Goal: Information Seeking & Learning: Find contact information

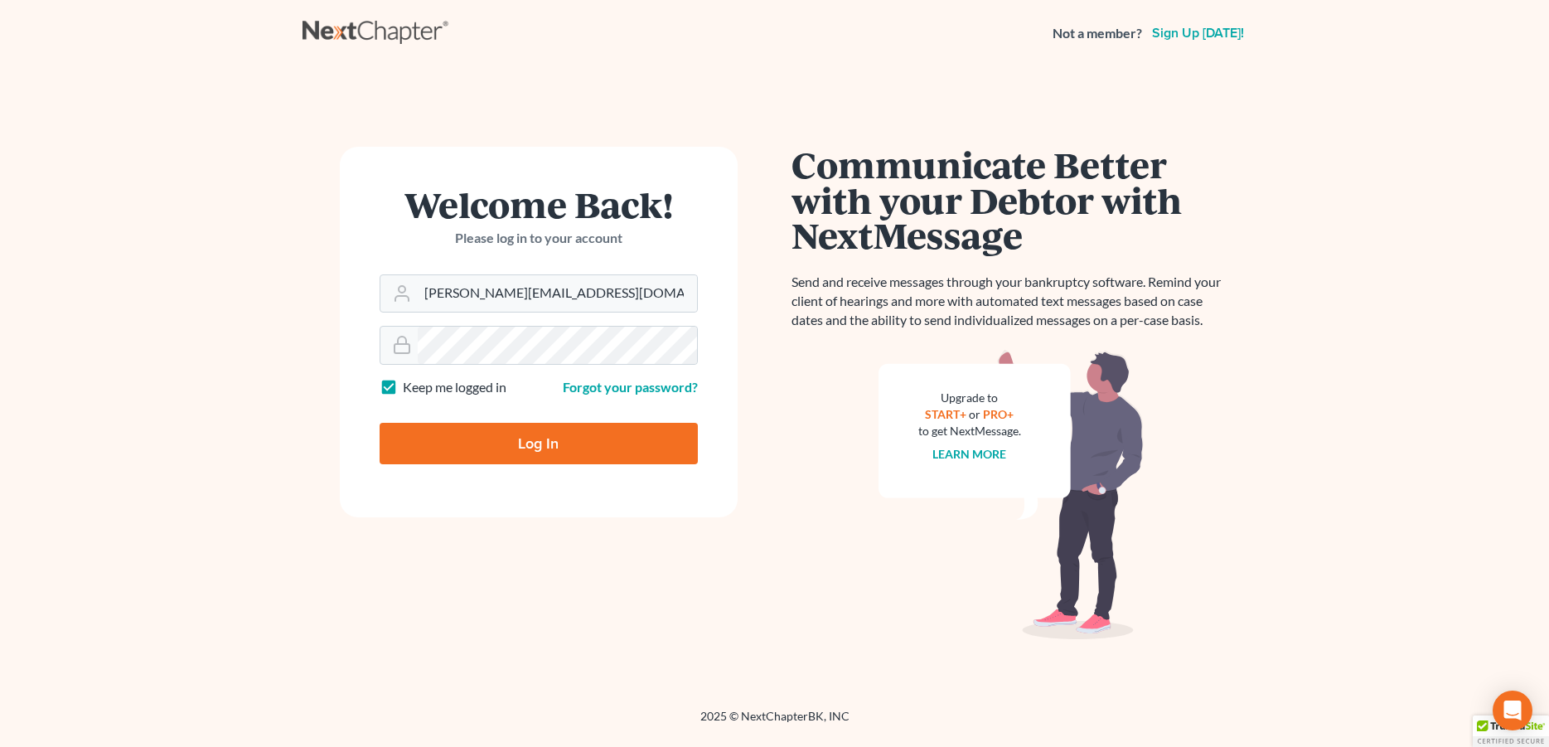
type input "donna@hollandlaw970.com"
click at [457, 452] on input "Log In" at bounding box center [539, 443] width 318 height 41
type input "Thinking..."
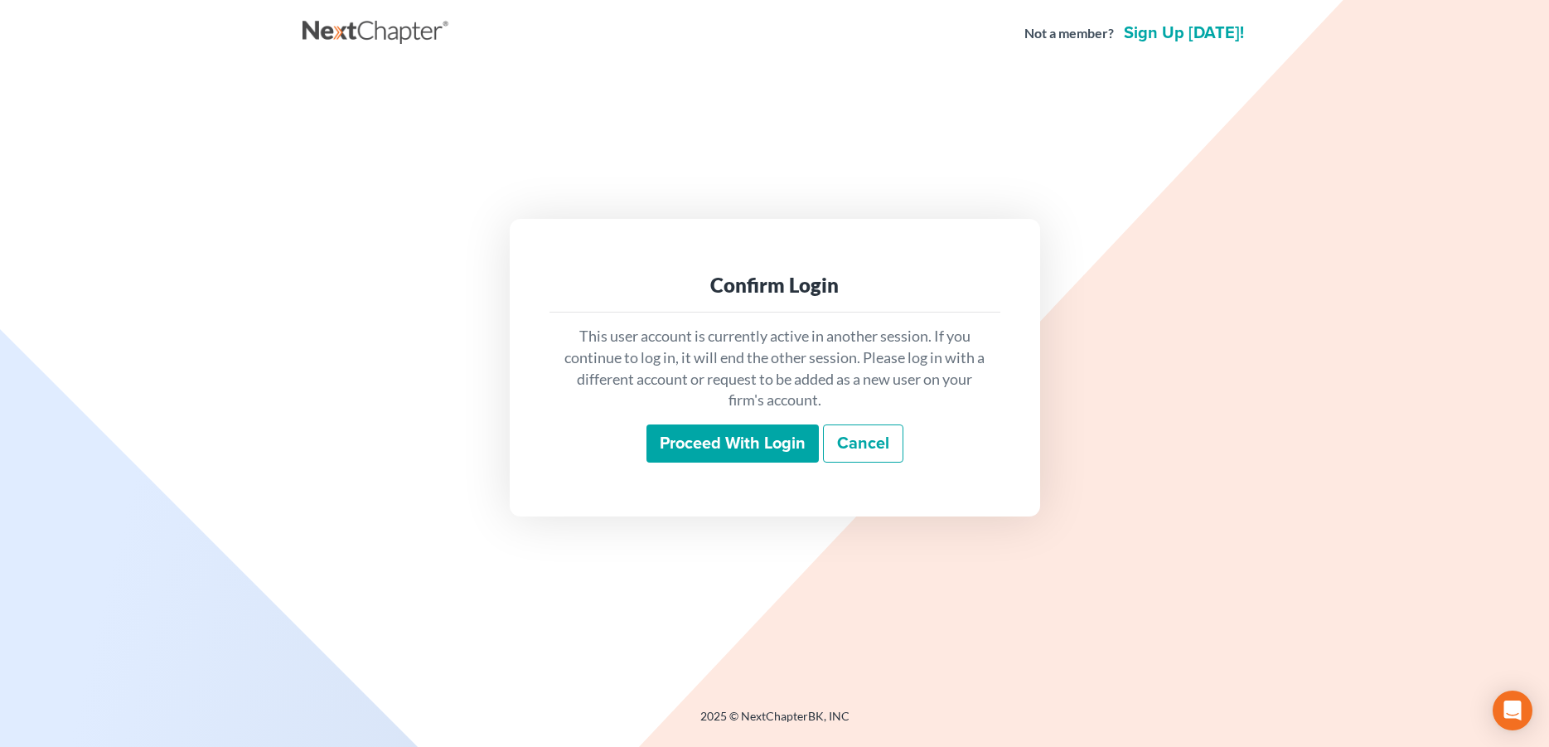
click at [708, 438] on input "Proceed with login" at bounding box center [732, 443] width 172 height 38
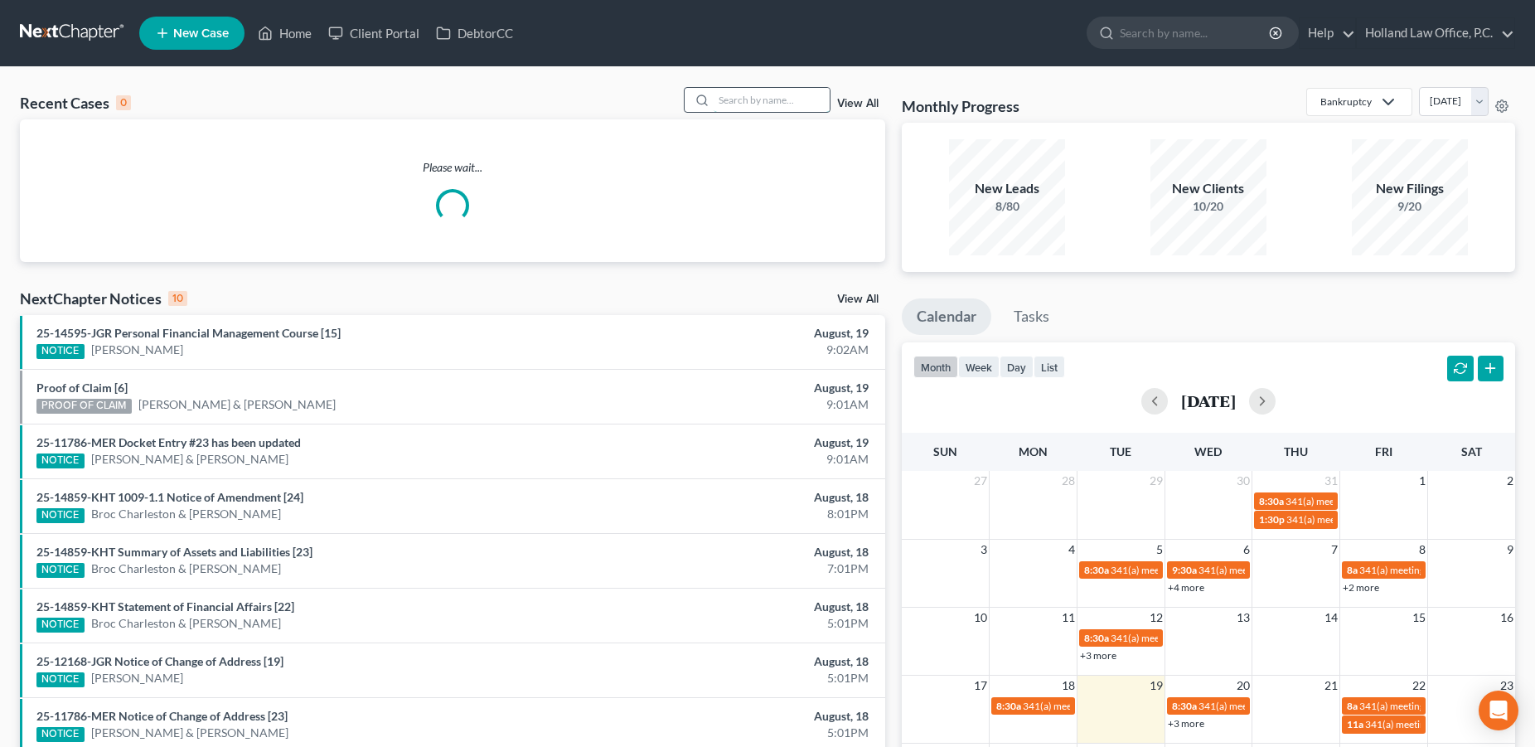
click at [730, 99] on input "search" at bounding box center [771, 100] width 116 height 24
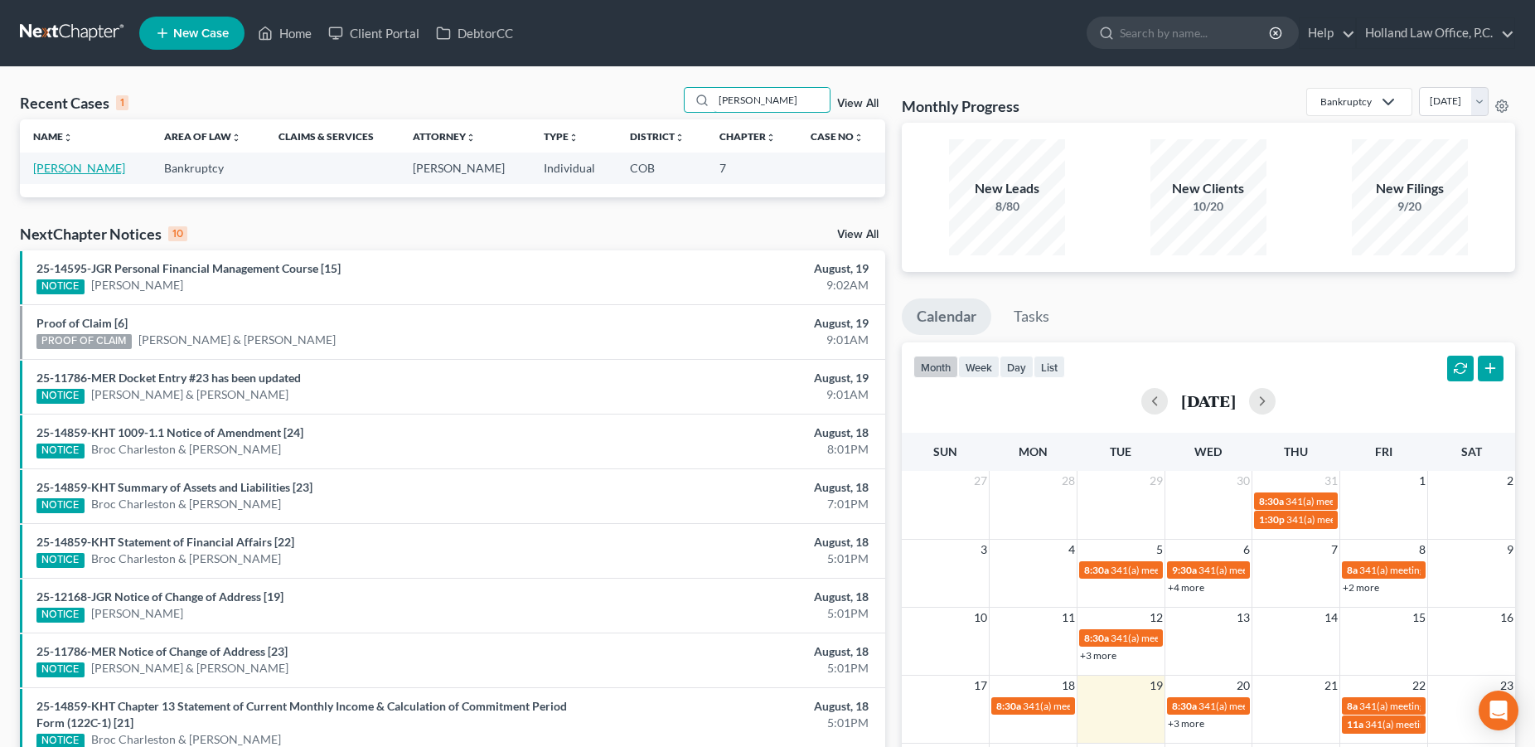
type input "myisha"
click at [90, 170] on link "[PERSON_NAME]" at bounding box center [79, 168] width 92 height 14
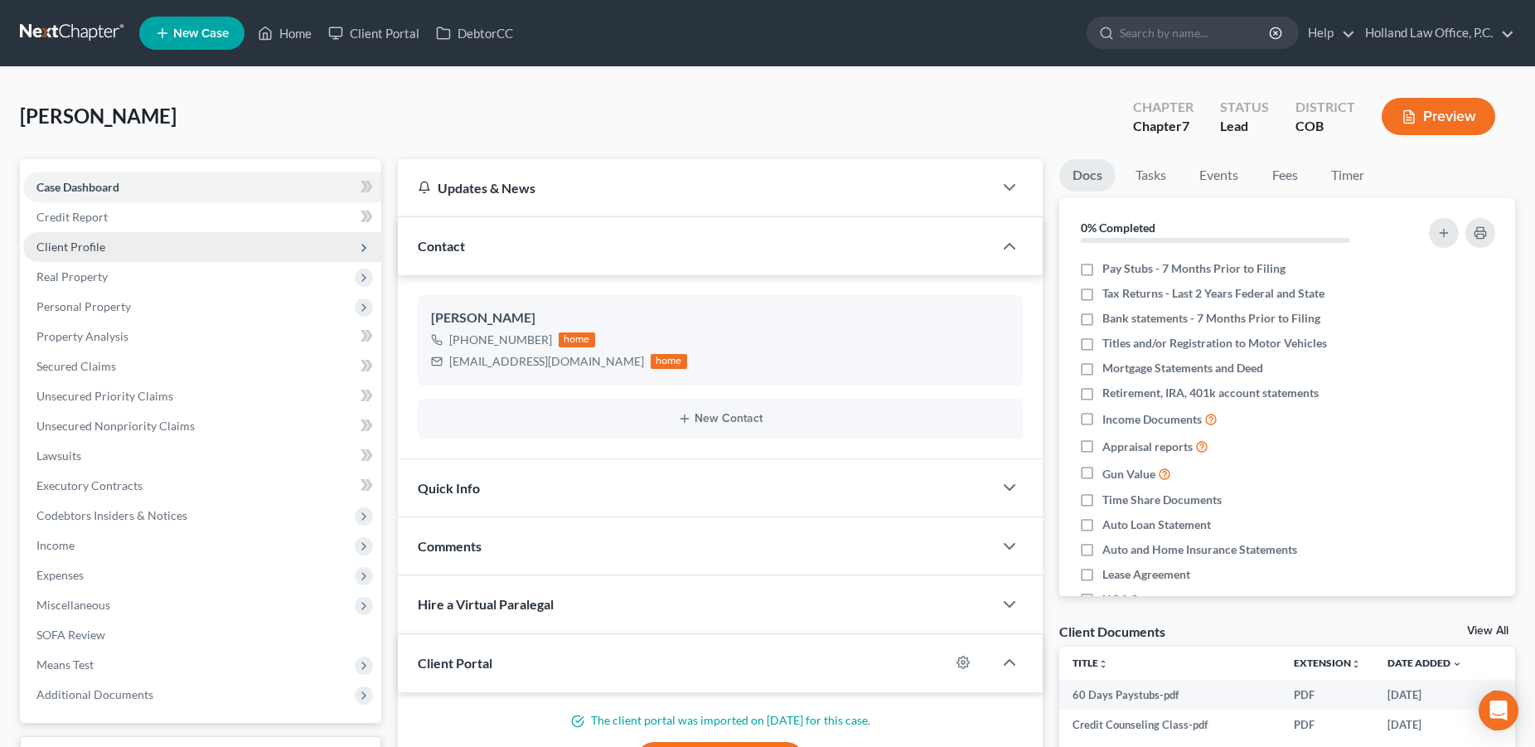
click at [105, 240] on span "Client Profile" at bounding box center [202, 247] width 358 height 30
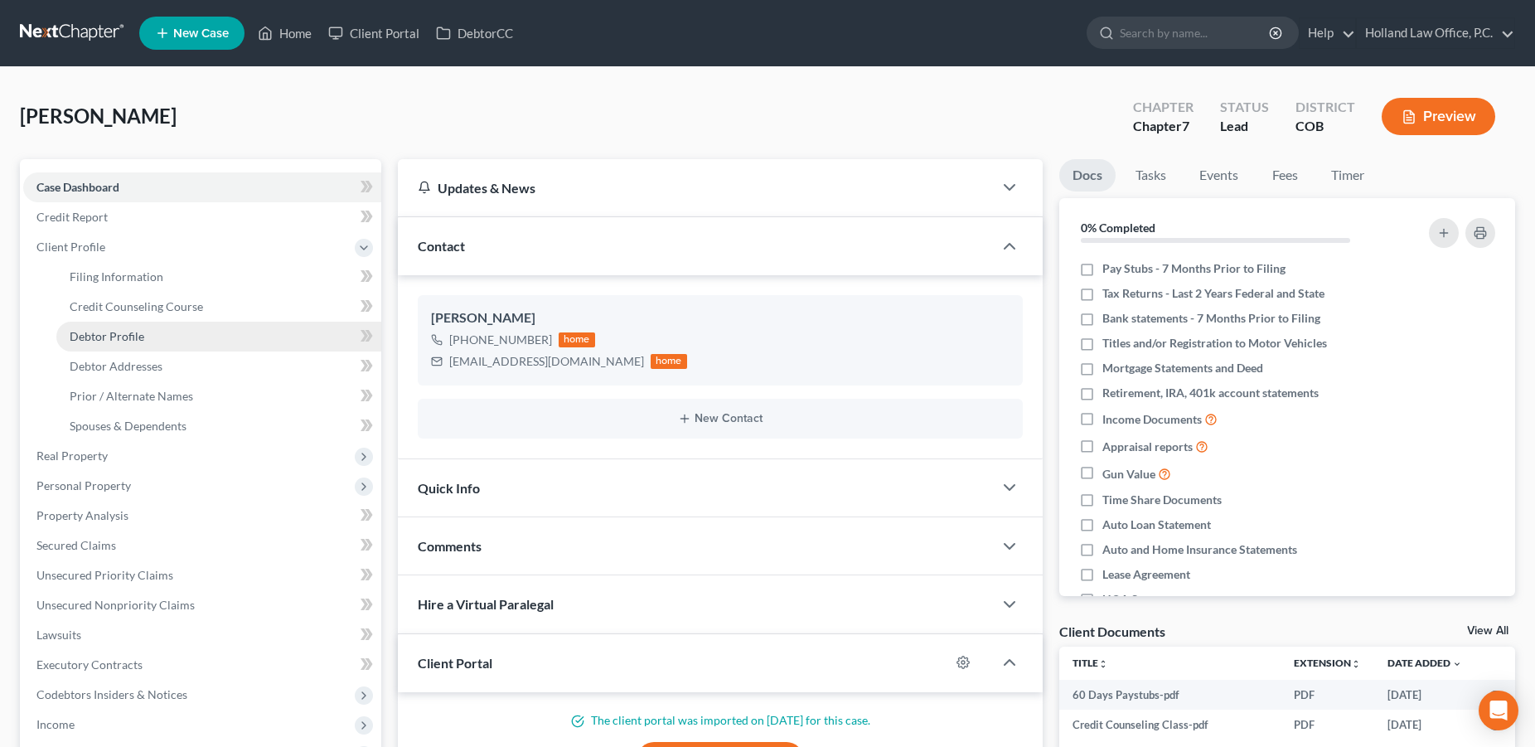
click at [99, 336] on span "Debtor Profile" at bounding box center [107, 336] width 75 height 14
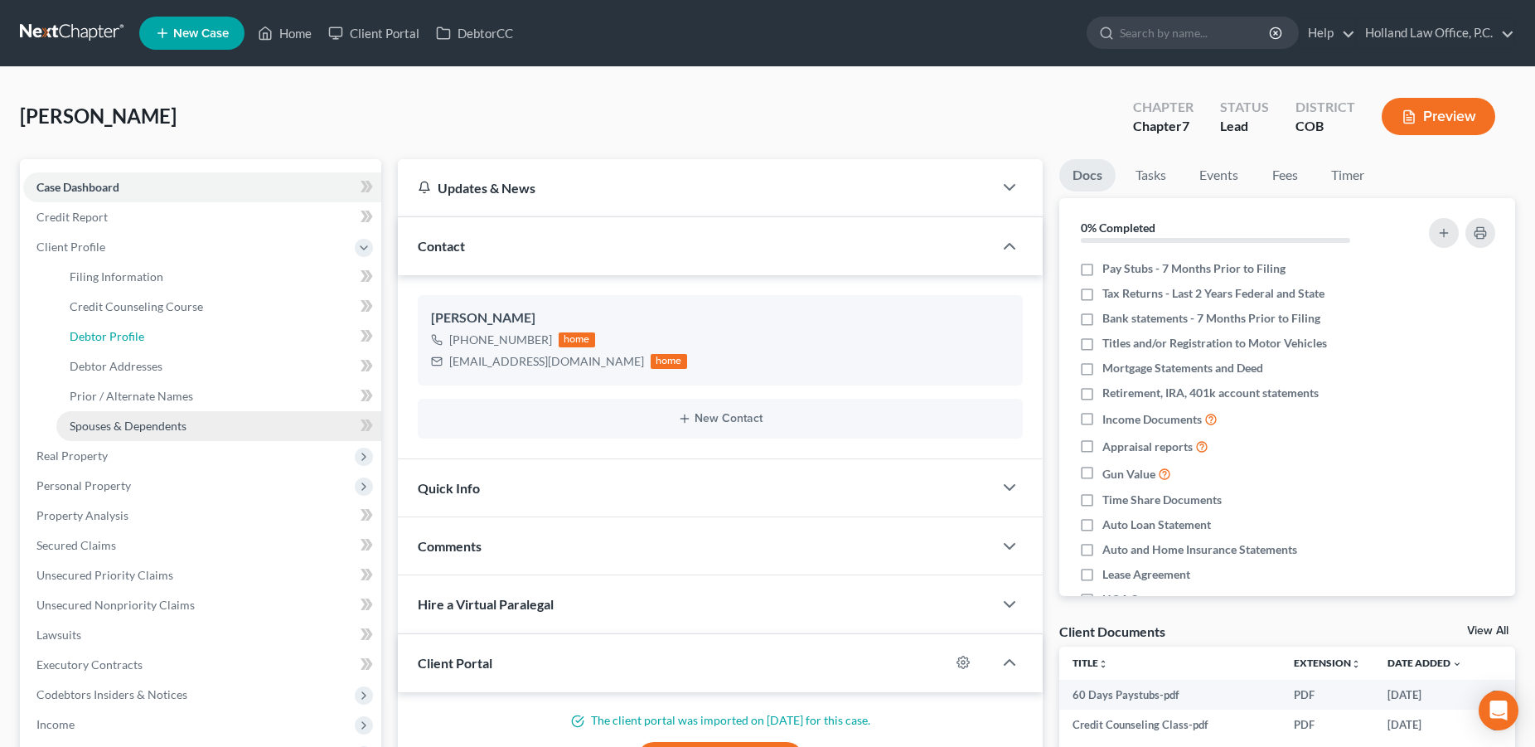
select select "0"
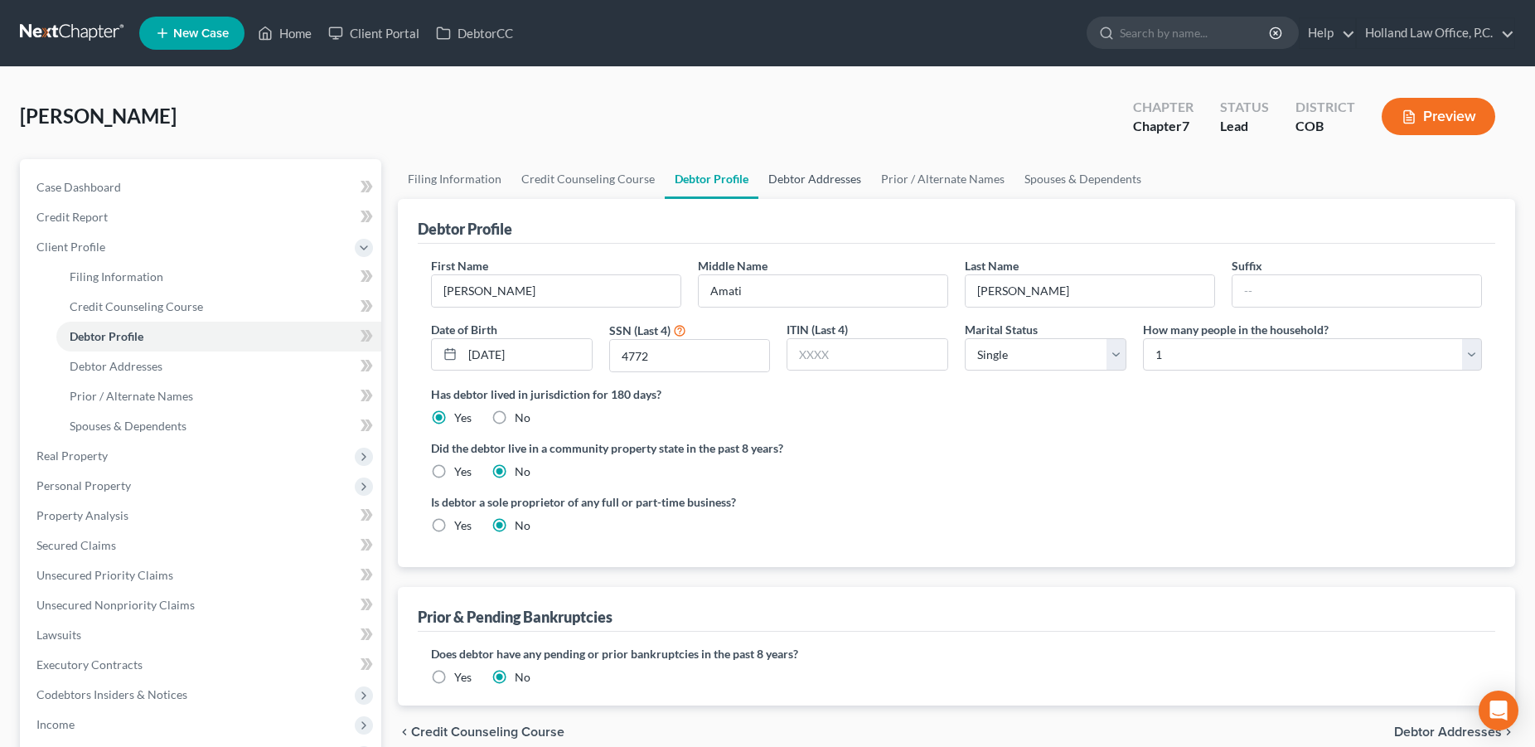
click at [783, 182] on link "Debtor Addresses" at bounding box center [814, 179] width 113 height 40
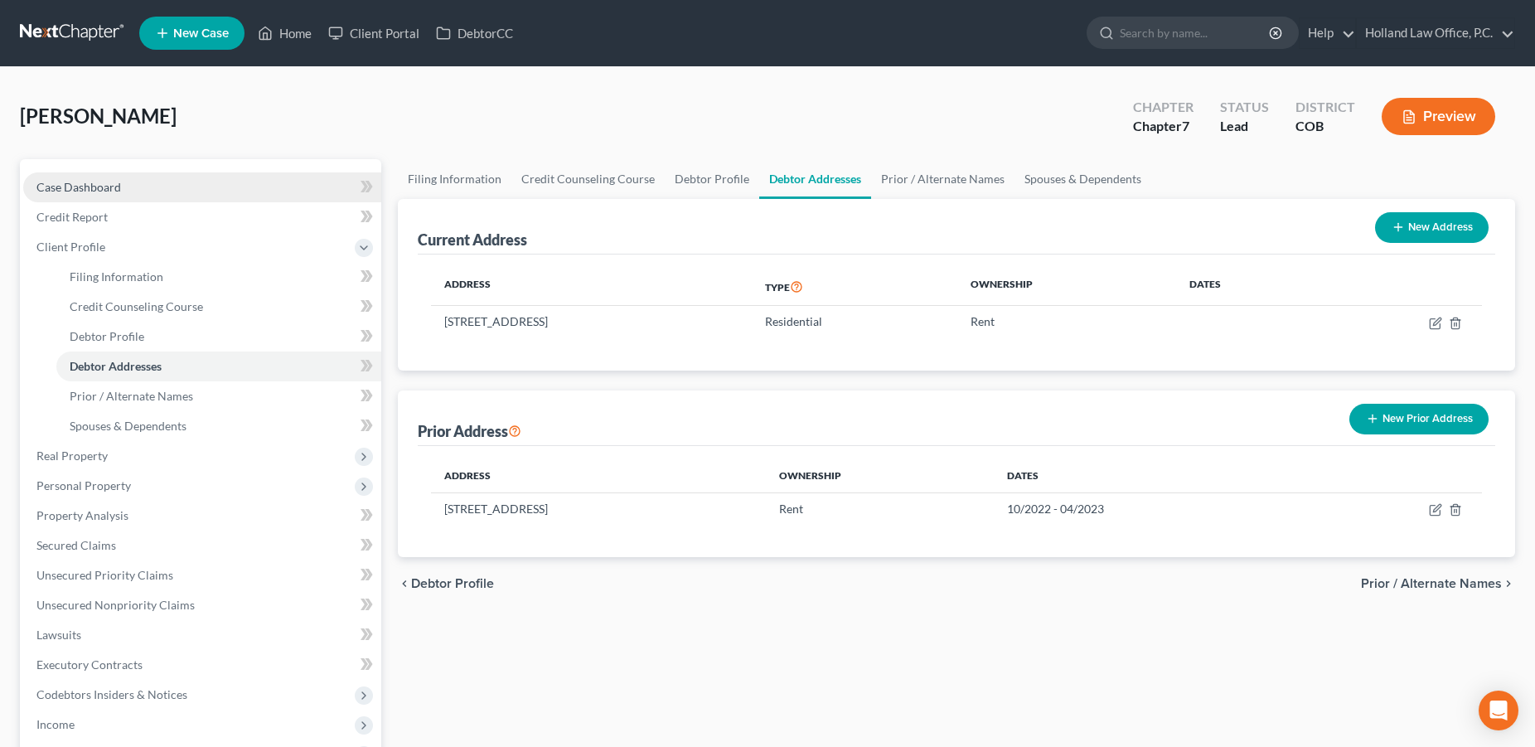
click at [81, 186] on span "Case Dashboard" at bounding box center [78, 187] width 85 height 14
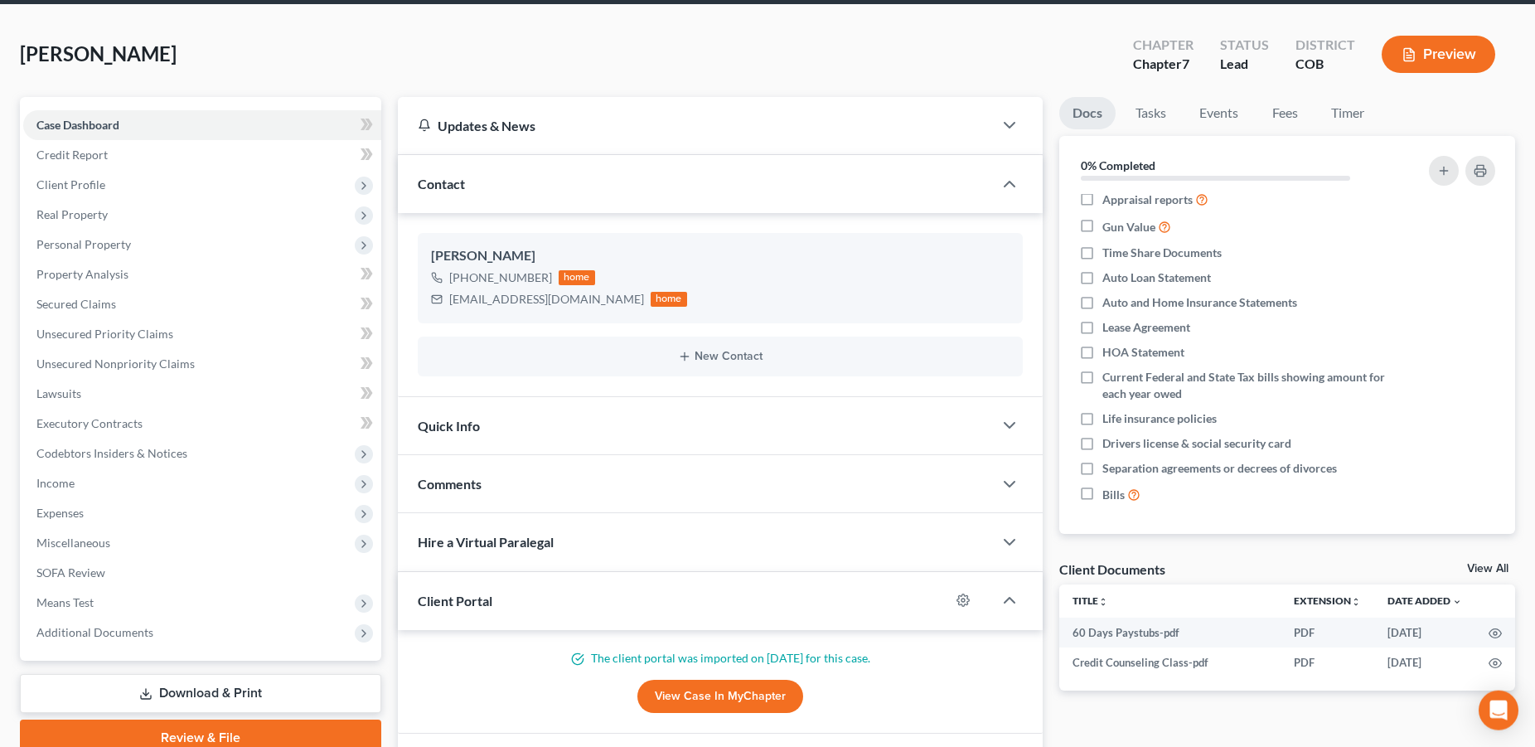
scroll to position [61, 0]
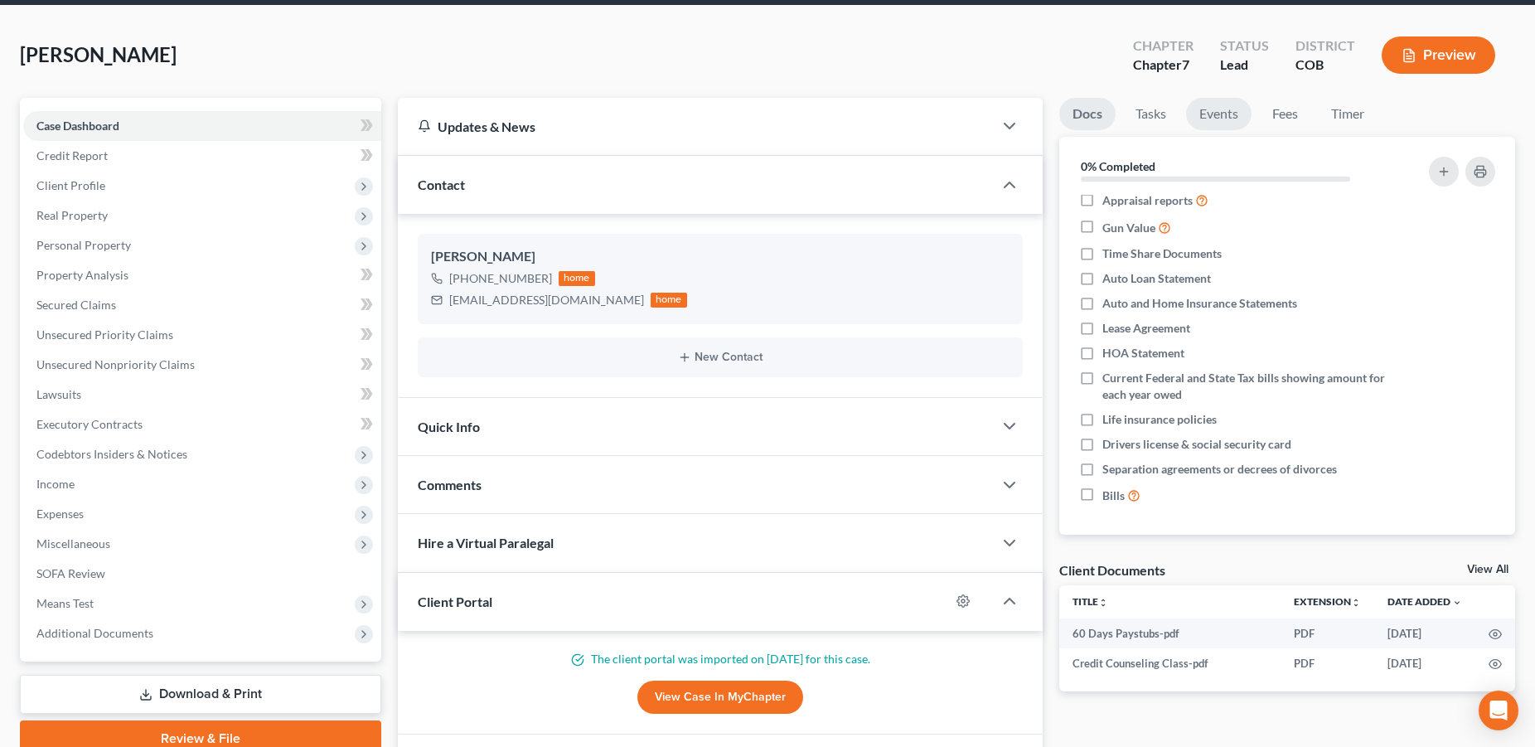
click at [1210, 120] on link "Events" at bounding box center [1218, 114] width 65 height 32
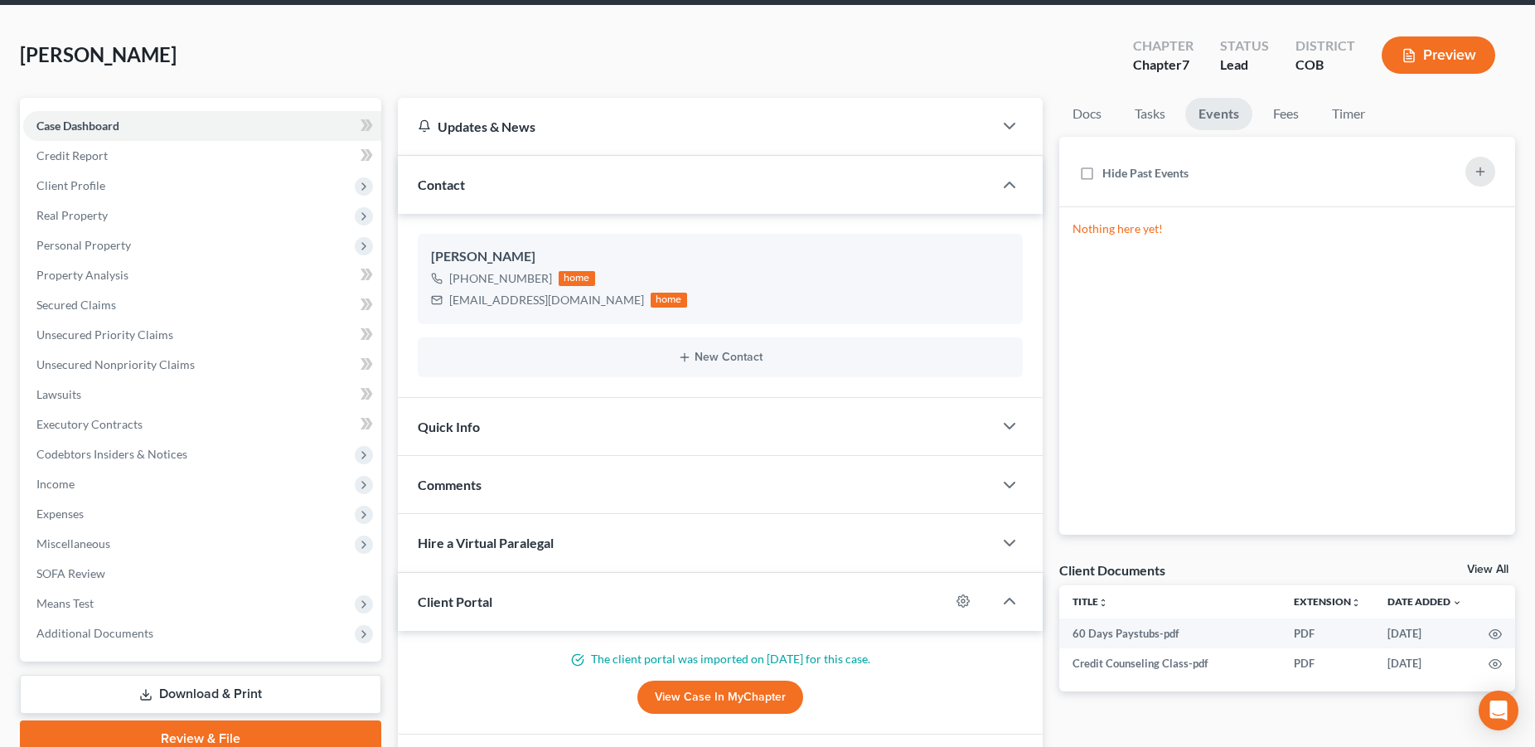
drag, startPoint x: 1150, startPoint y: 130, endPoint x: 1144, endPoint y: 231, distance: 101.3
click at [1147, 116] on link "Tasks" at bounding box center [1149, 114] width 57 height 32
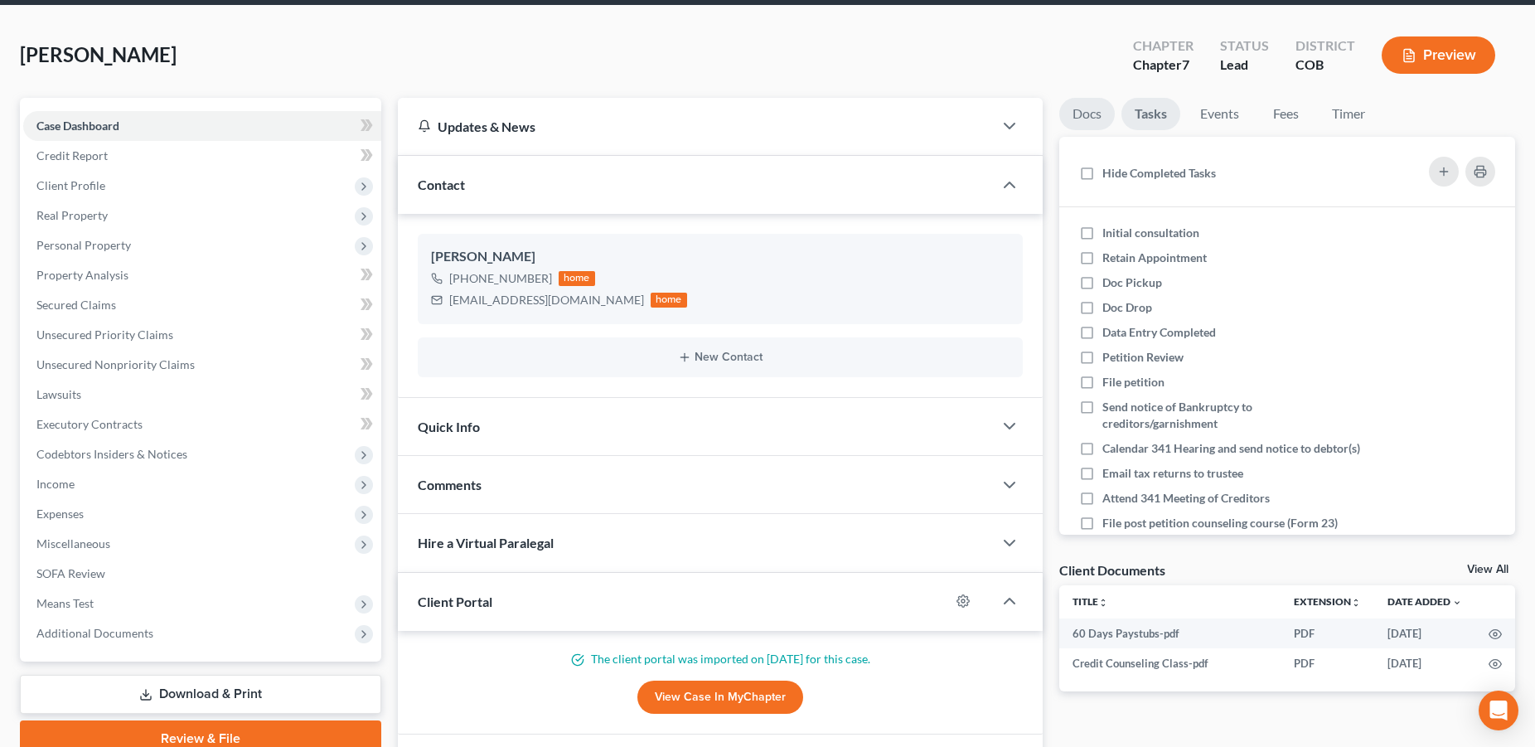
click at [1096, 116] on link "Docs" at bounding box center [1087, 114] width 56 height 32
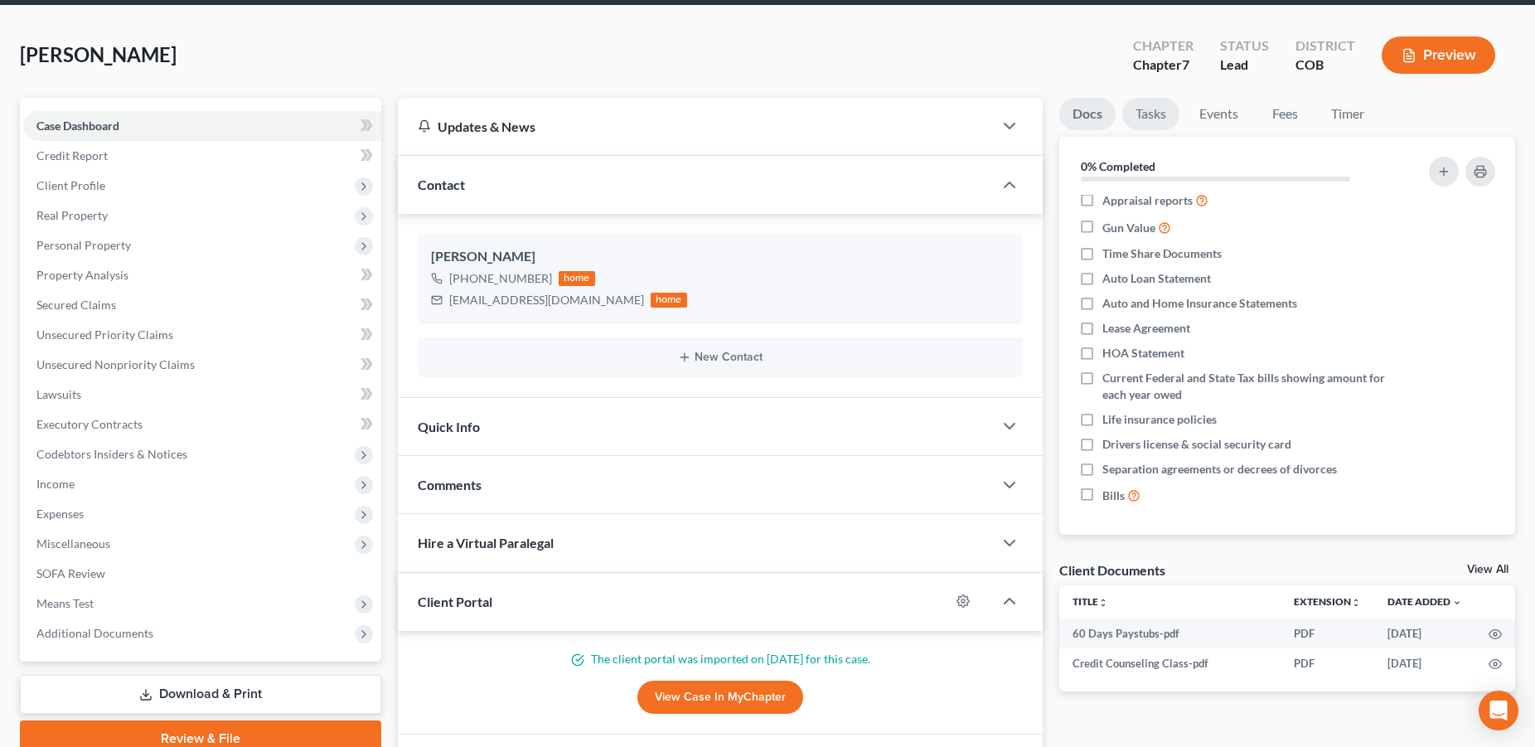
scroll to position [185, 0]
click at [1344, 115] on link "Timer" at bounding box center [1348, 114] width 60 height 32
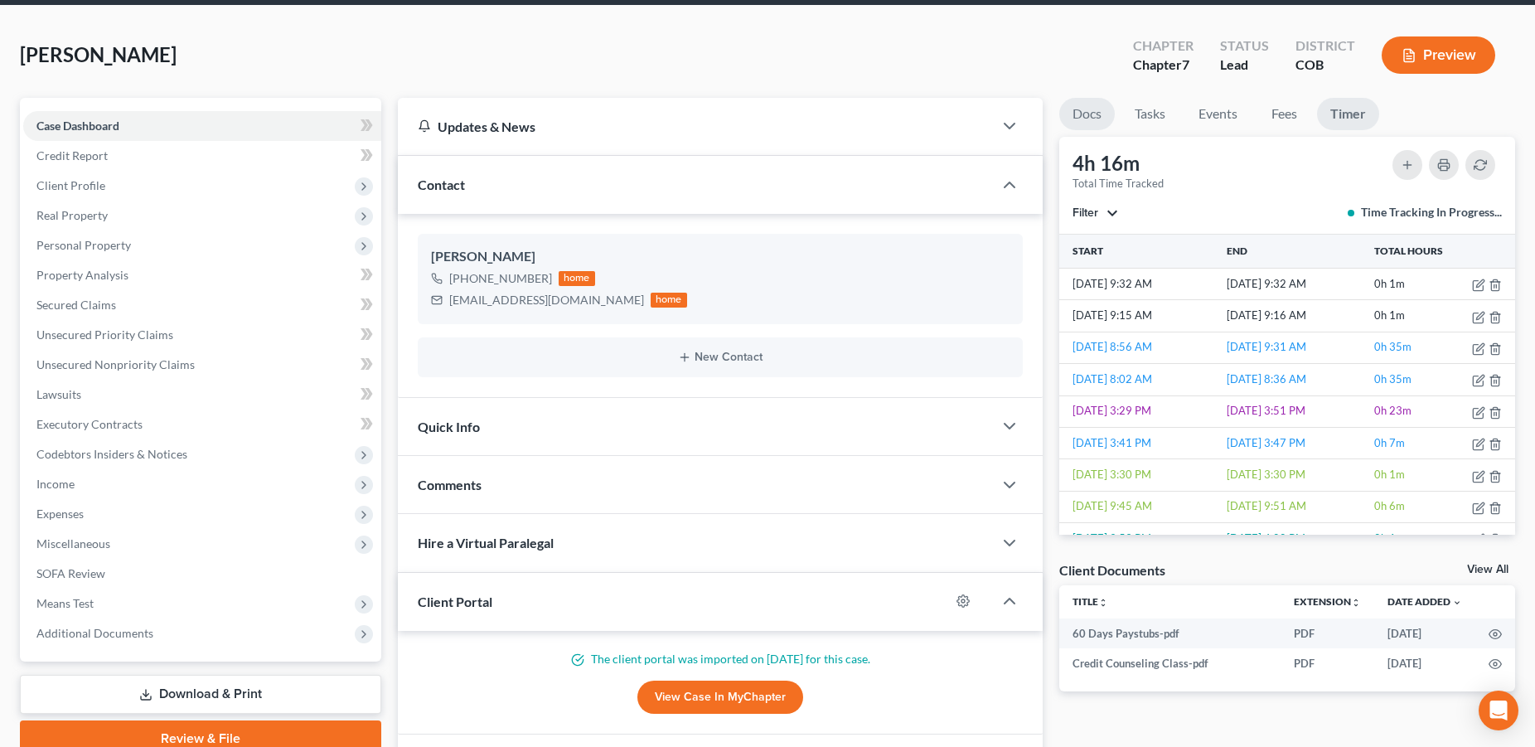
click at [1087, 115] on link "Docs" at bounding box center [1087, 114] width 56 height 32
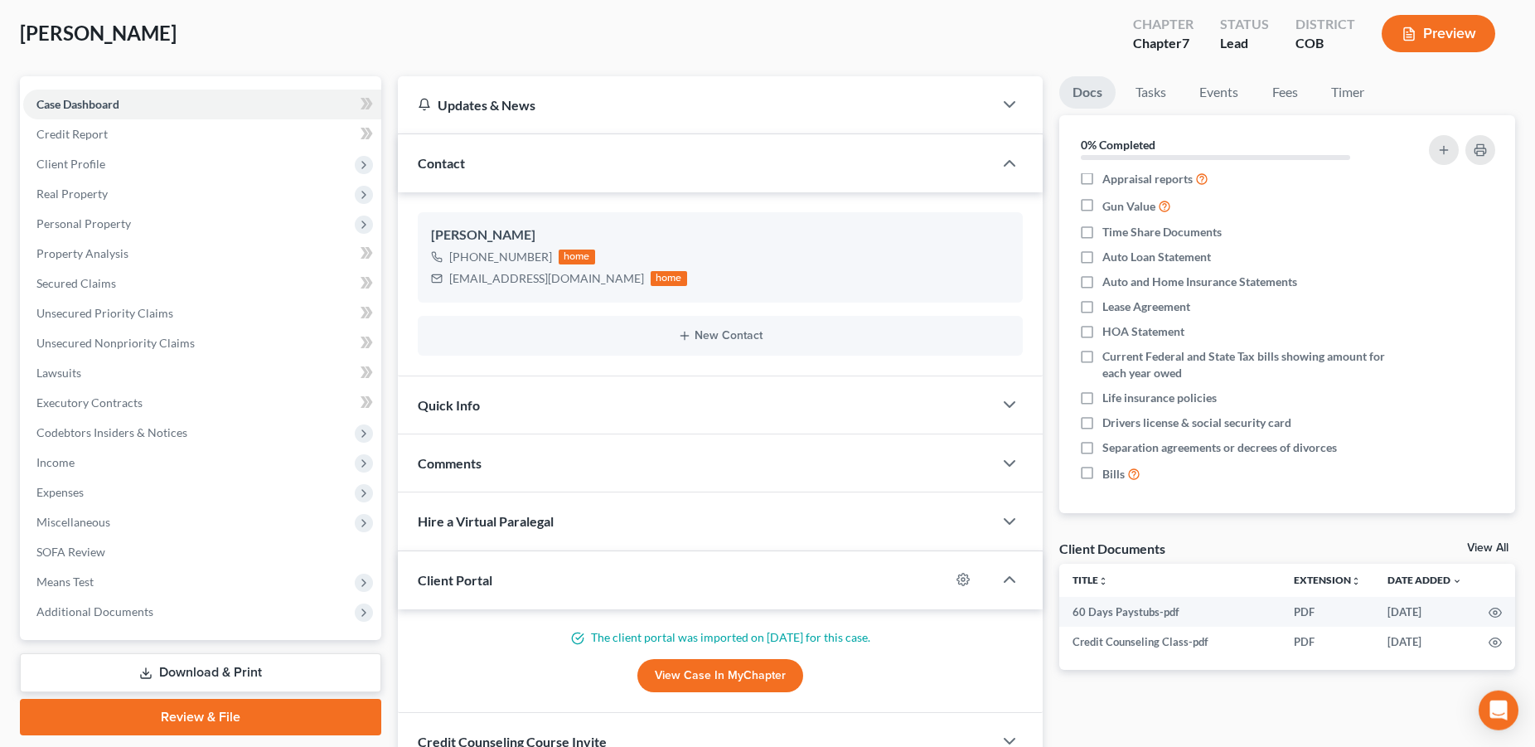
scroll to position [0, 0]
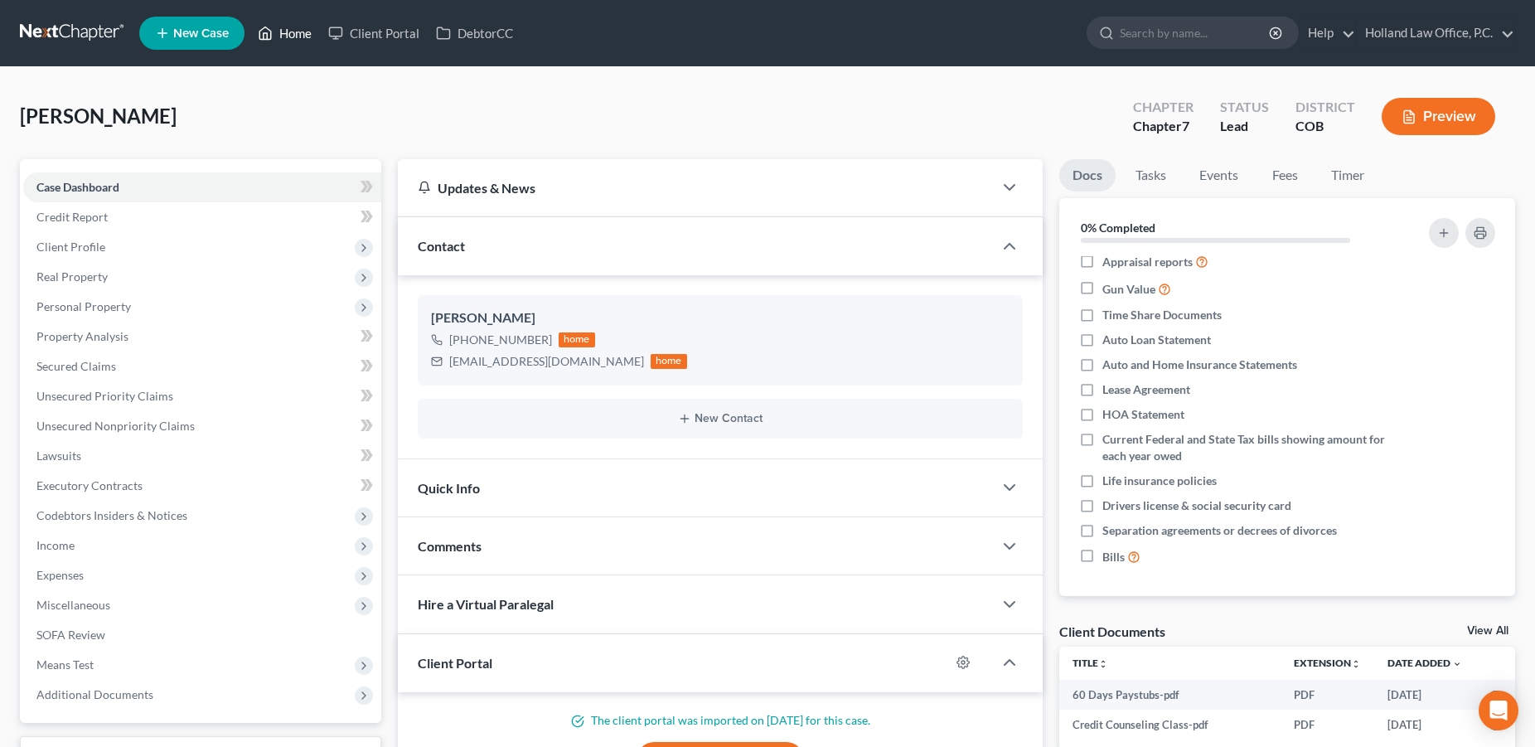
click at [289, 31] on link "Home" at bounding box center [284, 33] width 70 height 30
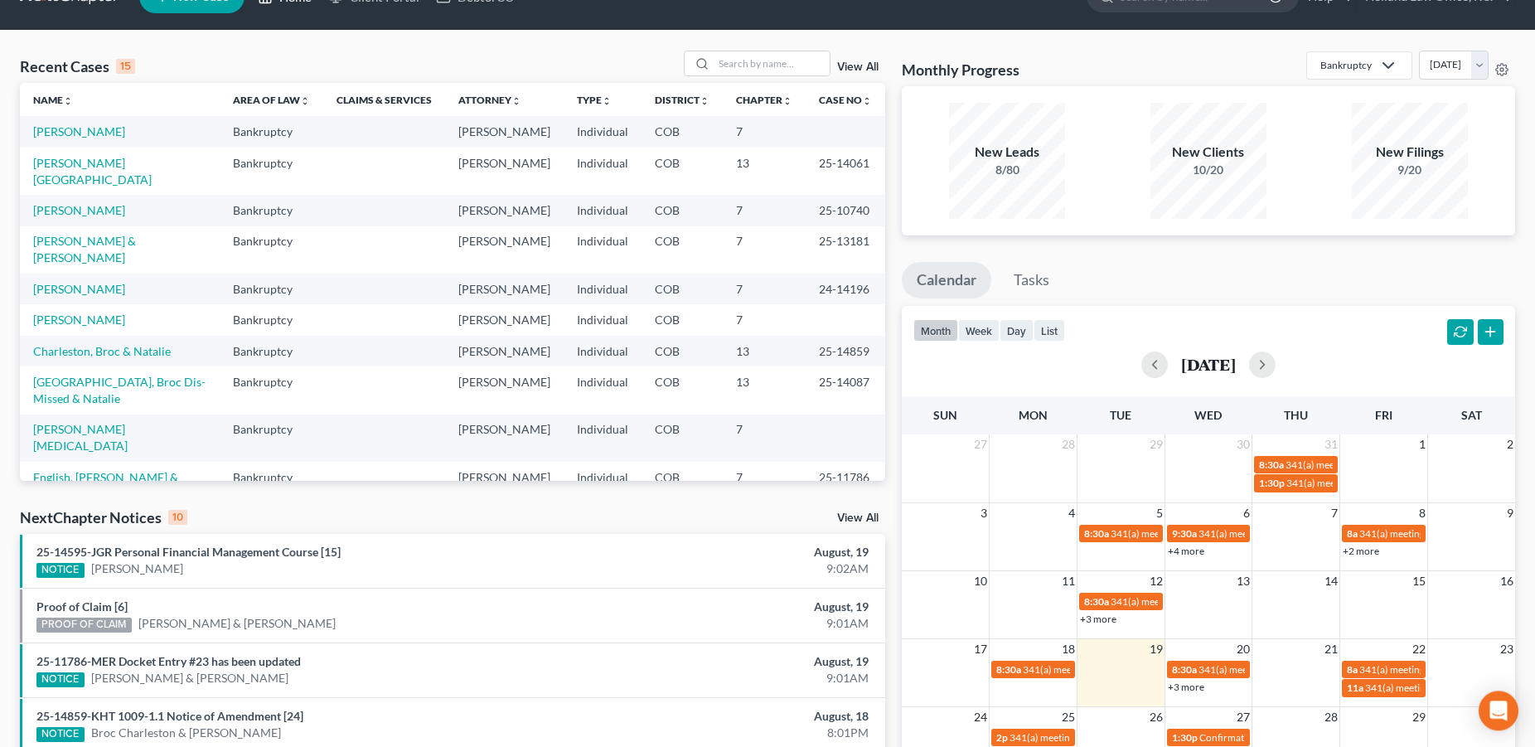
scroll to position [60, 0]
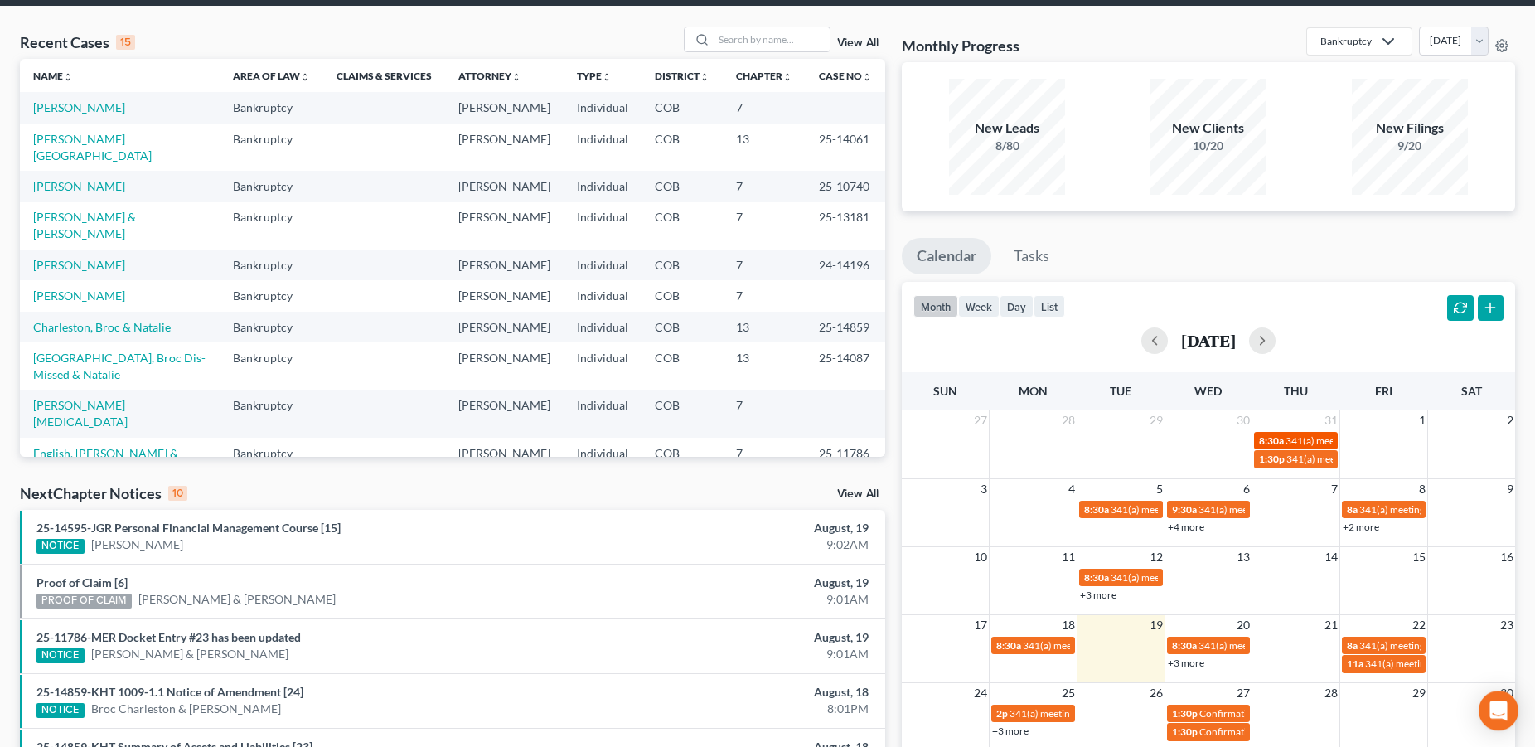
click at [1289, 438] on span "341(a) meeting for [PERSON_NAME]" at bounding box center [1365, 440] width 160 height 12
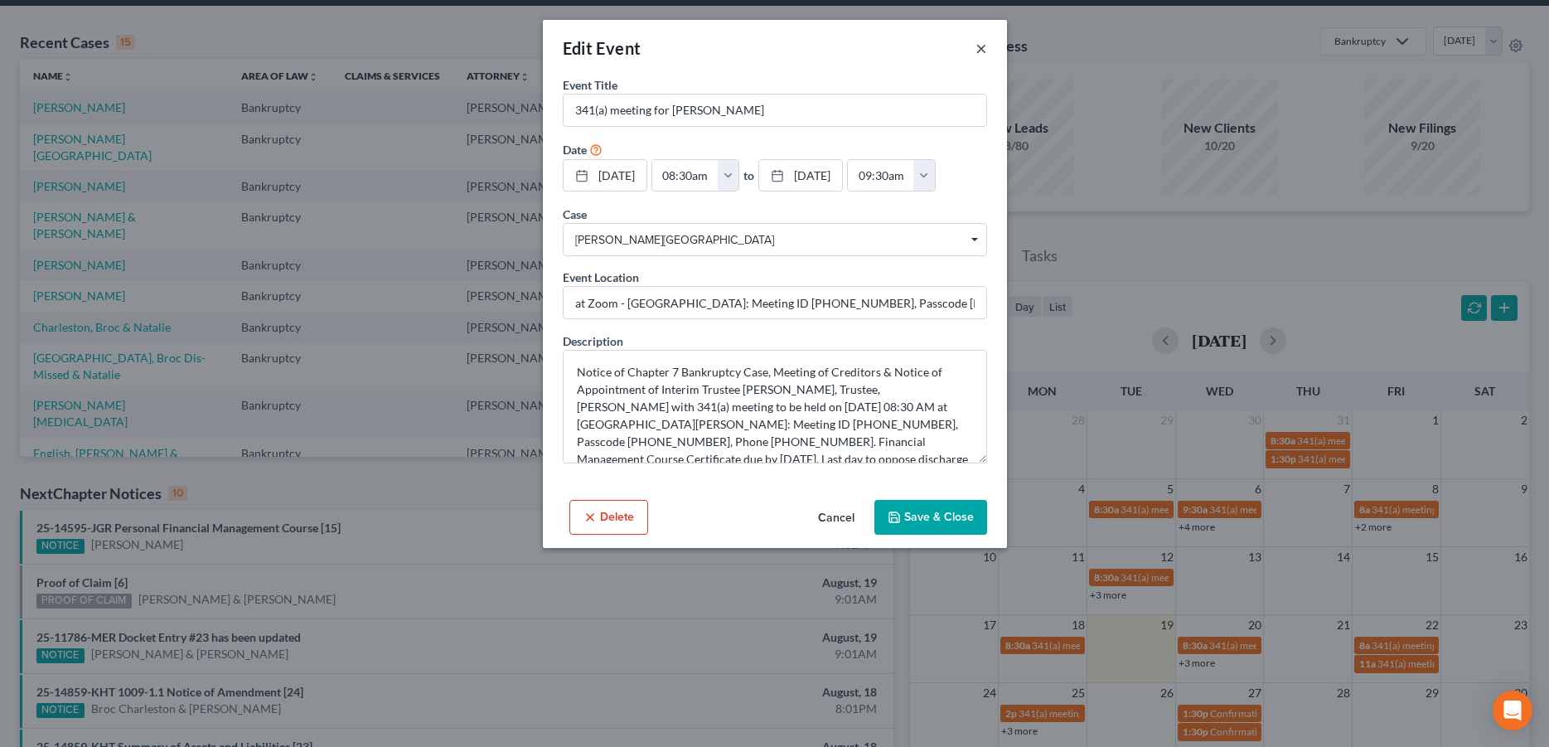
click at [981, 53] on button "×" at bounding box center [981, 48] width 12 height 20
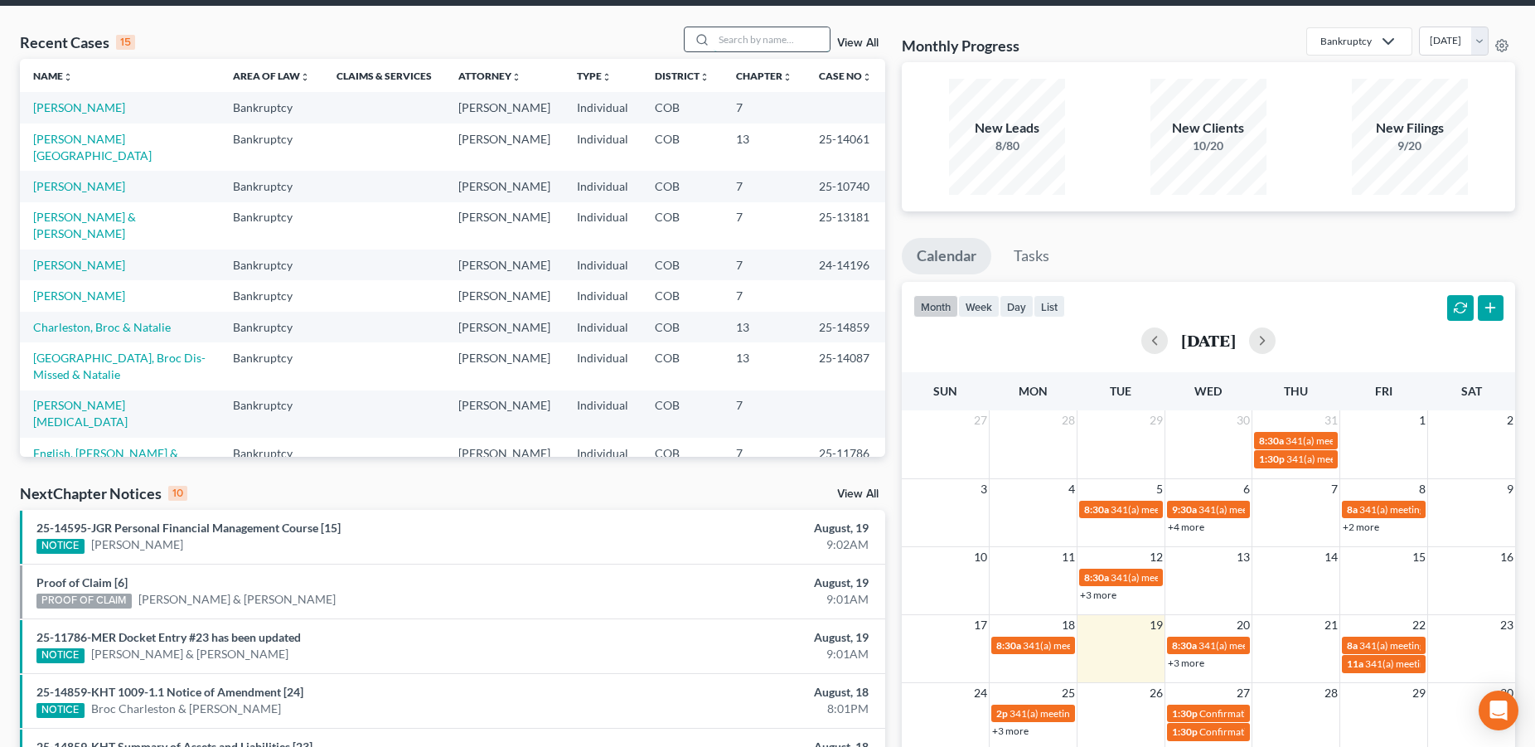
click at [728, 46] on input "search" at bounding box center [771, 39] width 116 height 24
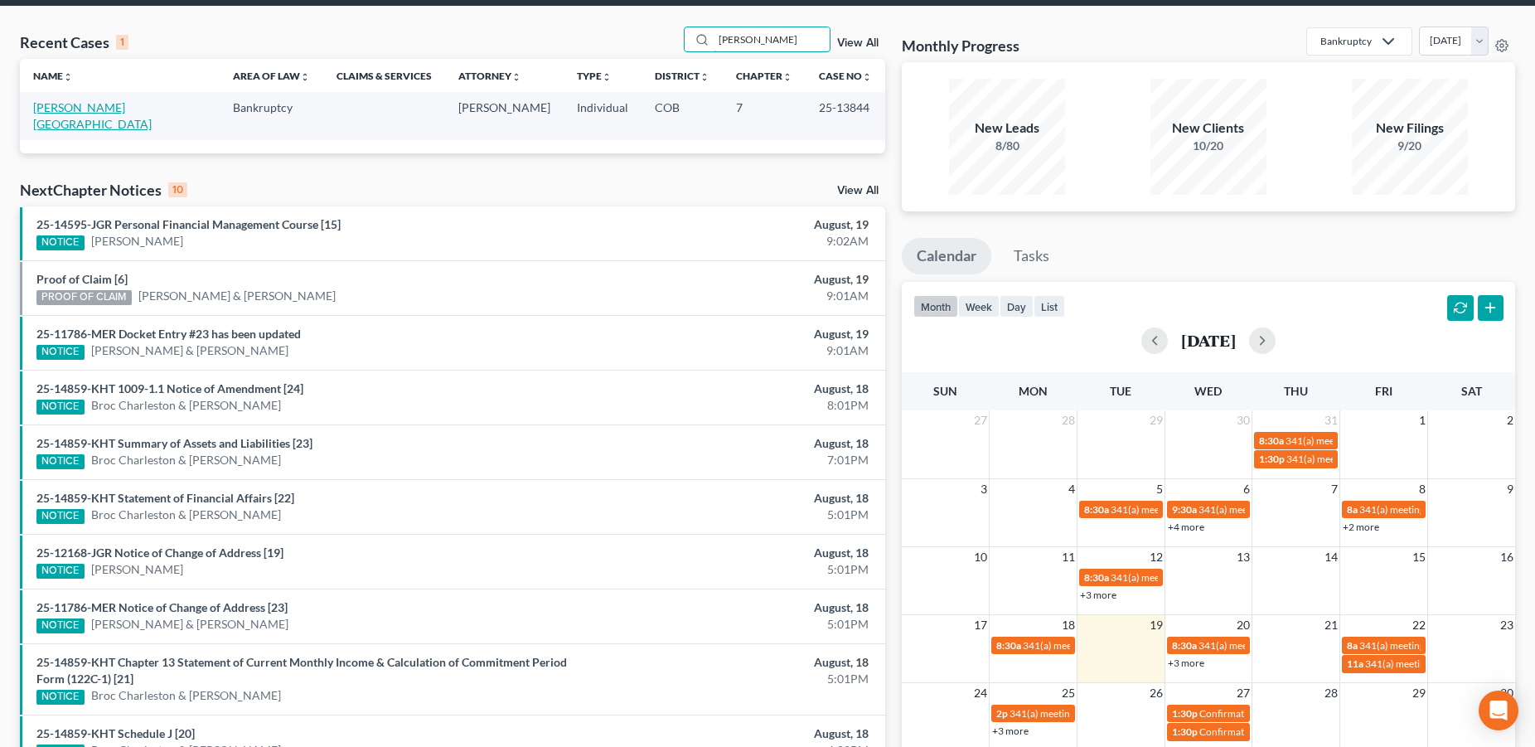
type input "[PERSON_NAME]"
click at [51, 103] on link "[PERSON_NAME][GEOGRAPHIC_DATA]" at bounding box center [92, 115] width 118 height 31
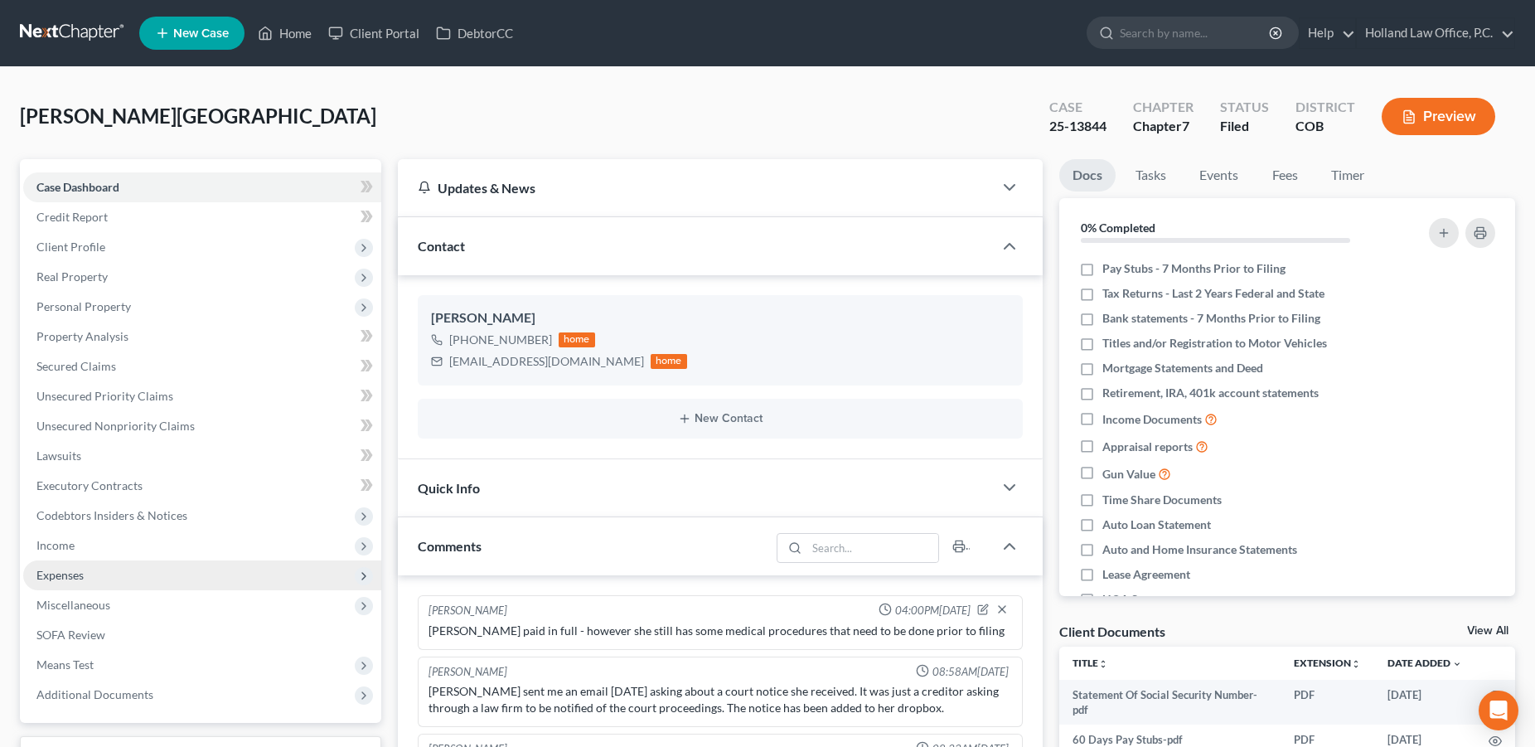
scroll to position [615, 0]
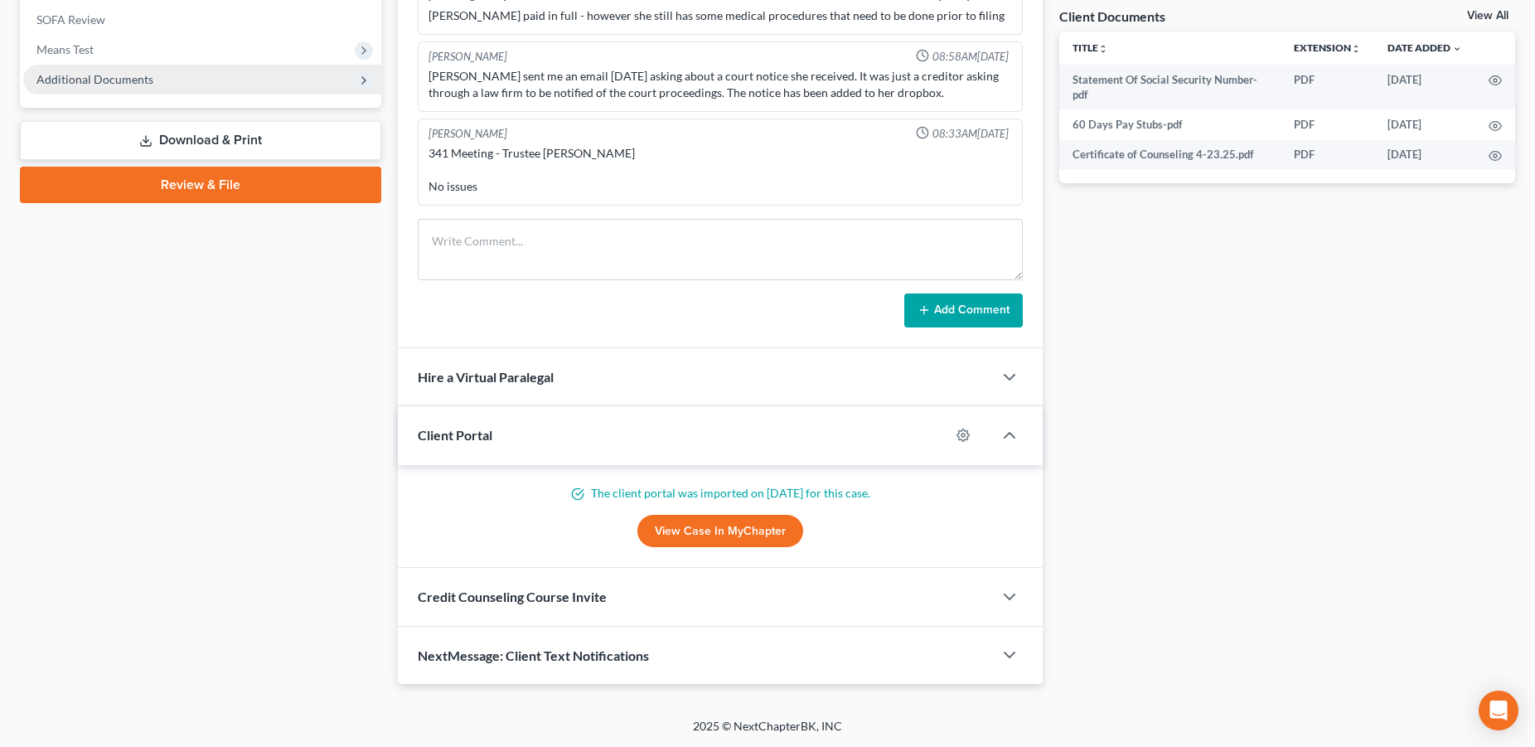
click at [115, 85] on span "Additional Documents" at bounding box center [94, 79] width 117 height 14
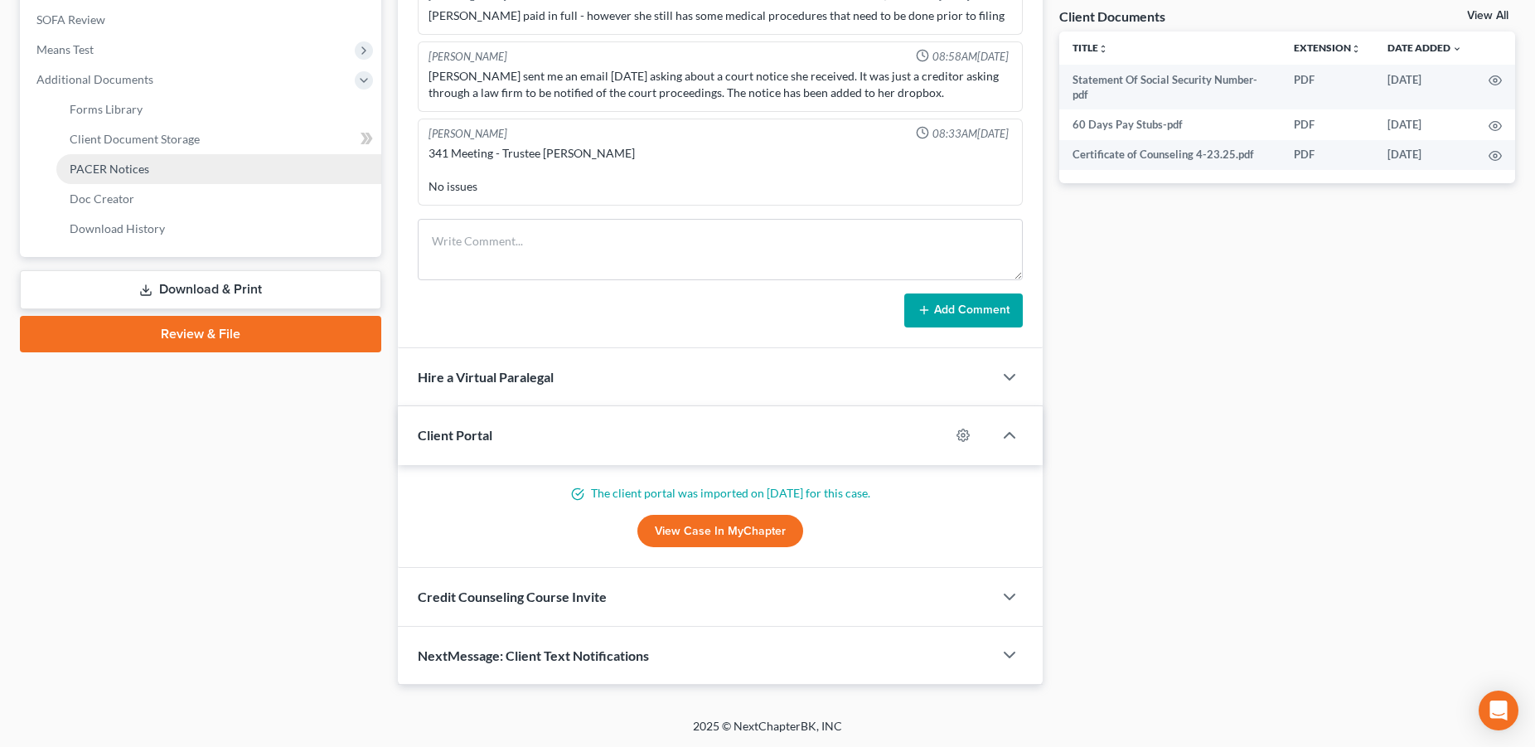
click at [180, 171] on link "PACER Notices" at bounding box center [218, 169] width 325 height 30
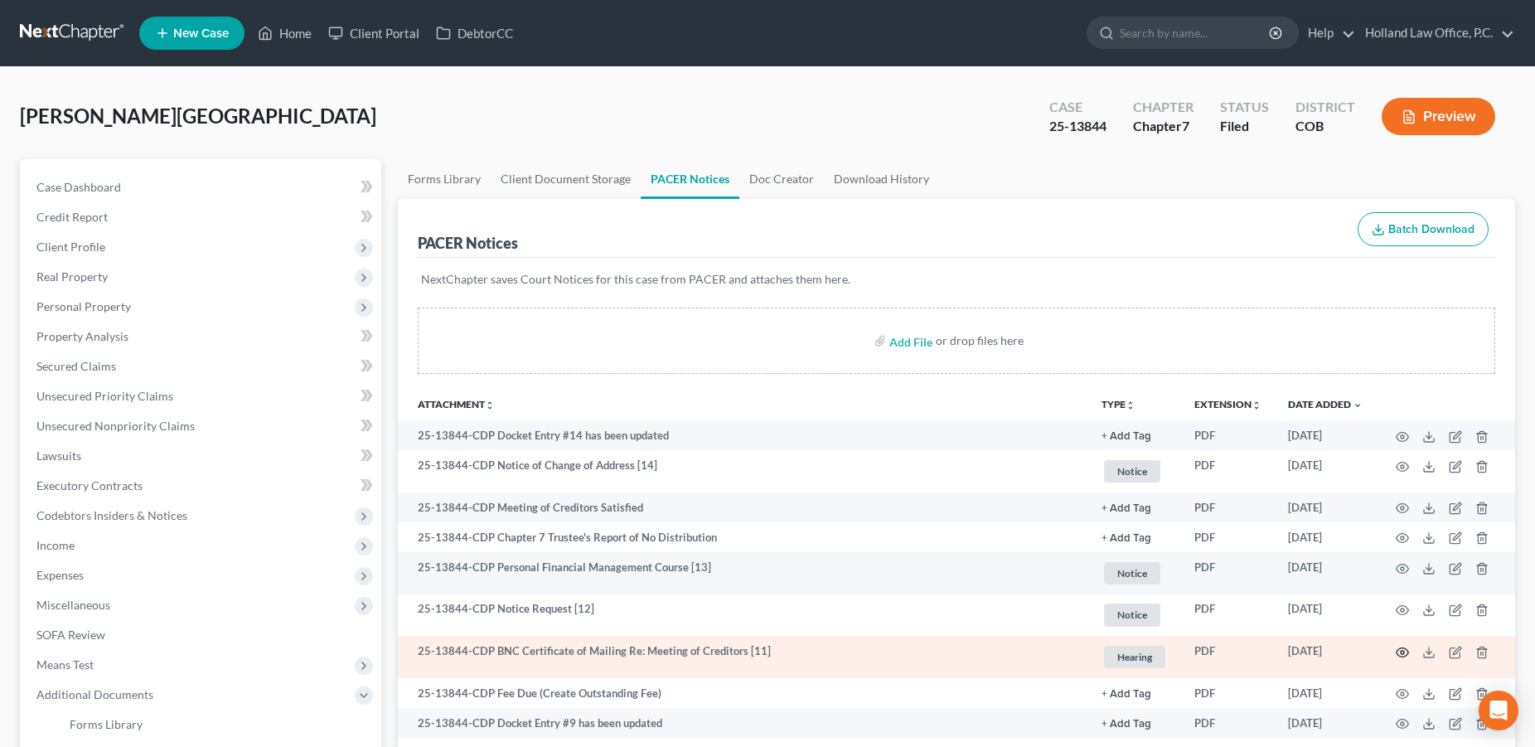
click at [1400, 648] on icon "button" at bounding box center [1402, 651] width 12 height 9
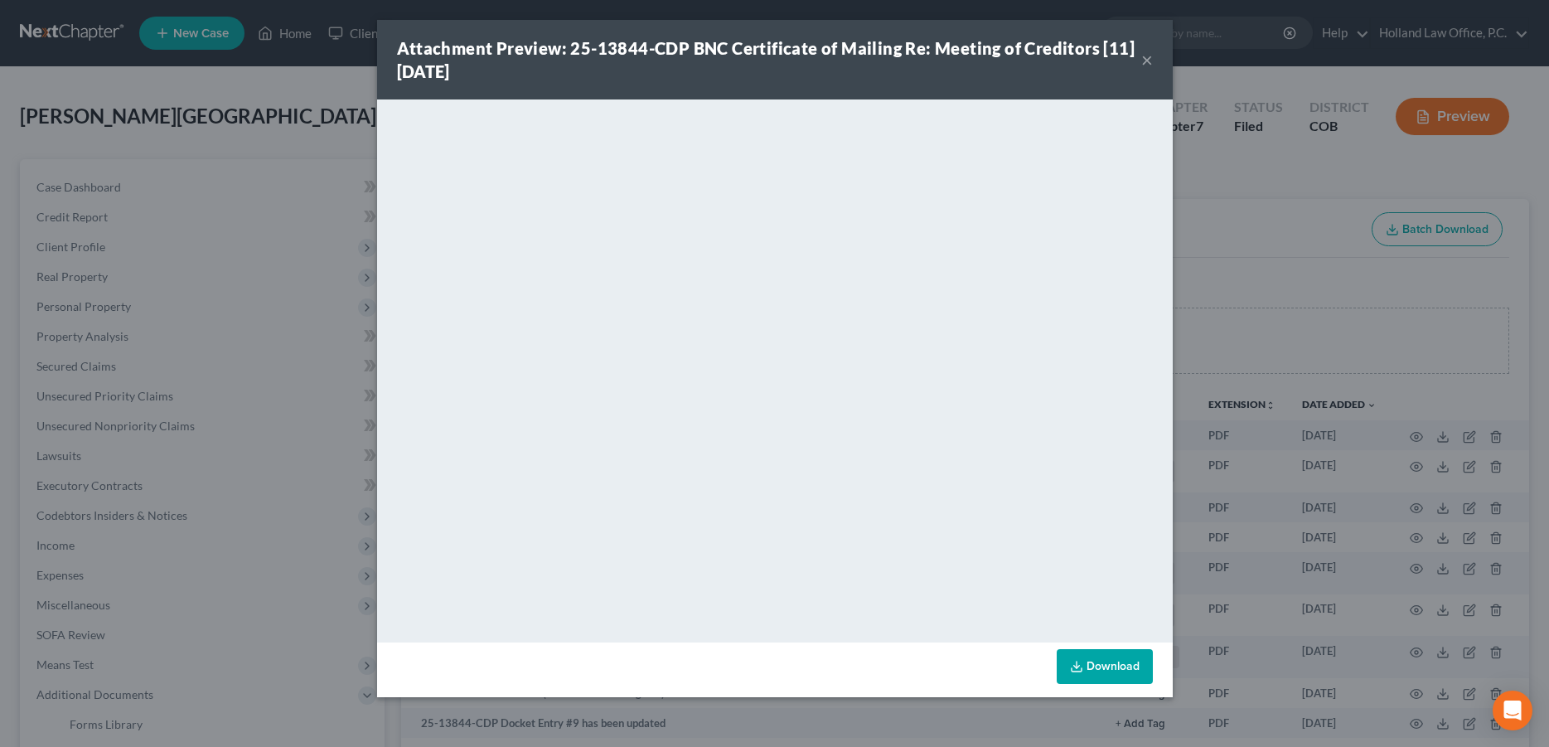
click at [1153, 60] on div "Attachment Preview: 25-13844-CDP BNC Certificate of Mailing Re: Meeting of Cred…" at bounding box center [774, 60] width 795 height 80
click at [1147, 62] on button "×" at bounding box center [1147, 60] width 12 height 20
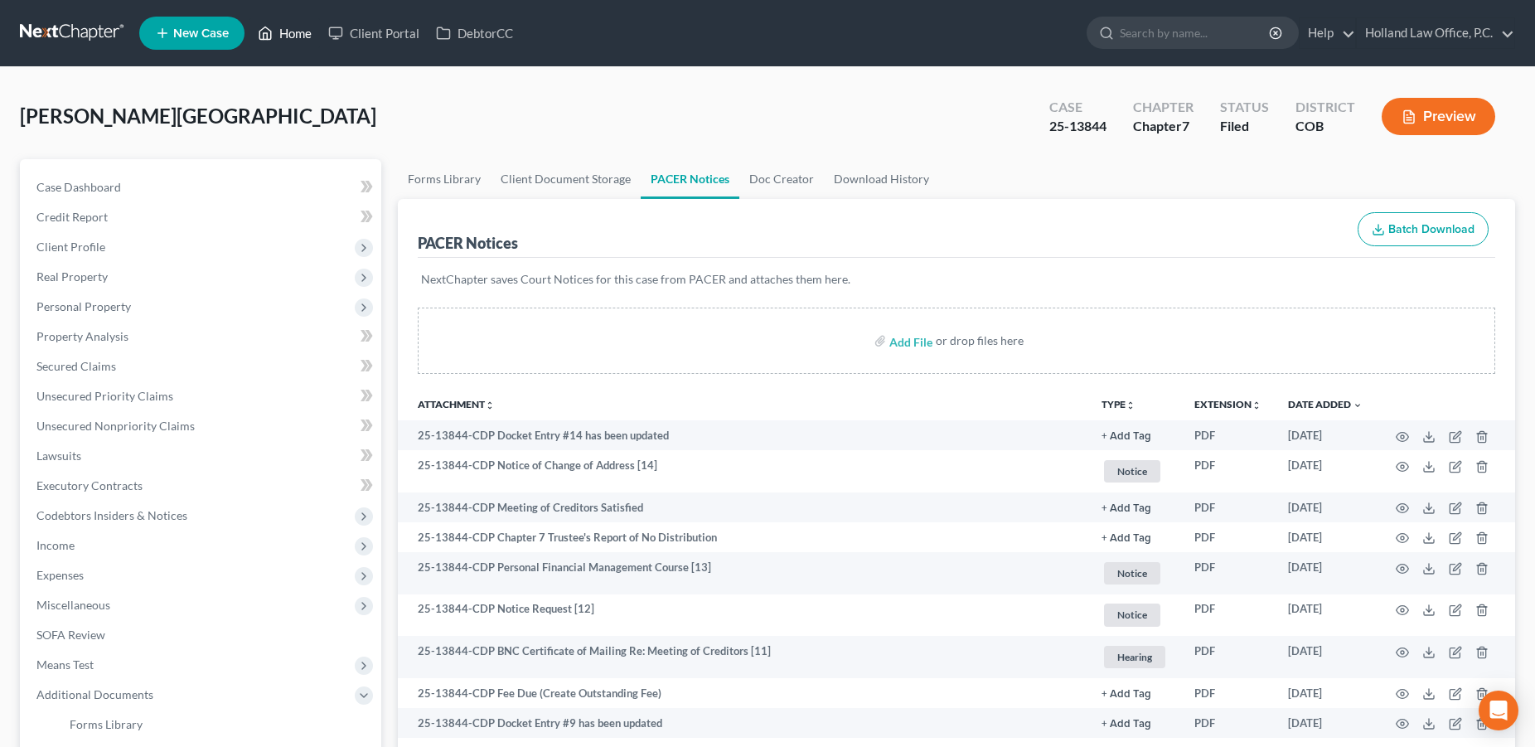
click at [290, 34] on link "Home" at bounding box center [284, 33] width 70 height 30
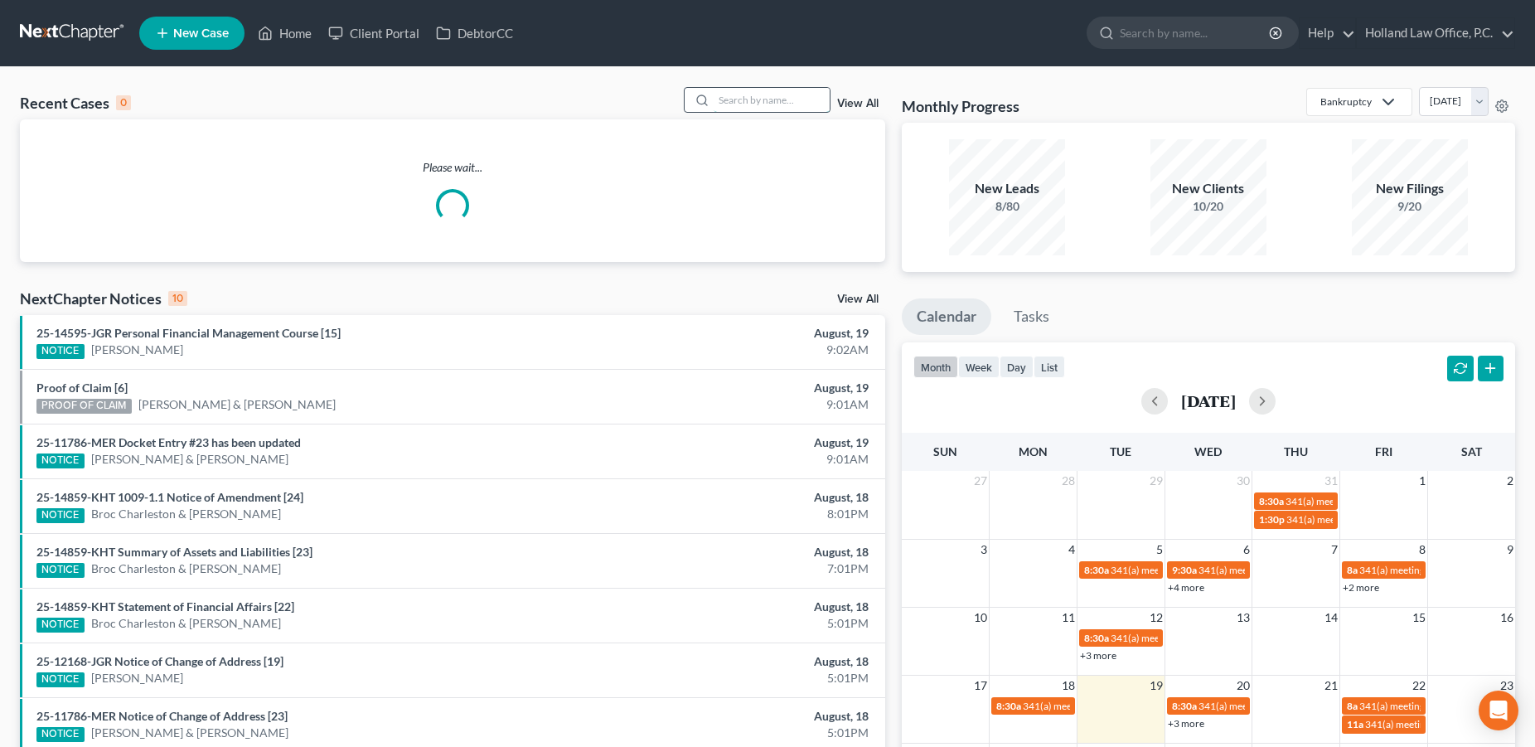
click at [732, 104] on input "search" at bounding box center [771, 100] width 116 height 24
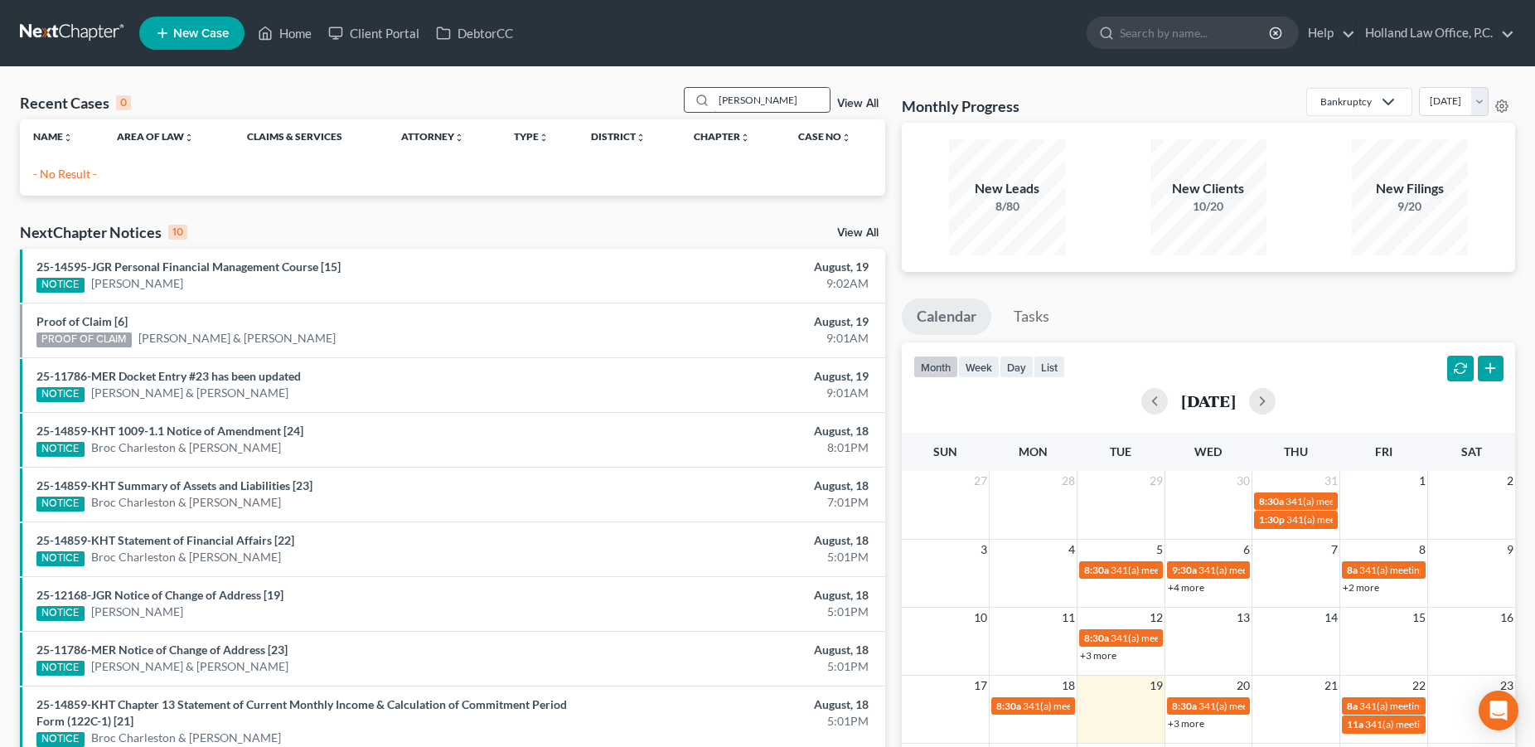
click at [782, 104] on input "david casal" at bounding box center [771, 100] width 116 height 24
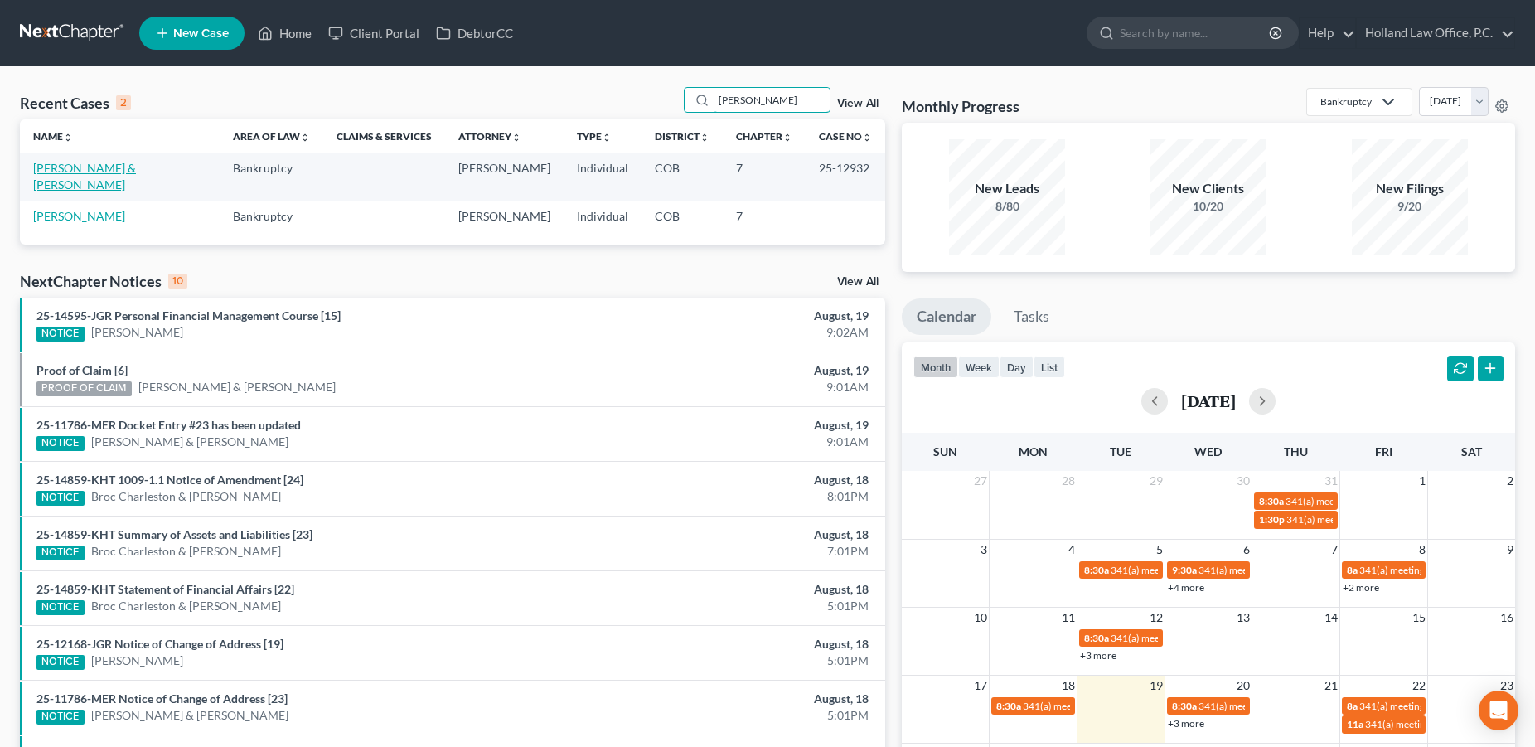
type input "david Quezada"
click at [68, 163] on link "[PERSON_NAME] & [PERSON_NAME]" at bounding box center [84, 176] width 103 height 31
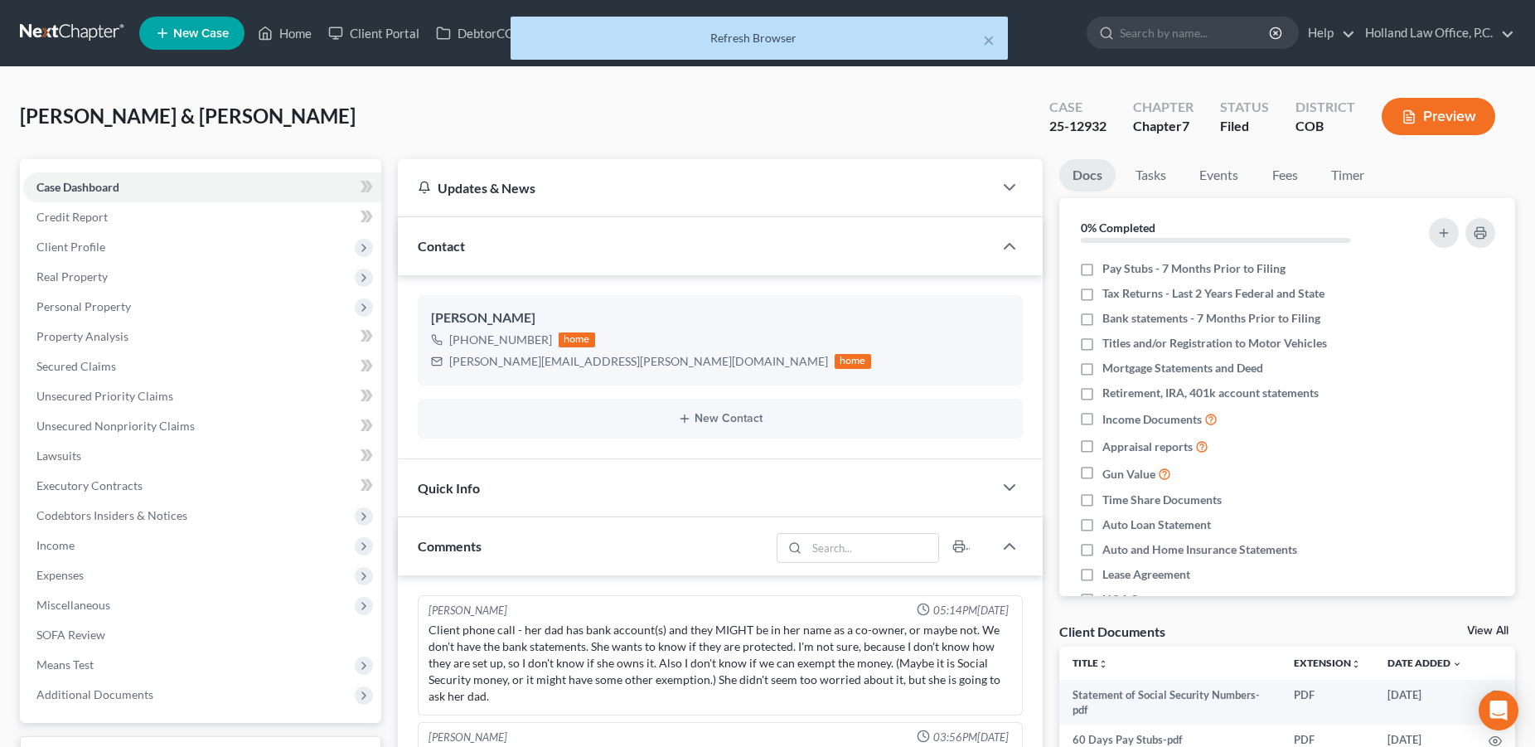
drag, startPoint x: 762, startPoint y: 105, endPoint x: 868, endPoint y: 96, distance: 106.5
click at [763, 104] on div "Quezada, David & Telisha Upgraded Case 25-12932 Chapter Chapter 7 Status Filed …" at bounding box center [767, 123] width 1495 height 72
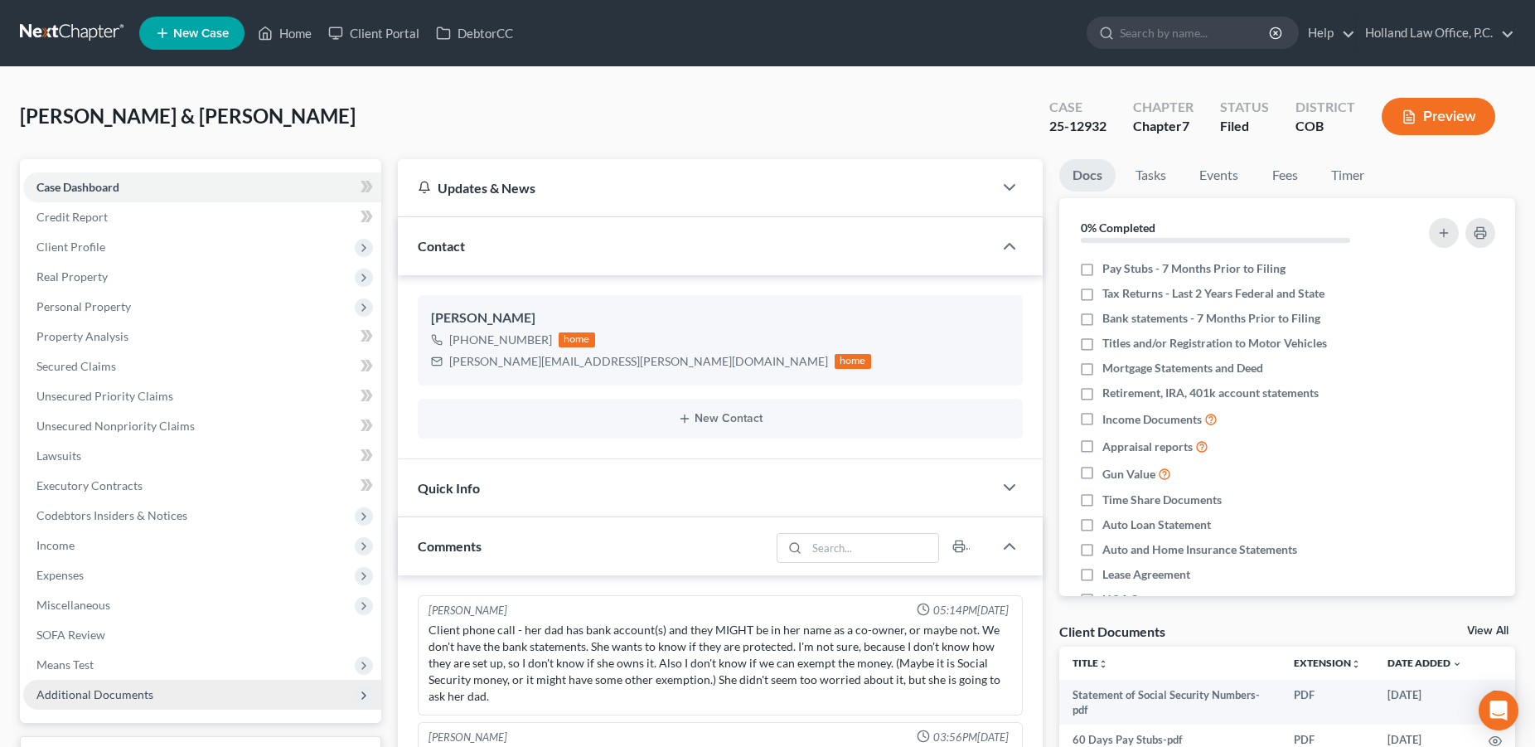
click at [106, 699] on span "Additional Documents" at bounding box center [94, 694] width 117 height 14
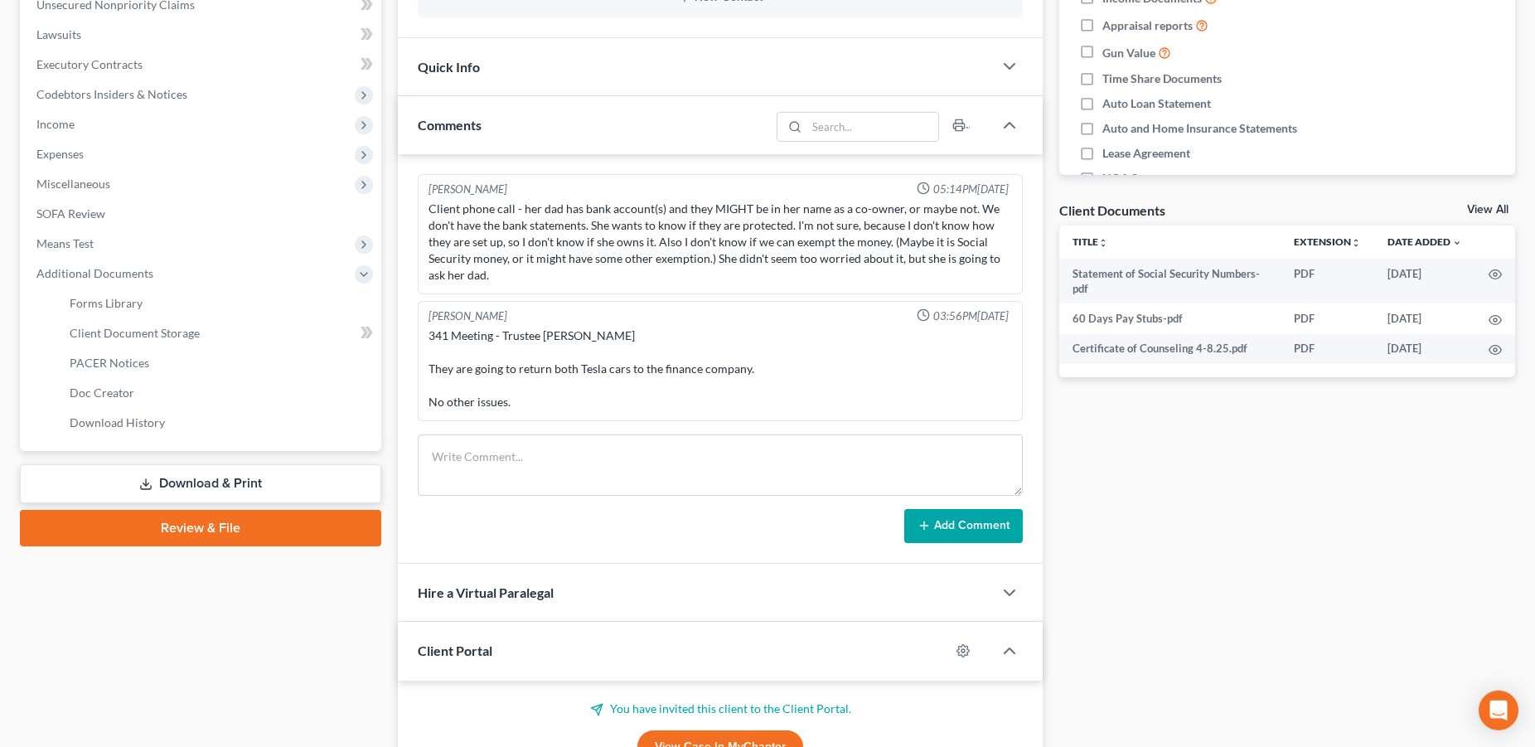
scroll to position [636, 0]
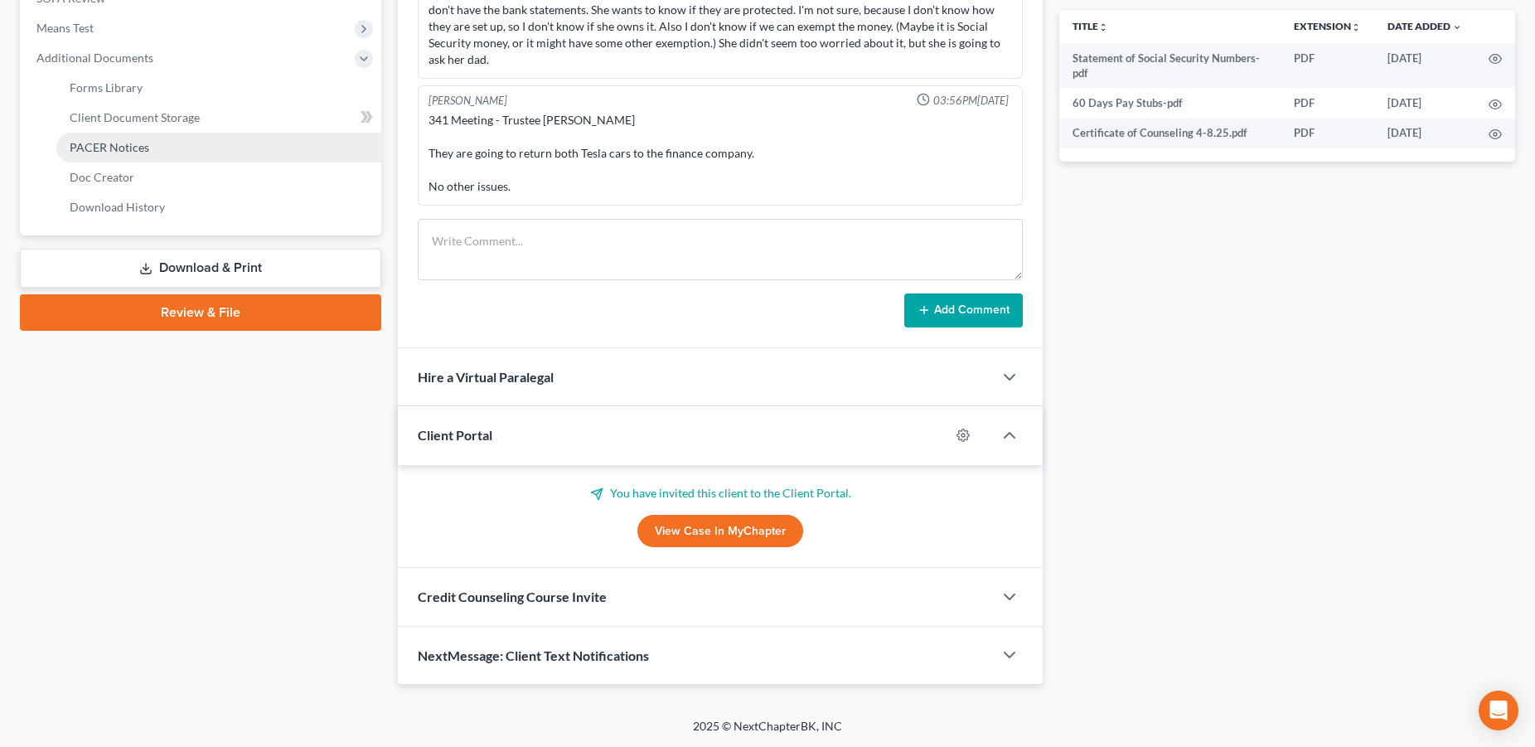
click at [108, 140] on span "PACER Notices" at bounding box center [110, 147] width 80 height 14
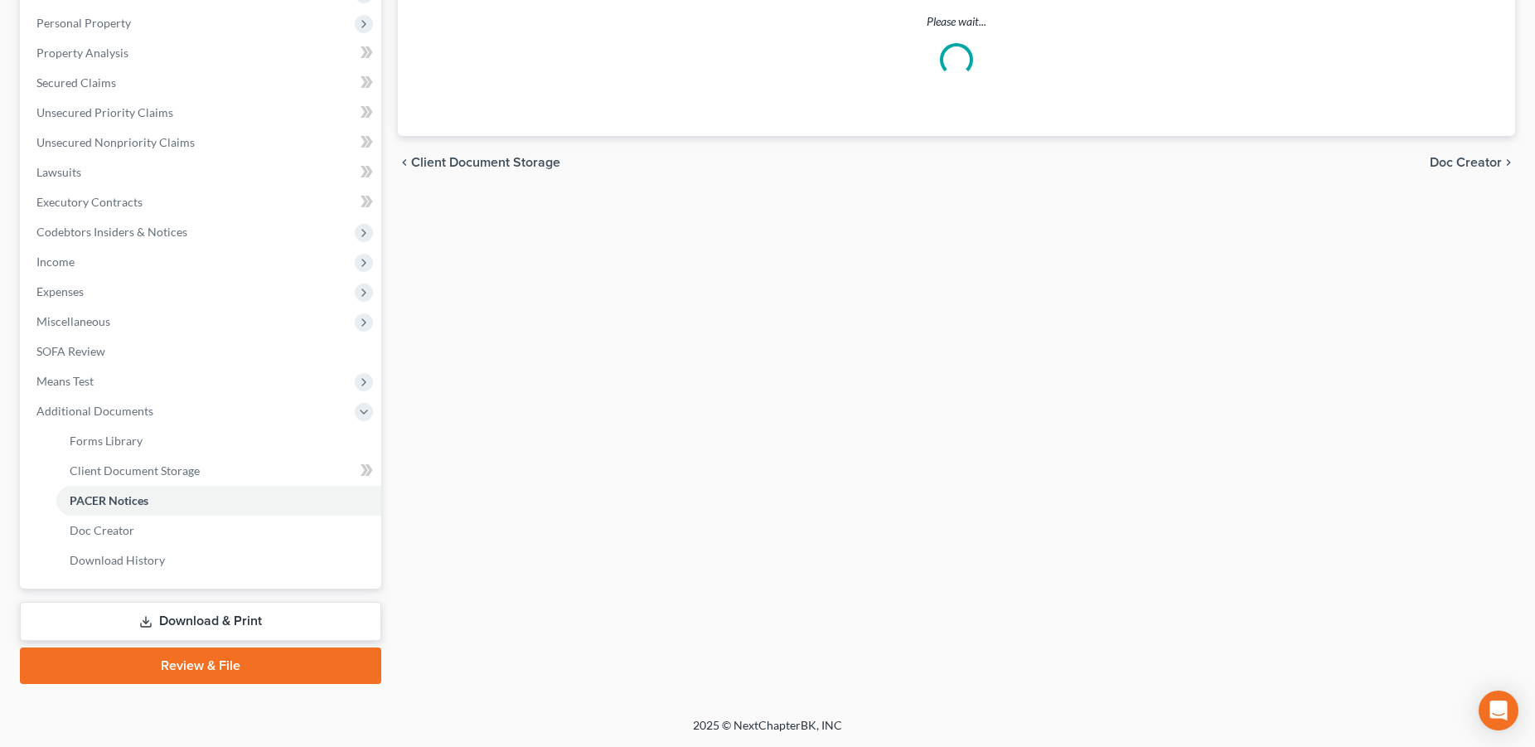
scroll to position [282, 0]
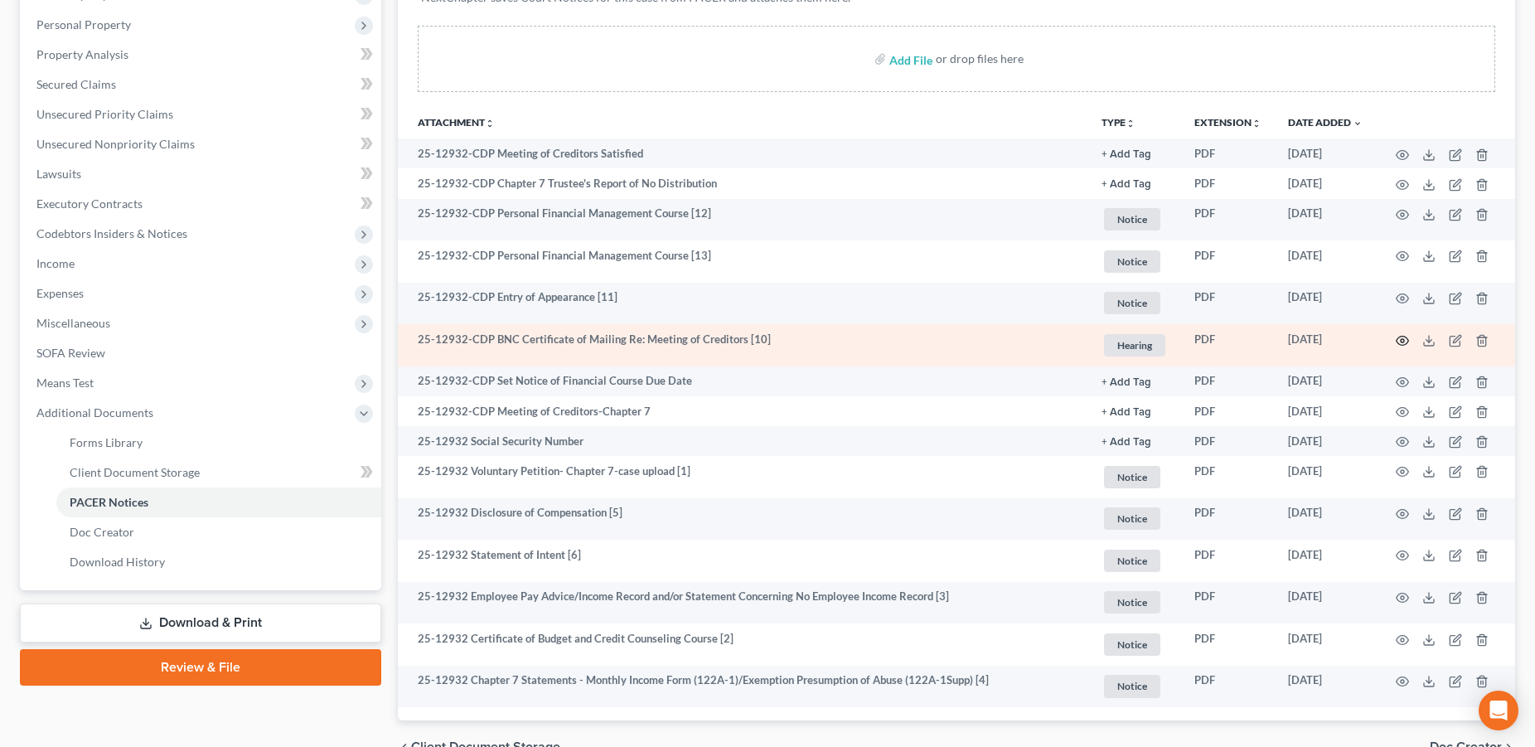
click at [1398, 335] on icon "button" at bounding box center [1401, 340] width 13 height 13
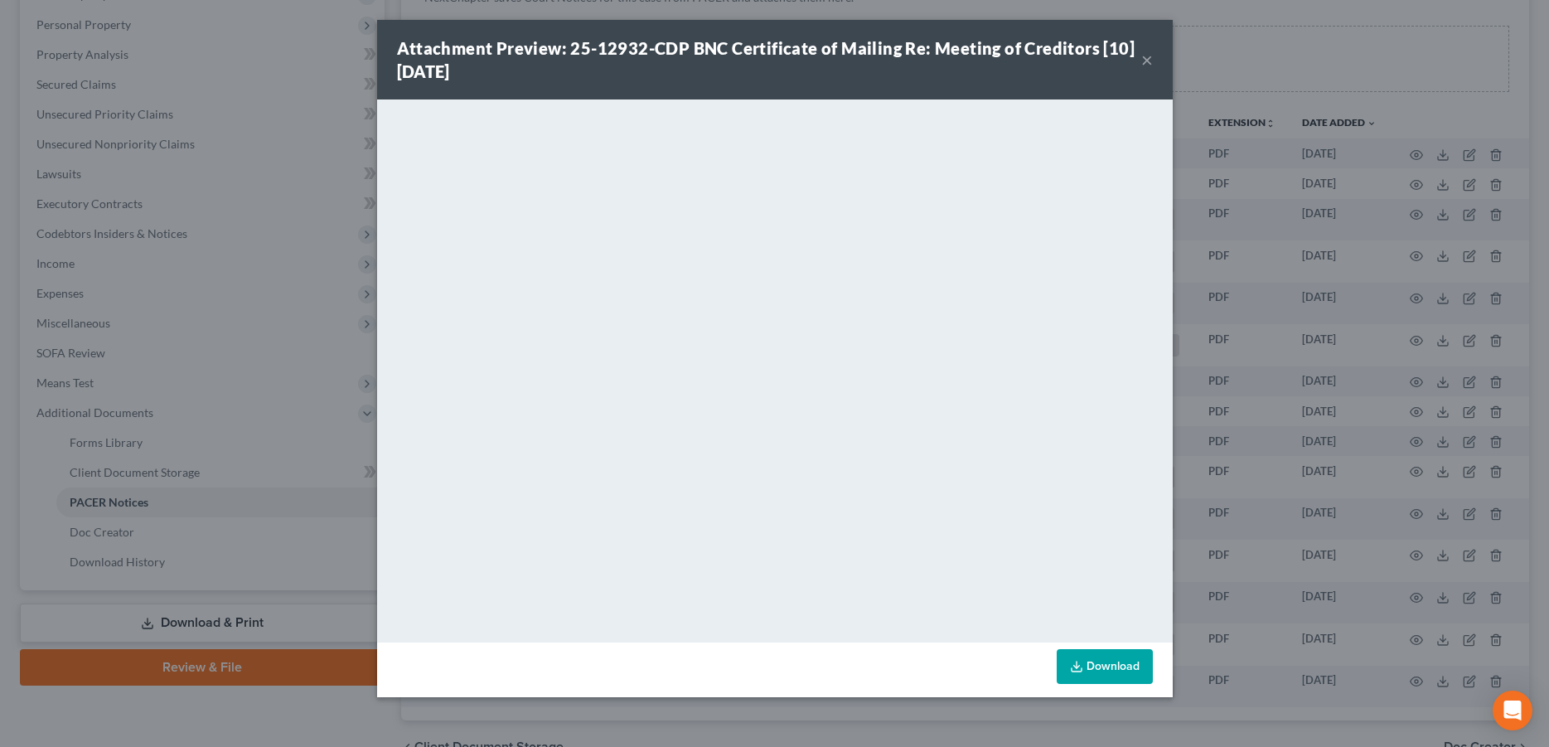
click at [1146, 56] on button "×" at bounding box center [1147, 60] width 12 height 20
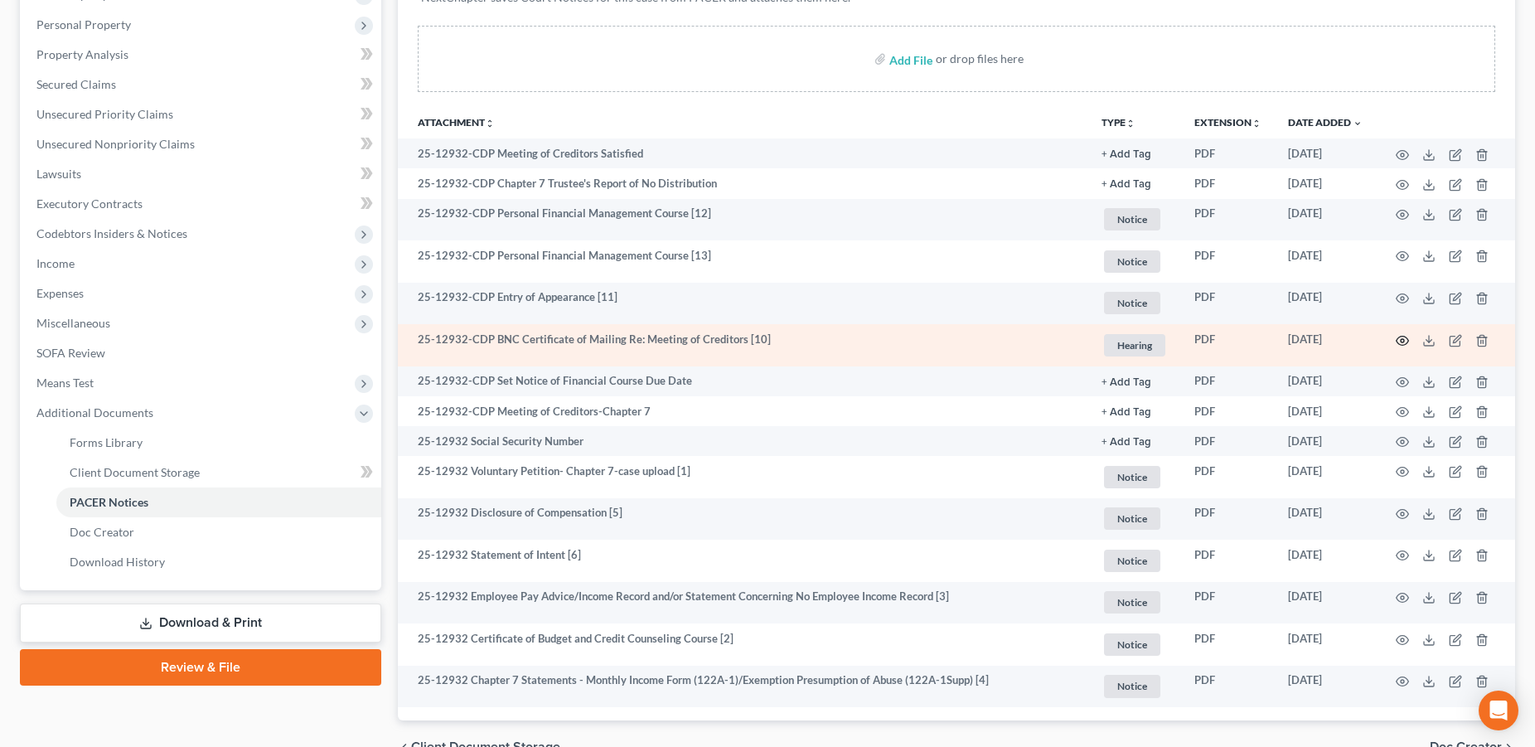
click at [1400, 341] on circle "button" at bounding box center [1401, 340] width 3 height 3
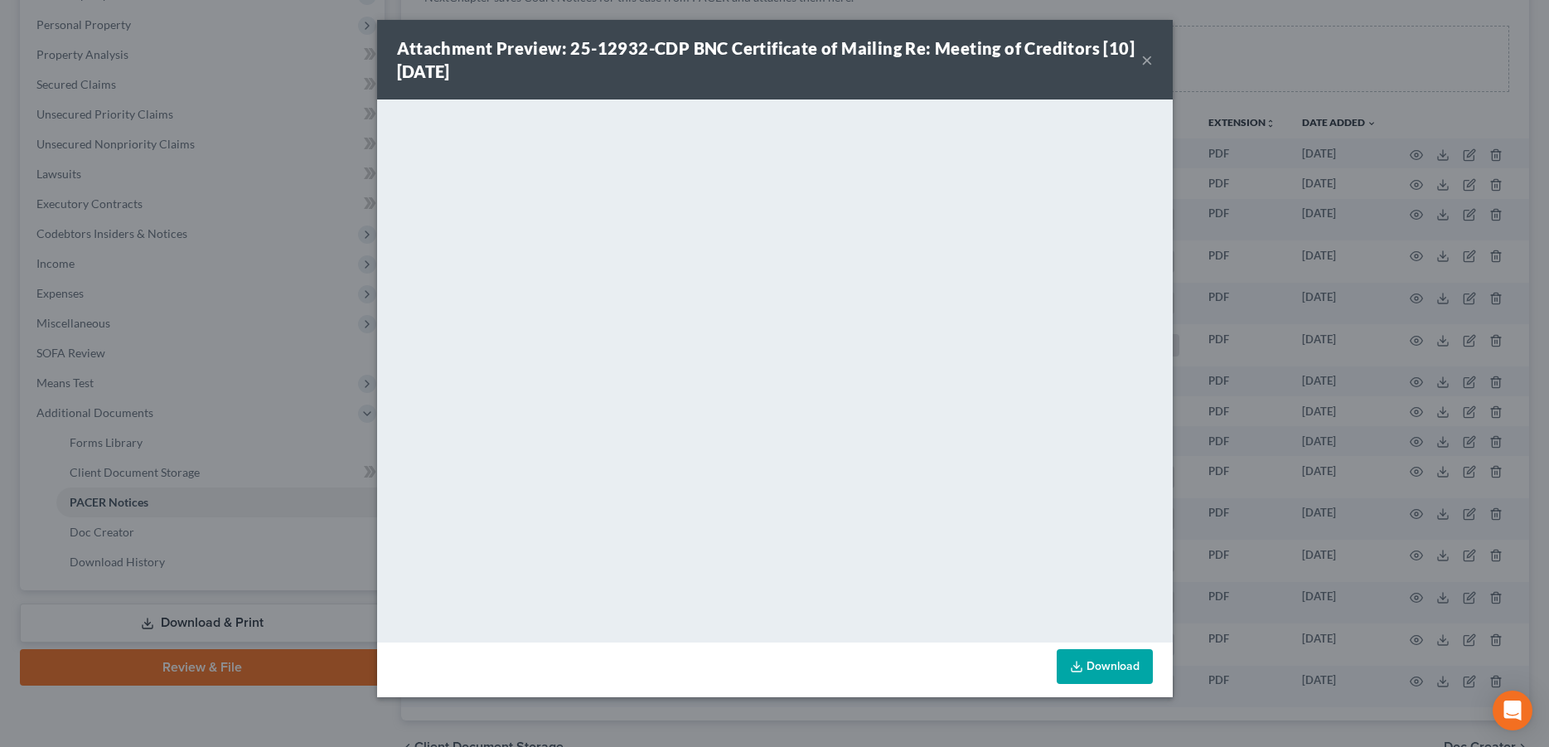
click at [1148, 64] on button "×" at bounding box center [1147, 60] width 12 height 20
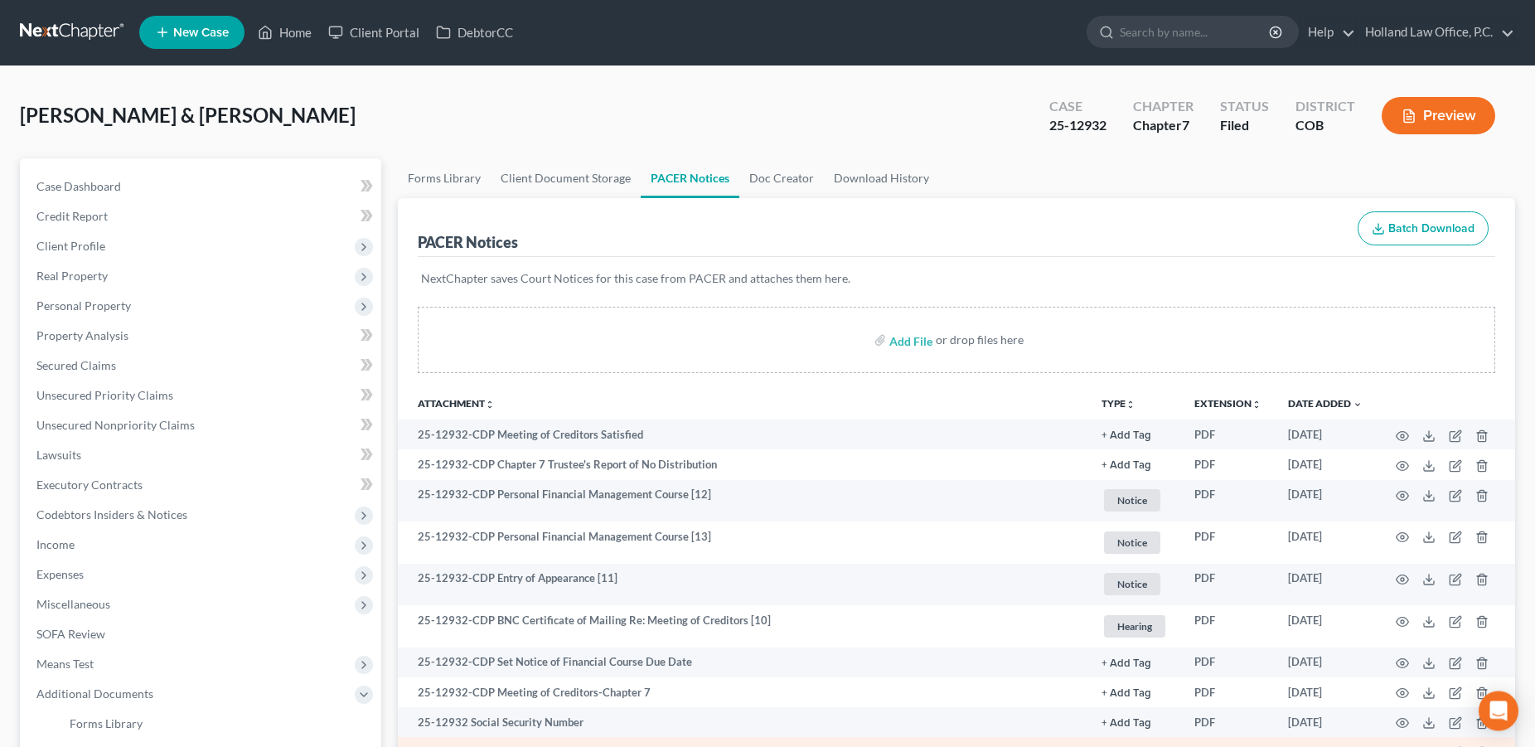
scroll to position [0, 0]
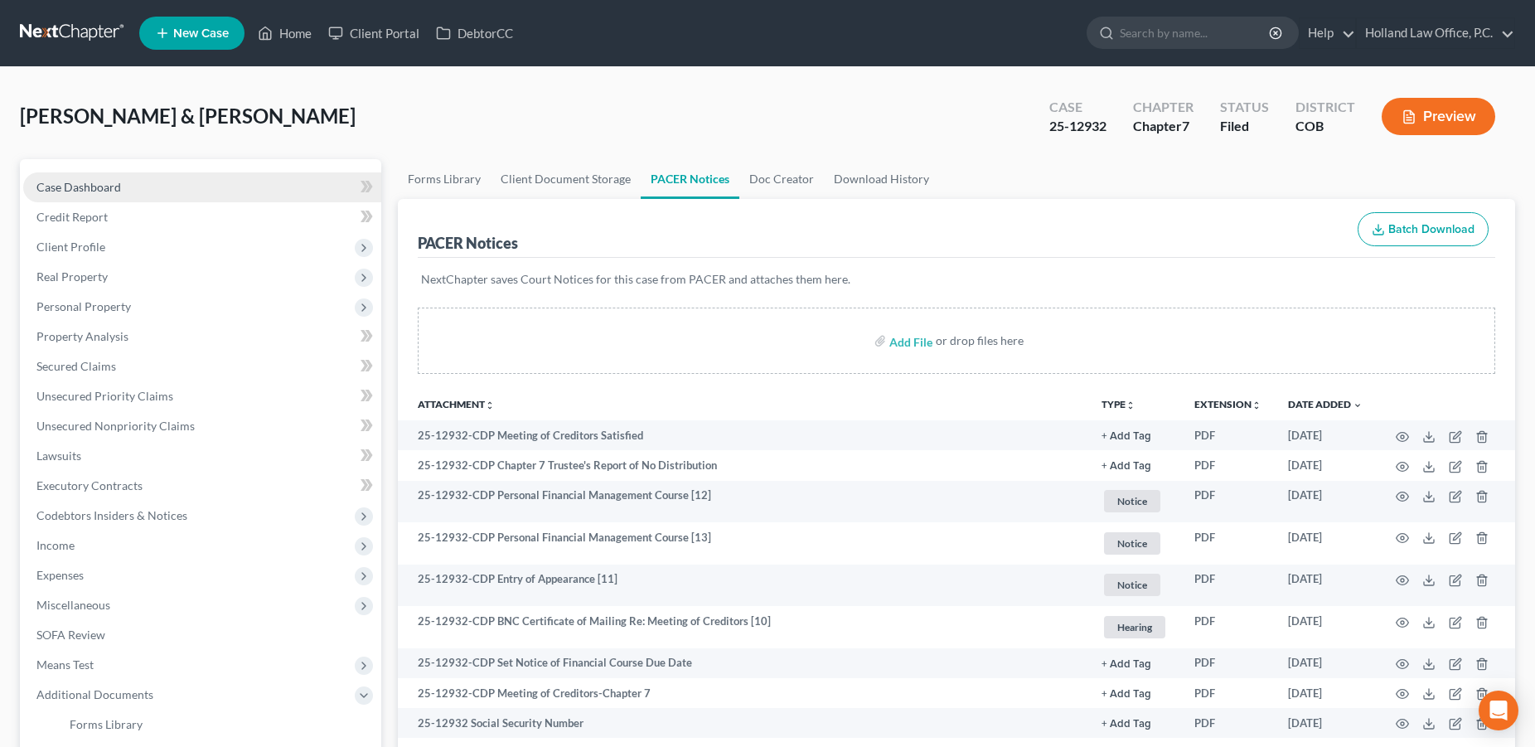
click at [95, 194] on link "Case Dashboard" at bounding box center [202, 187] width 358 height 30
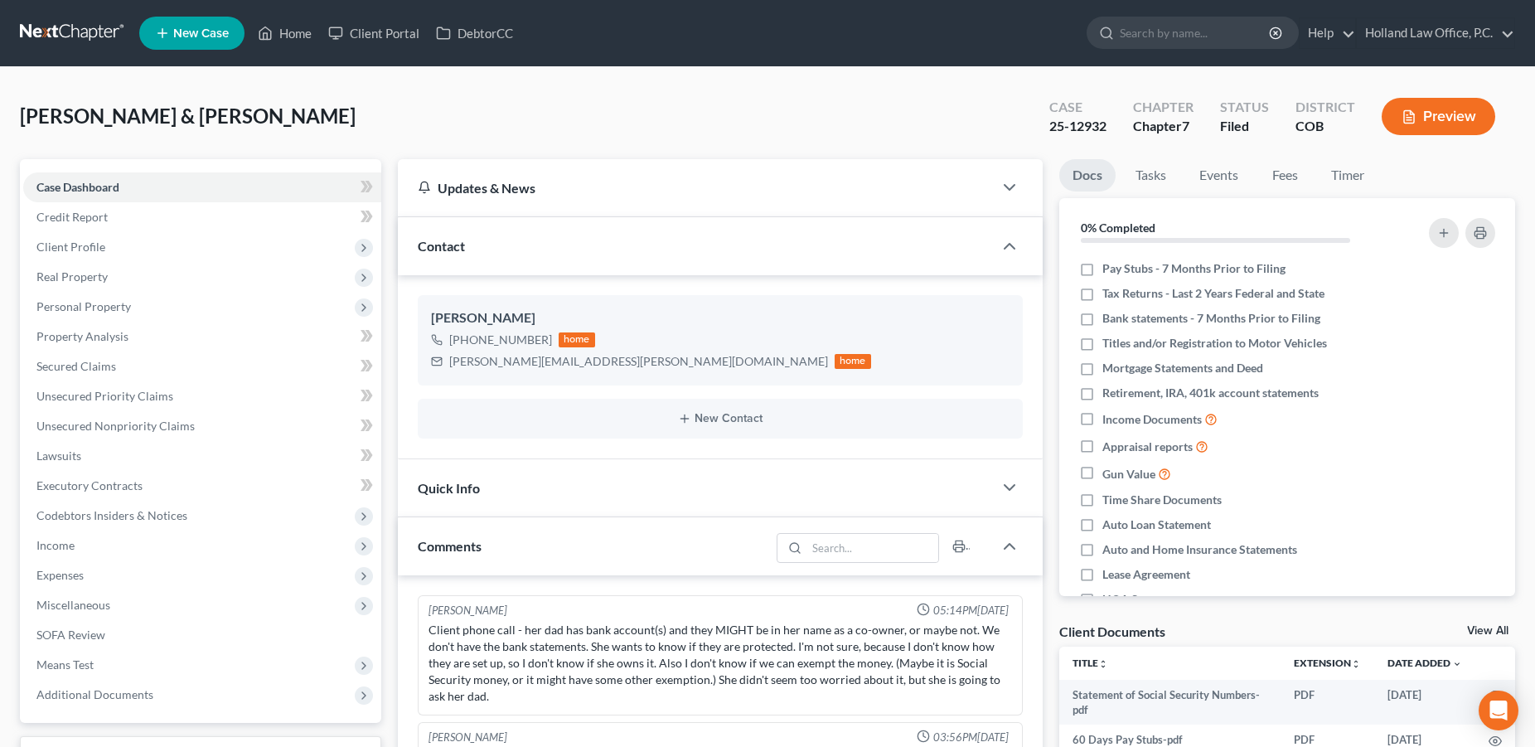
click at [732, 409] on div "New Contact" at bounding box center [720, 419] width 605 height 40
click at [702, 422] on button "New Contact" at bounding box center [720, 418] width 578 height 13
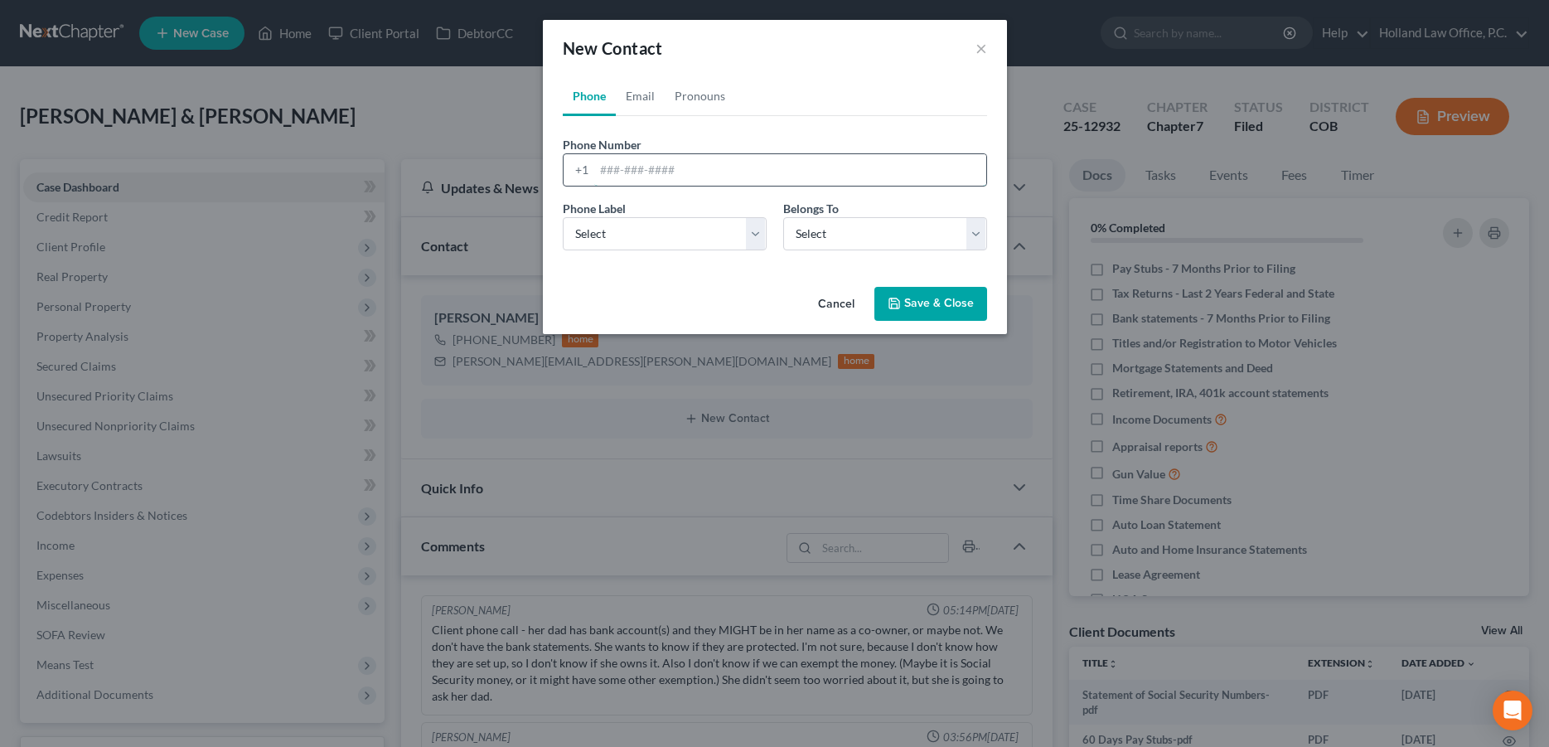
click at [633, 172] on input "tel" at bounding box center [790, 169] width 392 height 31
type input "3"
type input "253-632-1586"
click at [563, 217] on select "Select Mobile Home Work Other" at bounding box center [665, 233] width 204 height 33
select select "1"
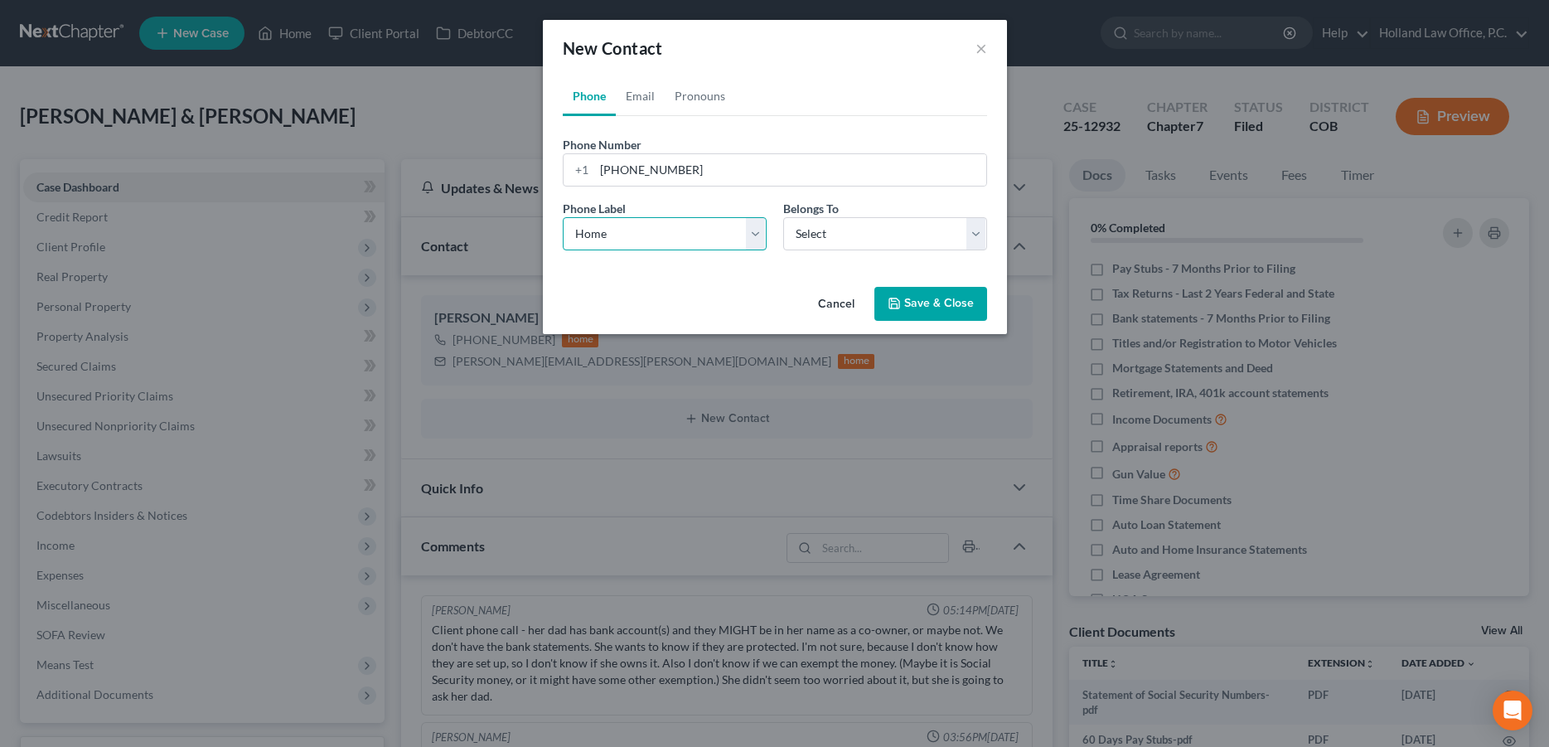
click option "Home" at bounding box center [0, 0] width 0 height 0
select select "0"
click option "Client" at bounding box center [0, 0] width 0 height 0
click at [644, 99] on link "Email" at bounding box center [640, 96] width 49 height 40
click at [631, 162] on input "email" at bounding box center [790, 169] width 392 height 31
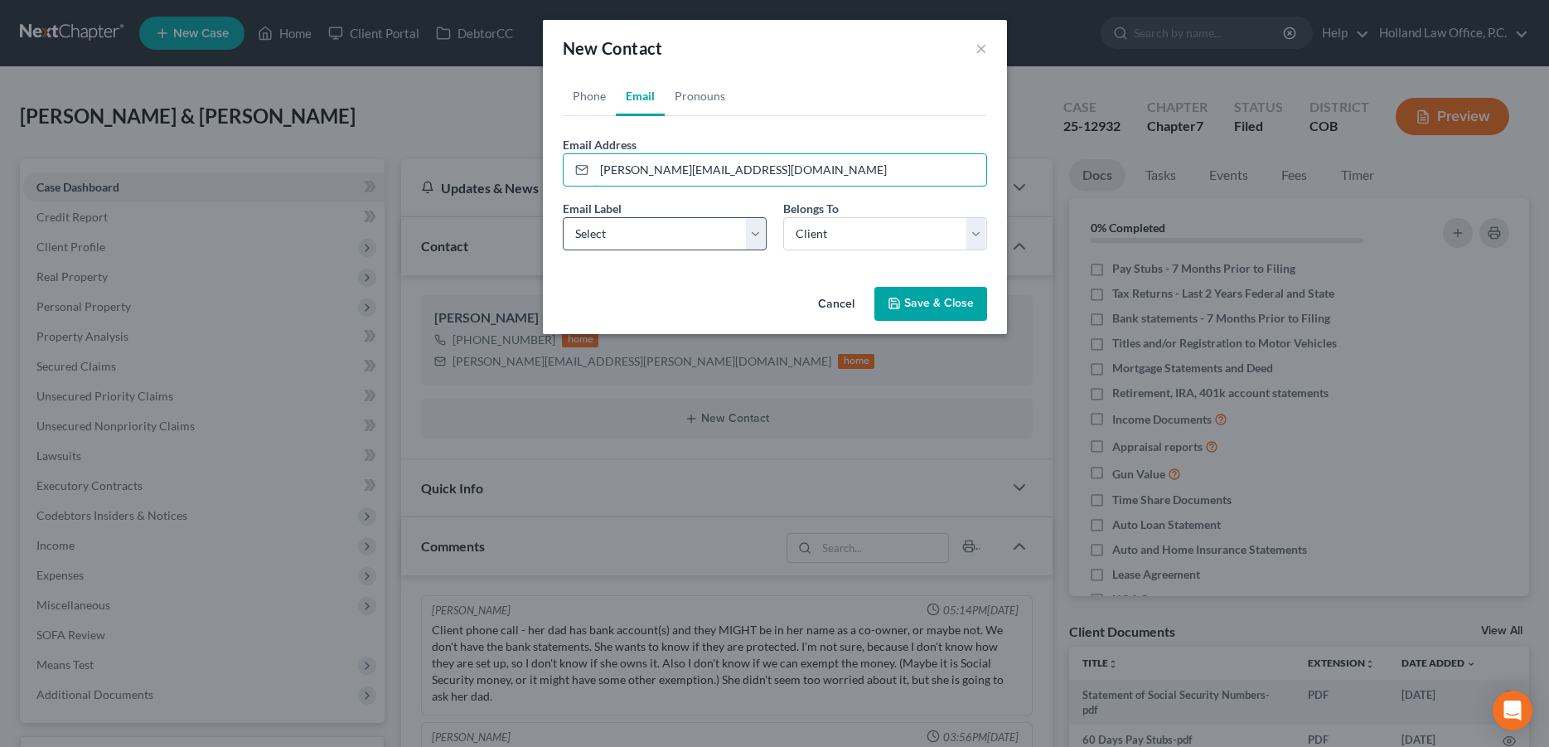
type input "david.quezada101@gmail.com"
click at [563, 217] on select "Select Home Work Other" at bounding box center [665, 233] width 204 height 33
select select "0"
click option "Home" at bounding box center [0, 0] width 0 height 0
click at [921, 303] on button "Save & Close" at bounding box center [930, 304] width 113 height 35
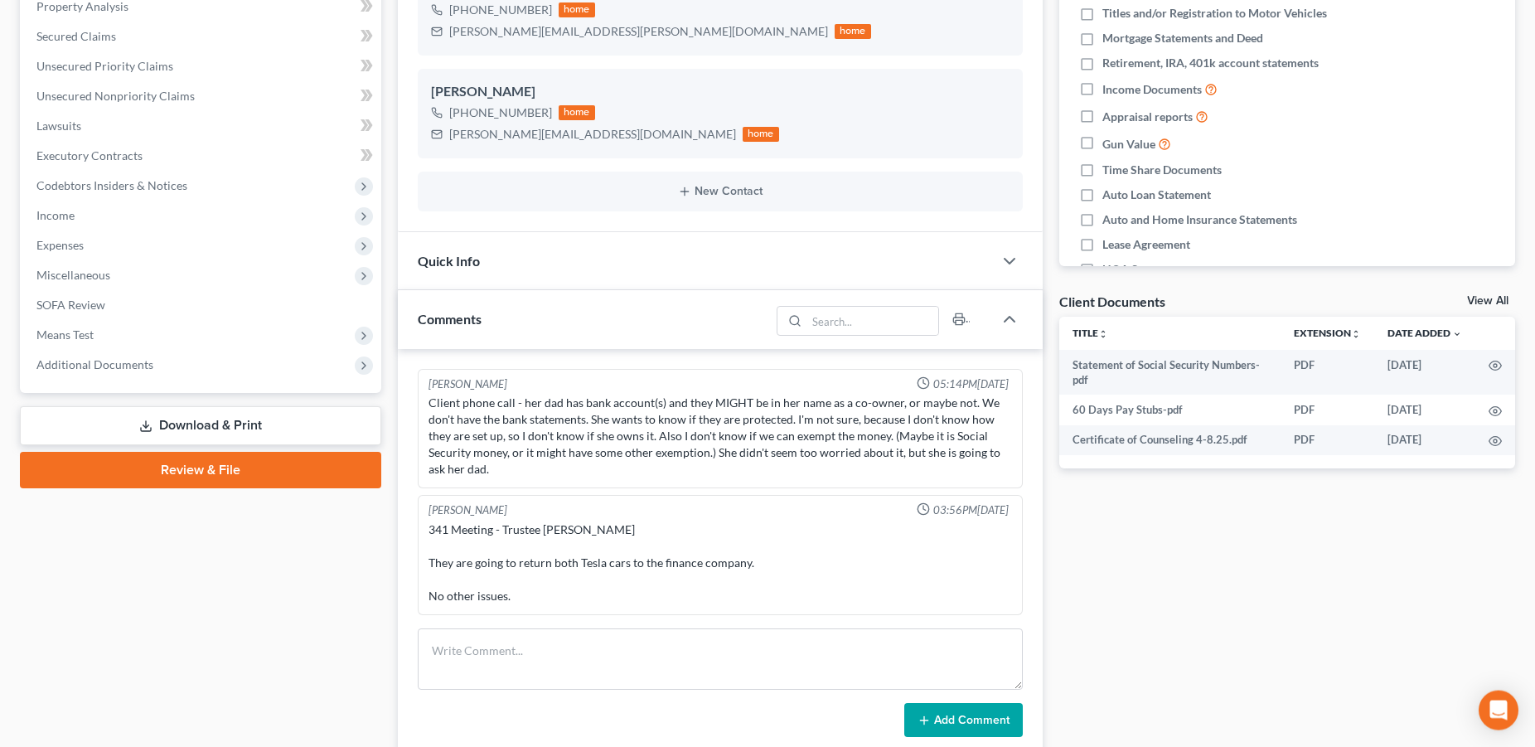
scroll to position [718, 0]
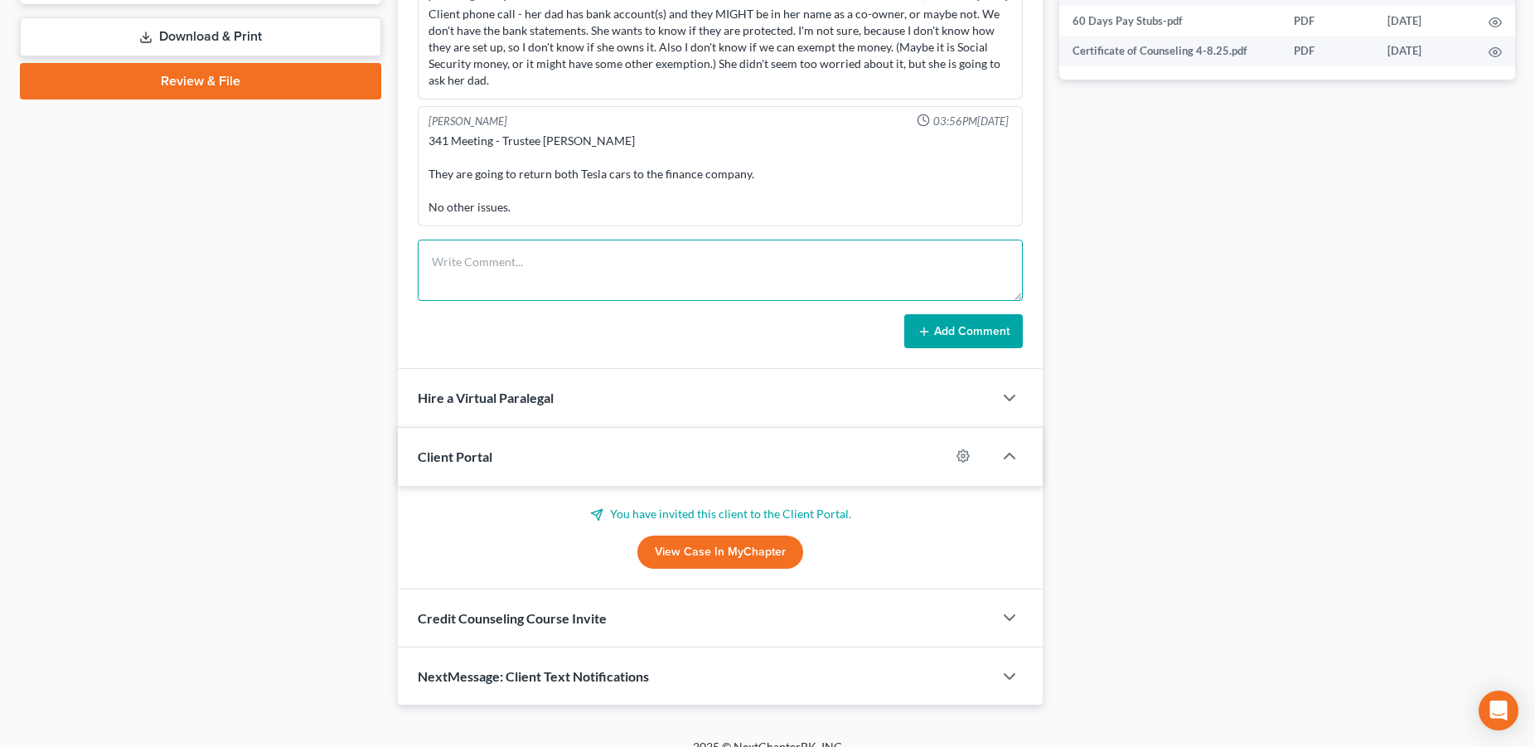
click at [558, 268] on textarea at bounding box center [720, 269] width 605 height 61
drag, startPoint x: 457, startPoint y: 264, endPoint x: 429, endPoint y: 268, distance: 27.5
click at [429, 268] on textarea "Poek to David letting him know that he can expect his Discharge in 2 weeks" at bounding box center [720, 269] width 605 height 61
click at [829, 260] on textarea "Spoke to David letting him know that he can expect his Discharge in 2 weeks" at bounding box center [720, 269] width 605 height 61
type textarea "Spoke to David letting him know that he can expect his Discharge in 2 weeks. We…"
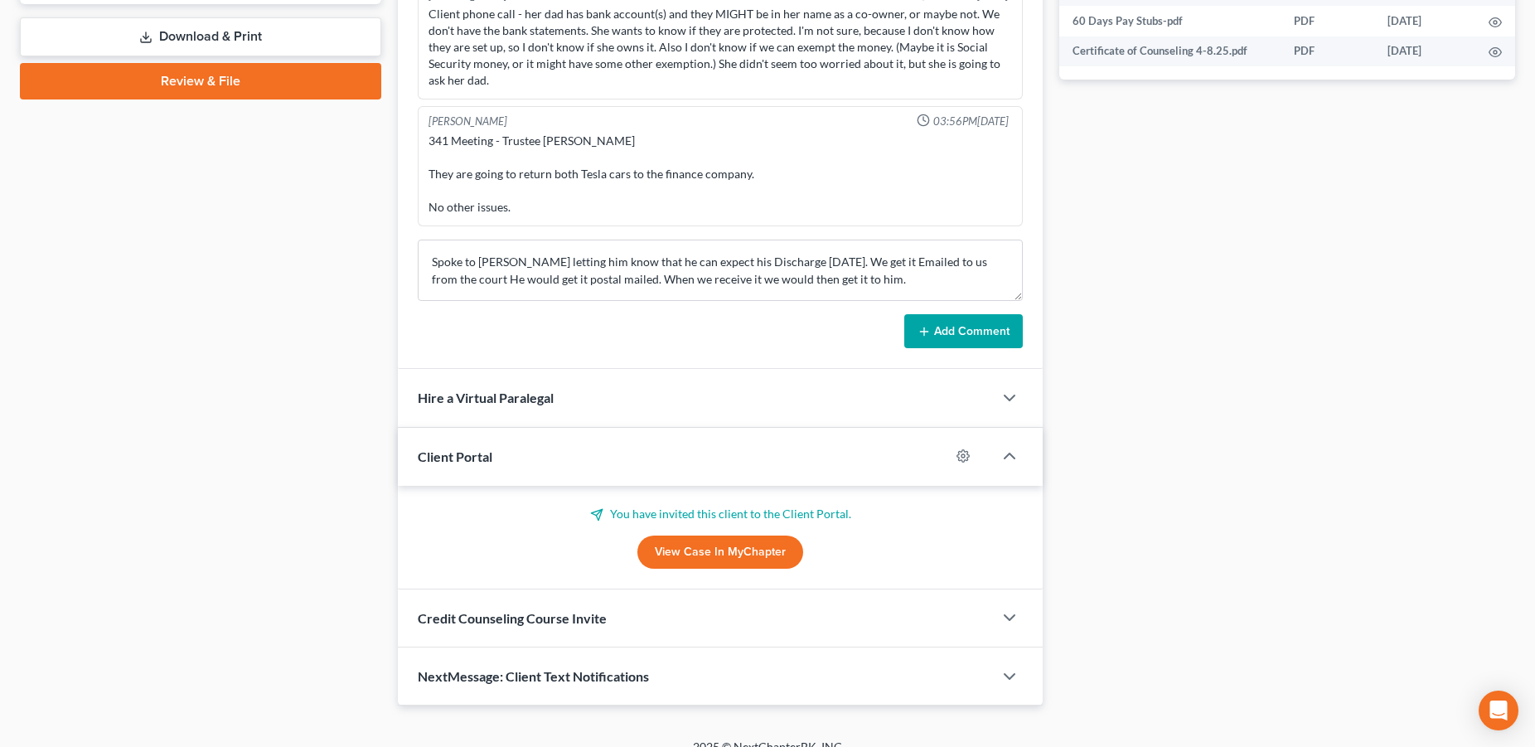
click at [942, 333] on button "Add Comment" at bounding box center [963, 331] width 118 height 35
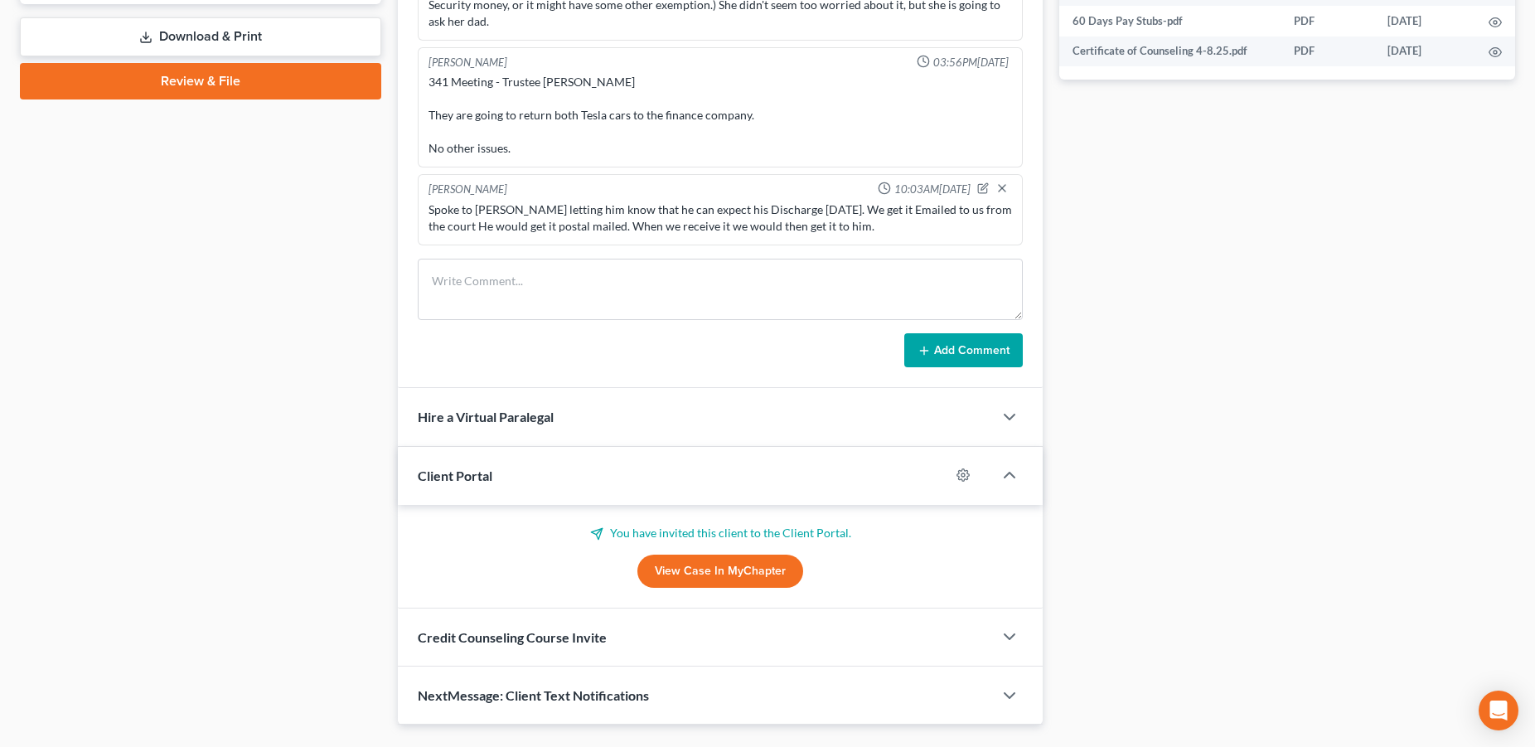
click at [873, 221] on div "Spoke to David letting him know that he can expect his Discharge in 2 weeks. We…" at bounding box center [719, 217] width 583 height 33
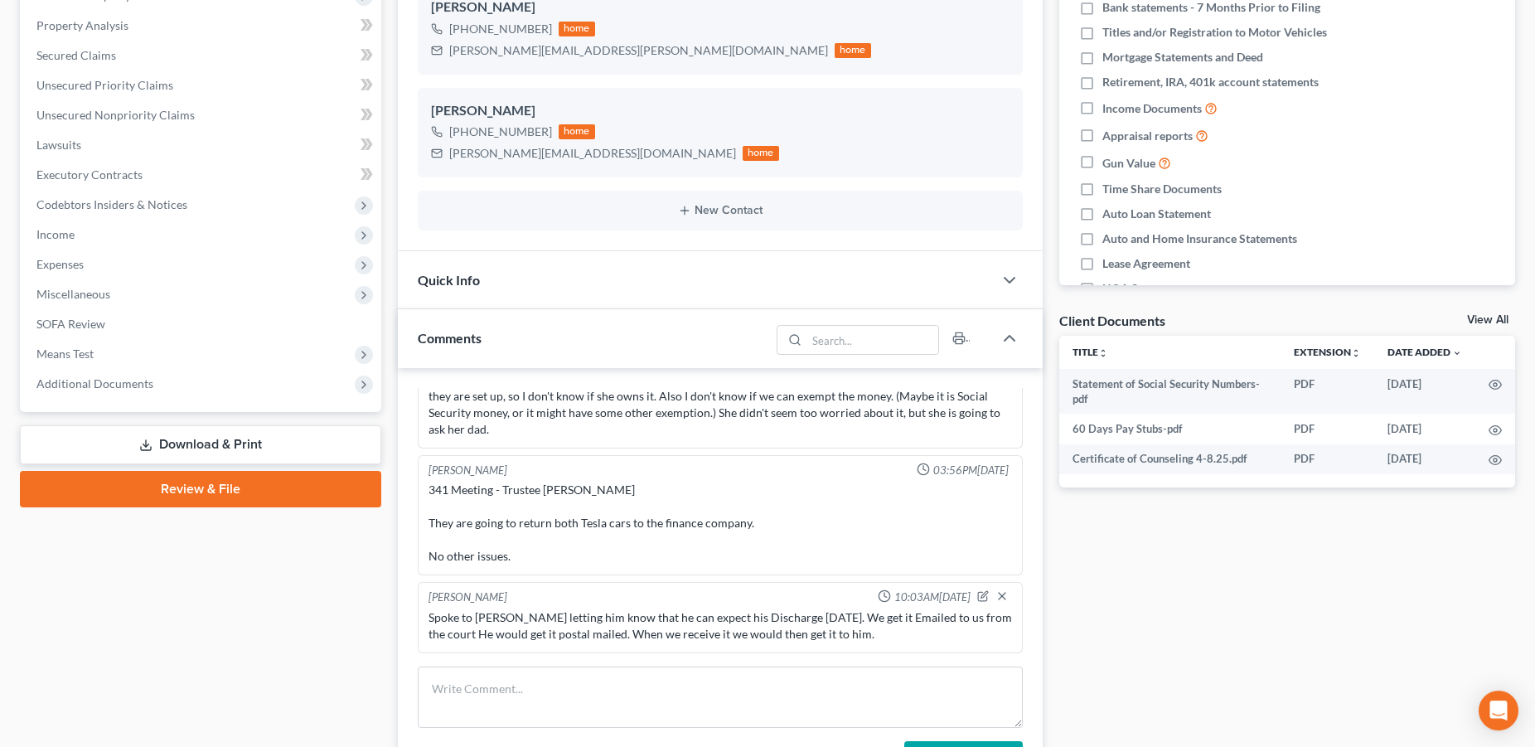
scroll to position [0, 0]
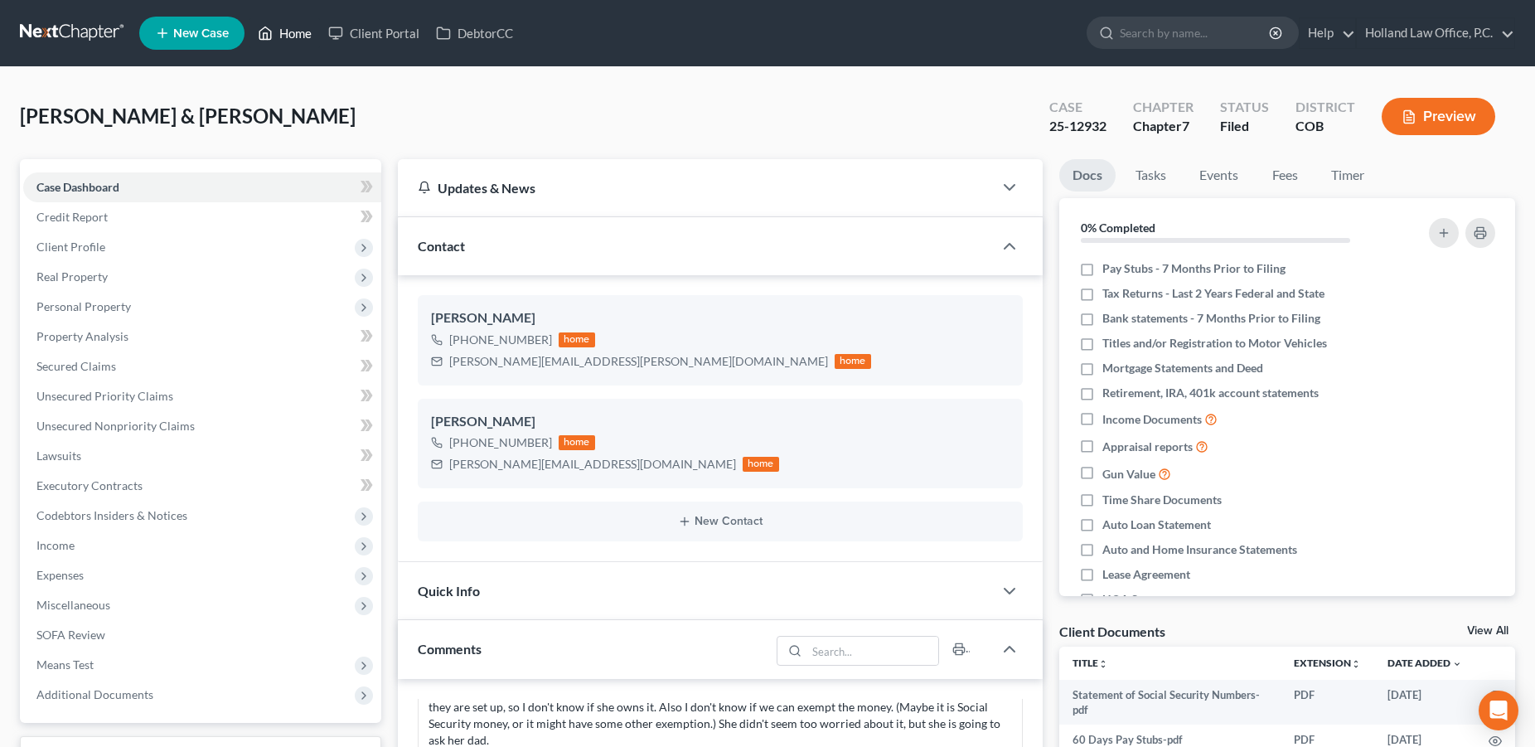
click at [291, 27] on link "Home" at bounding box center [284, 33] width 70 height 30
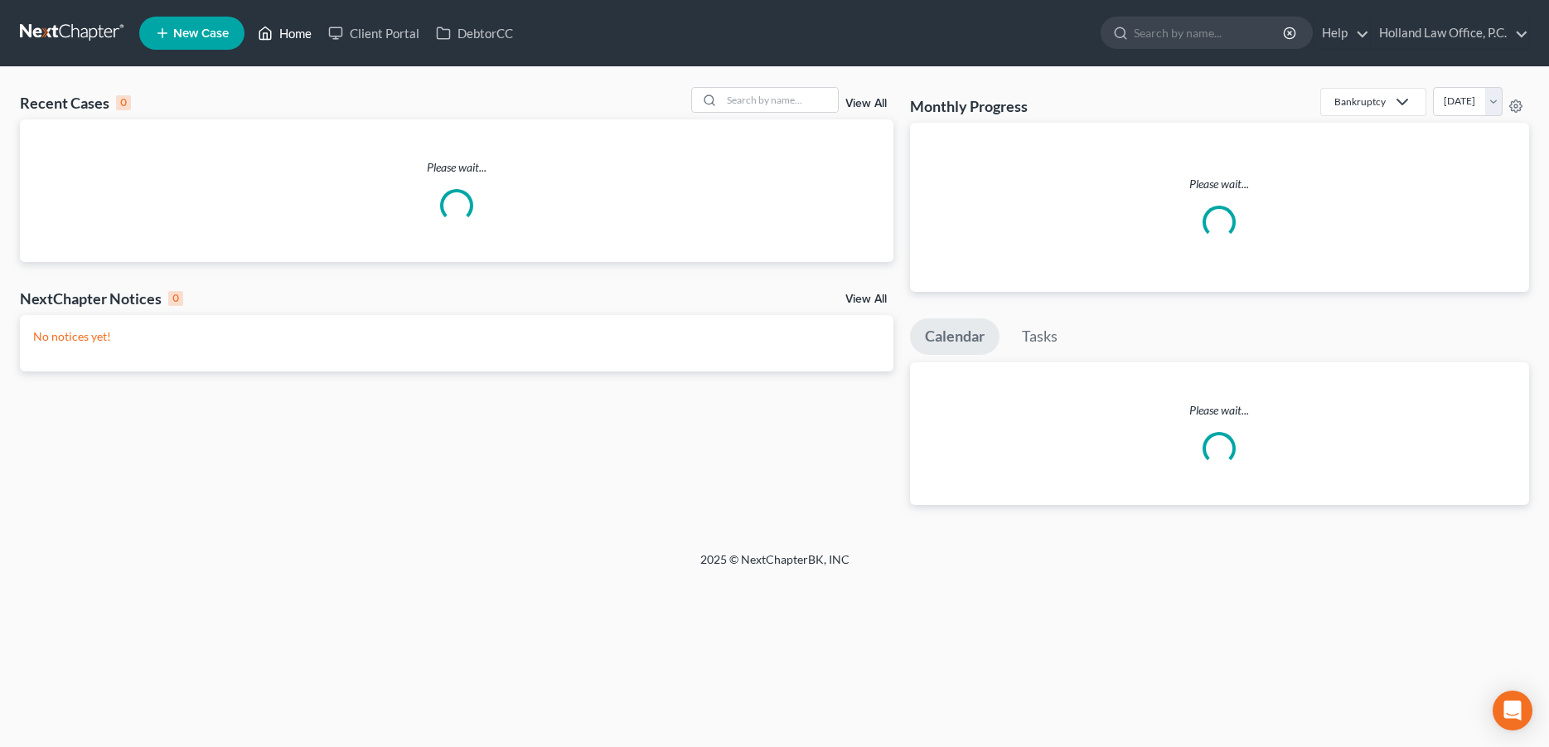
click at [294, 34] on link "Home" at bounding box center [284, 33] width 70 height 30
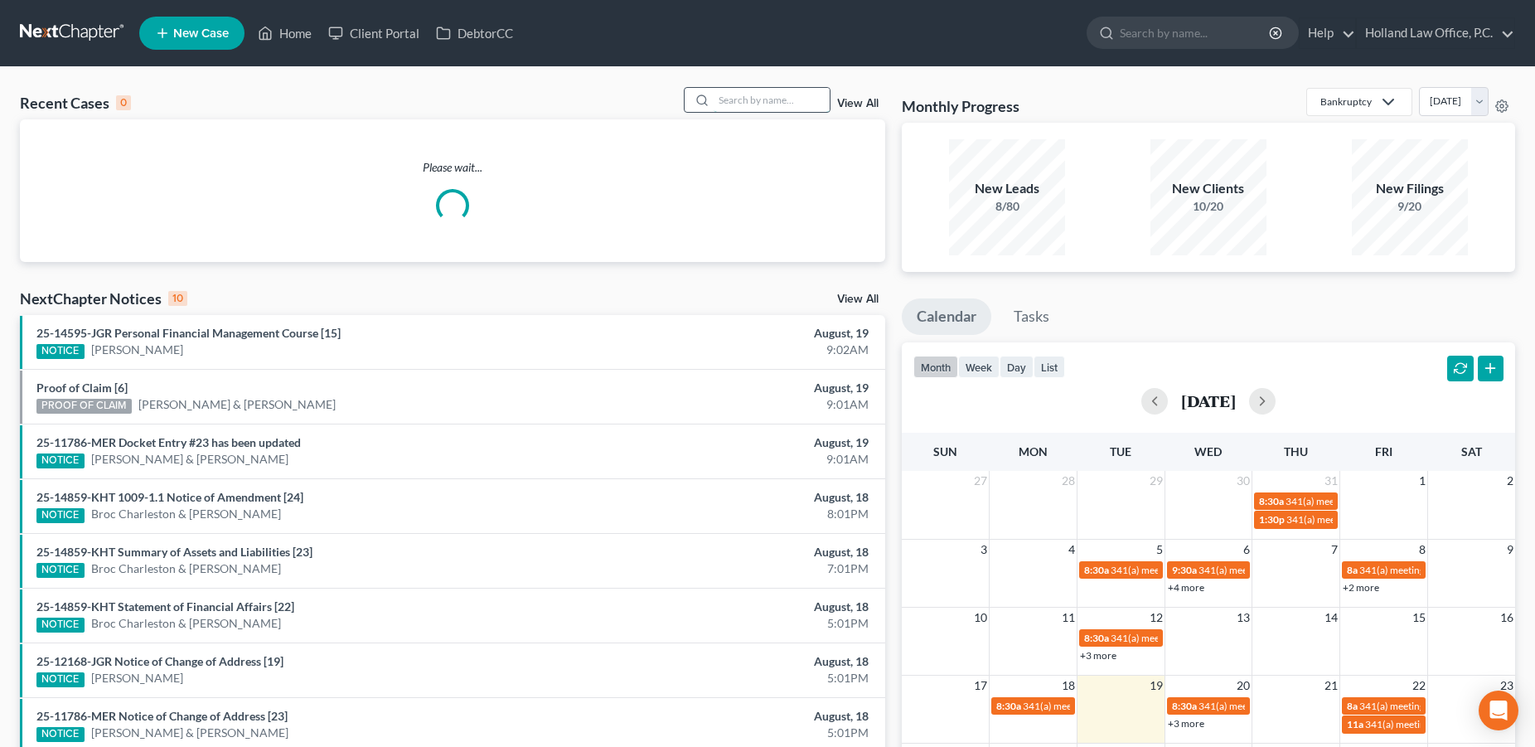
click at [728, 103] on input "search" at bounding box center [771, 100] width 116 height 24
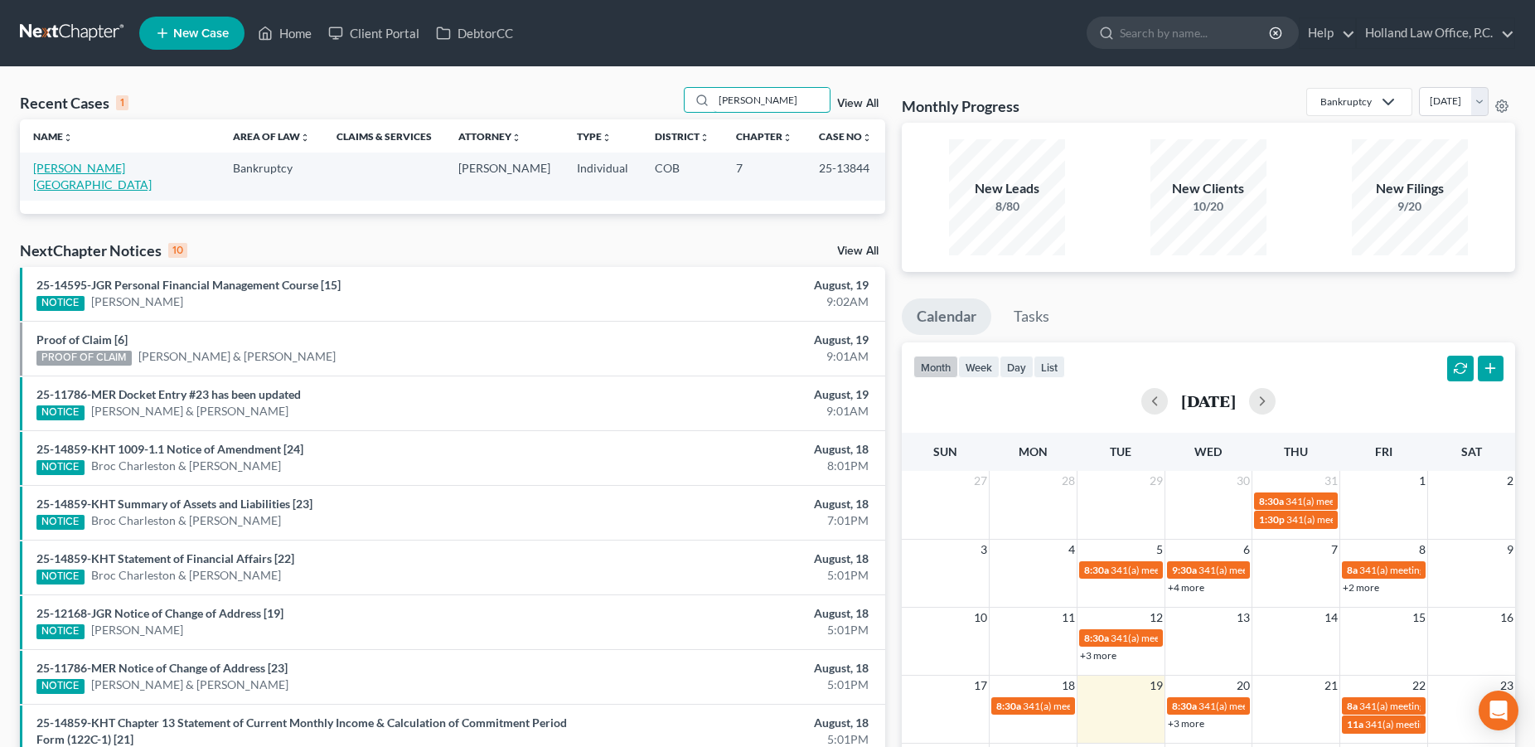
type input "[PERSON_NAME]"
click at [70, 165] on link "[PERSON_NAME][GEOGRAPHIC_DATA]" at bounding box center [92, 176] width 118 height 31
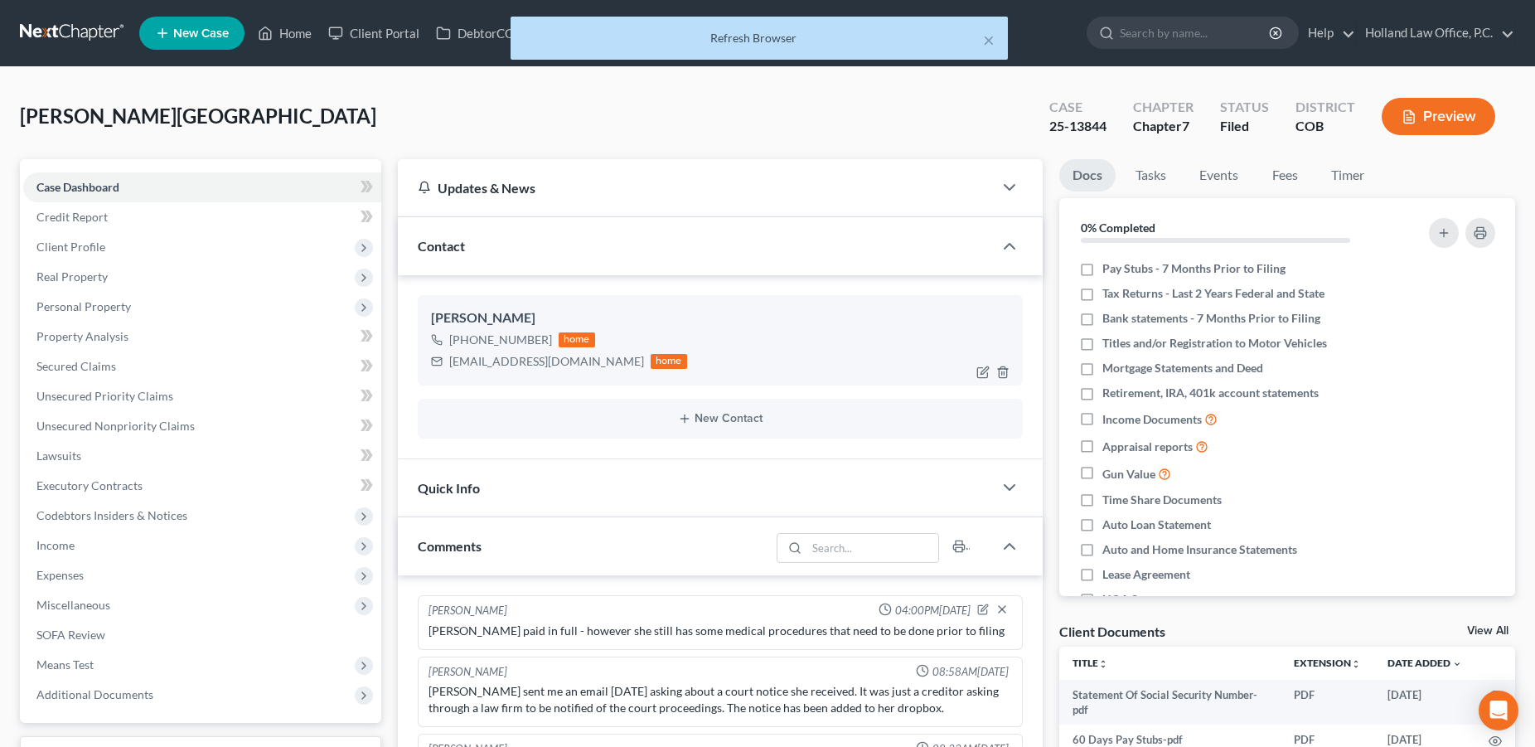
drag, startPoint x: 547, startPoint y: 340, endPoint x: 462, endPoint y: 344, distance: 85.4
click at [462, 344] on div "+1 (970) 215-3424 home" at bounding box center [559, 340] width 256 height 22
copy div "(970) 215-3424"
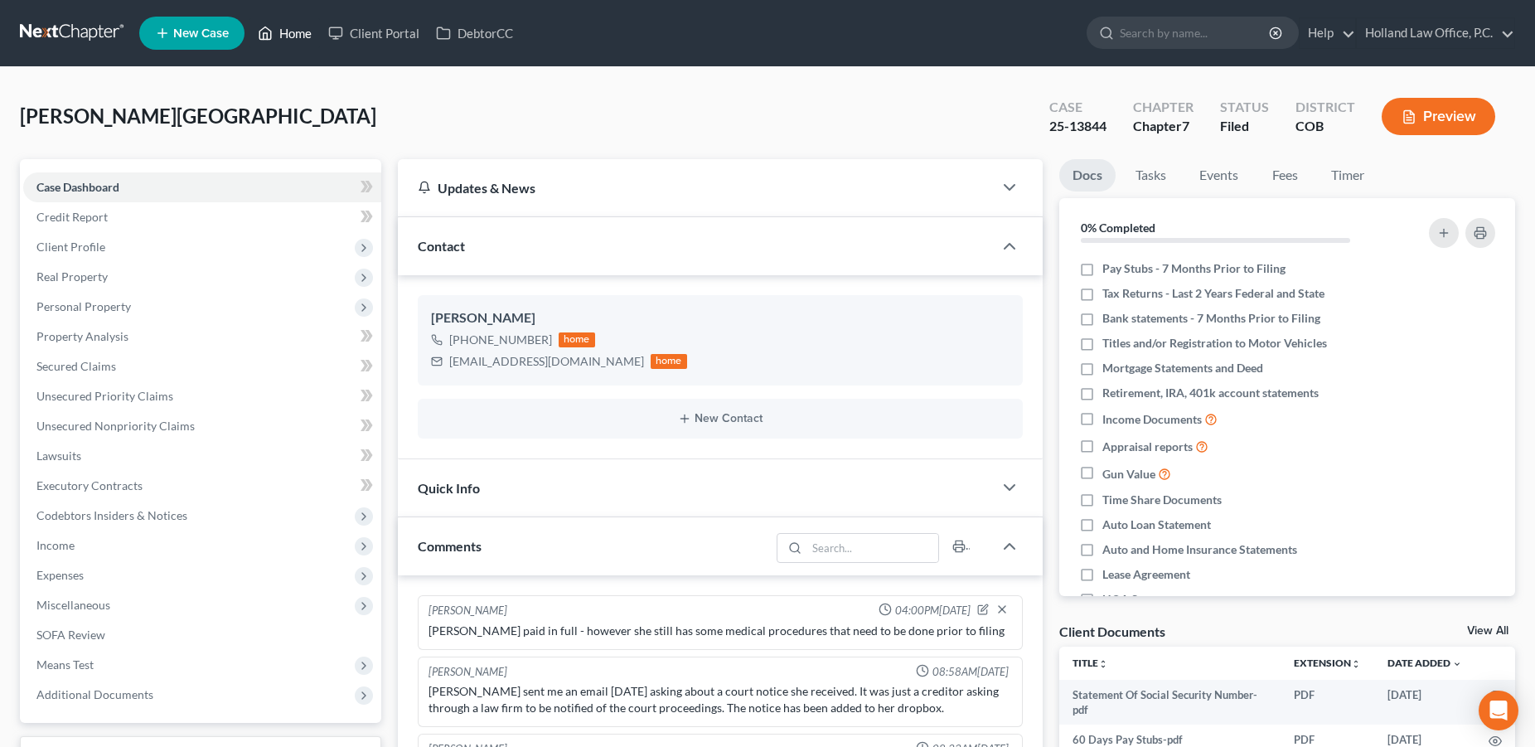
click at [289, 39] on link "Home" at bounding box center [284, 33] width 70 height 30
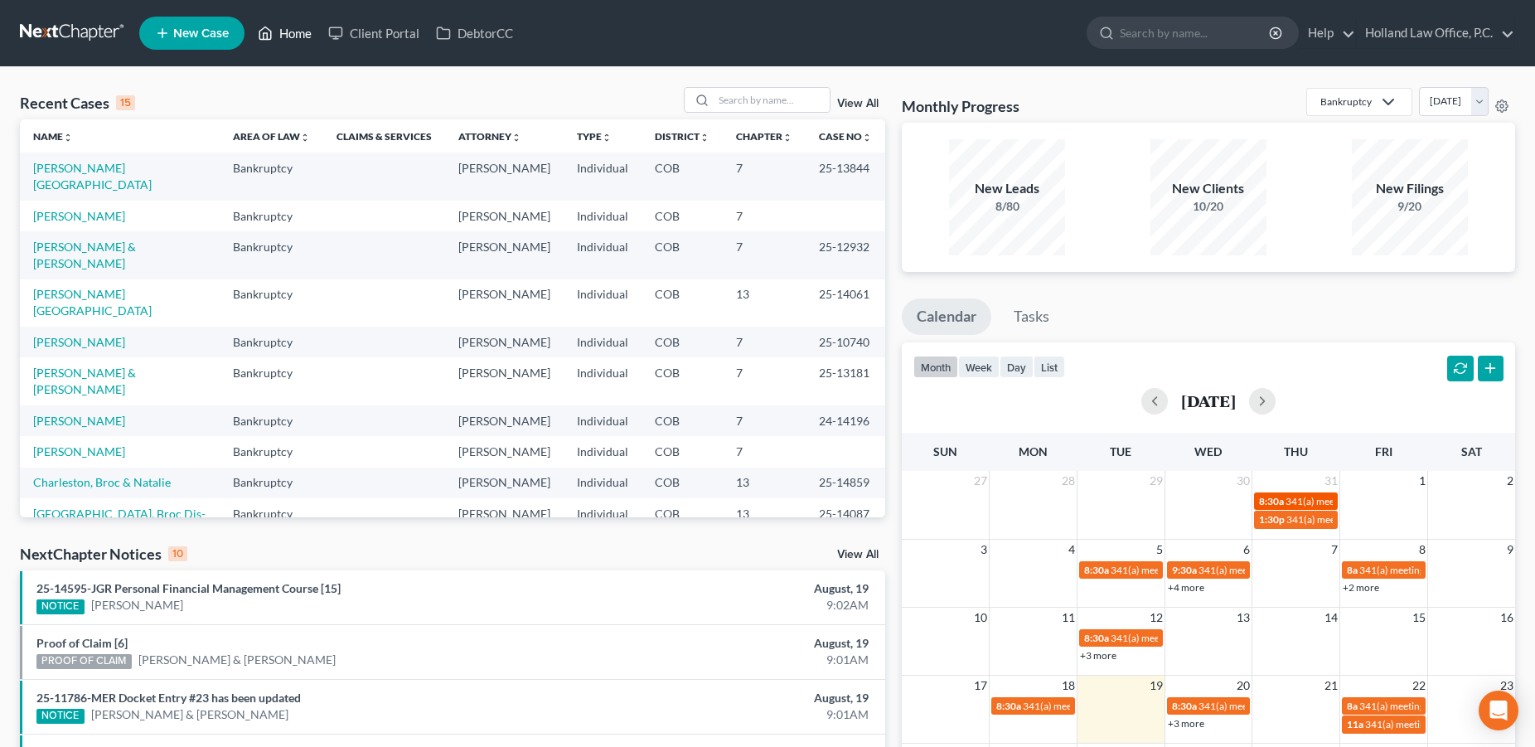
click at [1310, 496] on span "341(a) meeting for [PERSON_NAME]" at bounding box center [1365, 501] width 160 height 12
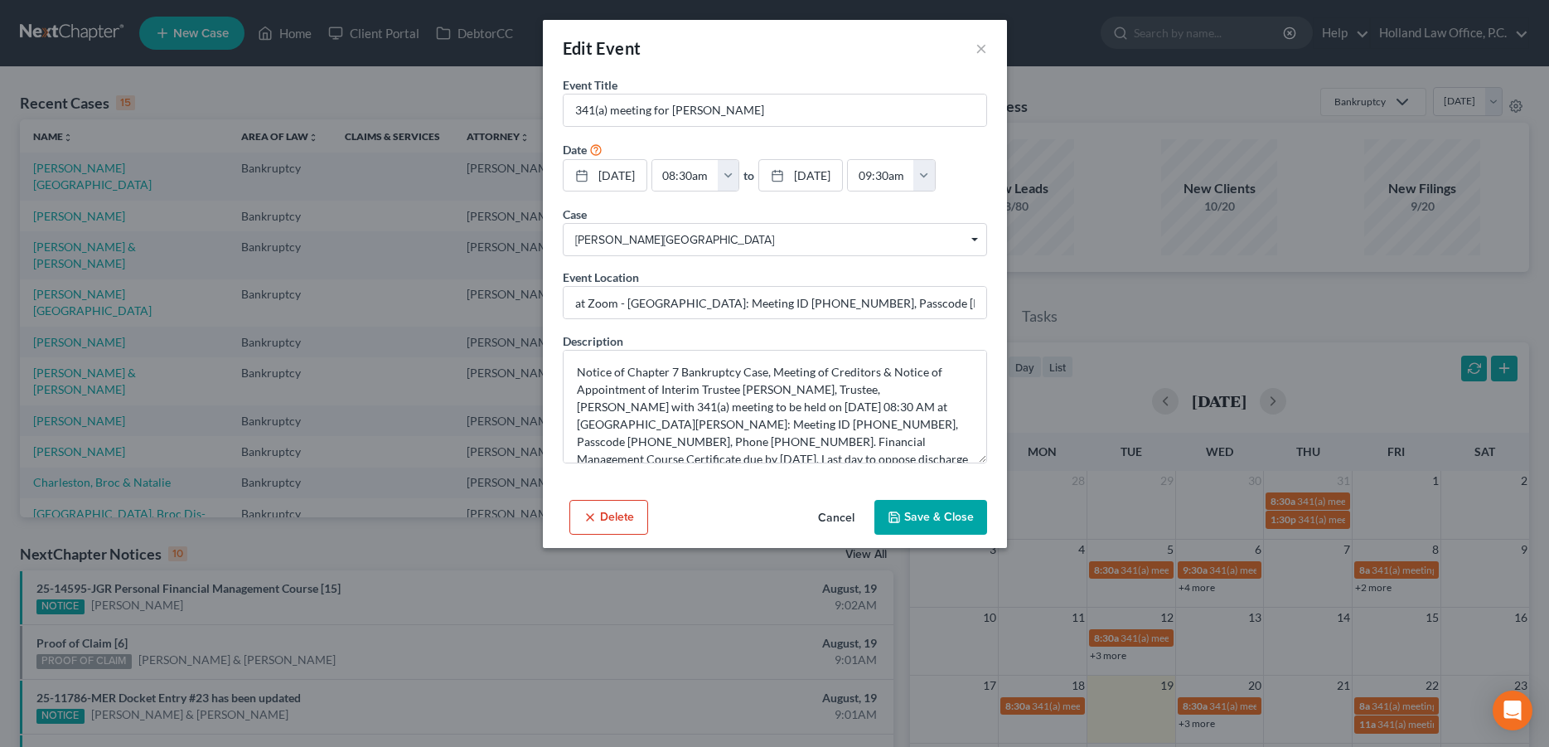
click at [1306, 517] on div "Edit Event × Event Title * 341(a) meeting for Glenda Rich Date 7/31/2025 close …" at bounding box center [774, 373] width 1549 height 747
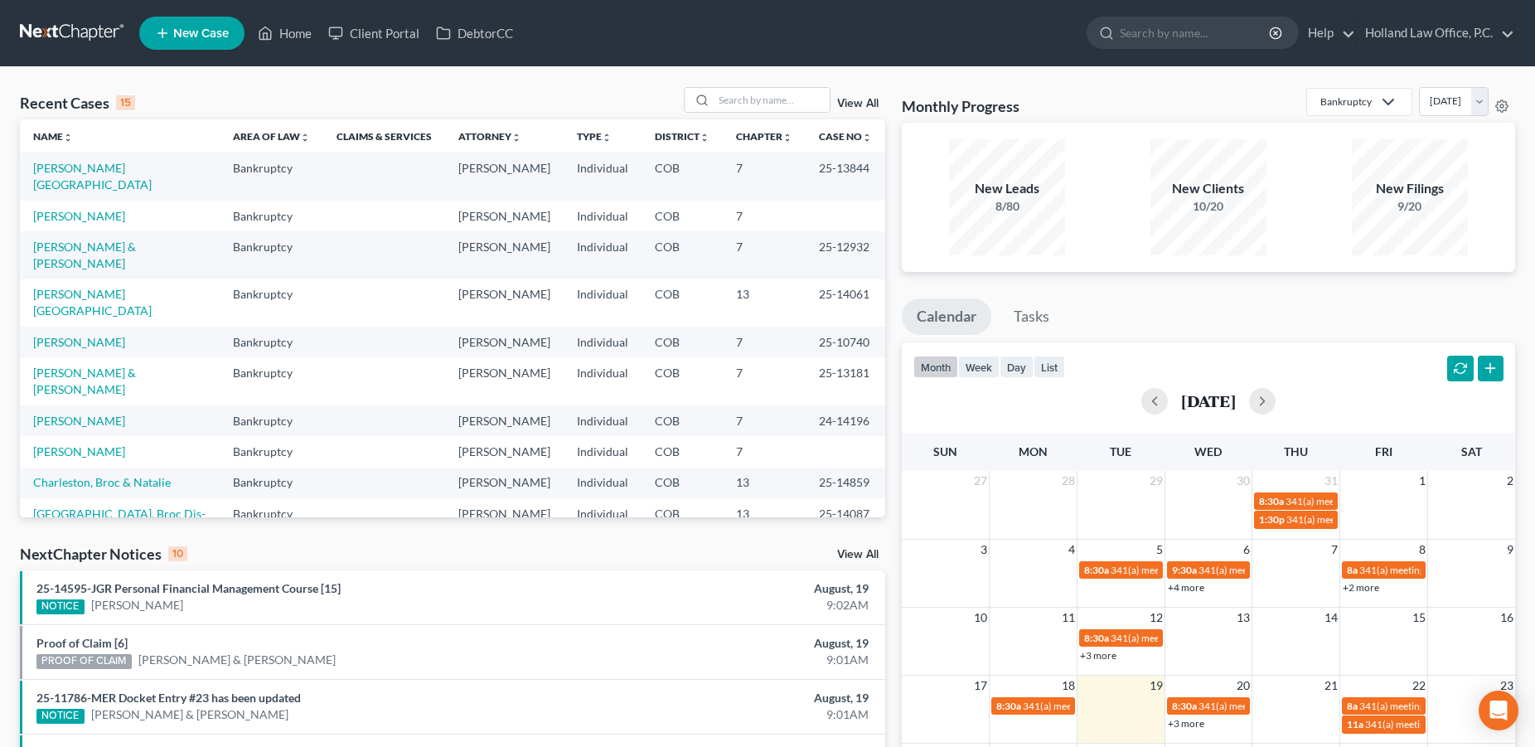
click at [1306, 517] on span "341(a) meeting for [PERSON_NAME] & [PERSON_NAME]" at bounding box center [1410, 519] width 248 height 12
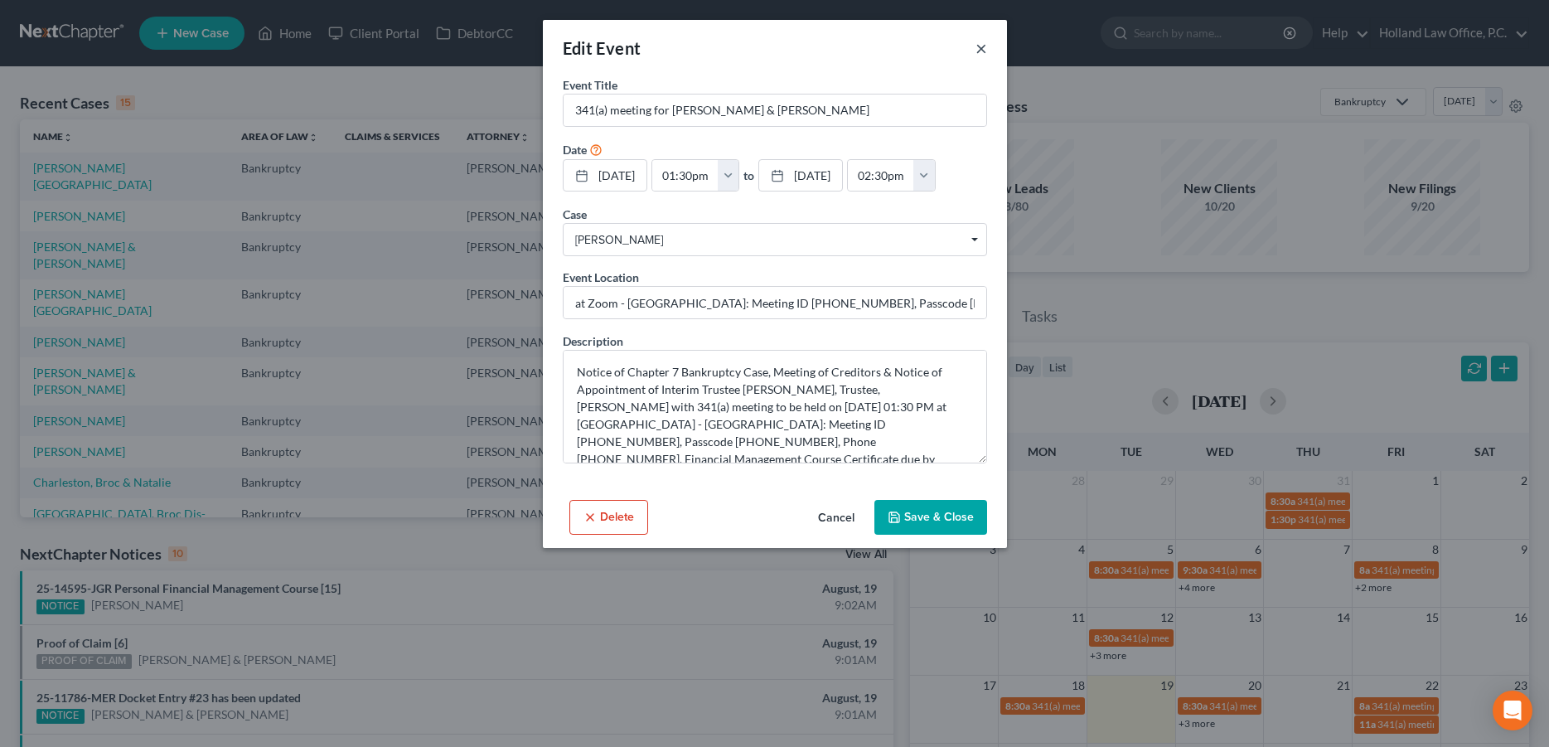
click at [980, 51] on button "×" at bounding box center [981, 48] width 12 height 20
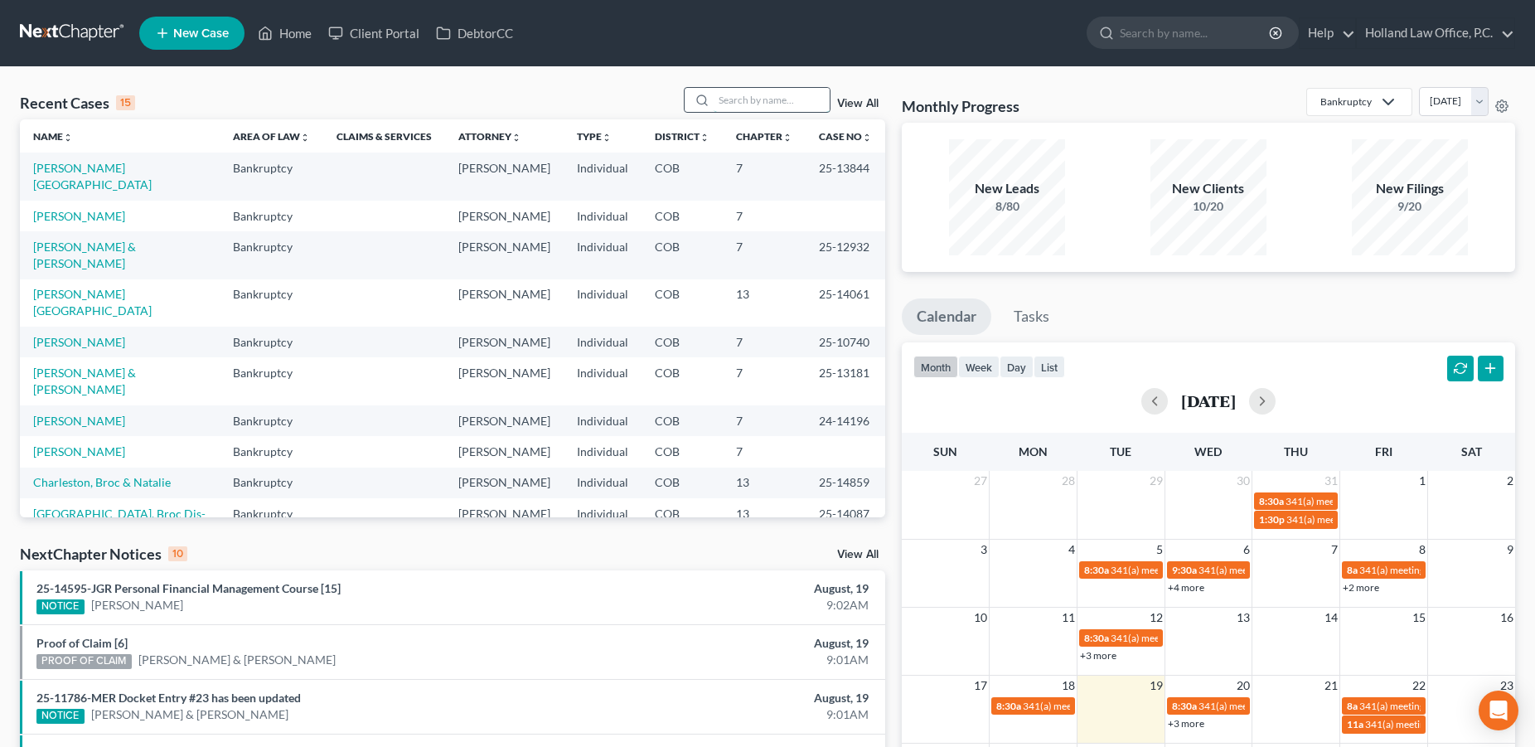
click at [713, 102] on input "search" at bounding box center [771, 100] width 116 height 24
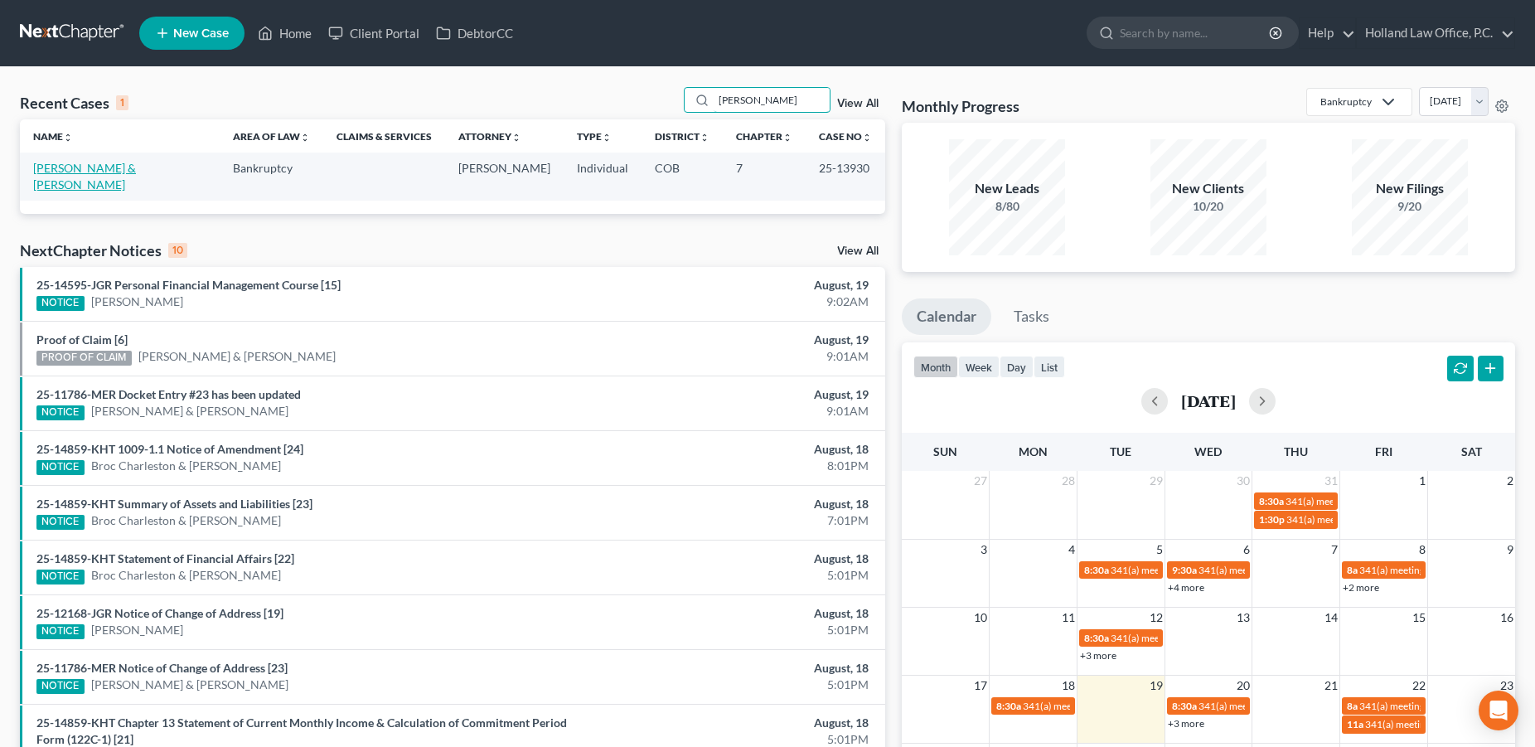
type input "Mote"
click at [136, 170] on link "[PERSON_NAME] & [PERSON_NAME]" at bounding box center [84, 176] width 103 height 31
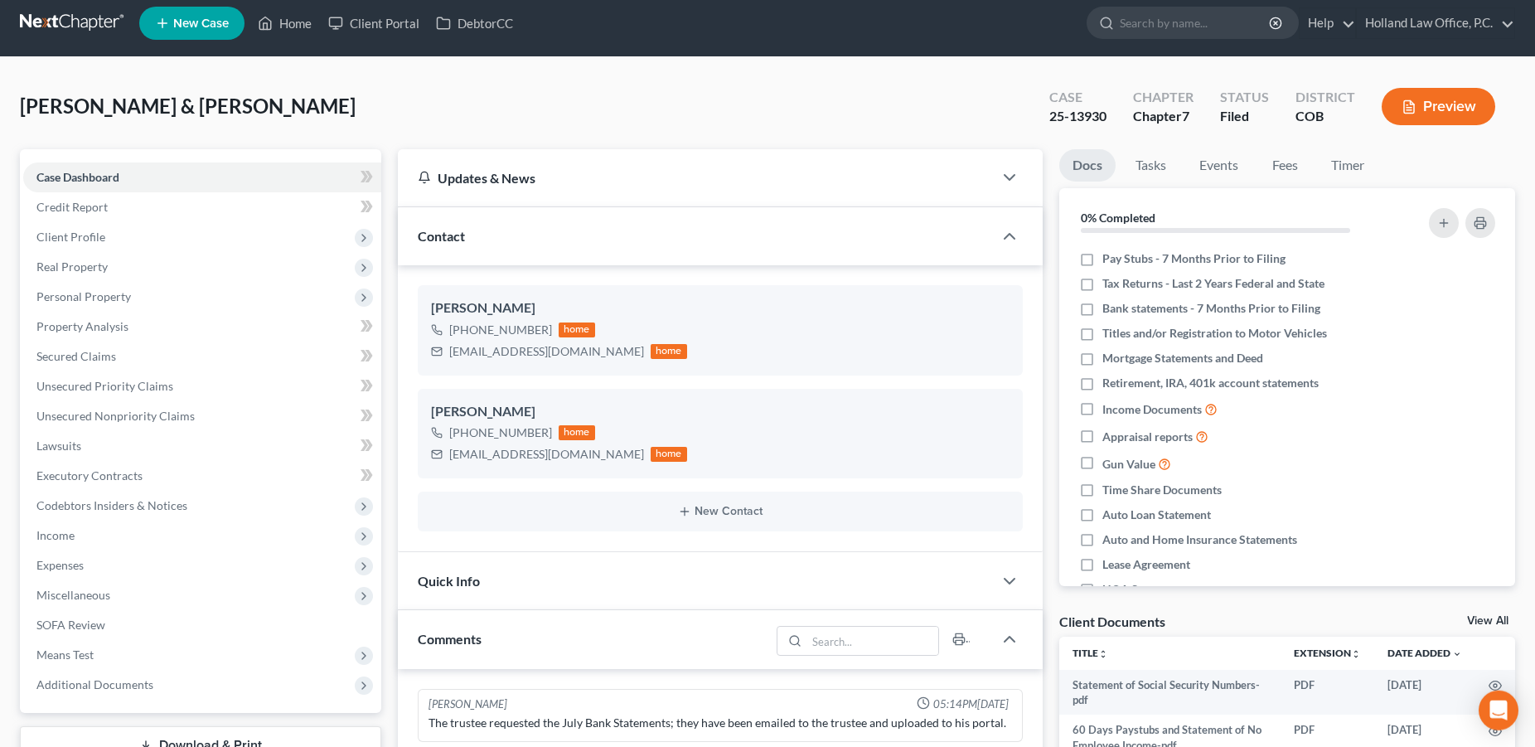
scroll to position [7, 0]
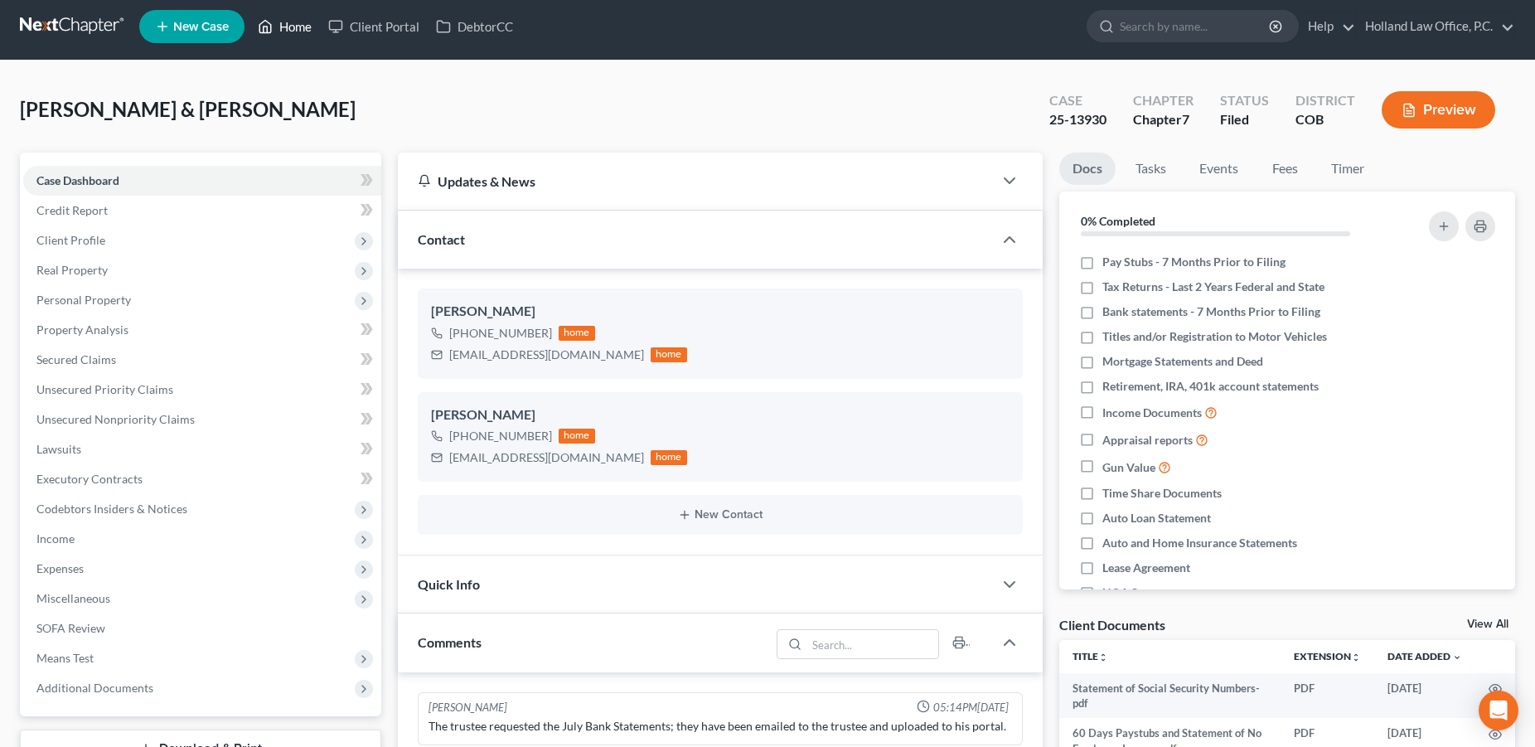
click at [297, 30] on link "Home" at bounding box center [284, 27] width 70 height 30
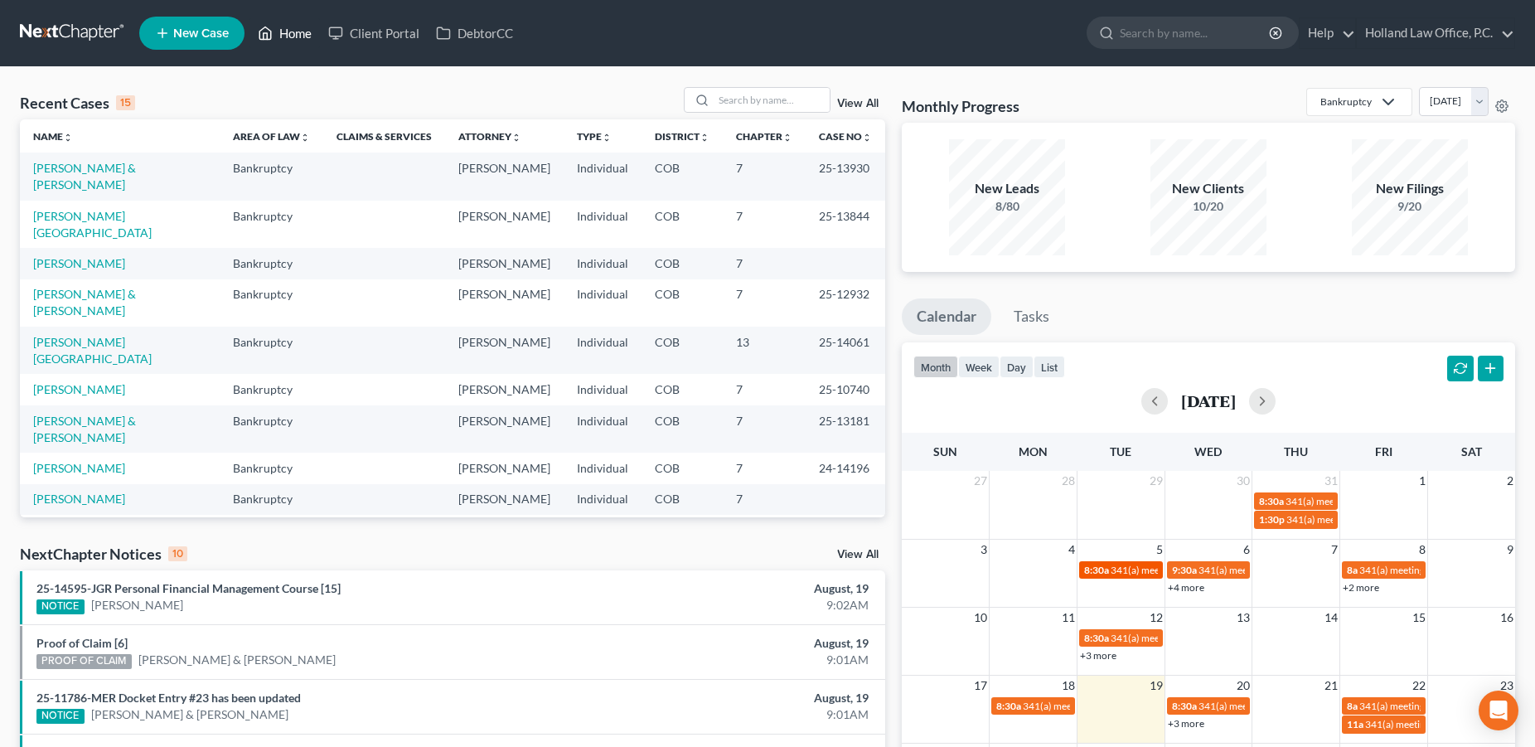
click at [1101, 573] on span "8:30a" at bounding box center [1096, 569] width 25 height 12
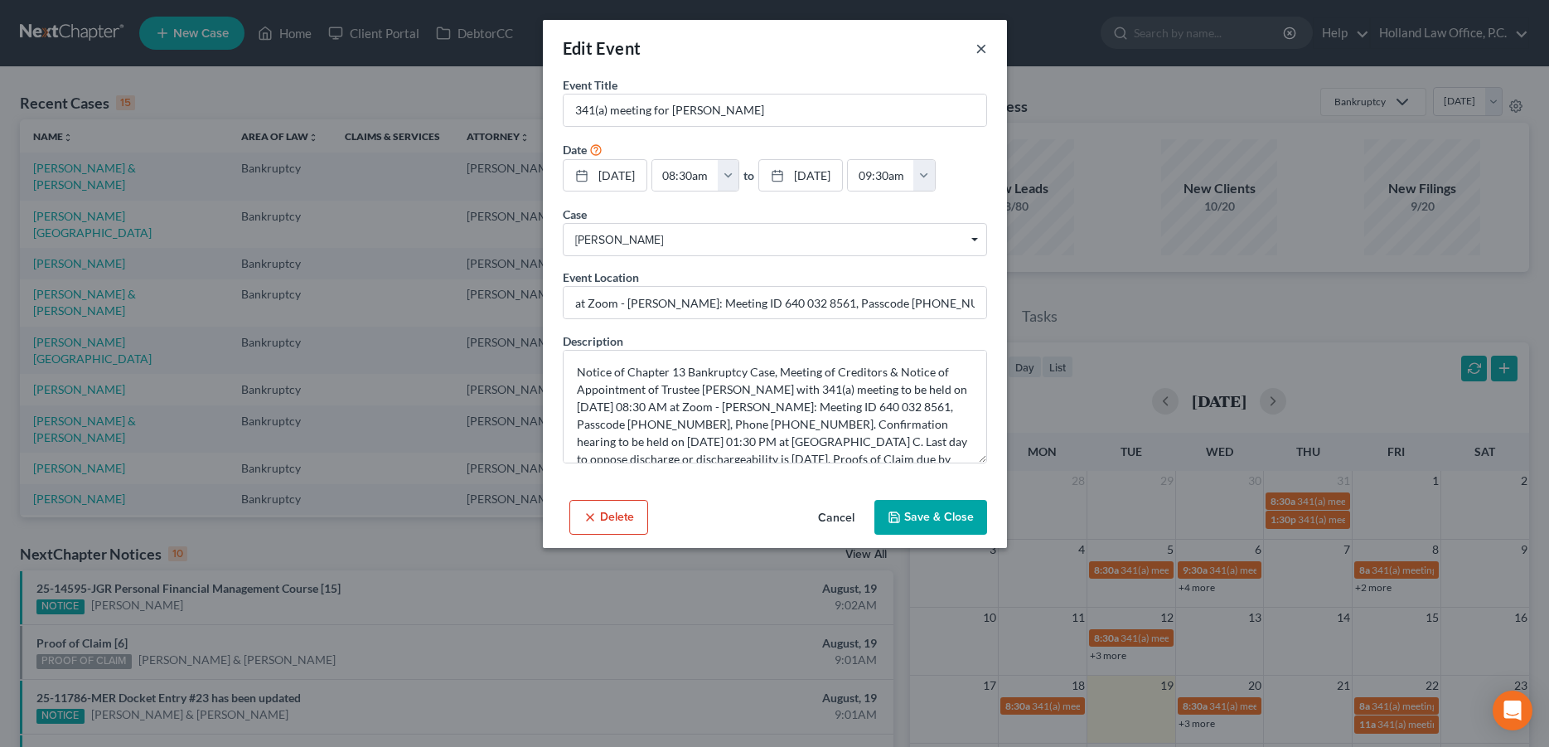
click at [978, 46] on button "×" at bounding box center [981, 48] width 12 height 20
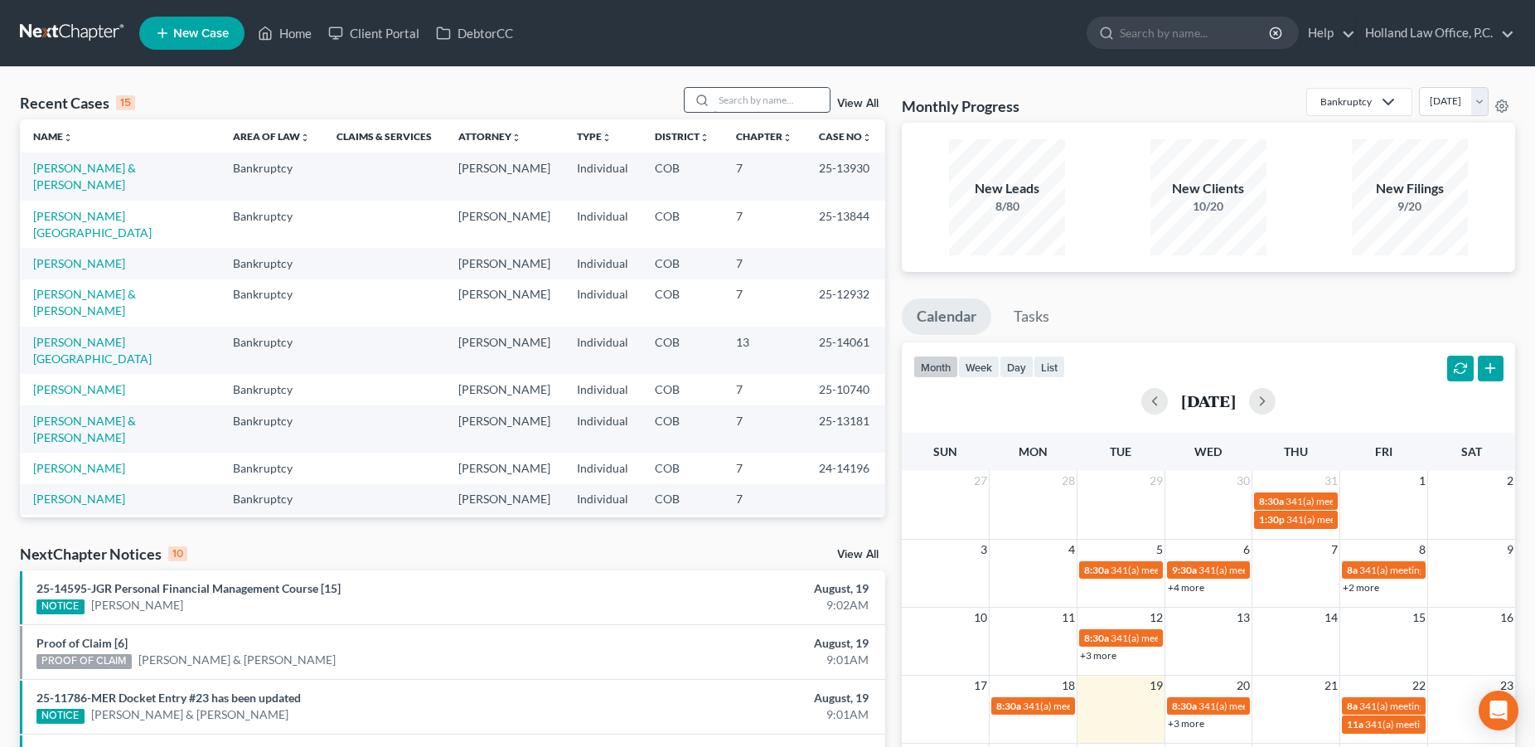
click at [713, 99] on input "search" at bounding box center [771, 100] width 116 height 24
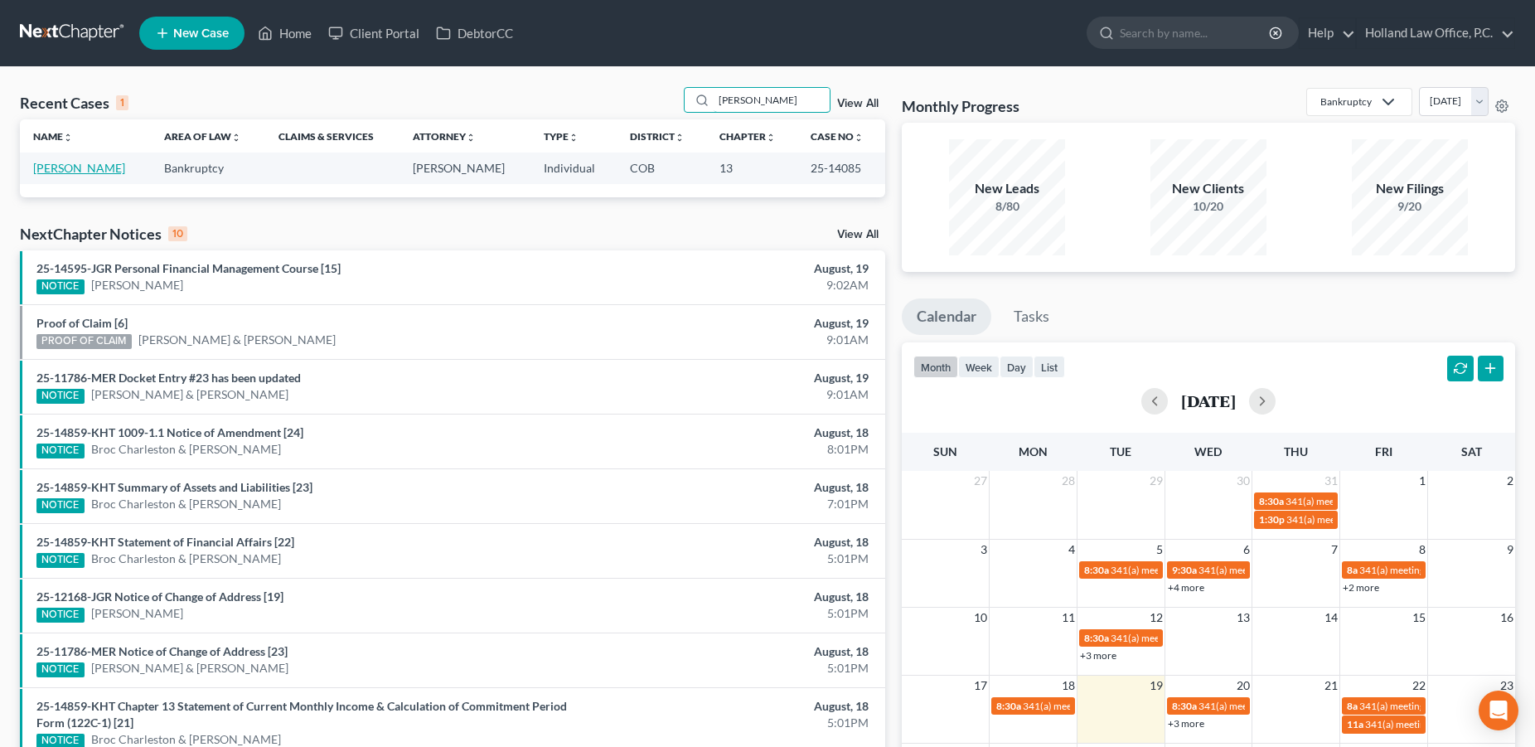
type input "andrea miller"
click at [95, 169] on link "[PERSON_NAME]" at bounding box center [79, 168] width 92 height 14
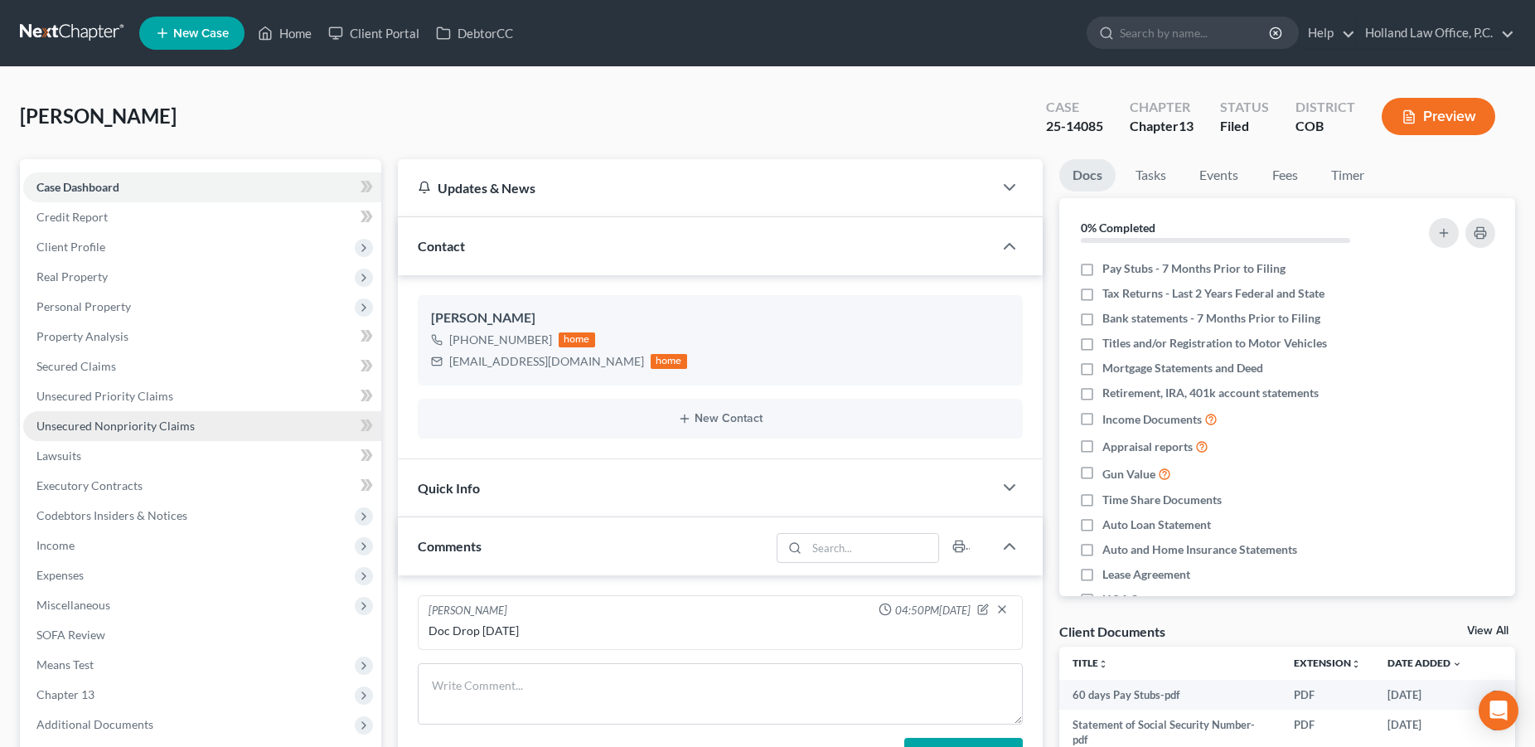
click at [124, 430] on span "Unsecured Nonpriority Claims" at bounding box center [115, 425] width 158 height 14
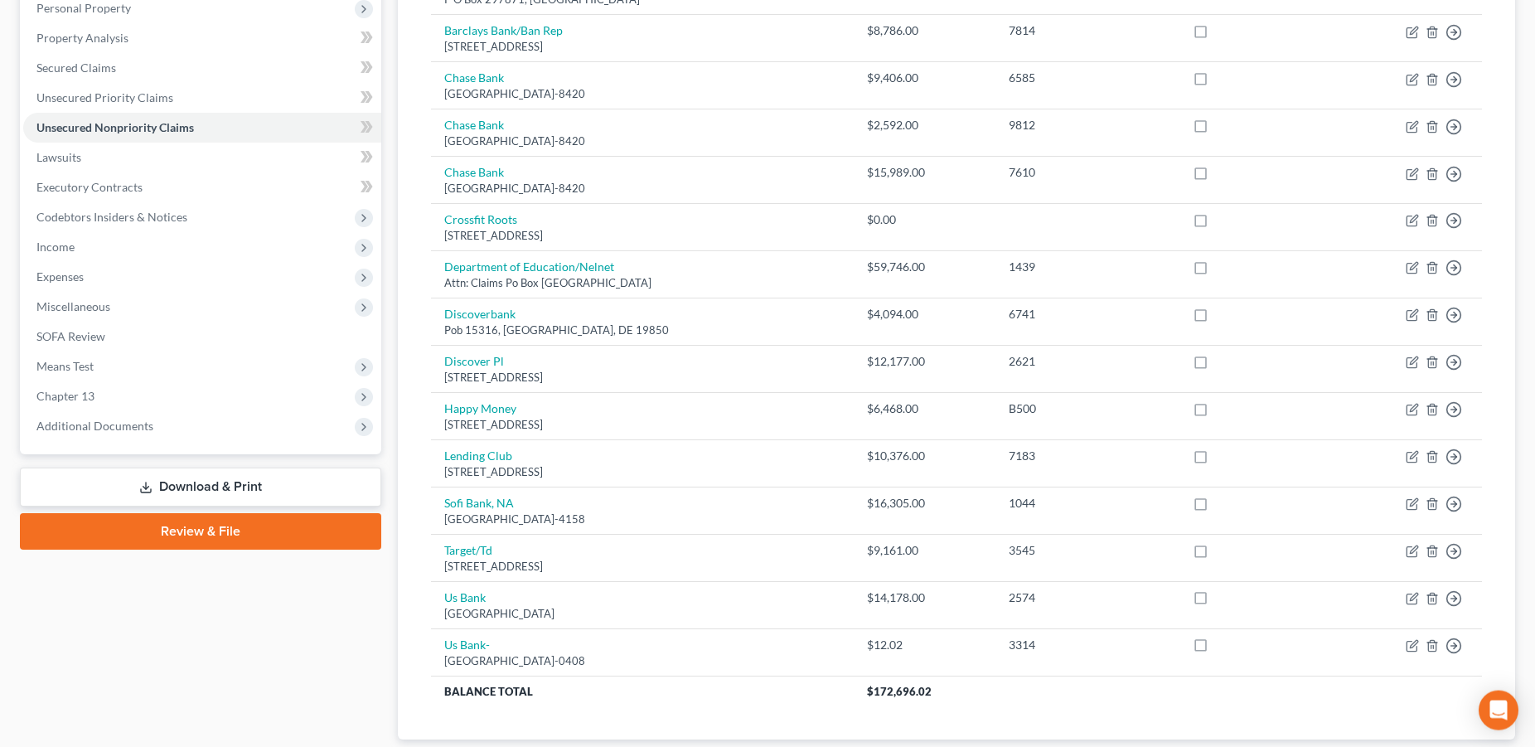
scroll to position [407, 0]
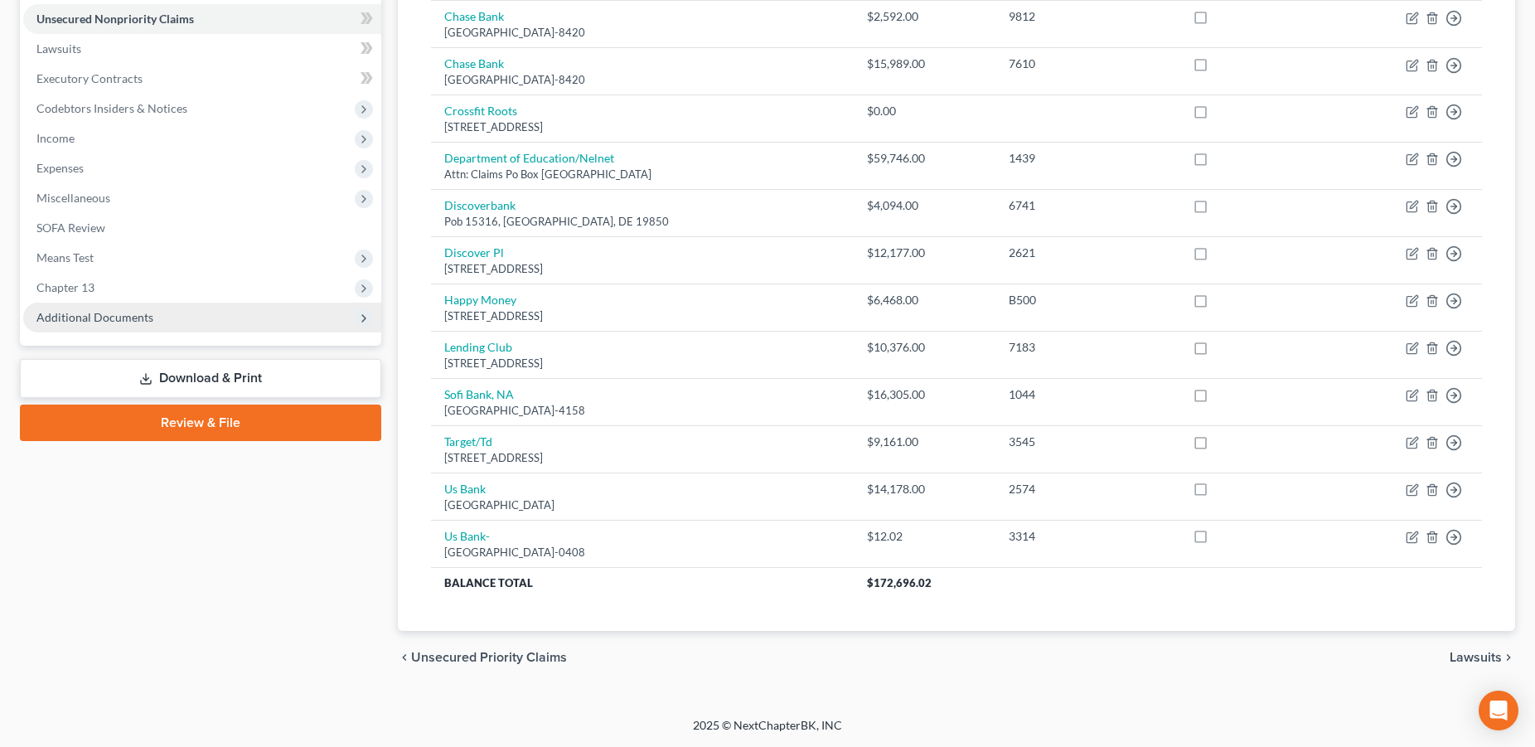
click at [119, 326] on span "Additional Documents" at bounding box center [202, 317] width 358 height 30
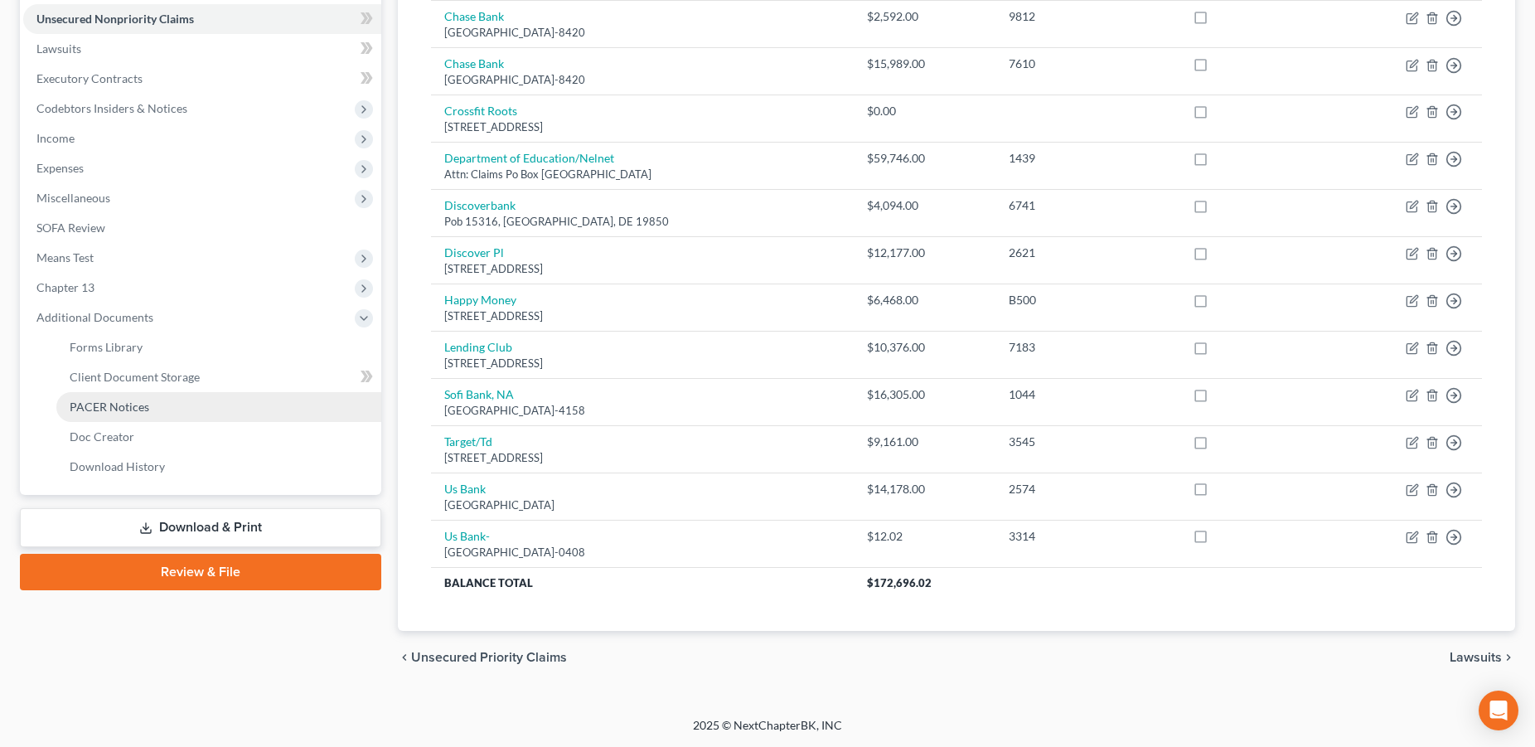
click at [91, 412] on span "PACER Notices" at bounding box center [110, 406] width 80 height 14
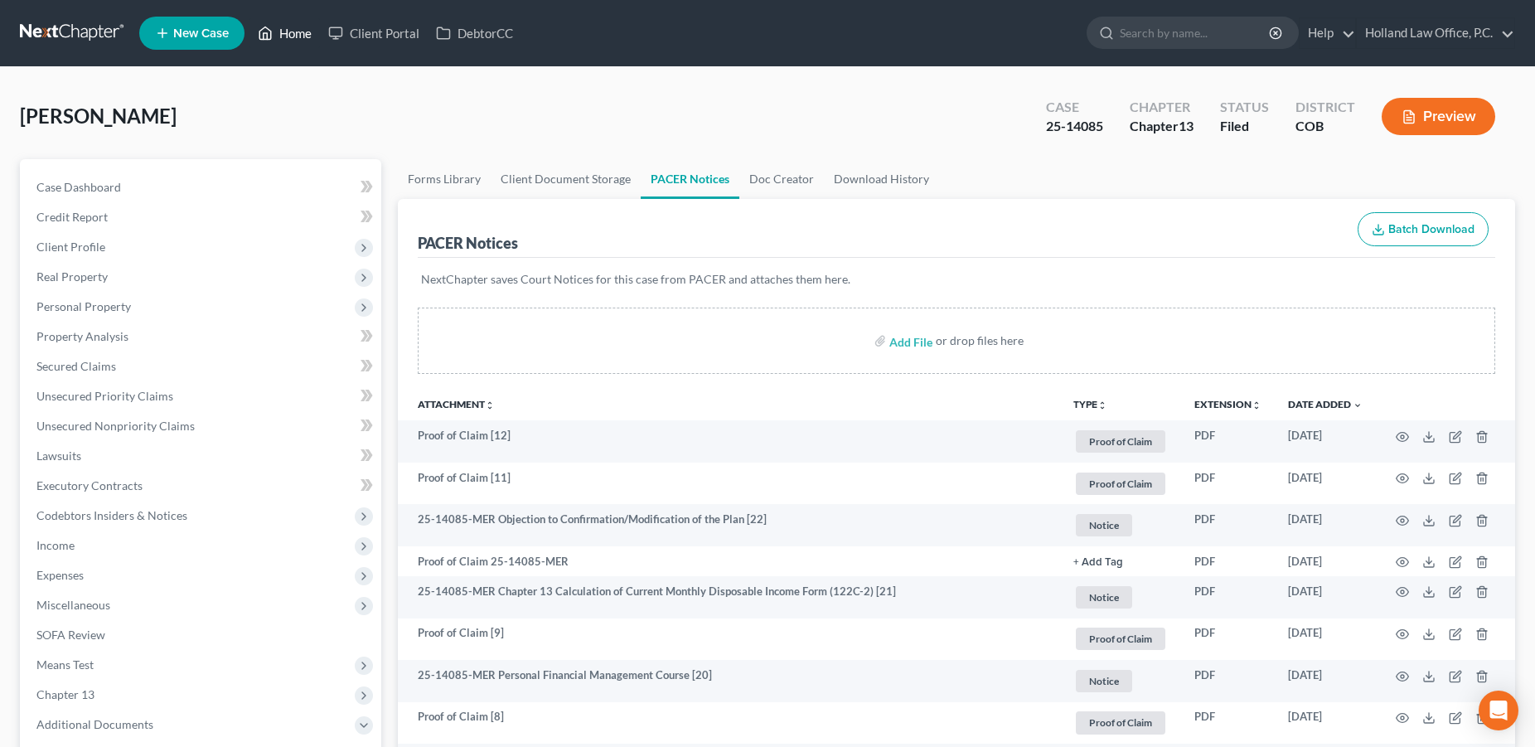
click at [307, 35] on link "Home" at bounding box center [284, 33] width 70 height 30
click at [295, 31] on link "Home" at bounding box center [284, 33] width 70 height 30
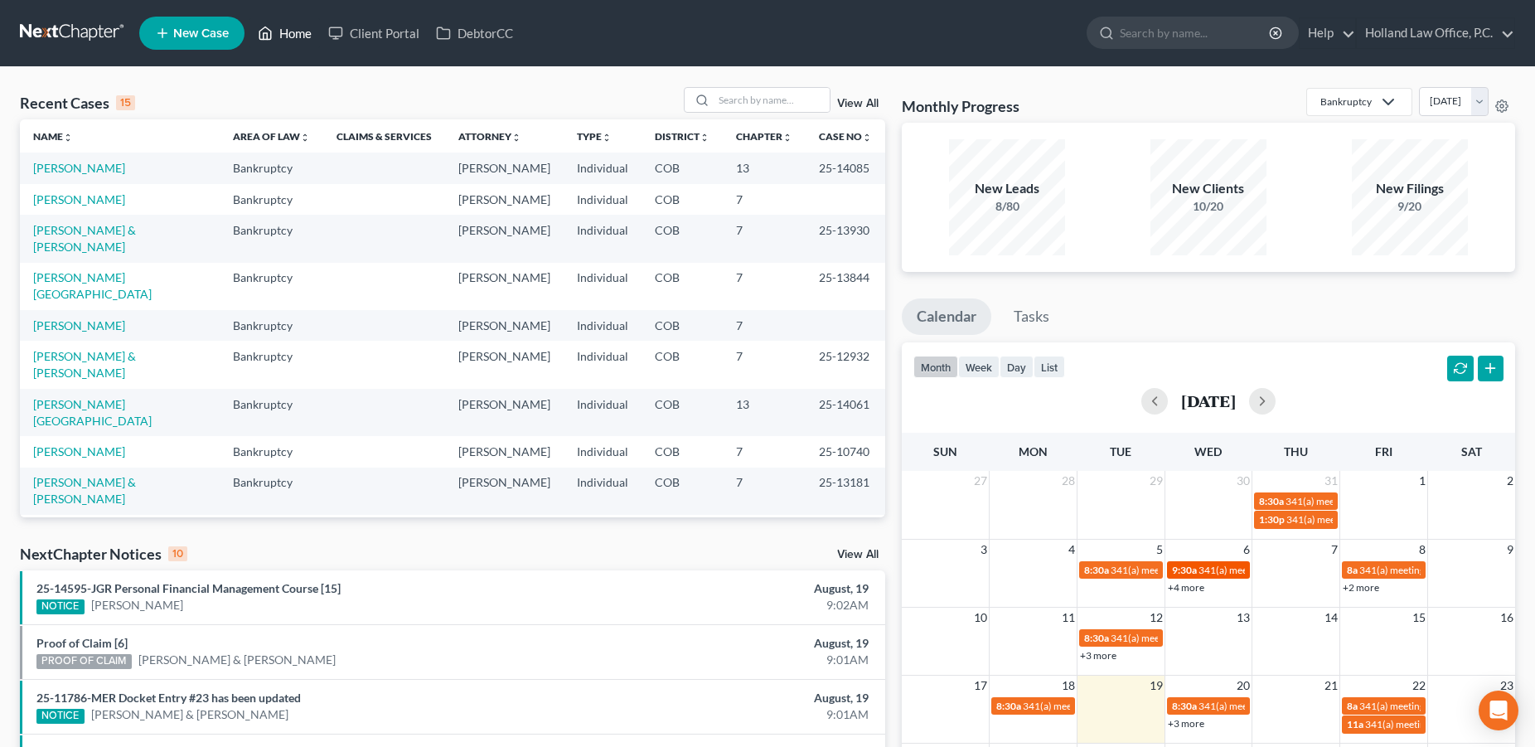
click at [1192, 571] on span "9:30a" at bounding box center [1184, 569] width 25 height 12
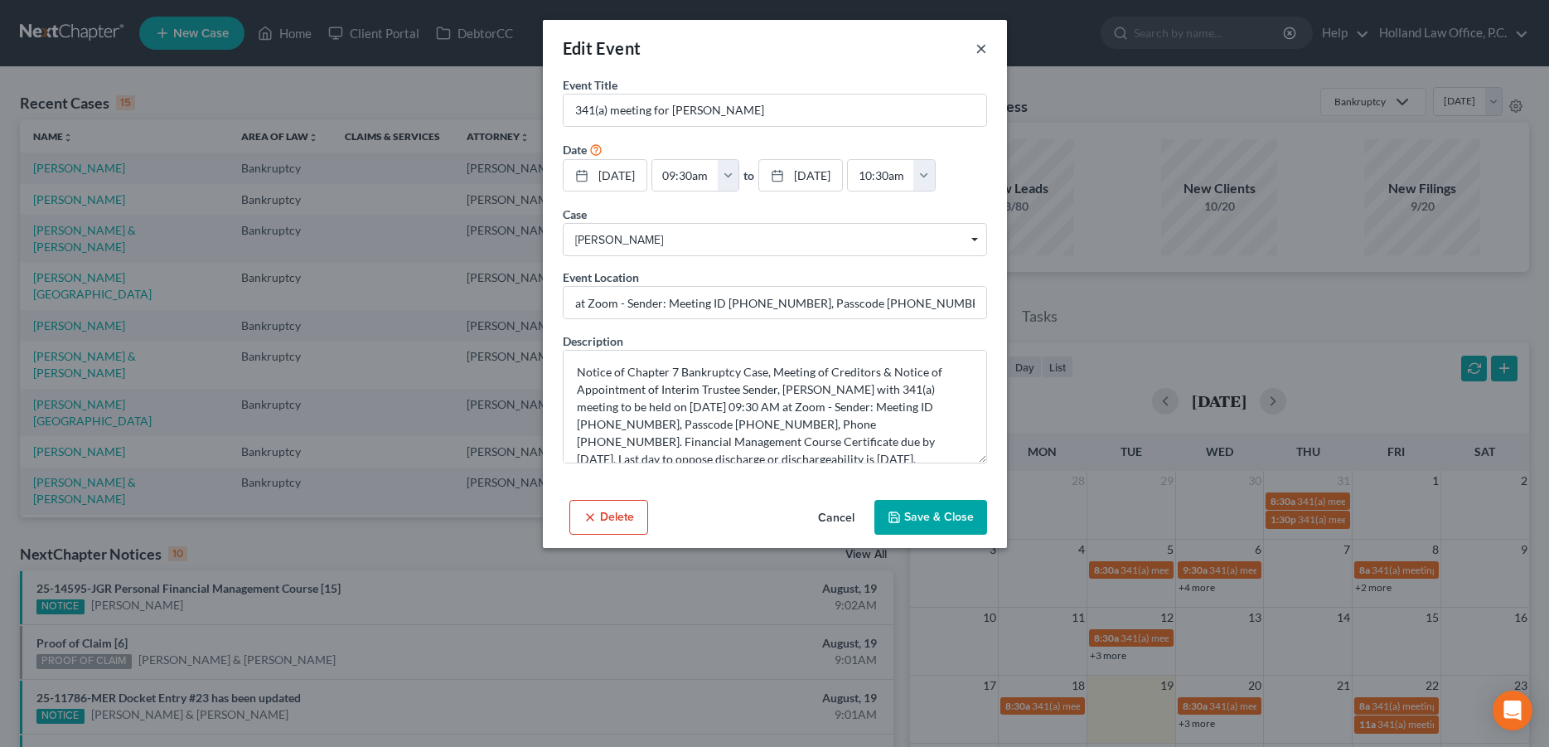
click at [981, 49] on button "×" at bounding box center [981, 48] width 12 height 20
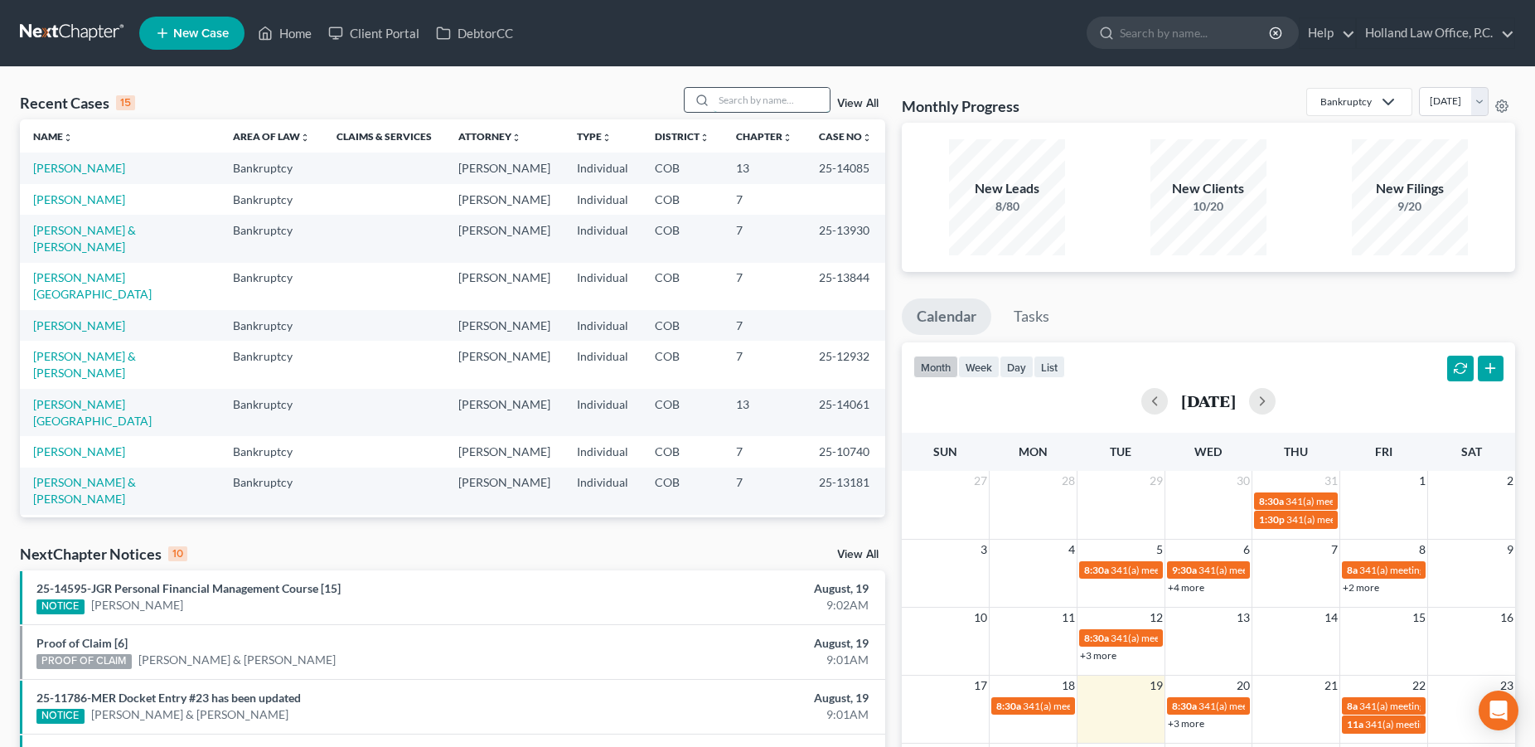
click at [752, 104] on input "search" at bounding box center [771, 100] width 116 height 24
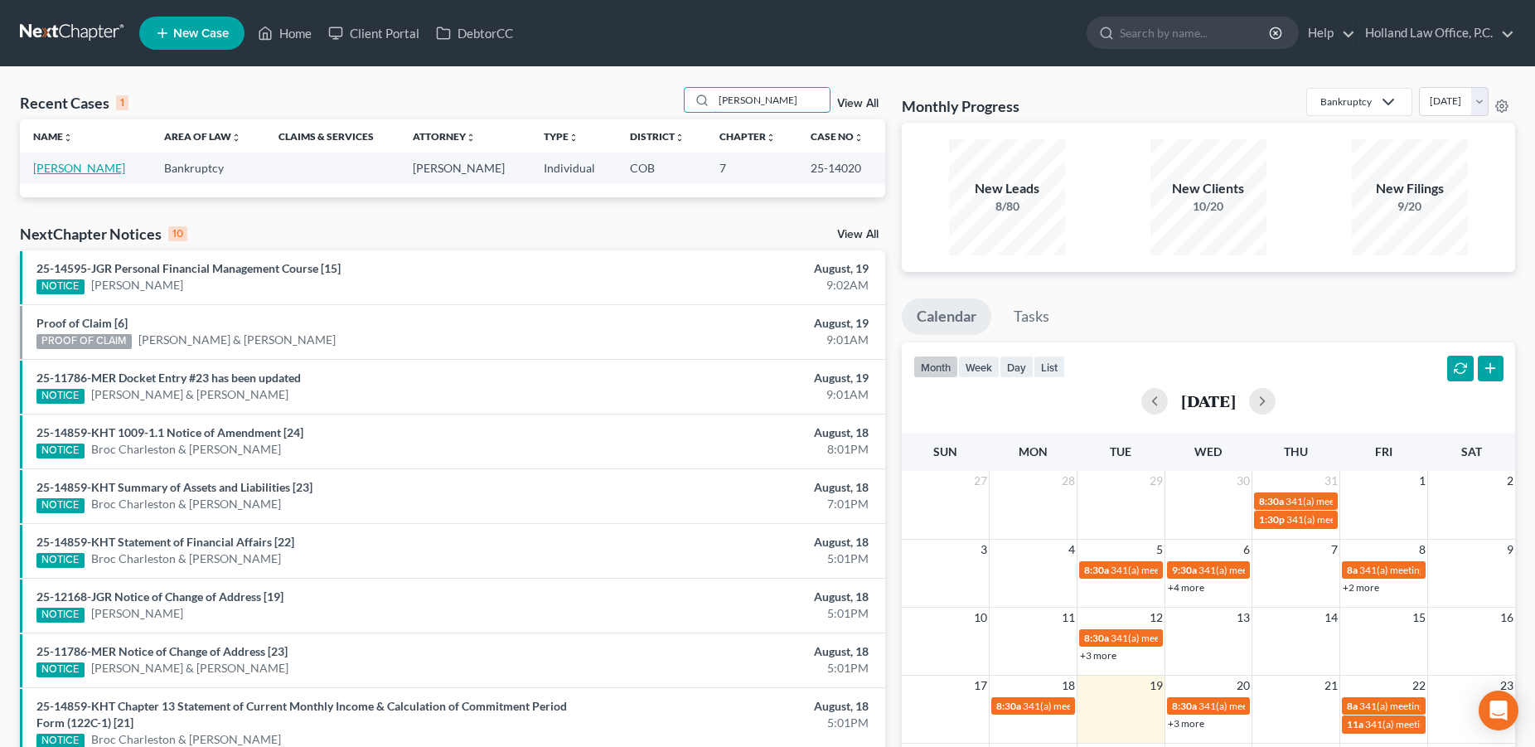
type input "Horst"
click at [86, 173] on link "[PERSON_NAME]" at bounding box center [79, 168] width 92 height 14
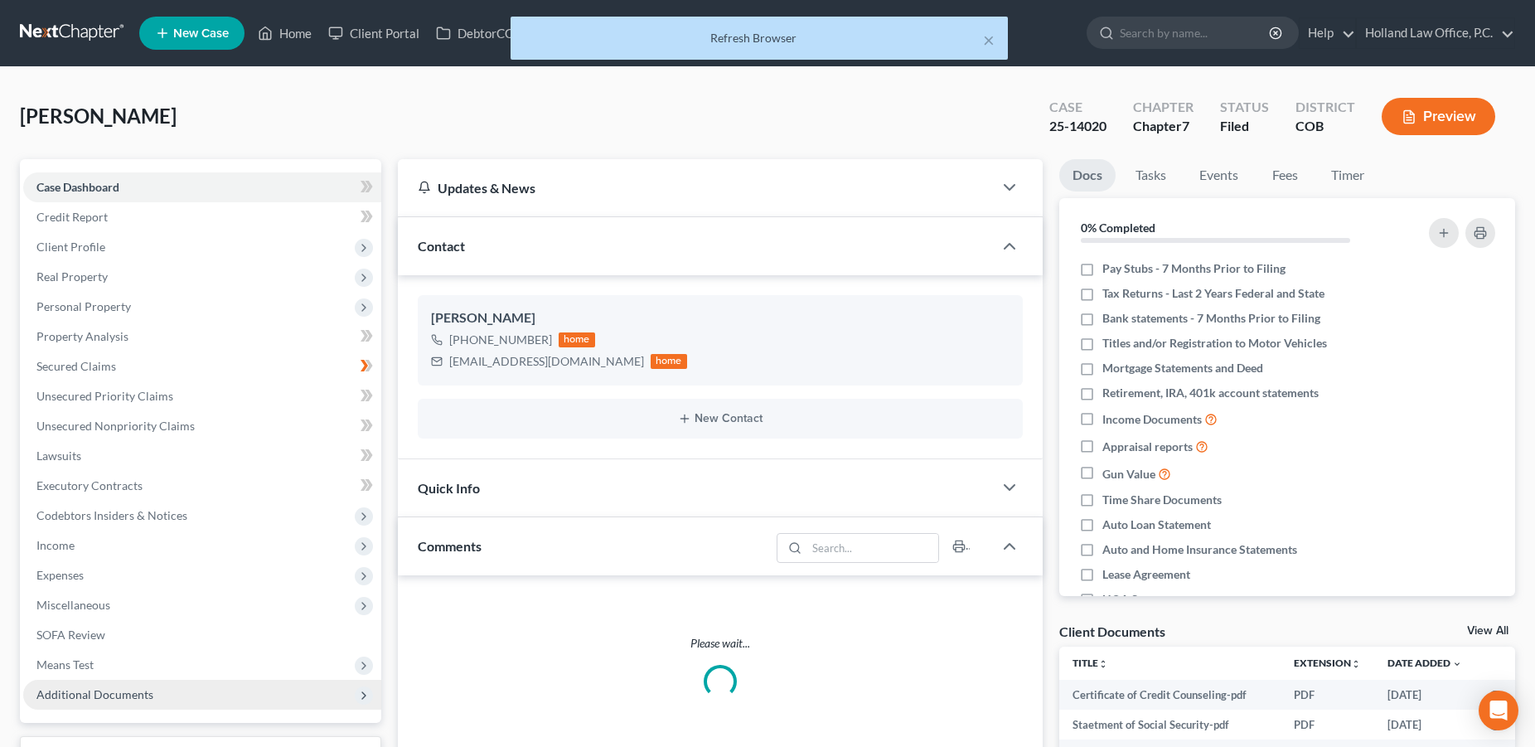
click at [129, 694] on span "Additional Documents" at bounding box center [94, 694] width 117 height 14
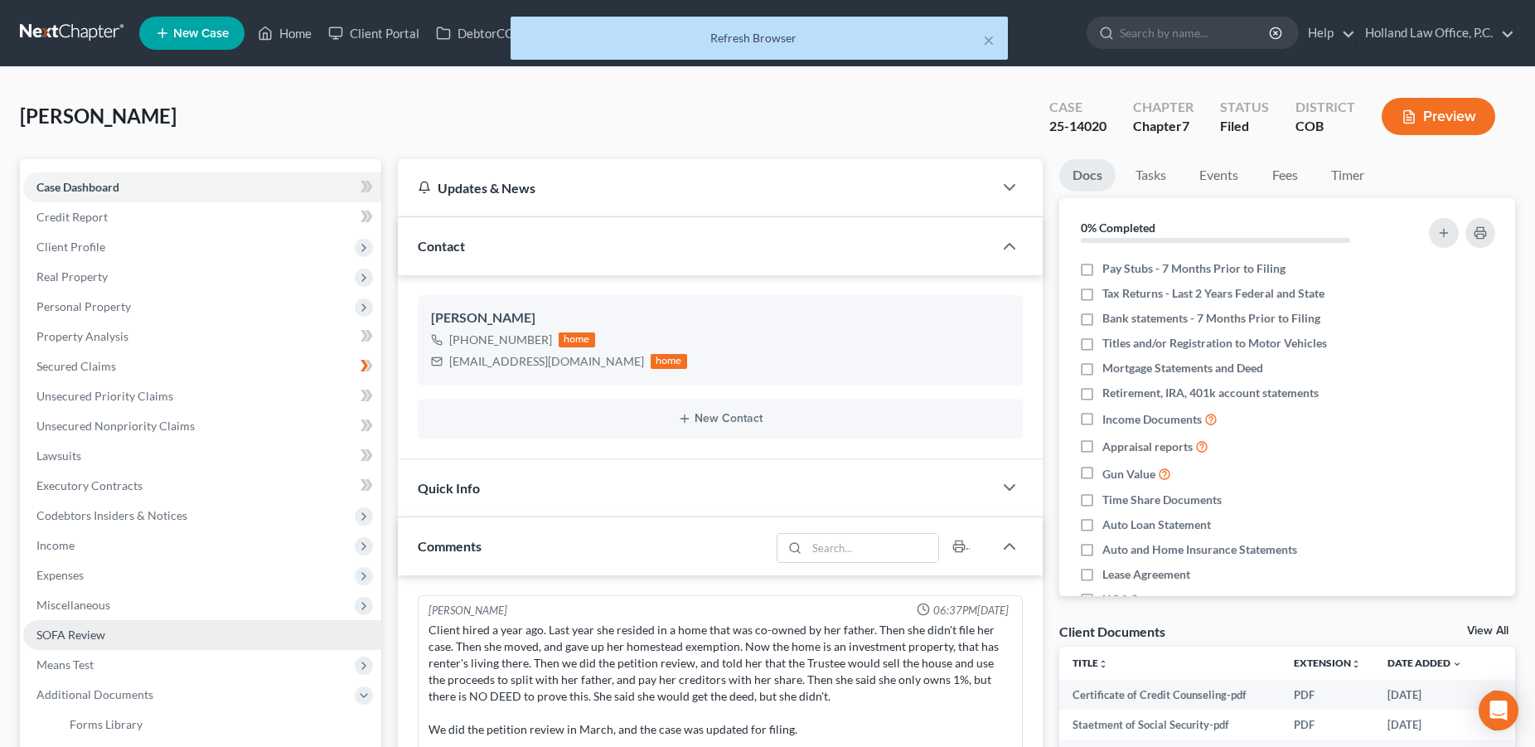
scroll to position [384, 0]
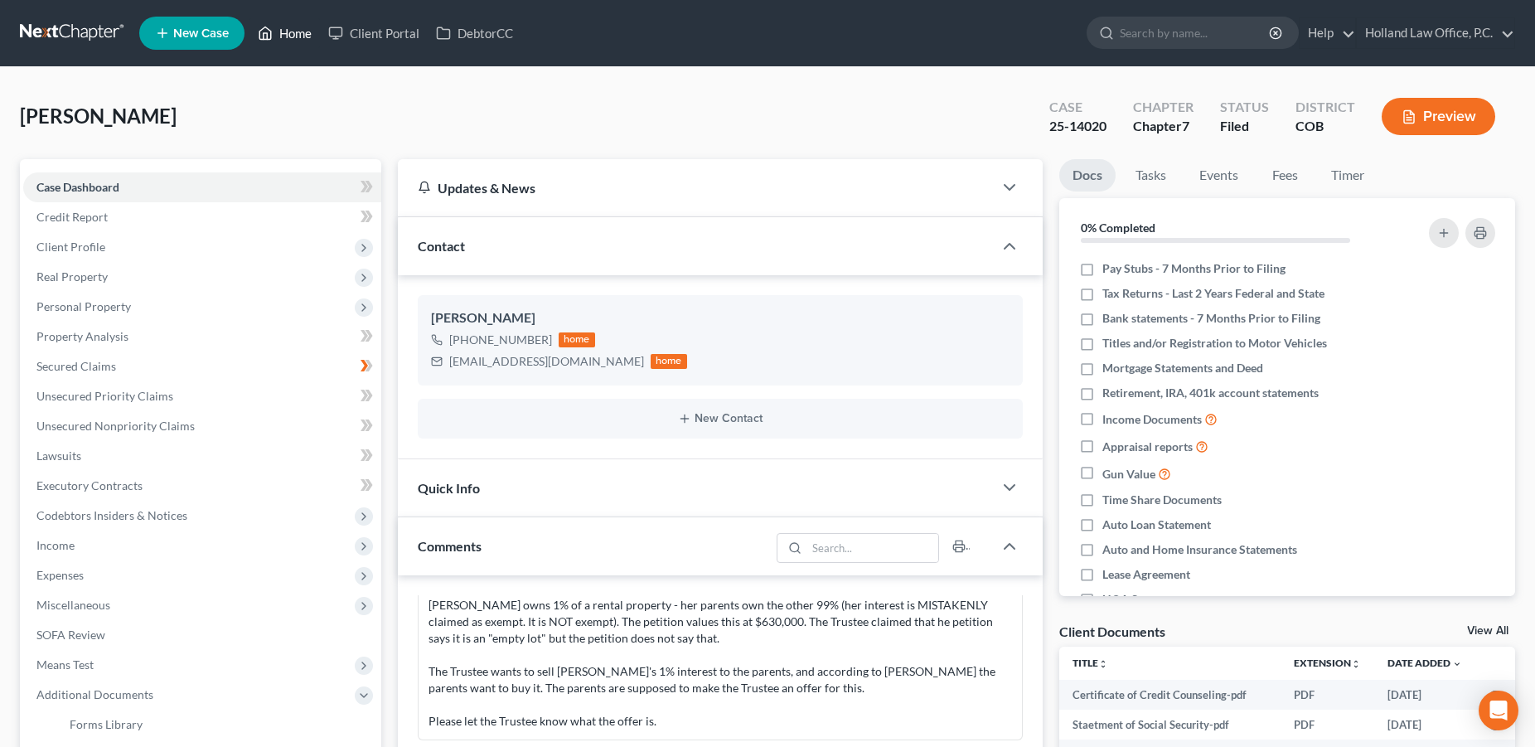
click at [301, 33] on link "Home" at bounding box center [284, 33] width 70 height 30
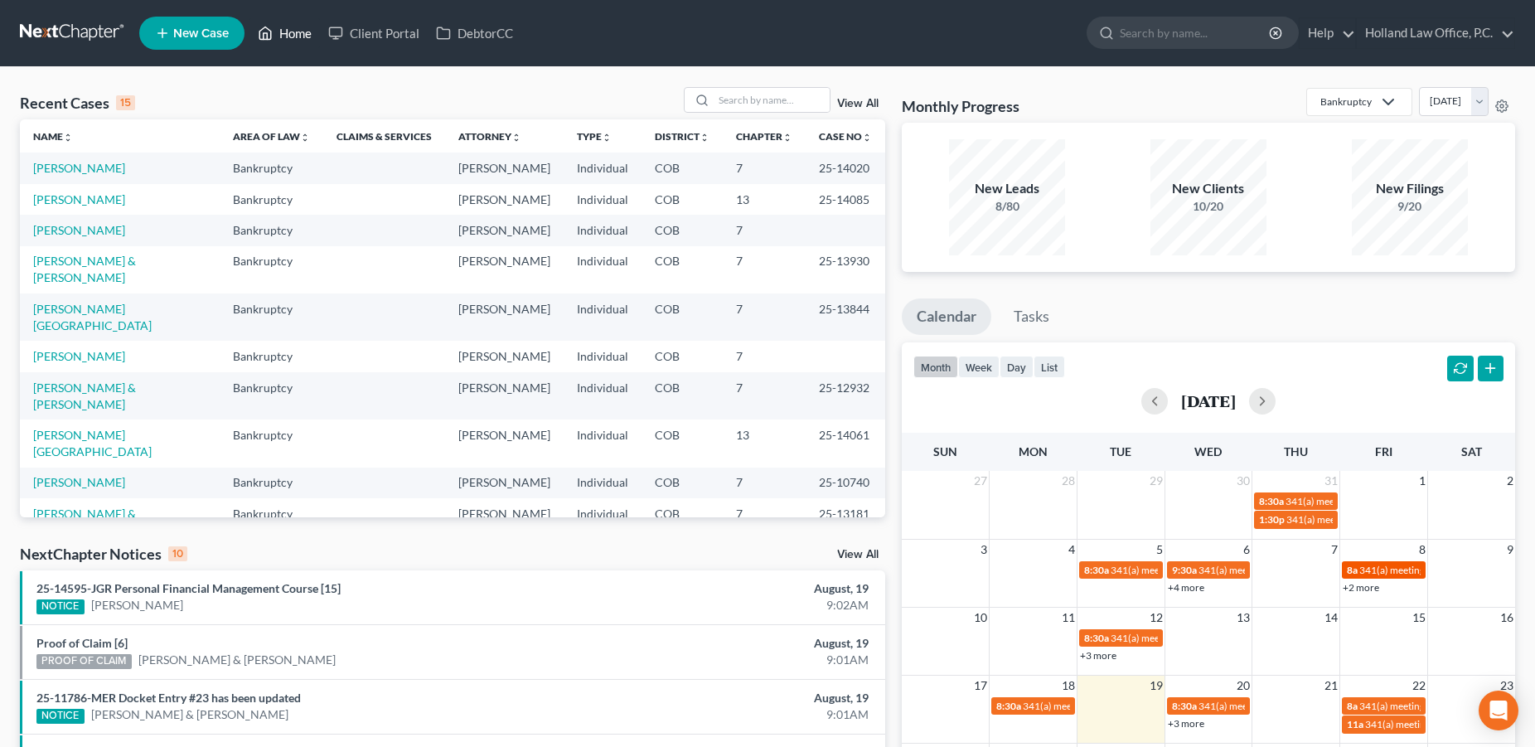
click at [1369, 575] on span "341(a) meeting for [PERSON_NAME] & [PERSON_NAME]" at bounding box center [1483, 569] width 248 height 12
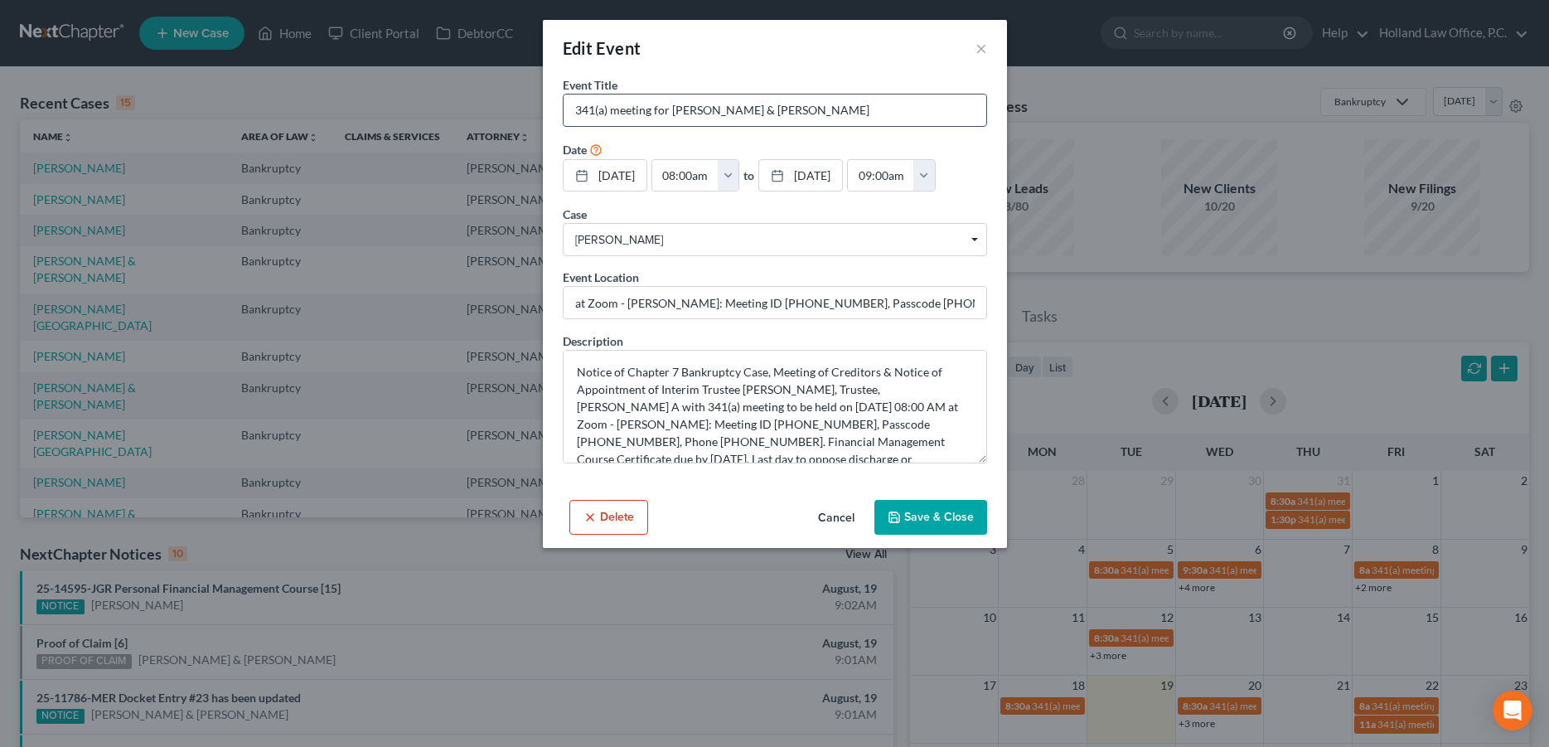
drag, startPoint x: 891, startPoint y: 112, endPoint x: 671, endPoint y: 112, distance: 219.6
click at [671, 112] on input "341(a) meeting for [PERSON_NAME] & [PERSON_NAME]" at bounding box center [774, 109] width 423 height 31
click at [982, 51] on button "×" at bounding box center [981, 48] width 12 height 20
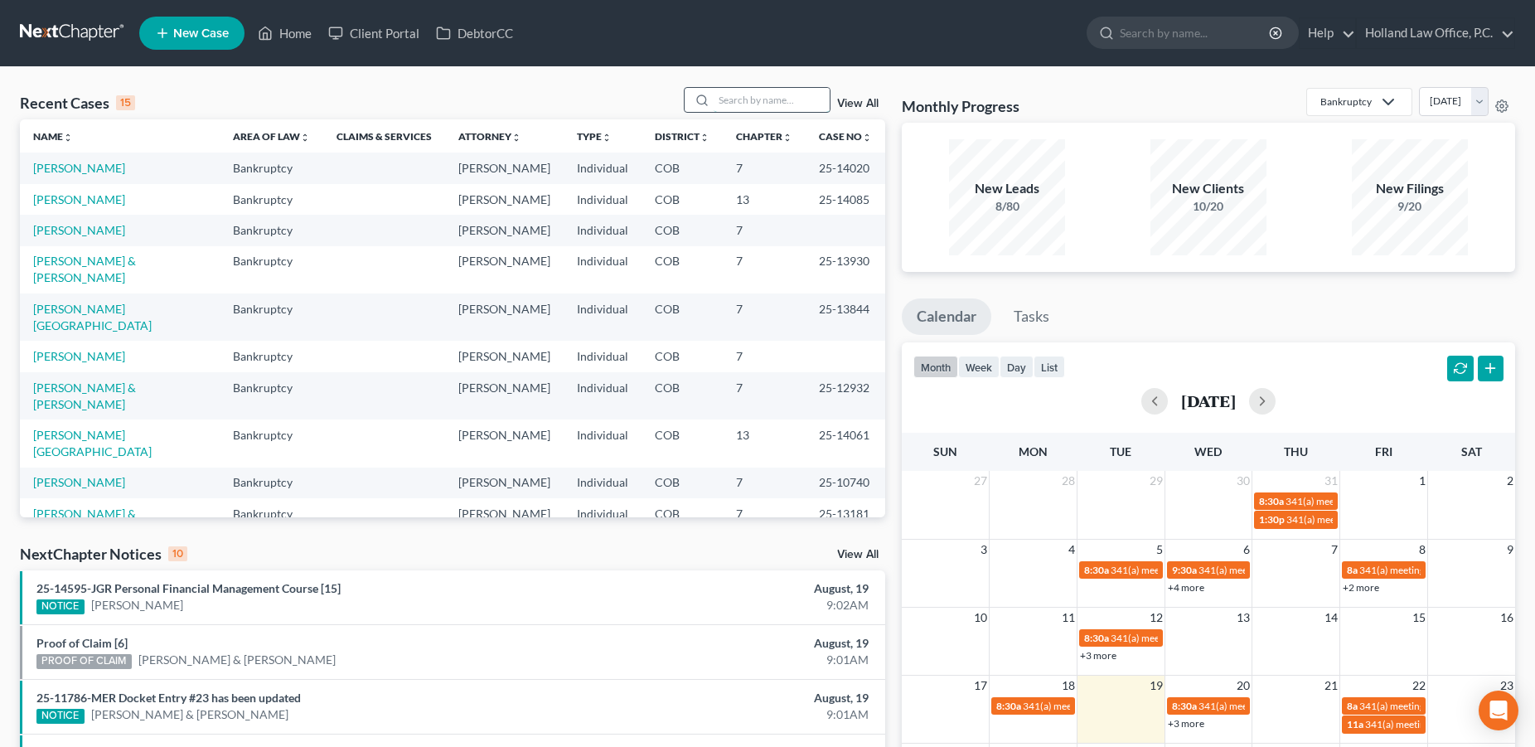
paste input "Eric Campbell & Brandie Archer-Campbell"
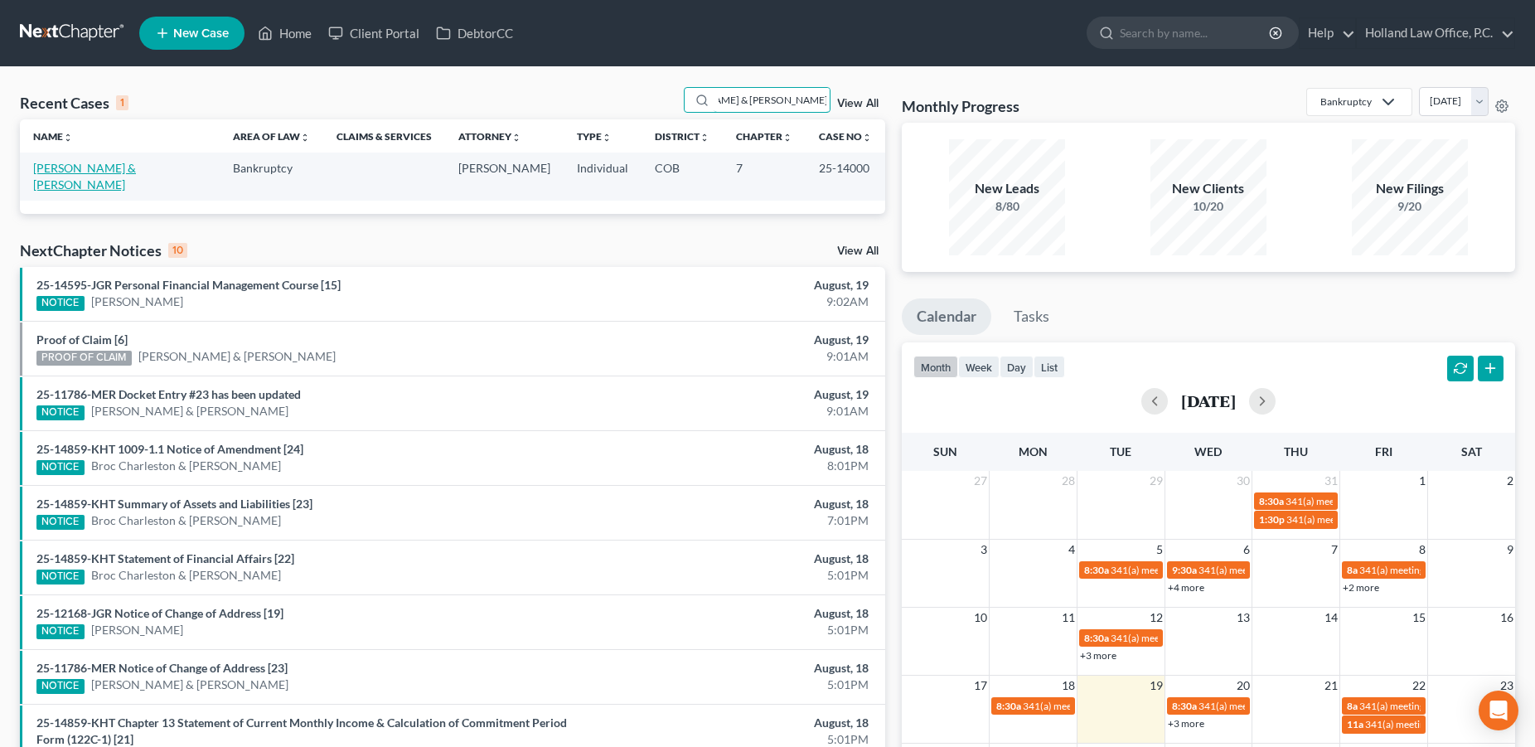
type input "Eric Campbell & Brandie Archer-Campbell"
click at [136, 170] on link "[PERSON_NAME] & [PERSON_NAME]" at bounding box center [84, 176] width 103 height 31
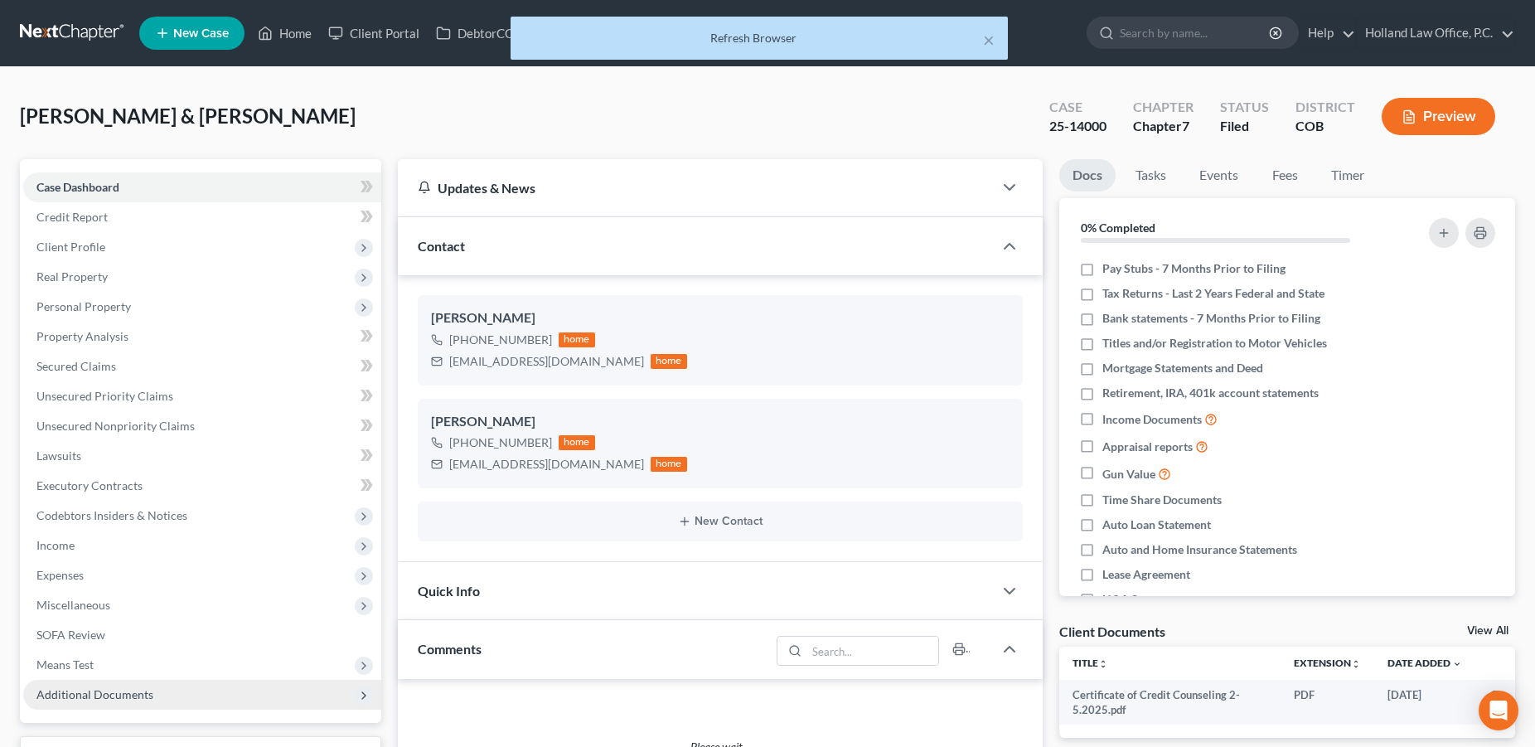
click at [146, 691] on span "Additional Documents" at bounding box center [94, 694] width 117 height 14
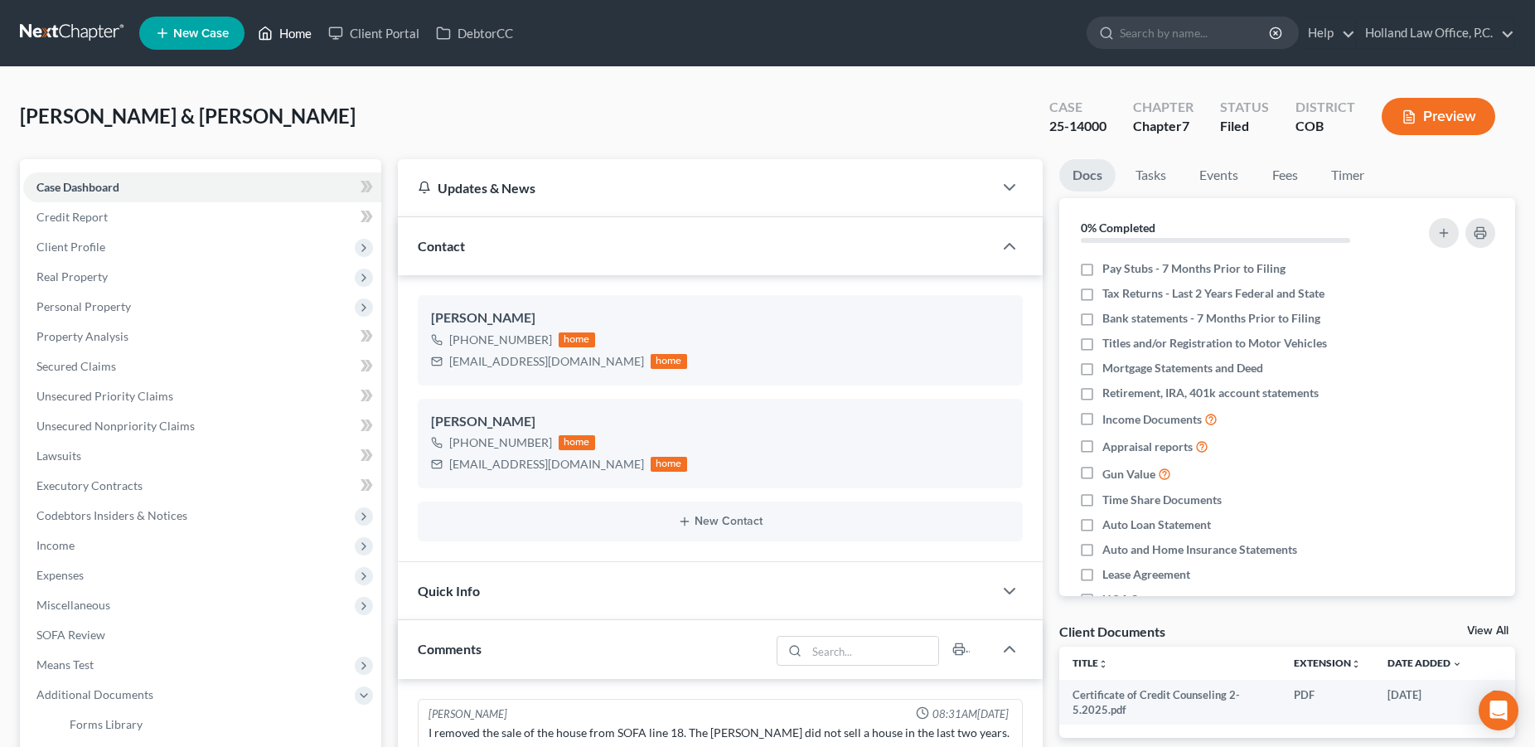
click at [306, 33] on link "Home" at bounding box center [284, 33] width 70 height 30
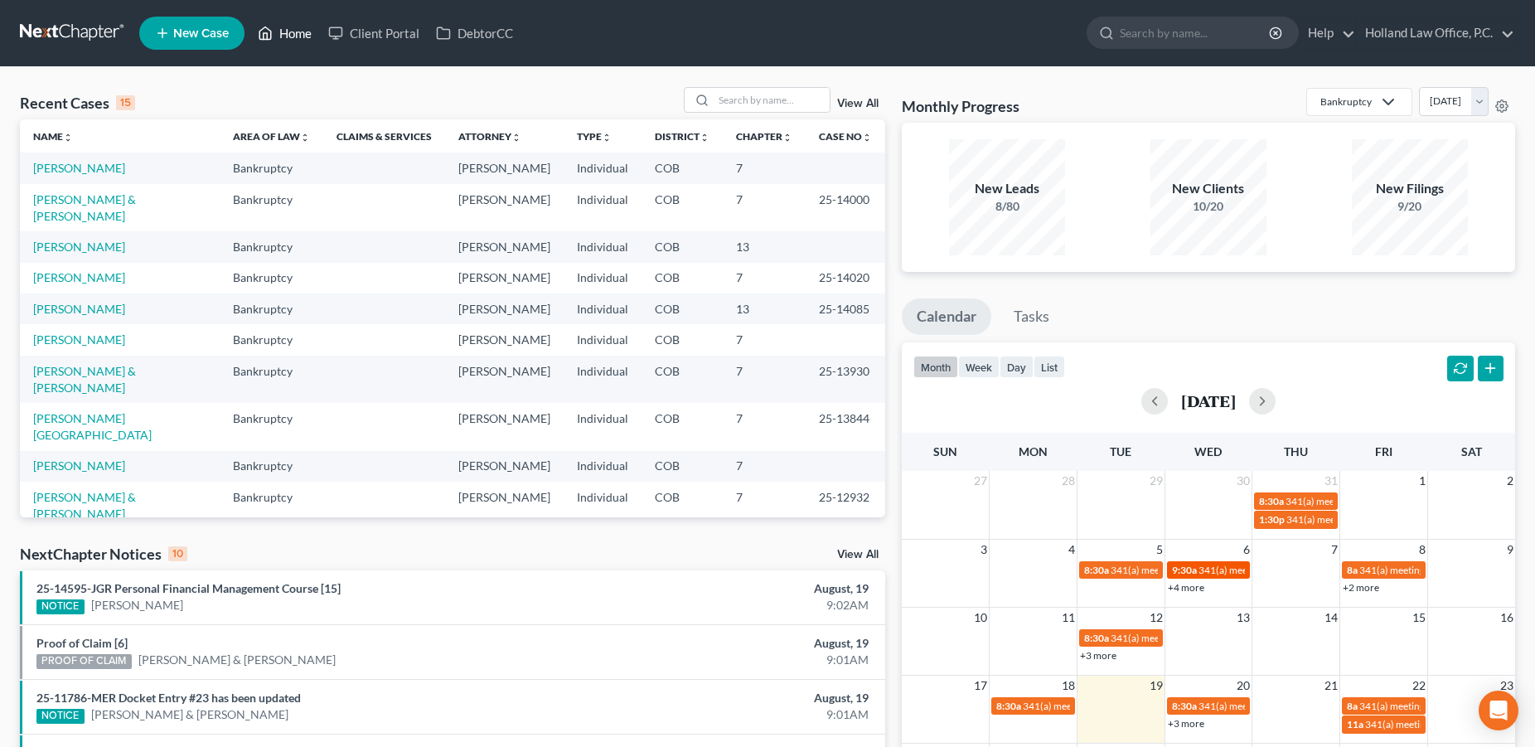
click at [1220, 565] on span "341(a) meeting for [PERSON_NAME]" at bounding box center [1278, 569] width 160 height 12
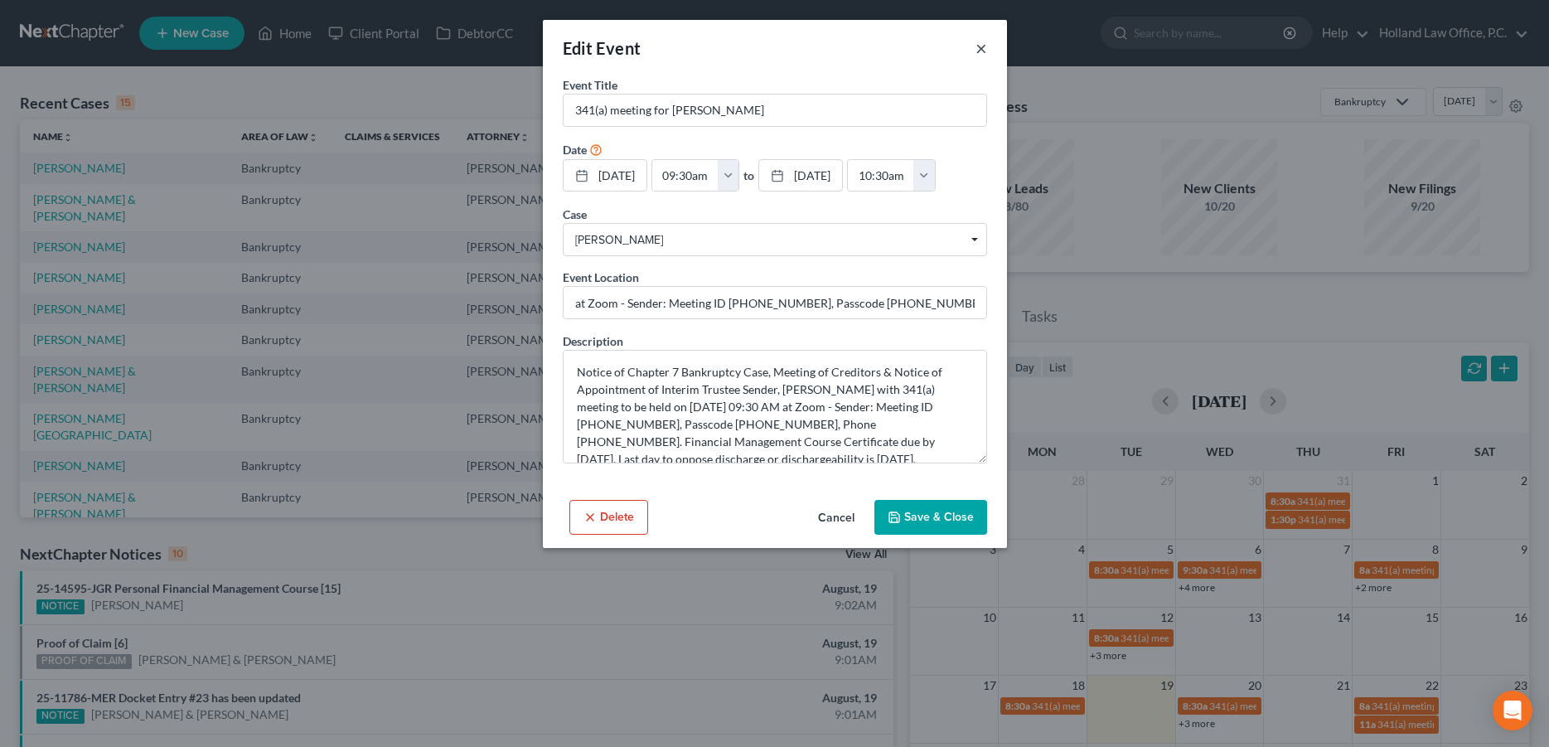
click at [983, 51] on button "×" at bounding box center [981, 48] width 12 height 20
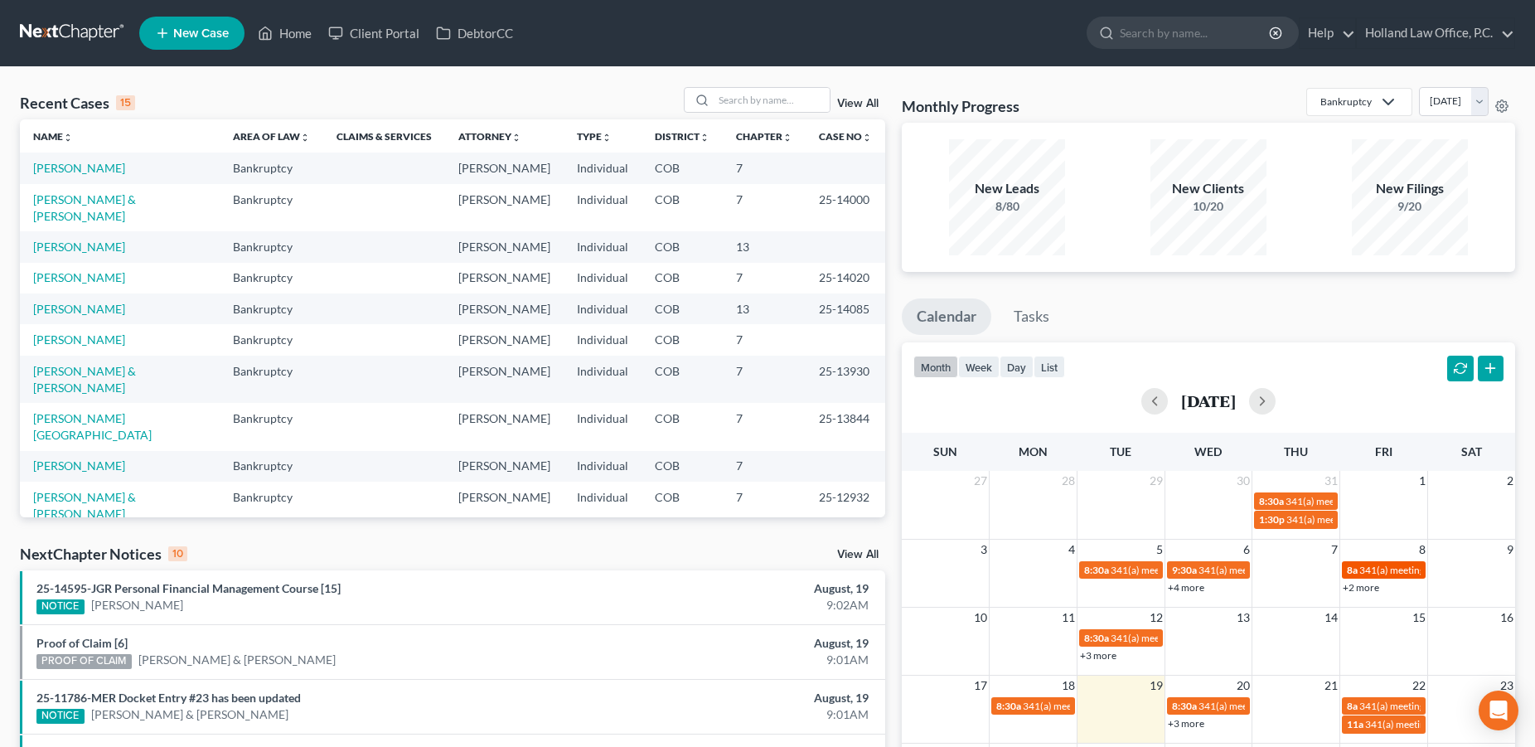
click at [1371, 569] on span "341(a) meeting for [PERSON_NAME] & [PERSON_NAME]" at bounding box center [1483, 569] width 248 height 12
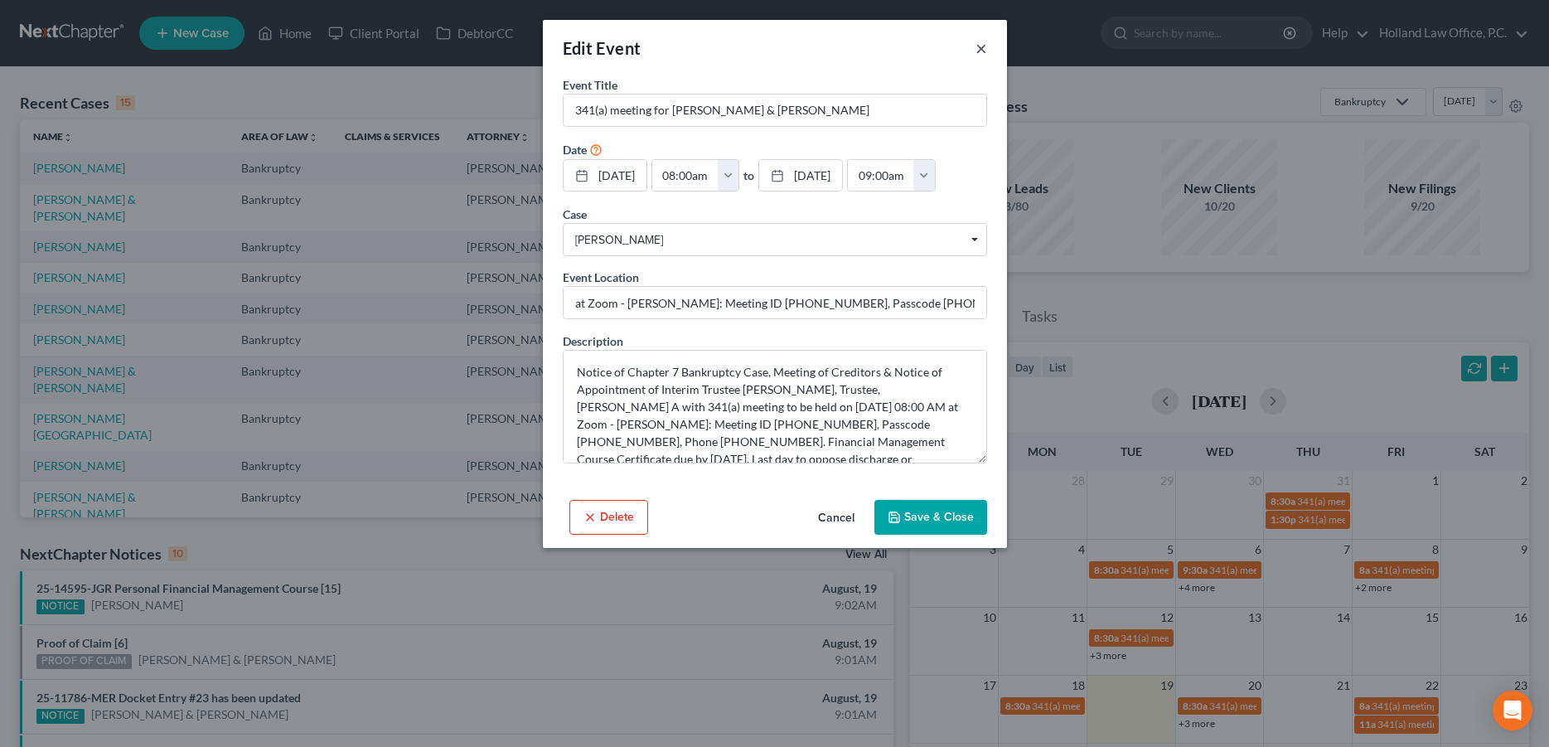
click at [982, 50] on button "×" at bounding box center [981, 48] width 12 height 20
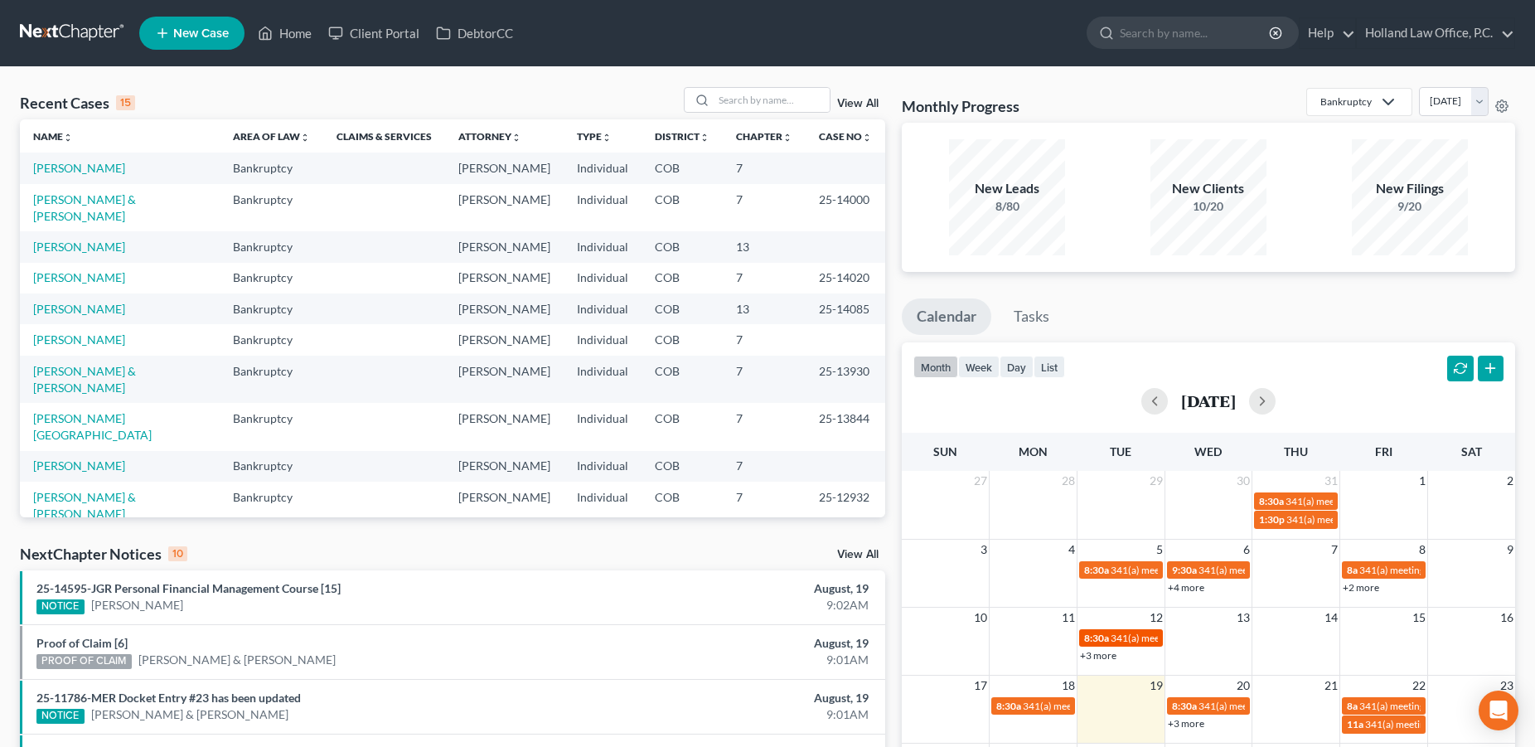
click at [1113, 639] on span "341(a) meeting for [PERSON_NAME]" at bounding box center [1190, 637] width 160 height 12
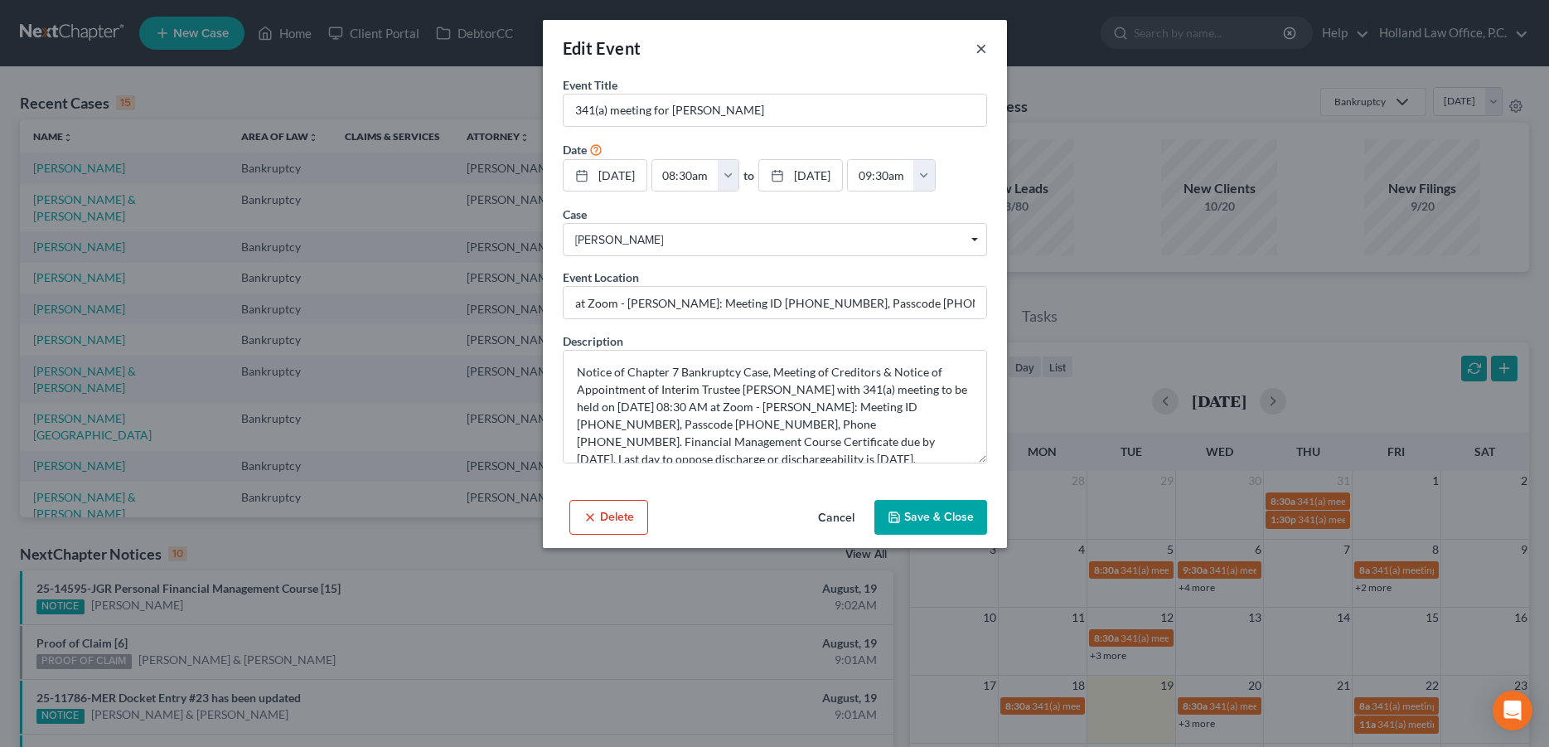
click at [981, 52] on button "×" at bounding box center [981, 48] width 12 height 20
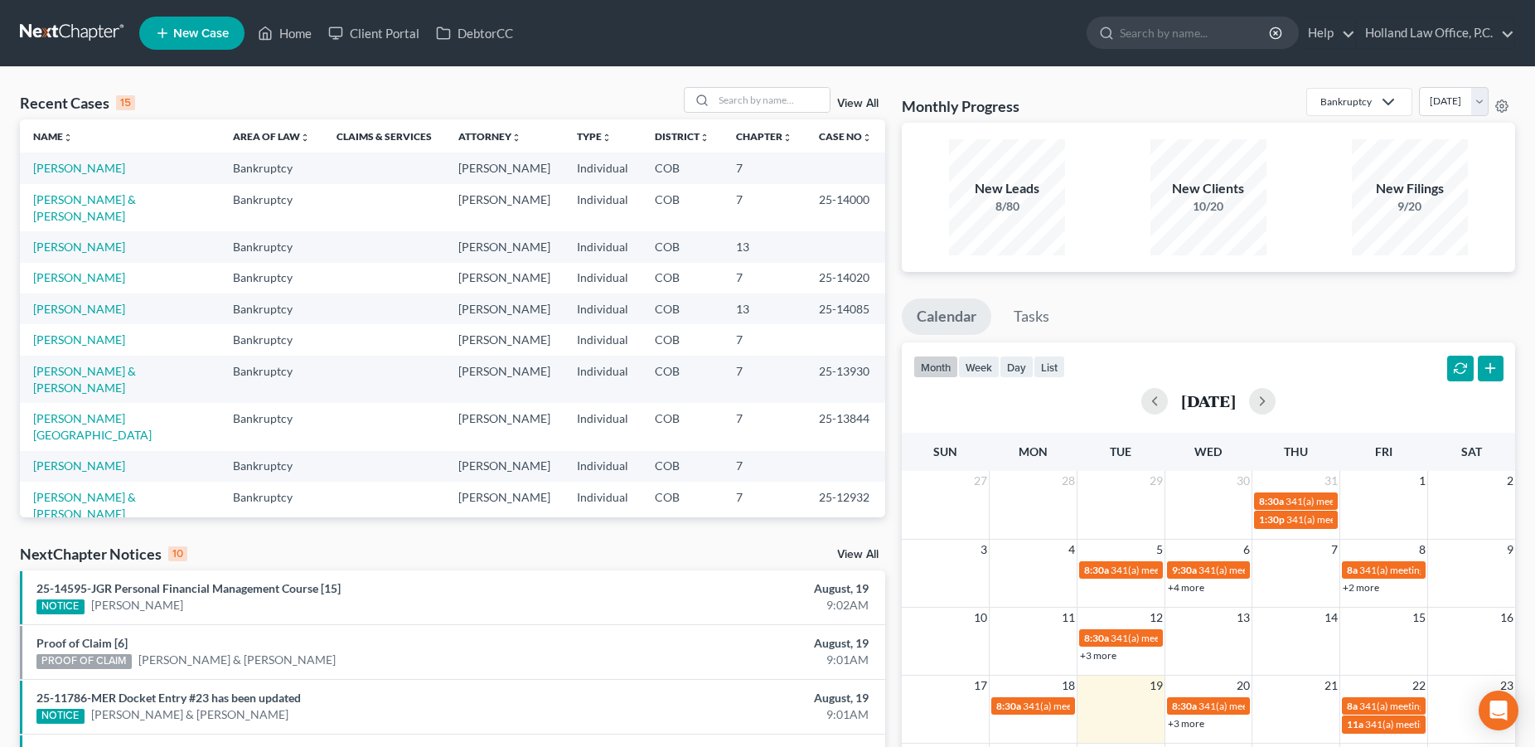
click at [1102, 655] on link "+3 more" at bounding box center [1098, 655] width 36 height 12
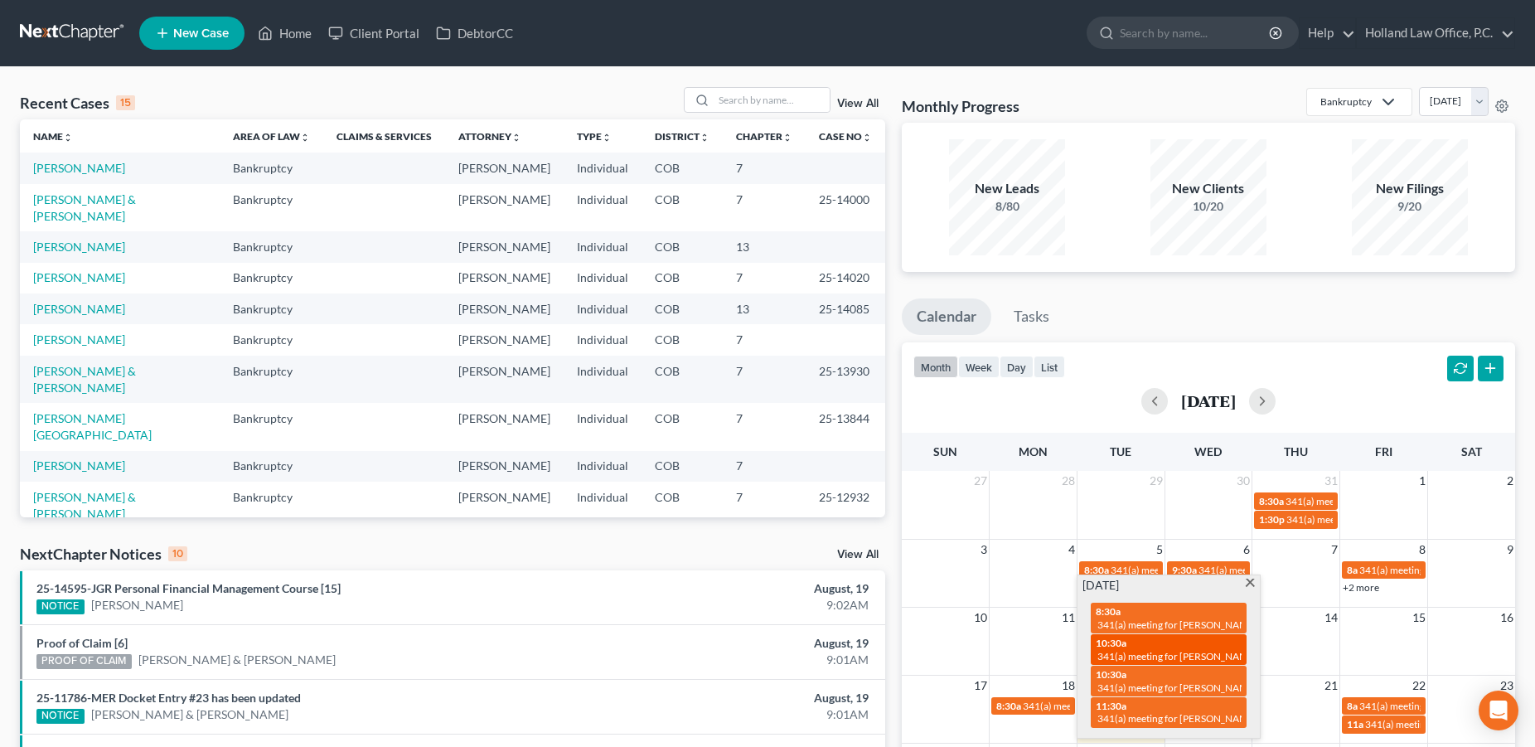
click at [1137, 653] on span "341(a) meeting for [PERSON_NAME]" at bounding box center [1177, 656] width 160 height 12
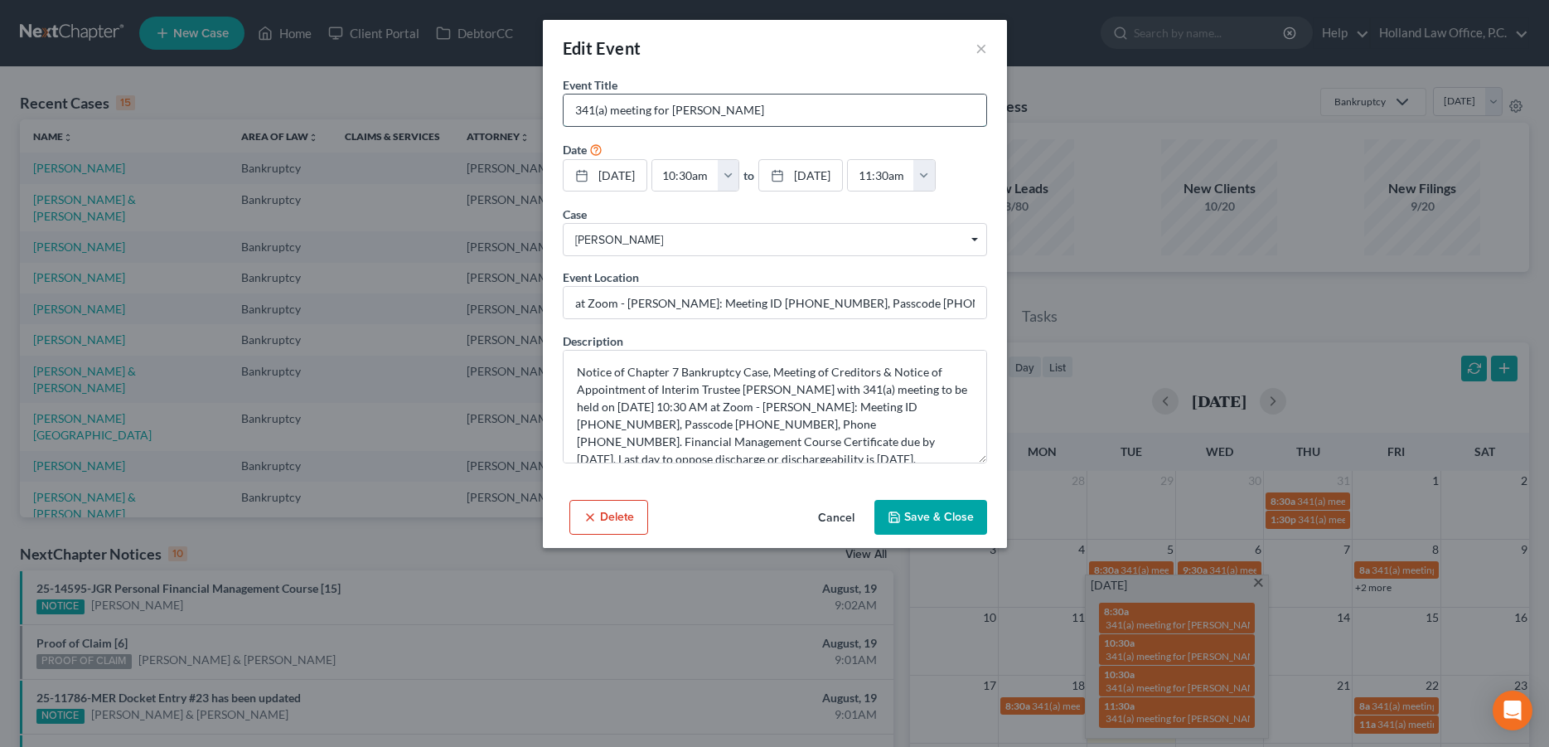
drag, startPoint x: 759, startPoint y: 108, endPoint x: 672, endPoint y: 107, distance: 87.0
click at [672, 107] on input "341(a) meeting for [PERSON_NAME]" at bounding box center [774, 109] width 423 height 31
click at [983, 50] on button "×" at bounding box center [981, 48] width 12 height 20
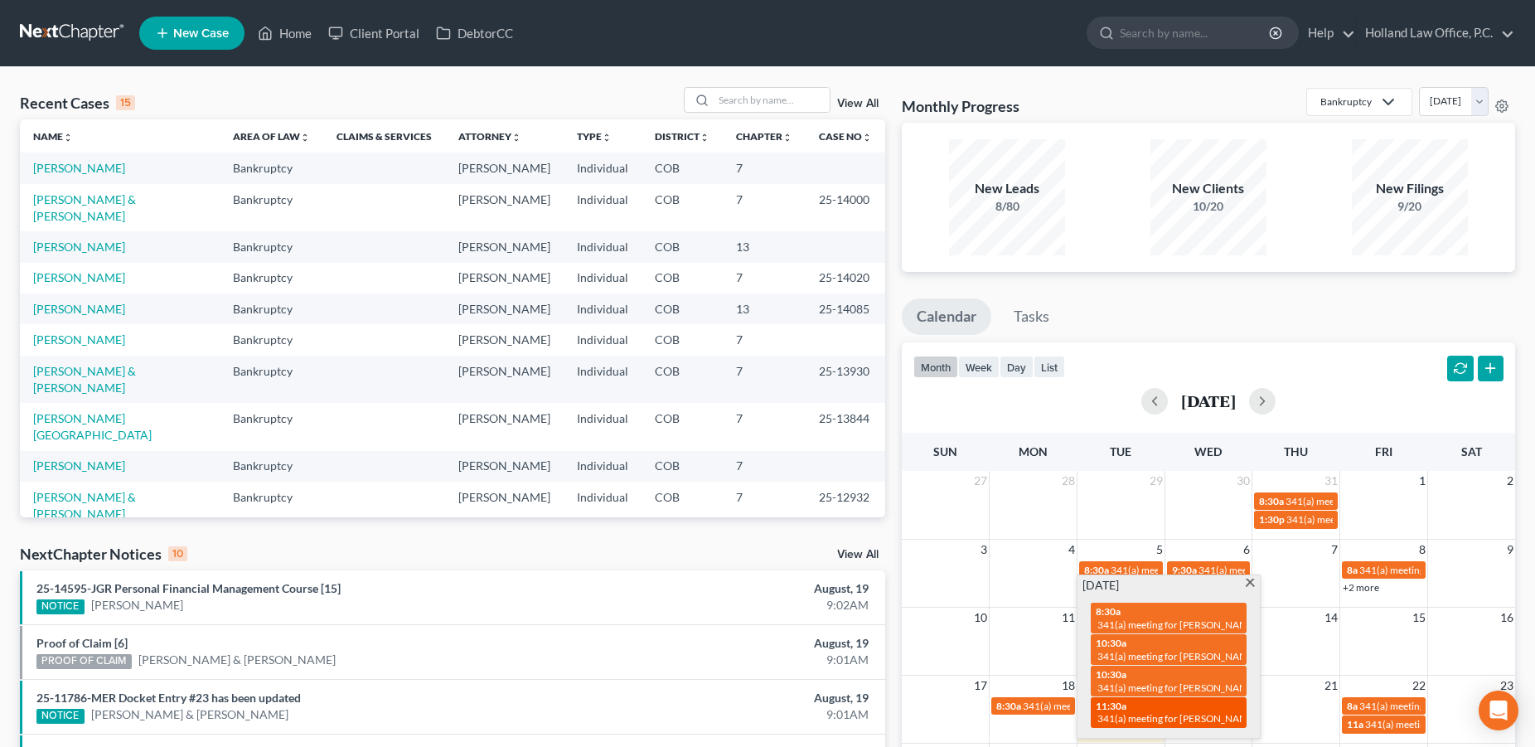
click at [1149, 712] on div "11:30a 341(a) meeting for Jaymz Murano & Hannah Murano" at bounding box center [1168, 712] width 146 height 26
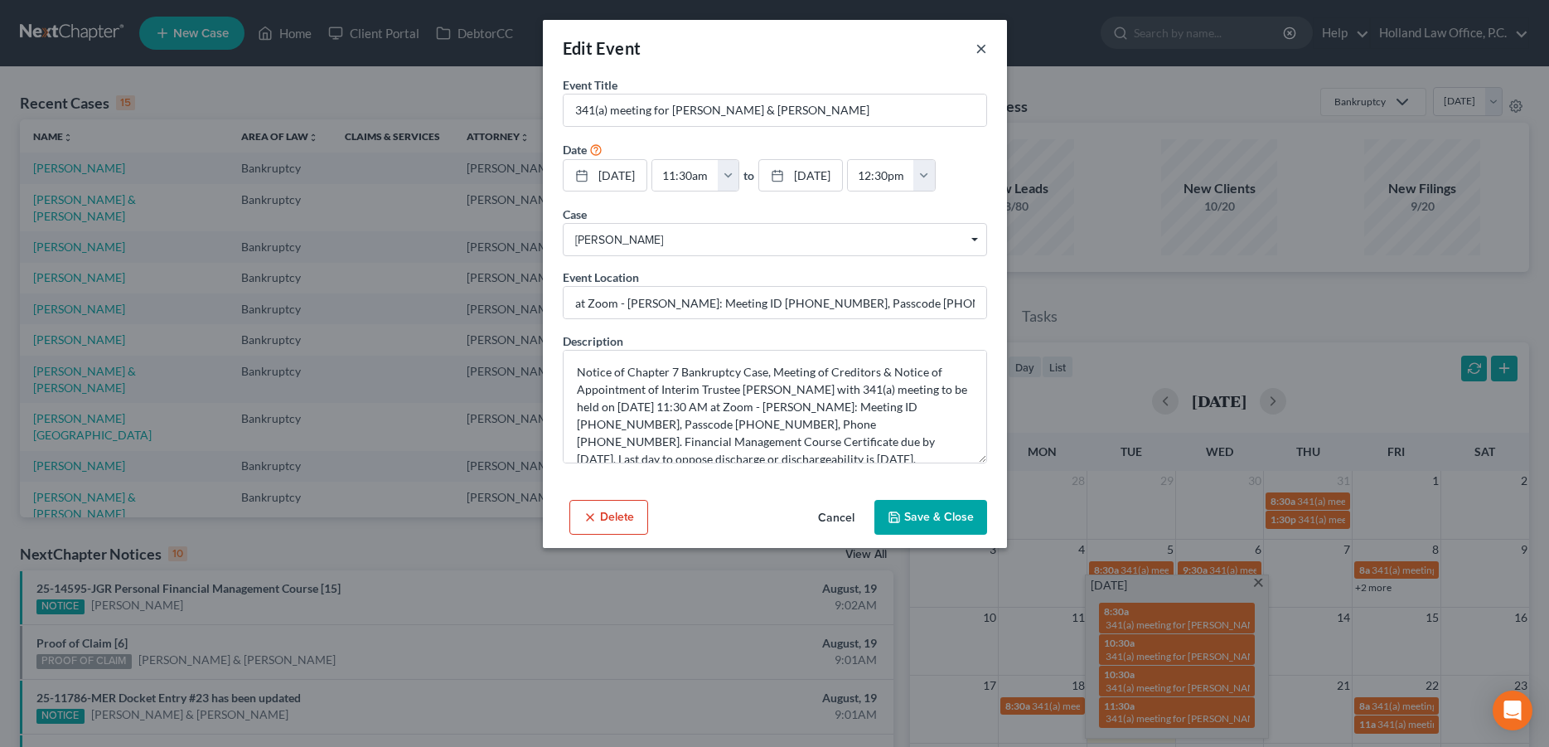
click at [979, 49] on button "×" at bounding box center [981, 48] width 12 height 20
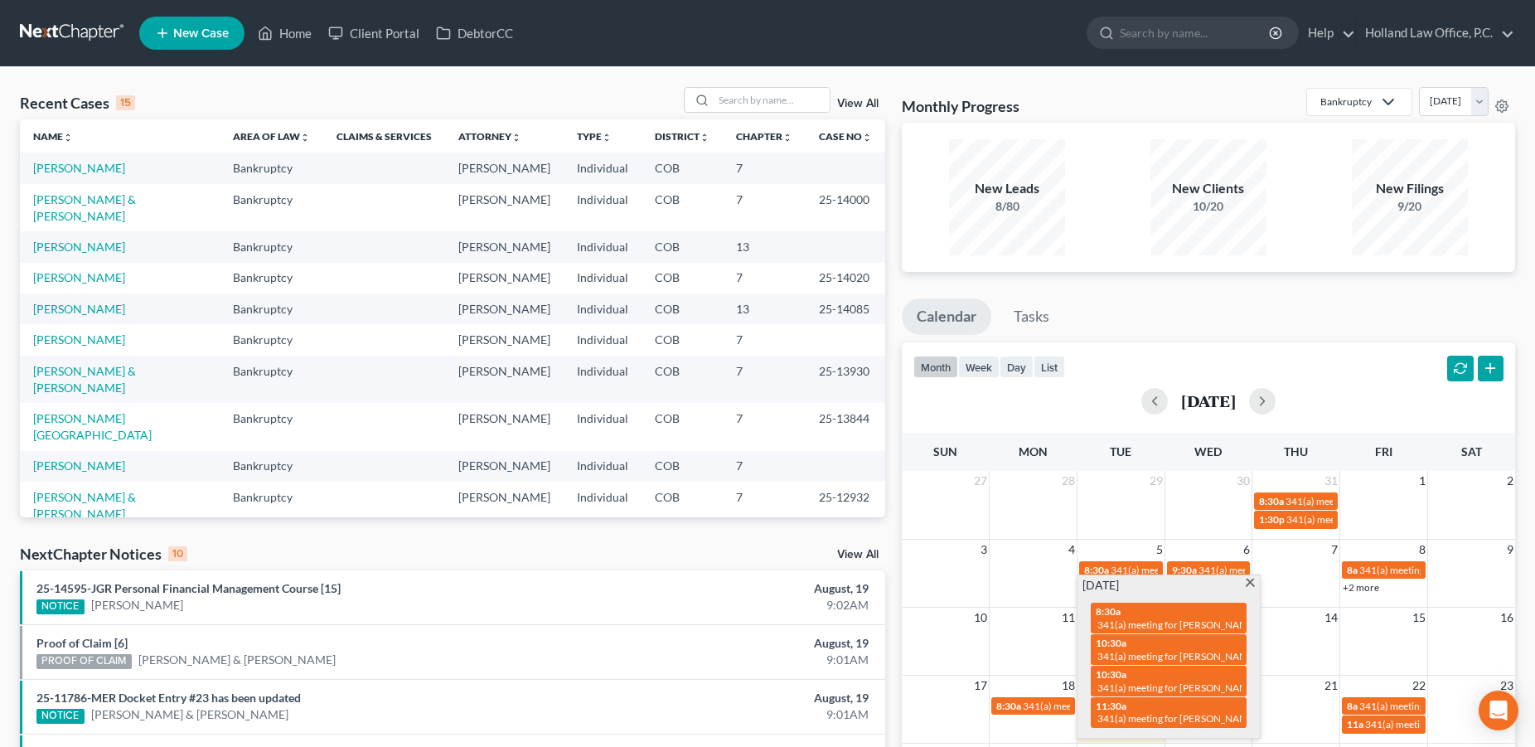
click at [1254, 583] on span at bounding box center [1250, 583] width 12 height 11
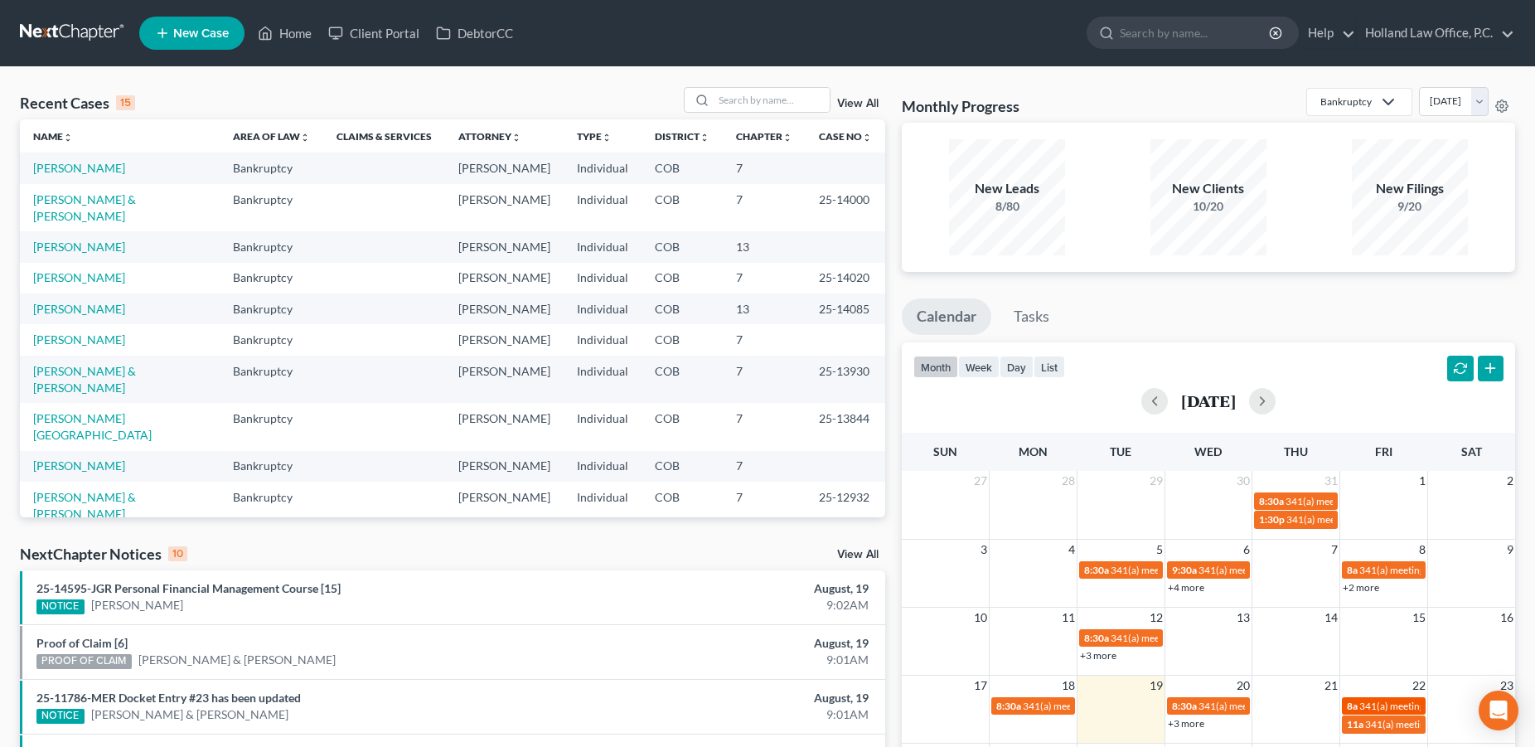
click at [1361, 705] on span "341(a) meeting for [PERSON_NAME] & [PERSON_NAME]" at bounding box center [1483, 705] width 248 height 12
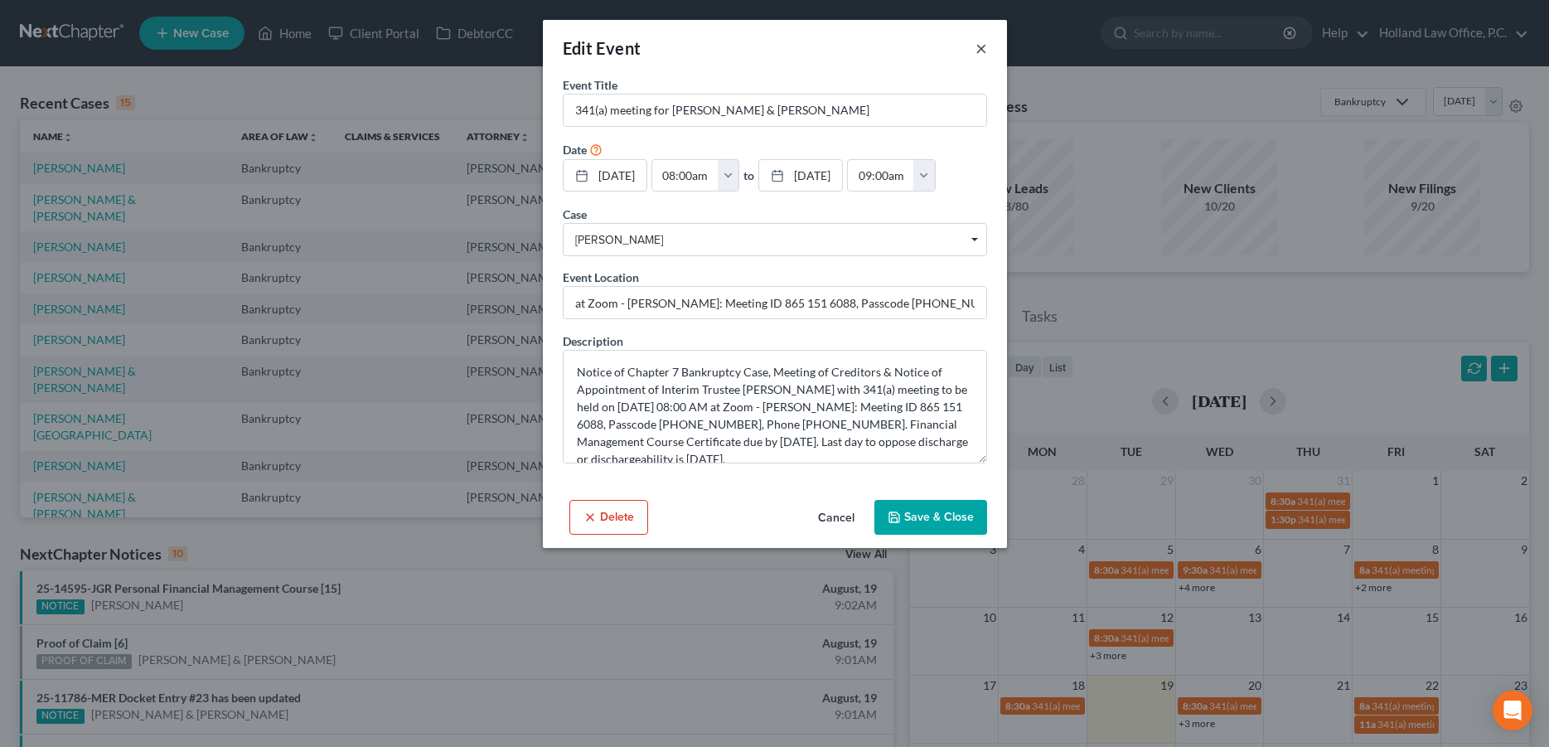
click at [976, 51] on button "×" at bounding box center [981, 48] width 12 height 20
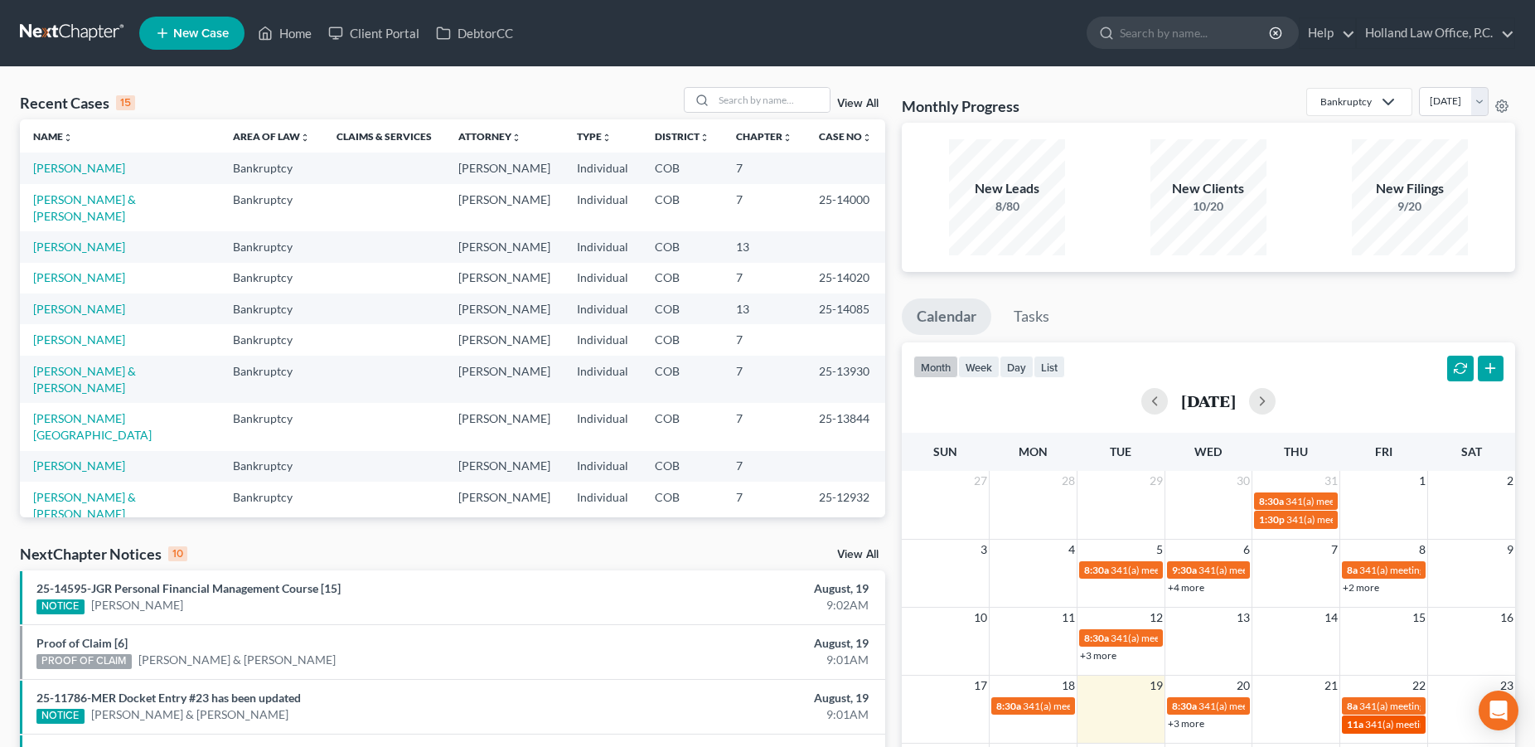
click at [1367, 718] on span "341(a) meeting for [PERSON_NAME]" at bounding box center [1445, 724] width 160 height 12
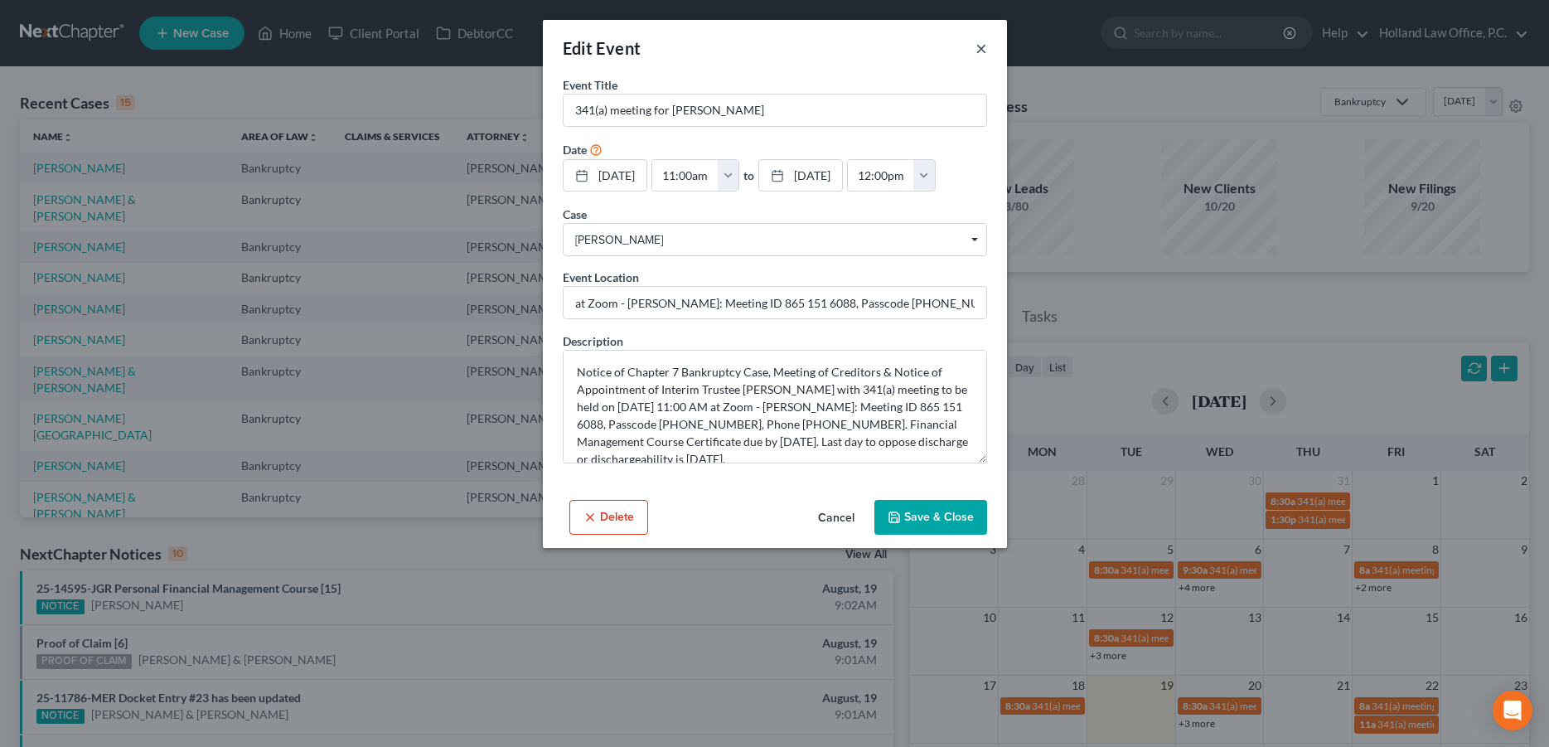
click at [984, 51] on button "×" at bounding box center [981, 48] width 12 height 20
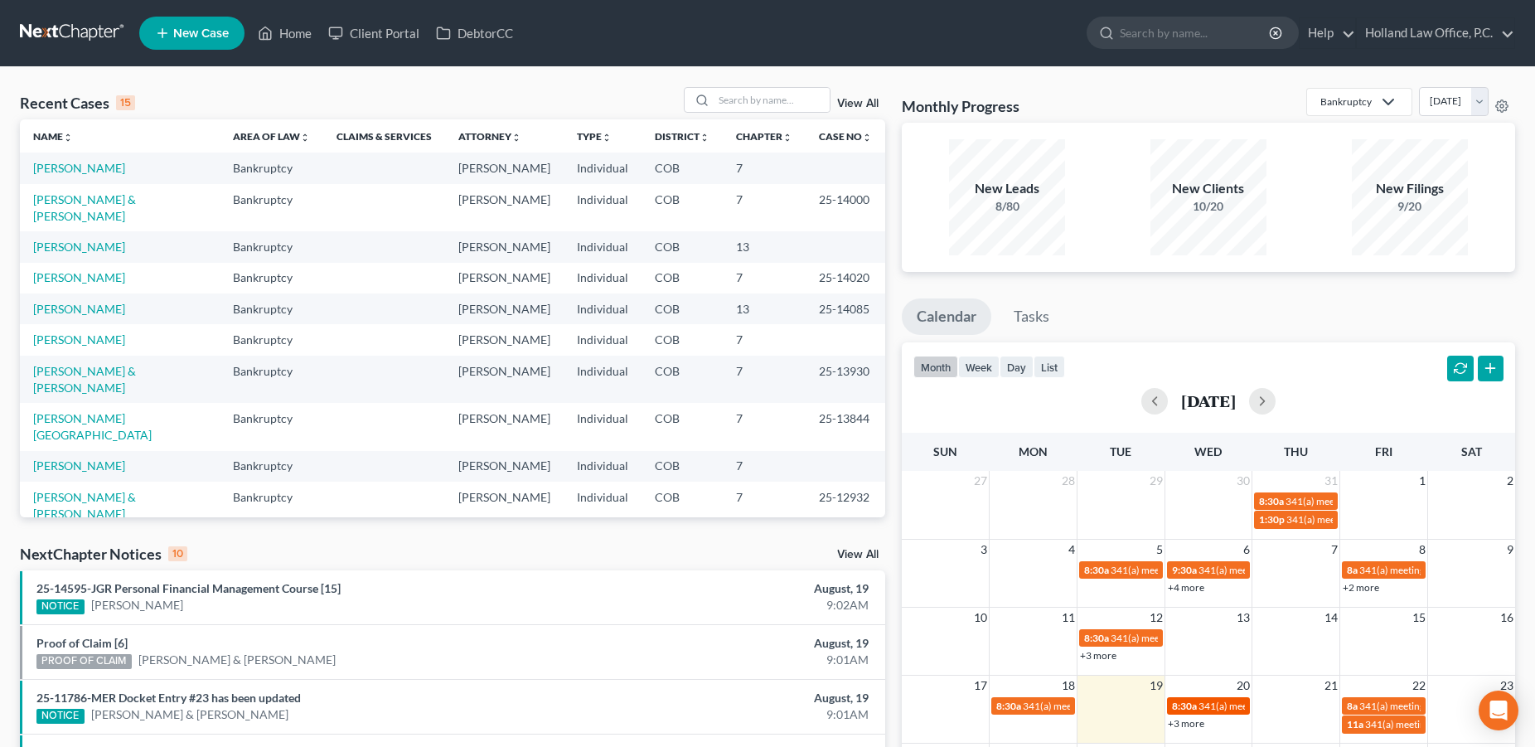
scroll to position [458, 0]
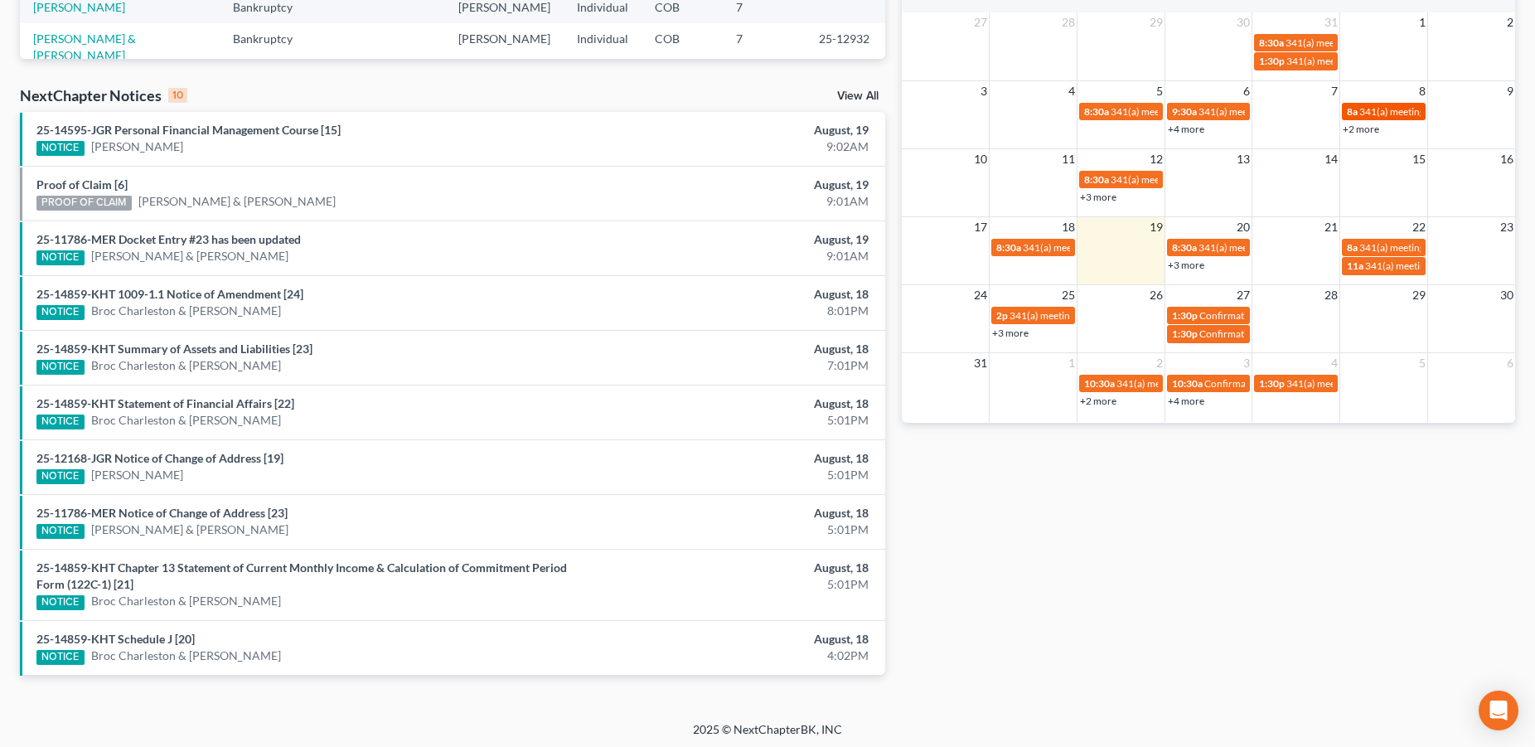
click at [1376, 112] on span "341(a) meeting for [PERSON_NAME] & [PERSON_NAME]" at bounding box center [1483, 111] width 248 height 12
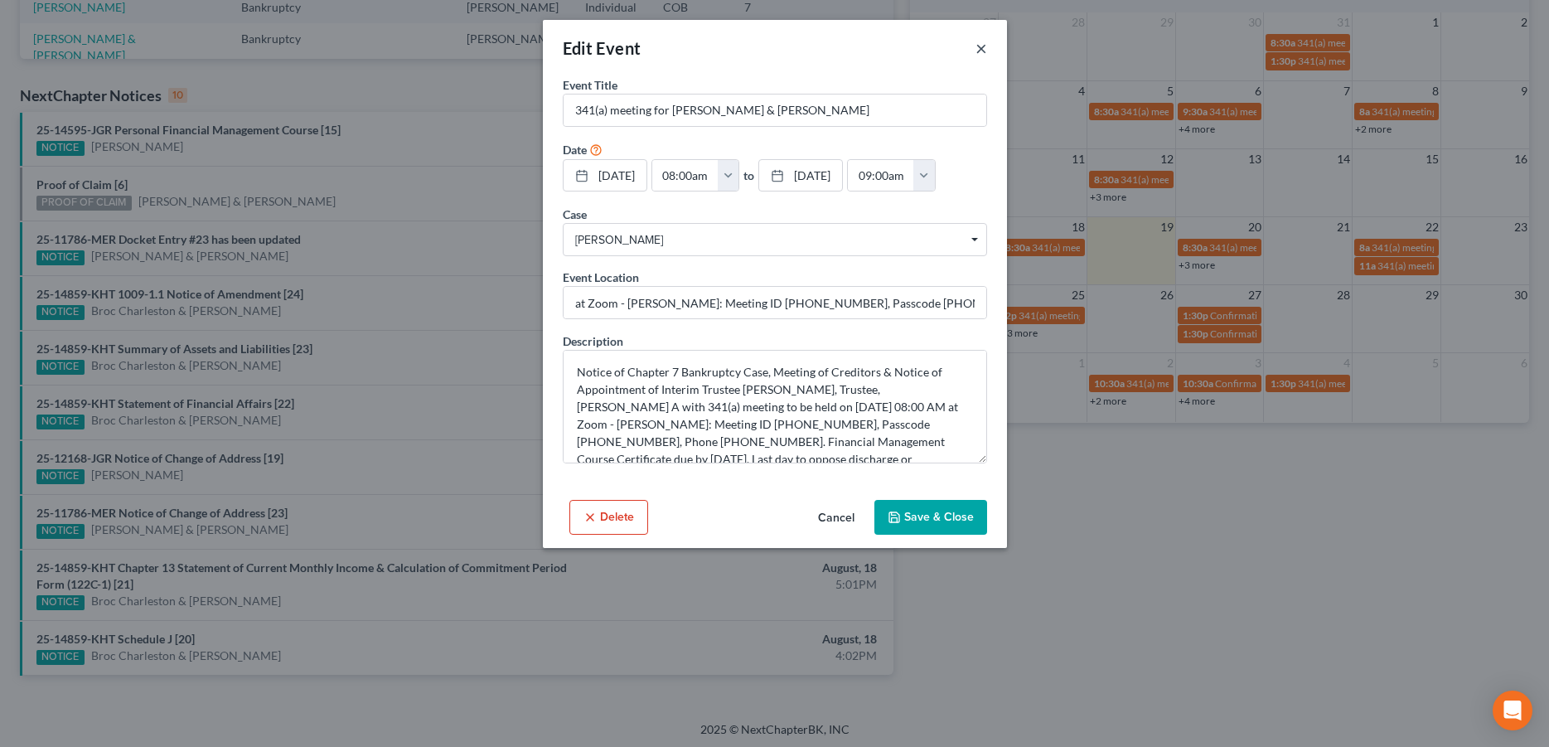
click at [981, 46] on button "×" at bounding box center [981, 48] width 12 height 20
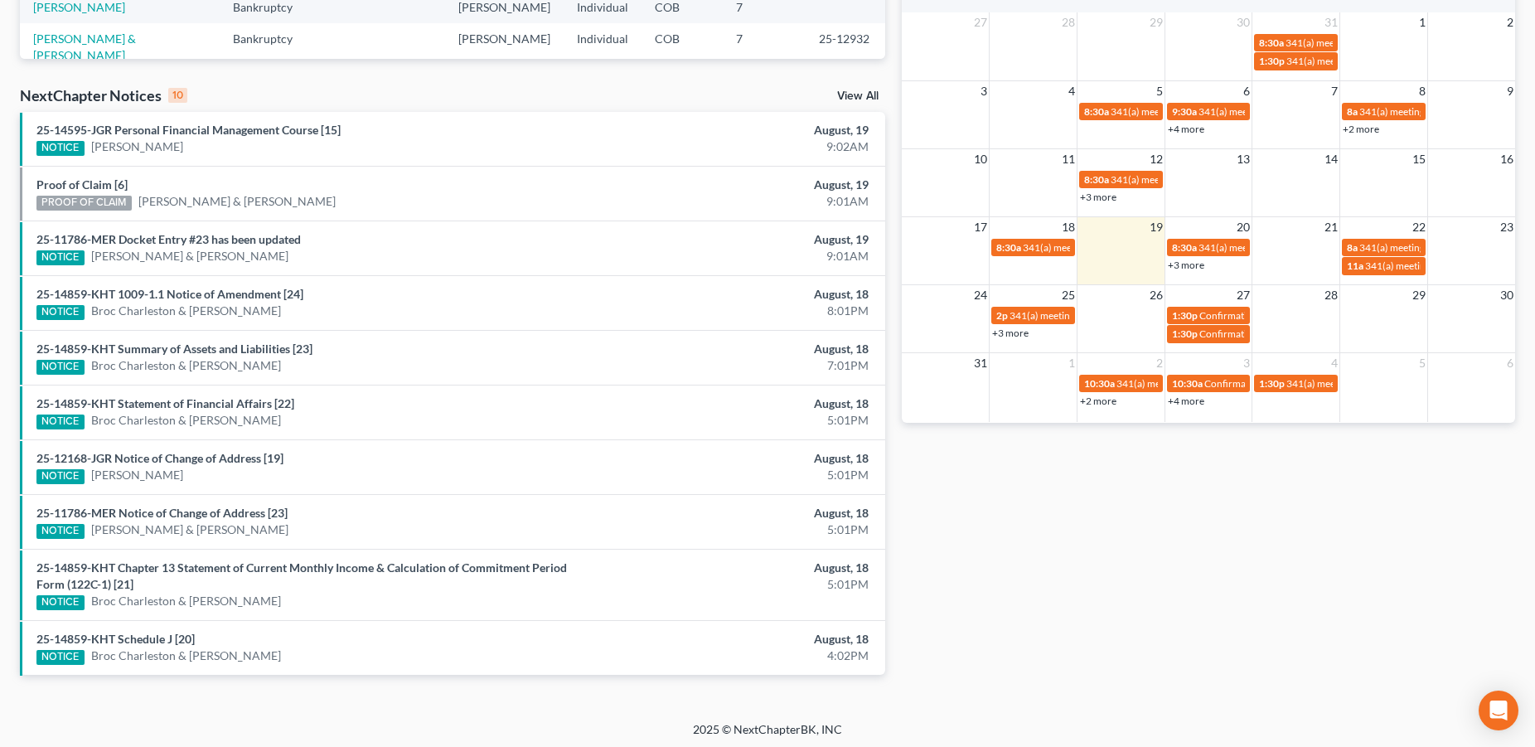
click at [1369, 132] on link "+2 more" at bounding box center [1360, 129] width 36 height 12
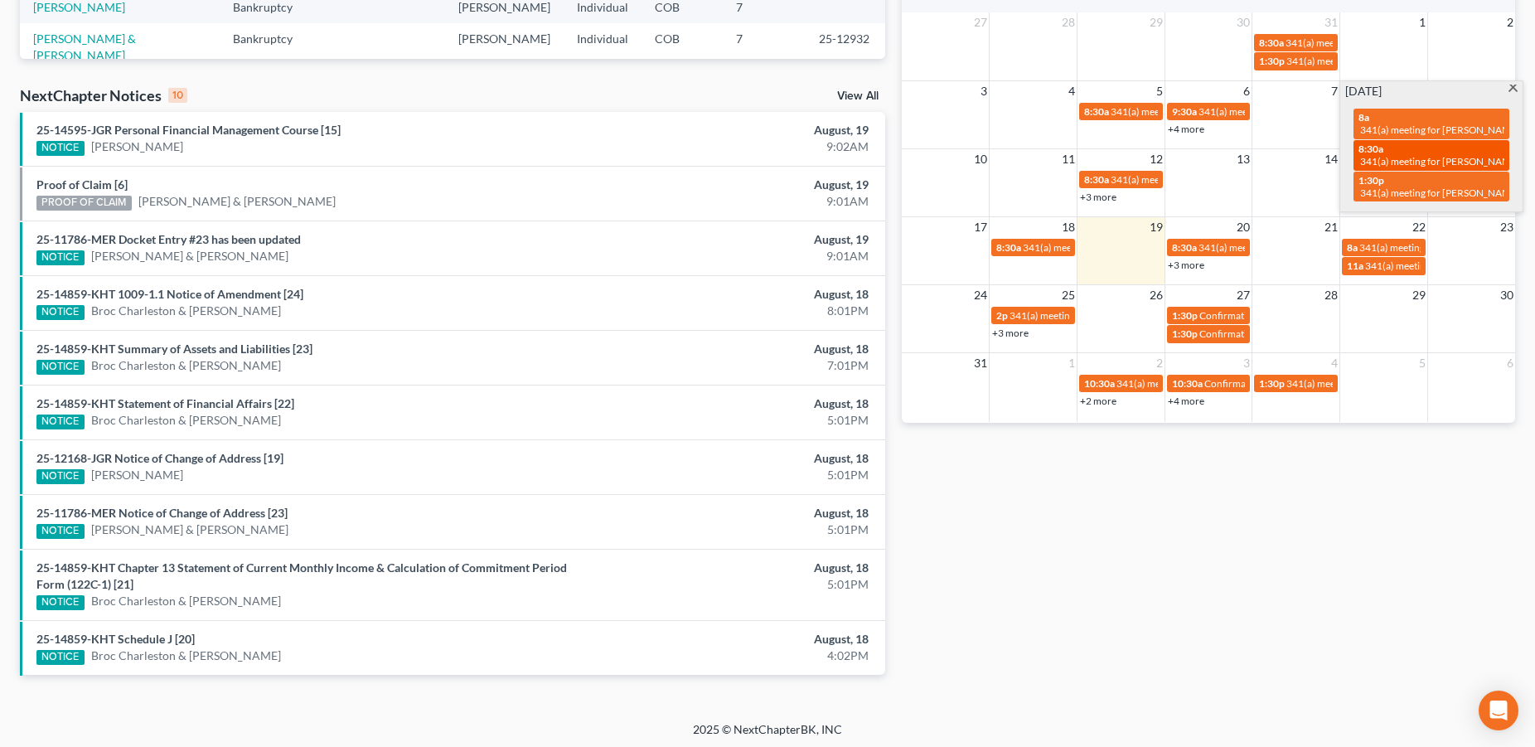
drag, startPoint x: 1390, startPoint y: 155, endPoint x: 1372, endPoint y: 156, distance: 18.2
click at [1392, 155] on div "8:30a 341(a) meeting for Hunter Fasnacht" at bounding box center [1431, 156] width 146 height 26
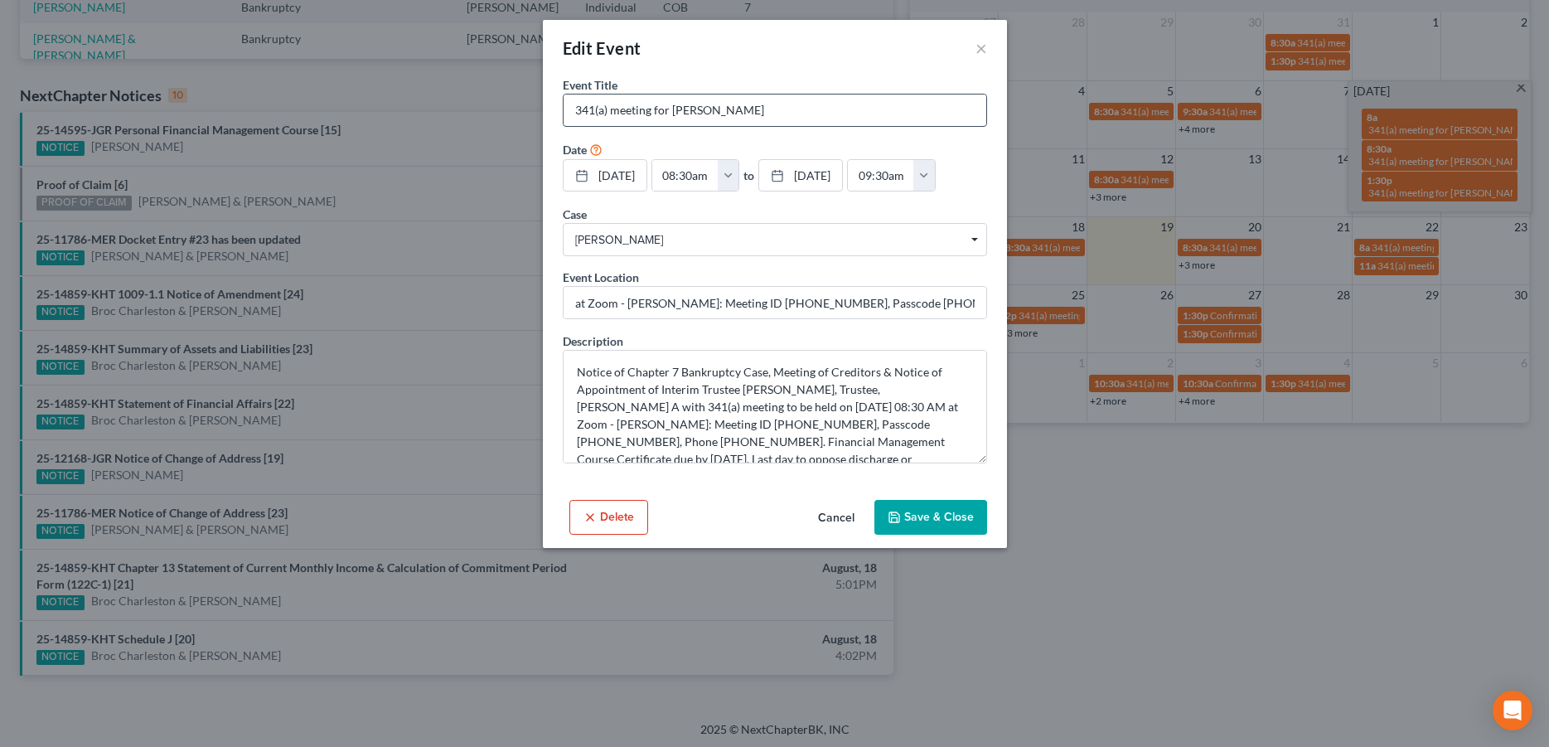
drag, startPoint x: 771, startPoint y: 114, endPoint x: 673, endPoint y: 111, distance: 97.8
click at [673, 111] on input "341(a) meeting for [PERSON_NAME]" at bounding box center [774, 109] width 423 height 31
click at [981, 55] on button "×" at bounding box center [981, 48] width 12 height 20
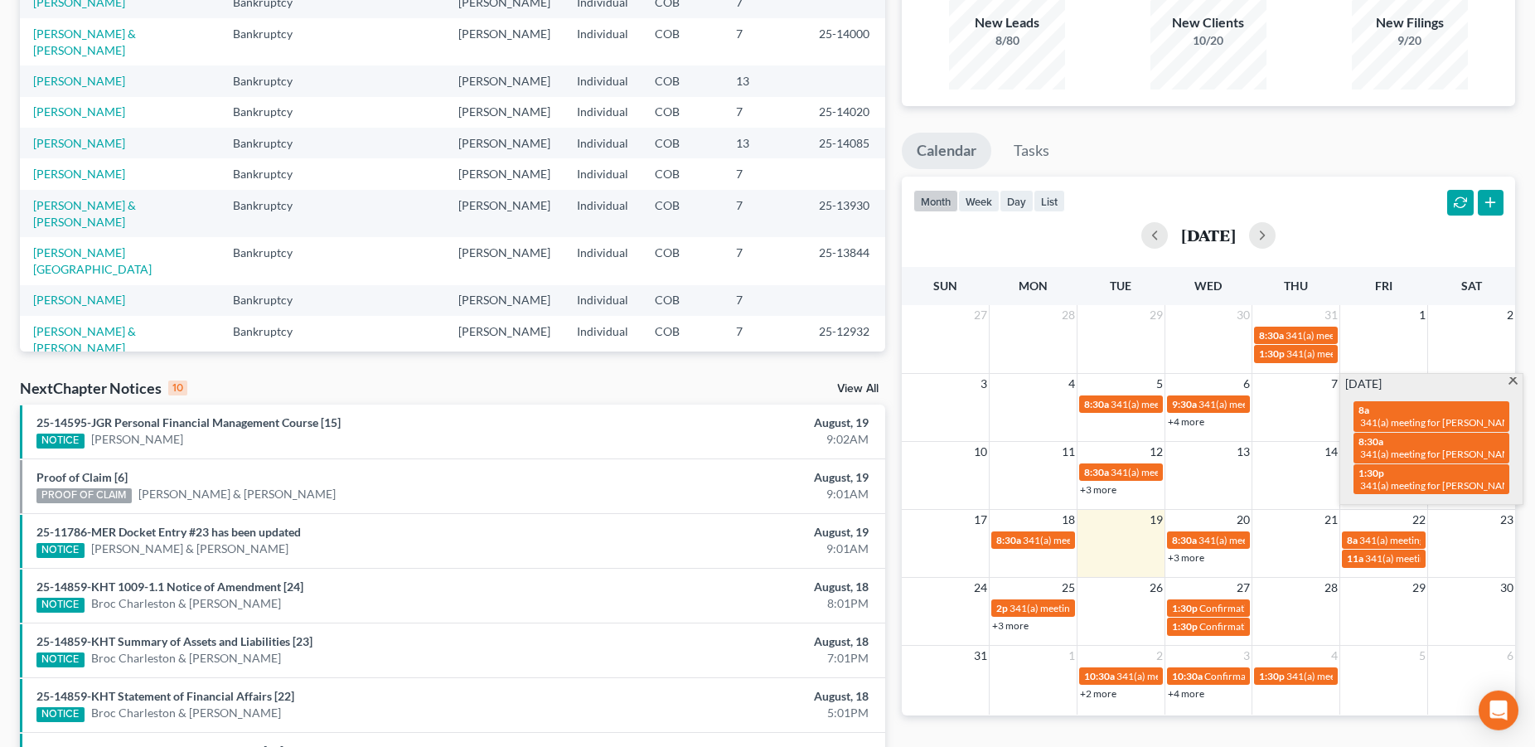
scroll to position [0, 0]
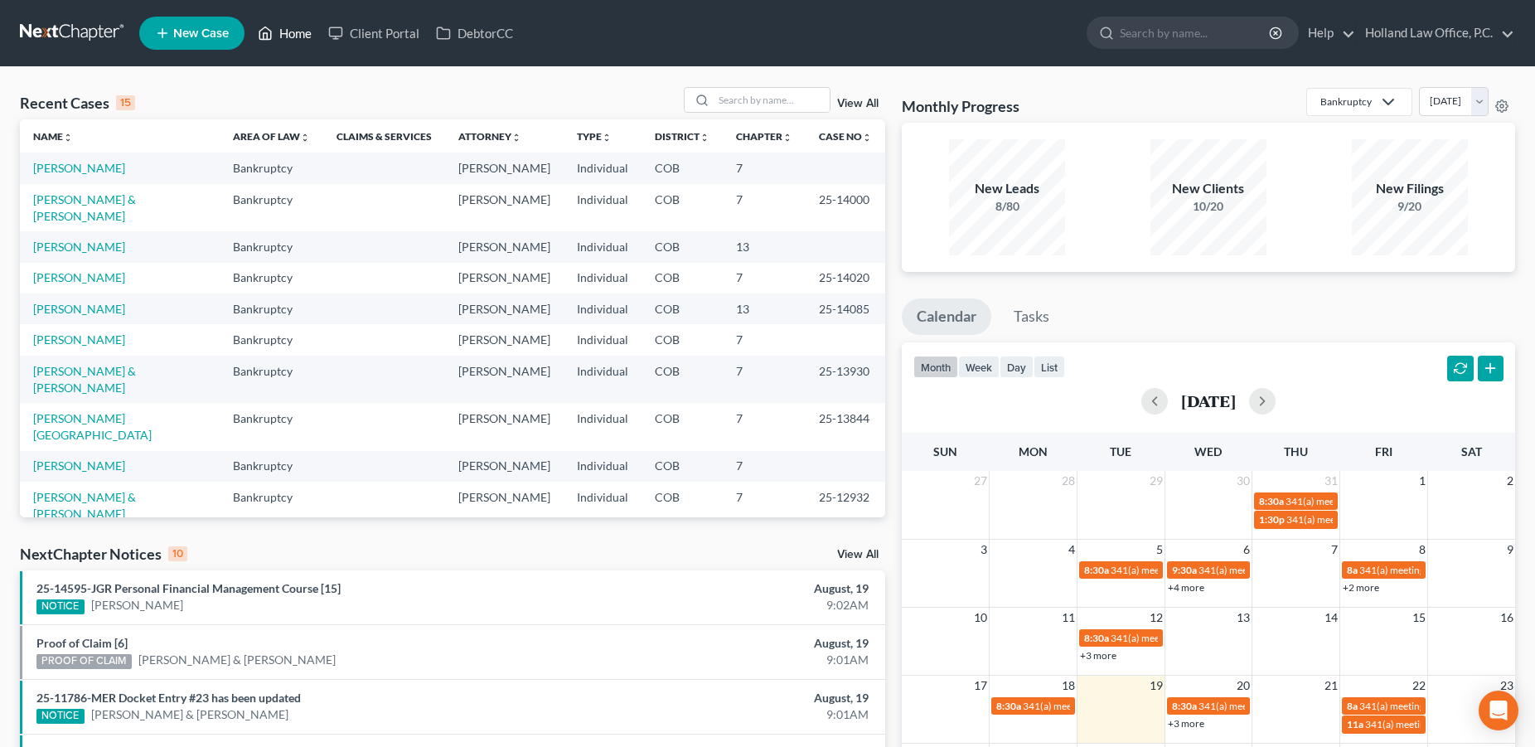
click at [296, 38] on link "Home" at bounding box center [284, 33] width 70 height 30
click at [713, 103] on input "search" at bounding box center [771, 100] width 116 height 24
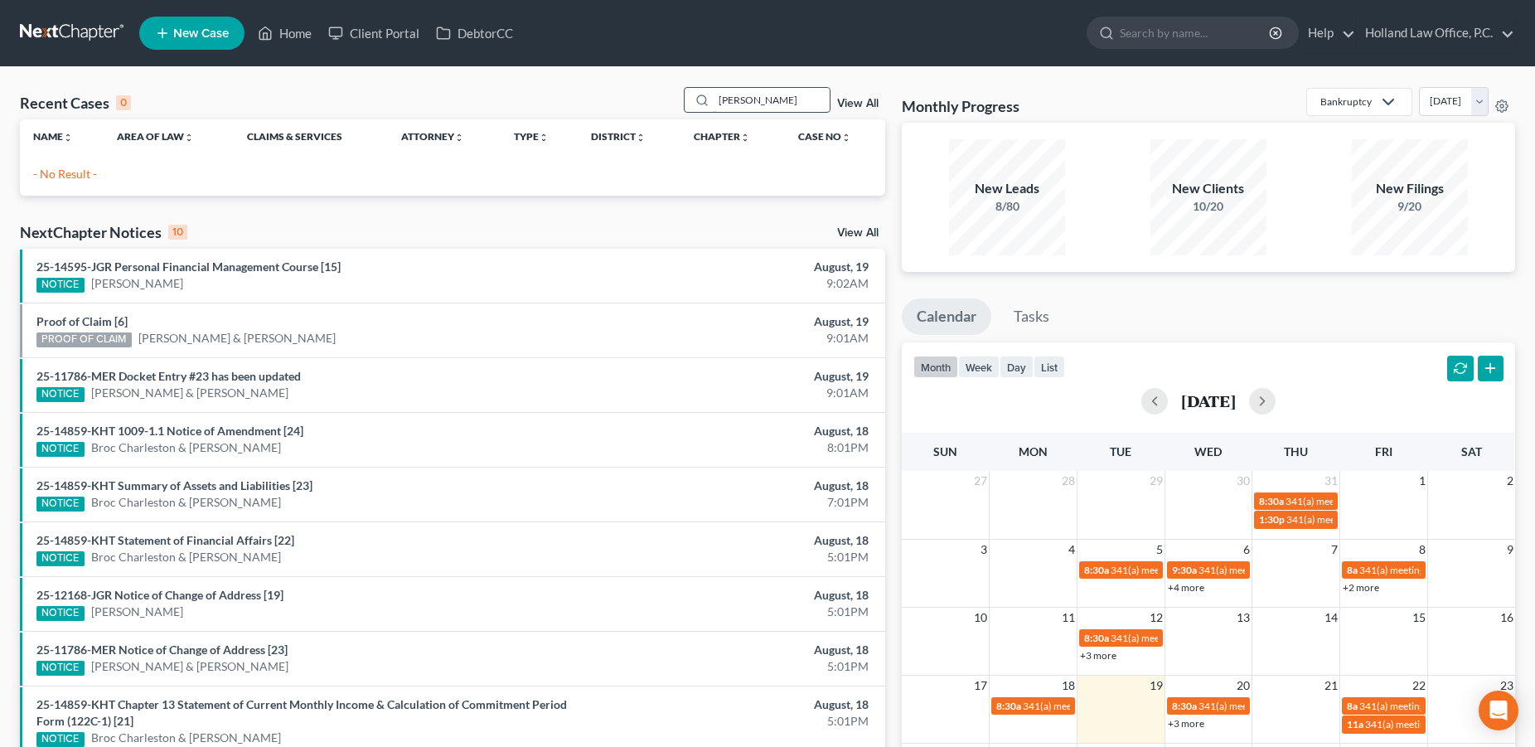
drag, startPoint x: 766, startPoint y: 99, endPoint x: 650, endPoint y: 104, distance: 116.2
click at [713, 104] on input "tony rivera" at bounding box center [771, 100] width 116 height 24
drag, startPoint x: 744, startPoint y: 100, endPoint x: 658, endPoint y: 104, distance: 86.2
click at [713, 104] on input "Rivera" at bounding box center [771, 100] width 116 height 24
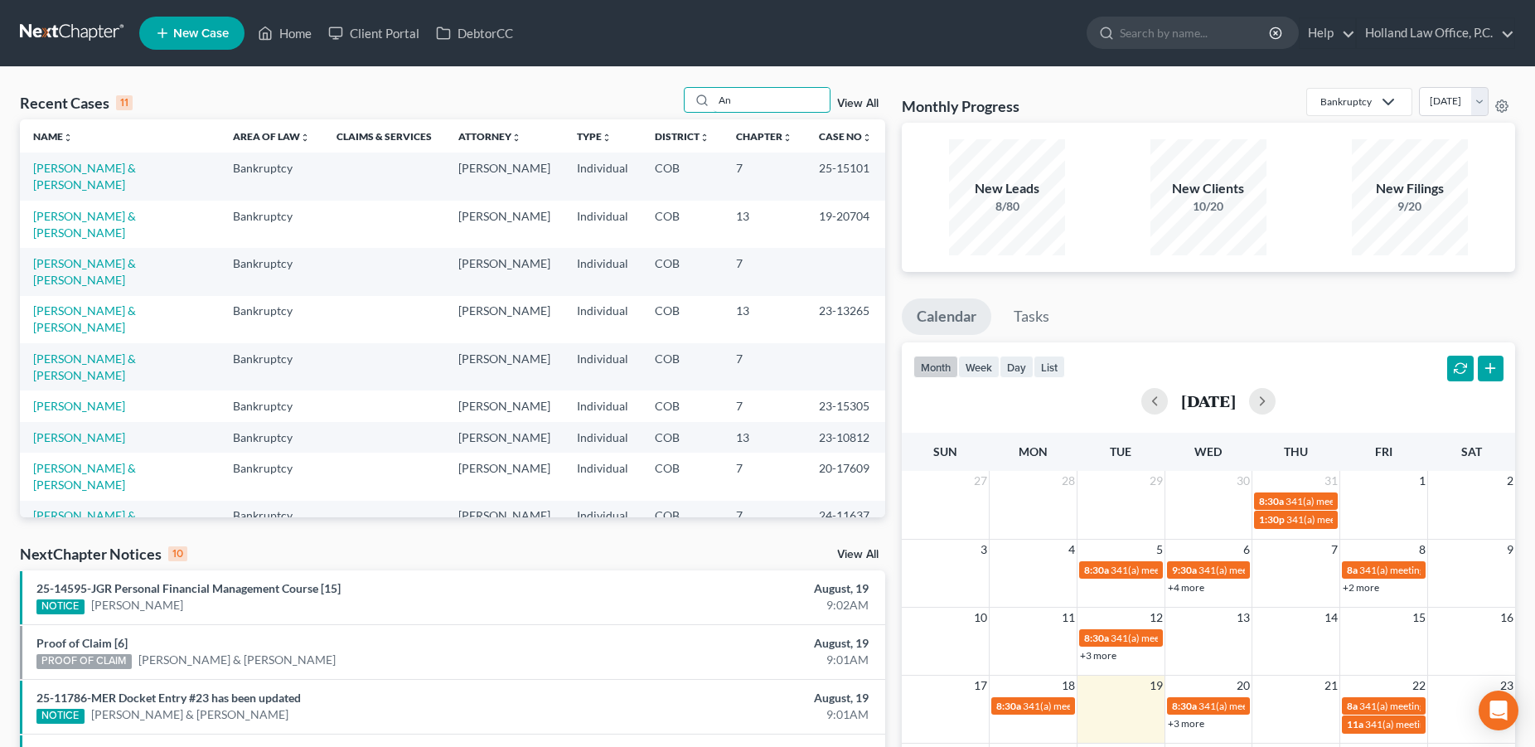
type input "A"
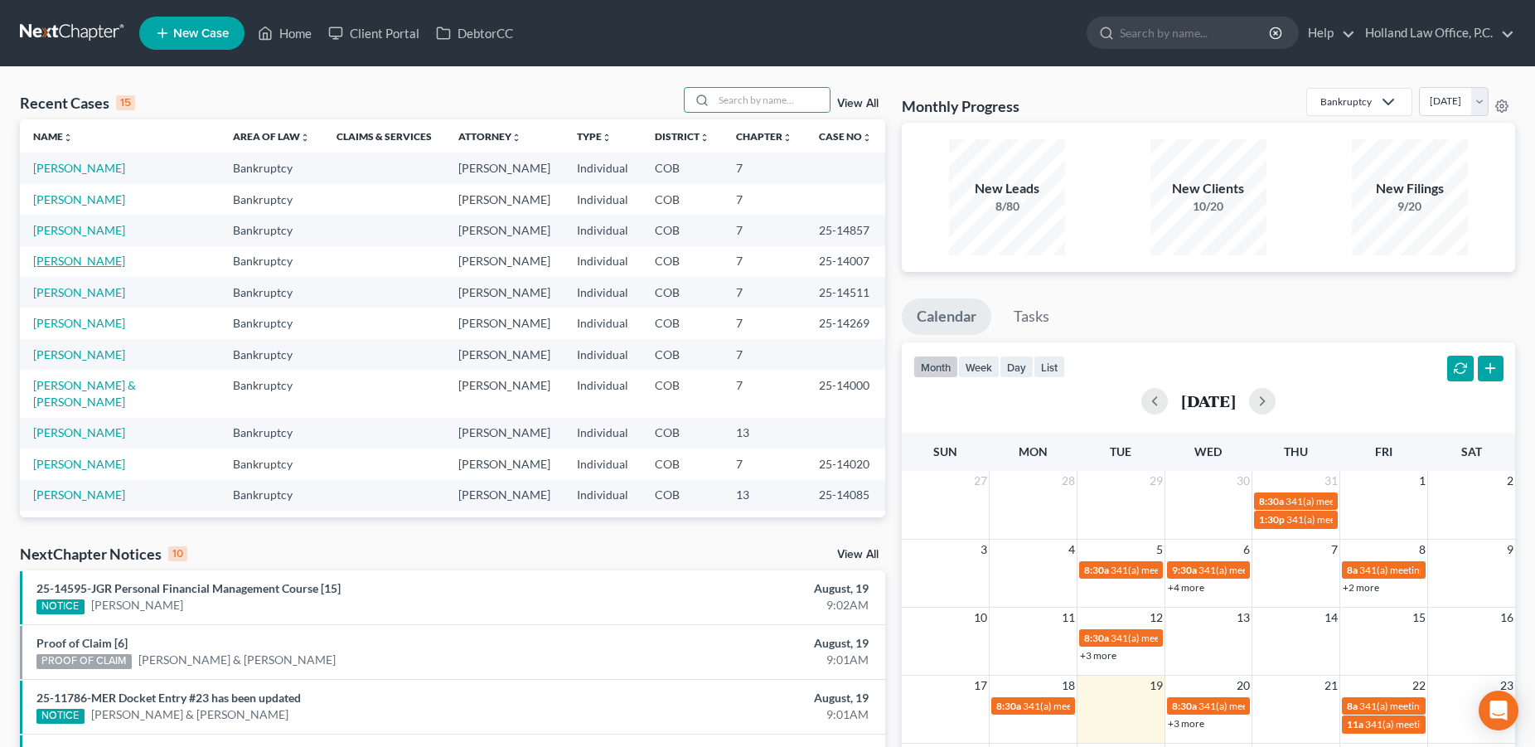
click at [80, 268] on link "[PERSON_NAME]" at bounding box center [79, 261] width 92 height 14
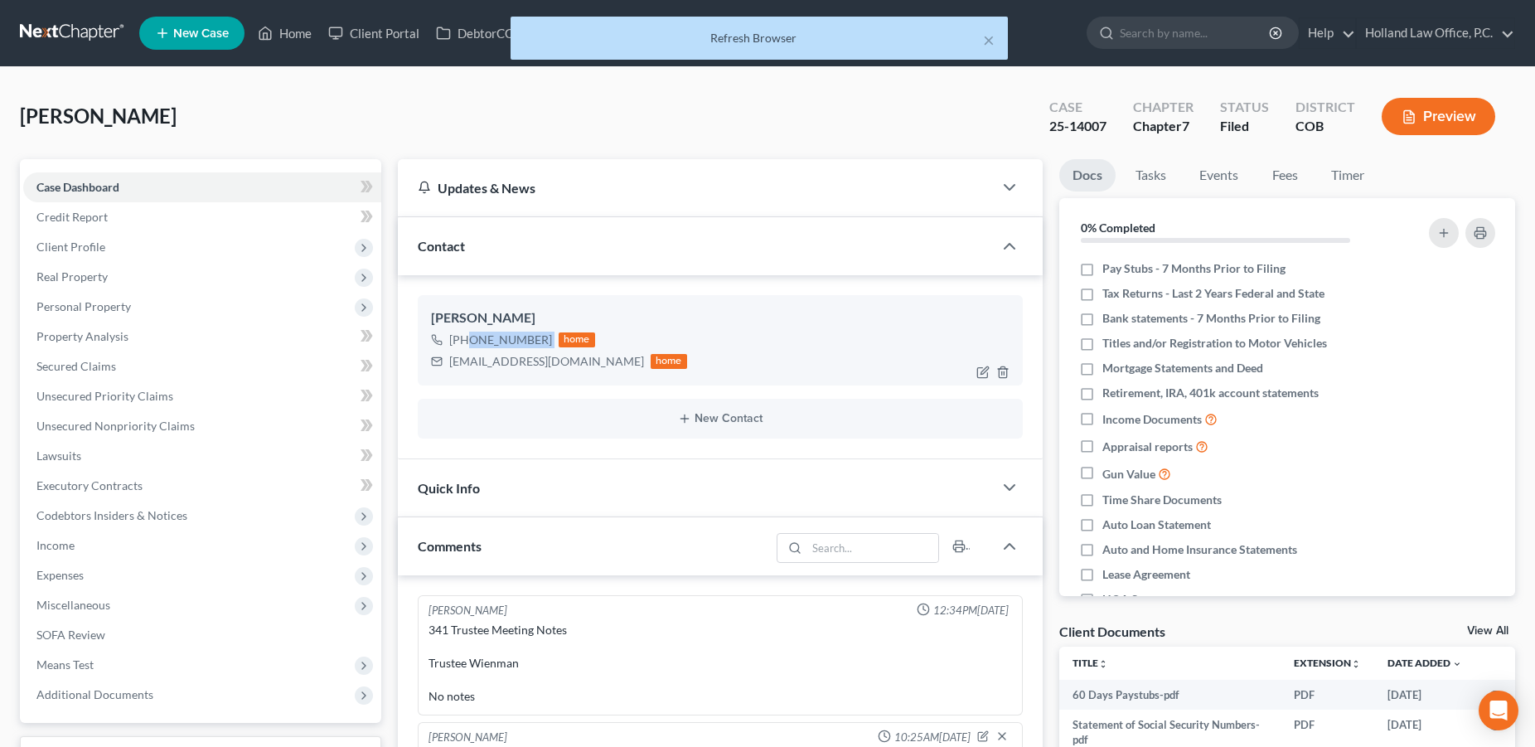
drag, startPoint x: 553, startPoint y: 339, endPoint x: 464, endPoint y: 337, distance: 88.7
click at [464, 337] on div "+1 (970) 308-9990 home" at bounding box center [559, 340] width 256 height 22
copy div "(970) 308-9990"
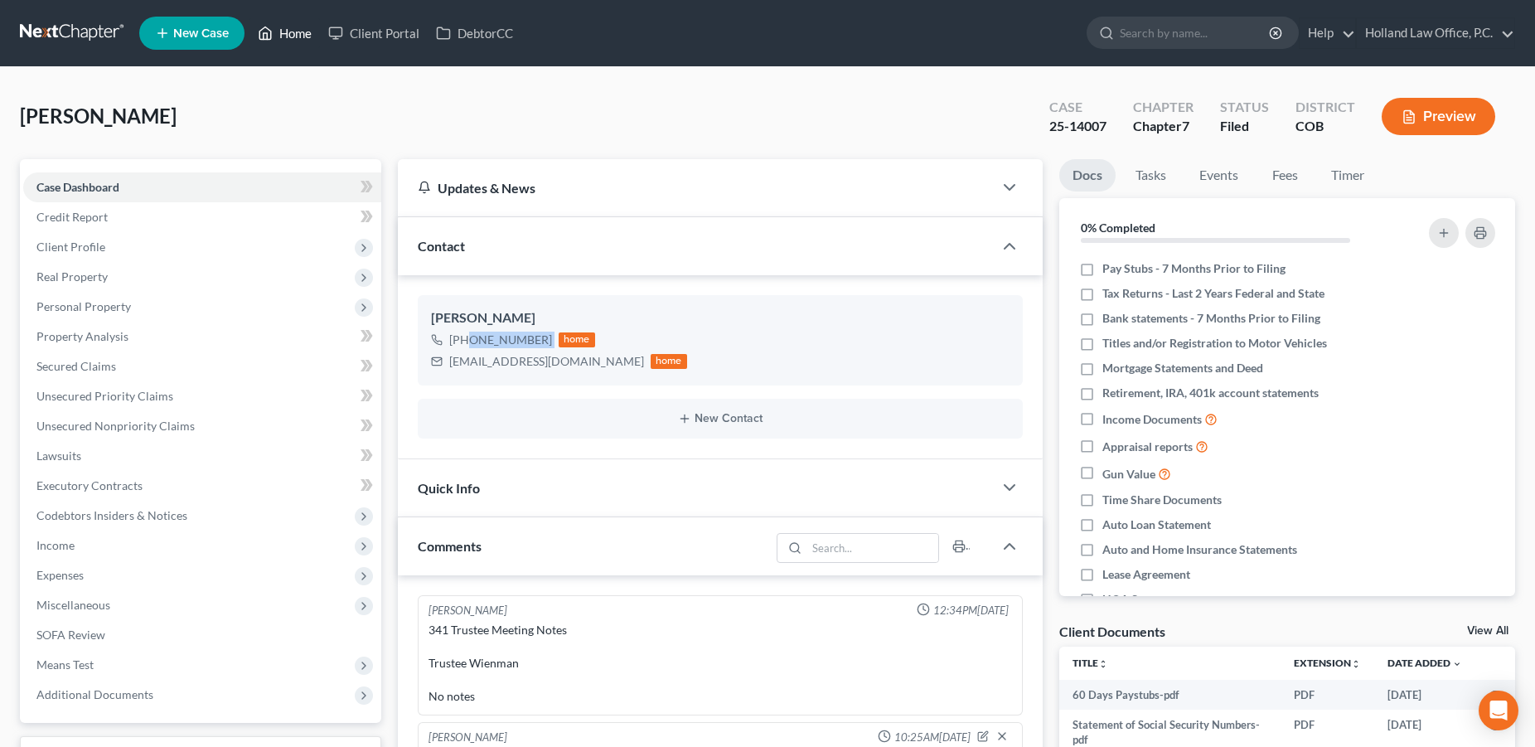
click at [294, 36] on link "Home" at bounding box center [284, 33] width 70 height 30
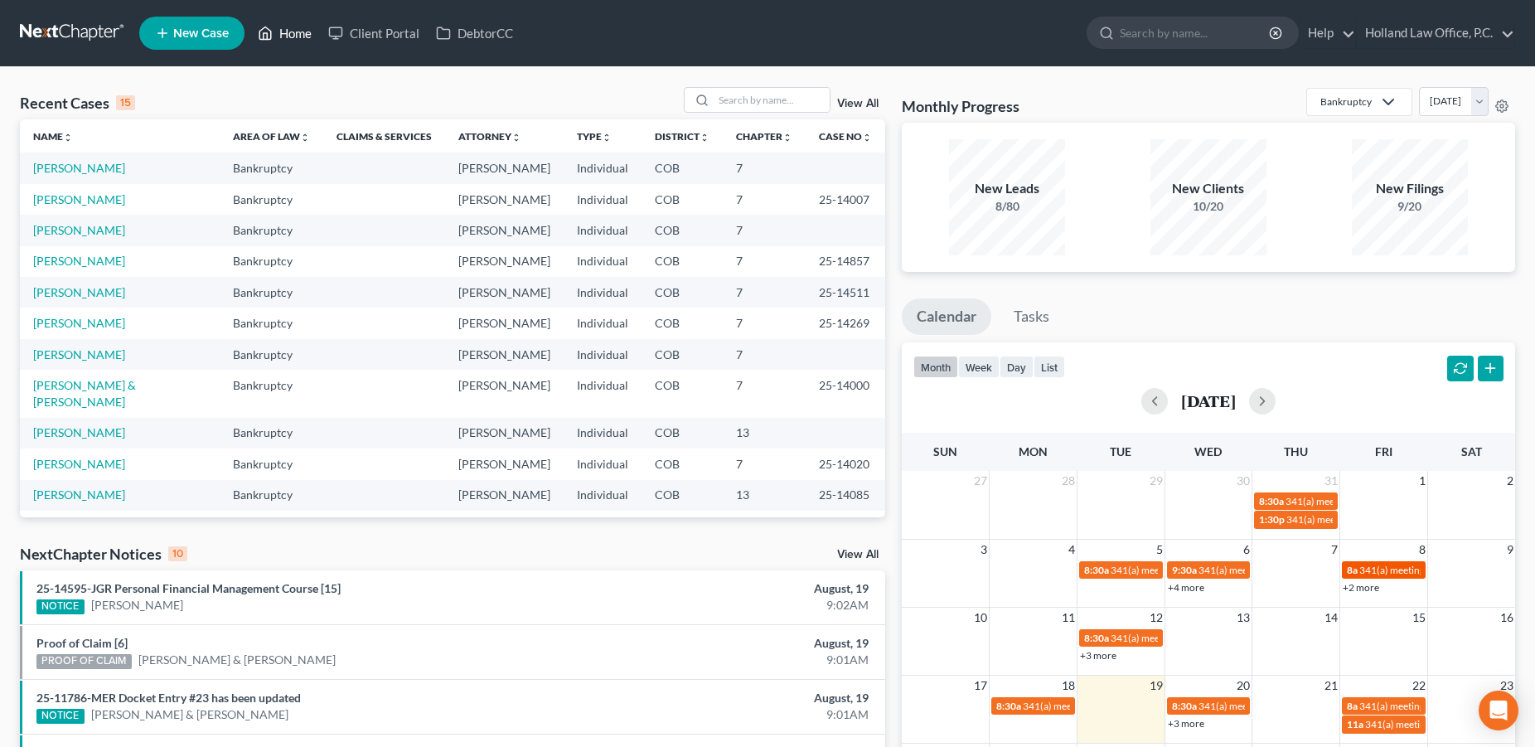
click at [1364, 571] on span "341(a) meeting for [PERSON_NAME] & [PERSON_NAME]" at bounding box center [1483, 569] width 248 height 12
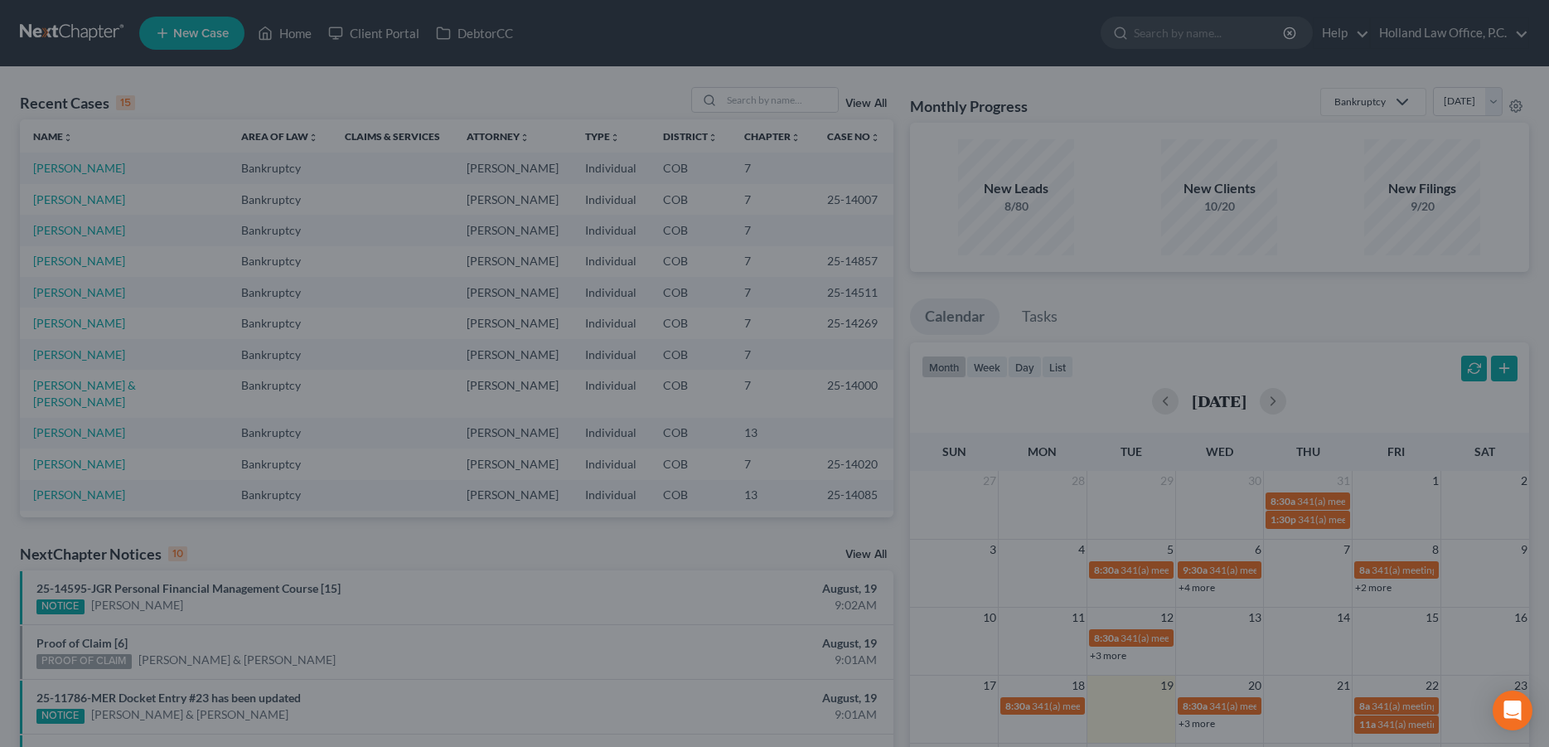
click at [1381, 585] on div "Edit Event × Event Title * 341(a) meeting for Eric Campbell & Brandie Archer-Ca…" at bounding box center [774, 373] width 1549 height 747
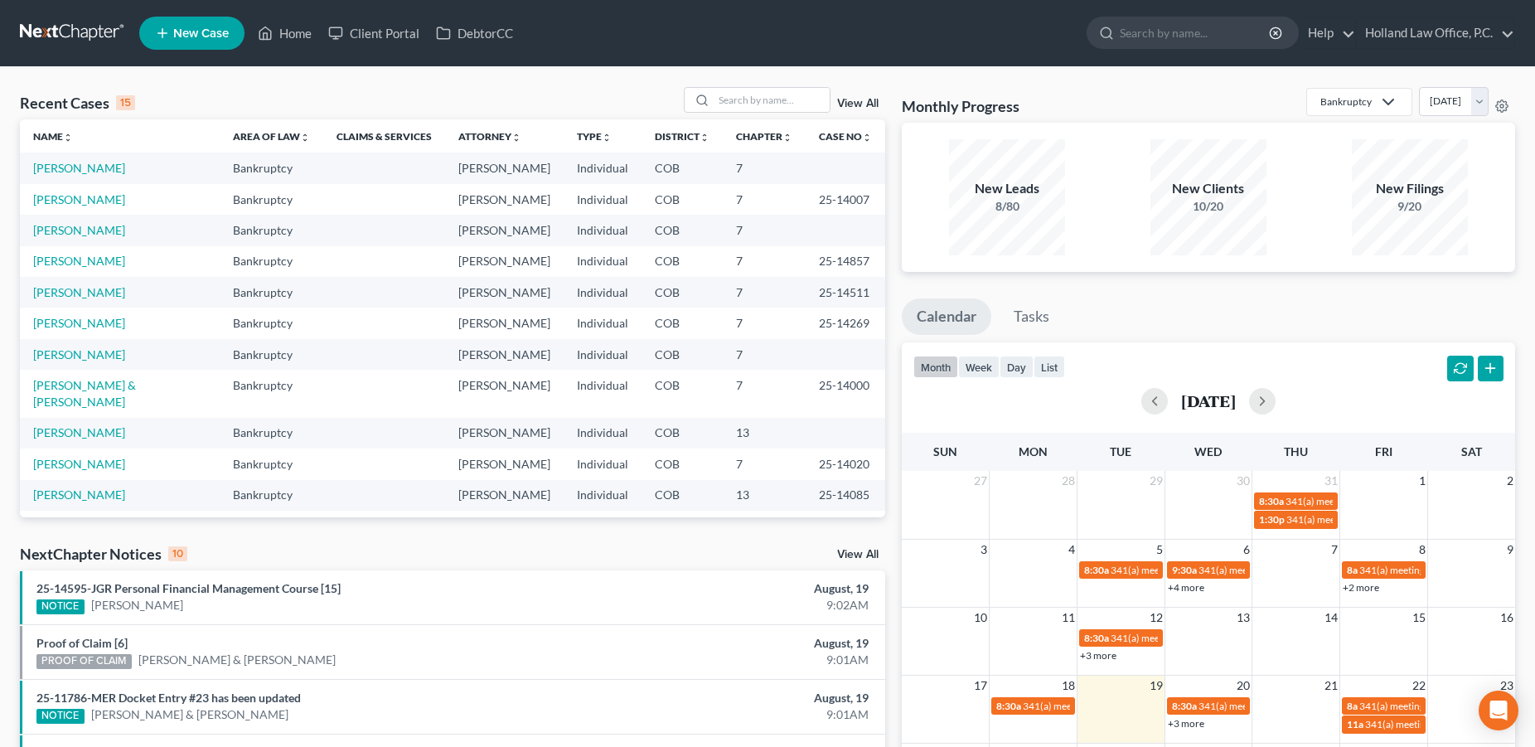
click at [1376, 588] on link "+2 more" at bounding box center [1360, 587] width 36 height 12
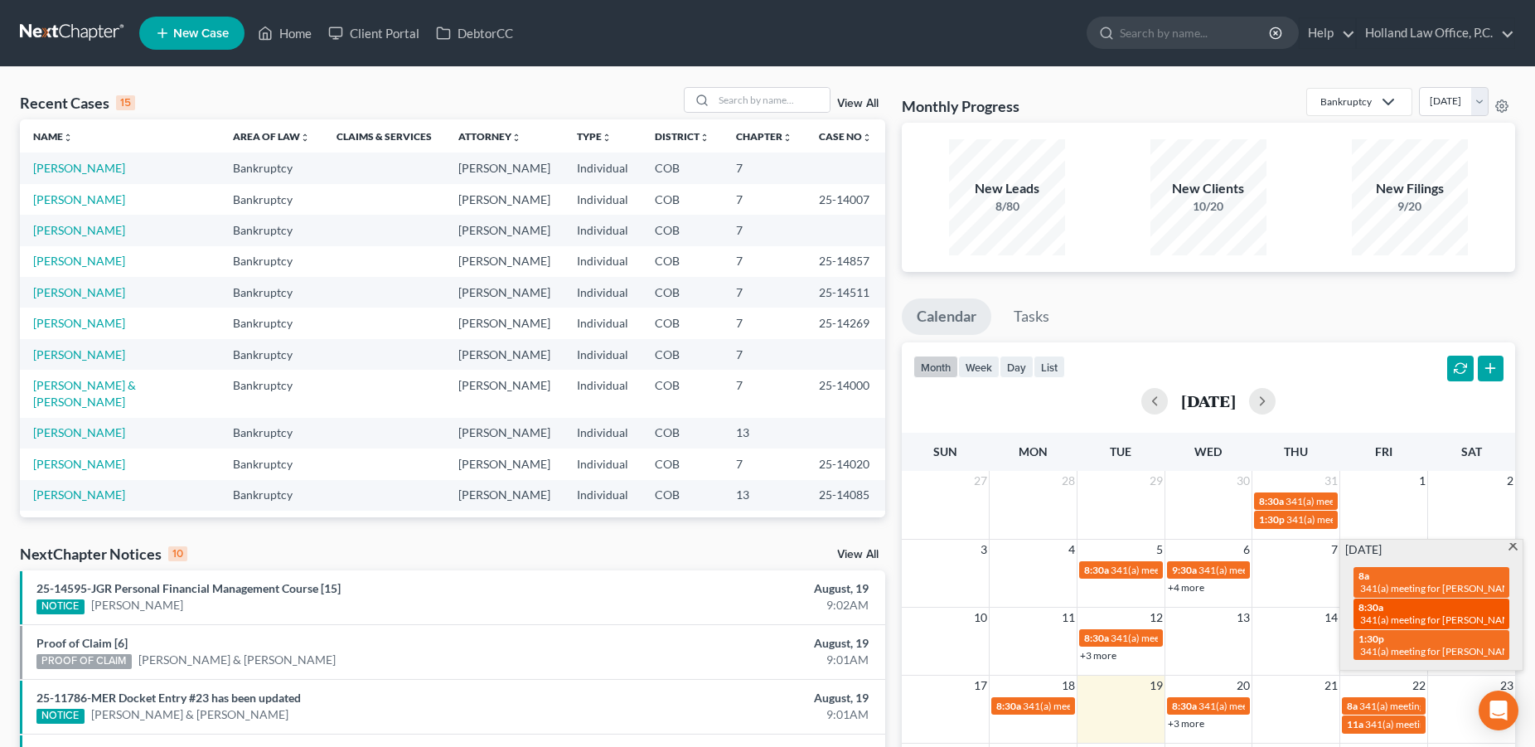
click at [1383, 613] on div "8:30a 341(a) meeting for Hunter Fasnacht" at bounding box center [1431, 614] width 146 height 26
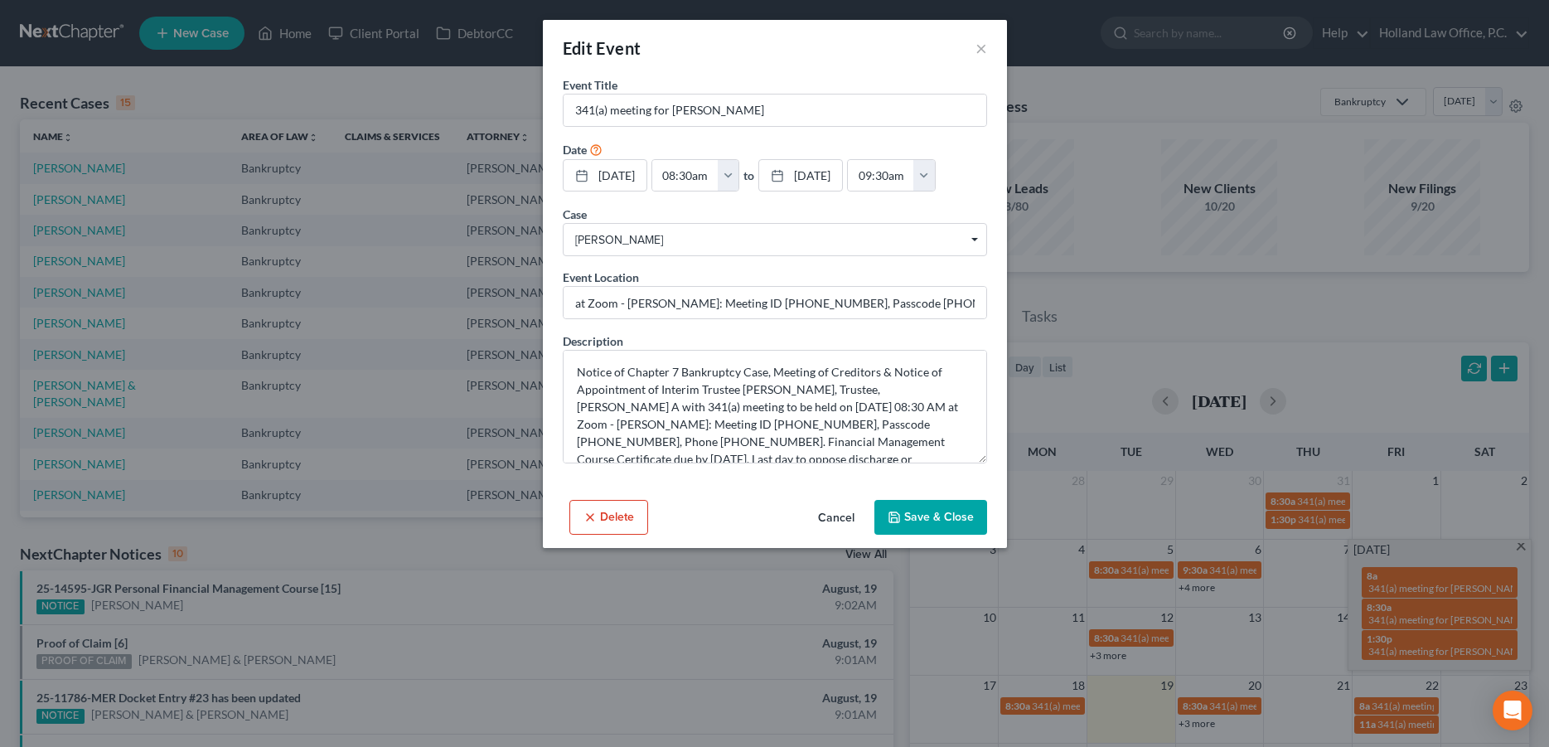
click at [1388, 646] on div "Edit Event × Event Title * 341(a) meeting for Hunter Fasnacht Date 8/8/2025 clo…" at bounding box center [774, 373] width 1549 height 747
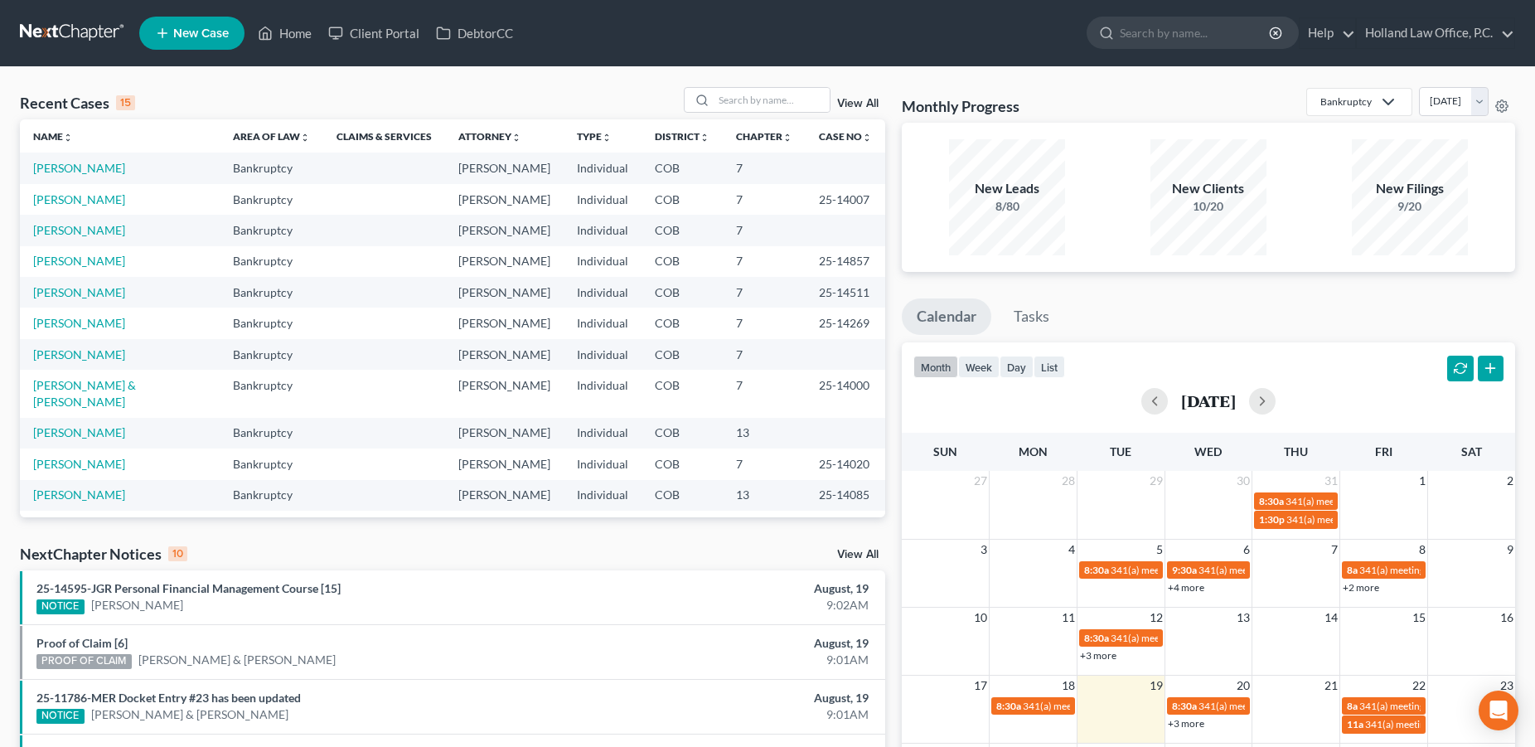
click at [1355, 584] on link "+2 more" at bounding box center [1360, 587] width 36 height 12
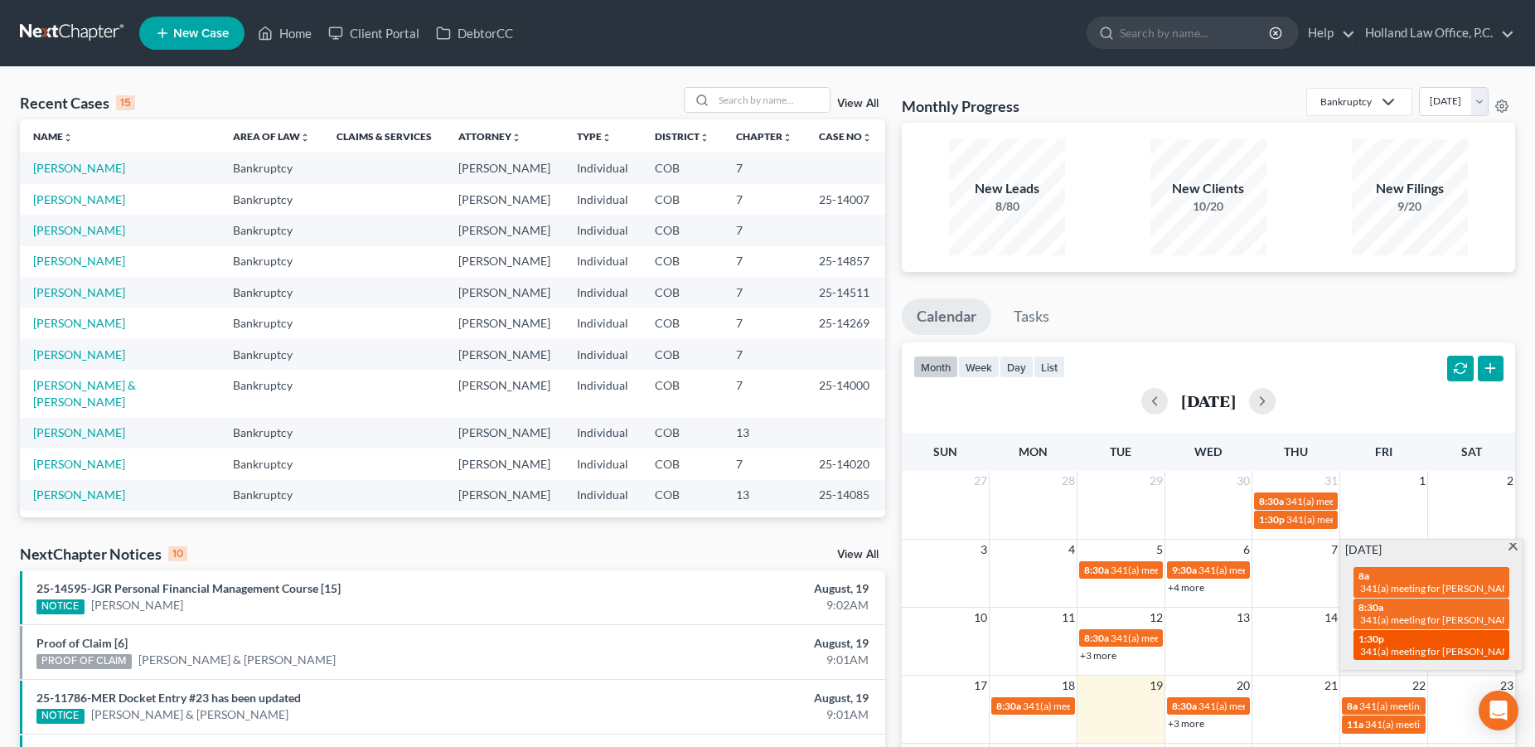
click at [1405, 645] on div "1:30p 341(a) meeting for Kourtney Beiland" at bounding box center [1431, 645] width 146 height 26
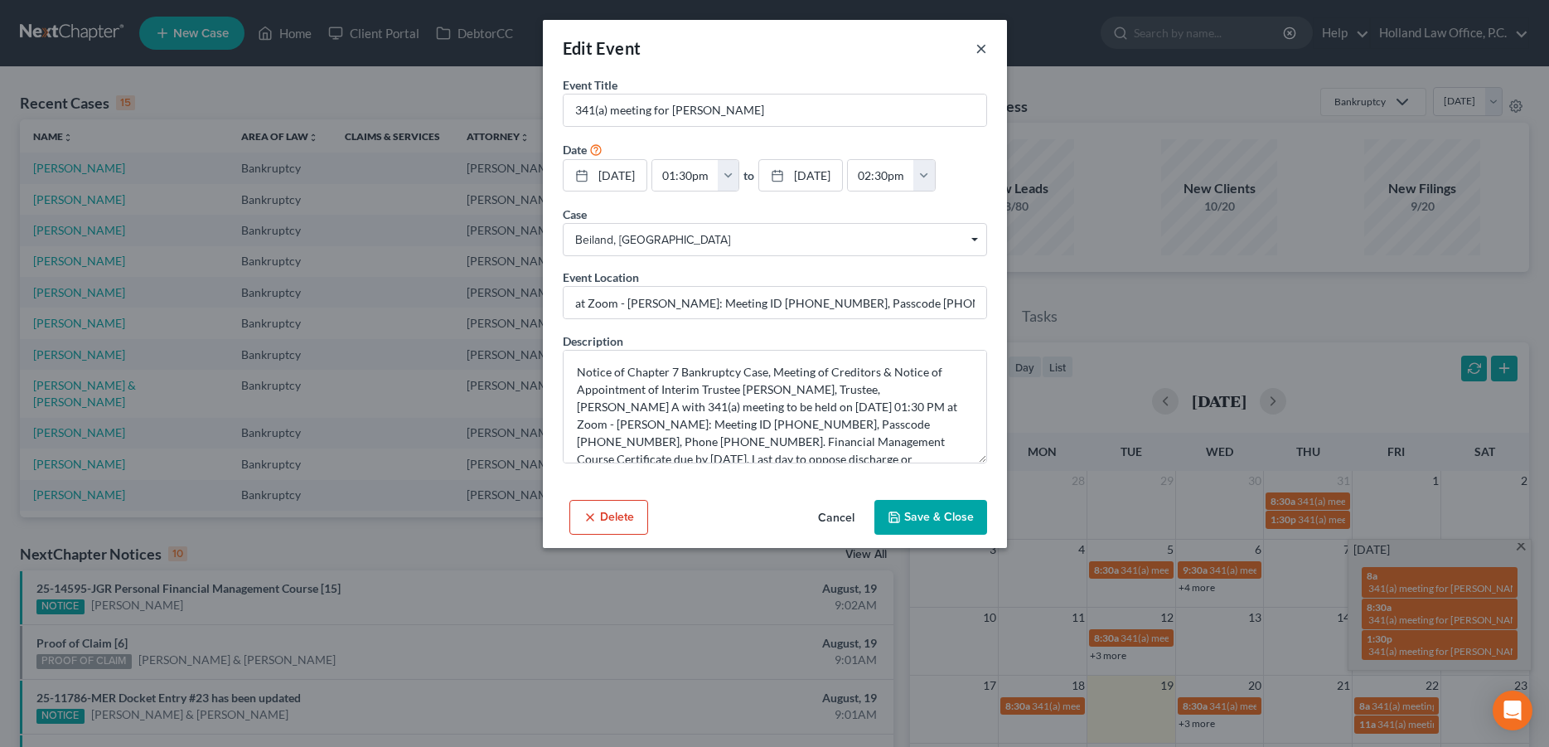
click at [980, 50] on button "×" at bounding box center [981, 48] width 12 height 20
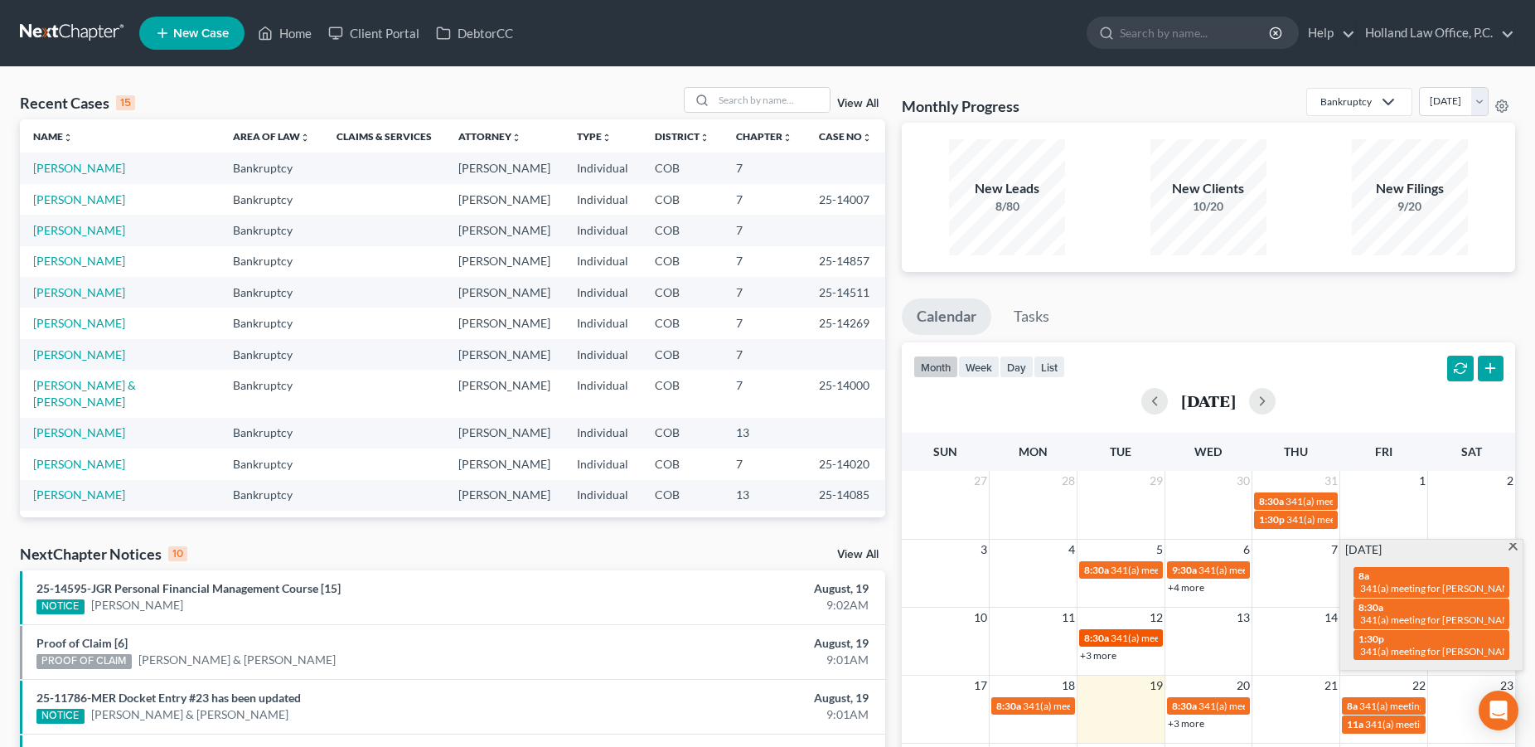
click at [1124, 641] on span "341(a) meeting for [PERSON_NAME]" at bounding box center [1190, 637] width 160 height 12
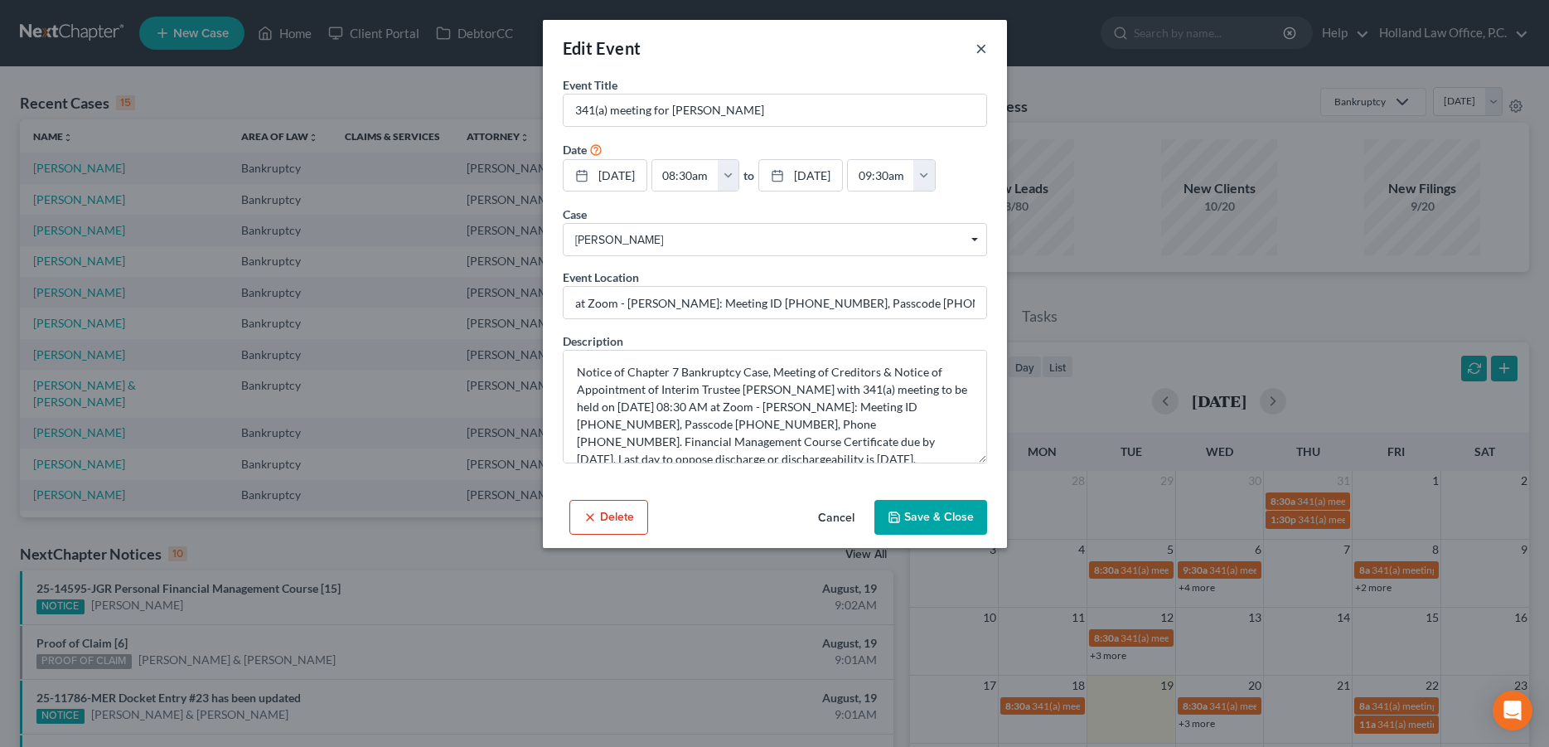
click at [979, 51] on button "×" at bounding box center [981, 48] width 12 height 20
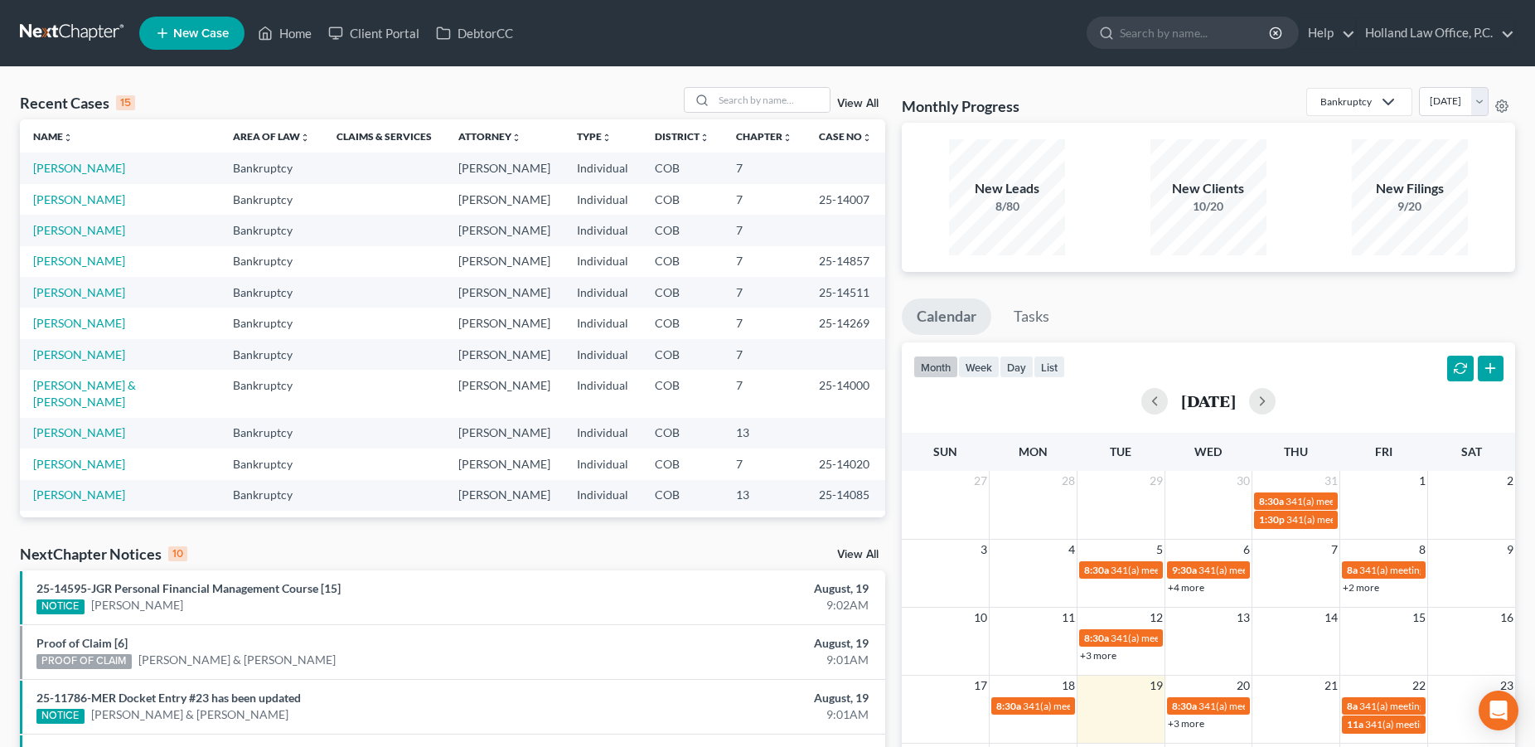
click at [1109, 650] on link "+3 more" at bounding box center [1098, 655] width 36 height 12
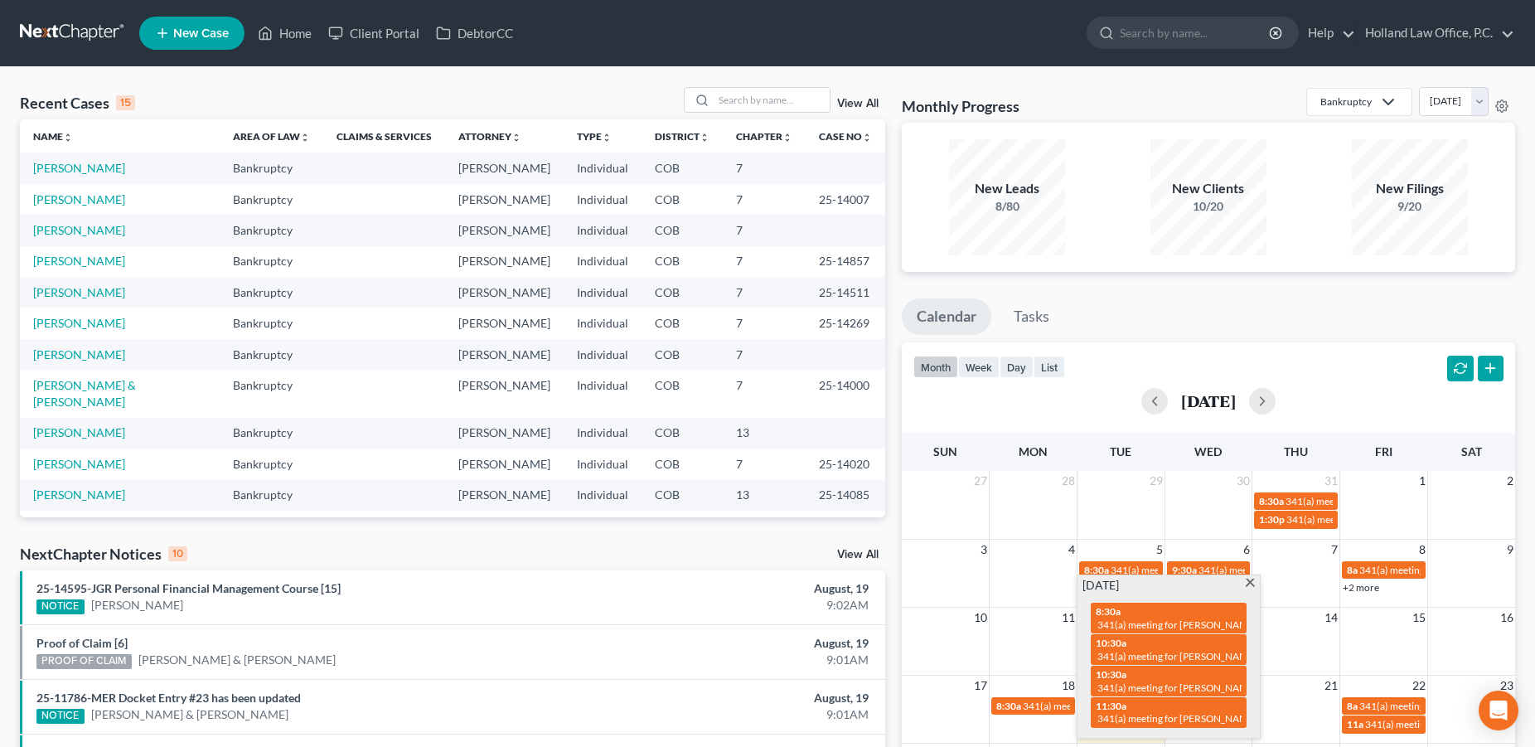
click at [1246, 581] on span at bounding box center [1250, 583] width 12 height 11
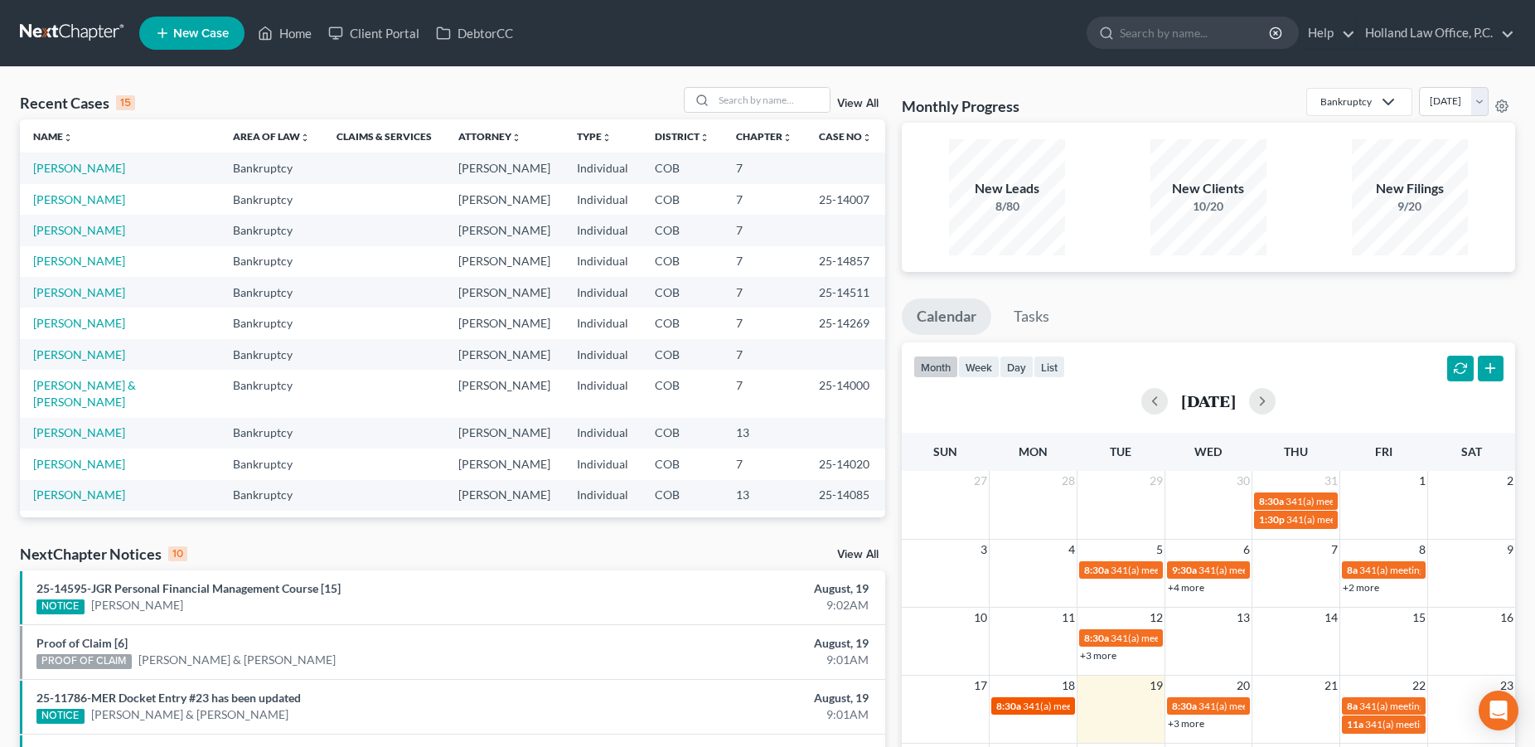
click at [1046, 704] on span "341(a) meeting for [PERSON_NAME]" at bounding box center [1103, 705] width 160 height 12
select select "Days"
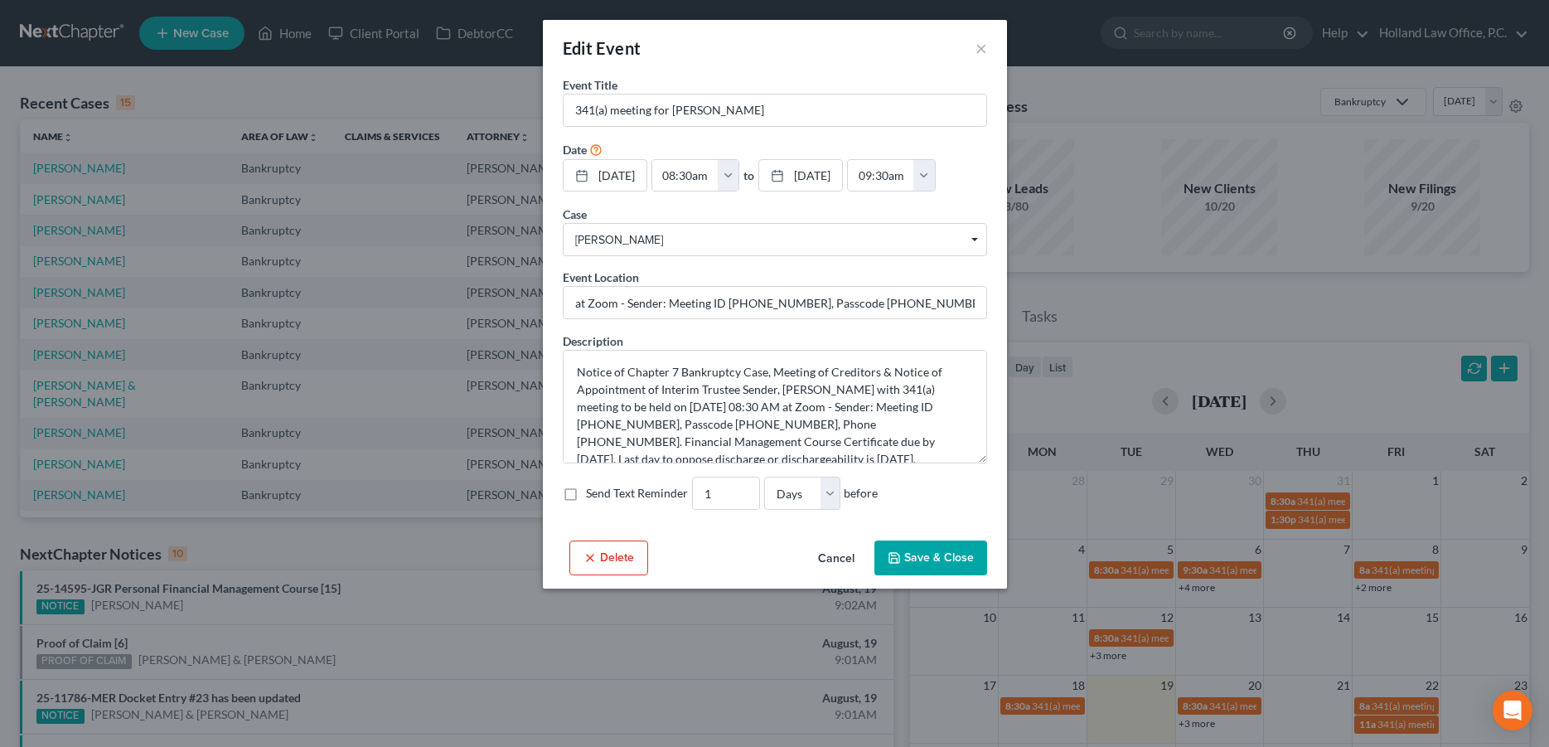
click at [987, 54] on div "Edit Event ×" at bounding box center [775, 48] width 464 height 56
click at [981, 56] on button "×" at bounding box center [981, 48] width 12 height 20
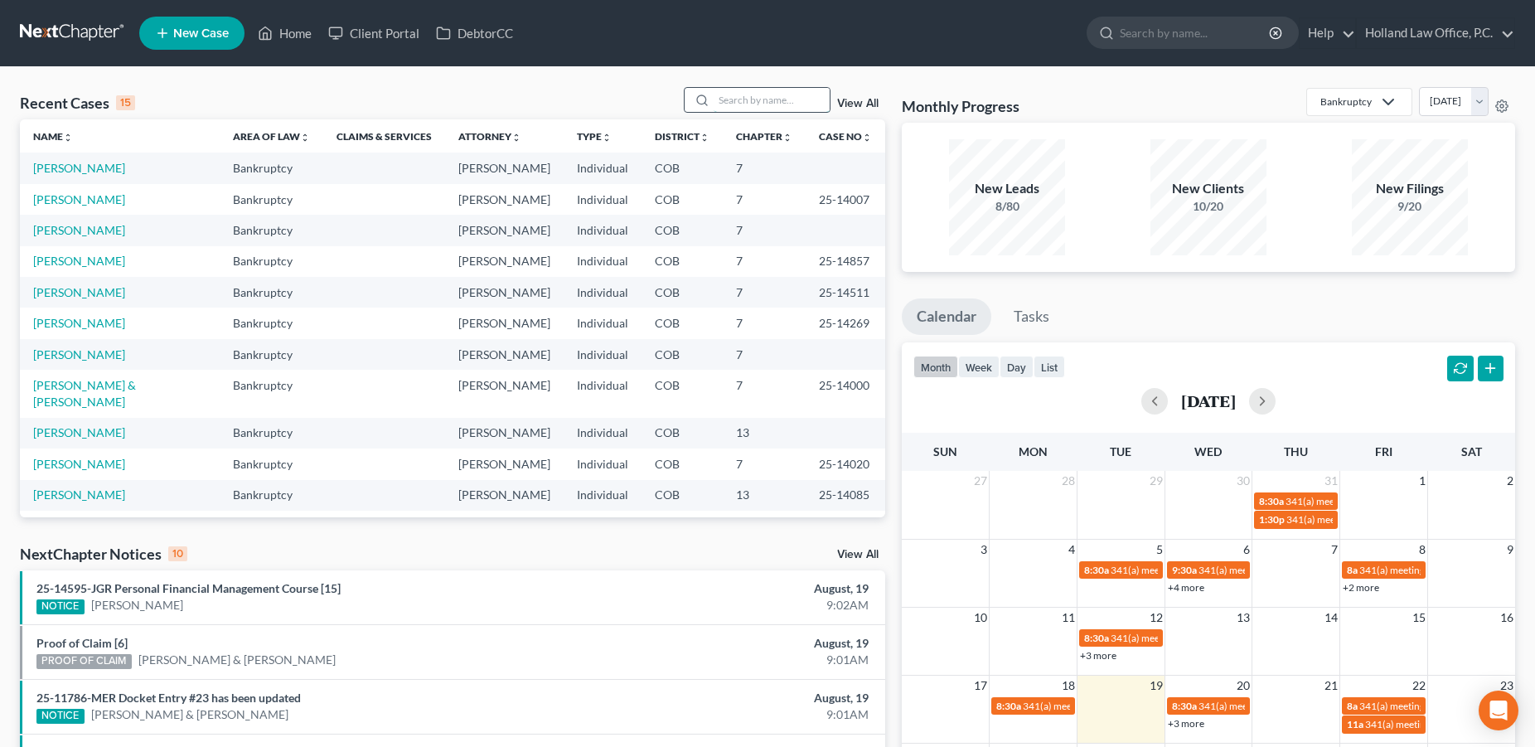
click at [753, 99] on input "search" at bounding box center [771, 100] width 116 height 24
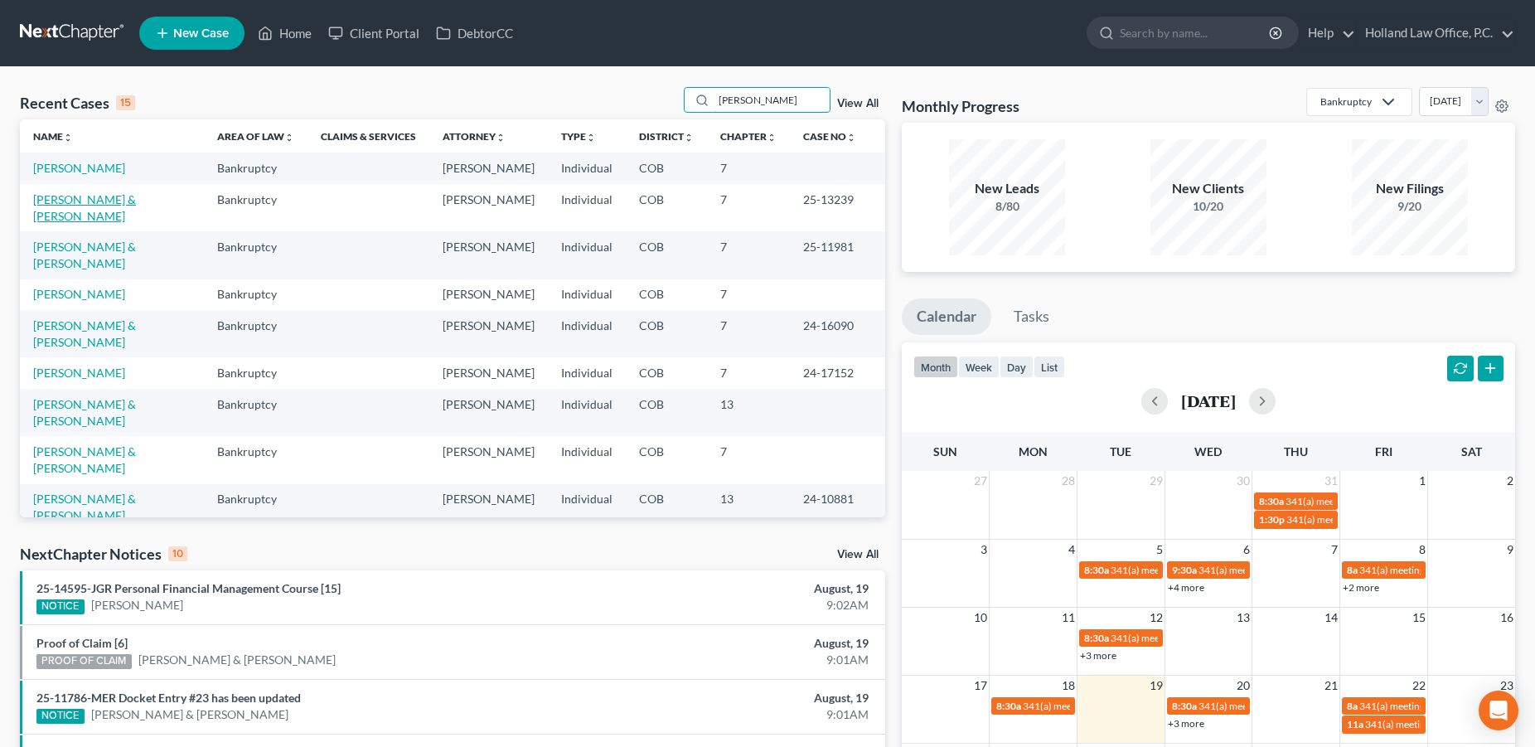
type input "Chris"
click at [111, 223] on link "Chrisman, Joshua & Kelley" at bounding box center [84, 207] width 103 height 31
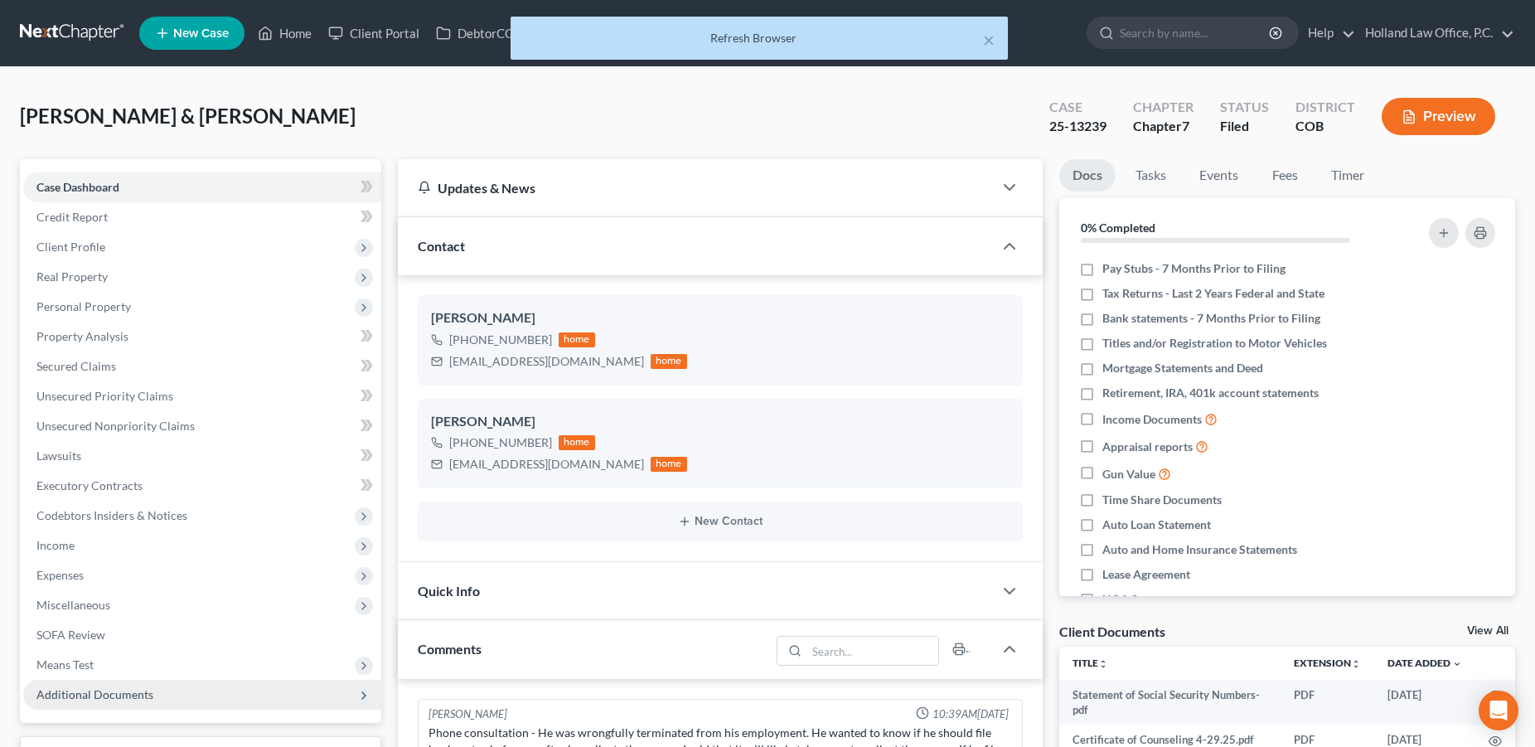
click at [104, 695] on span "Additional Documents" at bounding box center [94, 694] width 117 height 14
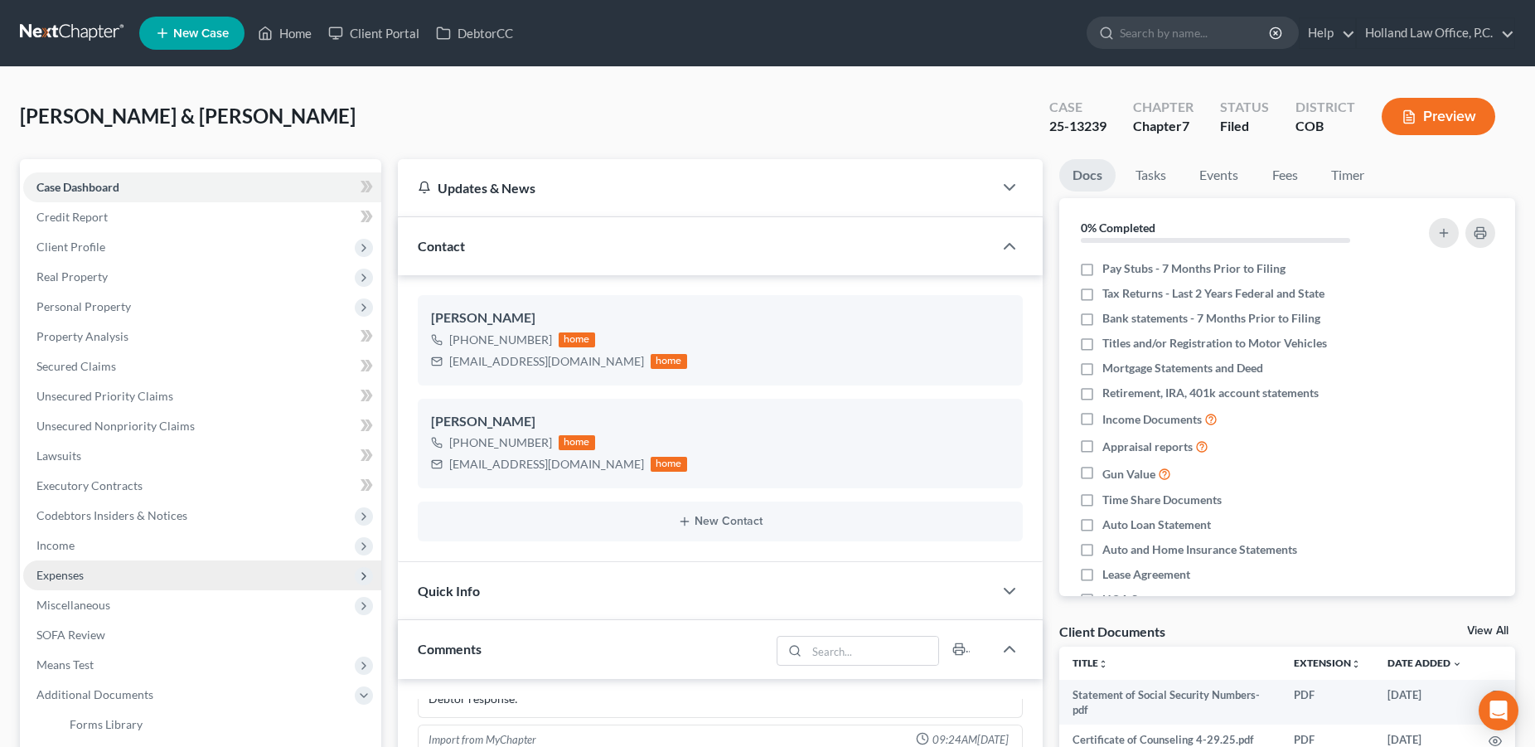
scroll to position [718, 0]
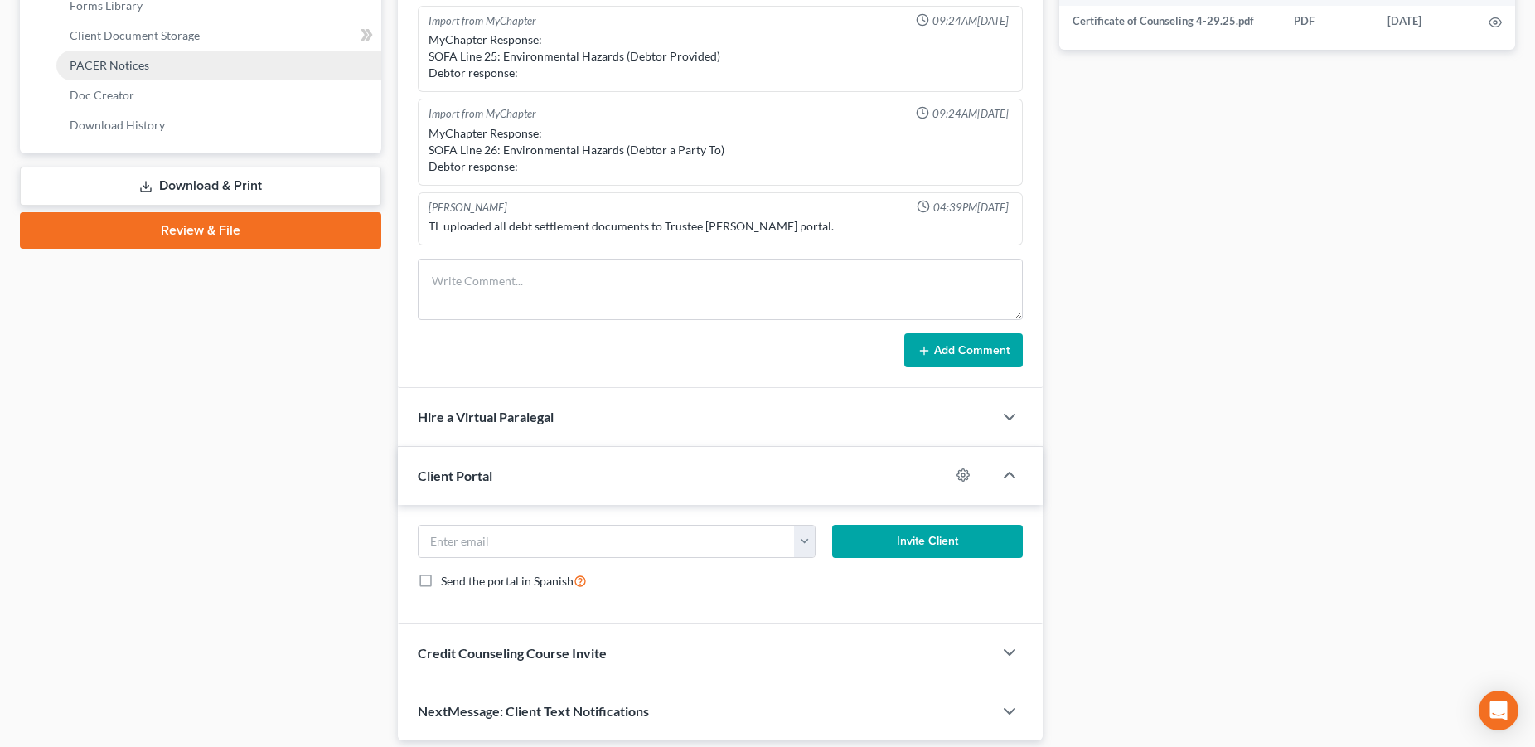
click at [127, 60] on span "PACER Notices" at bounding box center [110, 65] width 80 height 14
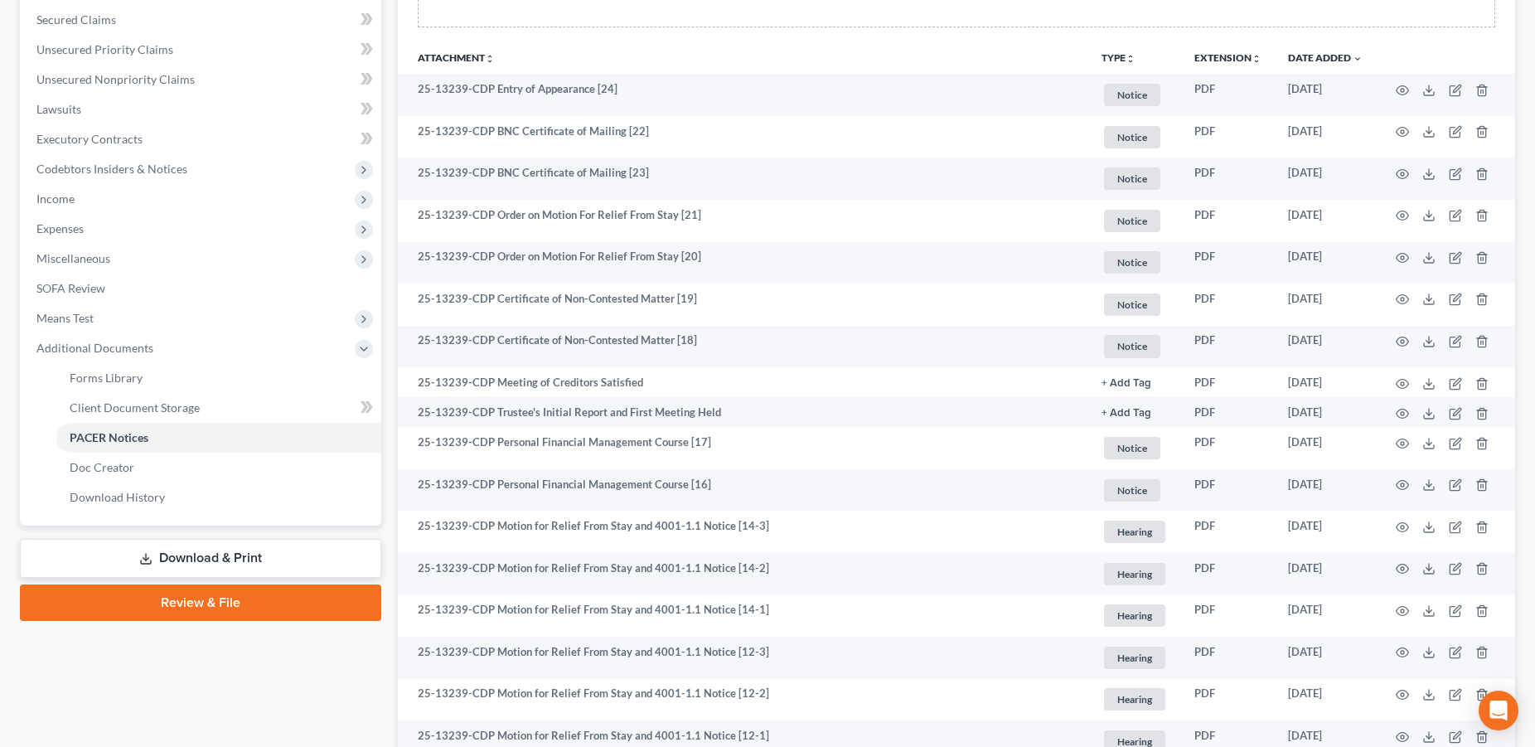
scroll to position [330, 0]
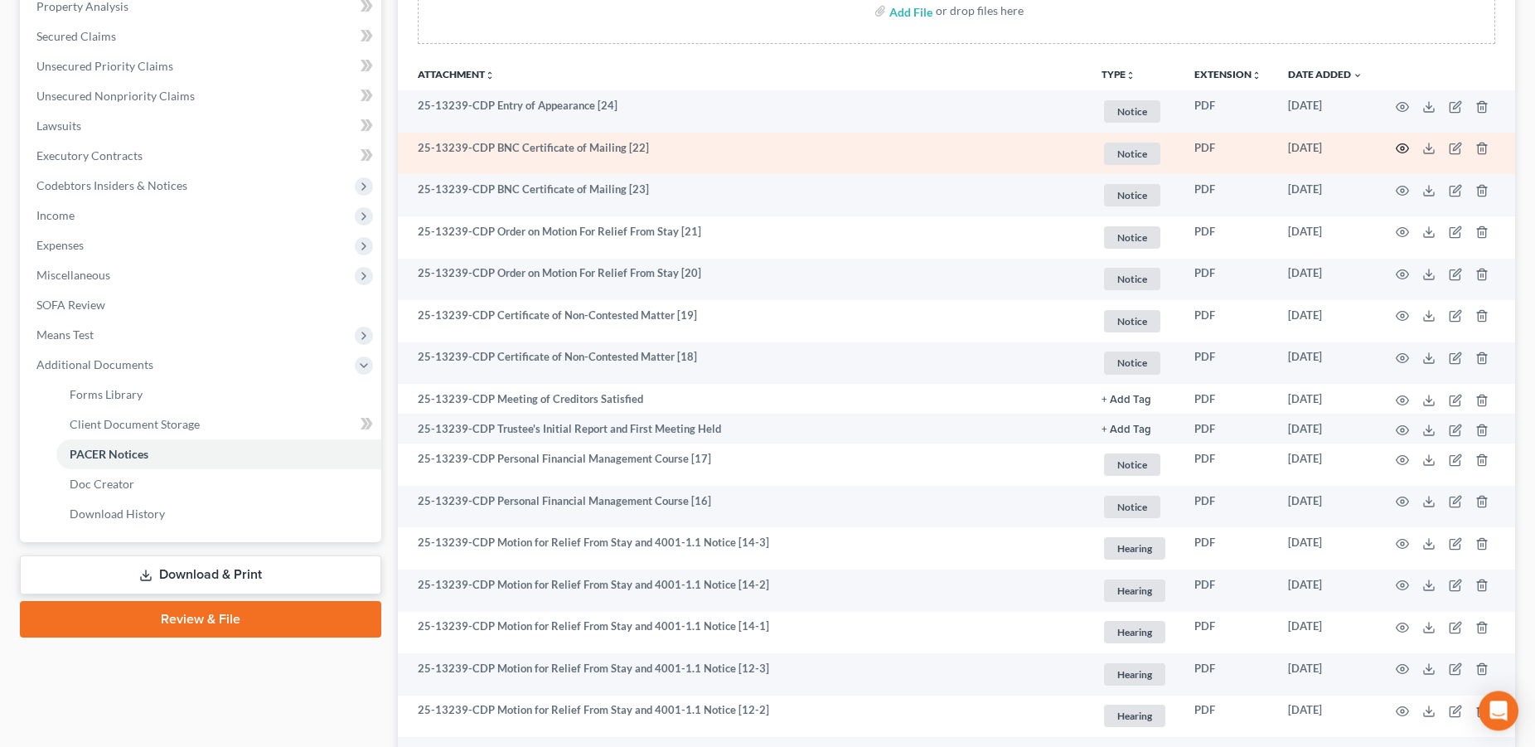
click at [1400, 147] on icon "button" at bounding box center [1401, 148] width 13 height 13
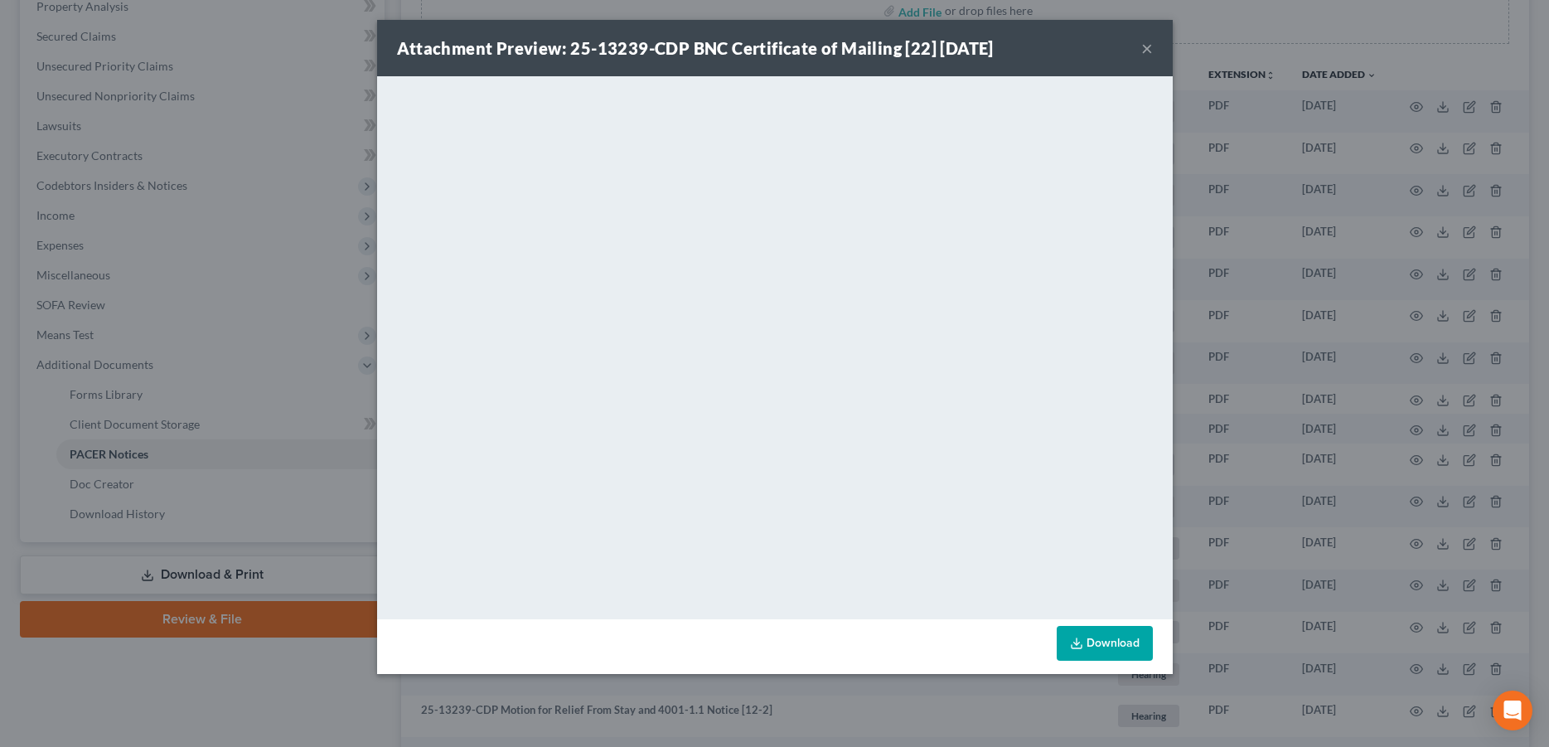
click at [1147, 49] on button "×" at bounding box center [1147, 48] width 12 height 20
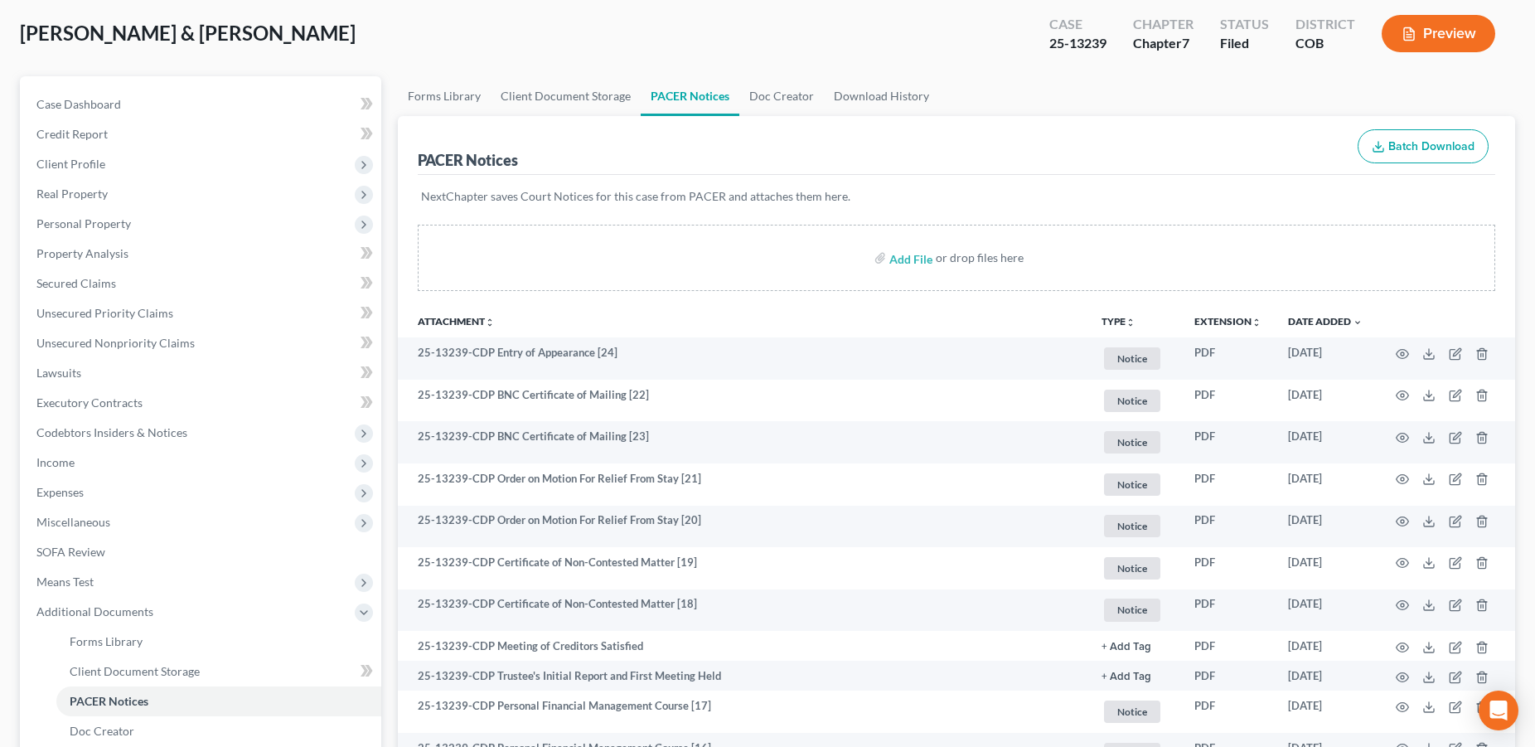
scroll to position [0, 0]
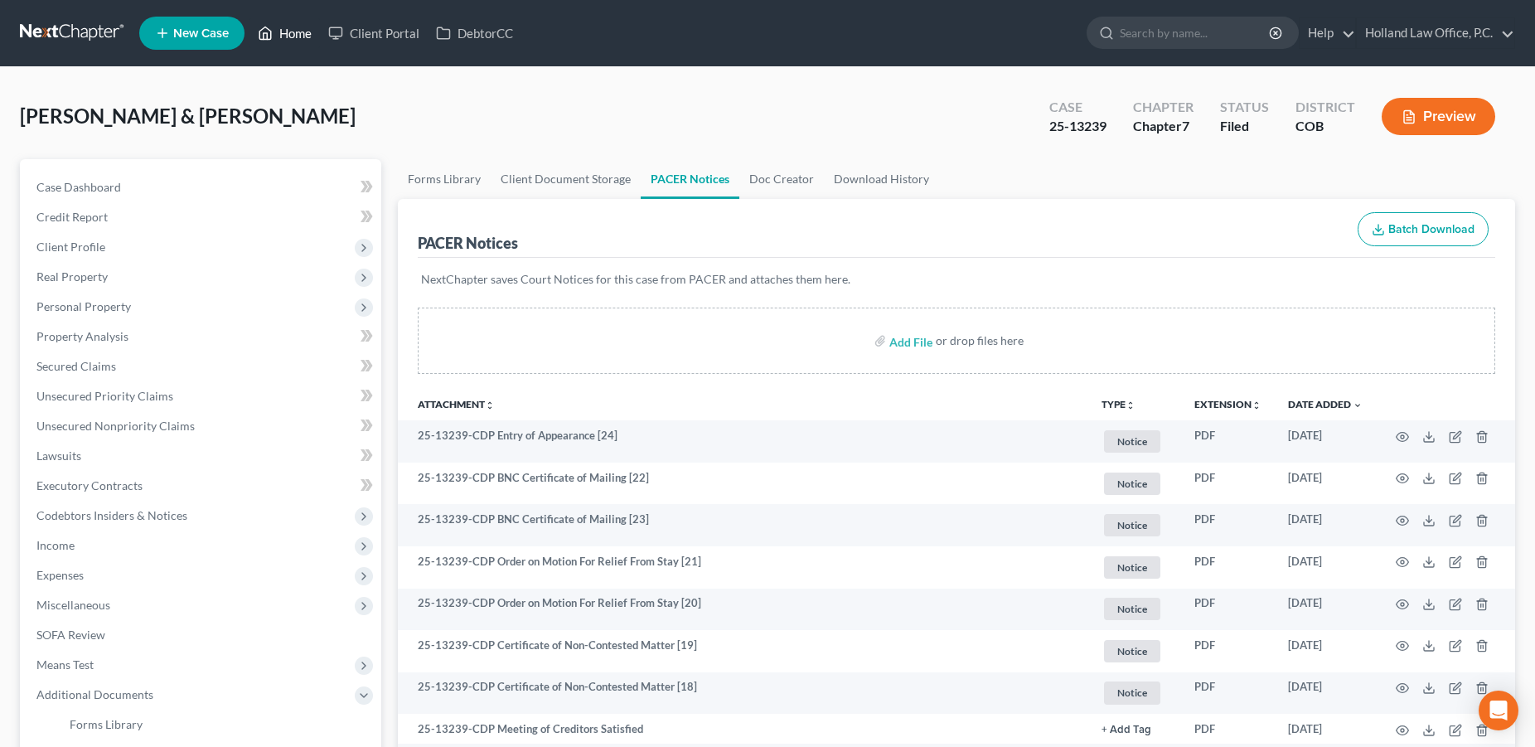
click at [305, 35] on link "Home" at bounding box center [284, 33] width 70 height 30
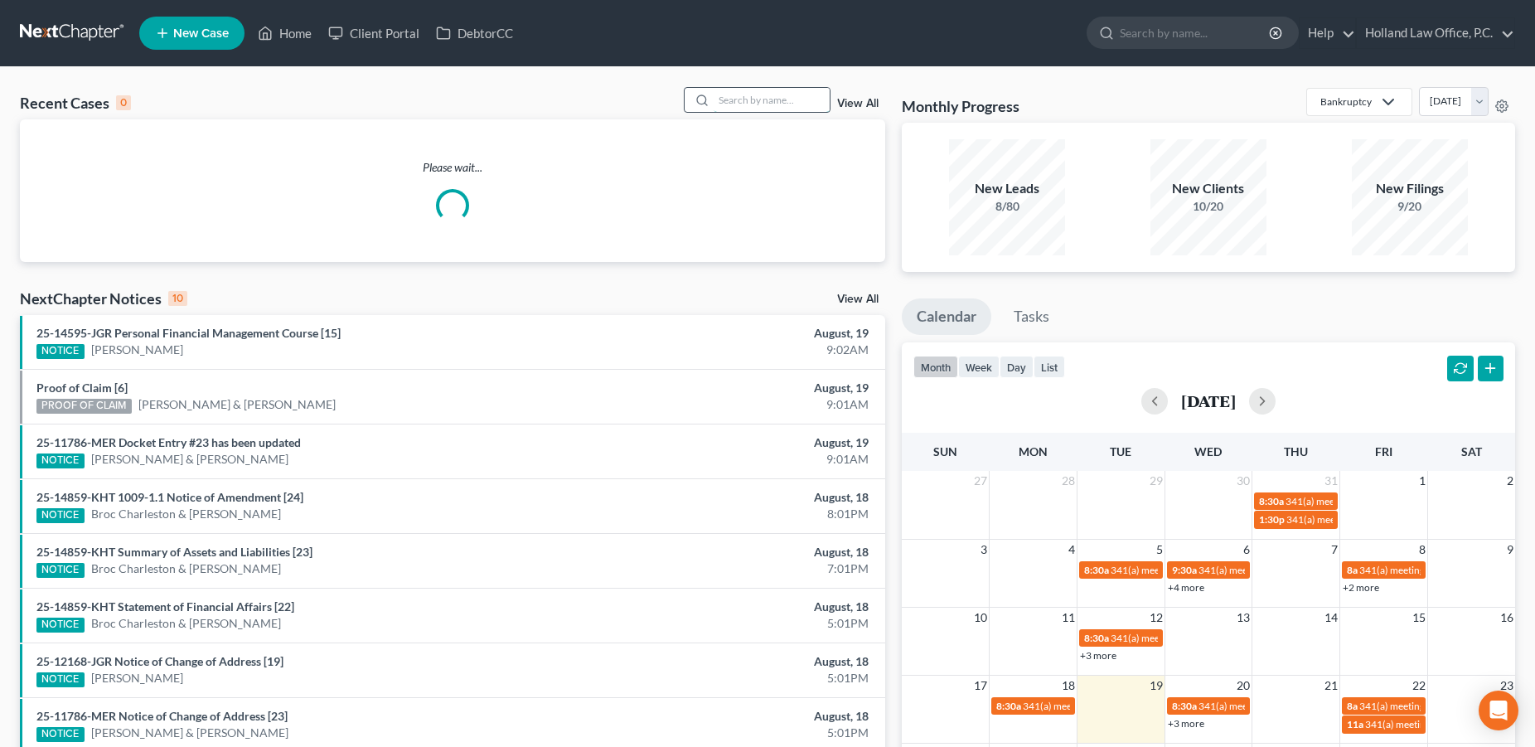
click at [768, 99] on input "search" at bounding box center [771, 100] width 116 height 24
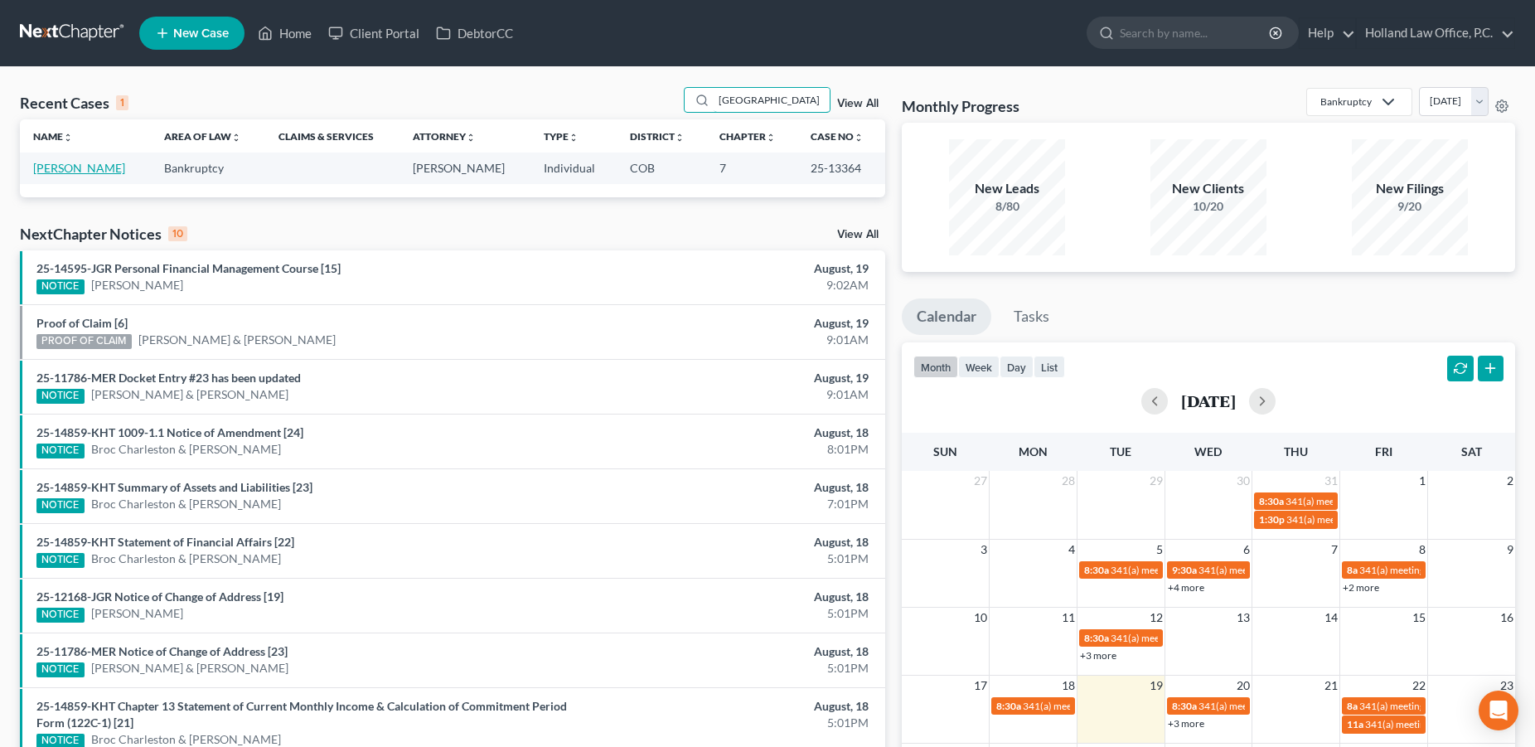
type input "Klingensmith"
click at [108, 168] on link "[PERSON_NAME]" at bounding box center [79, 168] width 92 height 14
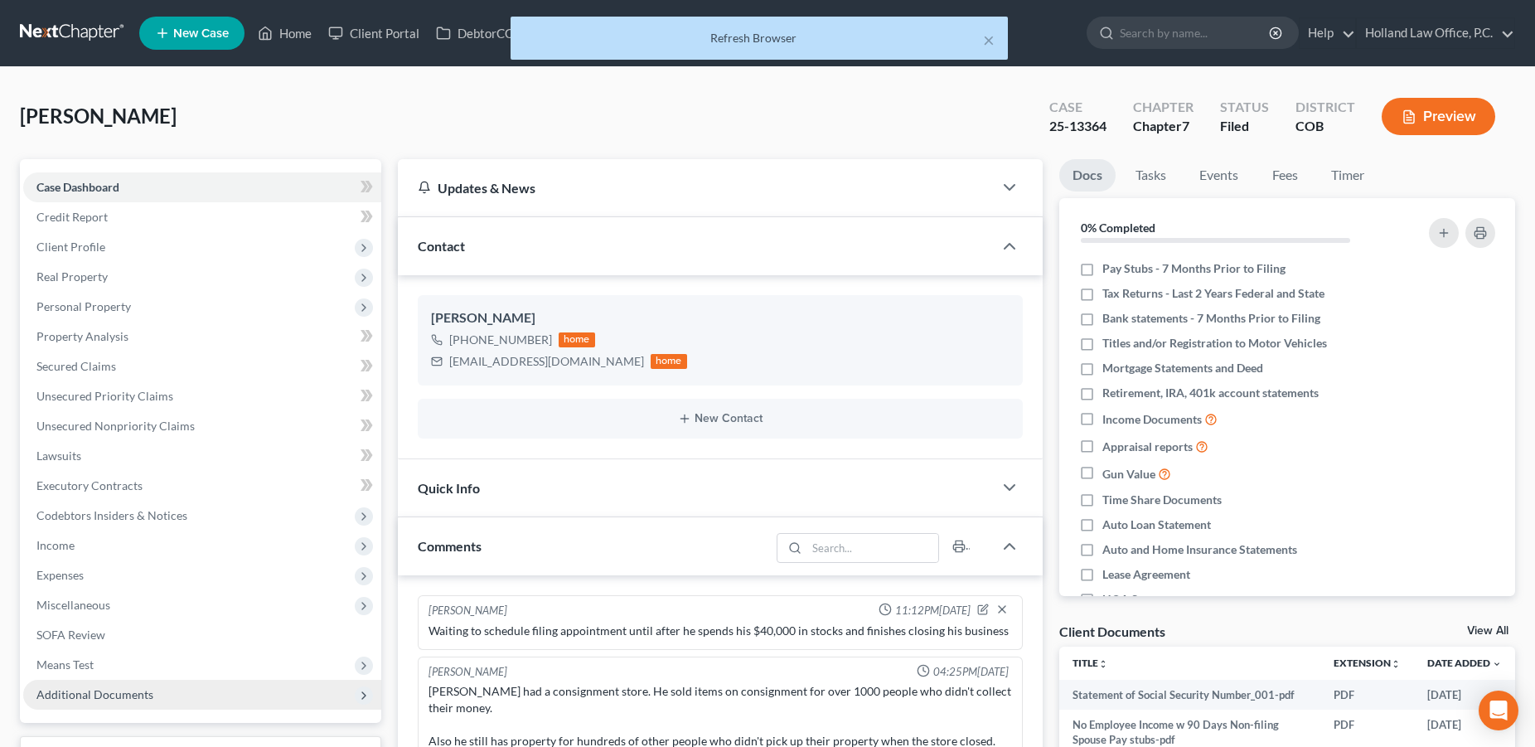
click at [128, 684] on span "Additional Documents" at bounding box center [202, 694] width 358 height 30
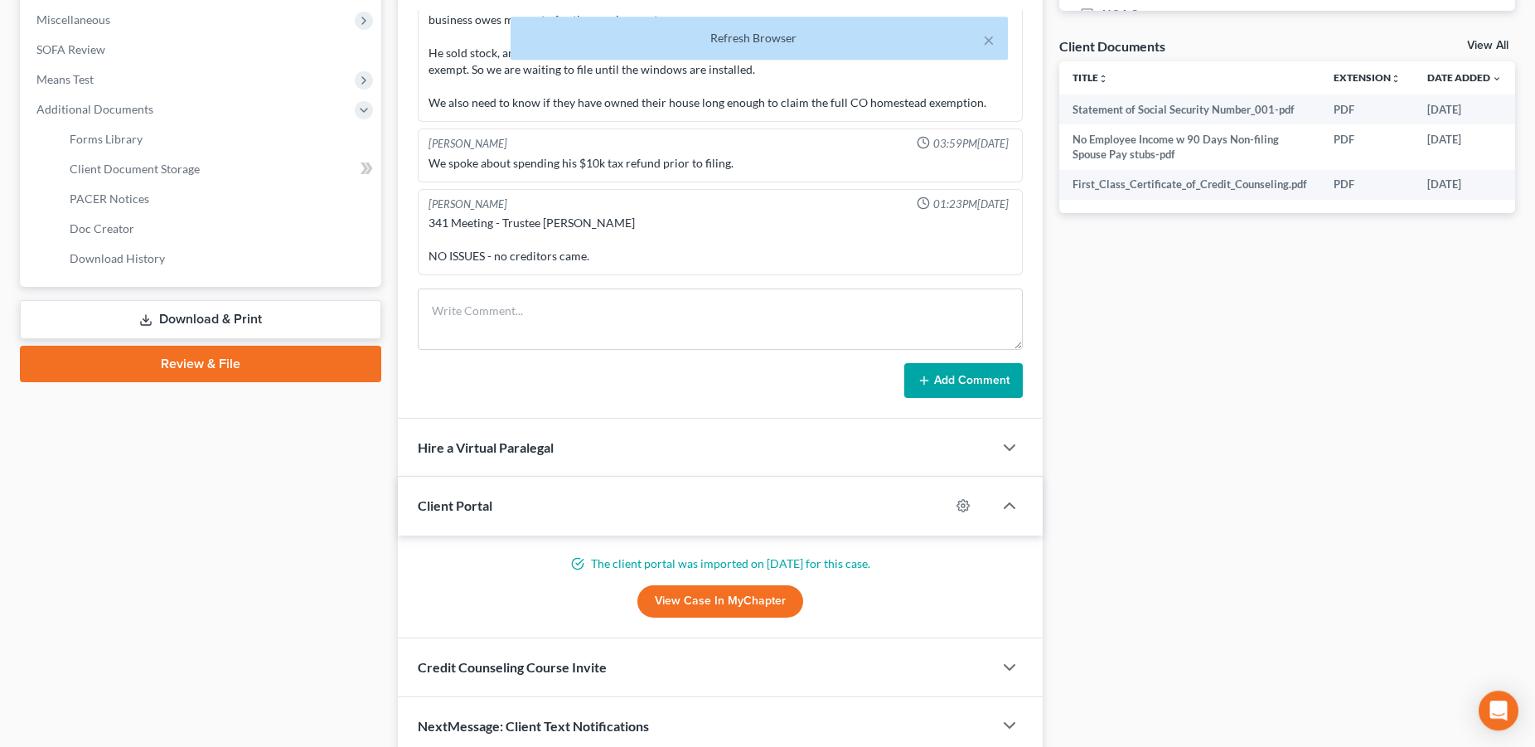
scroll to position [655, 0]
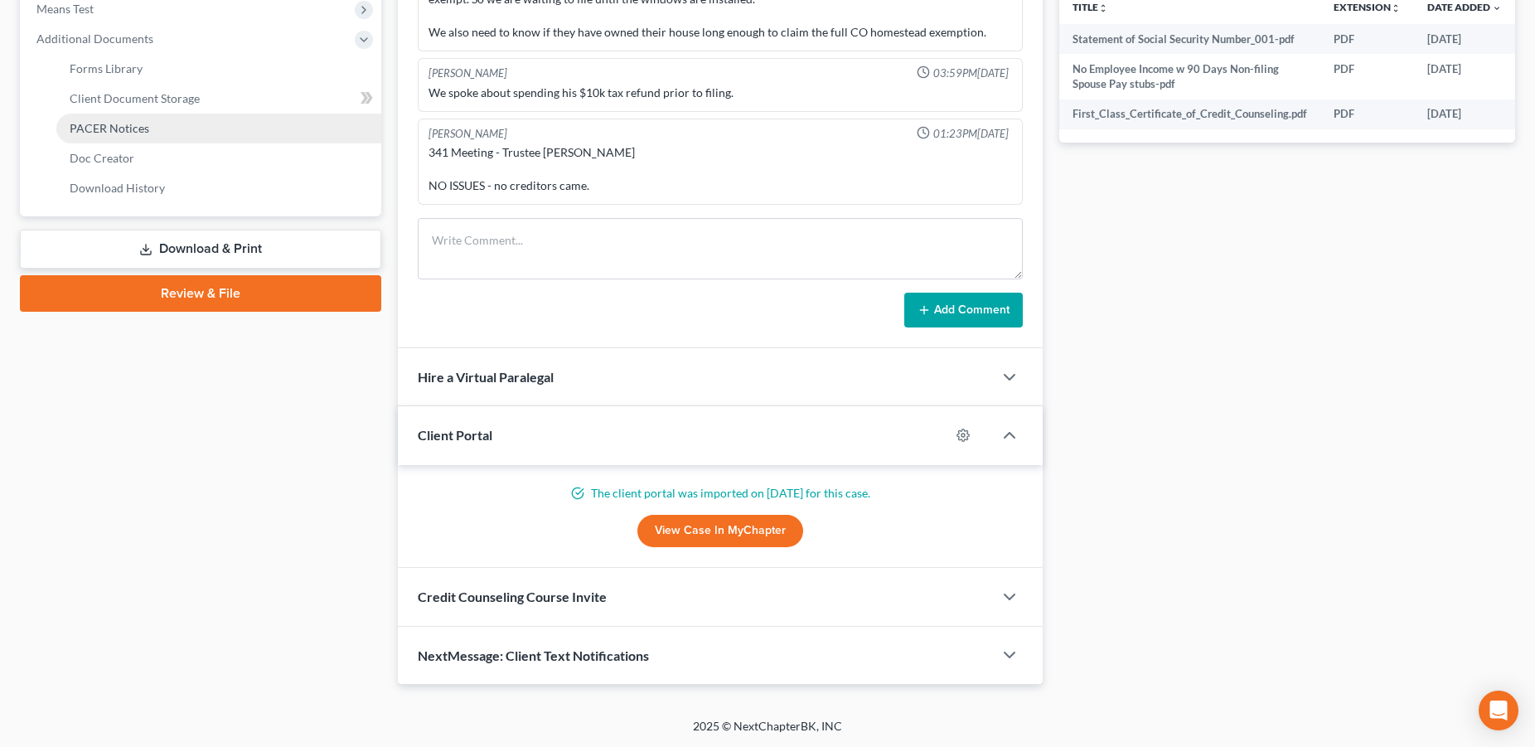
click at [122, 130] on span "PACER Notices" at bounding box center [110, 128] width 80 height 14
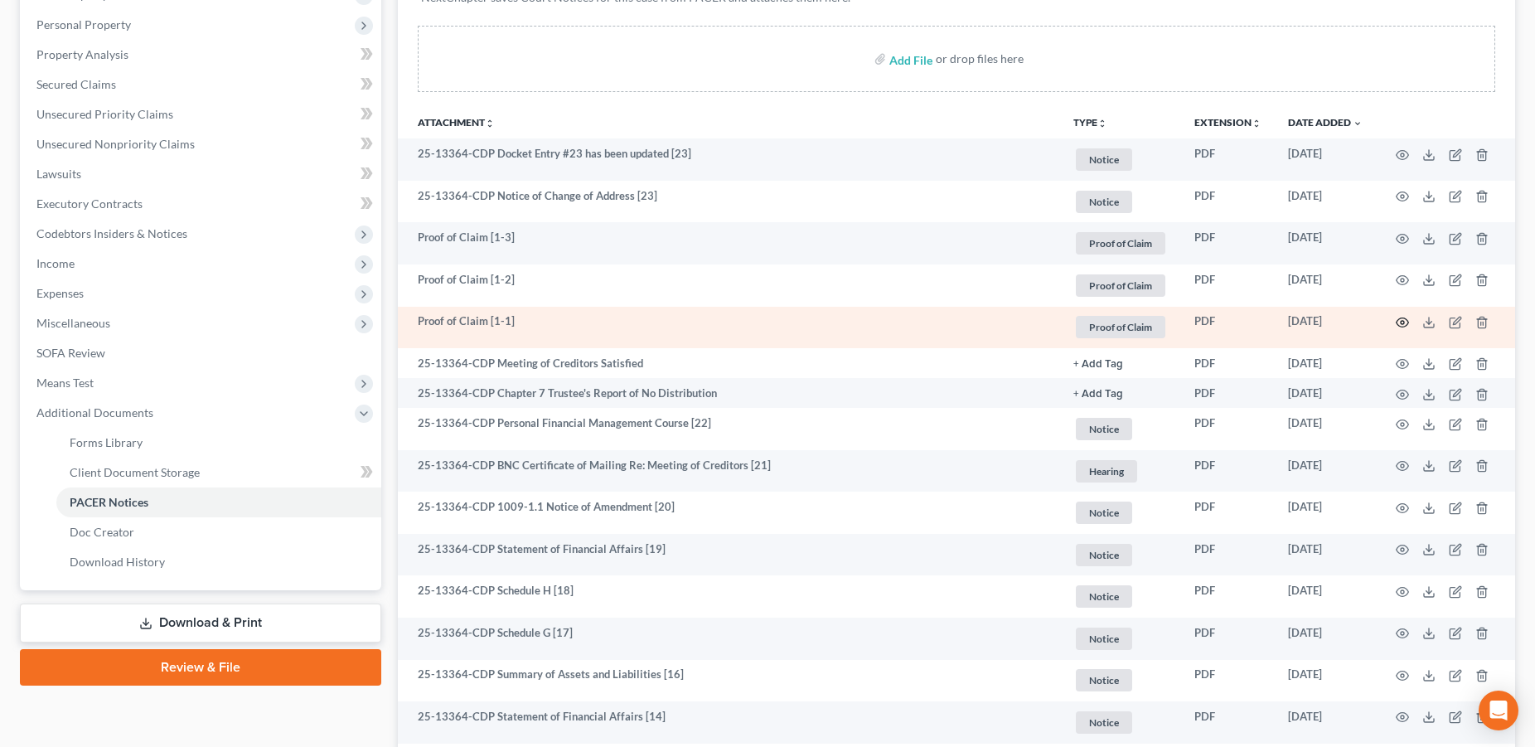
click at [1398, 322] on icon "button" at bounding box center [1401, 322] width 13 height 13
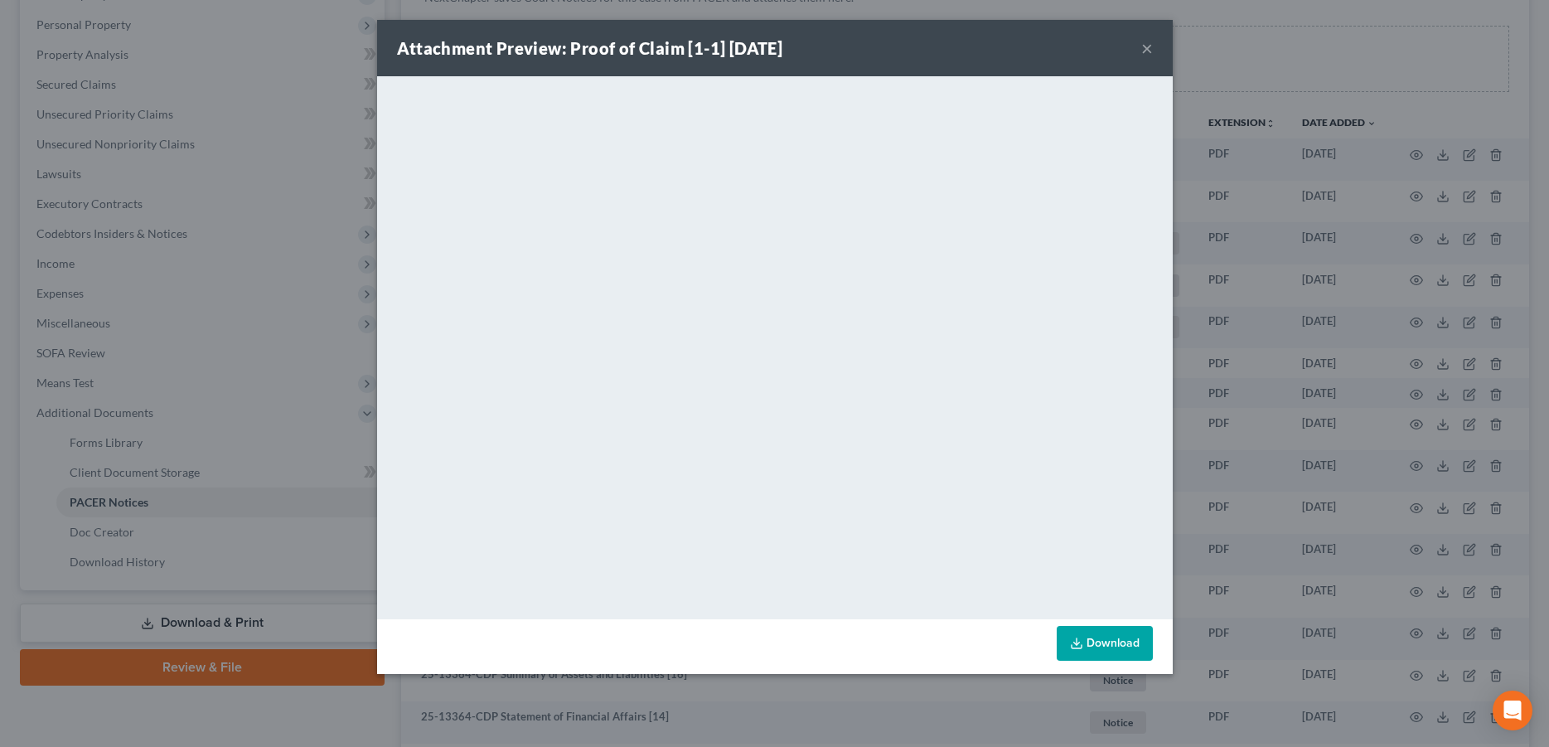
click at [1146, 44] on button "×" at bounding box center [1147, 48] width 12 height 20
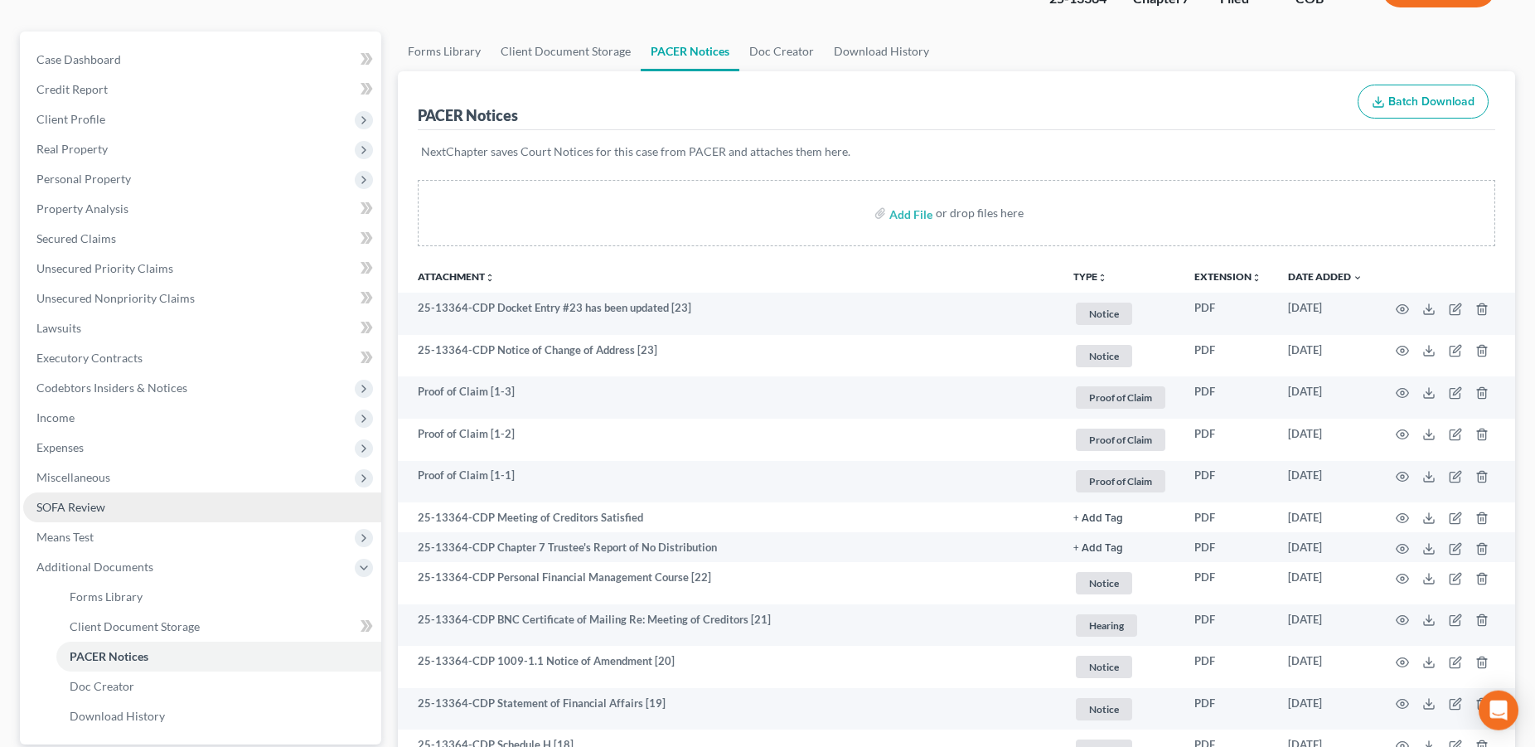
scroll to position [0, 0]
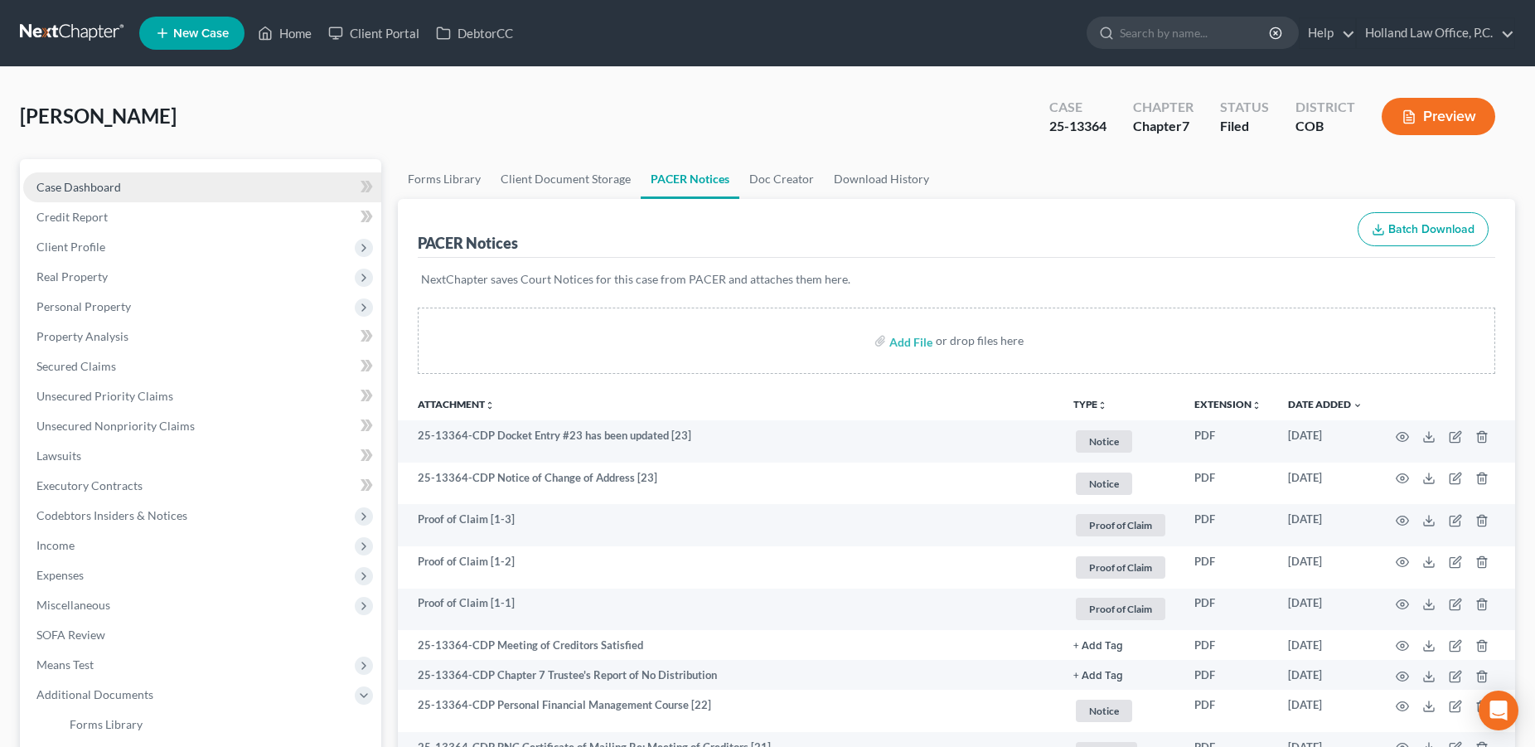
click at [128, 193] on link "Case Dashboard" at bounding box center [202, 187] width 358 height 30
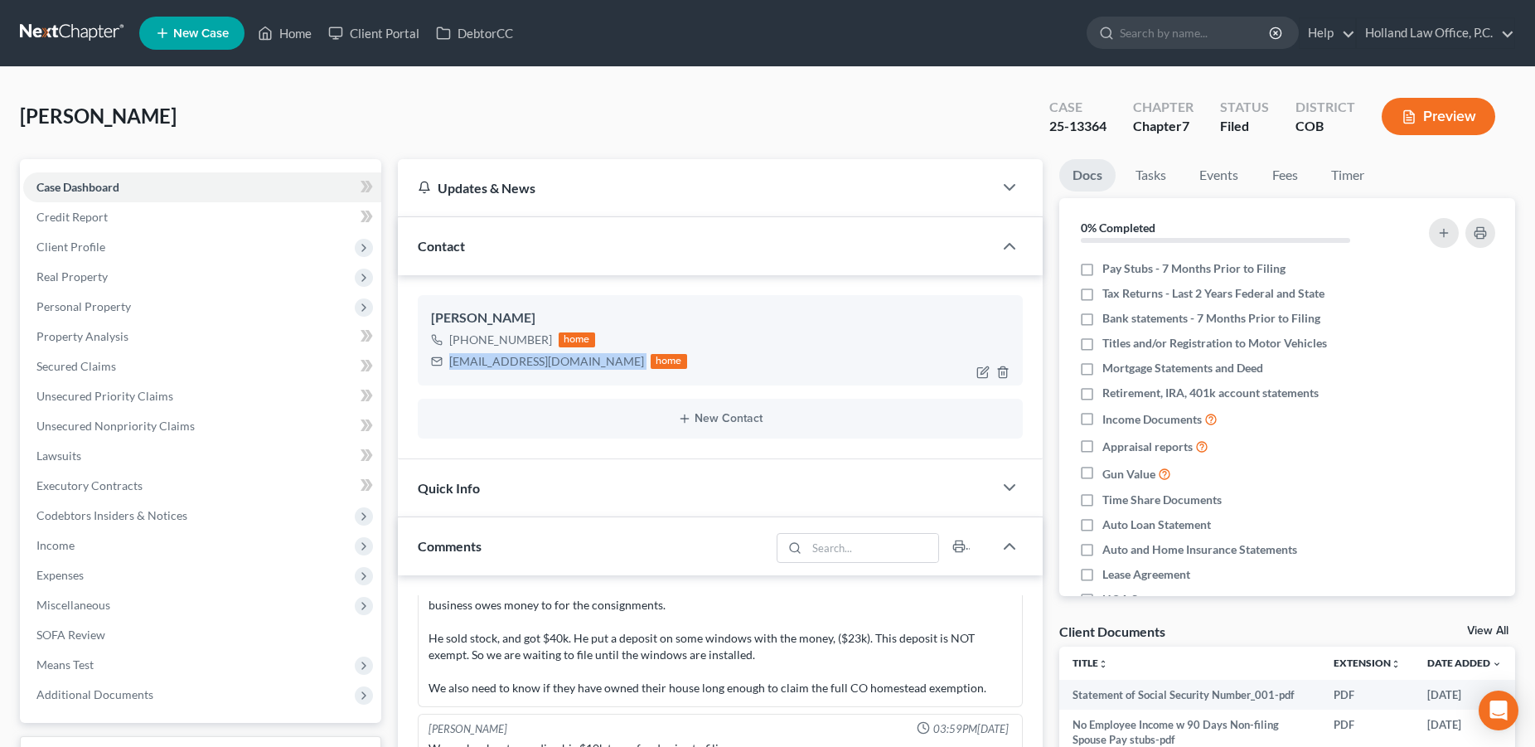
drag, startPoint x: 600, startPoint y: 365, endPoint x: 448, endPoint y: 359, distance: 151.8
click at [448, 359] on div "lealklingensmith@gmail.com home" at bounding box center [559, 362] width 256 height 22
copy div "lealklingensmith@gmail.com"
click at [106, 695] on span "Additional Documents" at bounding box center [94, 694] width 117 height 14
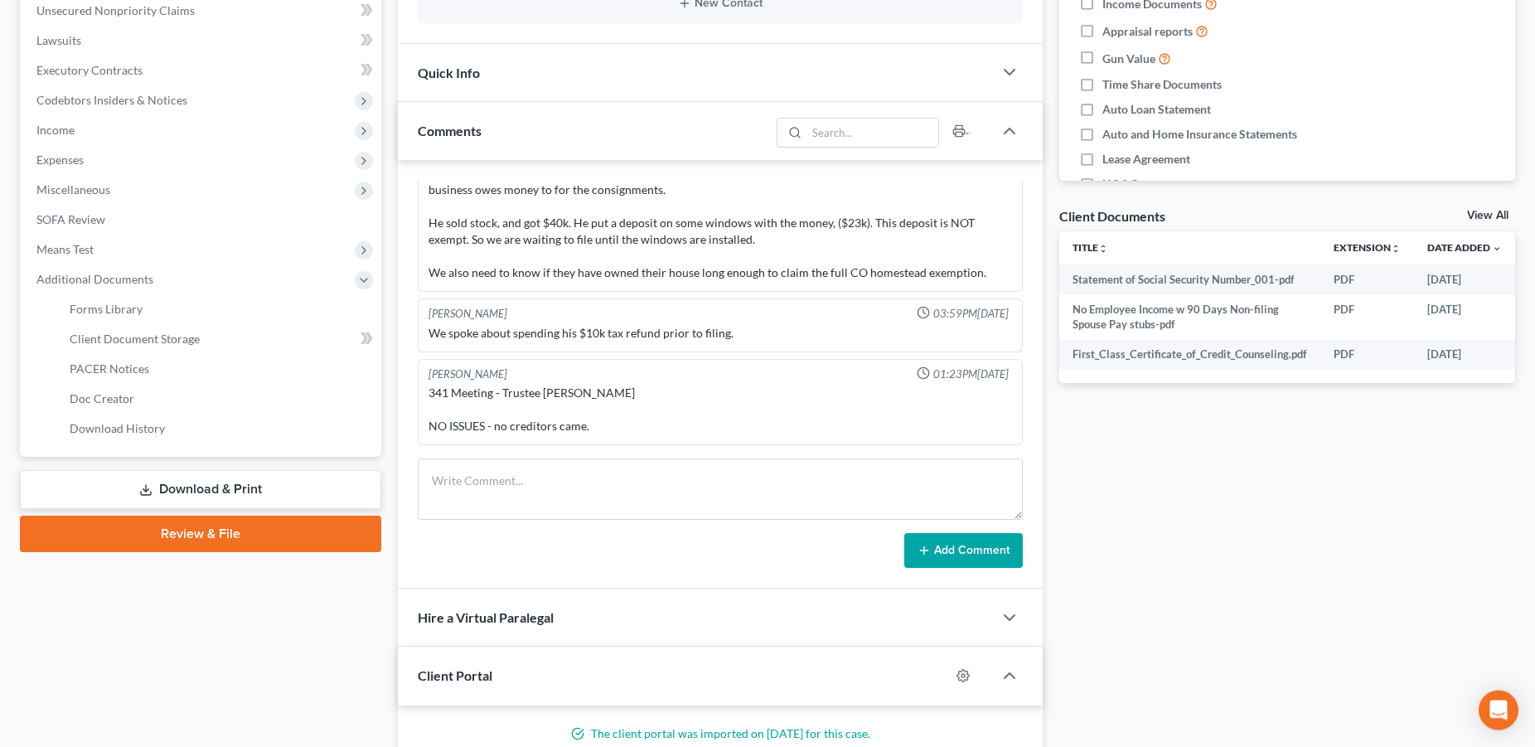
scroll to position [655, 0]
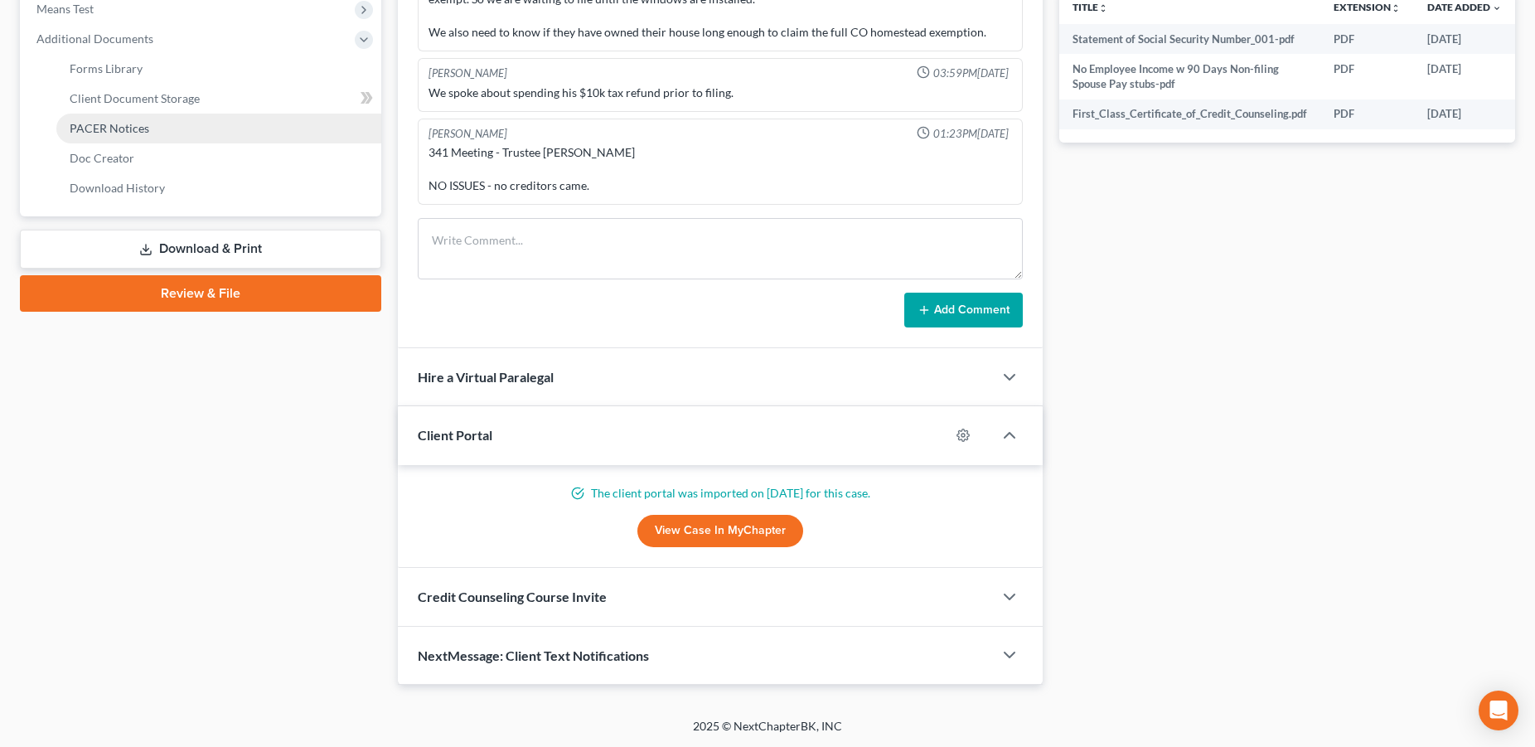
click at [141, 126] on span "PACER Notices" at bounding box center [110, 128] width 80 height 14
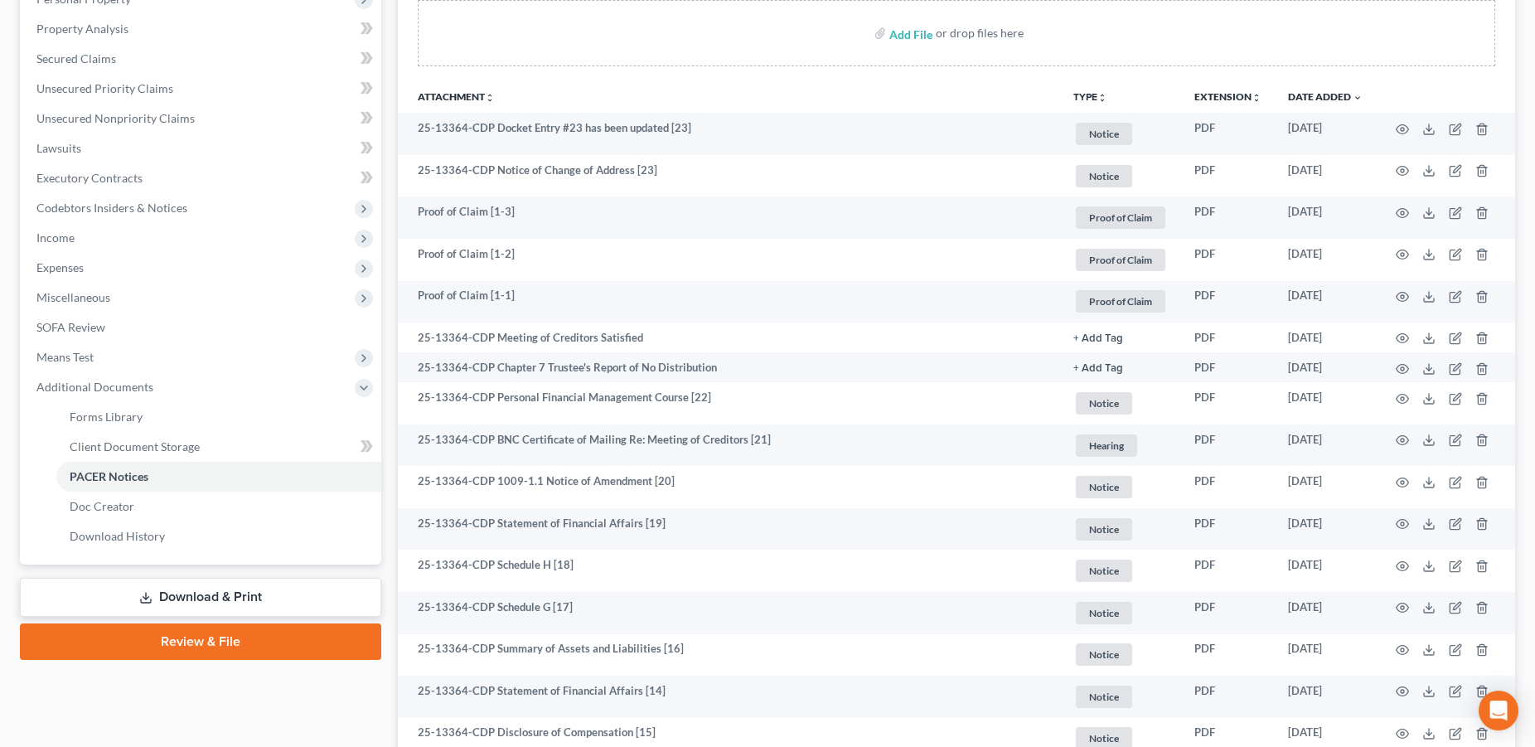
scroll to position [299, 0]
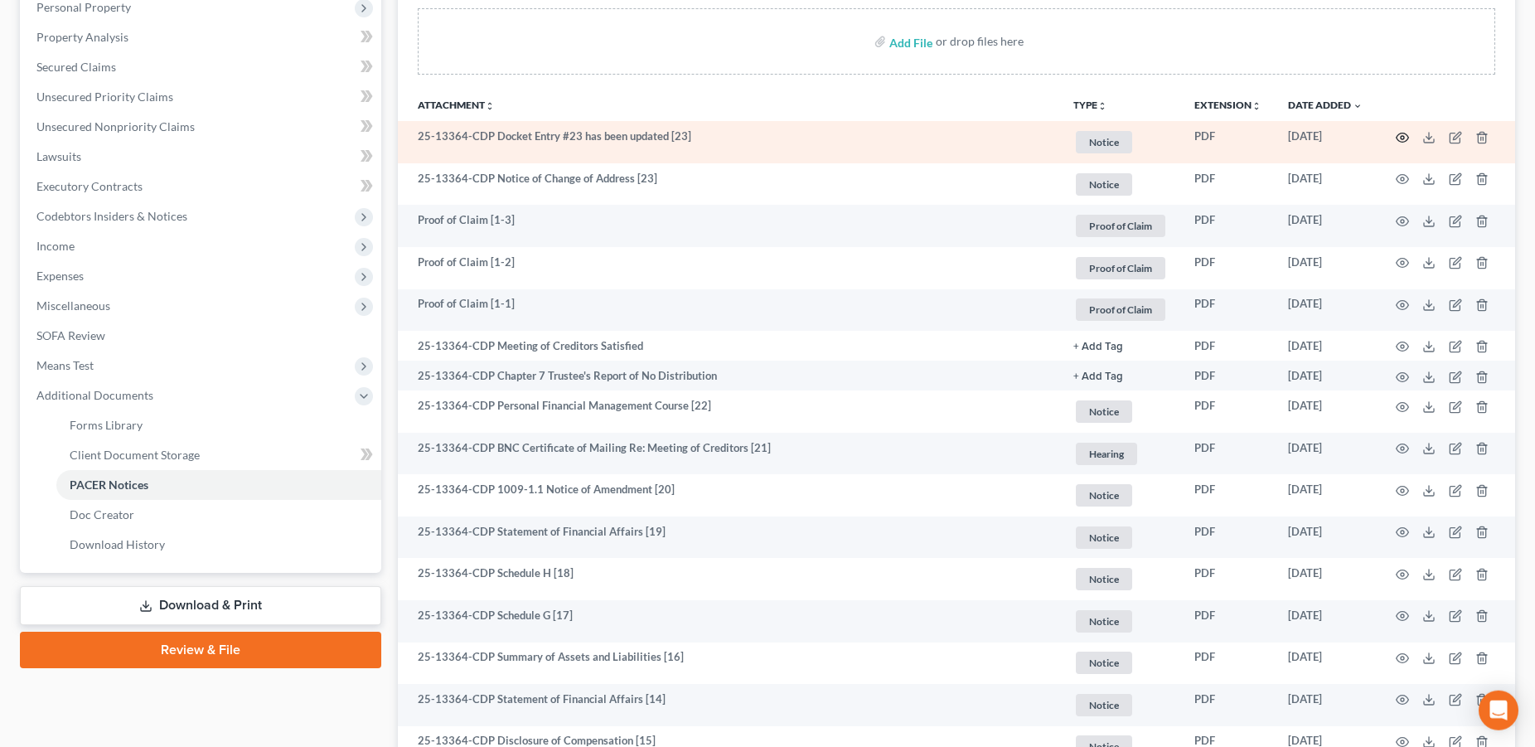
click at [1397, 134] on icon "button" at bounding box center [1402, 137] width 12 height 9
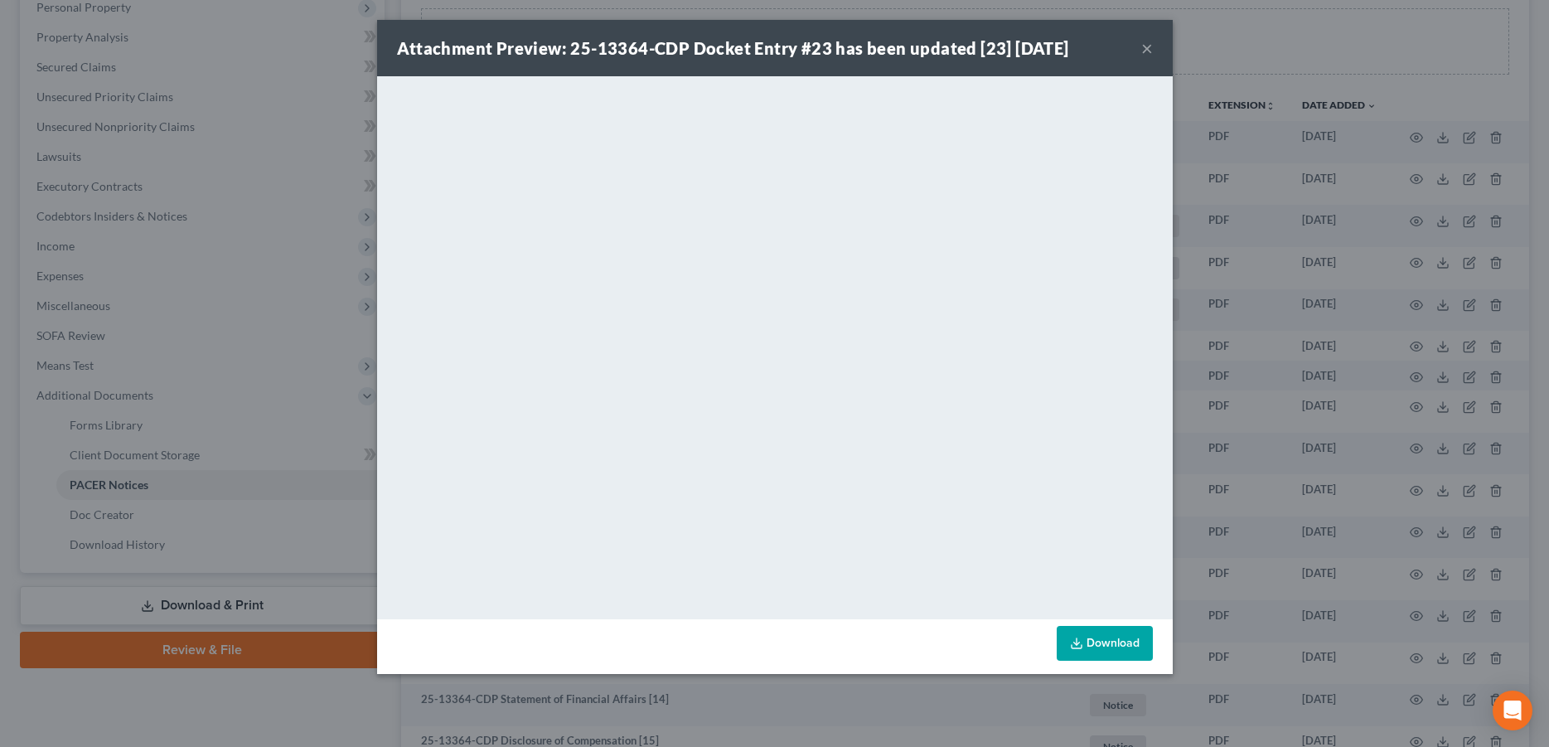
click at [1143, 49] on button "×" at bounding box center [1147, 48] width 12 height 20
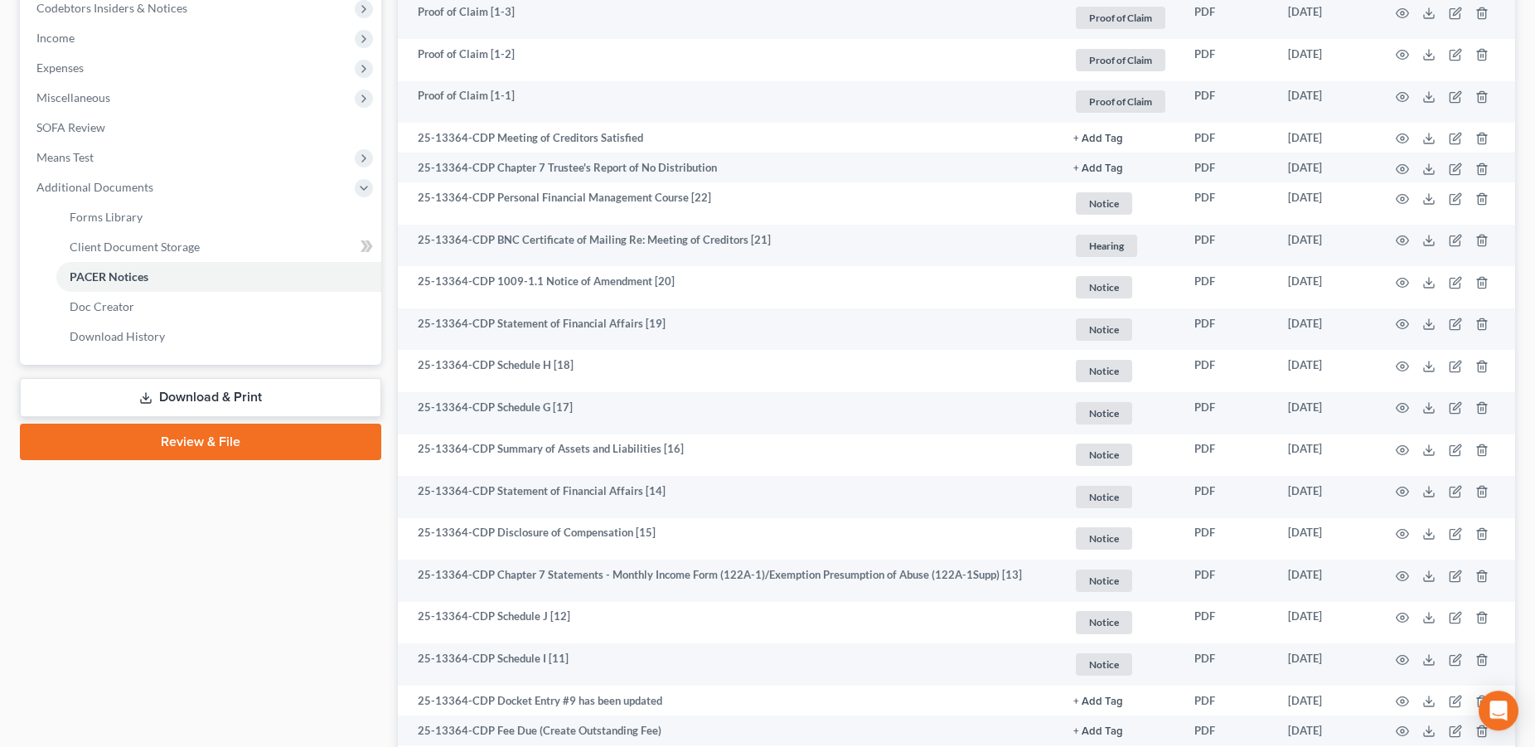
scroll to position [489, 0]
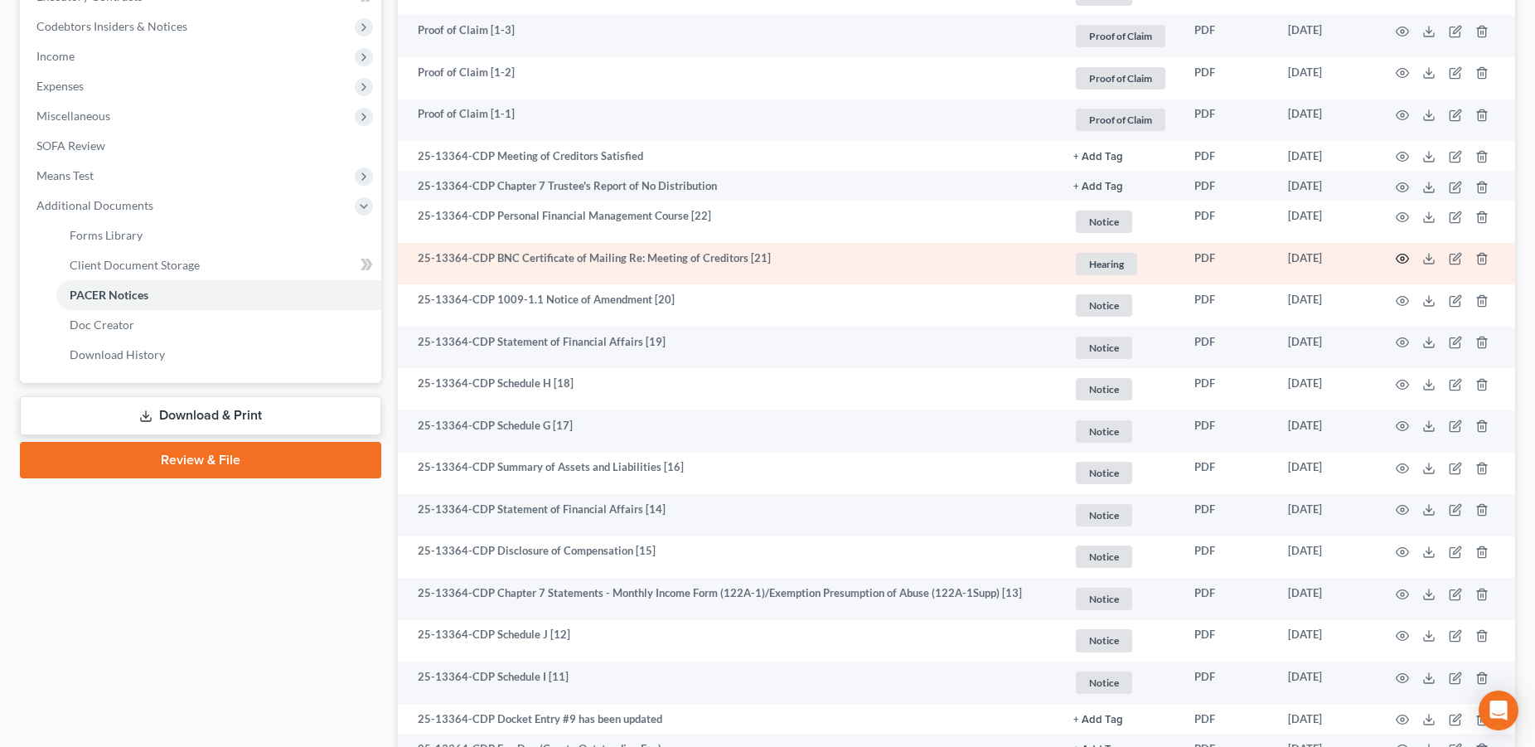
click at [1401, 256] on icon "button" at bounding box center [1401, 258] width 13 height 13
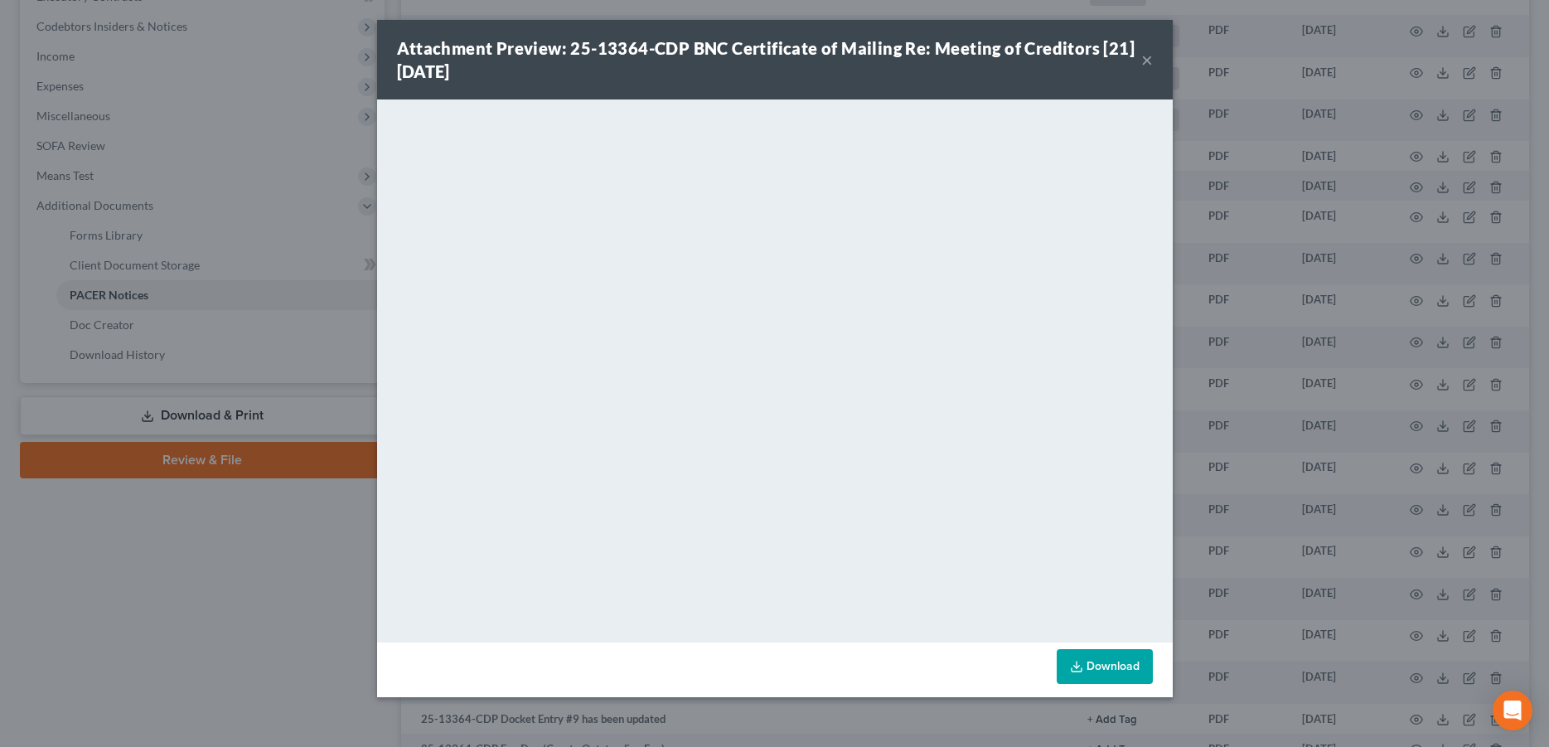
click at [1145, 60] on button "×" at bounding box center [1147, 60] width 12 height 20
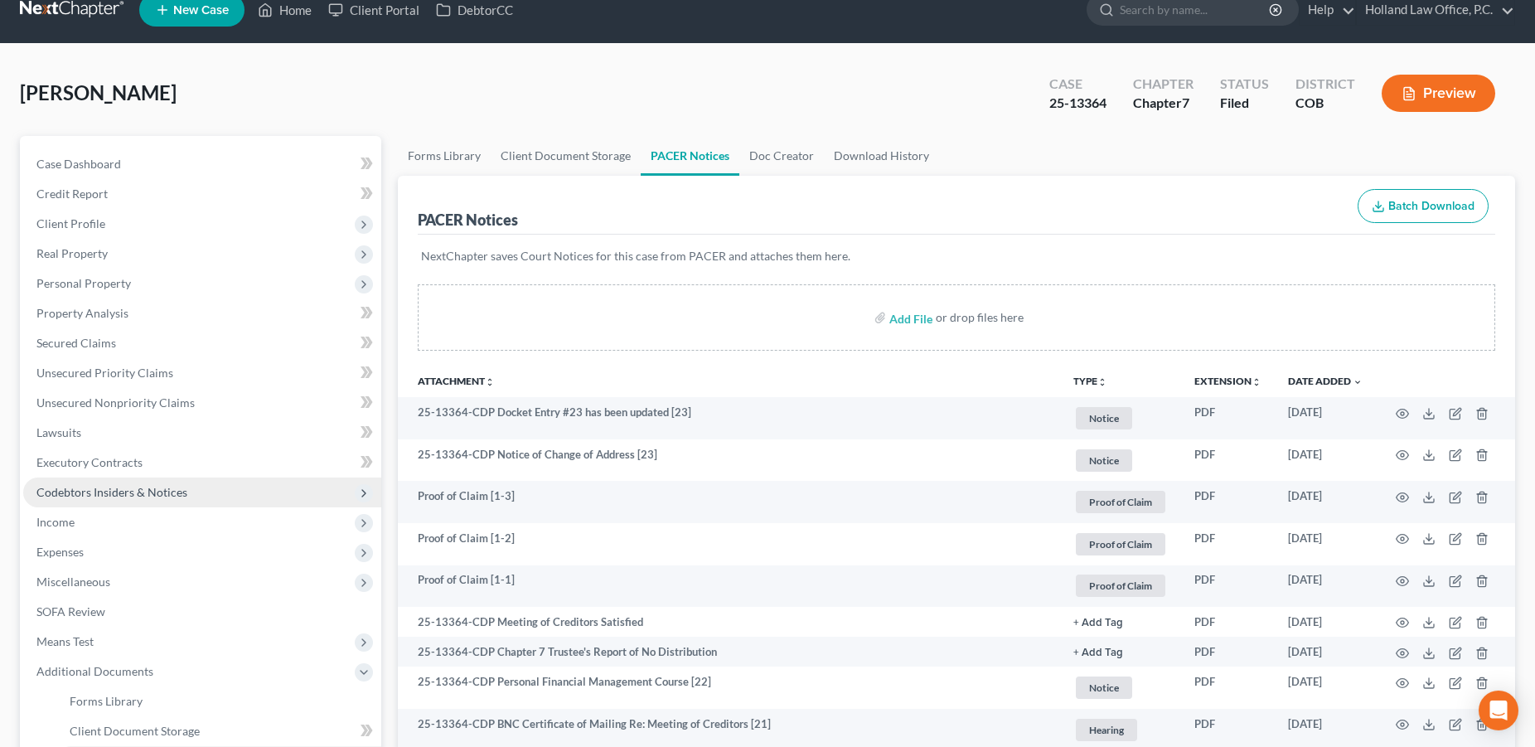
scroll to position [0, 0]
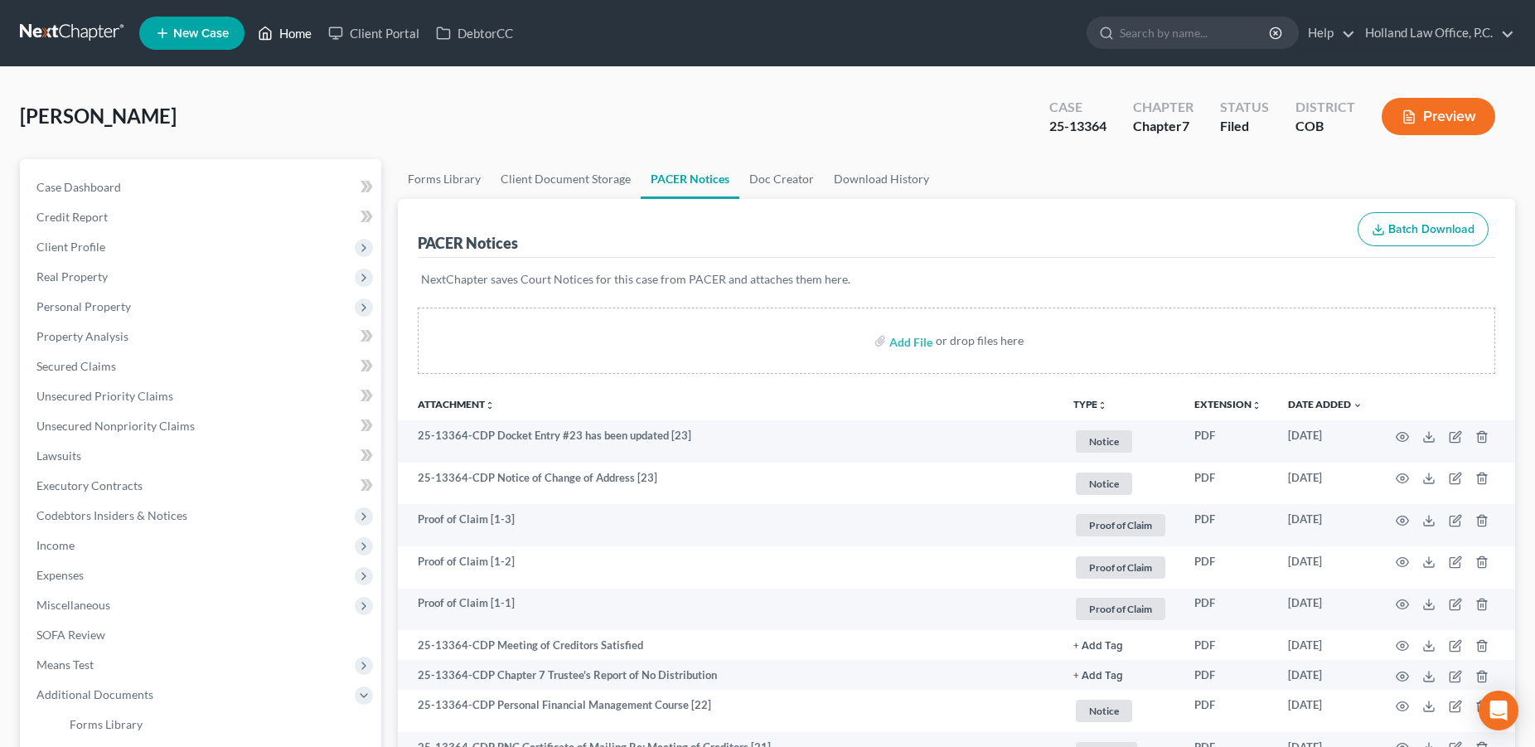
click at [306, 29] on link "Home" at bounding box center [284, 33] width 70 height 30
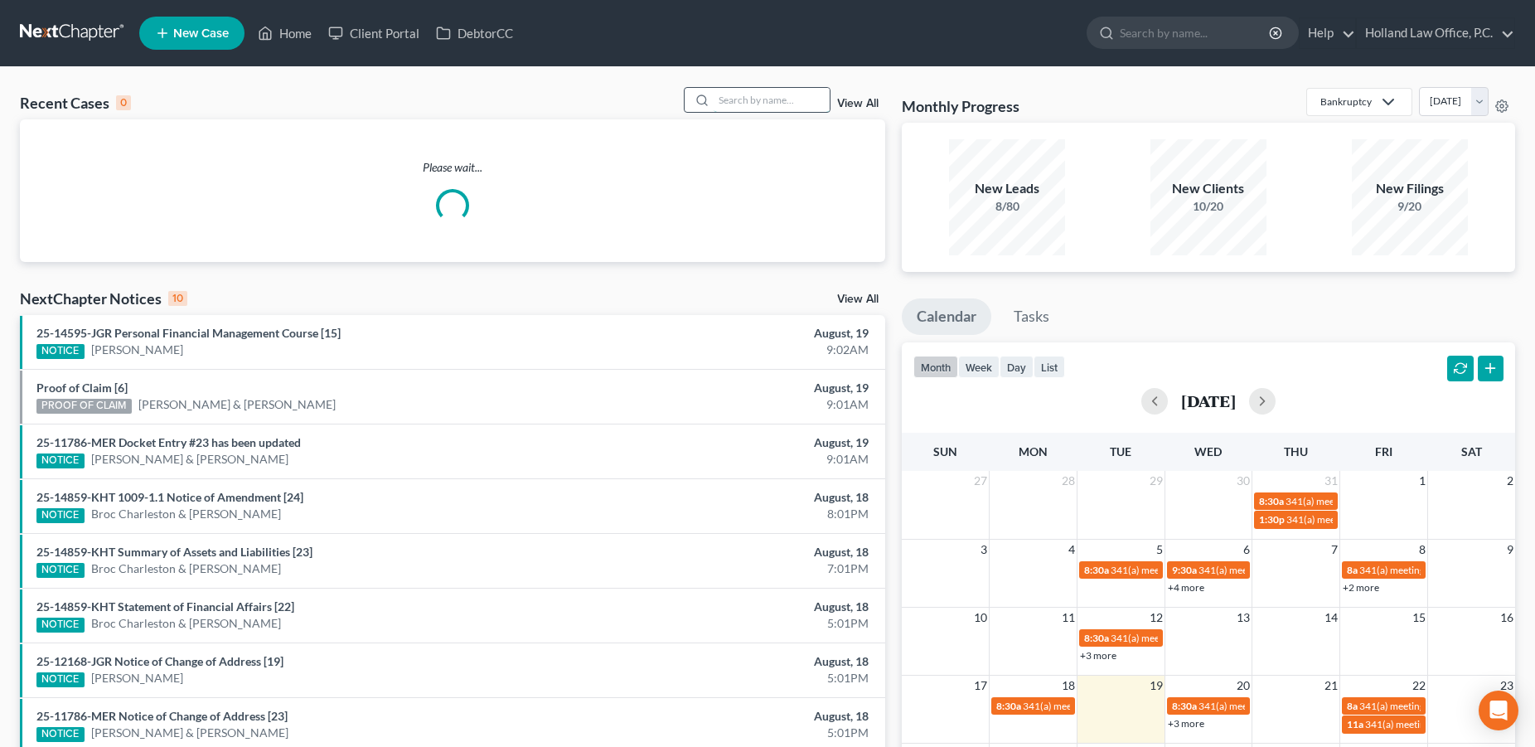
click at [717, 95] on input "search" at bounding box center [771, 100] width 116 height 24
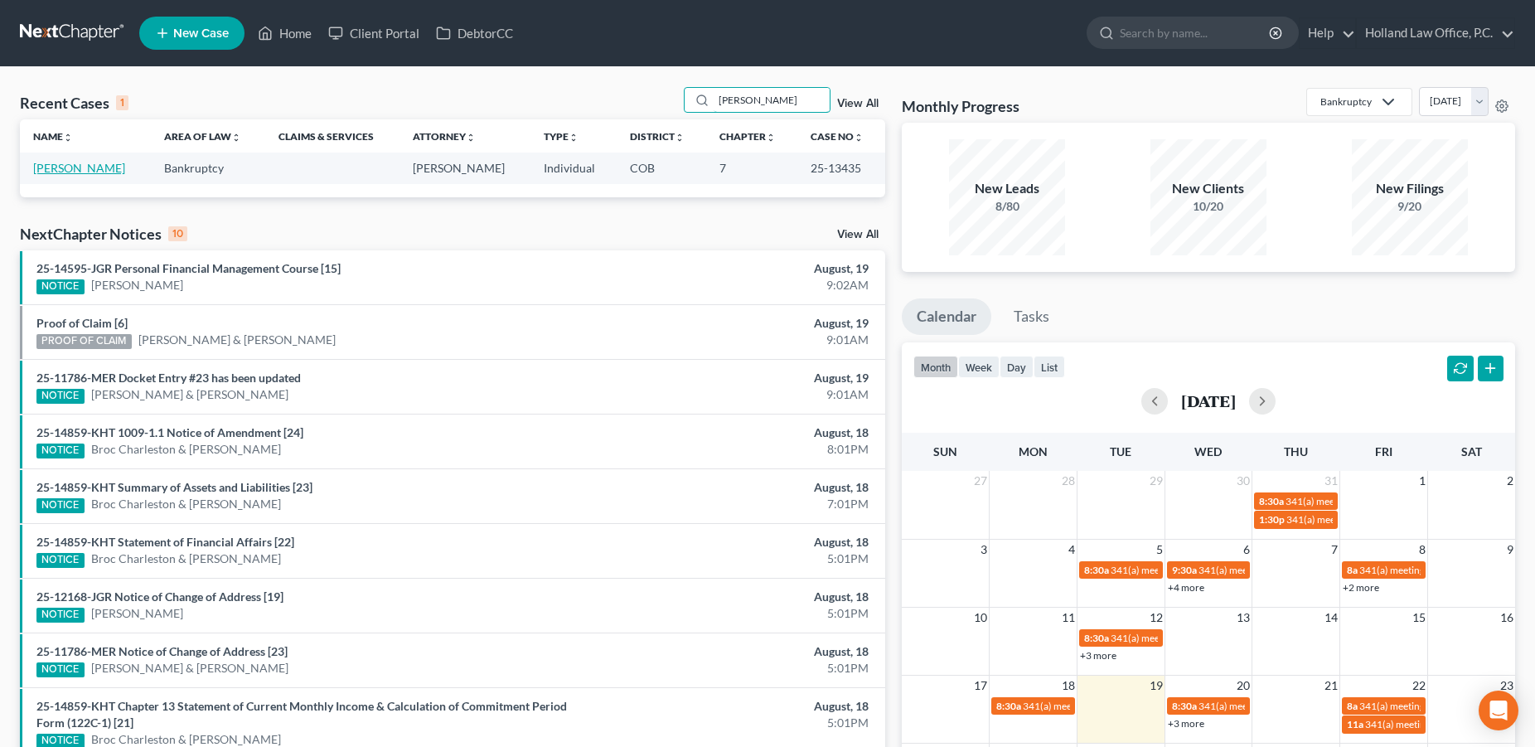
type input "Rod Newman"
click at [65, 168] on link "[PERSON_NAME]" at bounding box center [79, 168] width 92 height 14
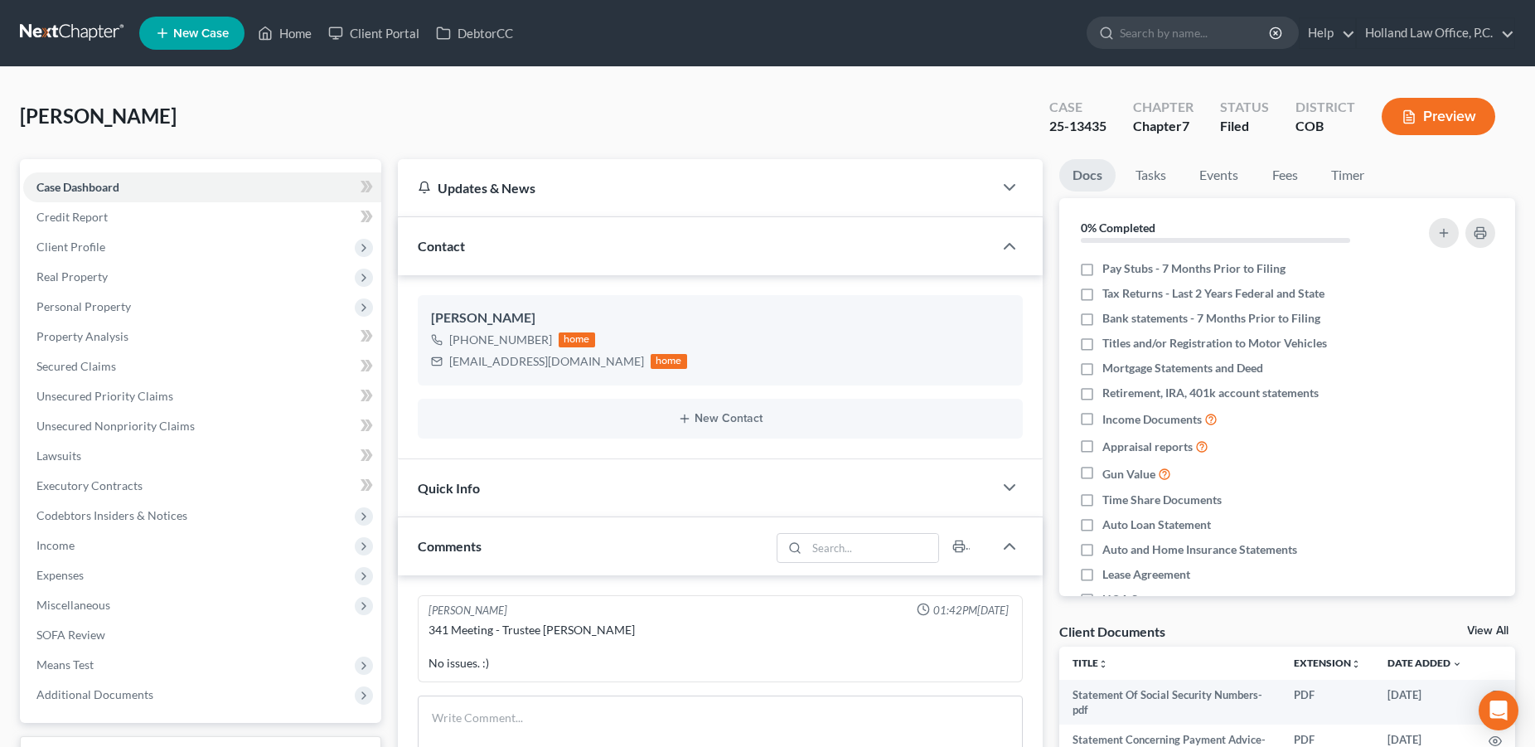
click at [137, 684] on span "Additional Documents" at bounding box center [202, 694] width 358 height 30
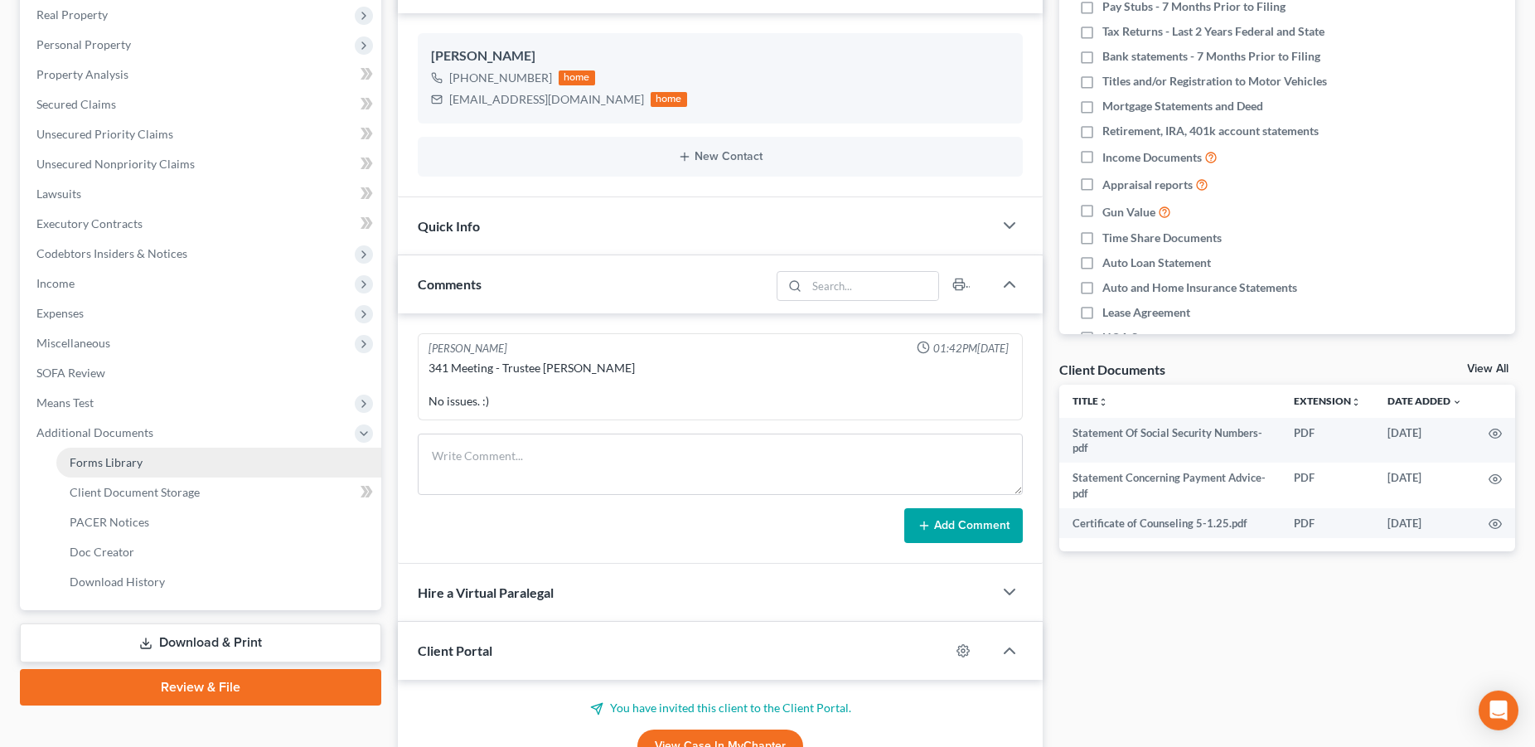
scroll to position [477, 0]
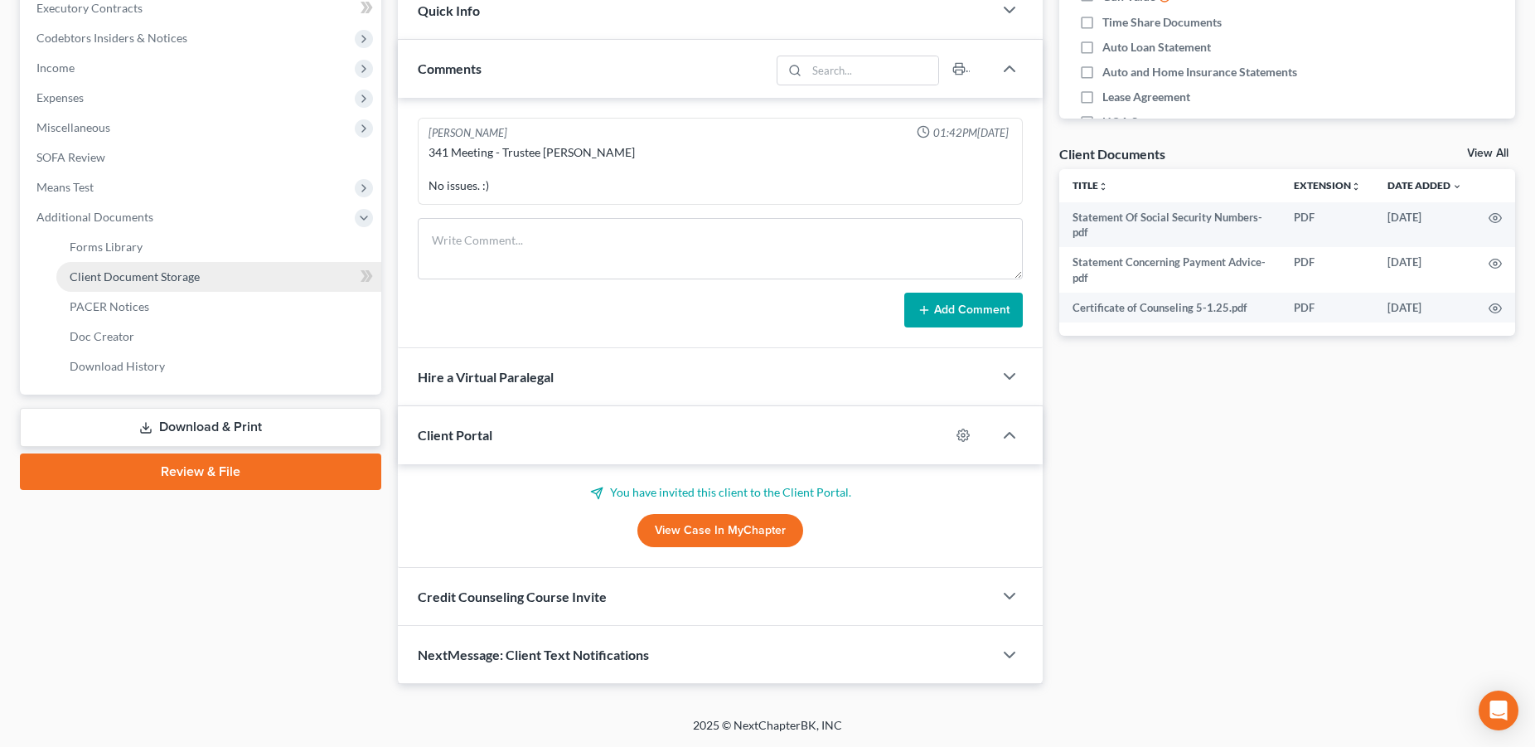
click at [162, 287] on link "Client Document Storage" at bounding box center [218, 277] width 325 height 30
select select "5"
select select "28"
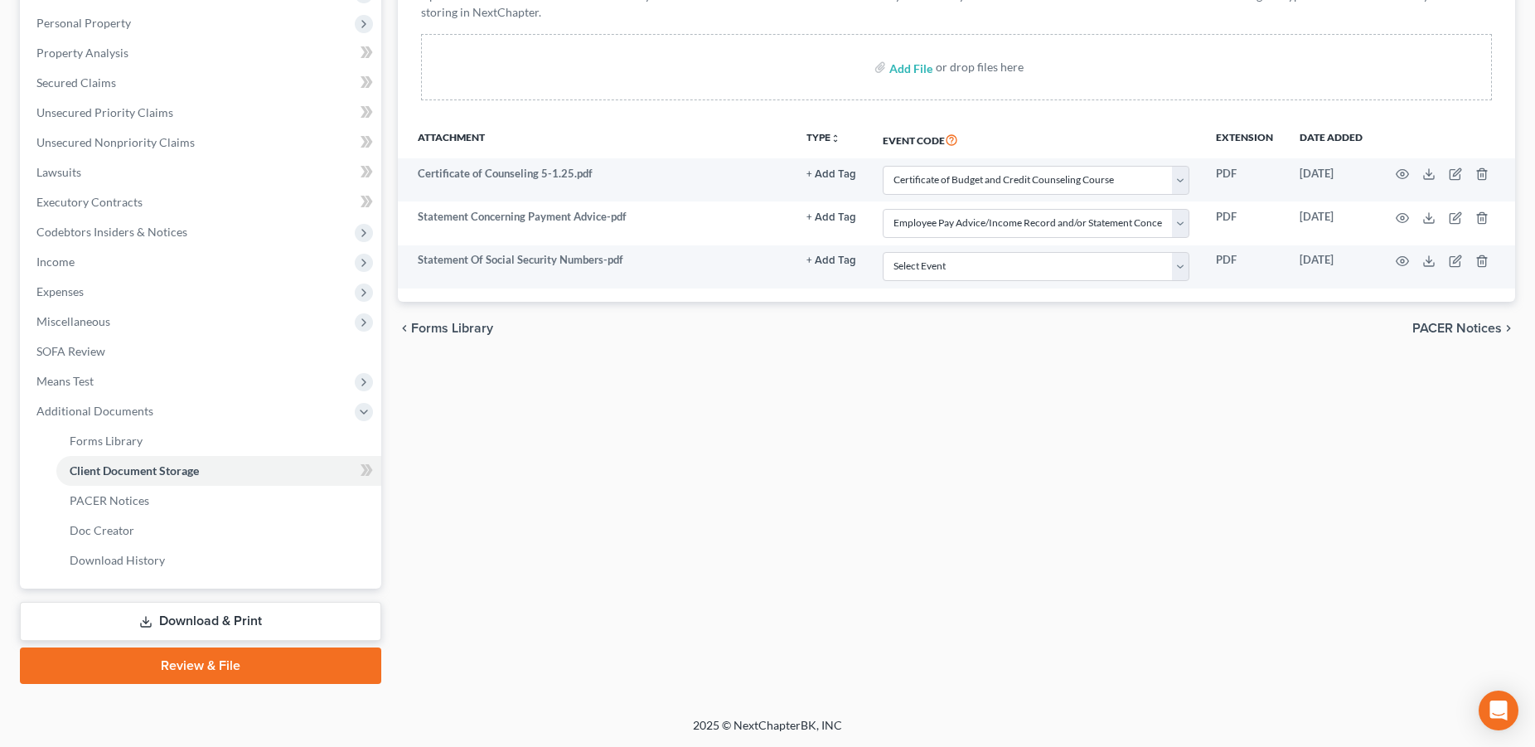
scroll to position [282, 0]
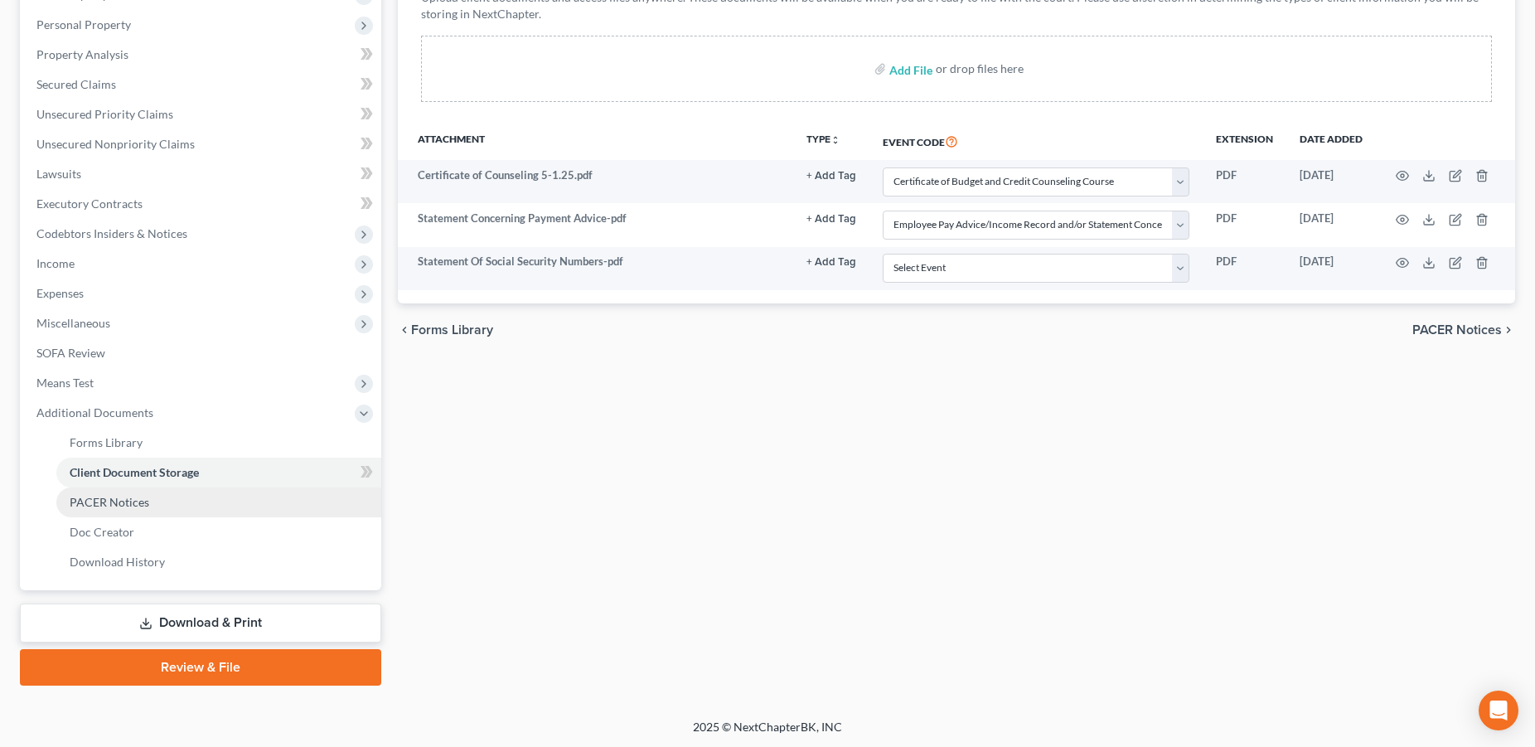
click at [151, 499] on link "PACER Notices" at bounding box center [218, 502] width 325 height 30
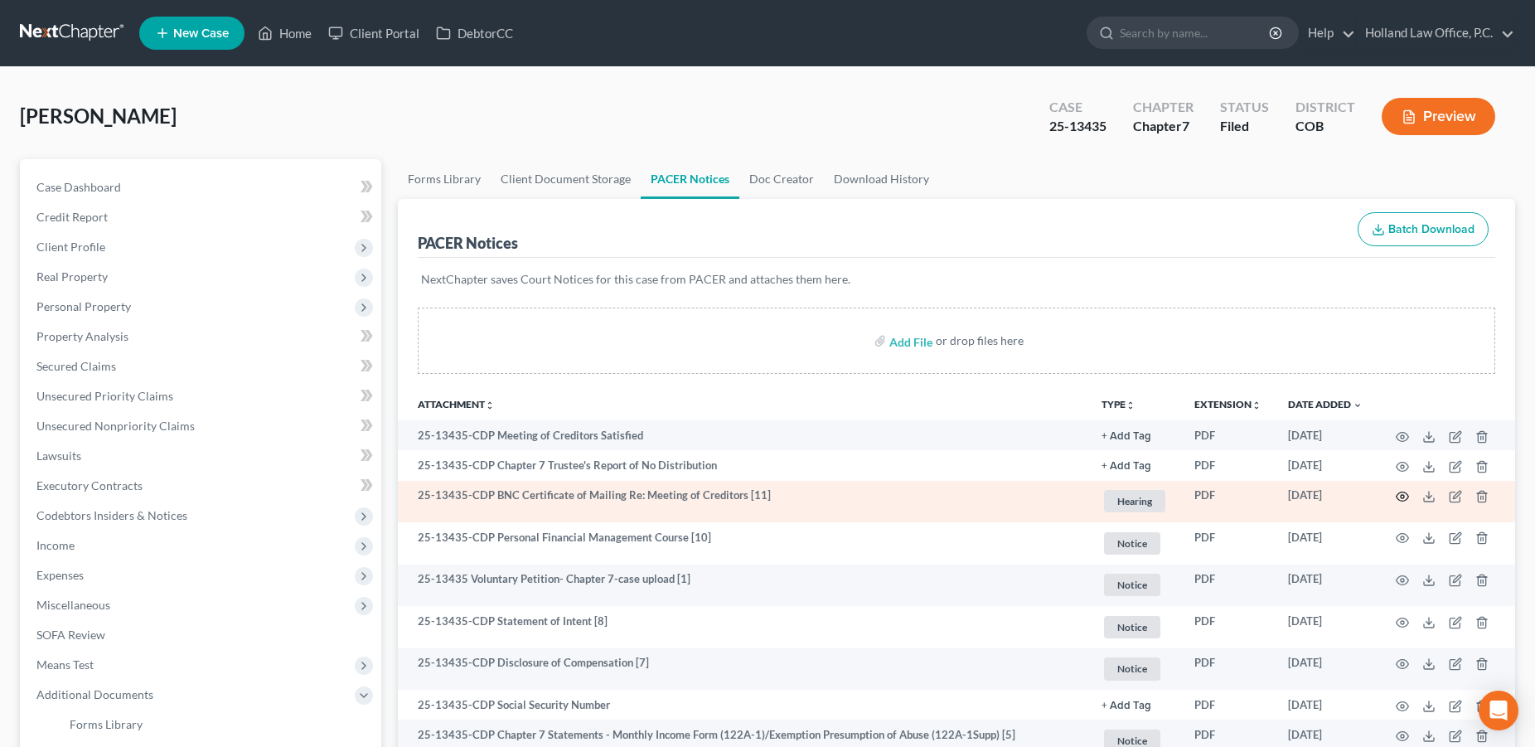
click at [1405, 496] on icon "button" at bounding box center [1401, 496] width 13 height 13
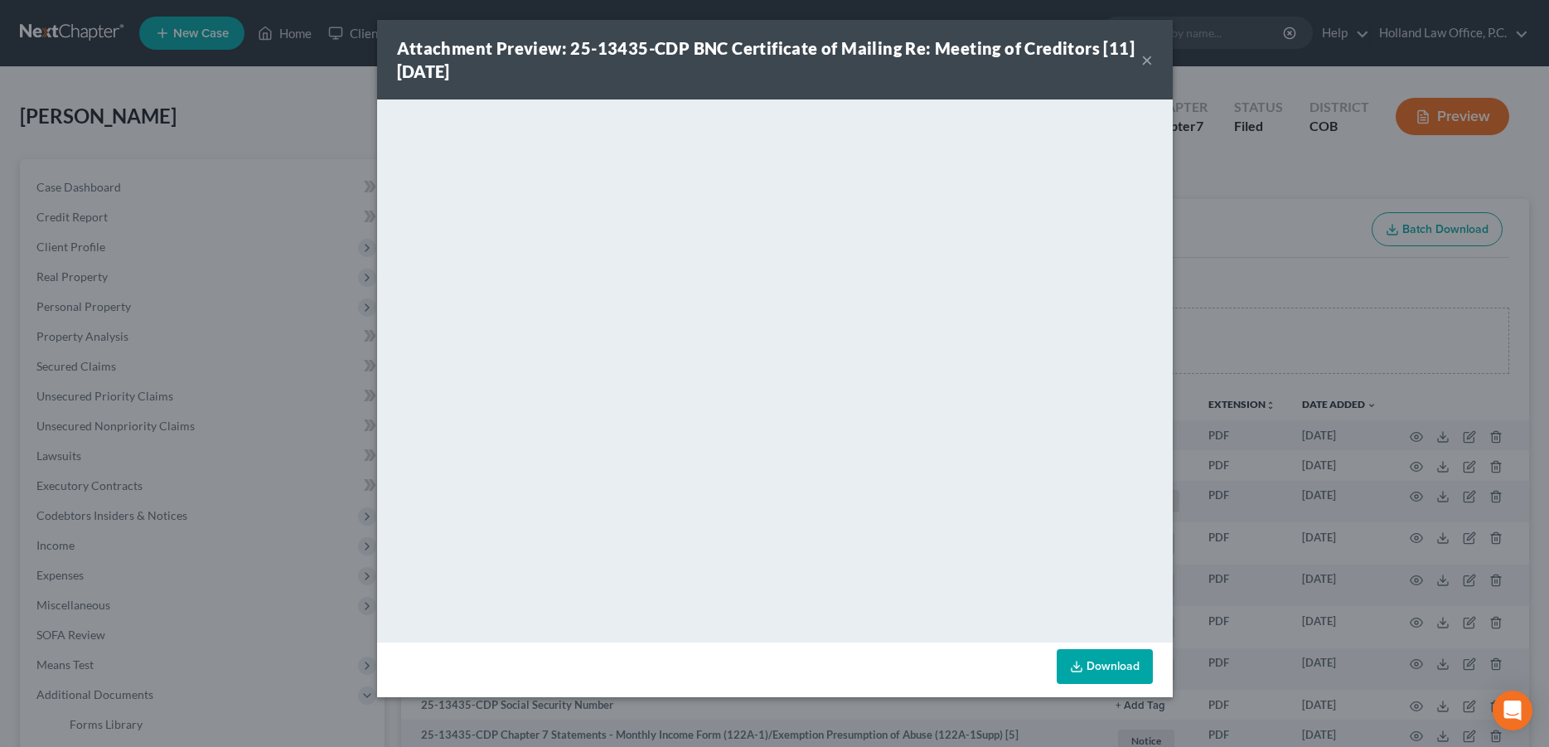
drag, startPoint x: 1144, startPoint y: 63, endPoint x: 325, endPoint y: 442, distance: 902.0
click at [1144, 64] on button "×" at bounding box center [1147, 60] width 12 height 20
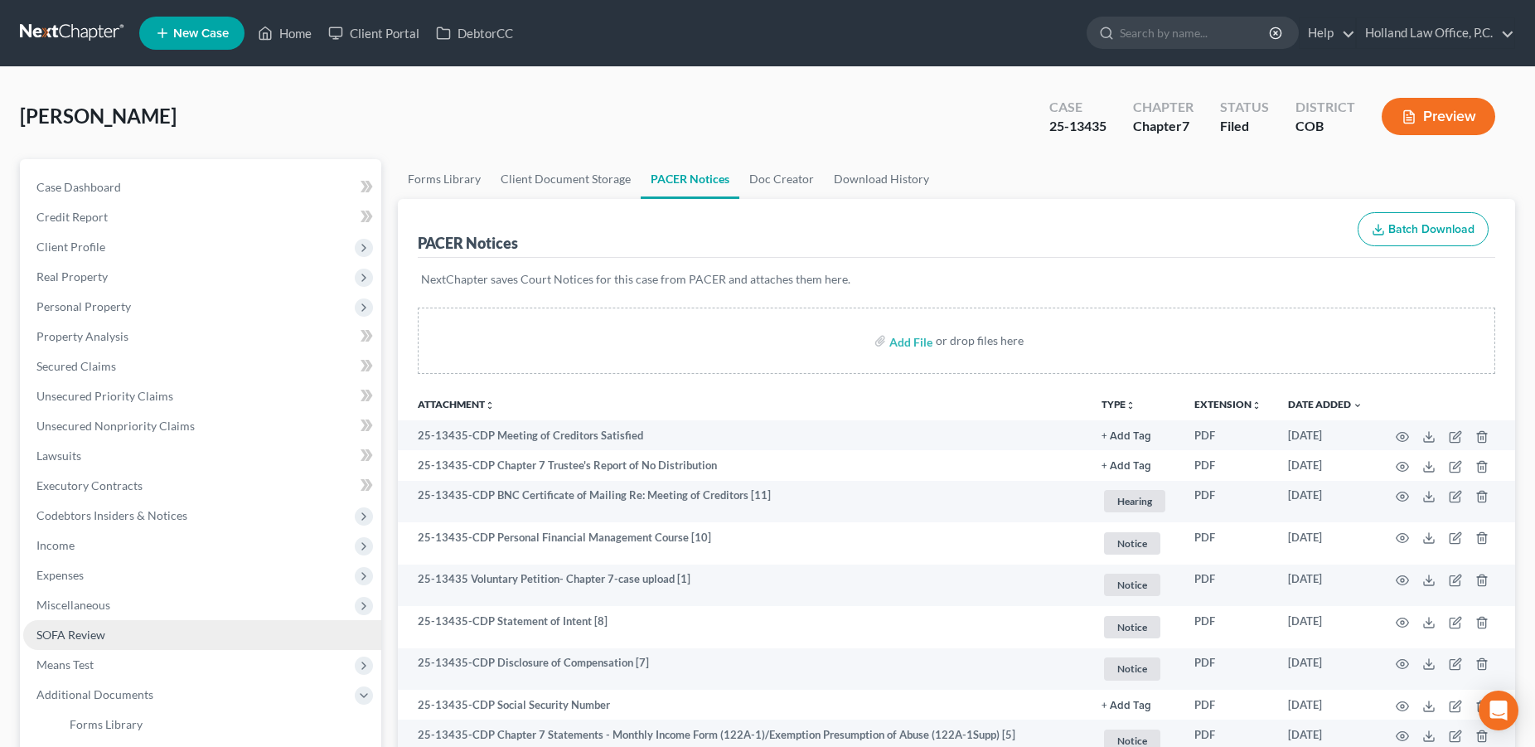
scroll to position [282, 0]
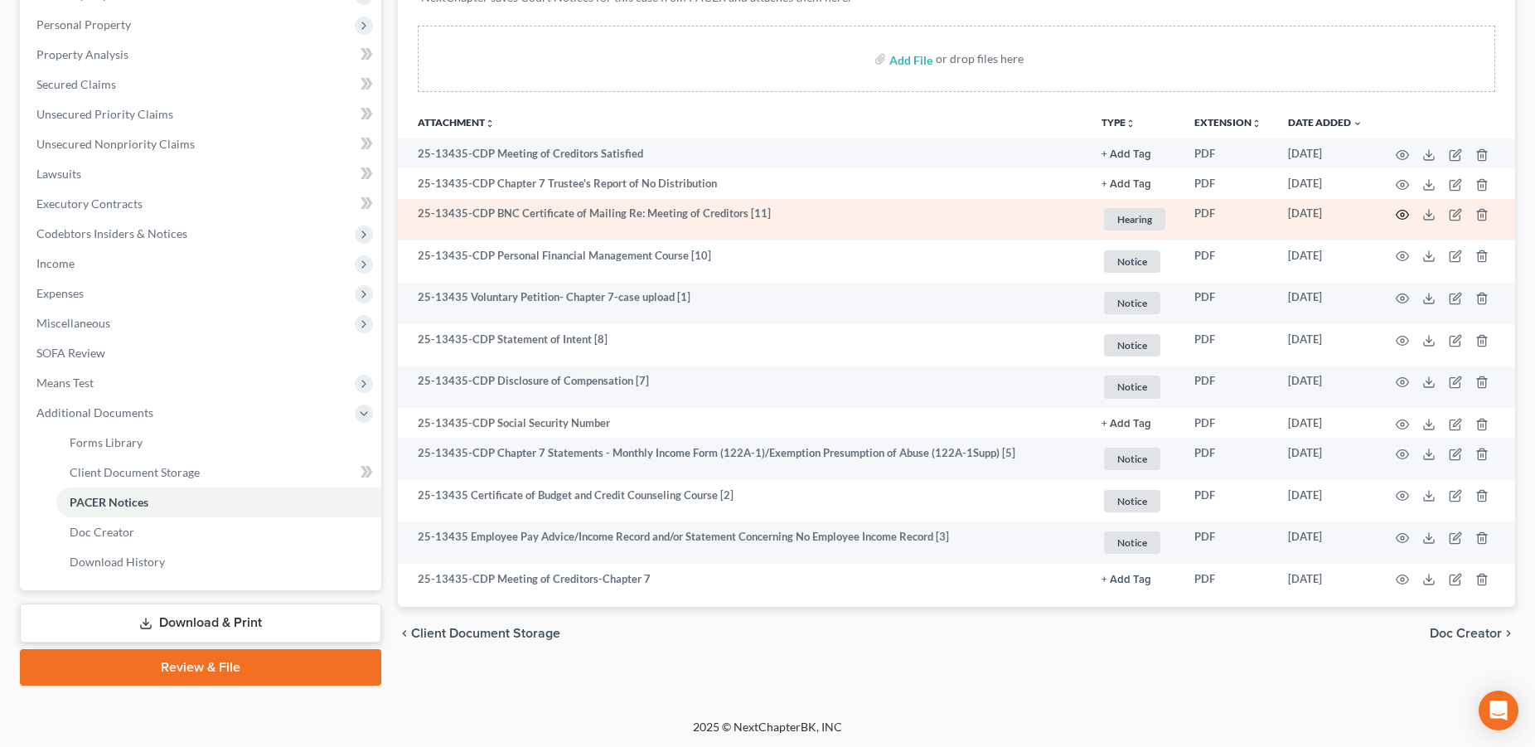
click at [1404, 216] on circle "button" at bounding box center [1401, 214] width 3 height 3
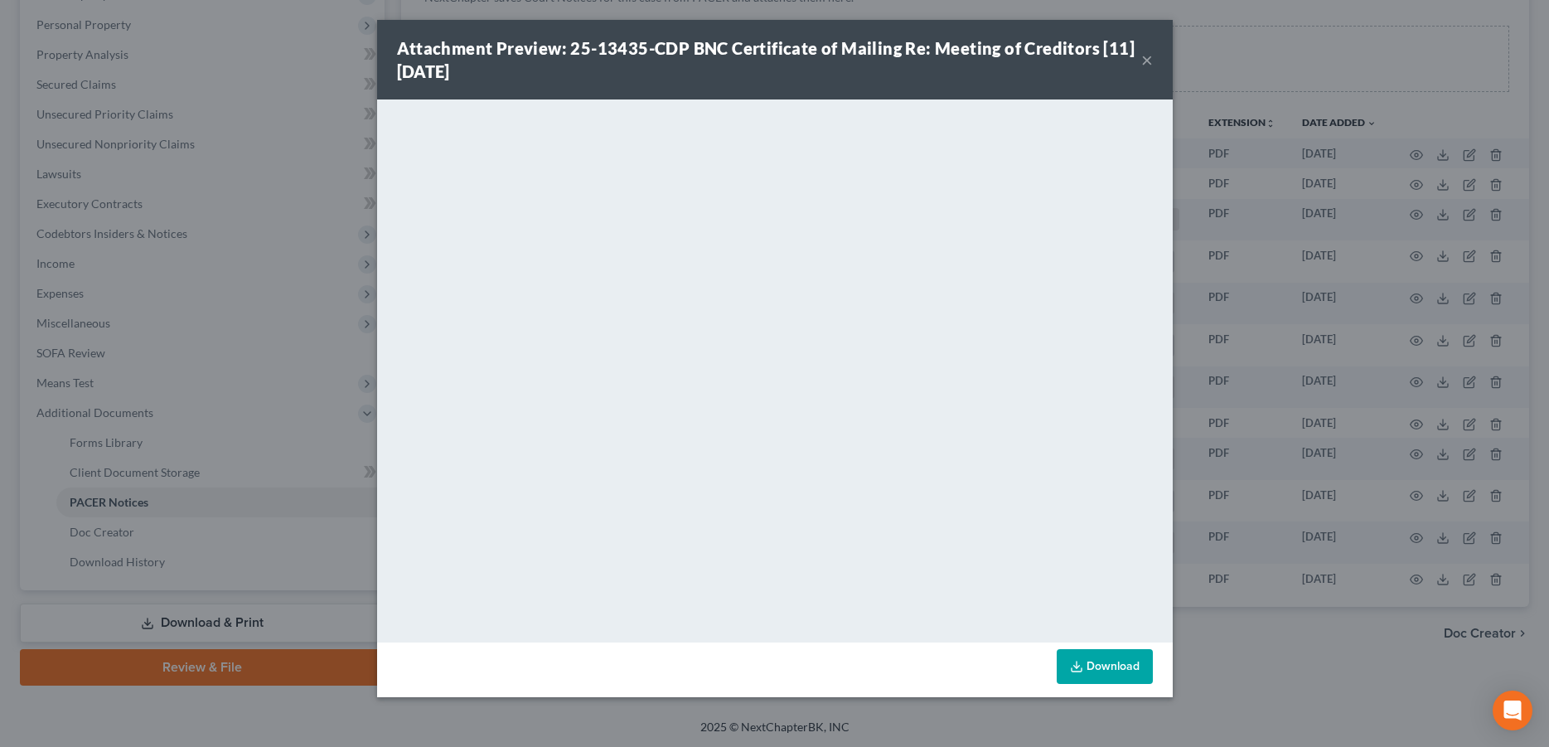
click at [1141, 63] on button "×" at bounding box center [1147, 60] width 12 height 20
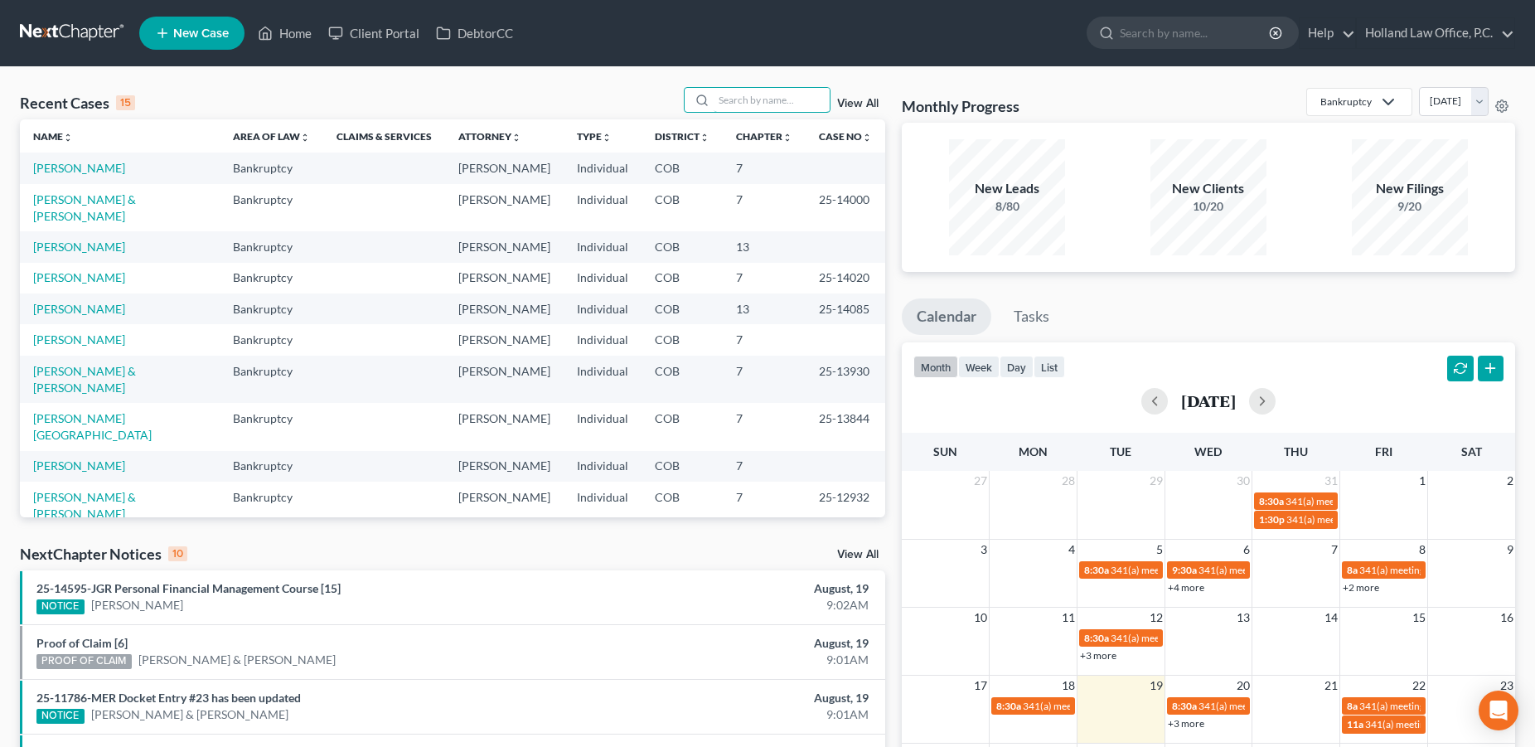
paste input "[PERSON_NAME]"
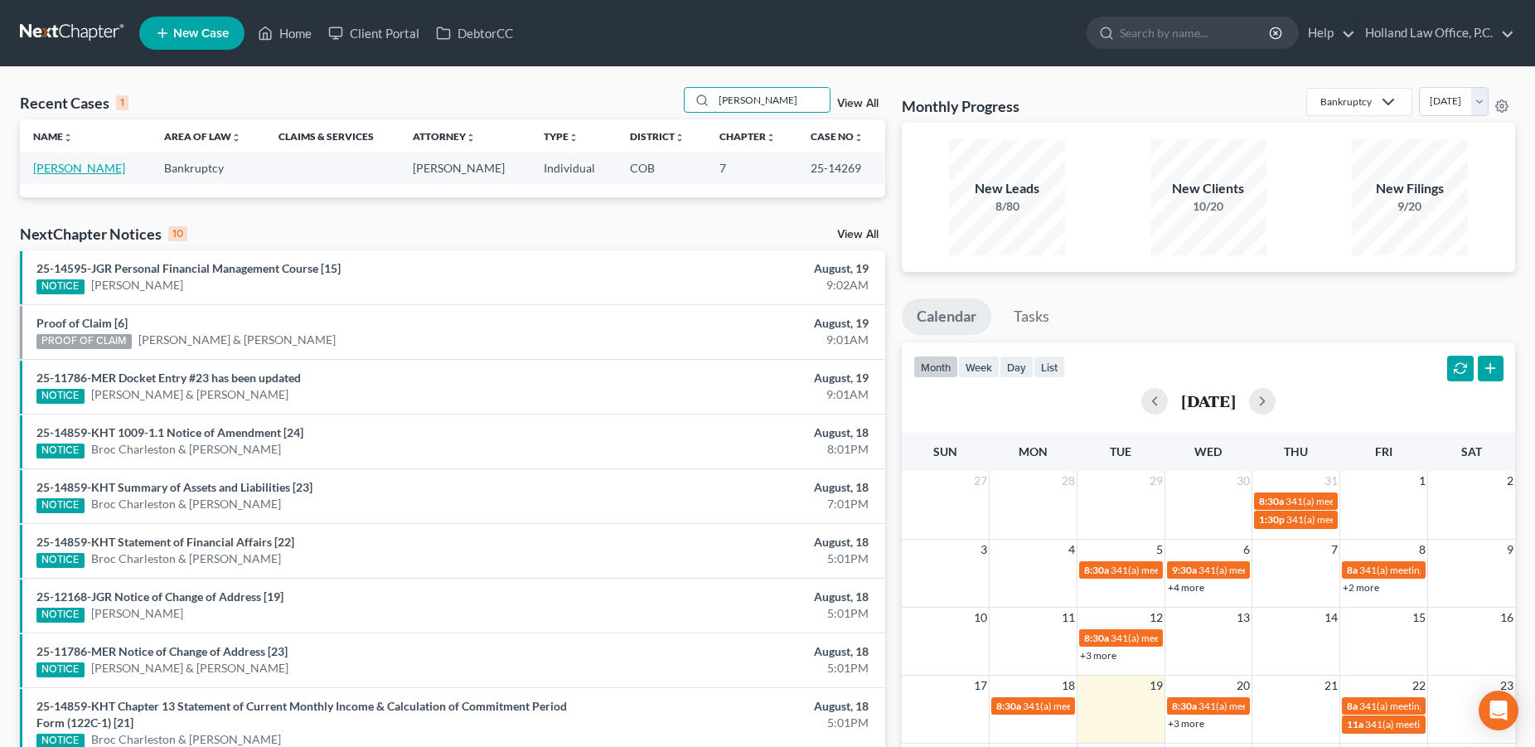
type input "[PERSON_NAME]"
click at [99, 171] on link "[PERSON_NAME]" at bounding box center [79, 168] width 92 height 14
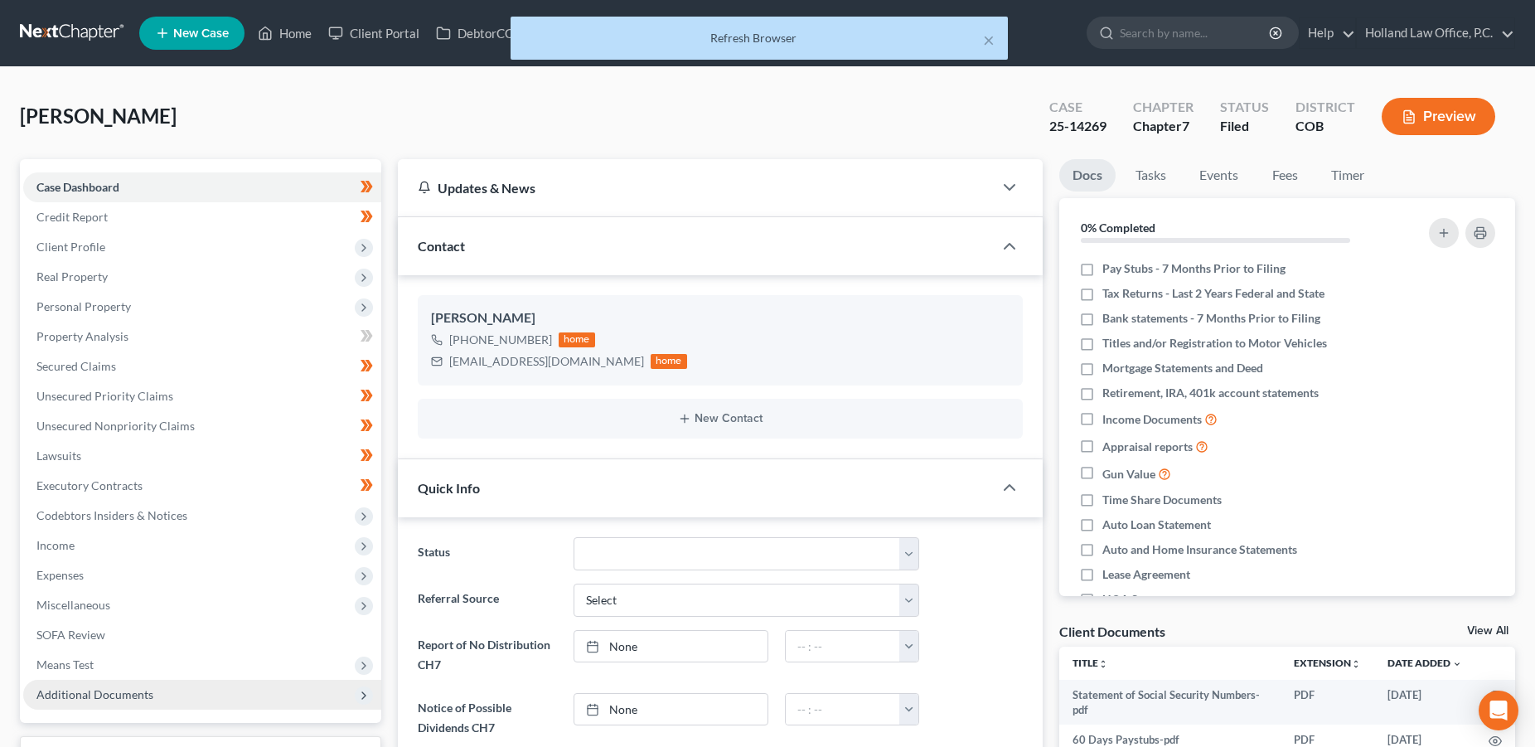
scroll to position [383, 0]
click at [113, 697] on span "Additional Documents" at bounding box center [94, 694] width 117 height 14
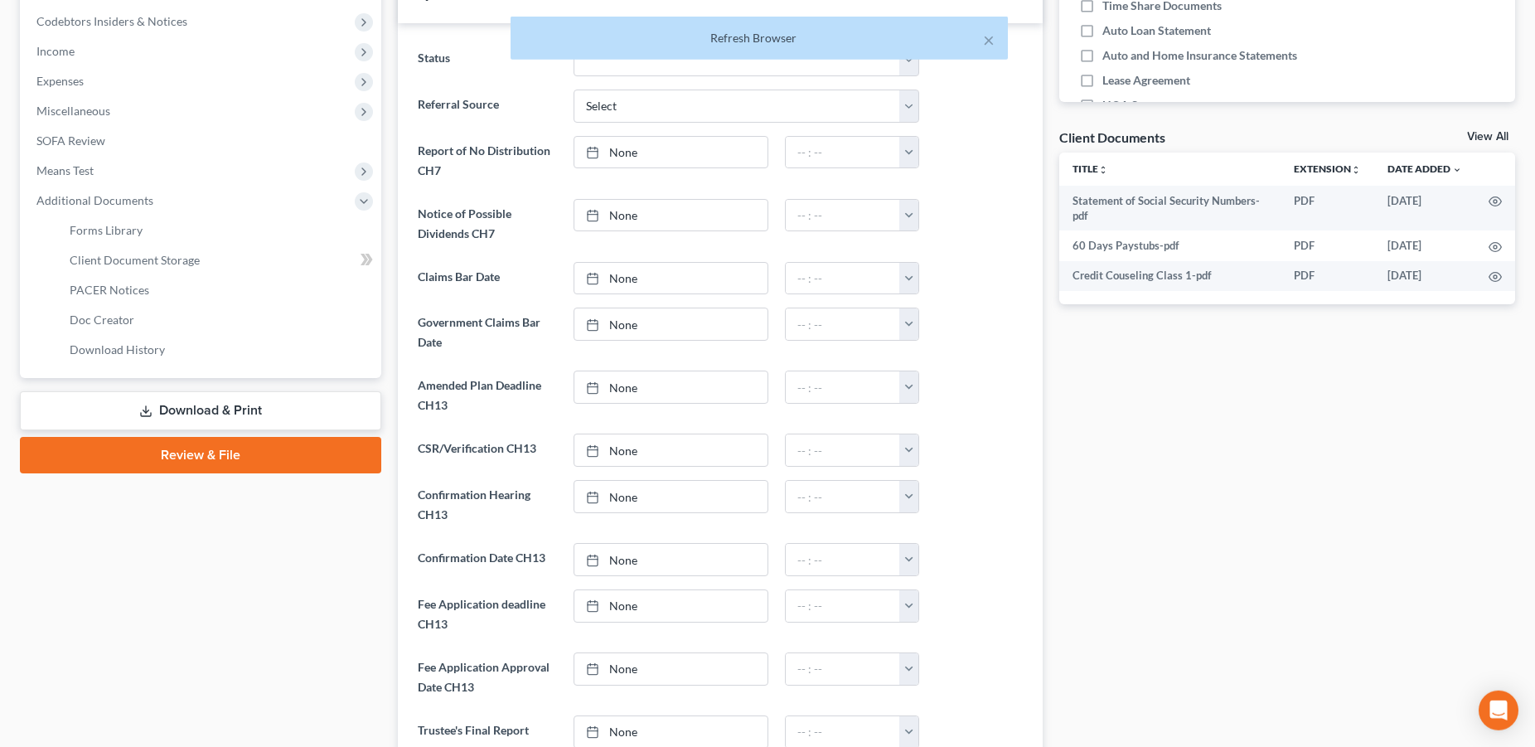
scroll to position [718, 0]
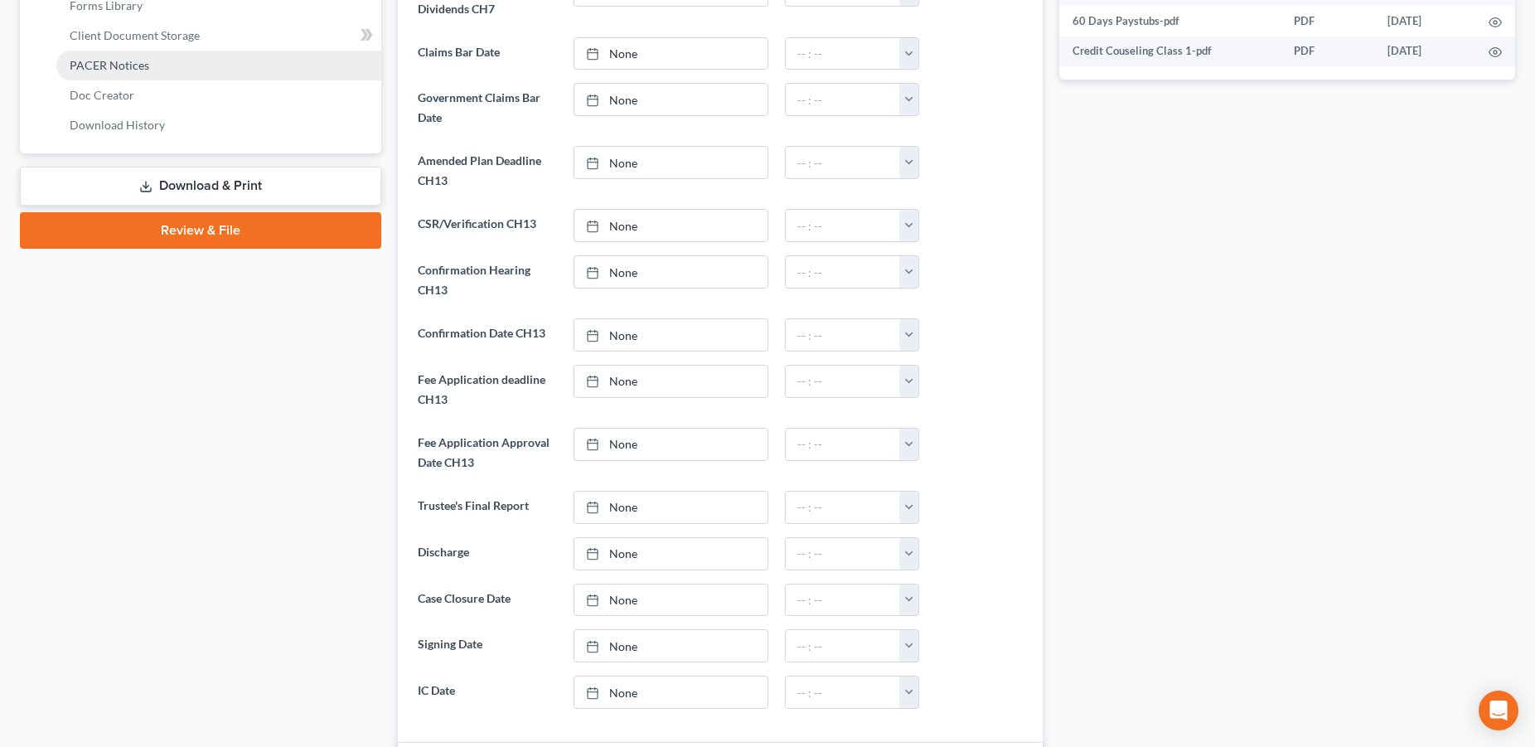
click at [157, 65] on link "PACER Notices" at bounding box center [218, 66] width 325 height 30
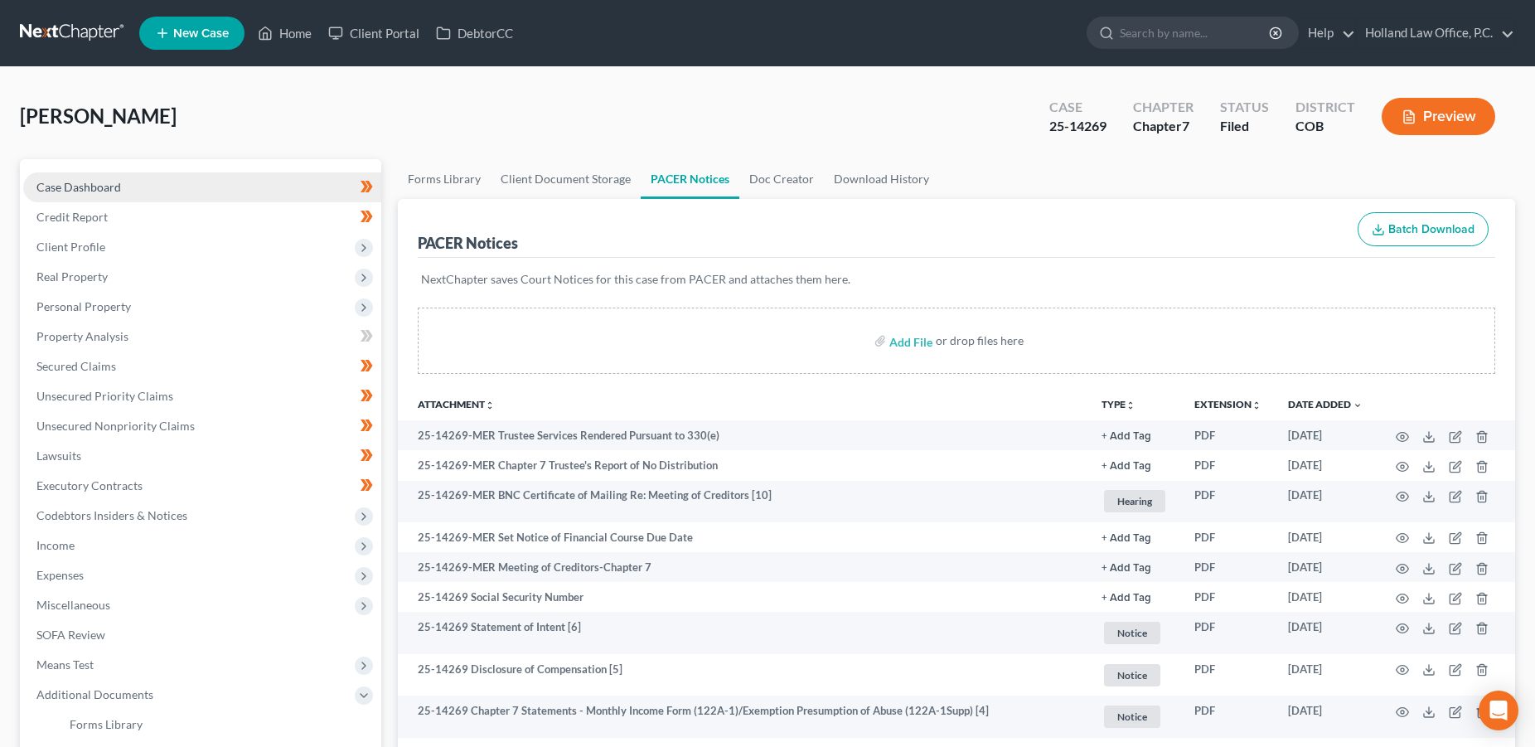
click at [103, 188] on span "Case Dashboard" at bounding box center [78, 187] width 85 height 14
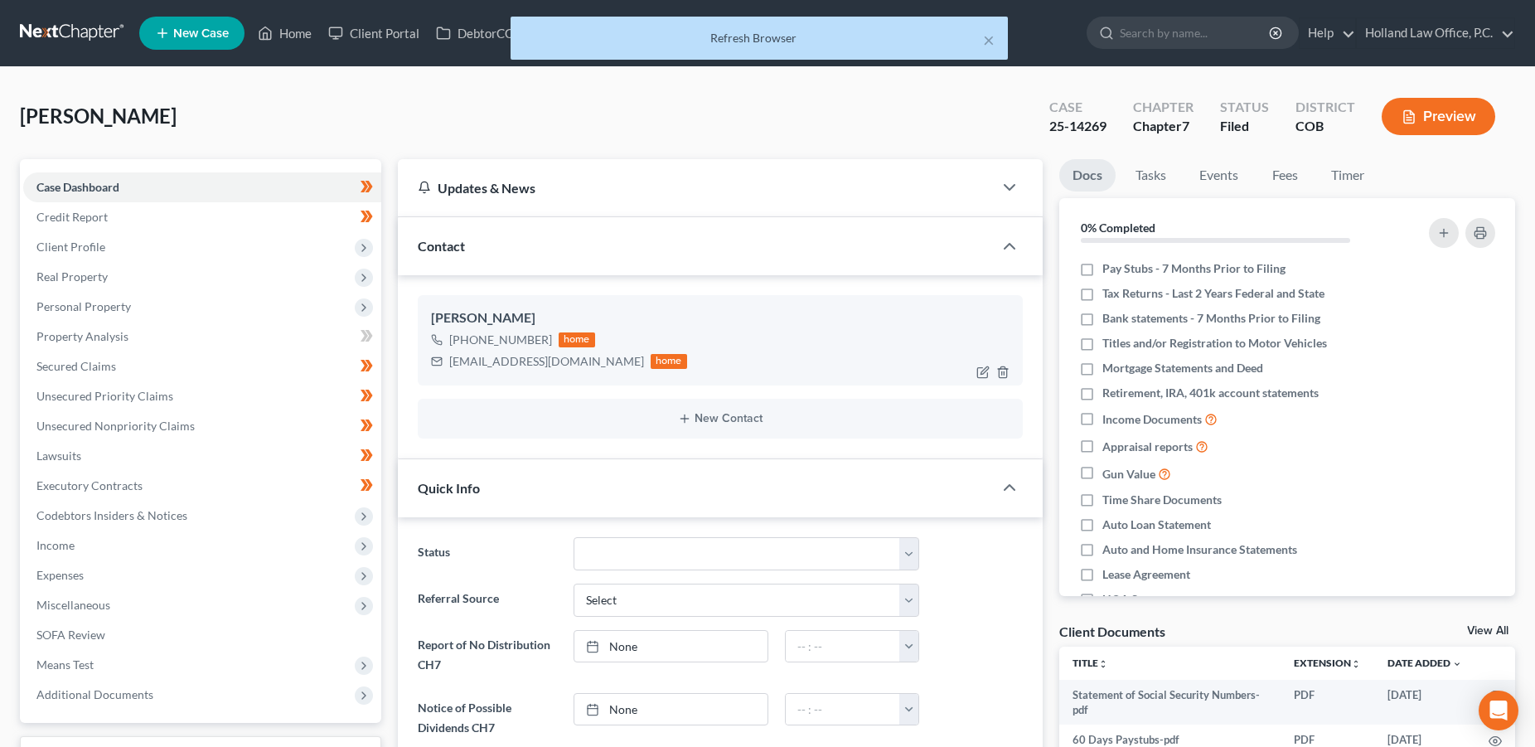
scroll to position [383, 0]
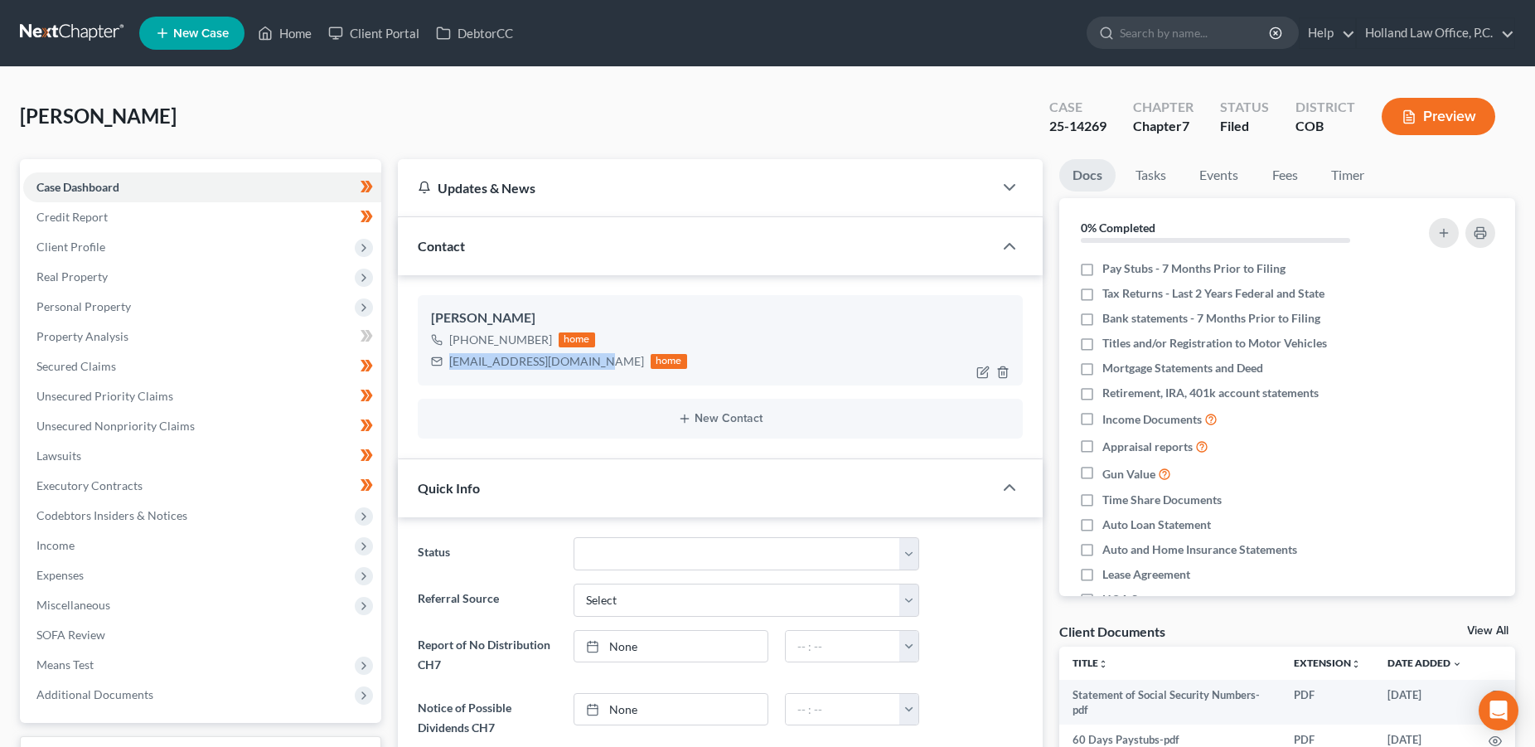
drag, startPoint x: 589, startPoint y: 363, endPoint x: 452, endPoint y: 365, distance: 136.7
click at [452, 365] on div "Rachelmettlen@icloud.com home" at bounding box center [559, 362] width 256 height 22
copy div "[EMAIL_ADDRESS][DOMAIN_NAME]"
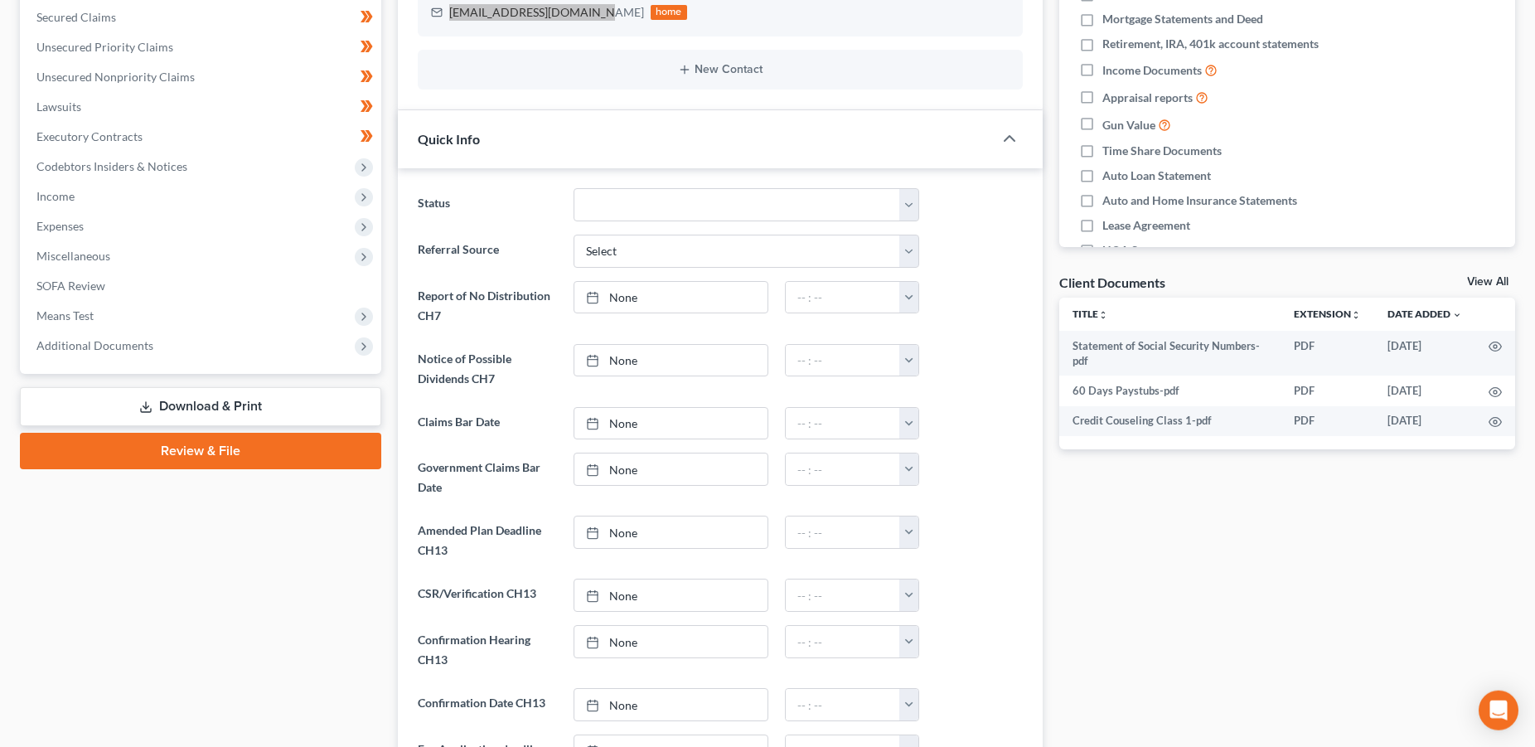
scroll to position [0, 0]
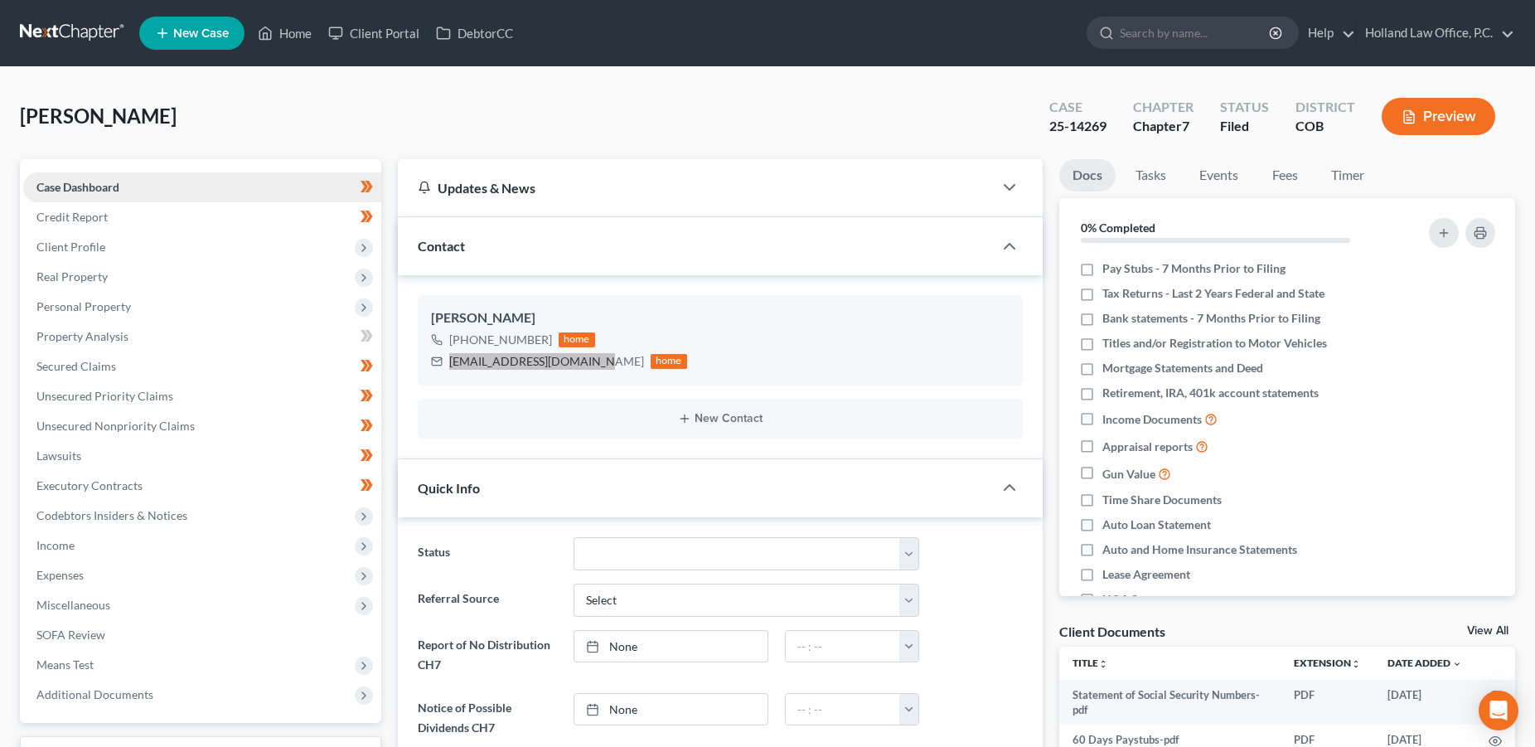
click at [93, 191] on span "Case Dashboard" at bounding box center [77, 187] width 83 height 14
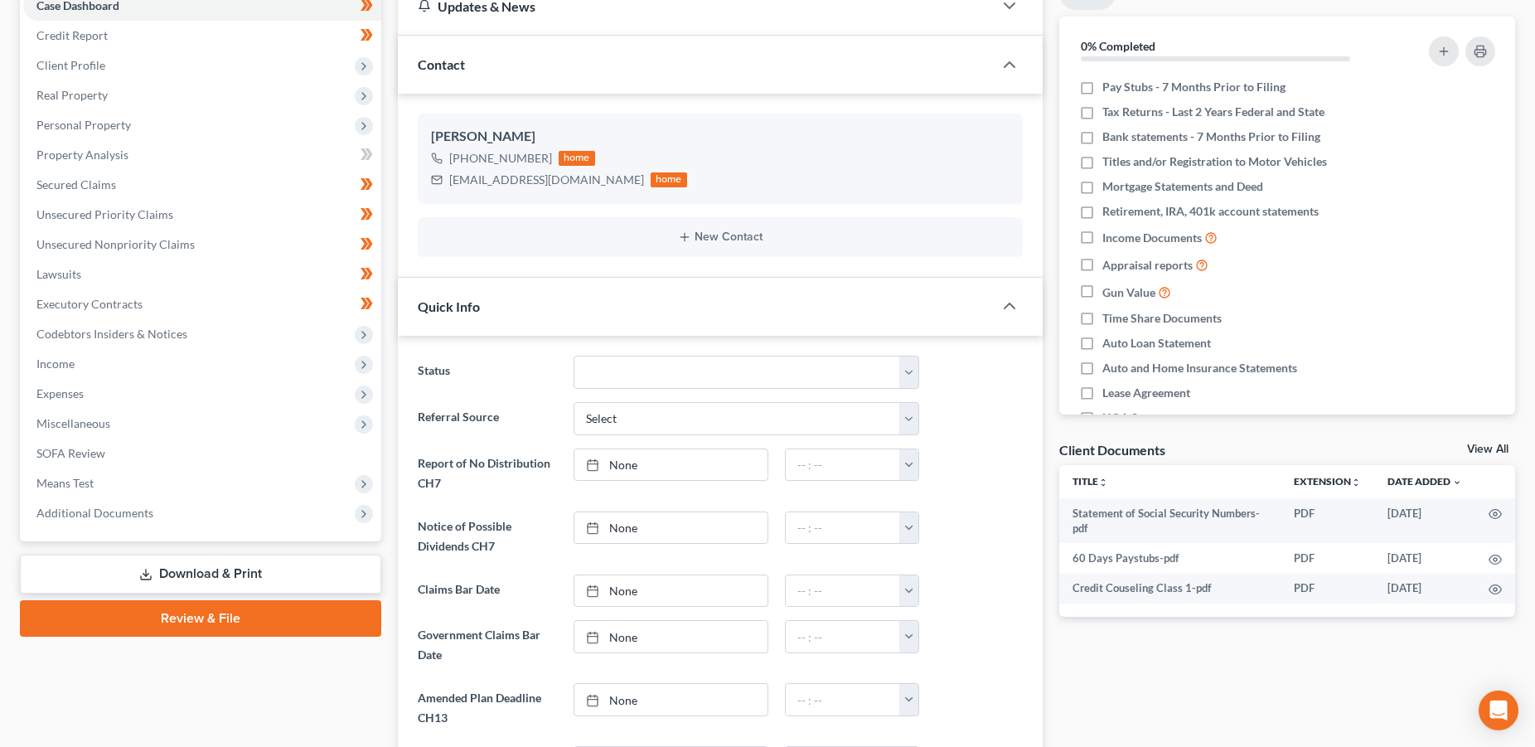
scroll to position [126, 0]
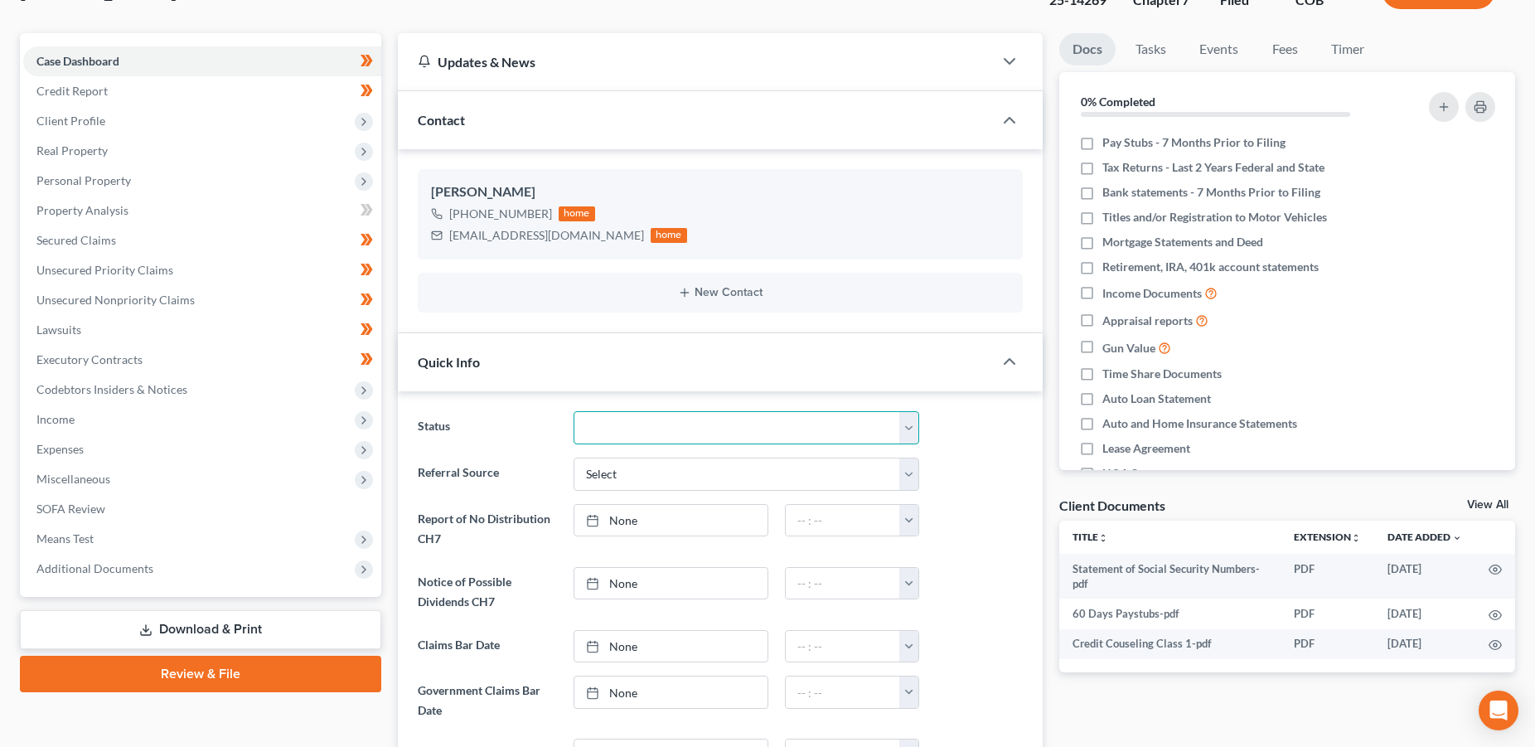
click at [573, 411] on select "Case Manager Assignment Closed Confirmed Chapter 13 Plan Discharged Dismissed F…" at bounding box center [746, 427] width 346 height 33
click option "Filed" at bounding box center [0, 0] width 0 height 0
click at [138, 297] on span "Unsecured Nonpriority Claims" at bounding box center [115, 300] width 158 height 14
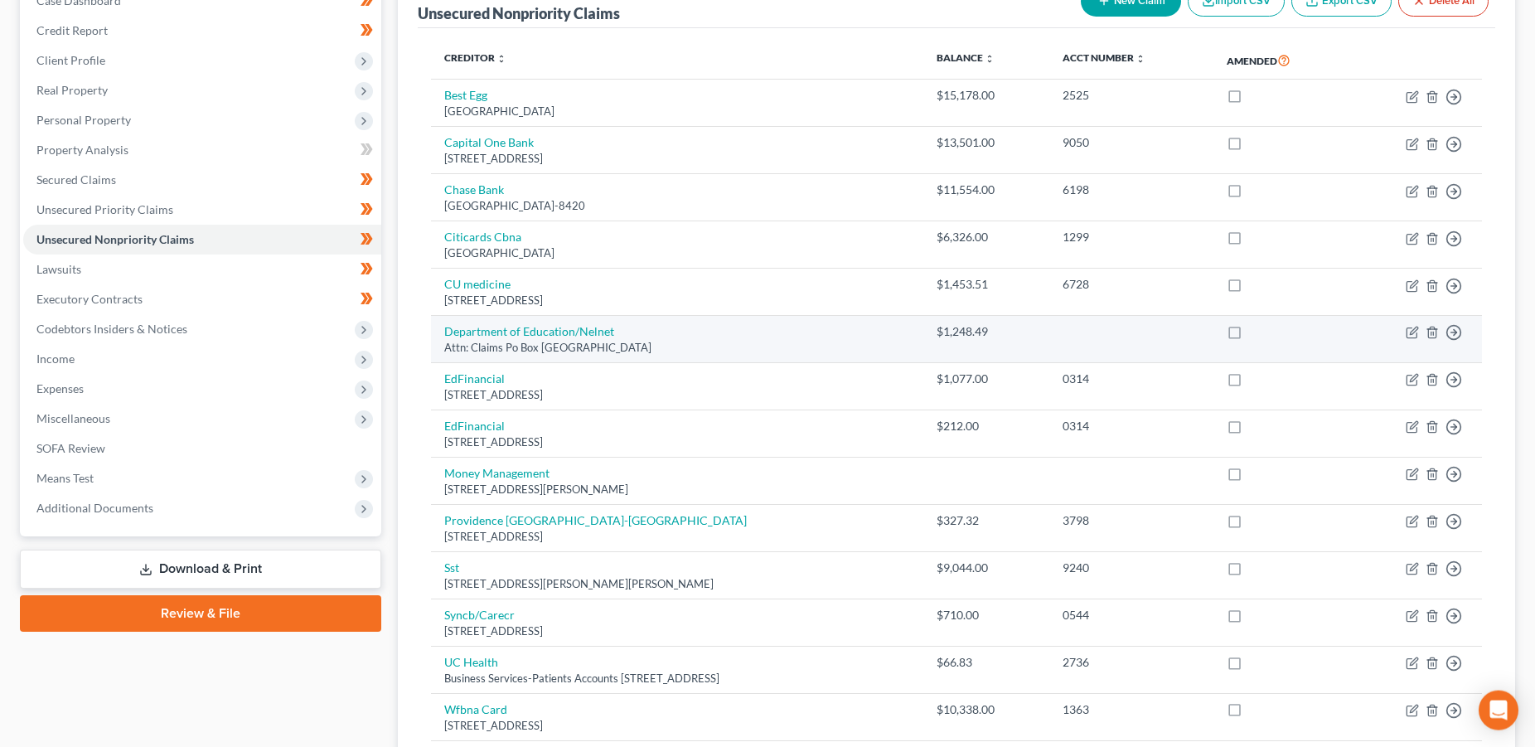
scroll to position [360, 0]
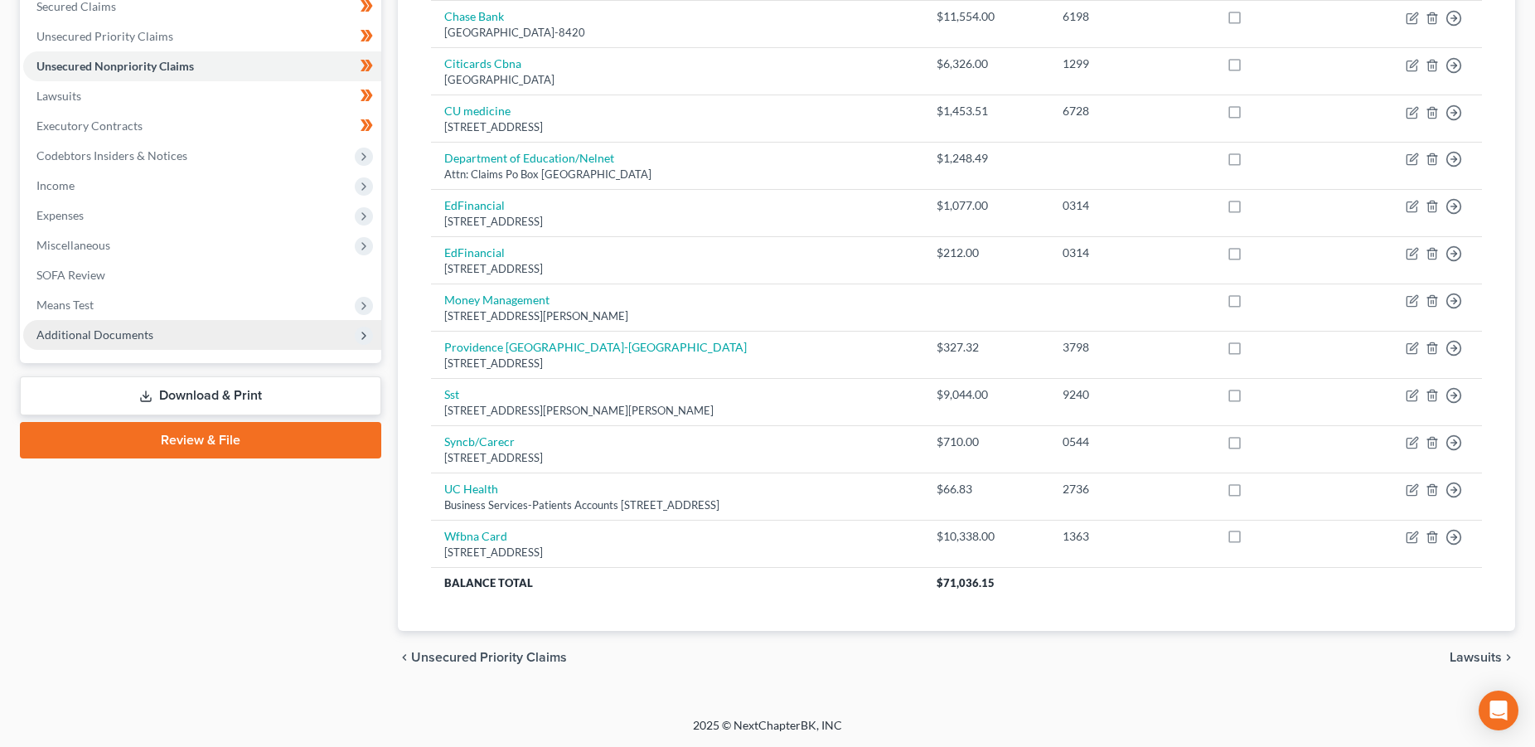
click at [85, 326] on span "Additional Documents" at bounding box center [202, 335] width 358 height 30
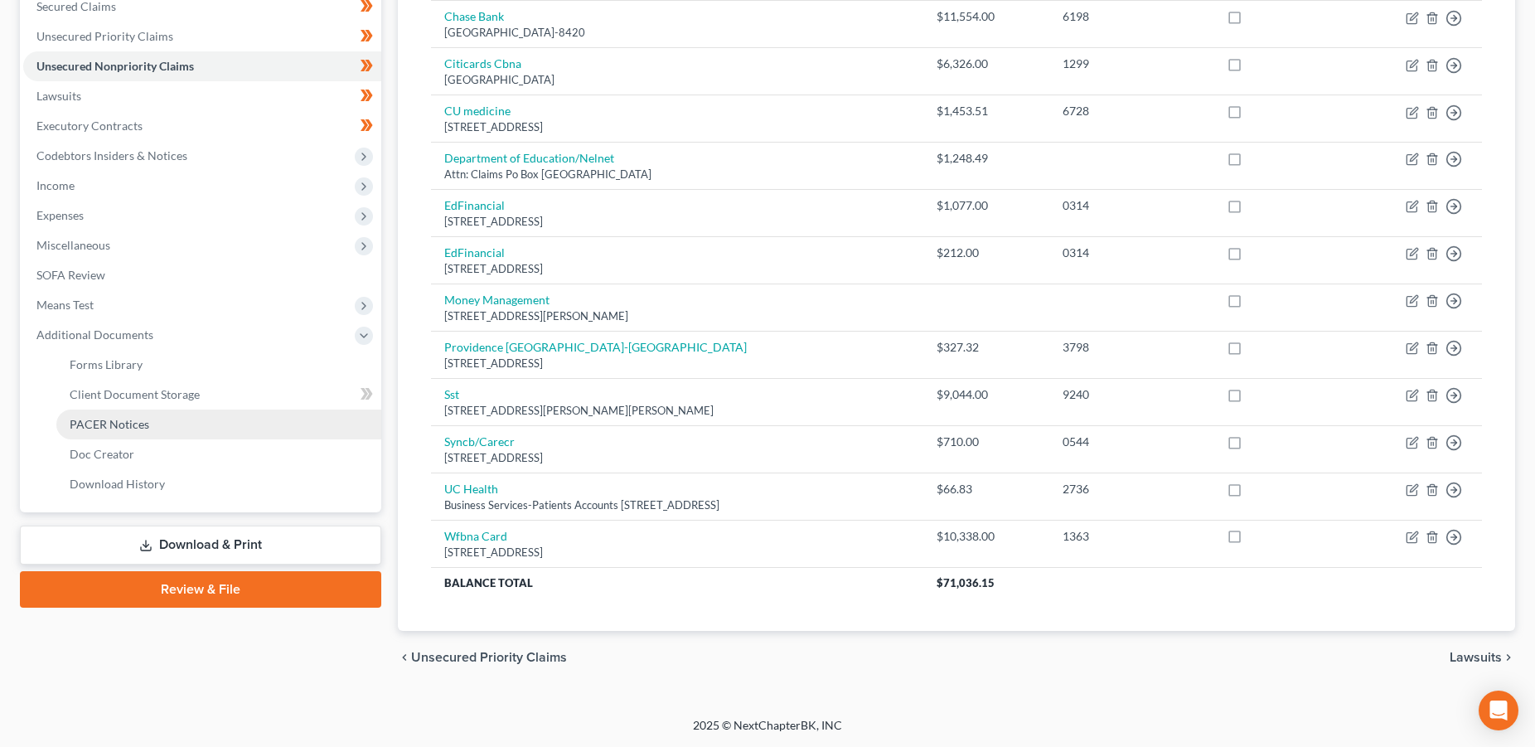
click at [86, 416] on link "PACER Notices" at bounding box center [218, 424] width 325 height 30
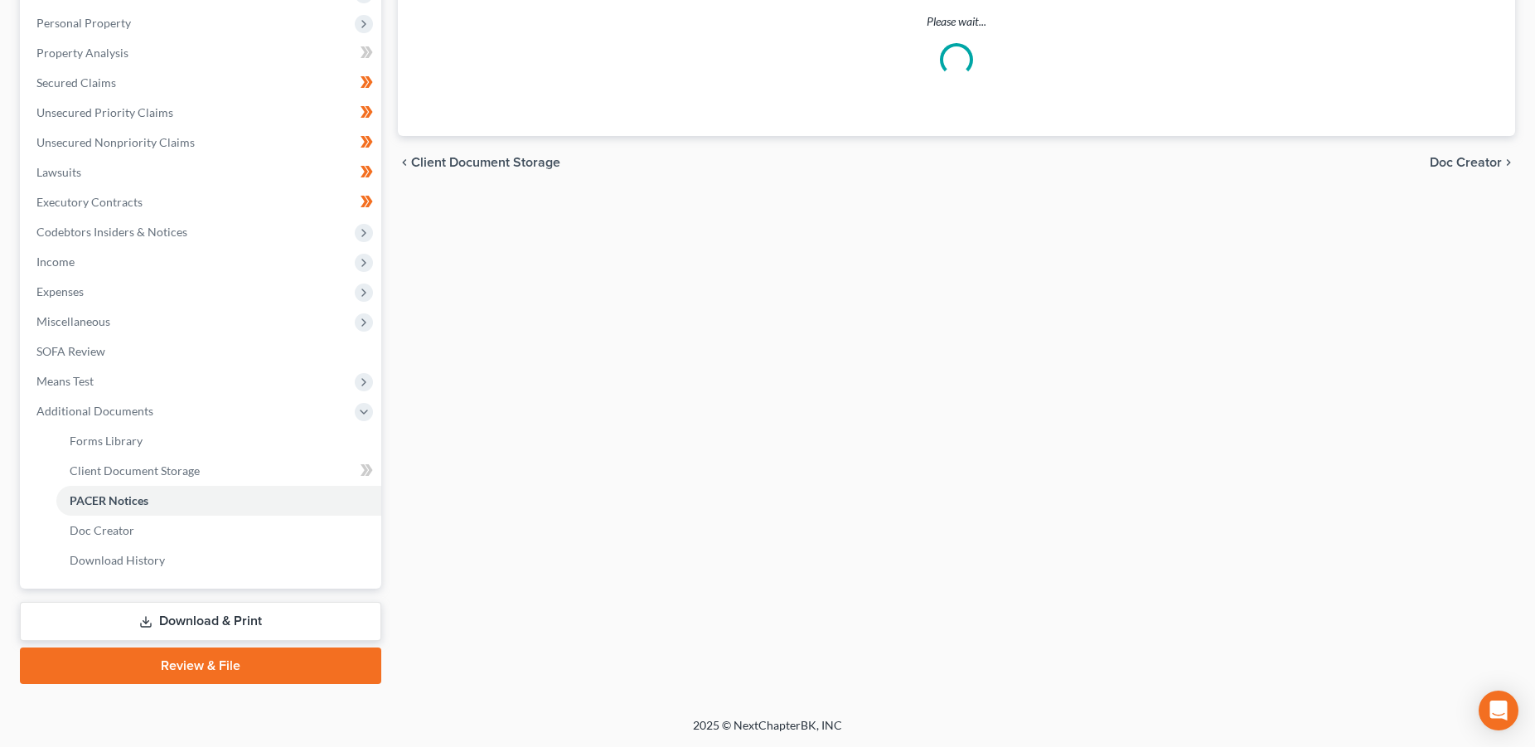
scroll to position [282, 0]
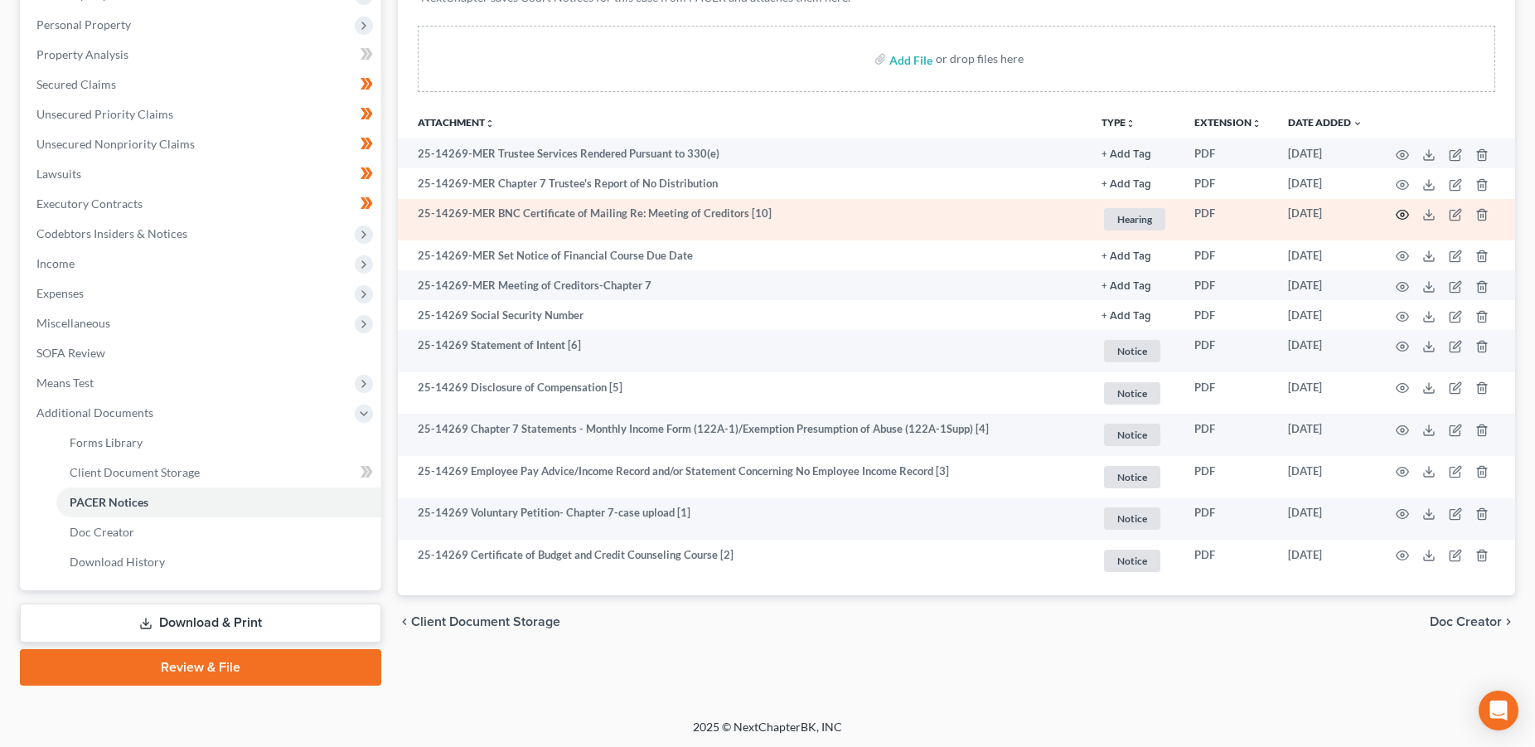
click at [1403, 215] on circle "button" at bounding box center [1401, 214] width 3 height 3
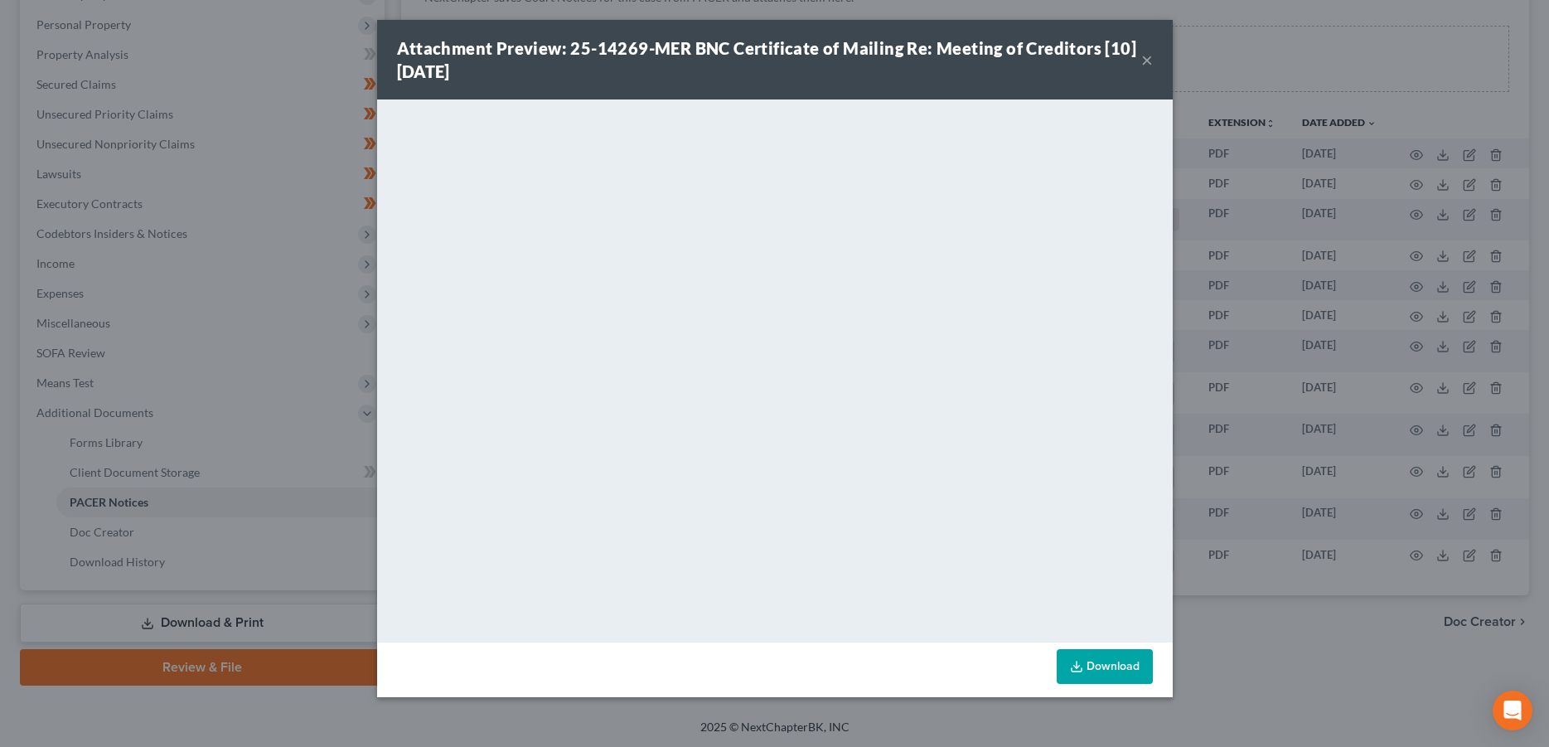
click at [1148, 61] on button "×" at bounding box center [1147, 60] width 12 height 20
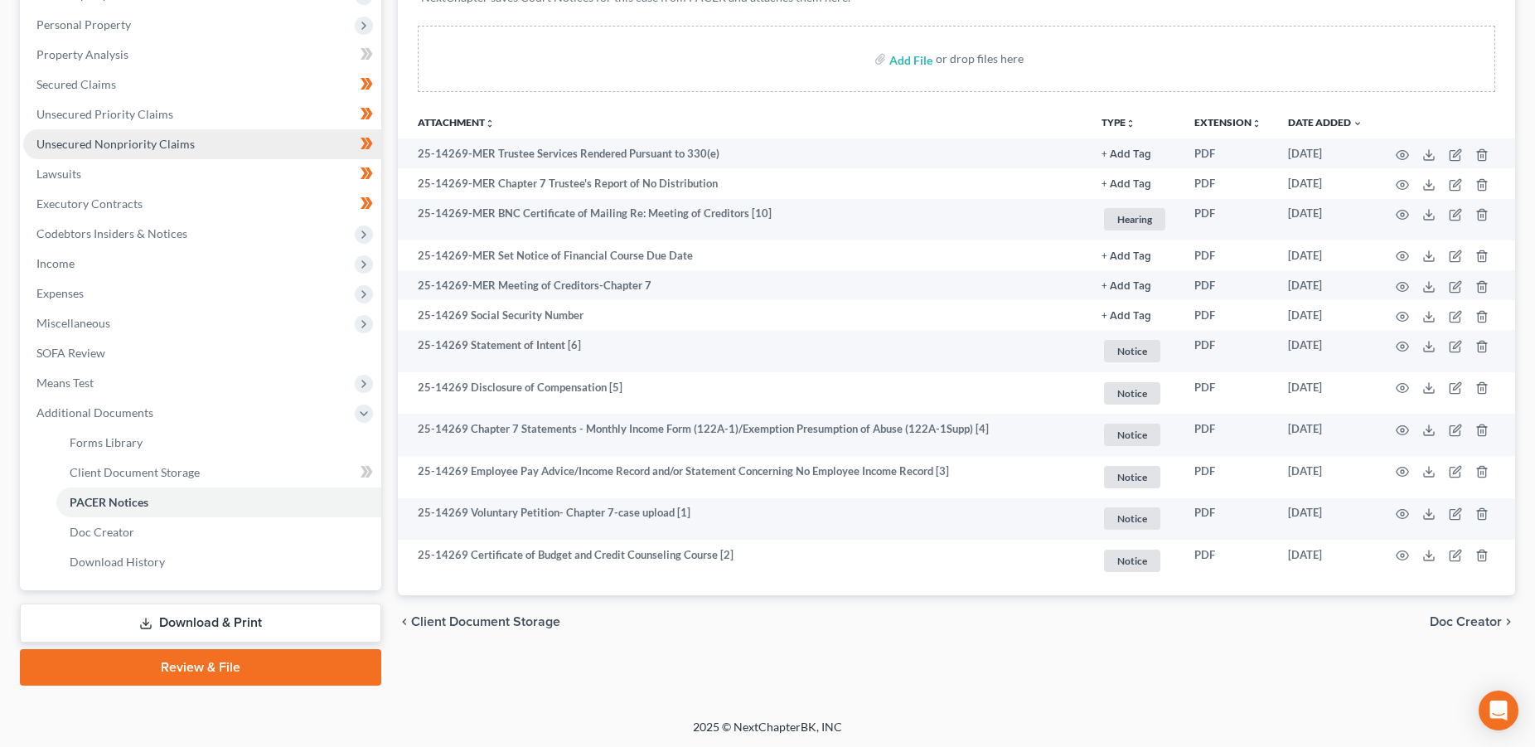
scroll to position [0, 0]
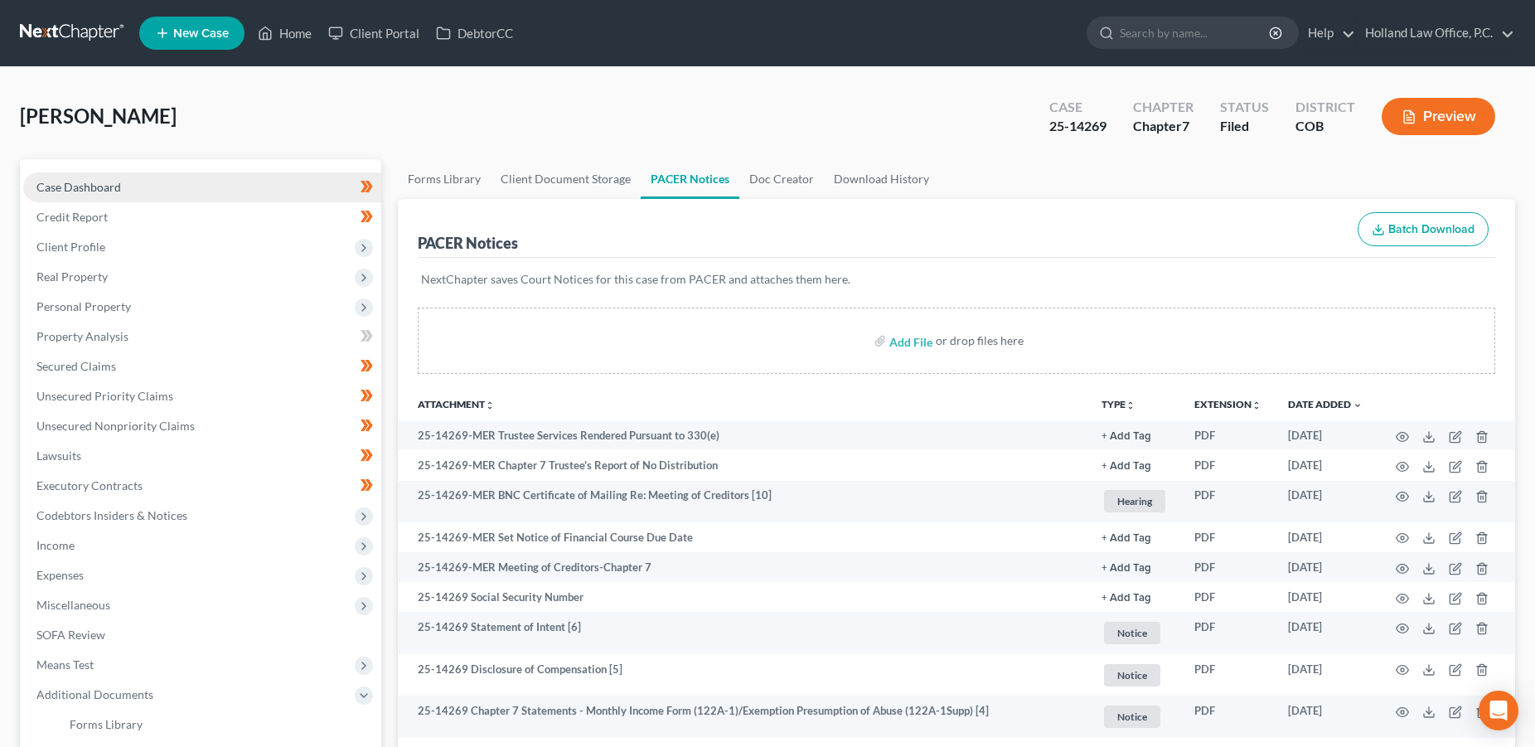
click at [90, 191] on span "Case Dashboard" at bounding box center [78, 187] width 85 height 14
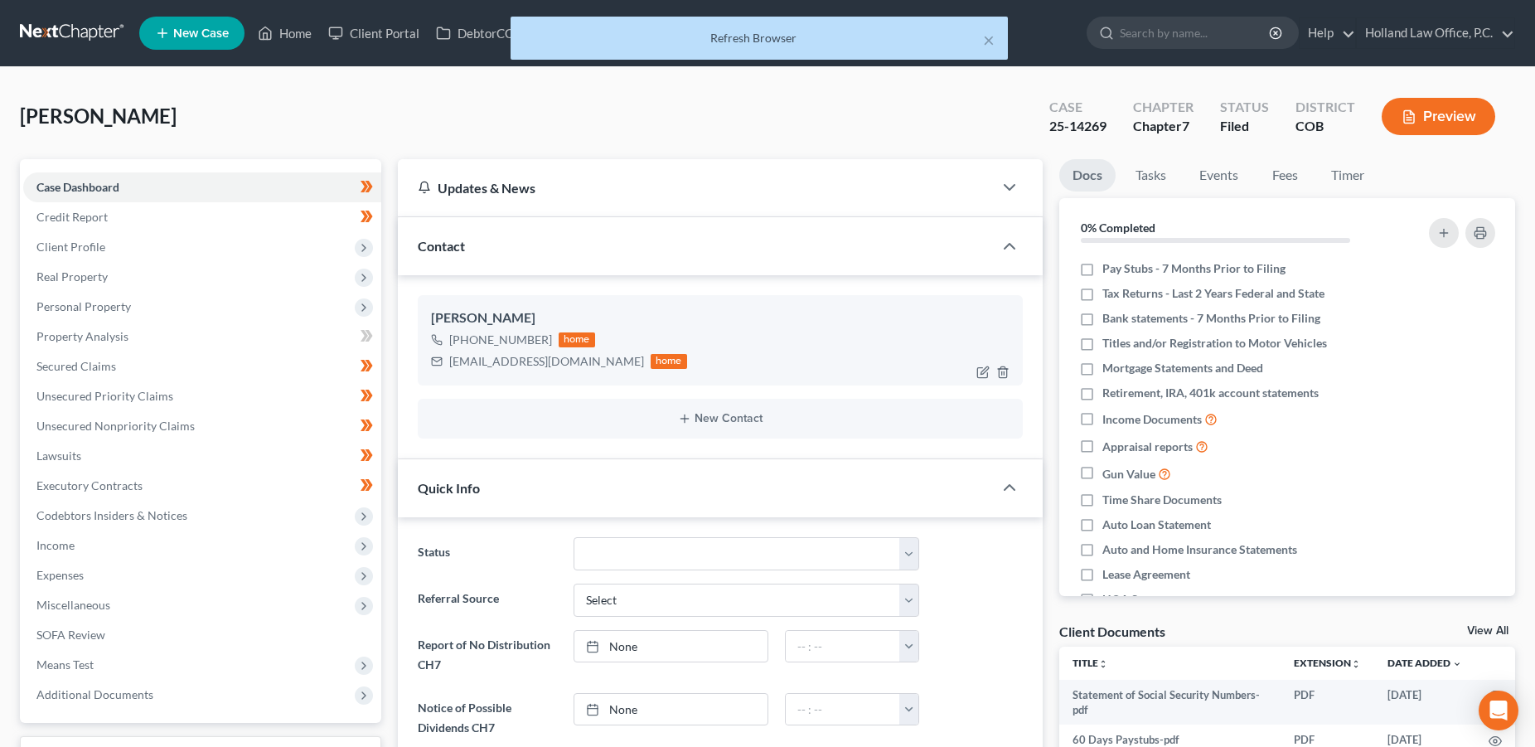
scroll to position [383, 0]
drag, startPoint x: 542, startPoint y: 340, endPoint x: 461, endPoint y: 339, distance: 81.2
click at [461, 339] on div "[PHONE_NUMBER]" at bounding box center [500, 339] width 103 height 17
copy div "[PHONE_NUMBER]"
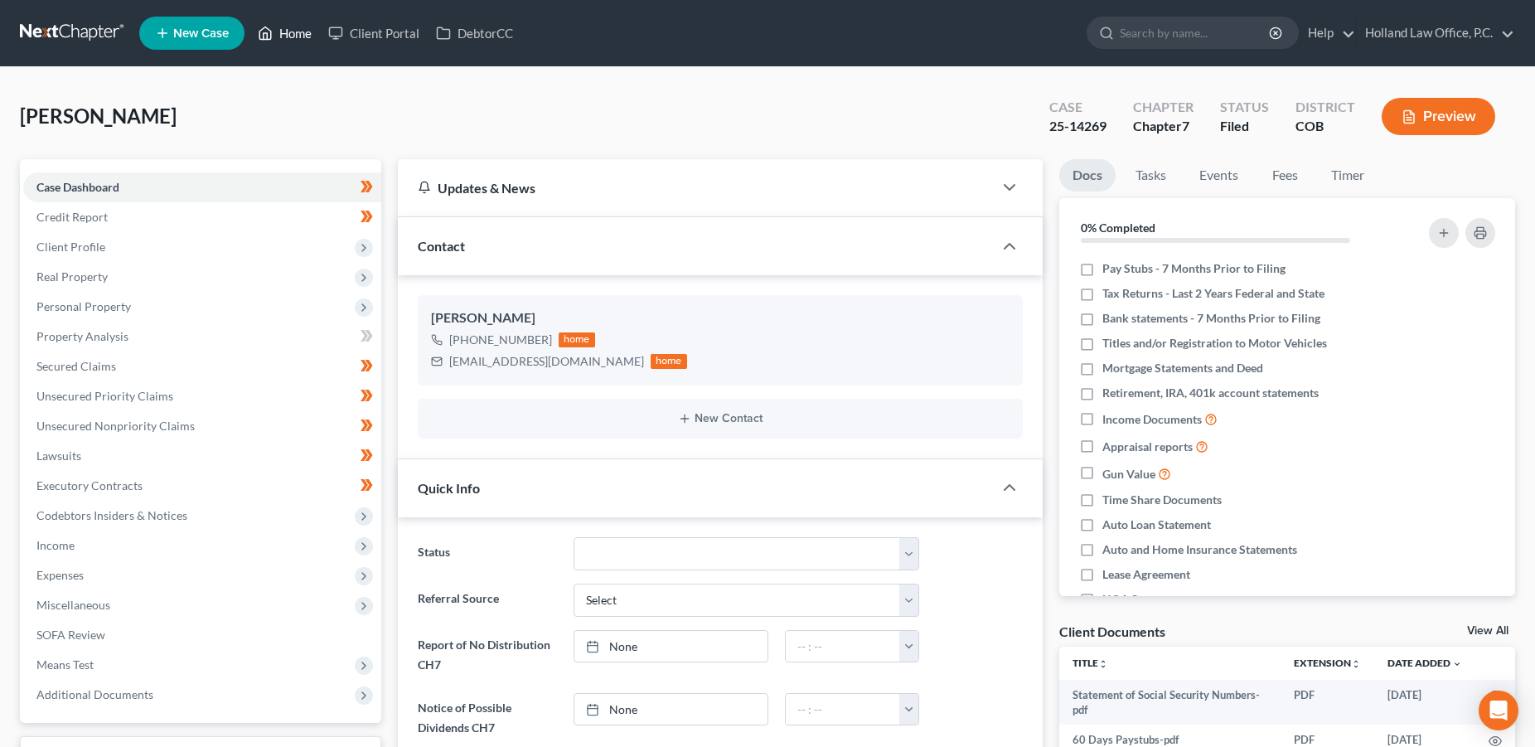
click at [303, 35] on link "Home" at bounding box center [284, 33] width 70 height 30
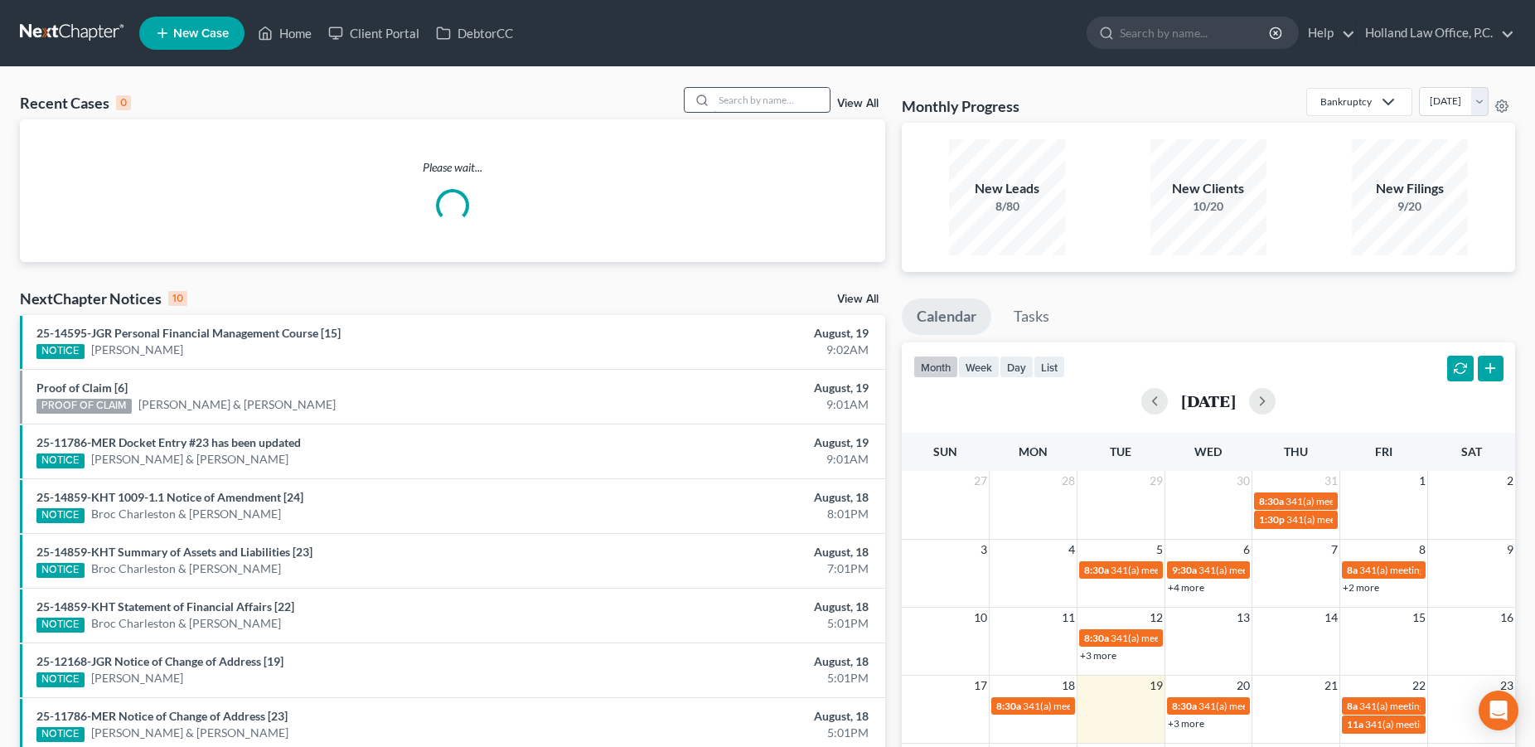
click at [713, 101] on input "search" at bounding box center [771, 100] width 116 height 24
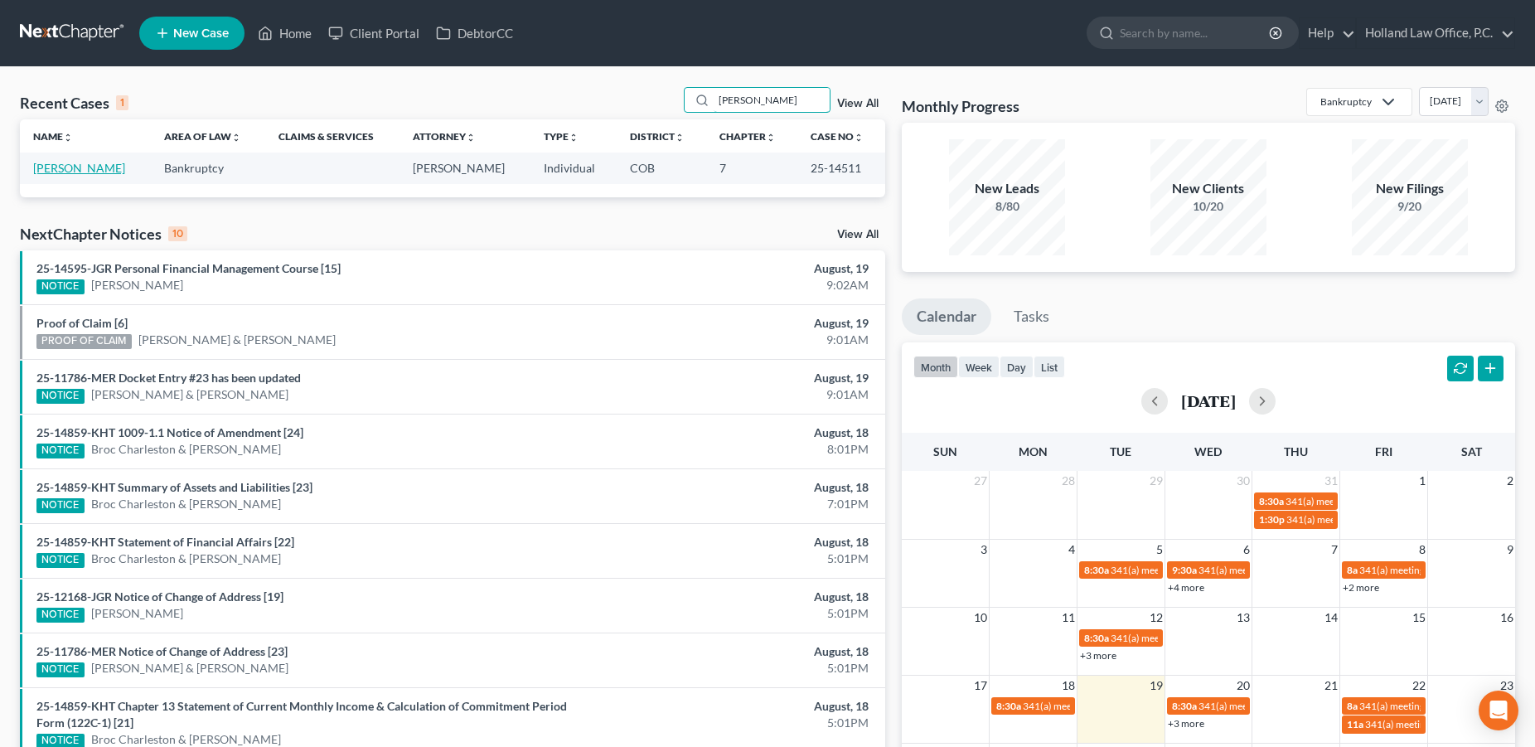
type input "[PERSON_NAME]"
click at [81, 168] on link "[PERSON_NAME]" at bounding box center [79, 168] width 92 height 14
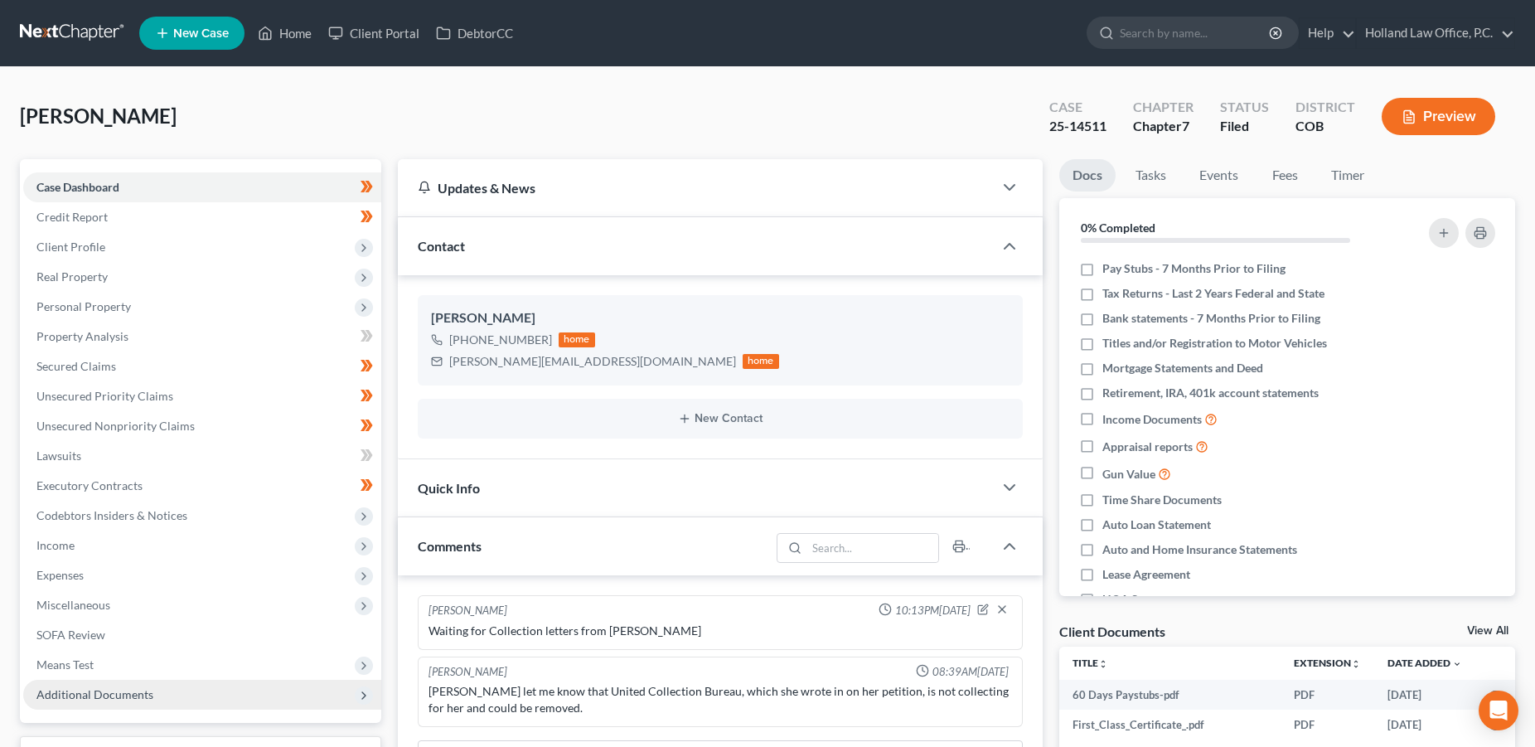
click at [63, 694] on span "Additional Documents" at bounding box center [94, 694] width 117 height 14
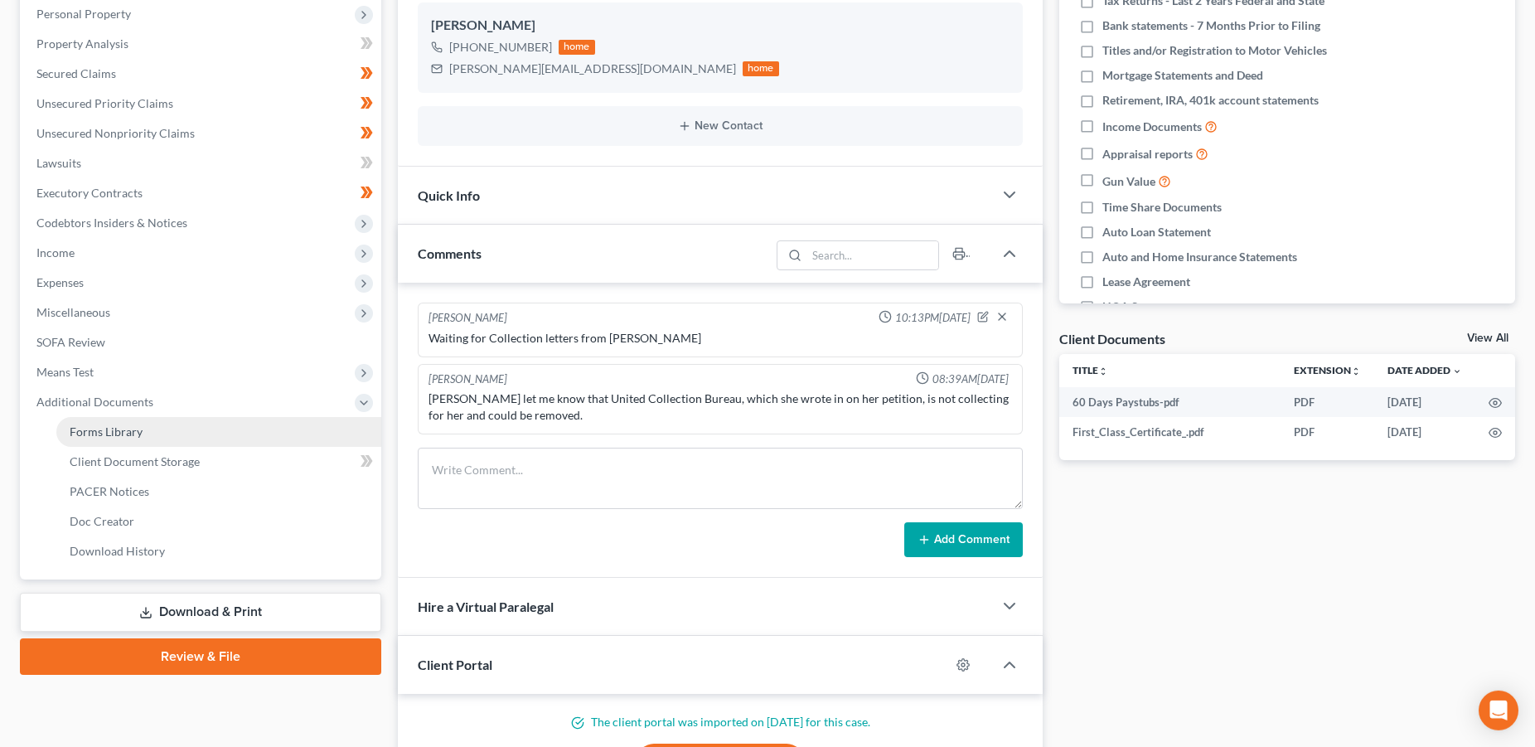
scroll to position [522, 0]
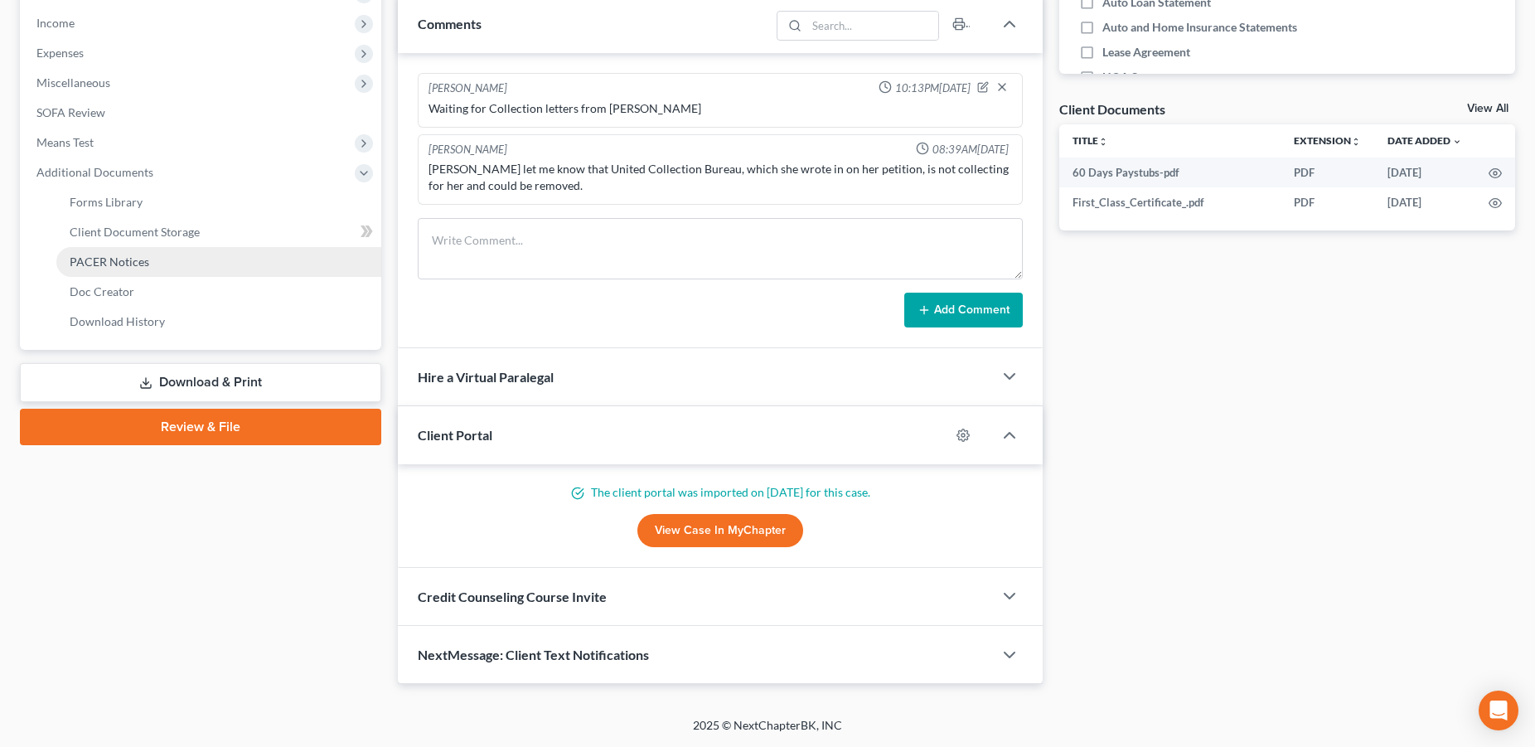
click at [137, 261] on span "PACER Notices" at bounding box center [110, 261] width 80 height 14
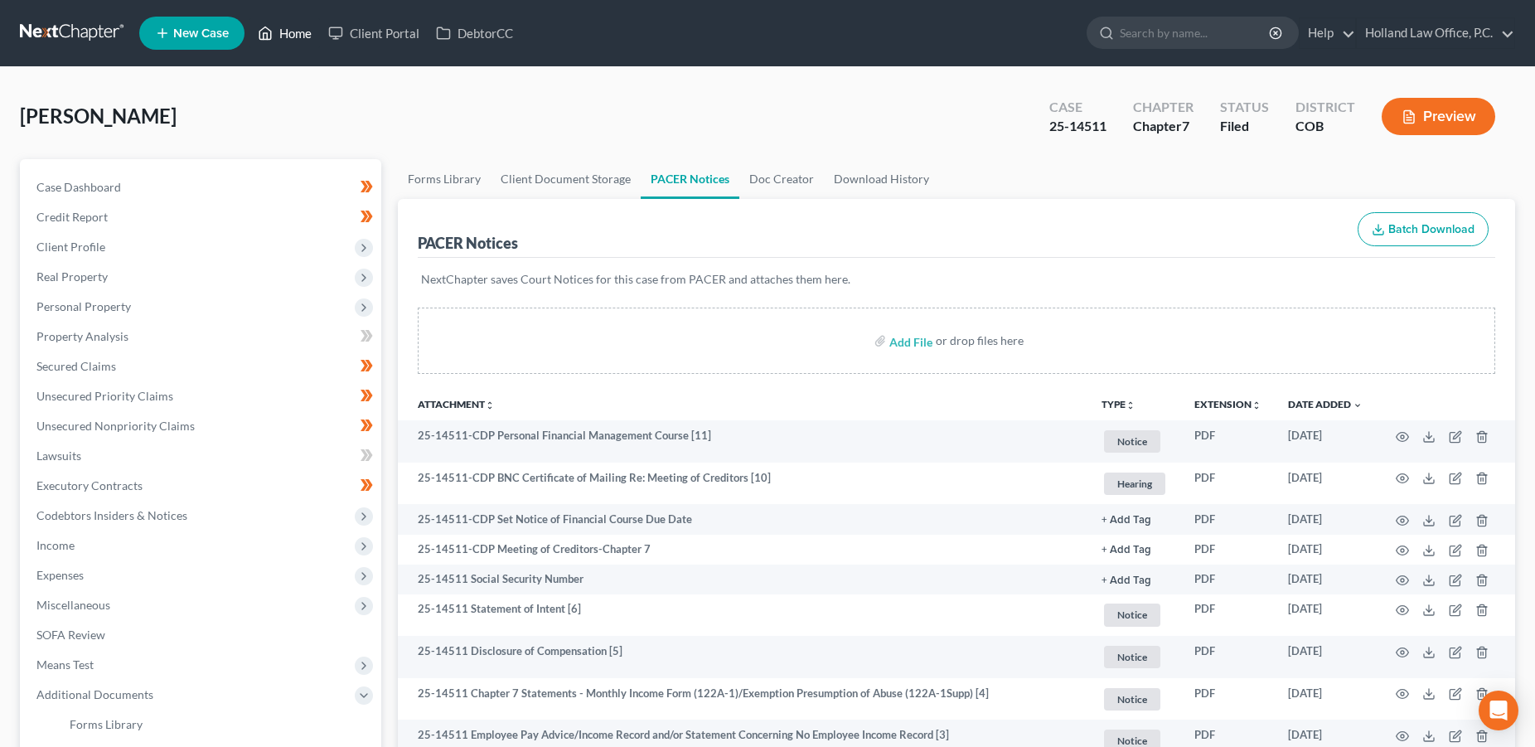
click at [305, 38] on link "Home" at bounding box center [284, 33] width 70 height 30
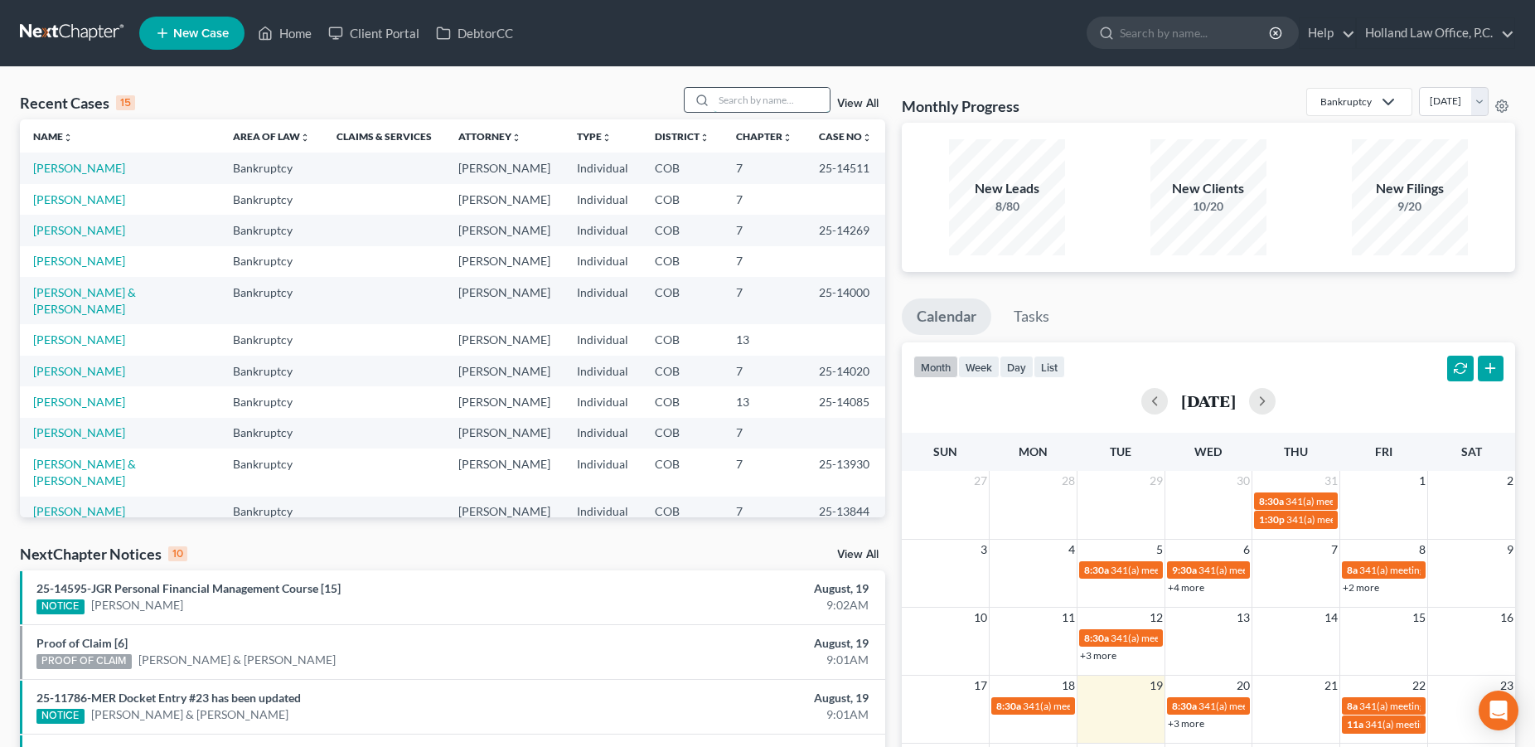
paste input "[PERSON_NAME]"
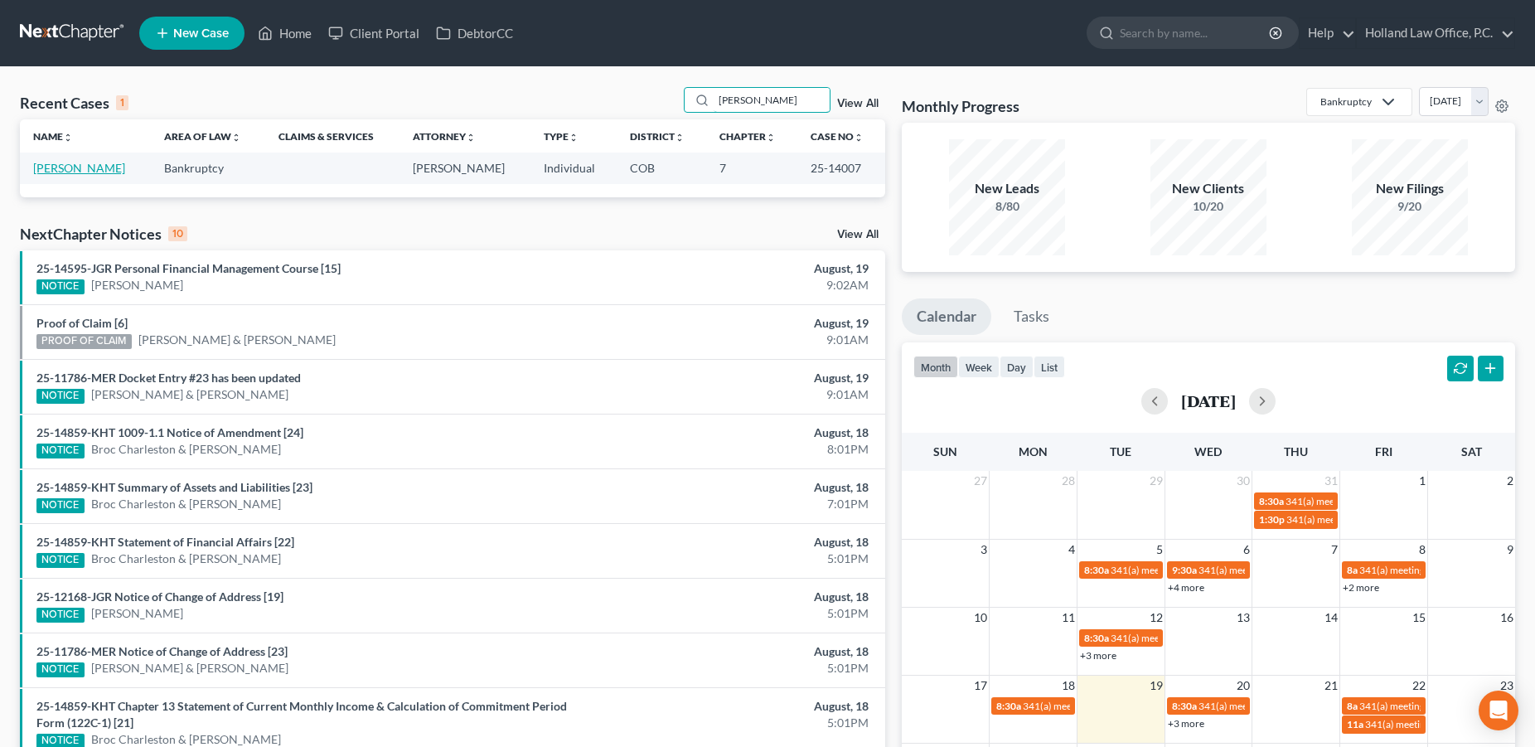
type input "[PERSON_NAME]"
click at [102, 174] on link "[PERSON_NAME]" at bounding box center [79, 168] width 92 height 14
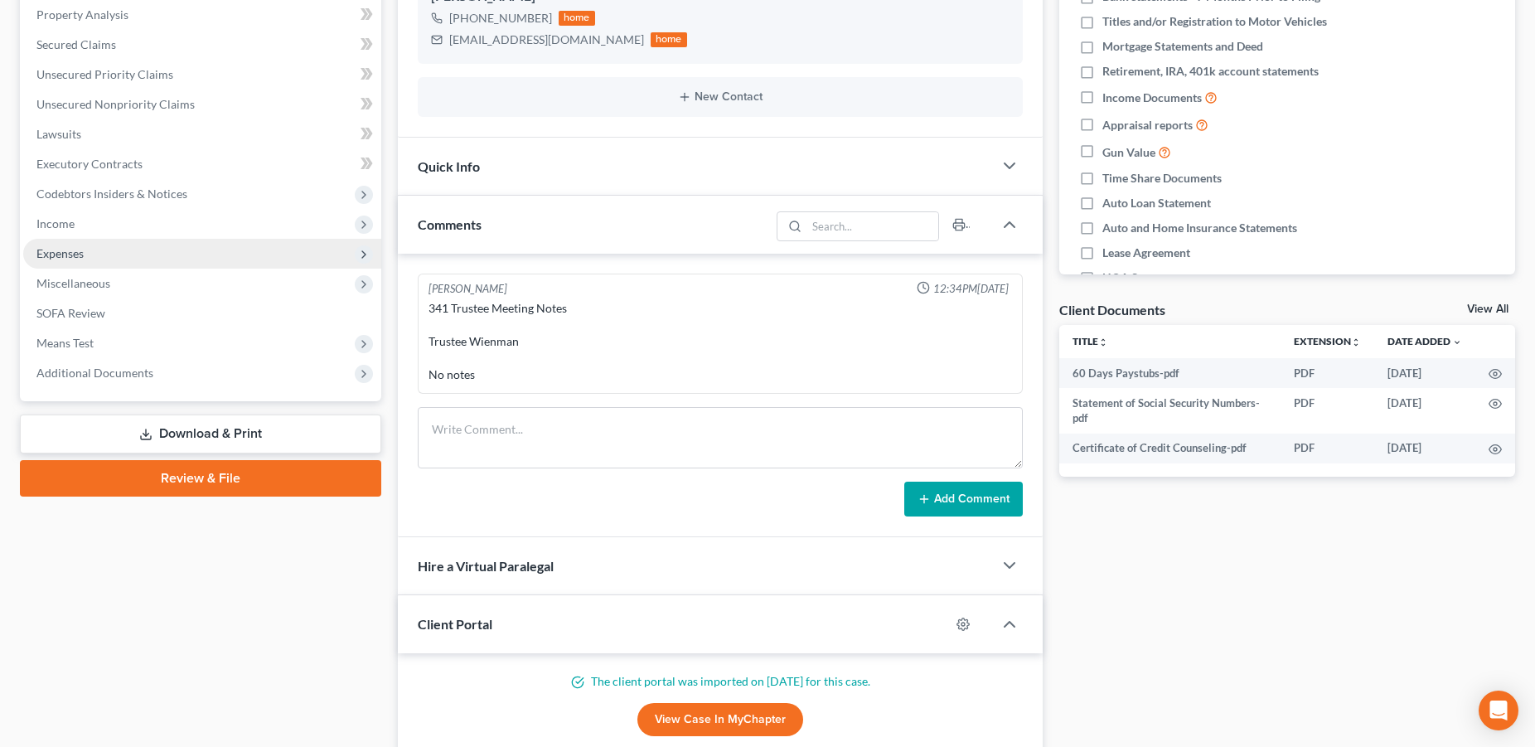
scroll to position [510, 0]
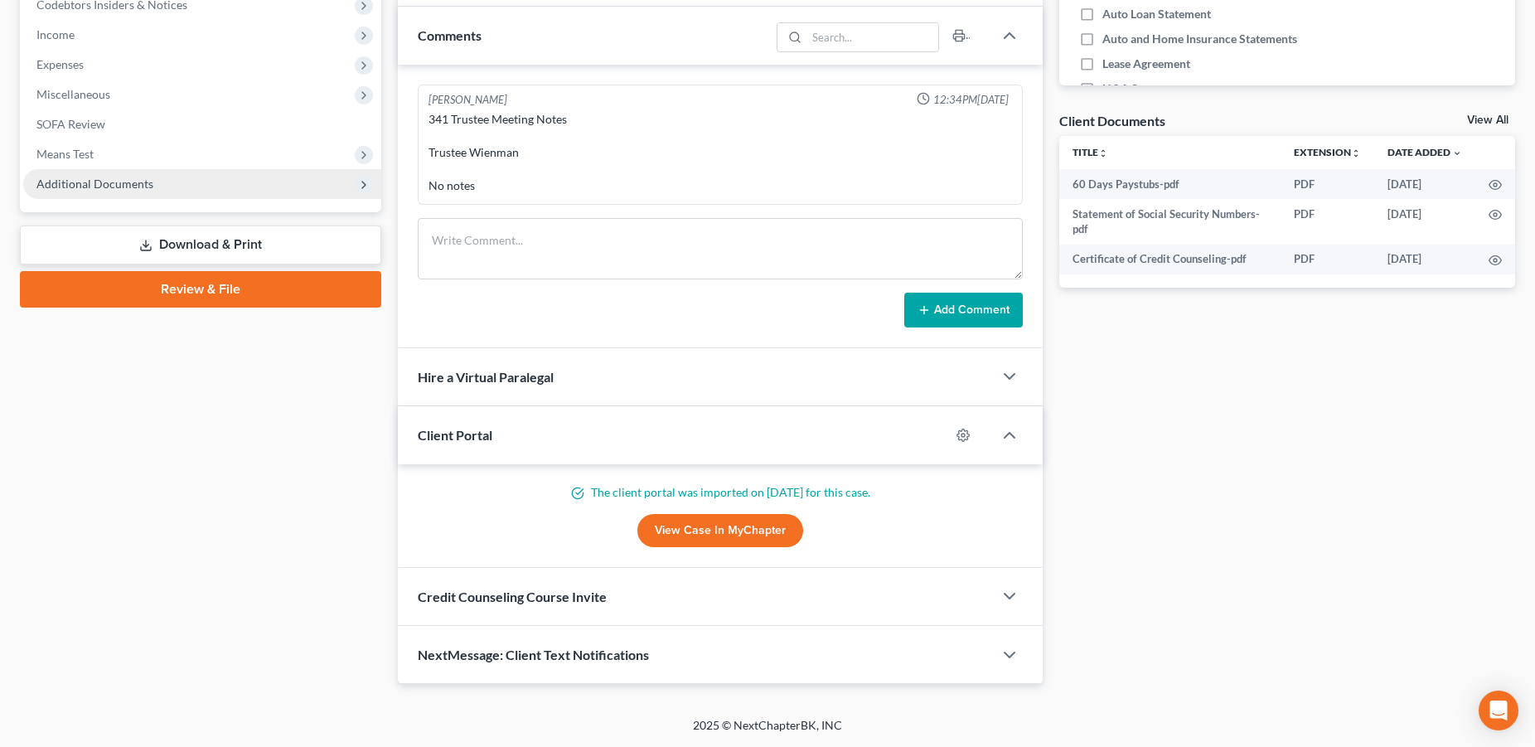
click at [147, 186] on span "Additional Documents" at bounding box center [94, 183] width 117 height 14
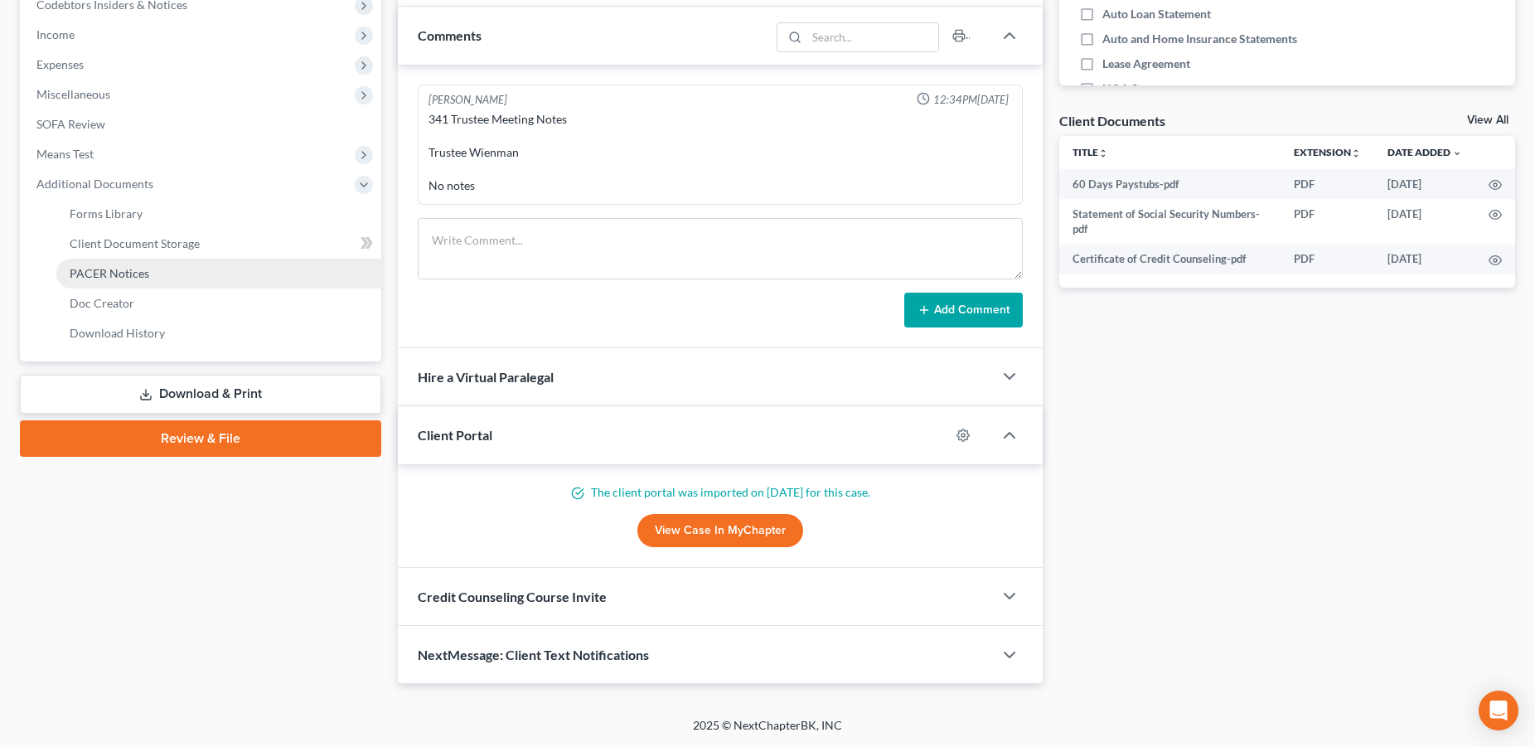
click at [142, 268] on span "PACER Notices" at bounding box center [110, 273] width 80 height 14
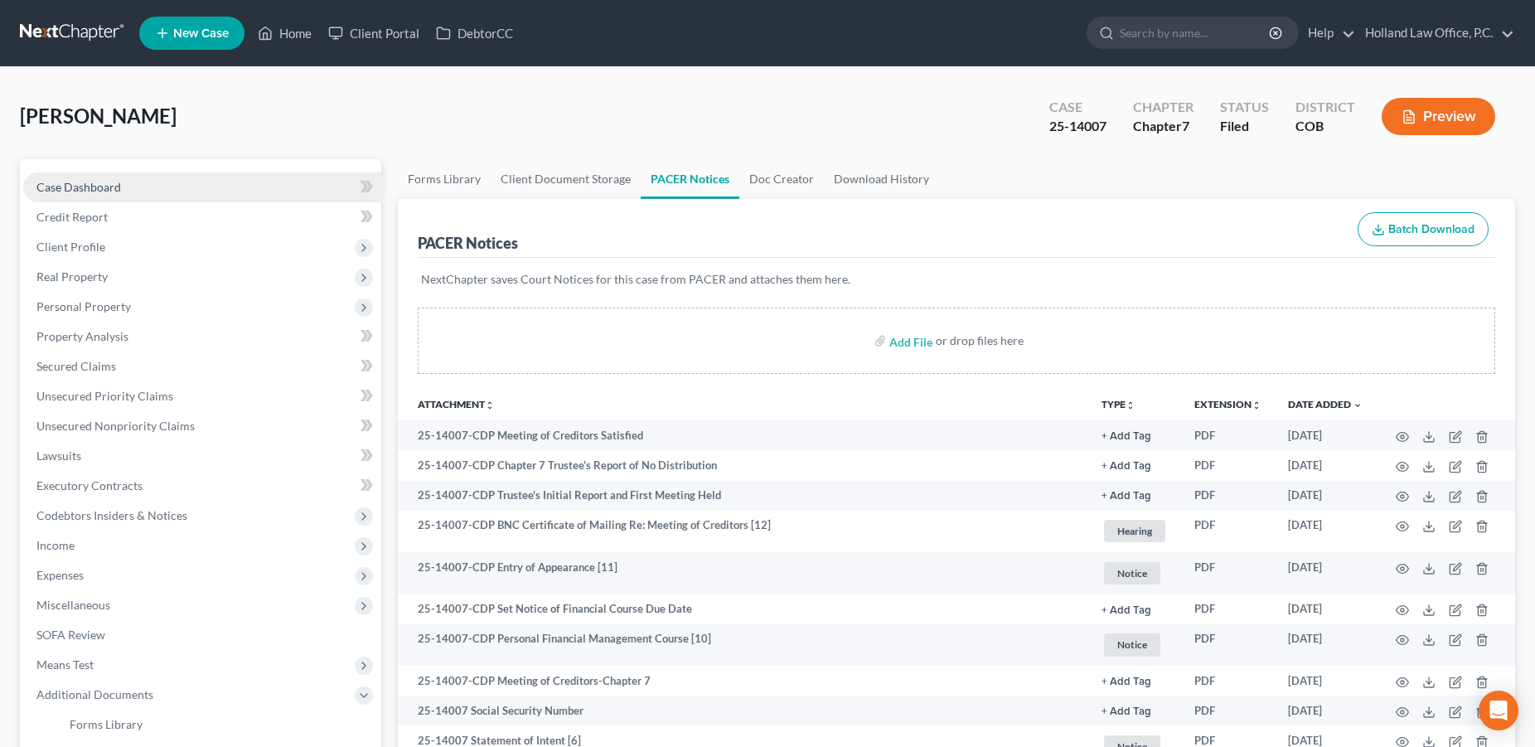
click at [73, 186] on span "Case Dashboard" at bounding box center [78, 187] width 85 height 14
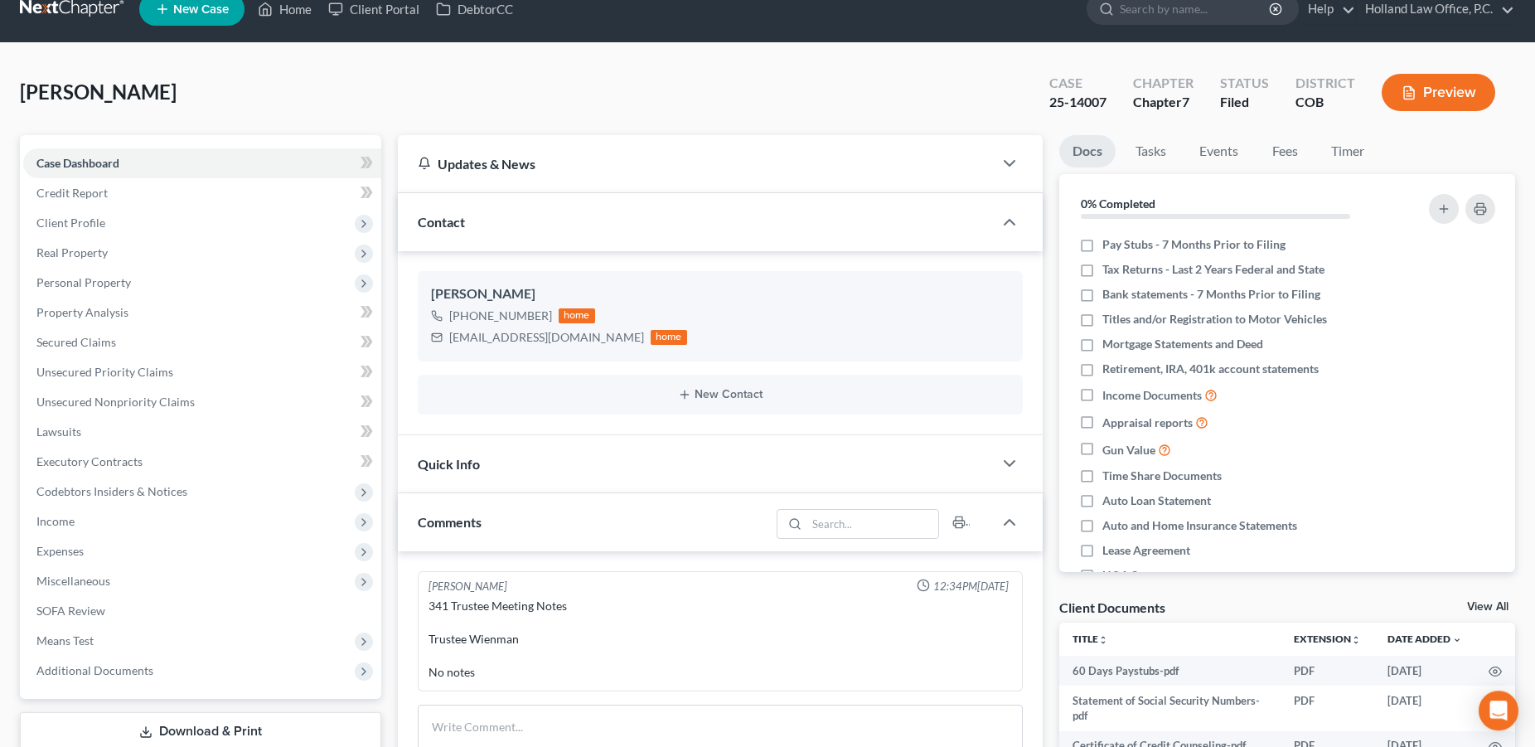
scroll to position [22, 0]
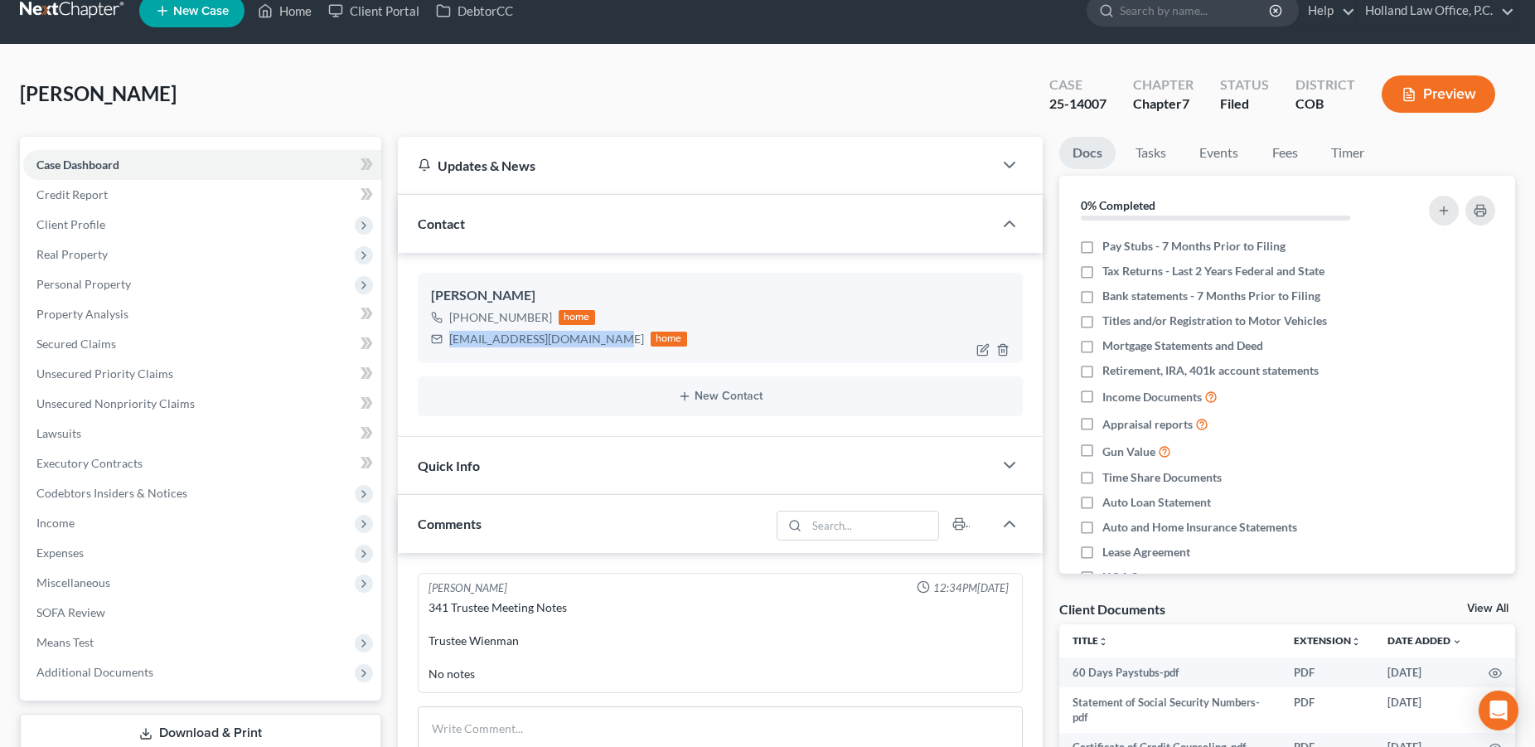
drag, startPoint x: 604, startPoint y: 340, endPoint x: 451, endPoint y: 343, distance: 153.3
click at [451, 343] on div "[EMAIL_ADDRESS][DOMAIN_NAME] home" at bounding box center [559, 339] width 256 height 22
copy div "[EMAIL_ADDRESS][DOMAIN_NAME]"
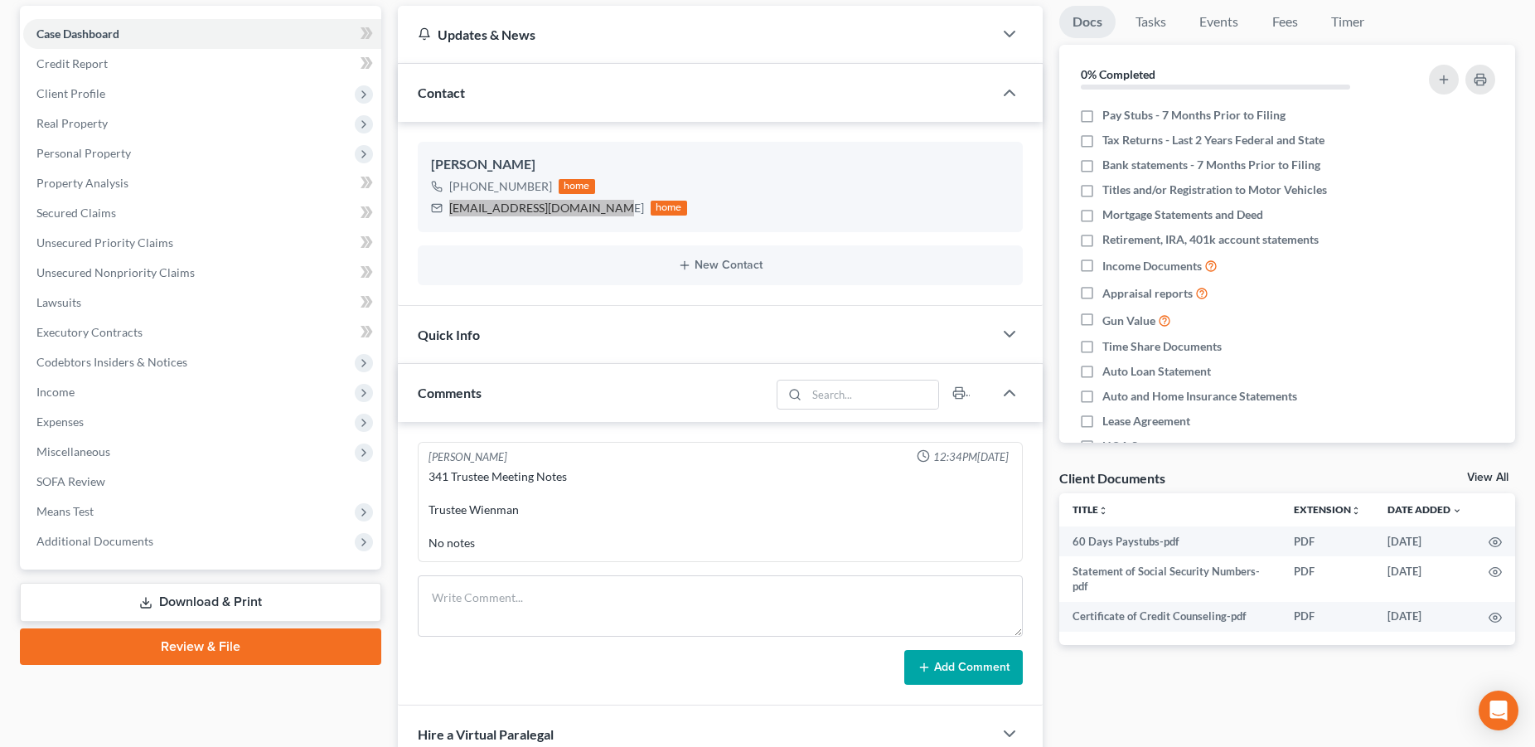
scroll to position [0, 0]
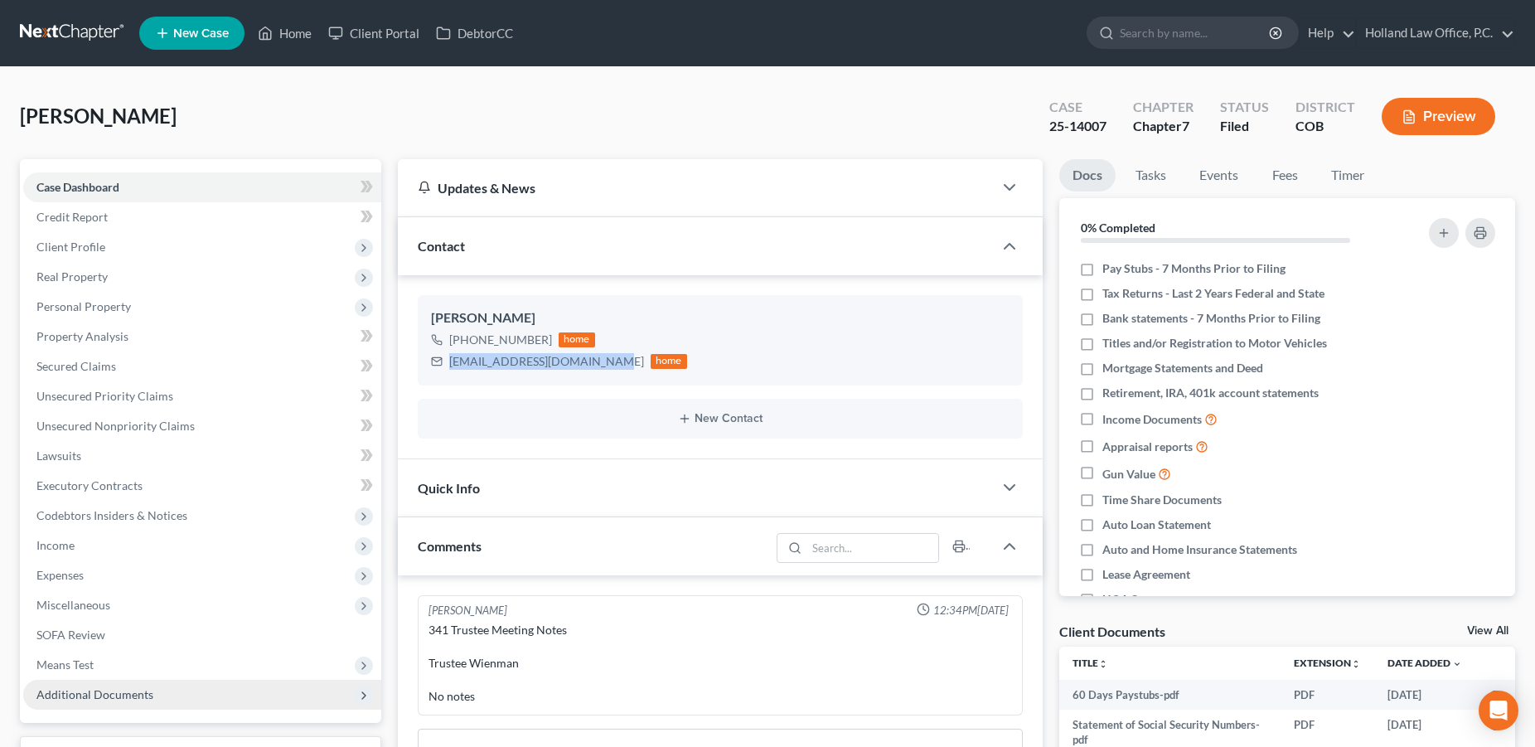
click at [141, 694] on span "Additional Documents" at bounding box center [94, 694] width 117 height 14
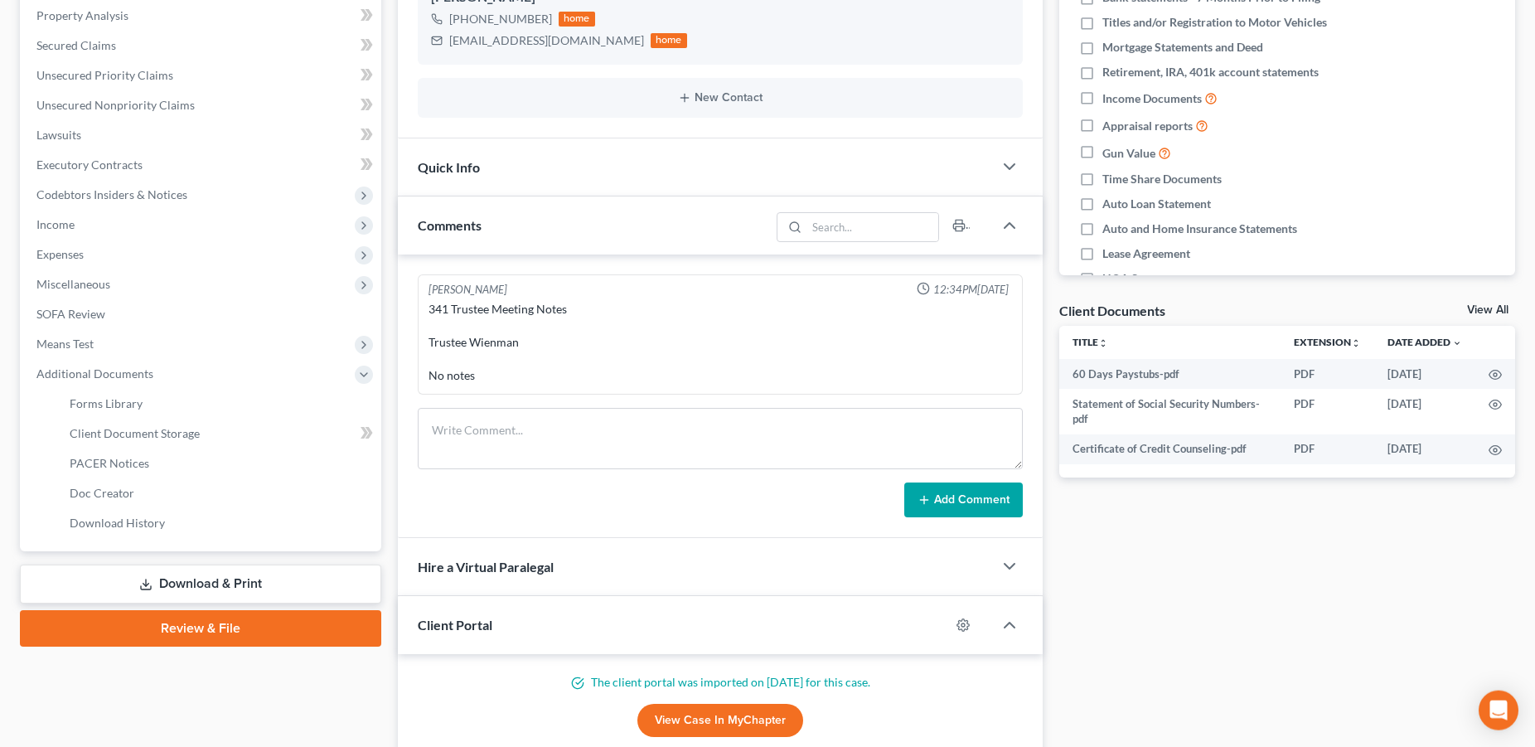
scroll to position [510, 0]
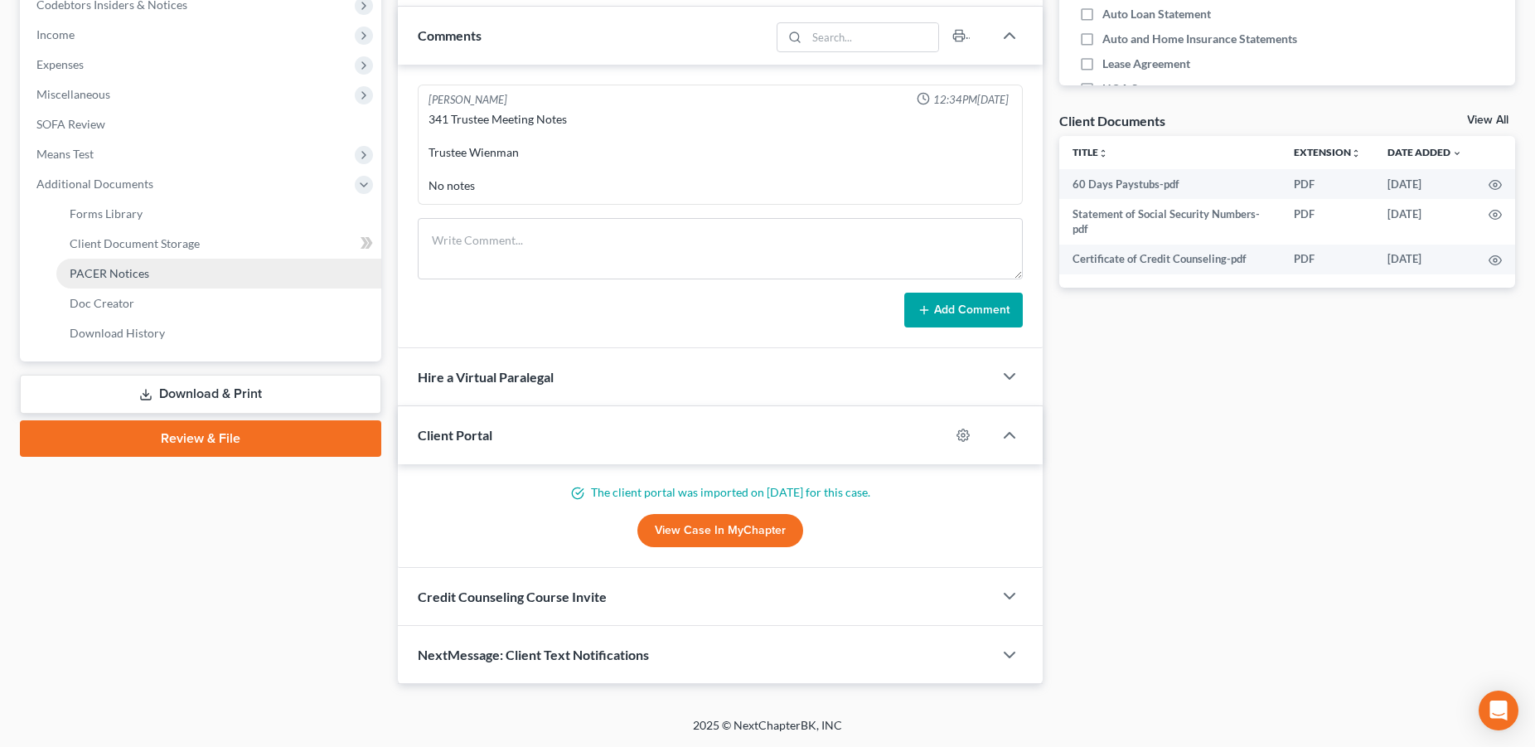
click at [166, 268] on link "PACER Notices" at bounding box center [218, 274] width 325 height 30
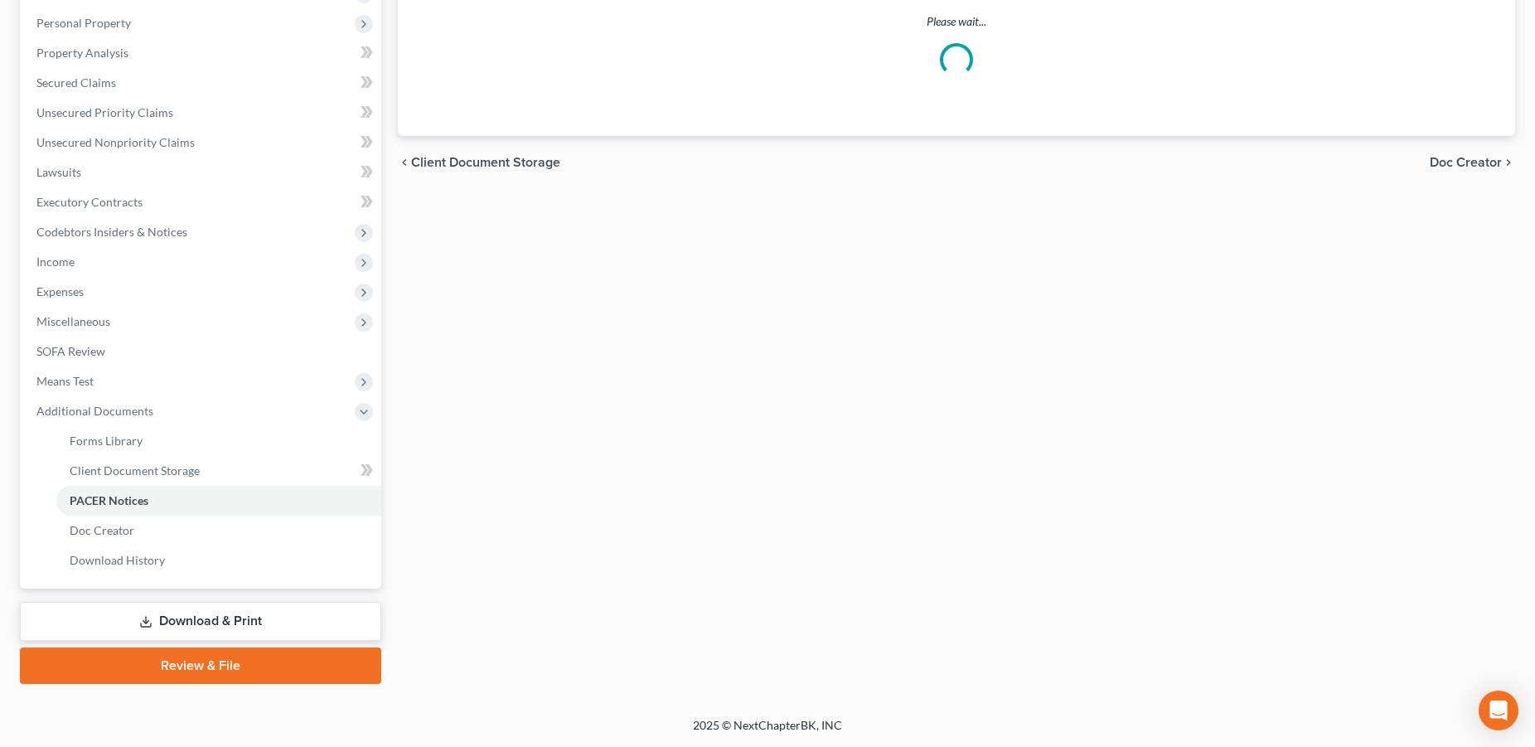
scroll to position [282, 0]
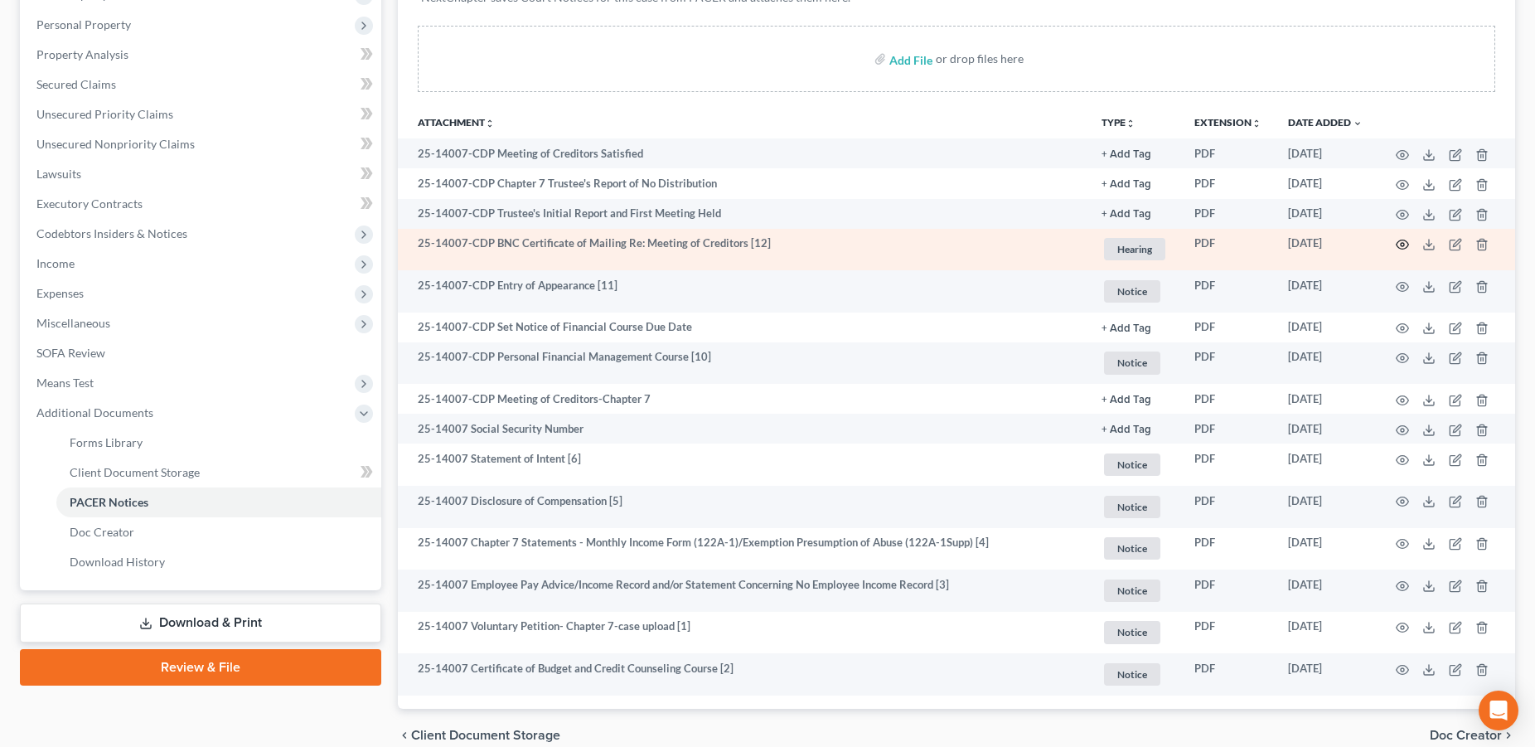
click at [1404, 241] on icon "button" at bounding box center [1401, 244] width 13 height 13
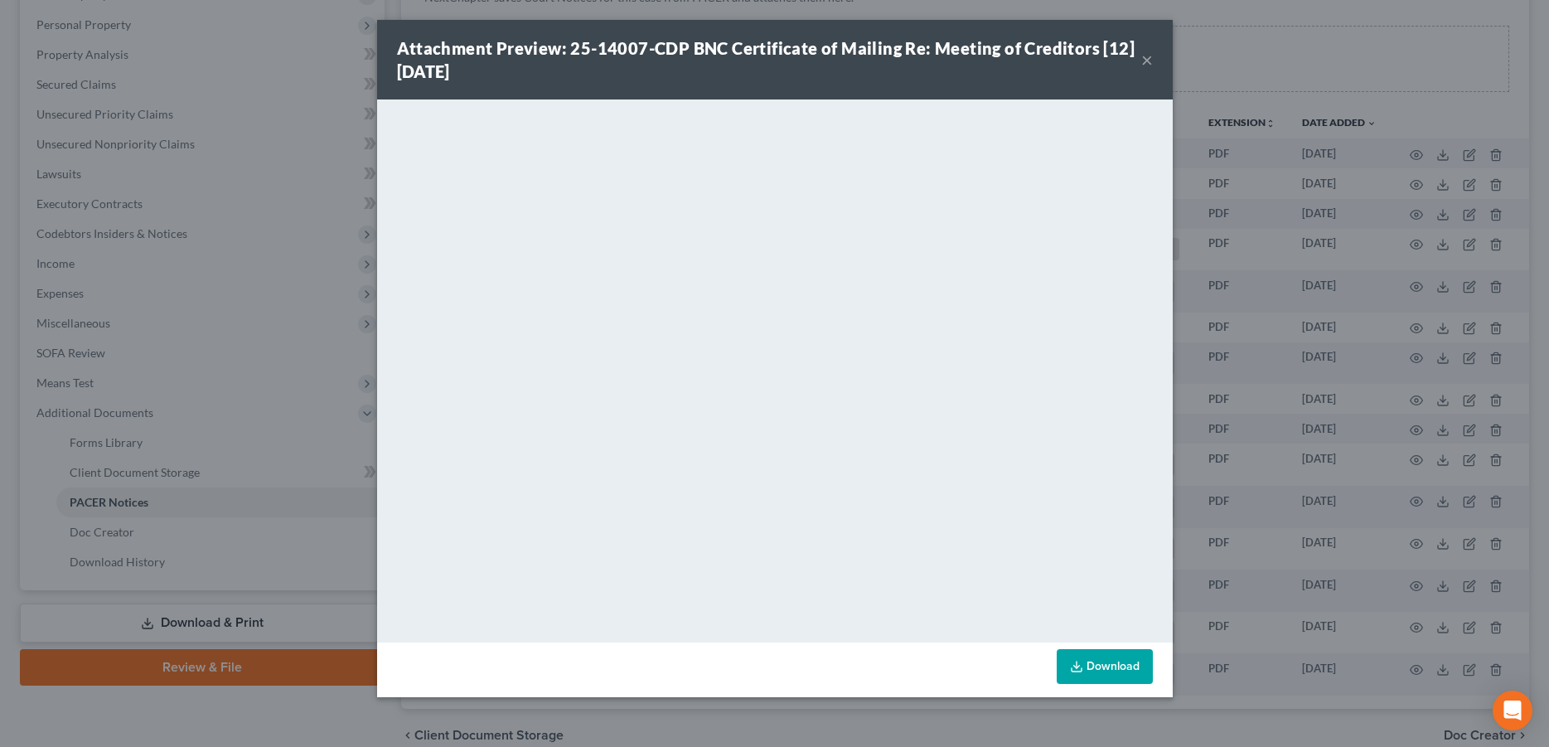
click at [1144, 64] on button "×" at bounding box center [1147, 60] width 12 height 20
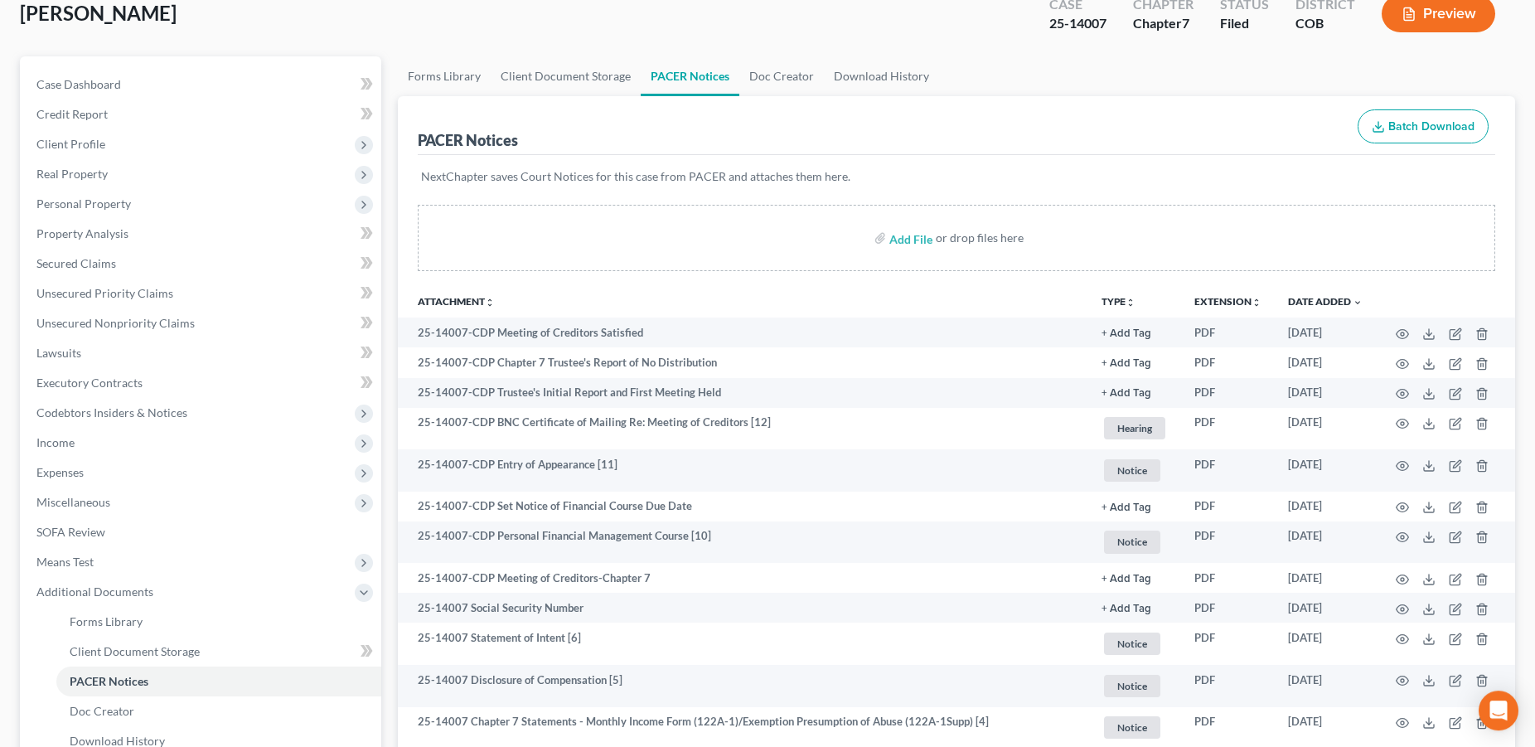
scroll to position [0, 0]
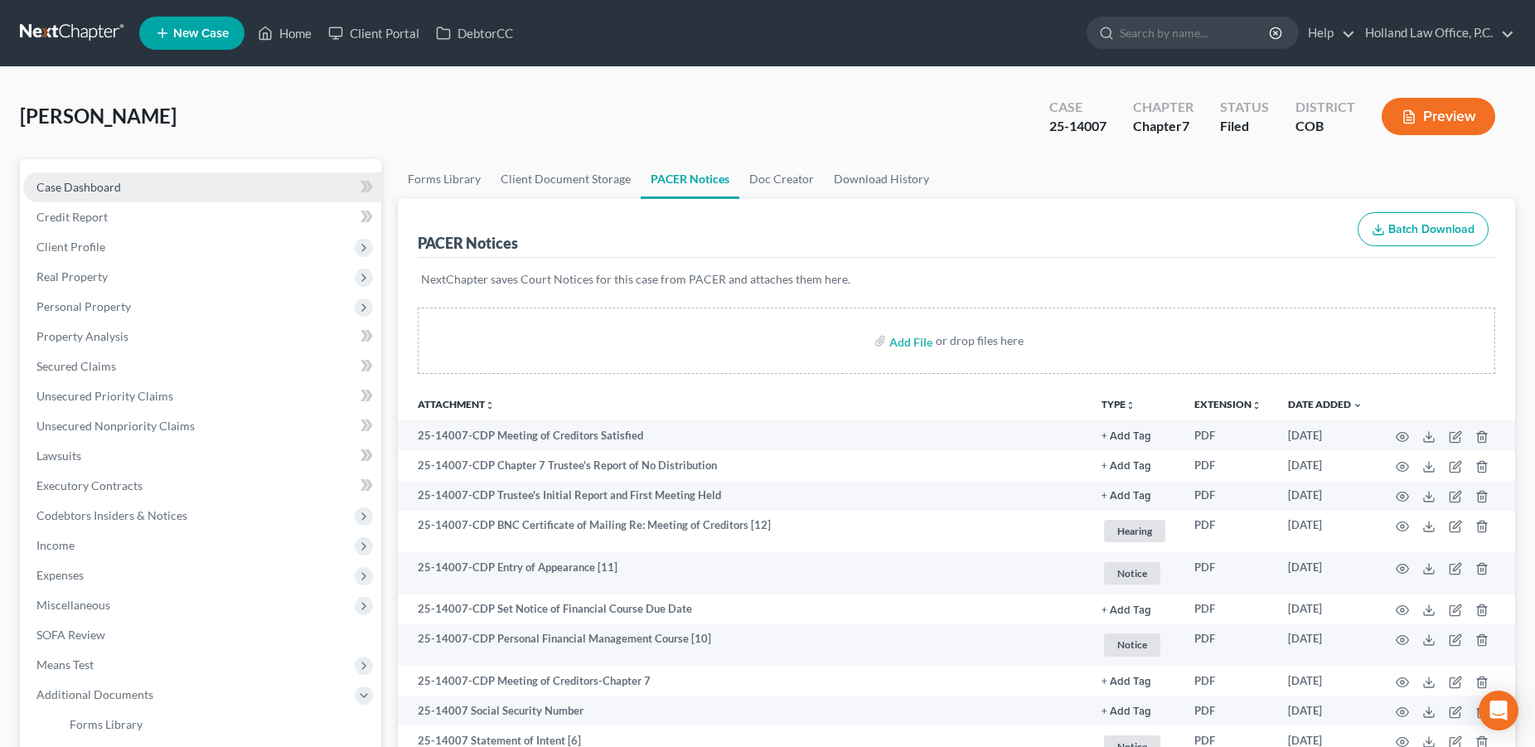
click at [106, 192] on span "Case Dashboard" at bounding box center [78, 187] width 85 height 14
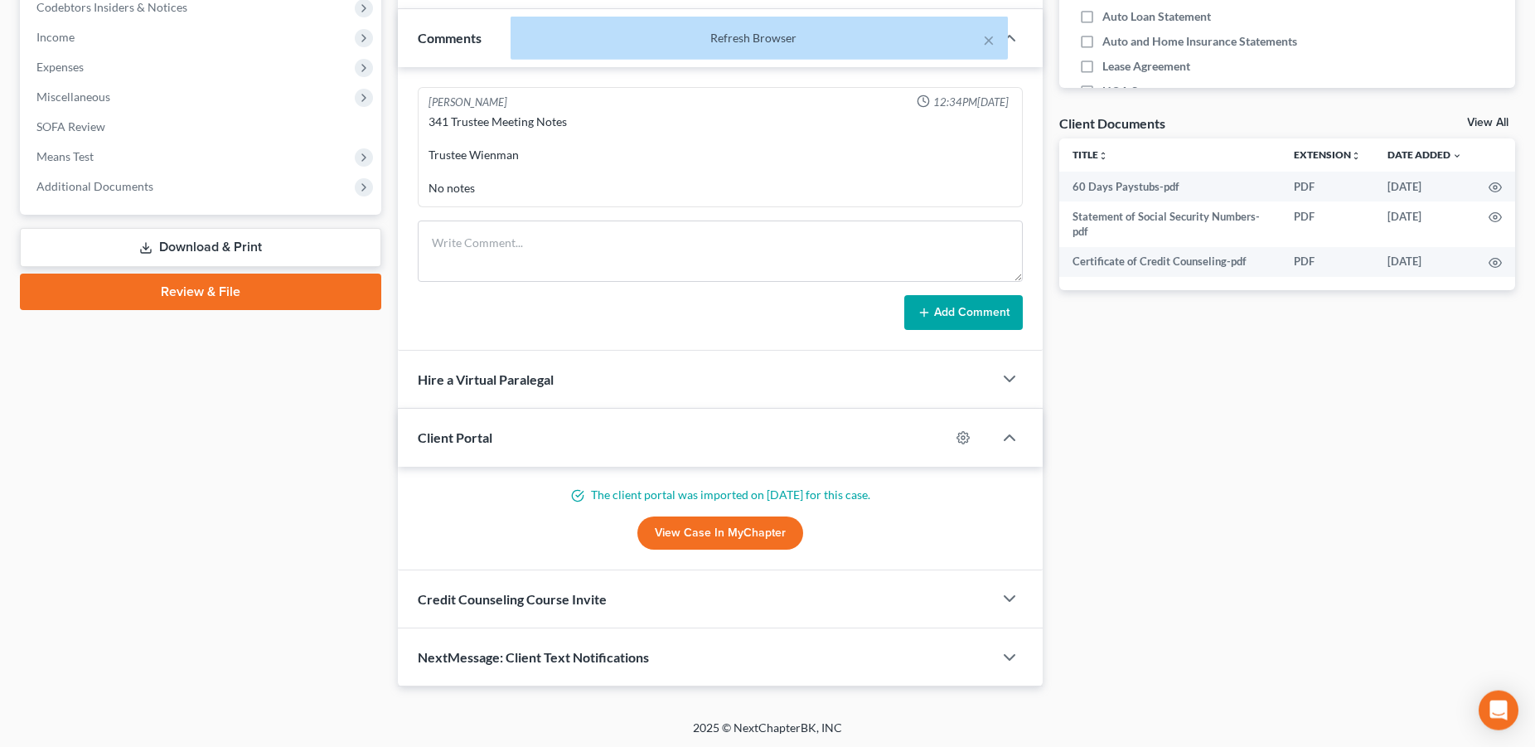
scroll to position [510, 0]
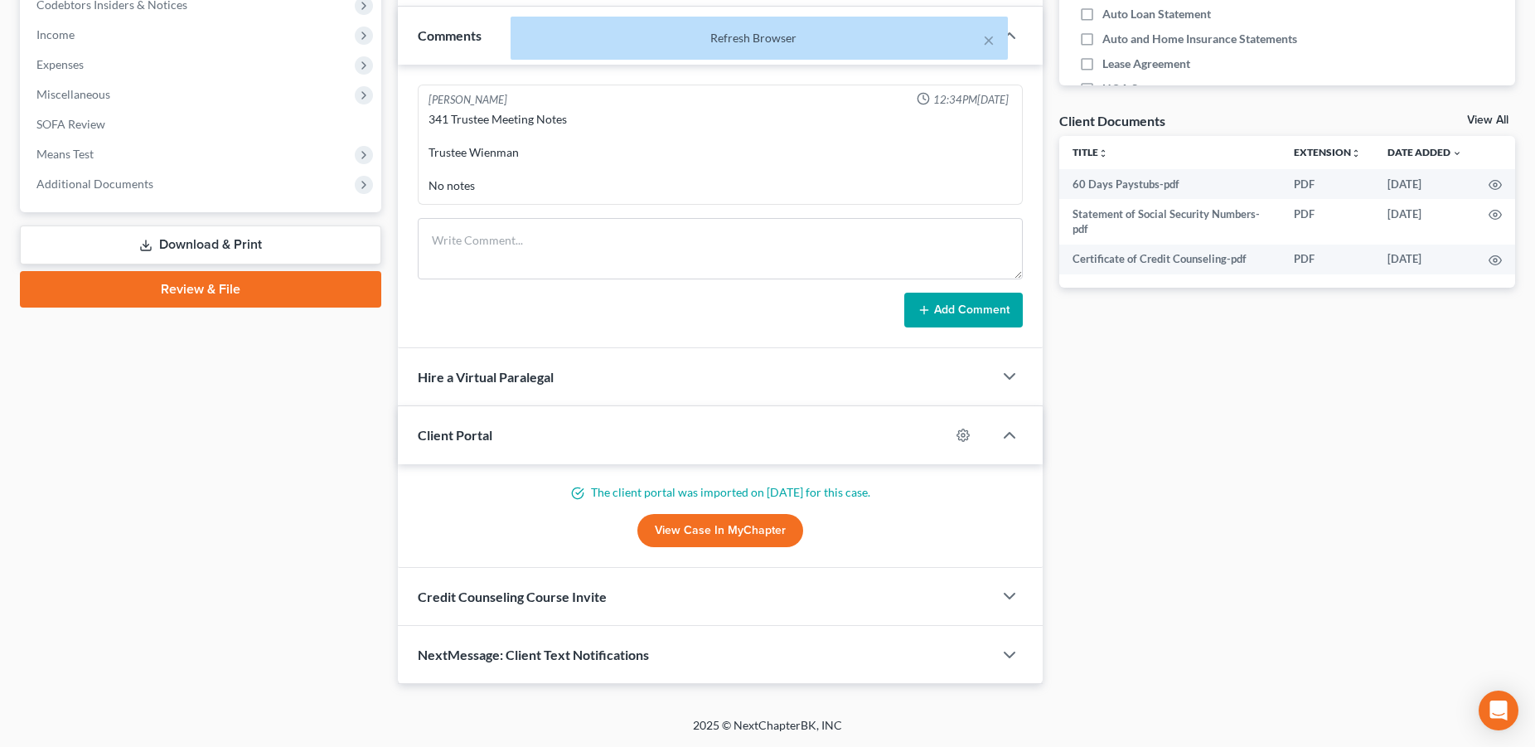
click at [993, 304] on button "Add Comment" at bounding box center [963, 310] width 118 height 35
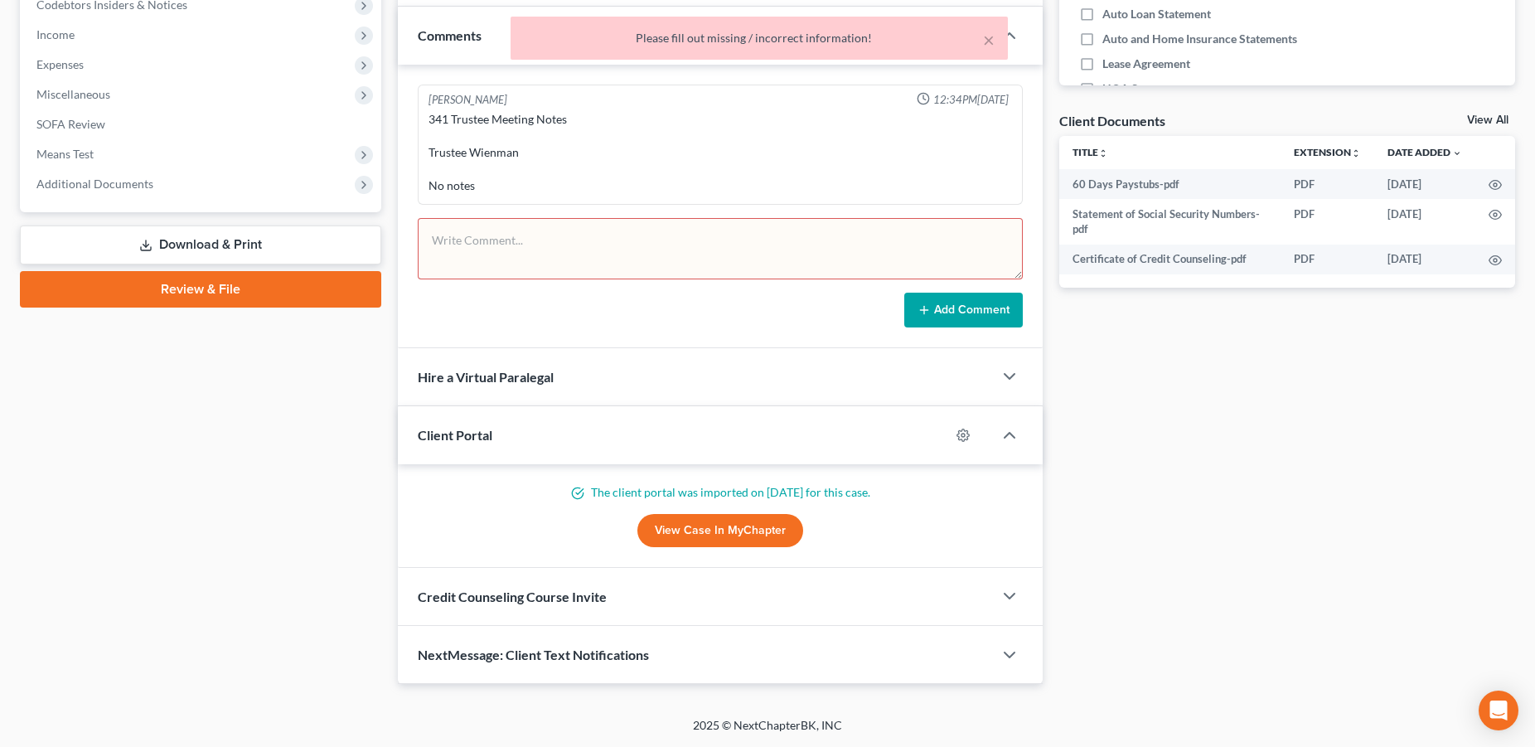
click at [463, 257] on textarea at bounding box center [720, 248] width 605 height 61
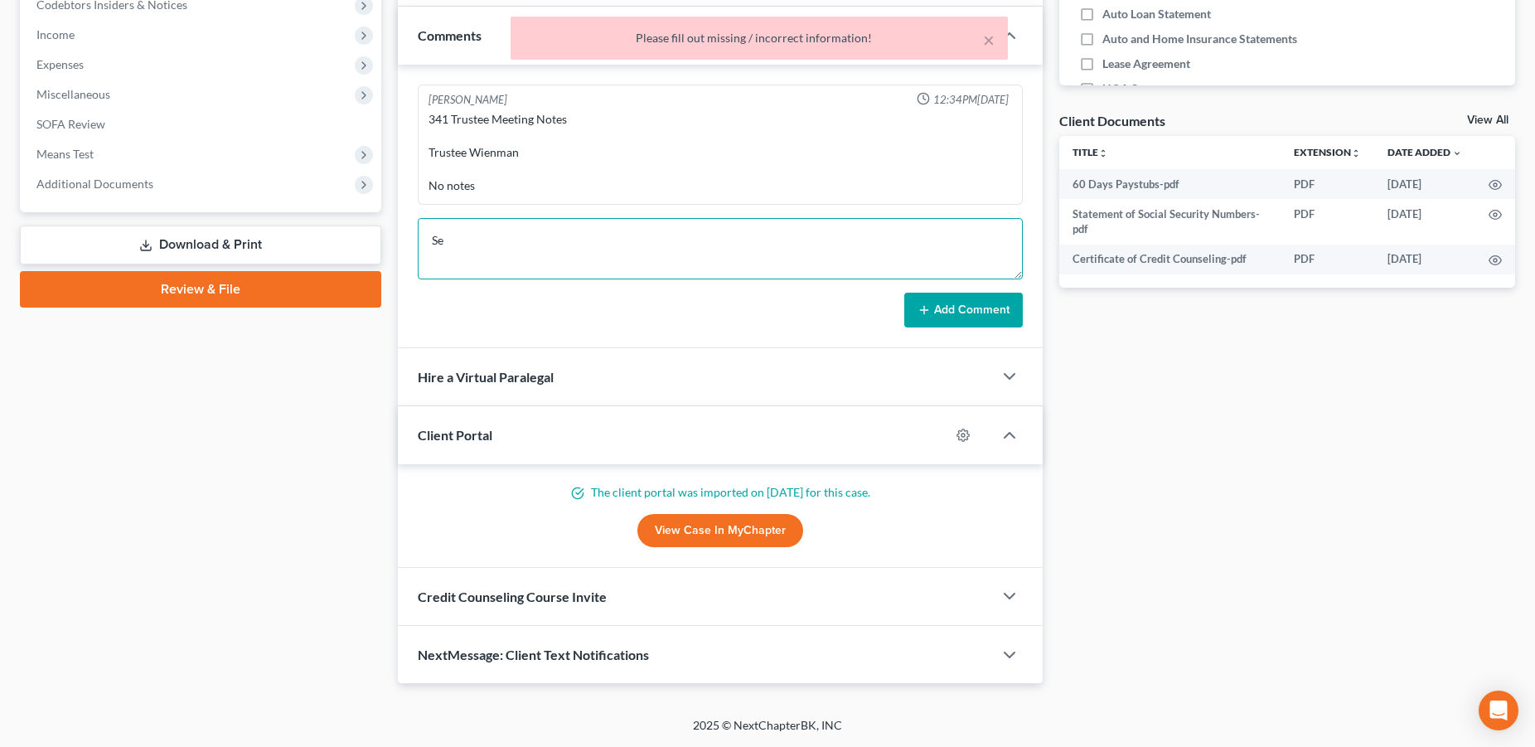
type textarea "S"
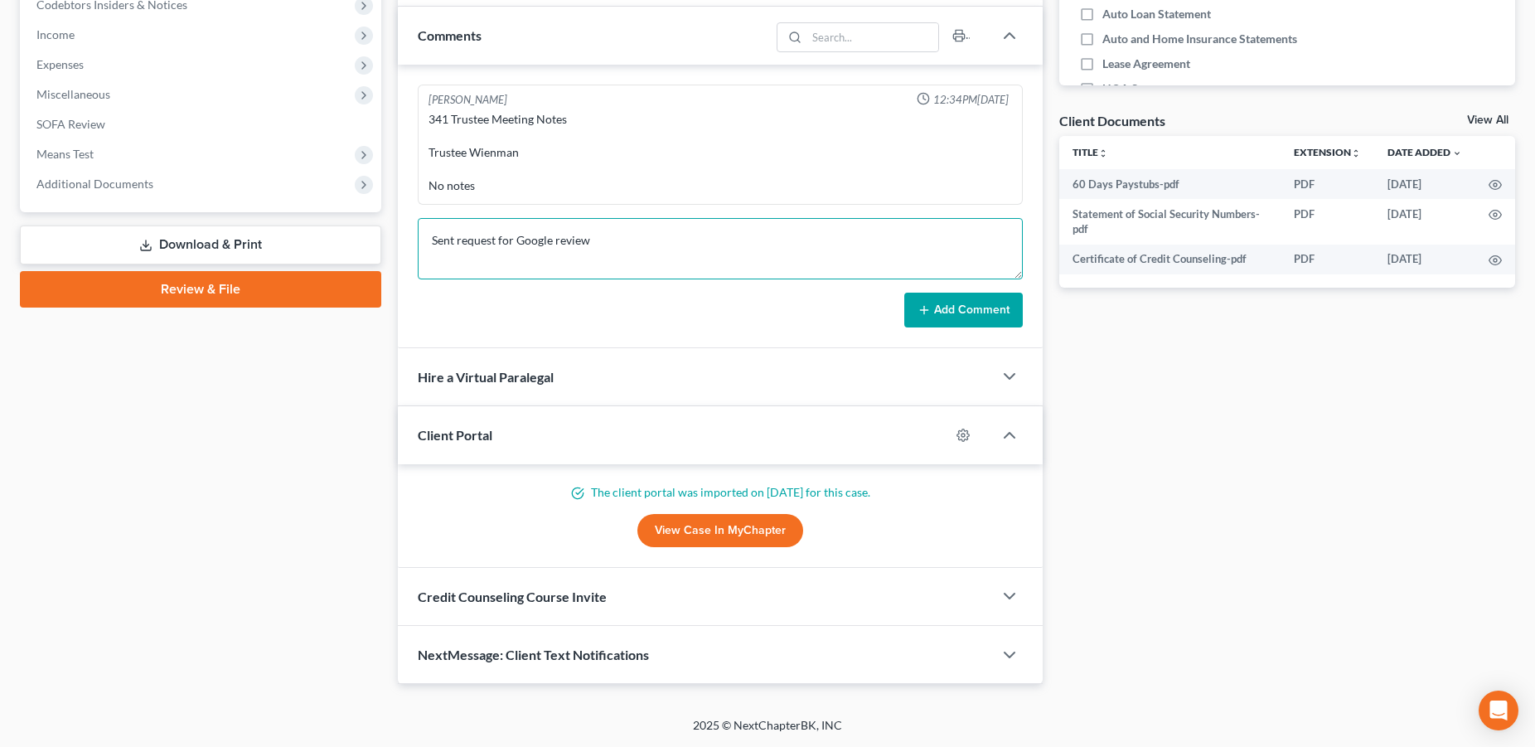
drag, startPoint x: 454, startPoint y: 240, endPoint x: 422, endPoint y: 240, distance: 32.3
click at [422, 240] on textarea "Sent request for Google review" at bounding box center [720, 248] width 605 height 61
type textarea "Emailed request for Google review"
click at [955, 314] on button "Add Comment" at bounding box center [963, 310] width 118 height 35
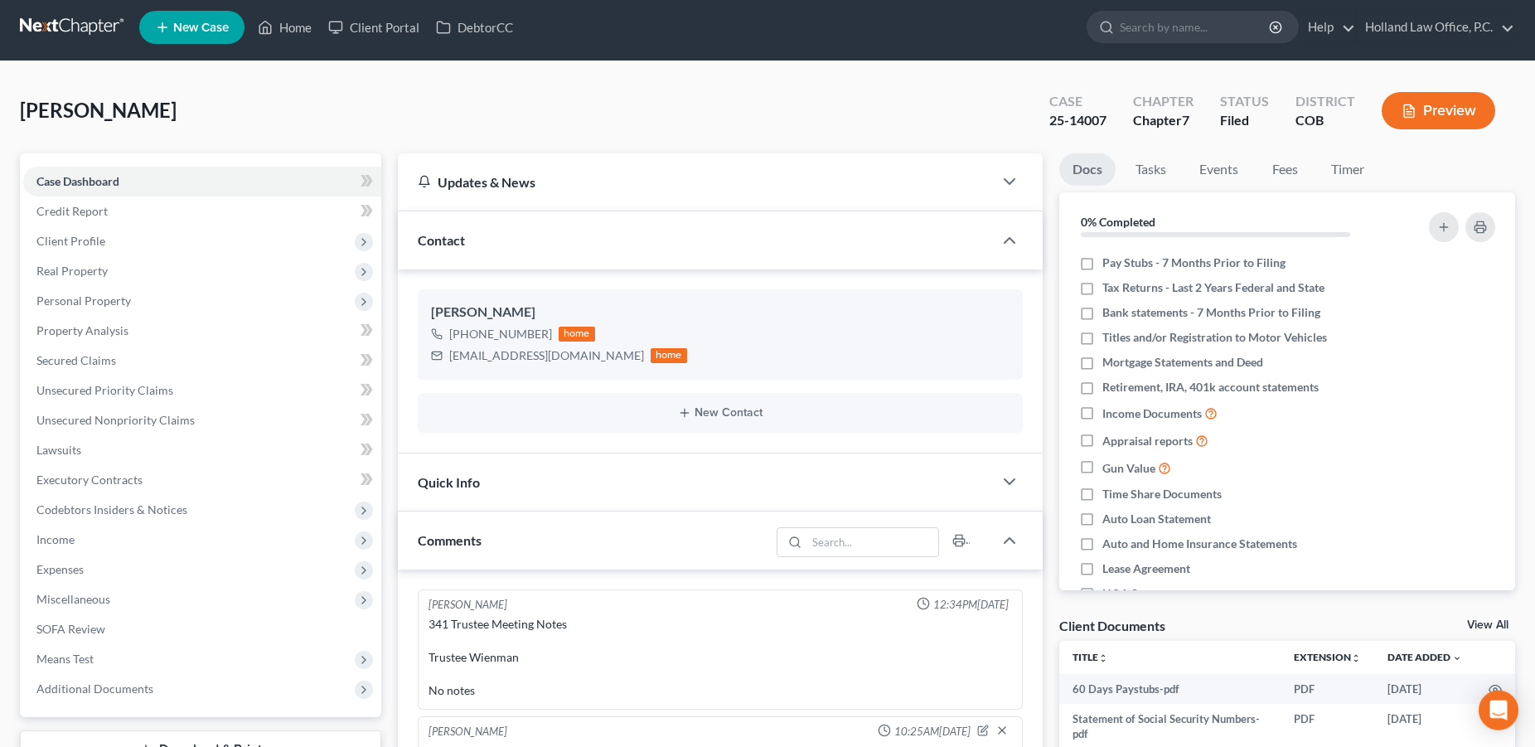
scroll to position [0, 0]
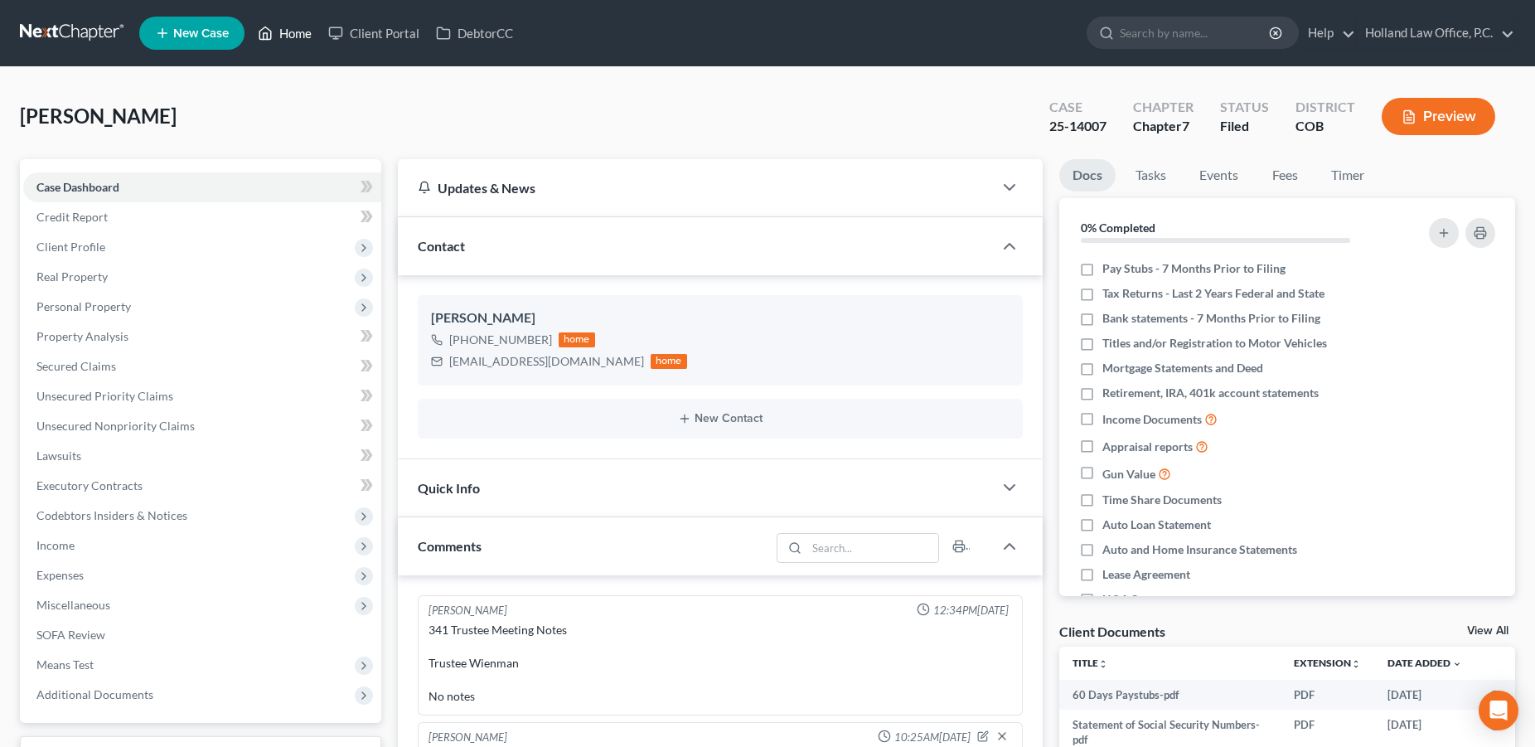
click at [292, 33] on link "Home" at bounding box center [284, 33] width 70 height 30
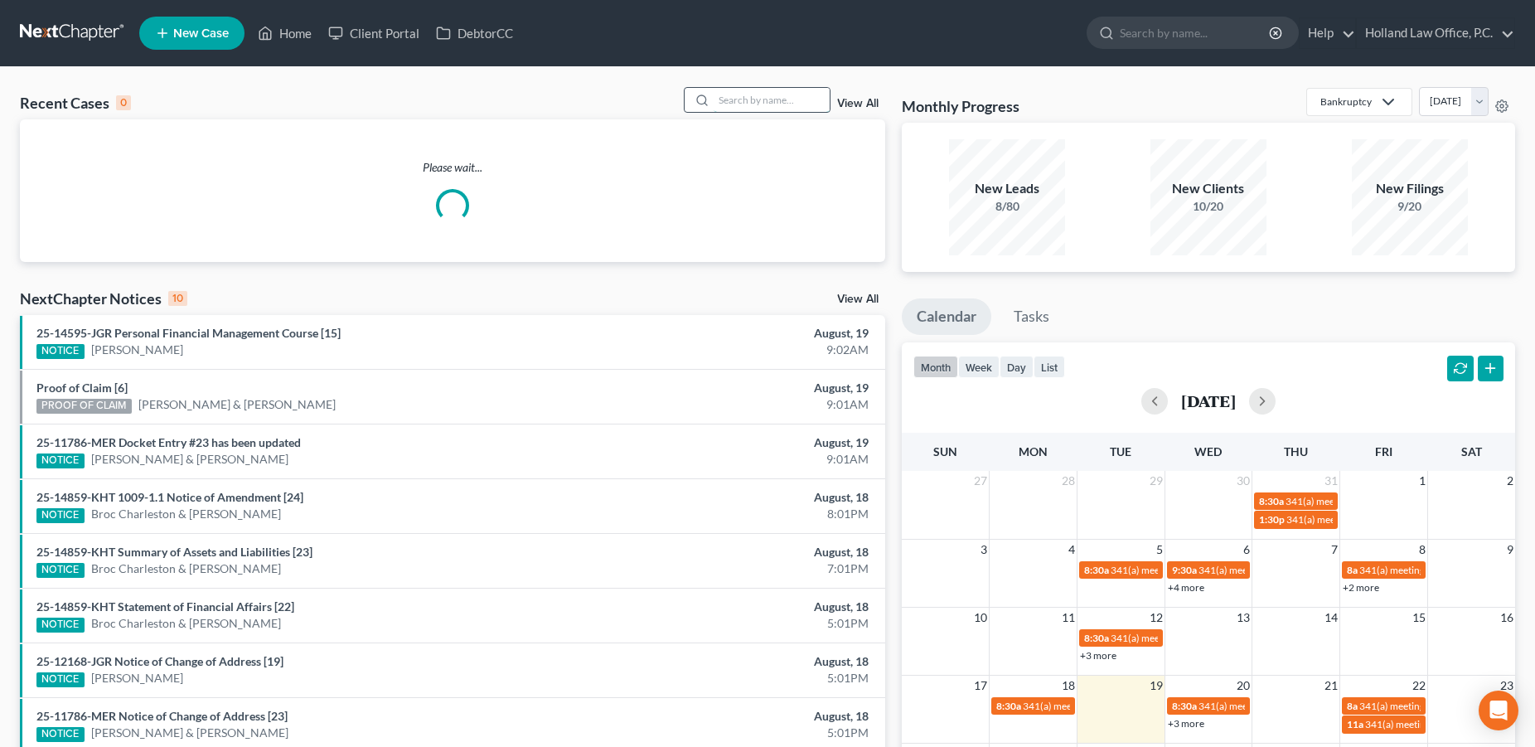
click at [734, 104] on input "search" at bounding box center [771, 100] width 116 height 24
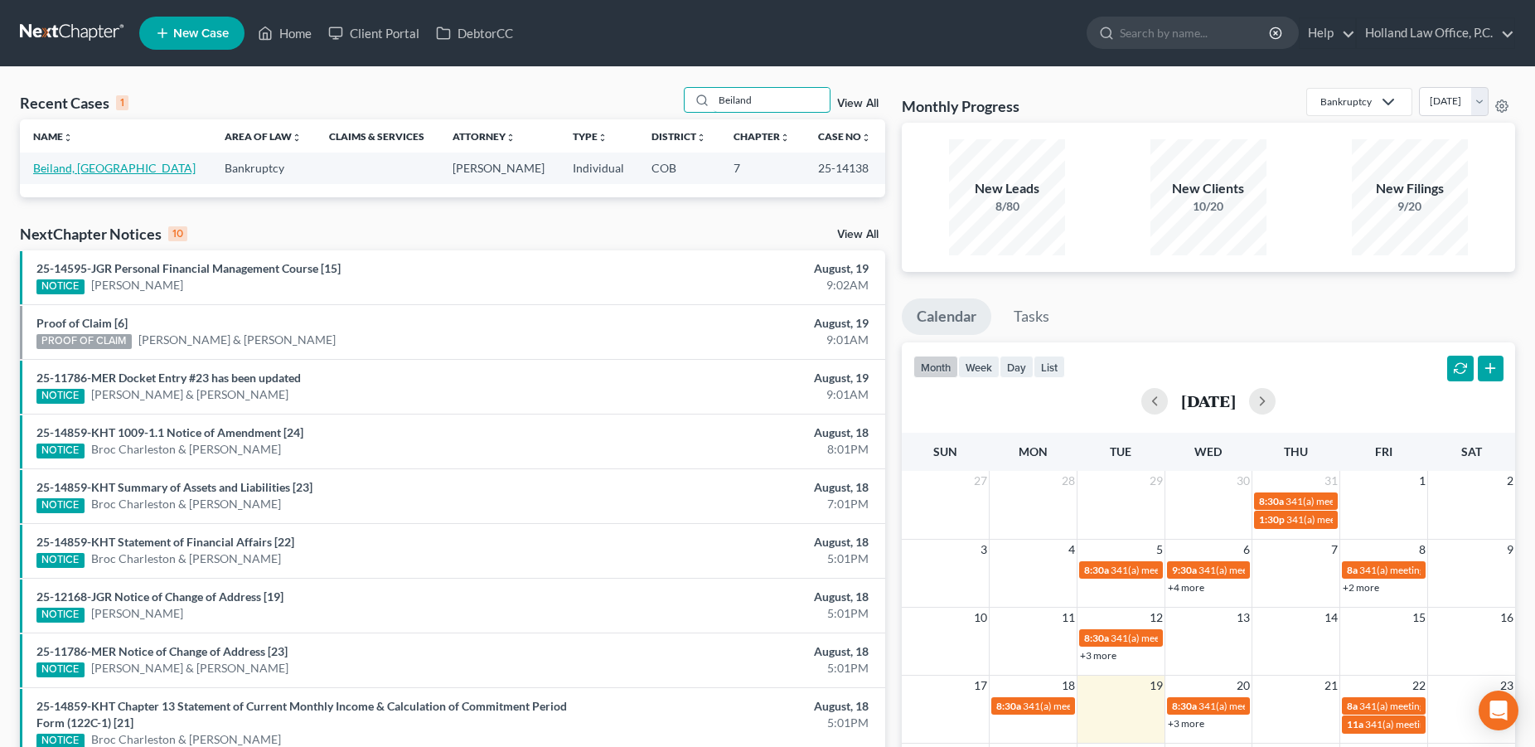
type input "Beiland"
drag, startPoint x: 66, startPoint y: 172, endPoint x: 185, endPoint y: 239, distance: 136.6
click at [68, 172] on link "Beiland, [GEOGRAPHIC_DATA]" at bounding box center [114, 168] width 162 height 14
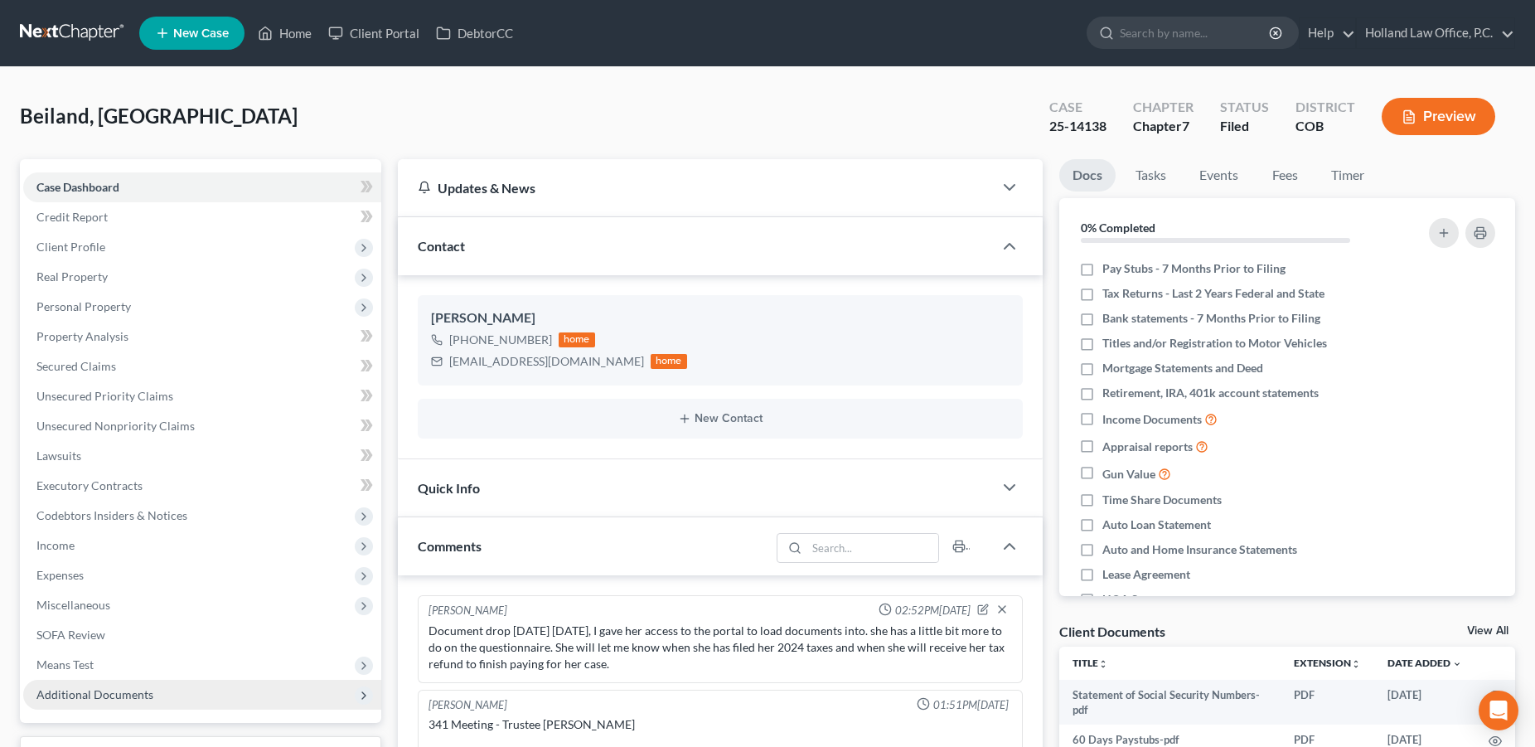
click at [71, 694] on span "Additional Documents" at bounding box center [94, 694] width 117 height 14
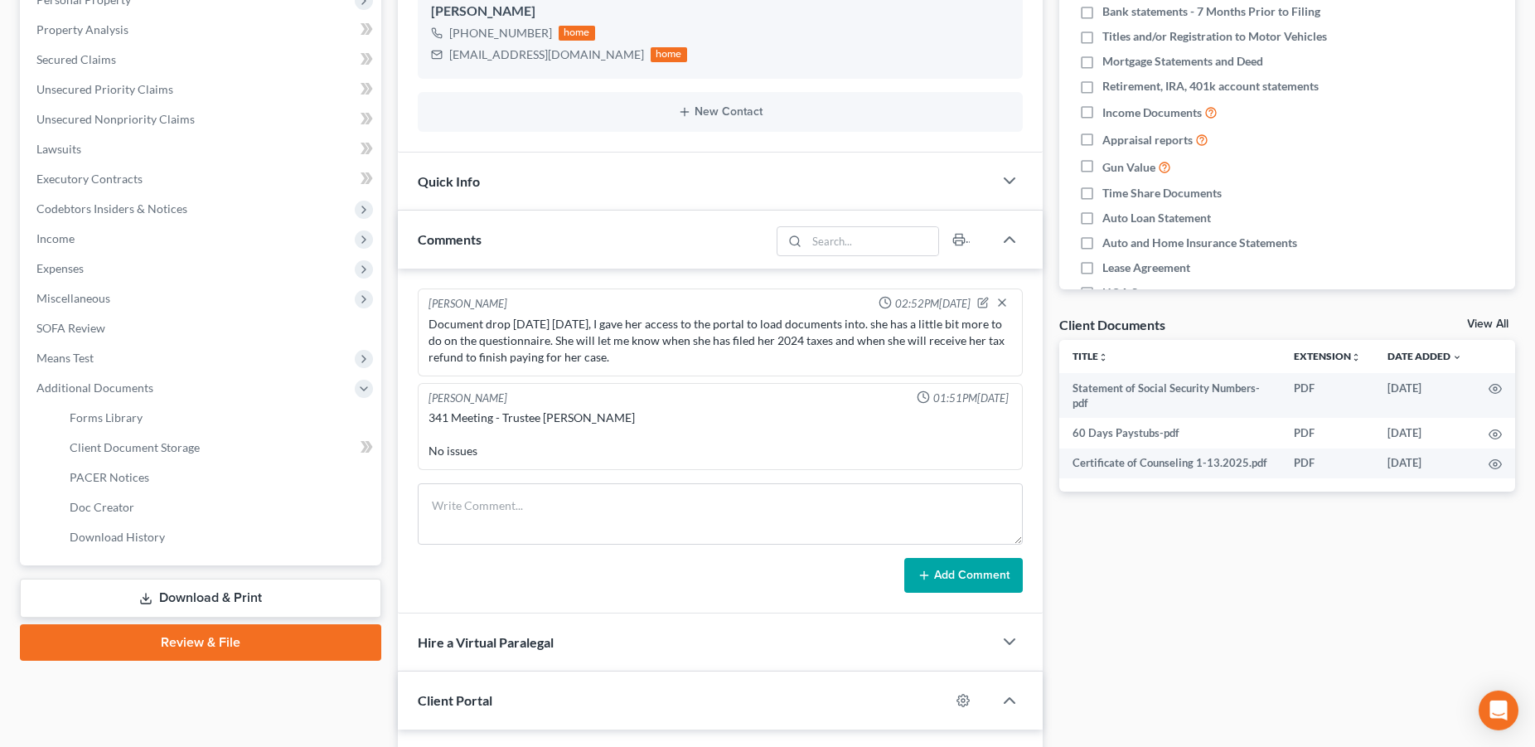
scroll to position [572, 0]
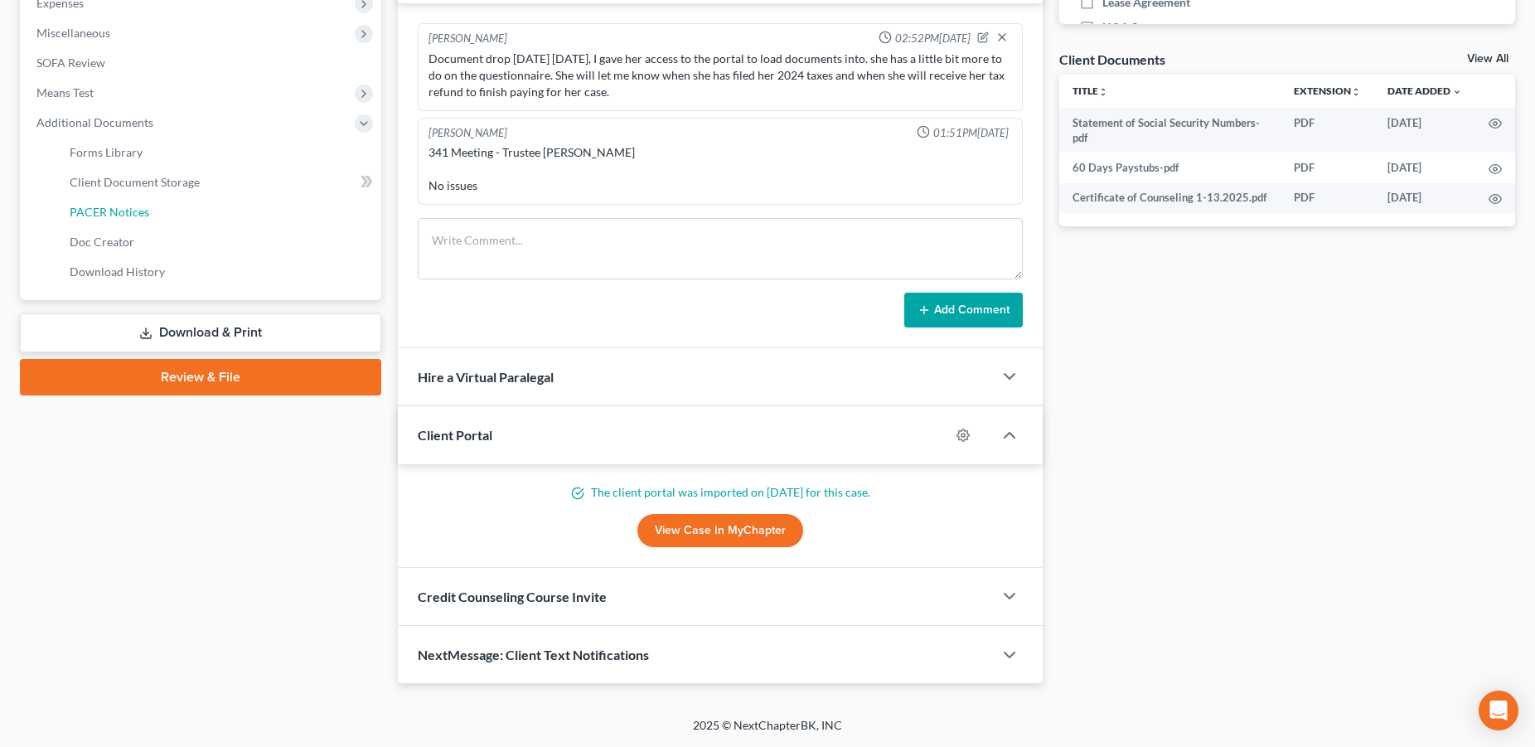
drag, startPoint x: 146, startPoint y: 217, endPoint x: 888, endPoint y: 351, distance: 754.3
click at [146, 218] on span "PACER Notices" at bounding box center [110, 212] width 80 height 14
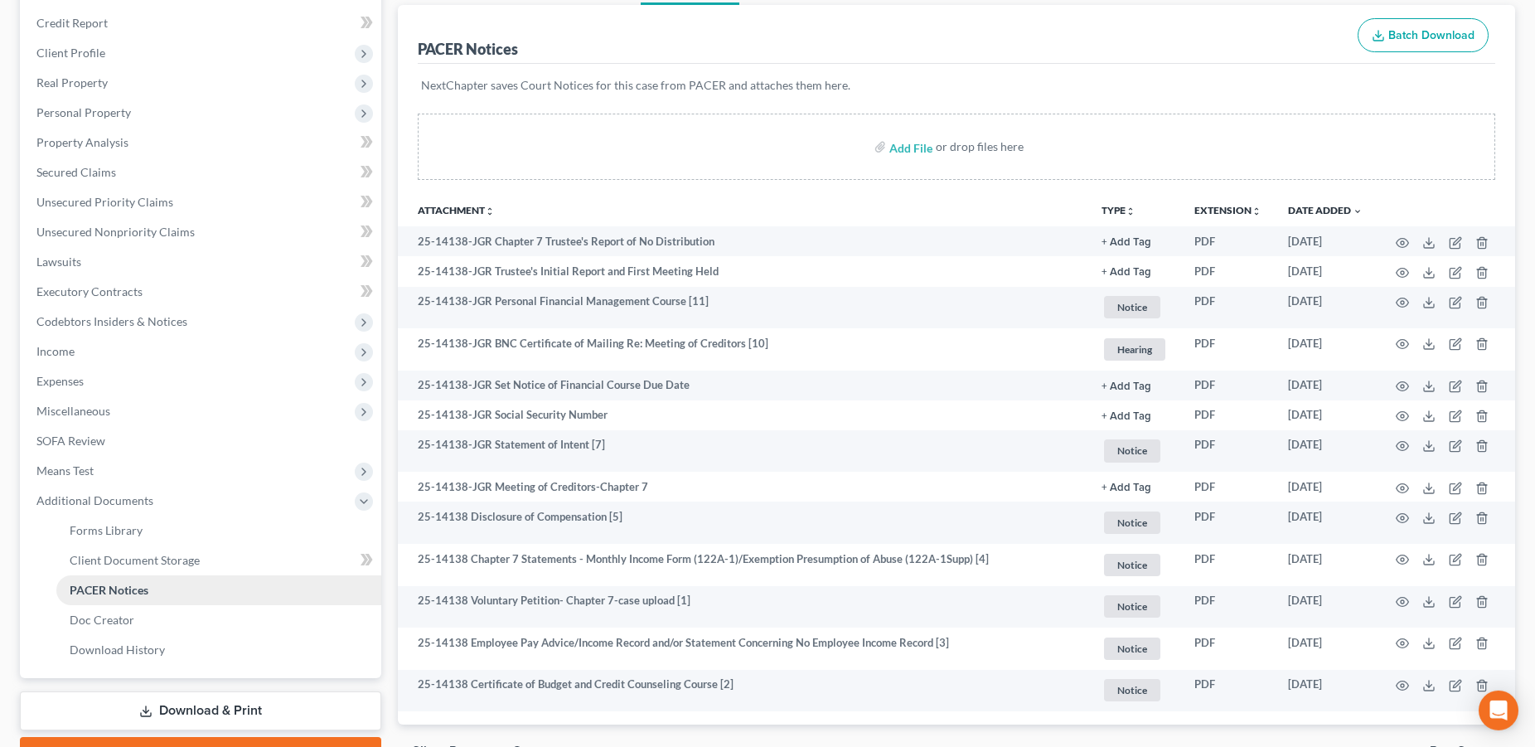
scroll to position [288, 0]
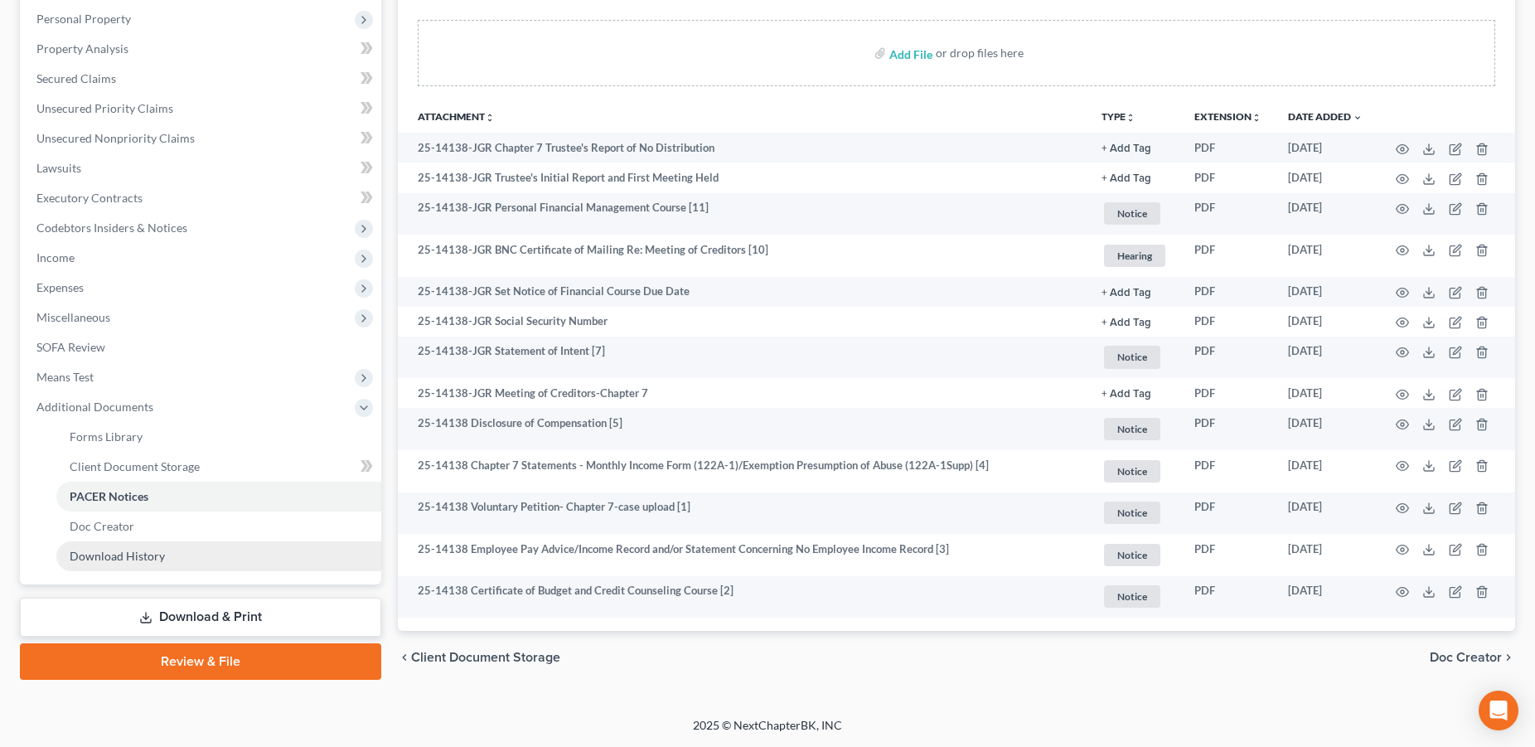
click at [133, 559] on span "Download History" at bounding box center [117, 556] width 95 height 14
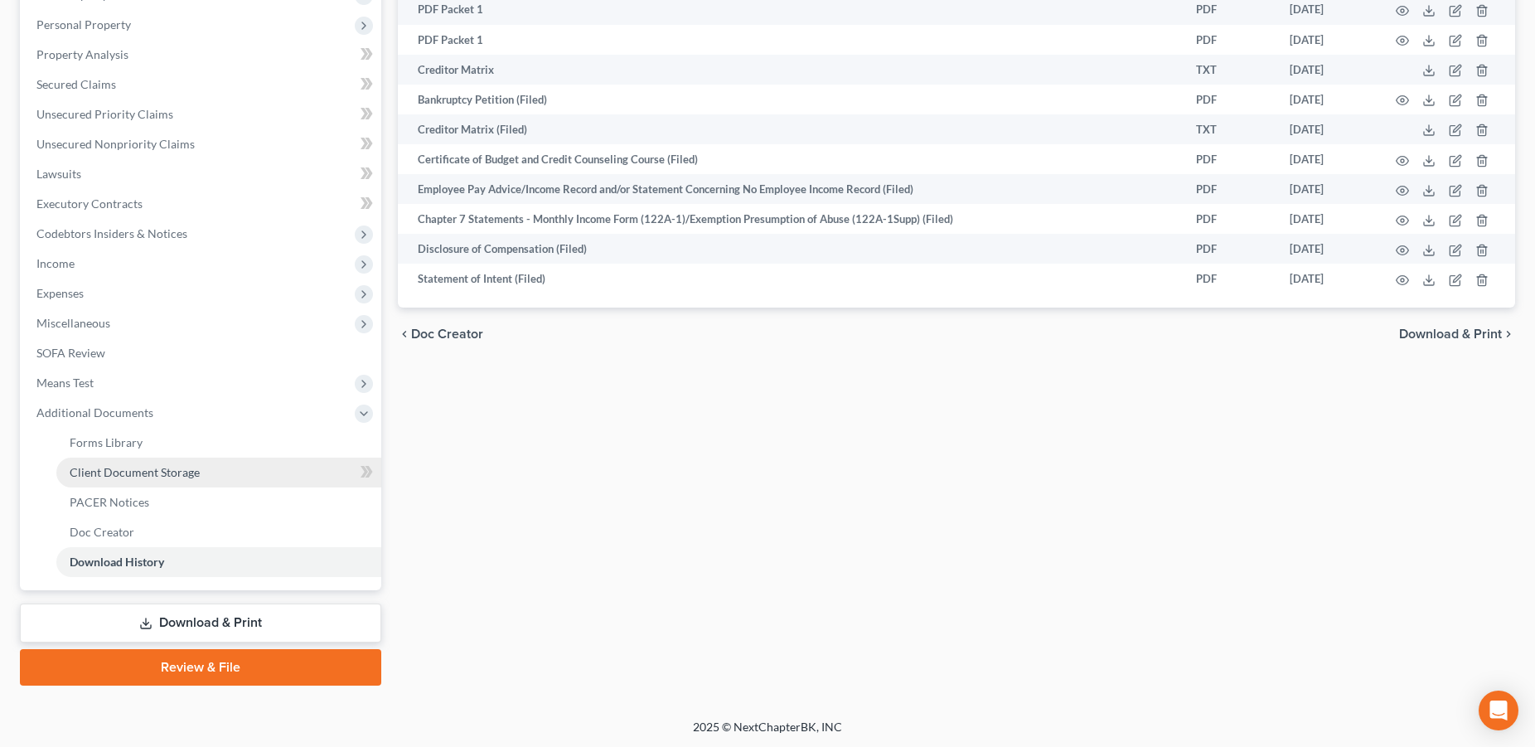
click at [161, 478] on span "Client Document Storage" at bounding box center [135, 472] width 130 height 14
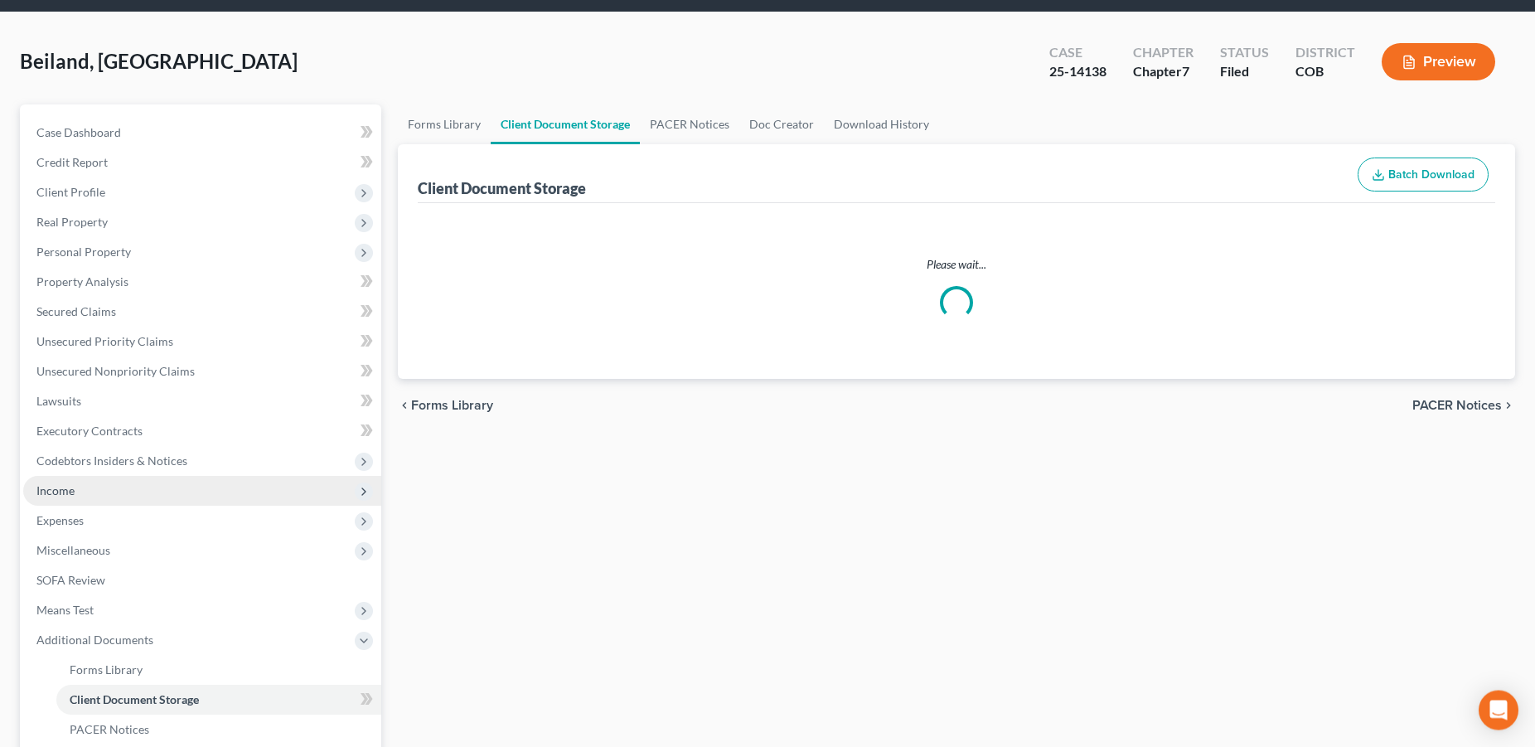
select select "5"
select select "28"
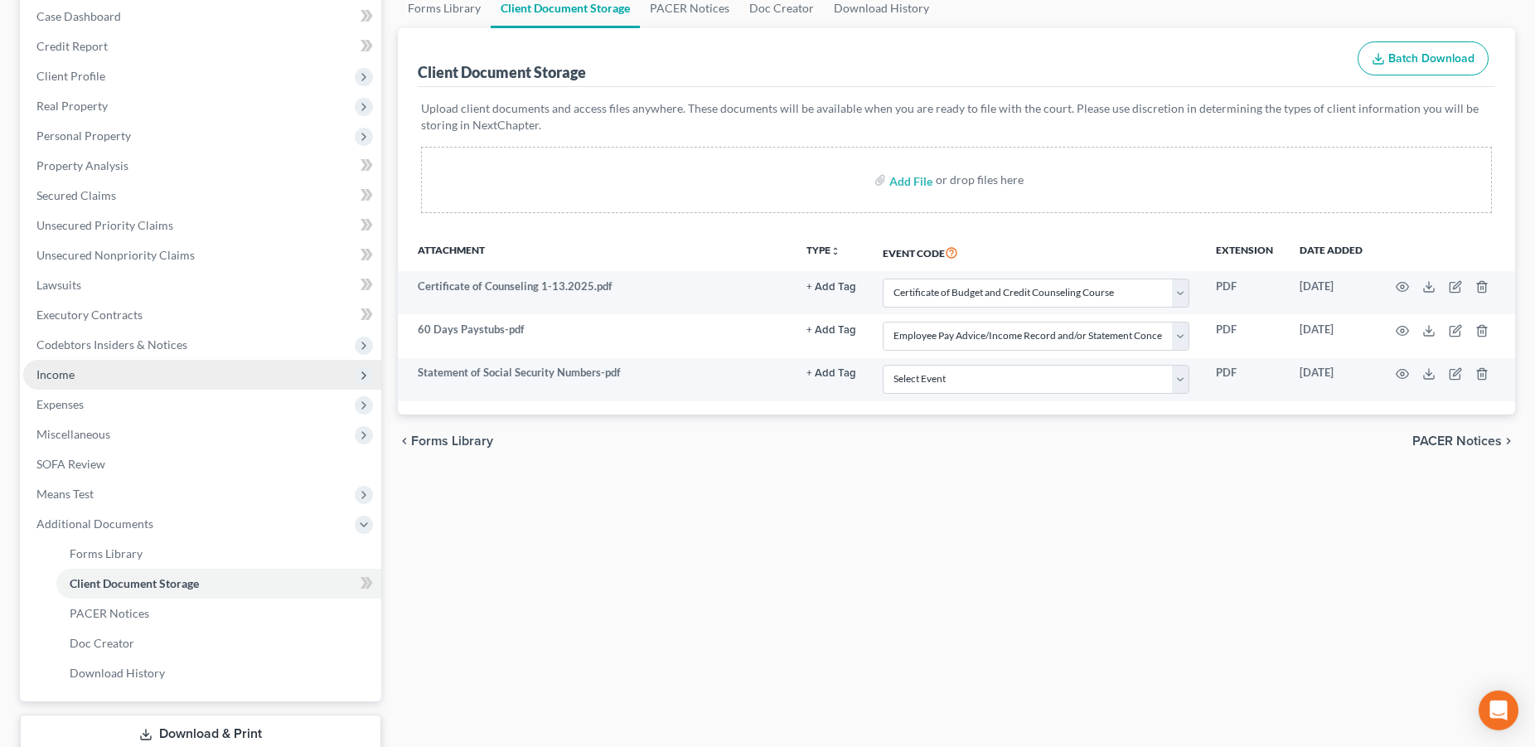
scroll to position [282, 0]
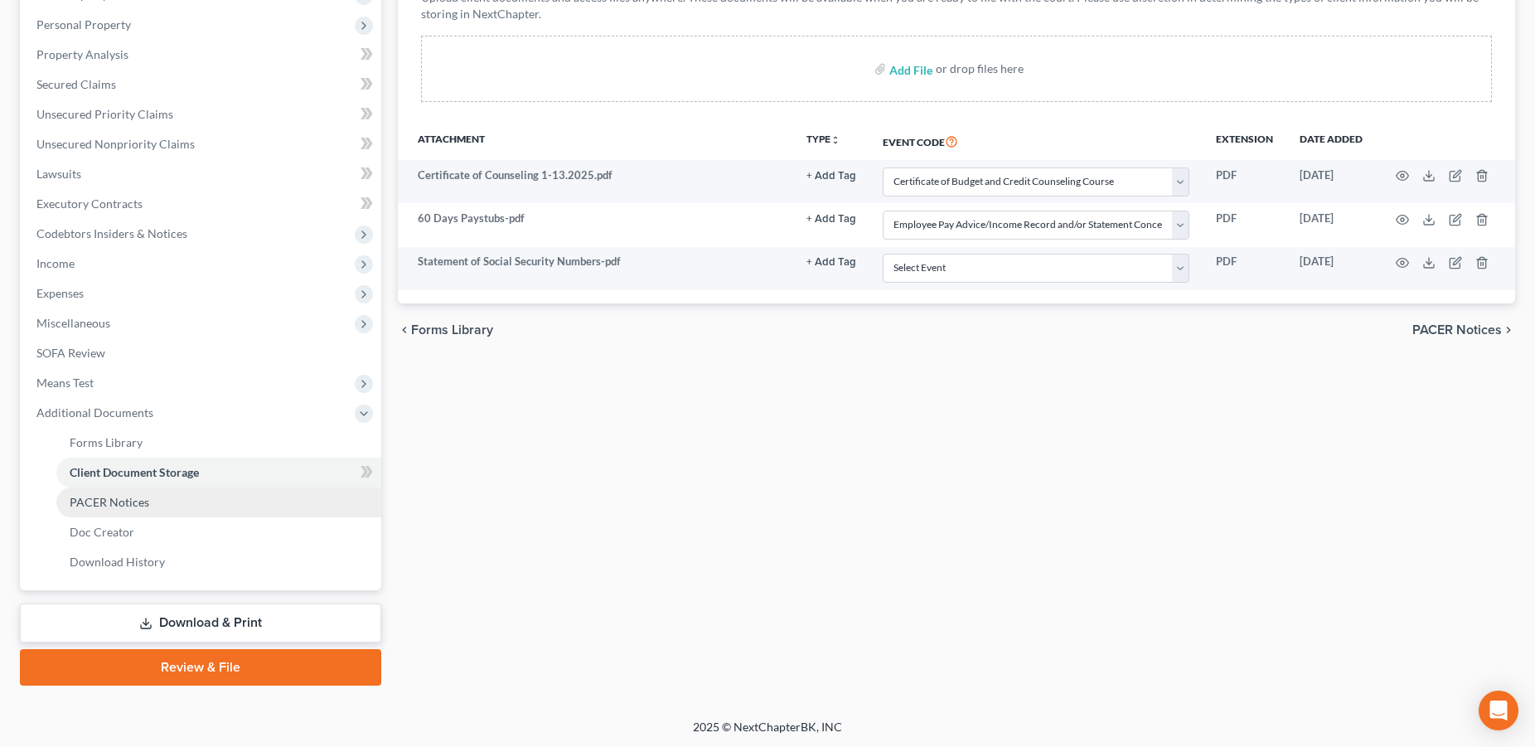
click at [117, 497] on span "PACER Notices" at bounding box center [110, 502] width 80 height 14
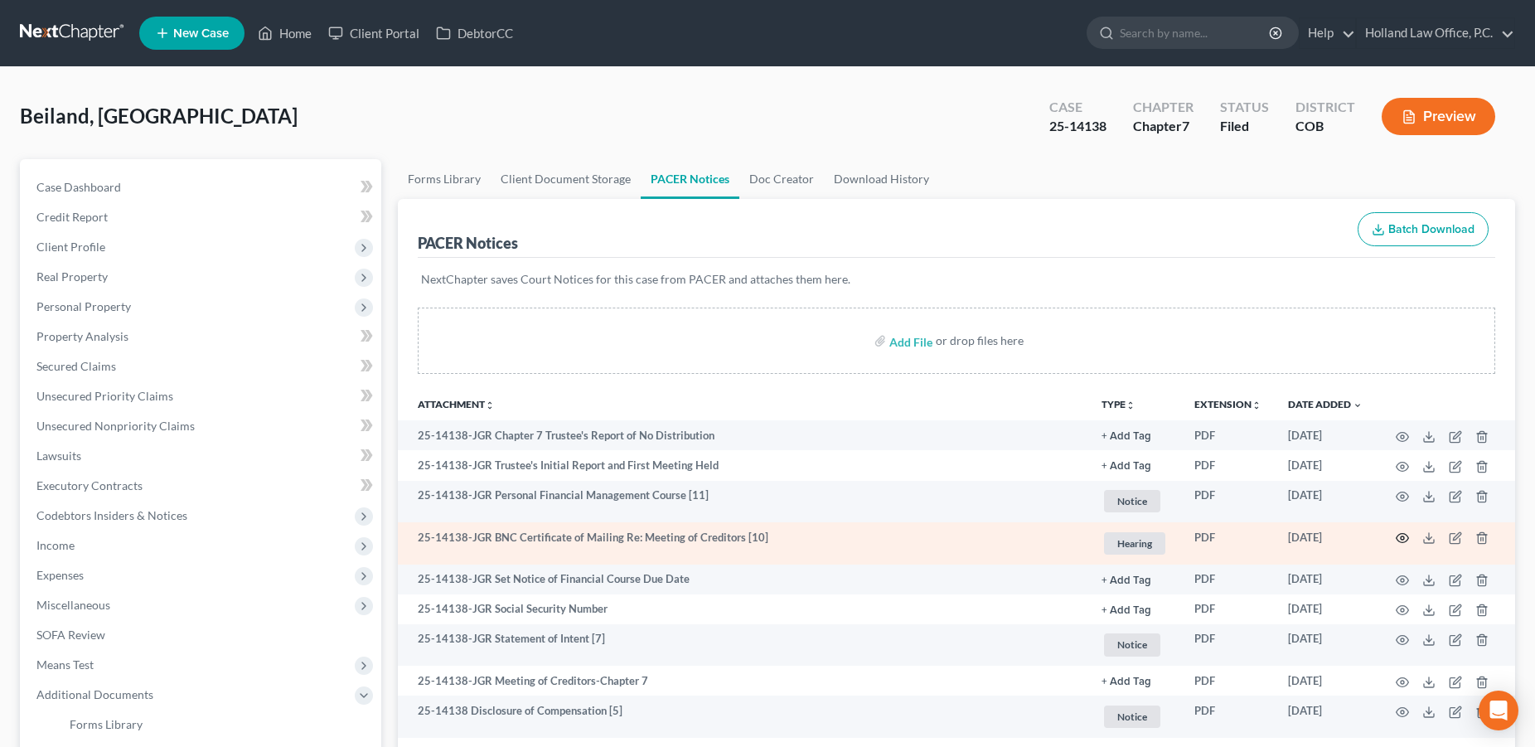
click at [1398, 542] on icon "button" at bounding box center [1401, 537] width 13 height 13
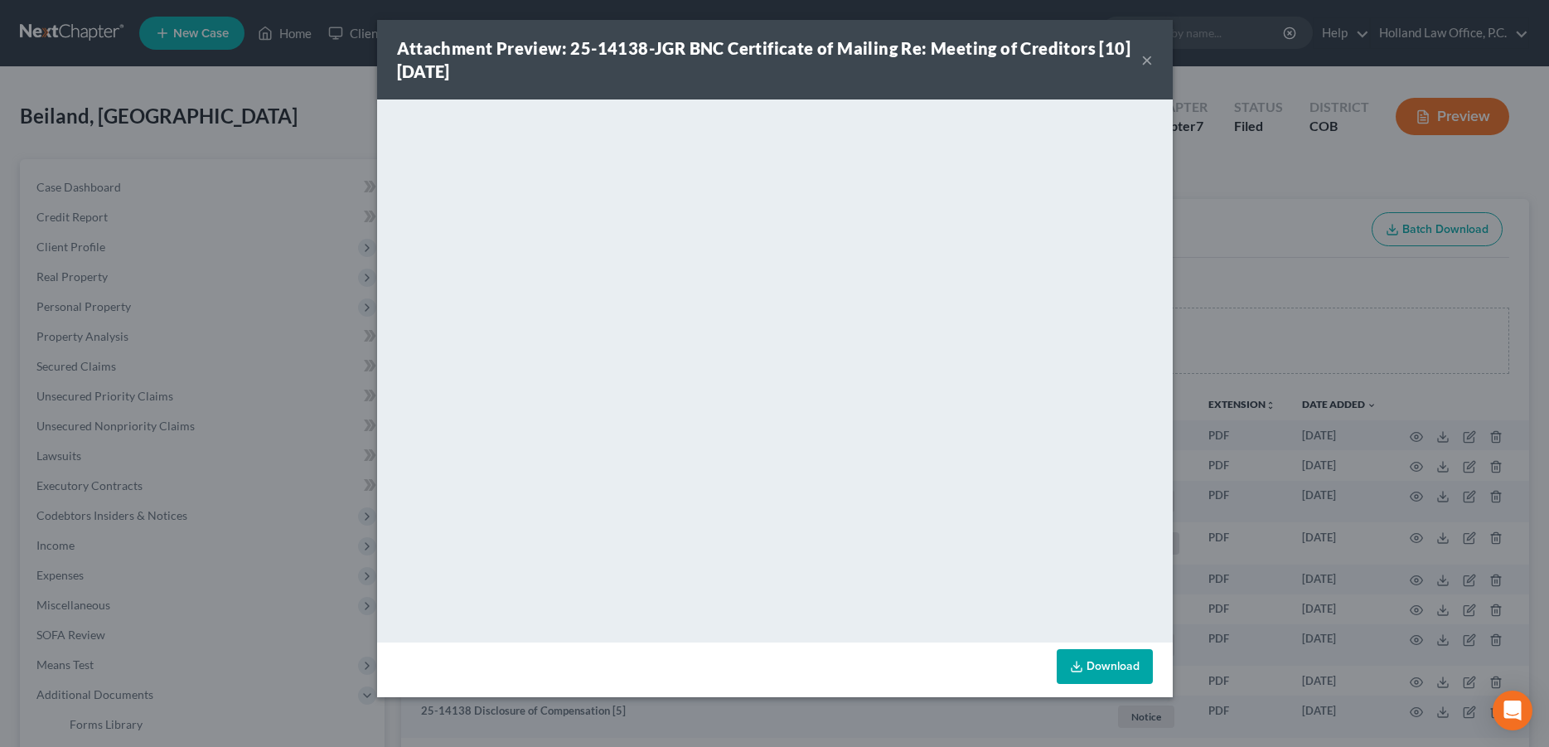
click at [1146, 64] on button "×" at bounding box center [1147, 60] width 12 height 20
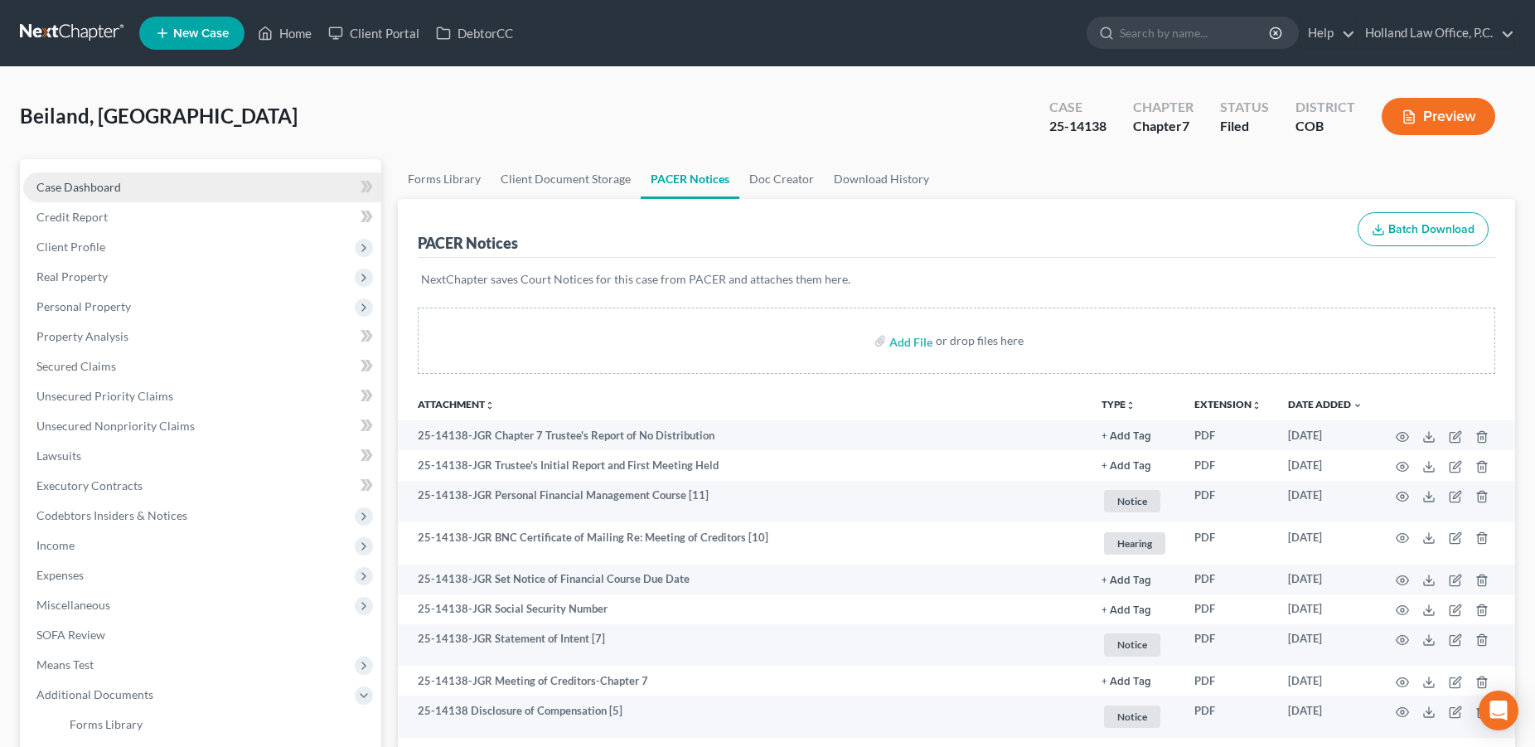
click at [101, 191] on span "Case Dashboard" at bounding box center [78, 187] width 85 height 14
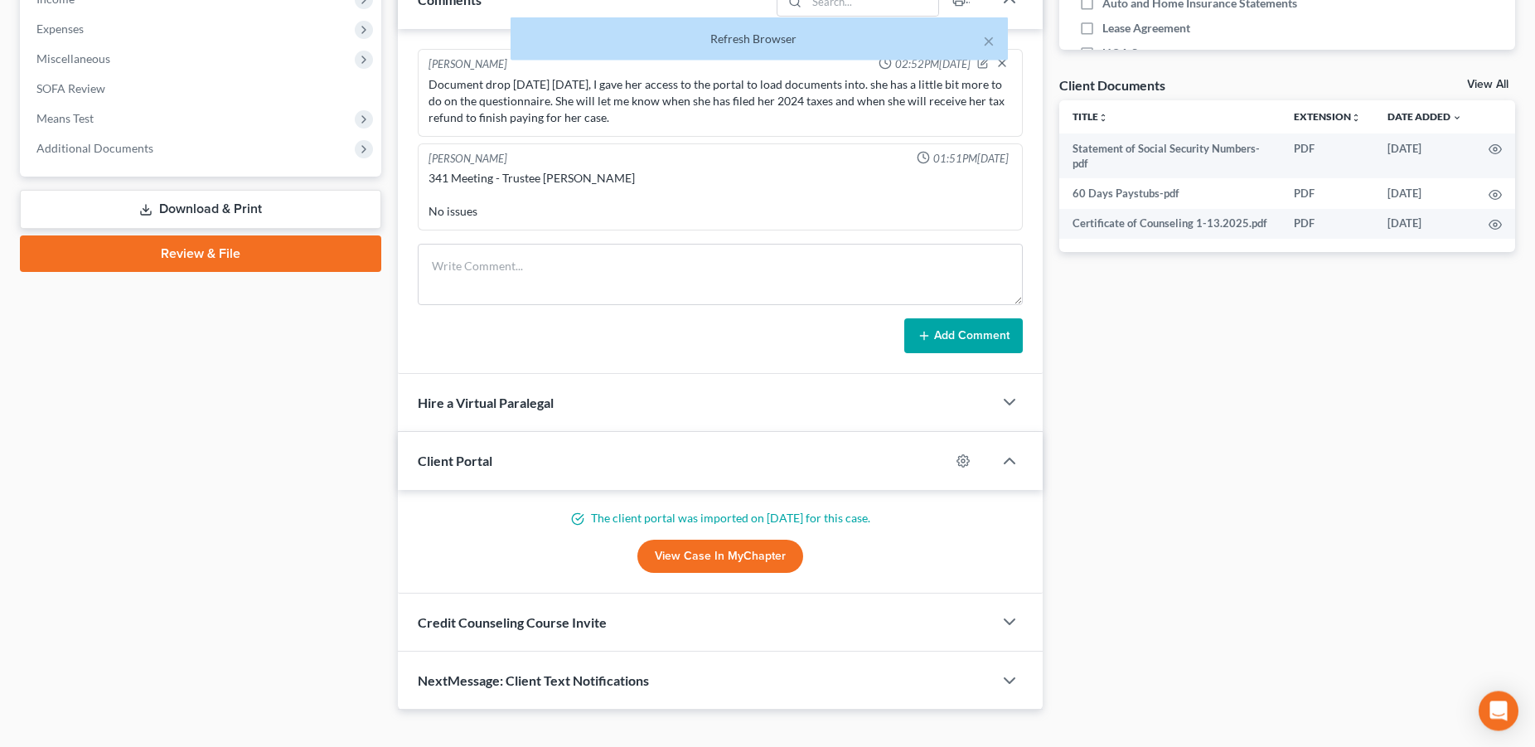
scroll to position [572, 0]
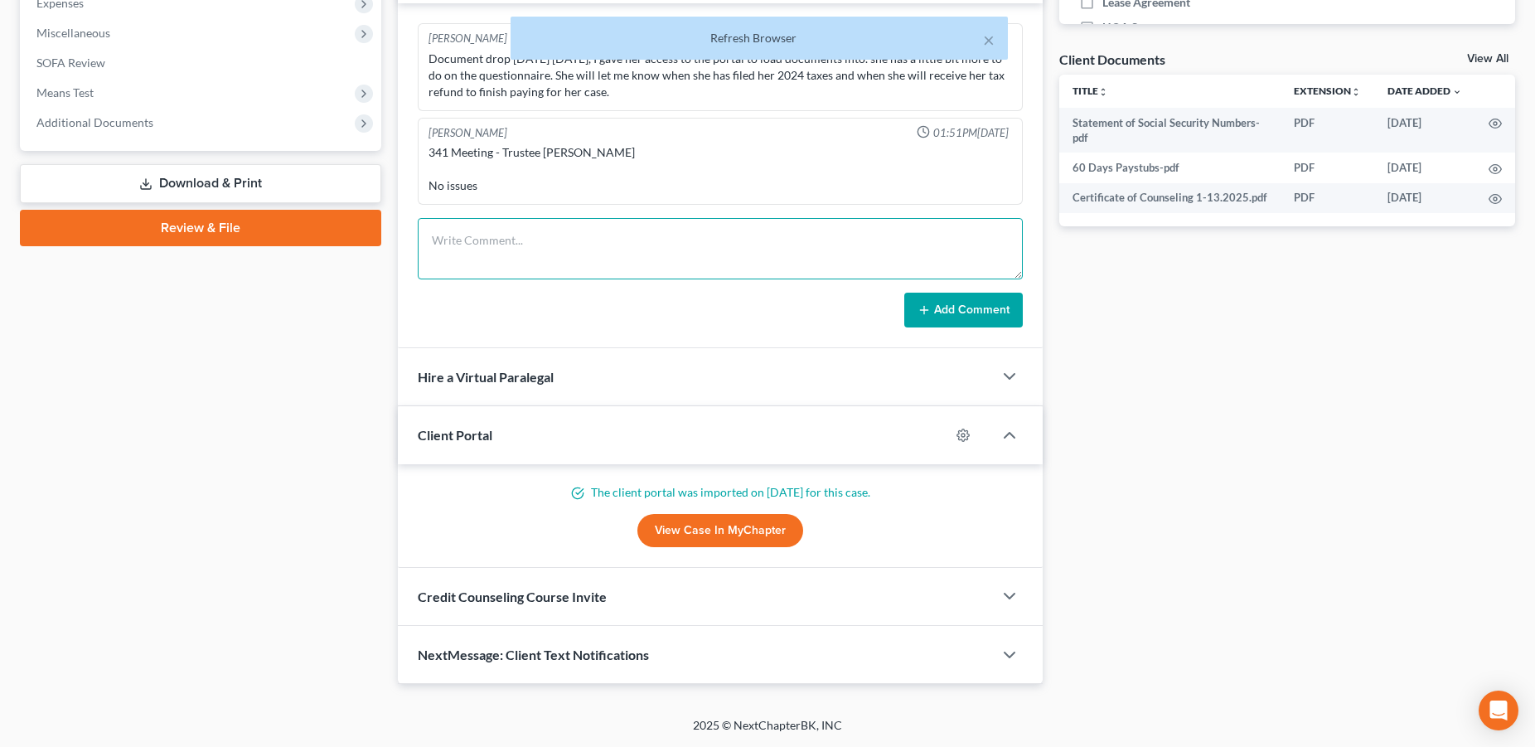
click at [652, 239] on textarea at bounding box center [720, 248] width 605 height 61
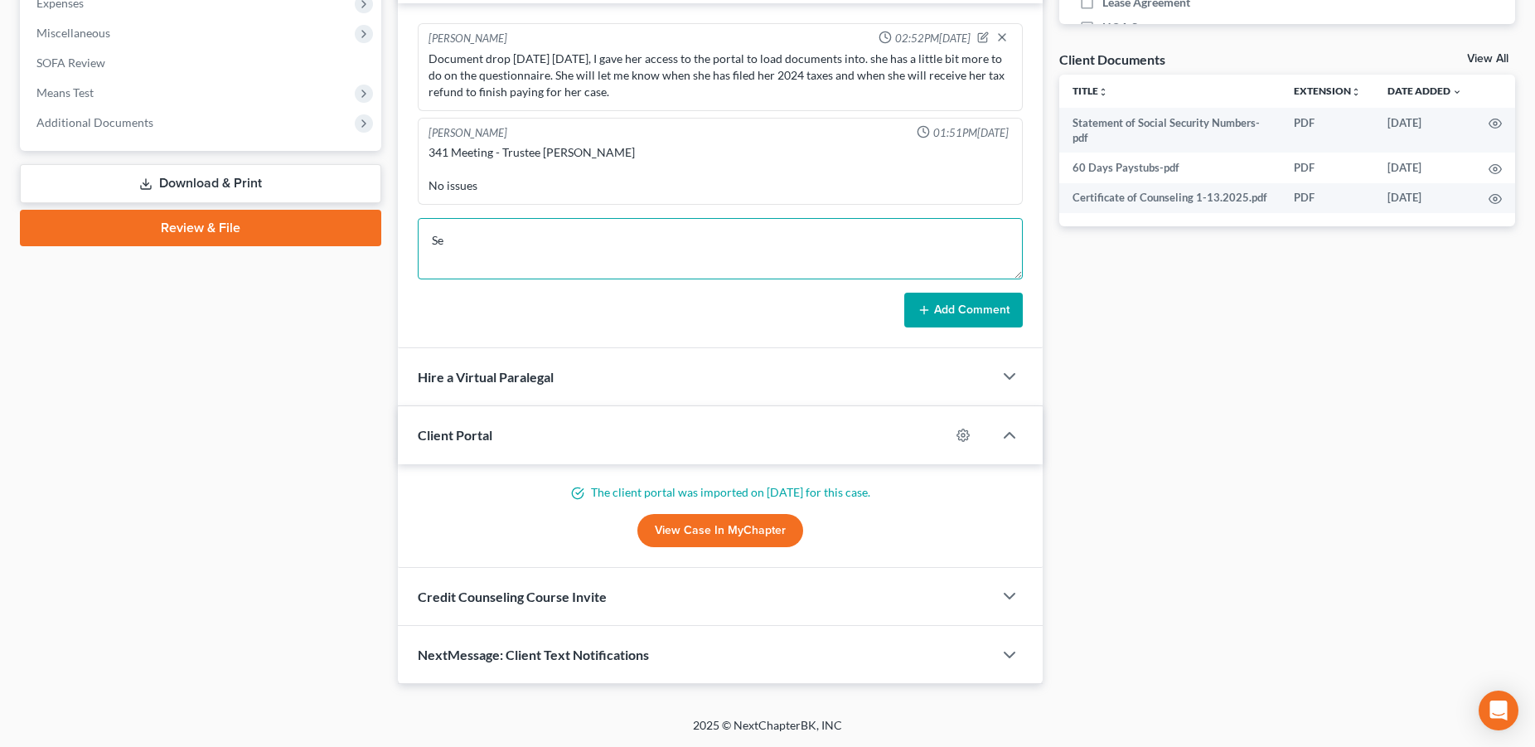
type textarea "S"
type textarea "Emailed request for a review"
click at [979, 321] on button "Add Comment" at bounding box center [963, 310] width 118 height 35
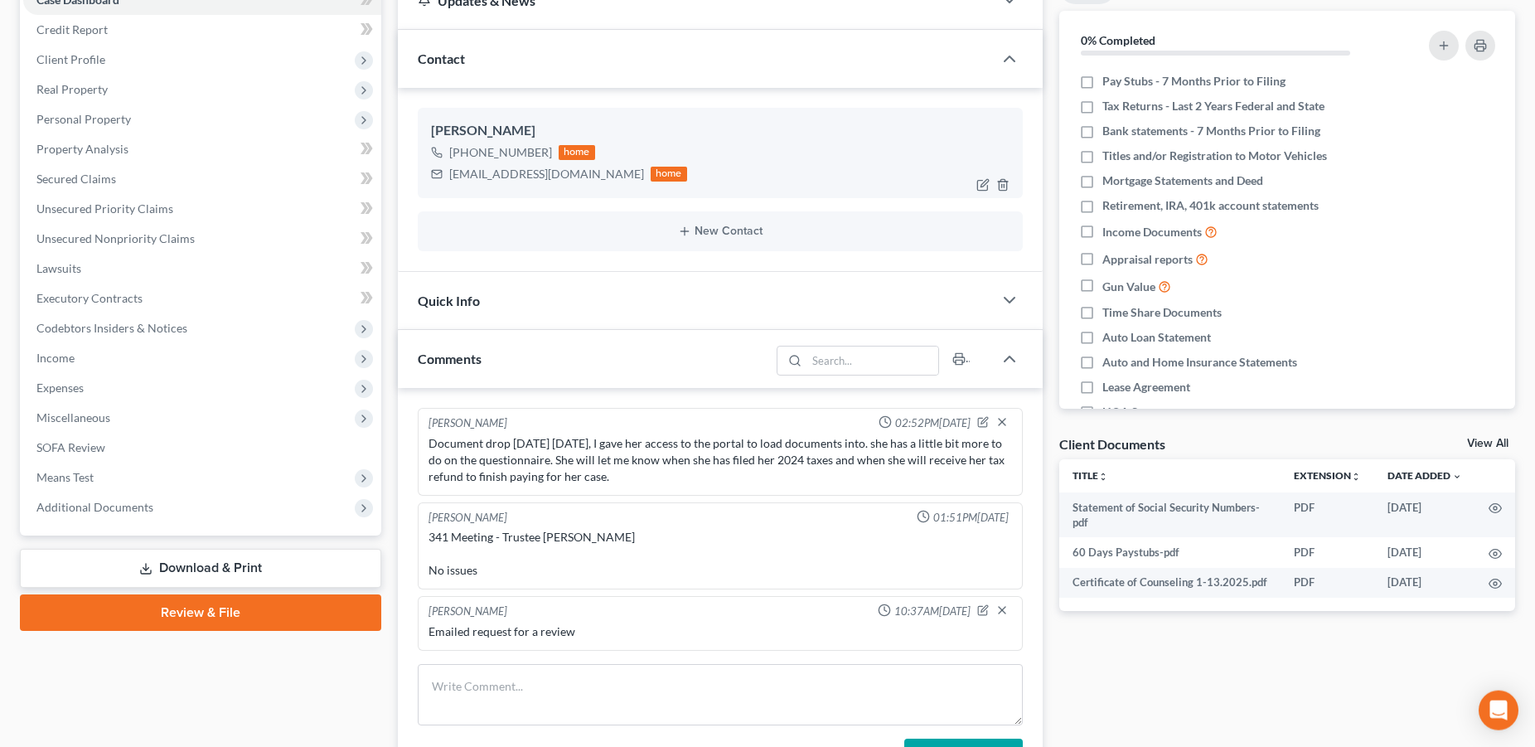
scroll to position [0, 0]
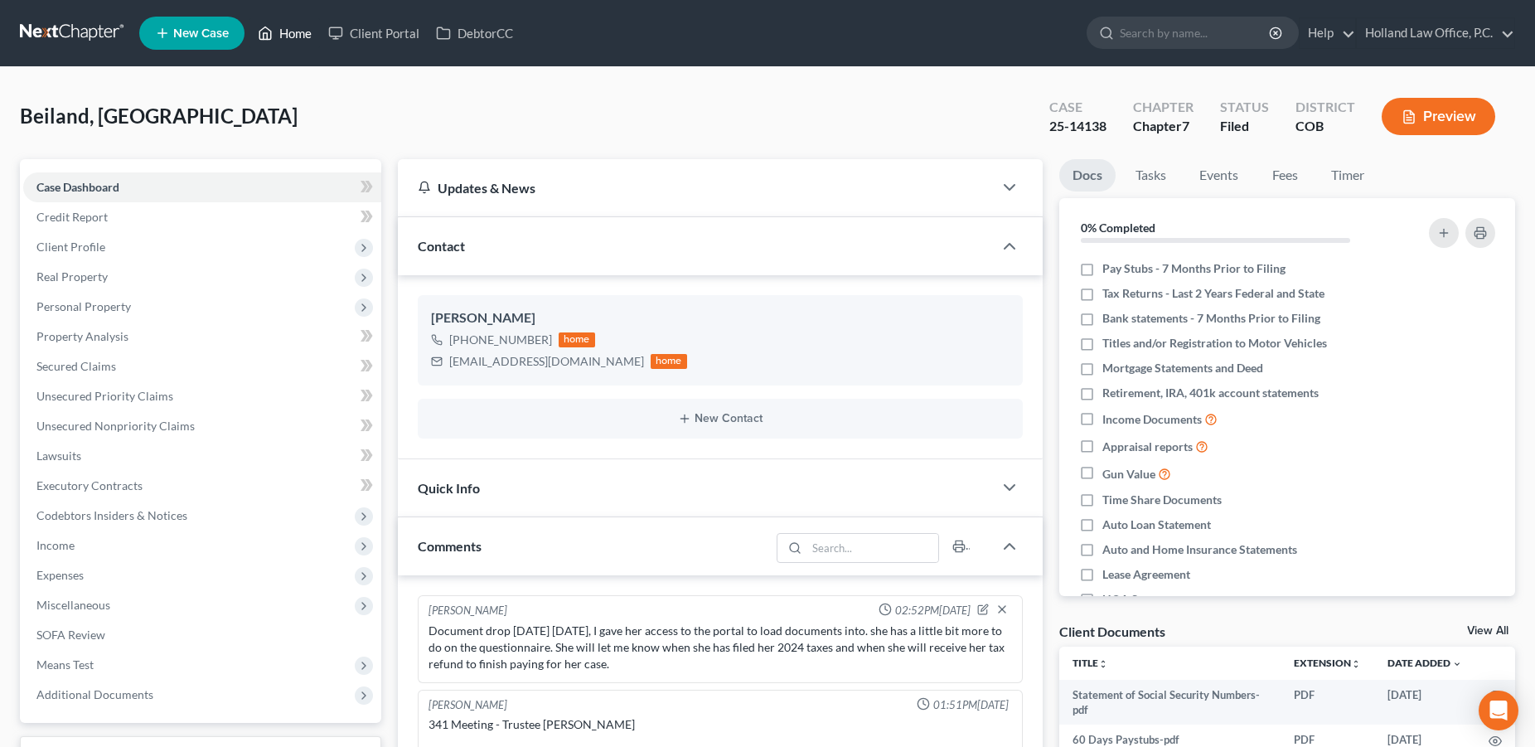
click at [305, 39] on link "Home" at bounding box center [284, 33] width 70 height 30
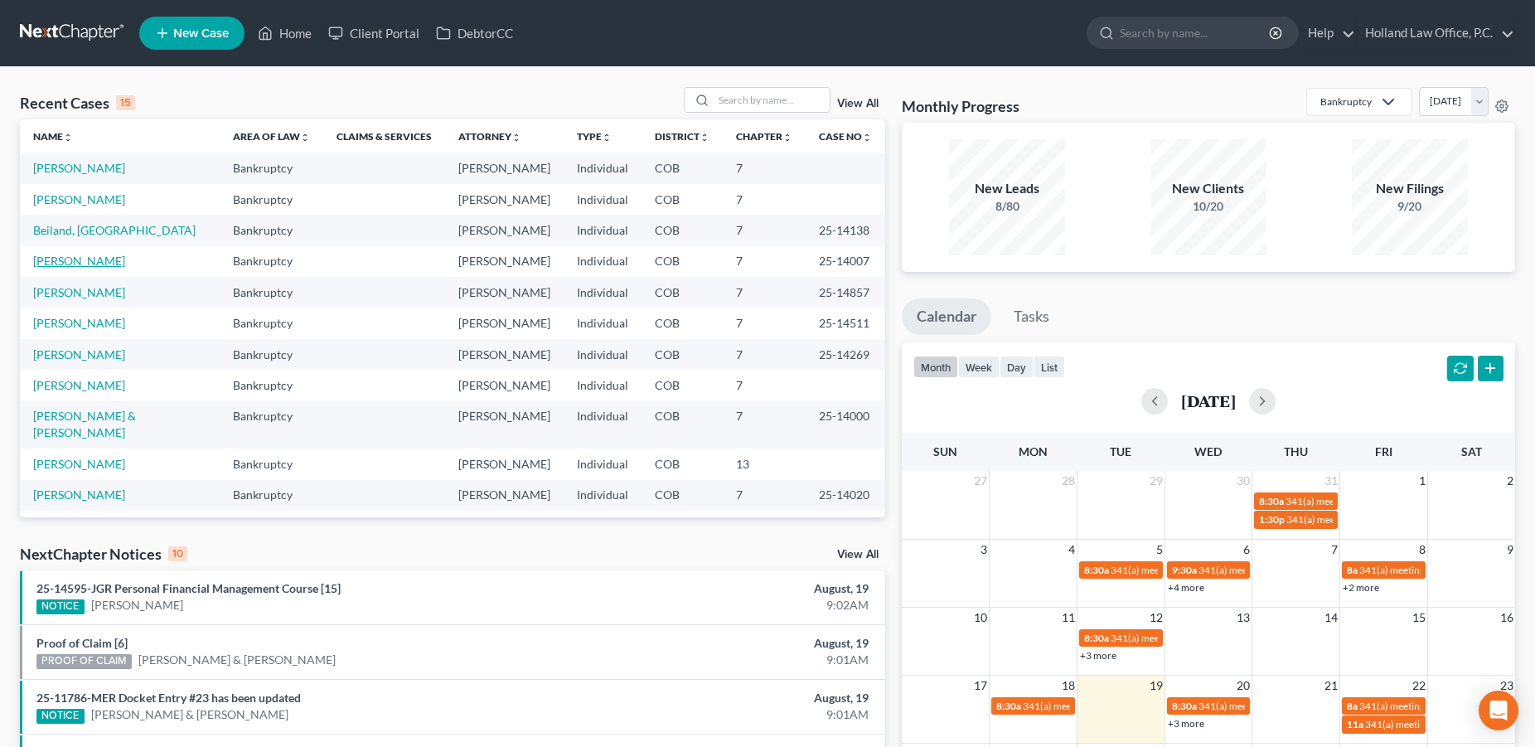
click at [60, 268] on link "[PERSON_NAME]" at bounding box center [79, 261] width 92 height 14
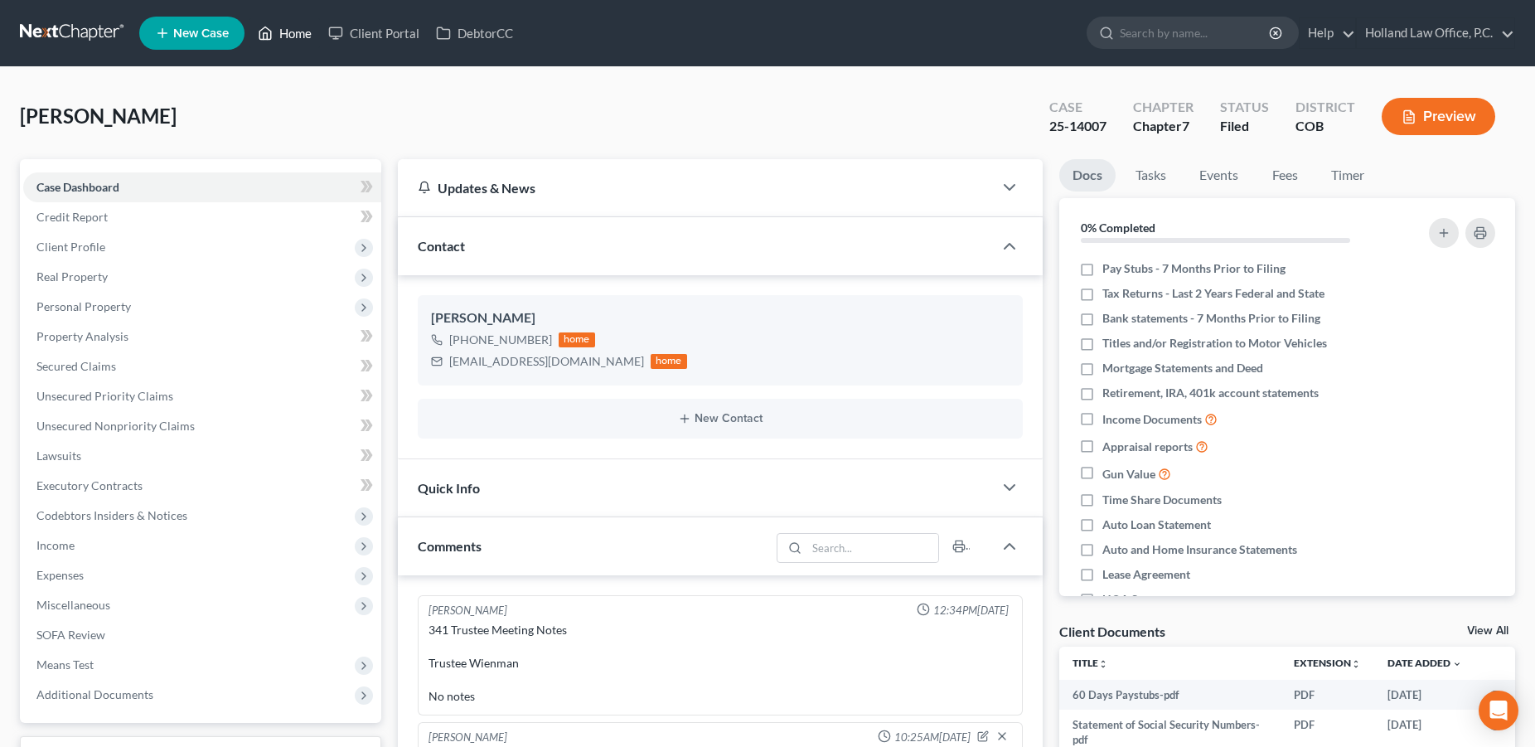
click at [286, 39] on link "Home" at bounding box center [284, 33] width 70 height 30
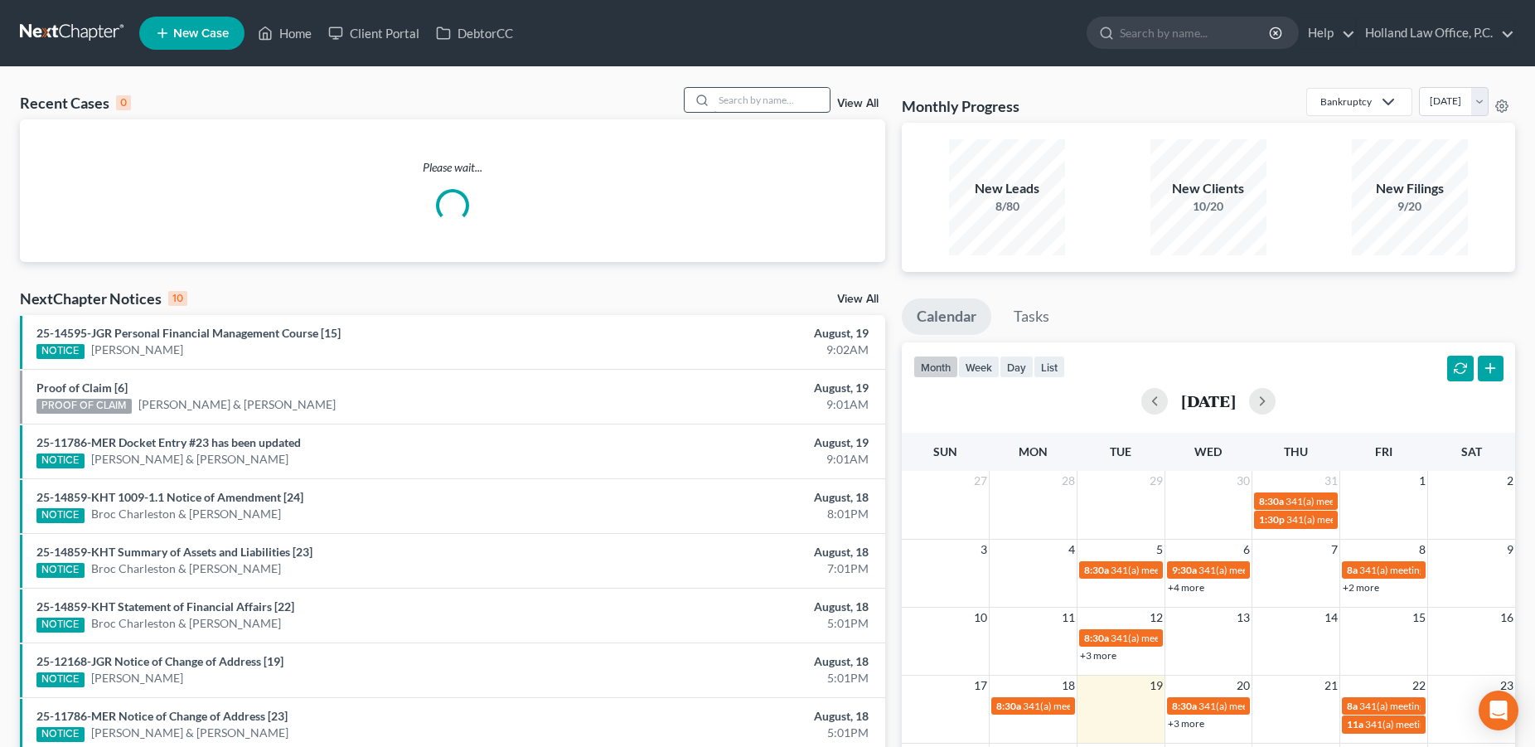
click at [720, 100] on input "search" at bounding box center [771, 100] width 116 height 24
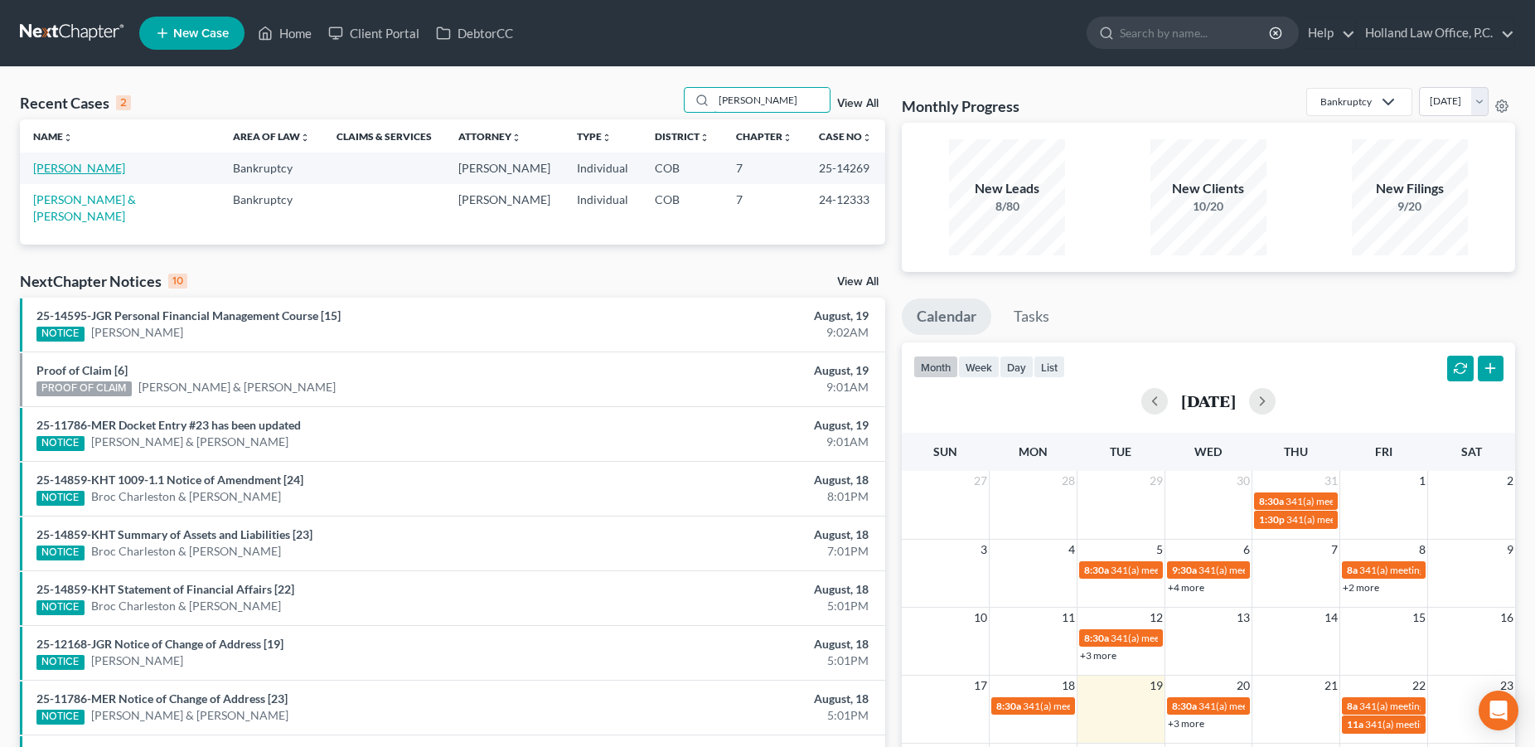
type input "[PERSON_NAME]"
click at [104, 172] on link "[PERSON_NAME]" at bounding box center [79, 168] width 92 height 14
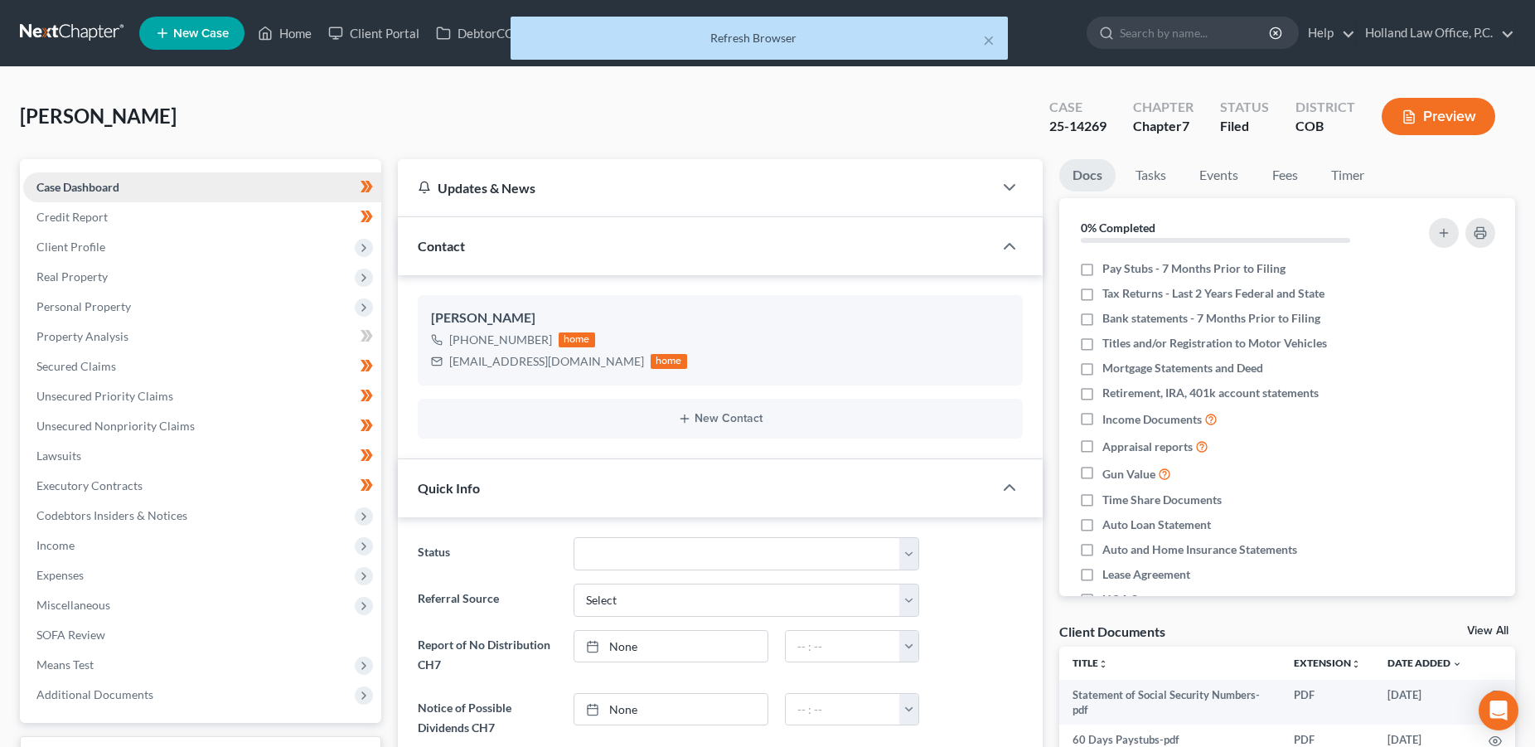
click at [145, 183] on link "Case Dashboard" at bounding box center [202, 187] width 358 height 30
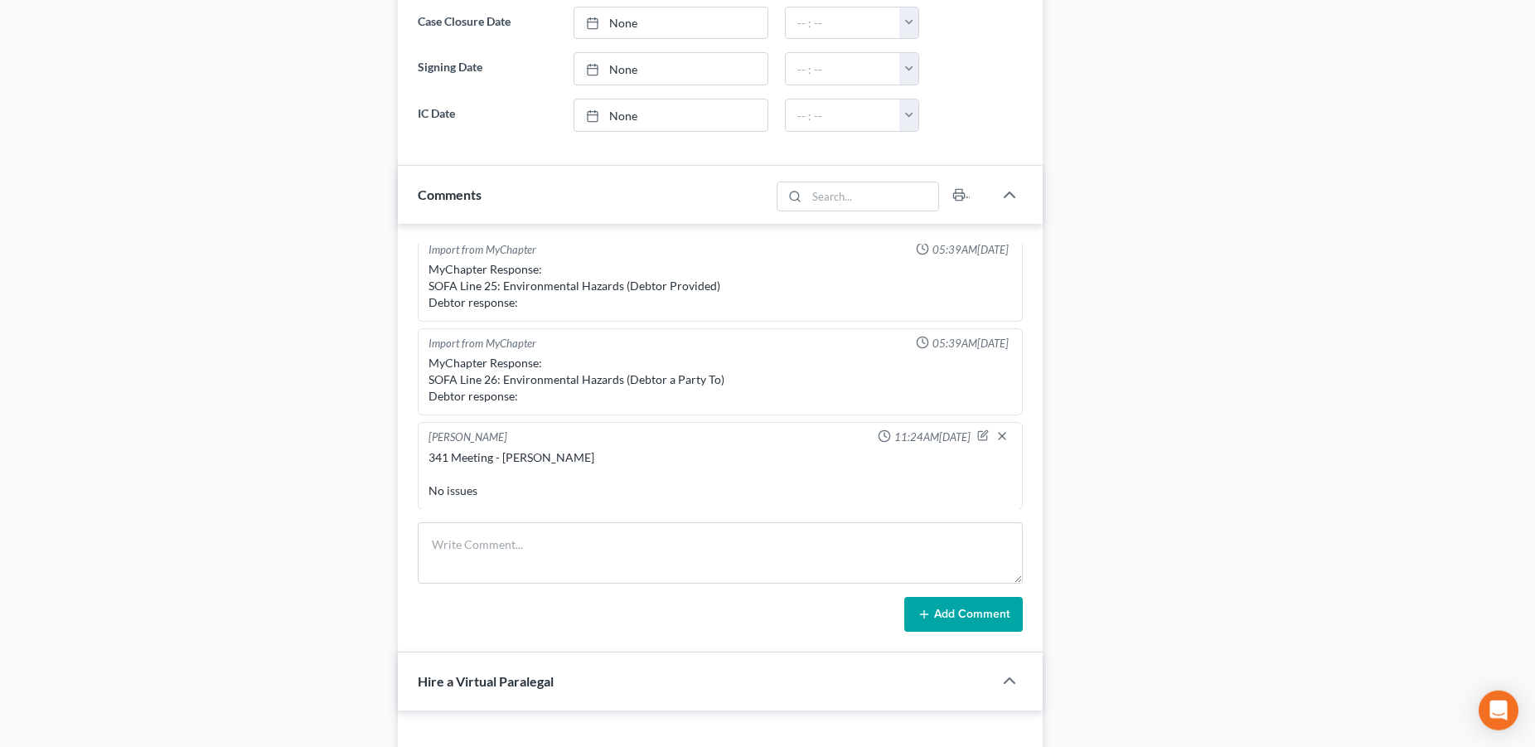
scroll to position [1437, 0]
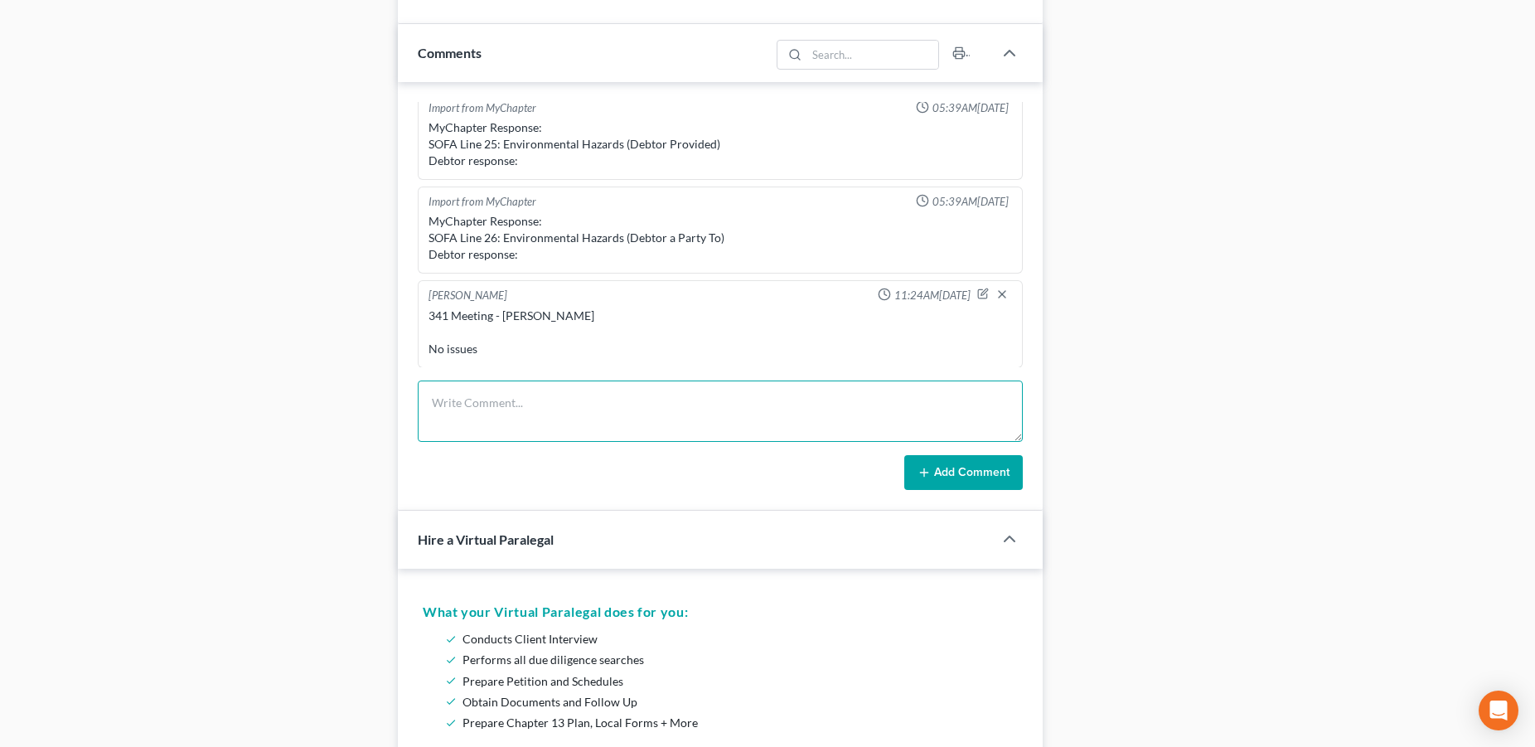
click at [459, 423] on textarea at bounding box center [720, 410] width 605 height 61
type textarea "S"
type textarea "emailed request for review"
click at [937, 476] on button "Add Comment" at bounding box center [963, 472] width 118 height 35
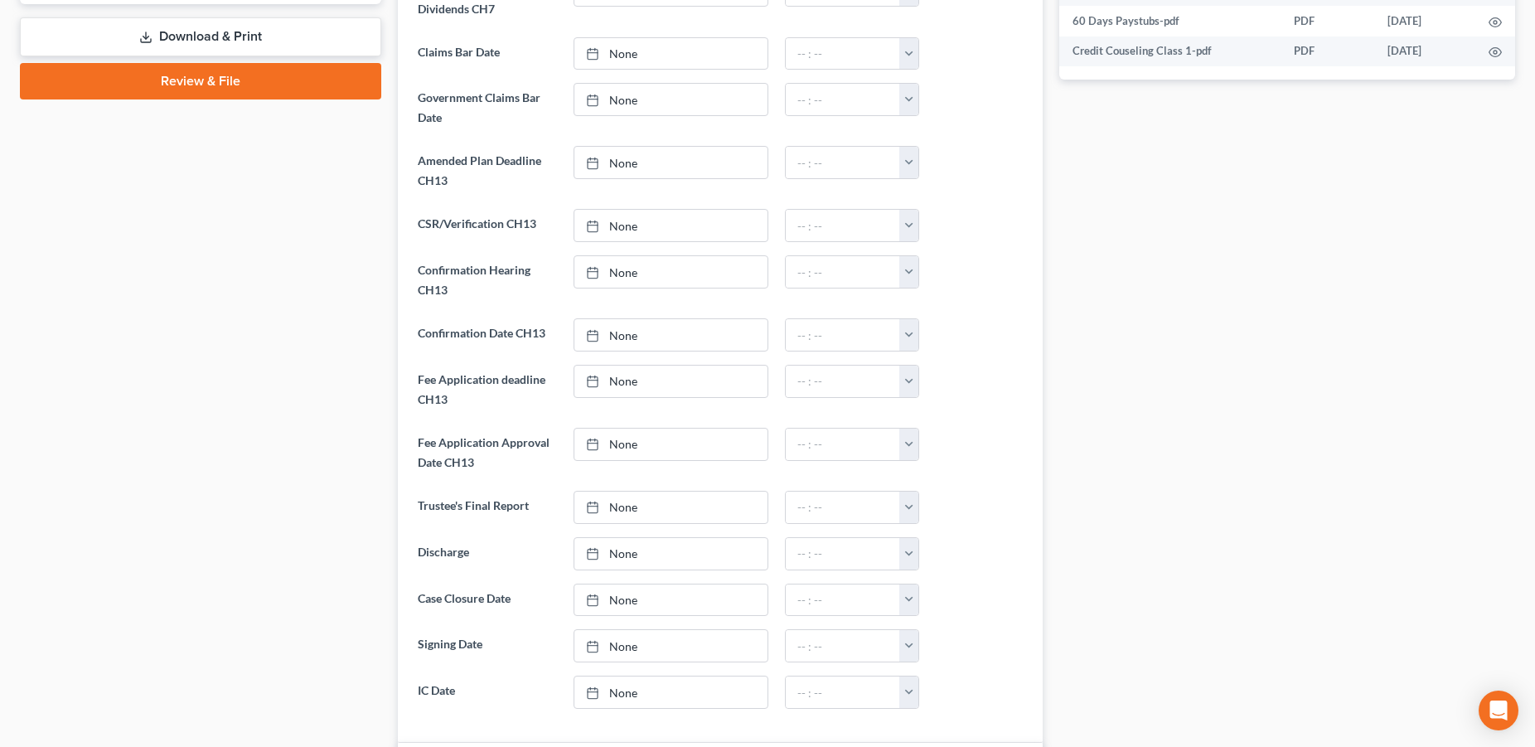
scroll to position [0, 0]
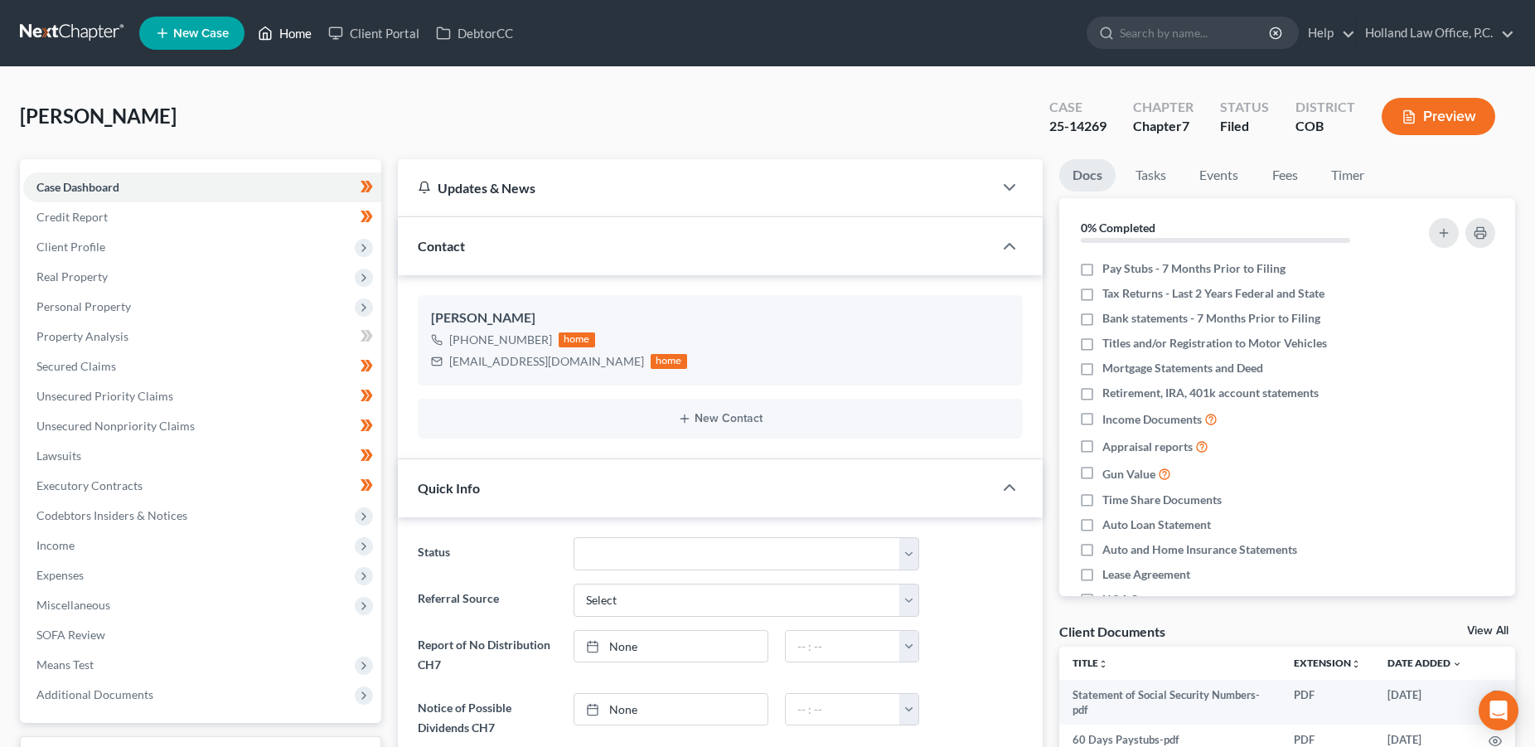
click at [287, 39] on link "Home" at bounding box center [284, 33] width 70 height 30
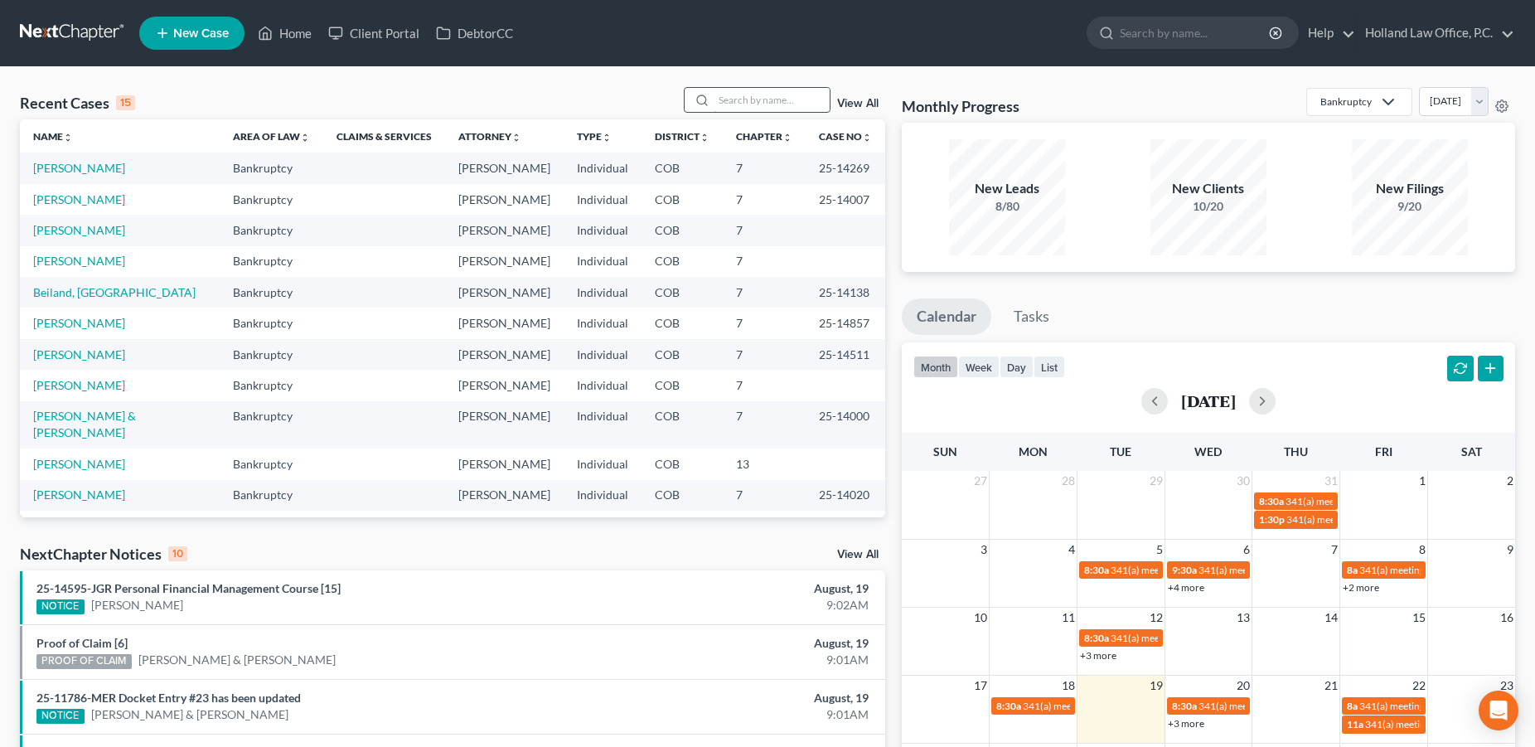
click at [713, 102] on input "search" at bounding box center [771, 100] width 116 height 24
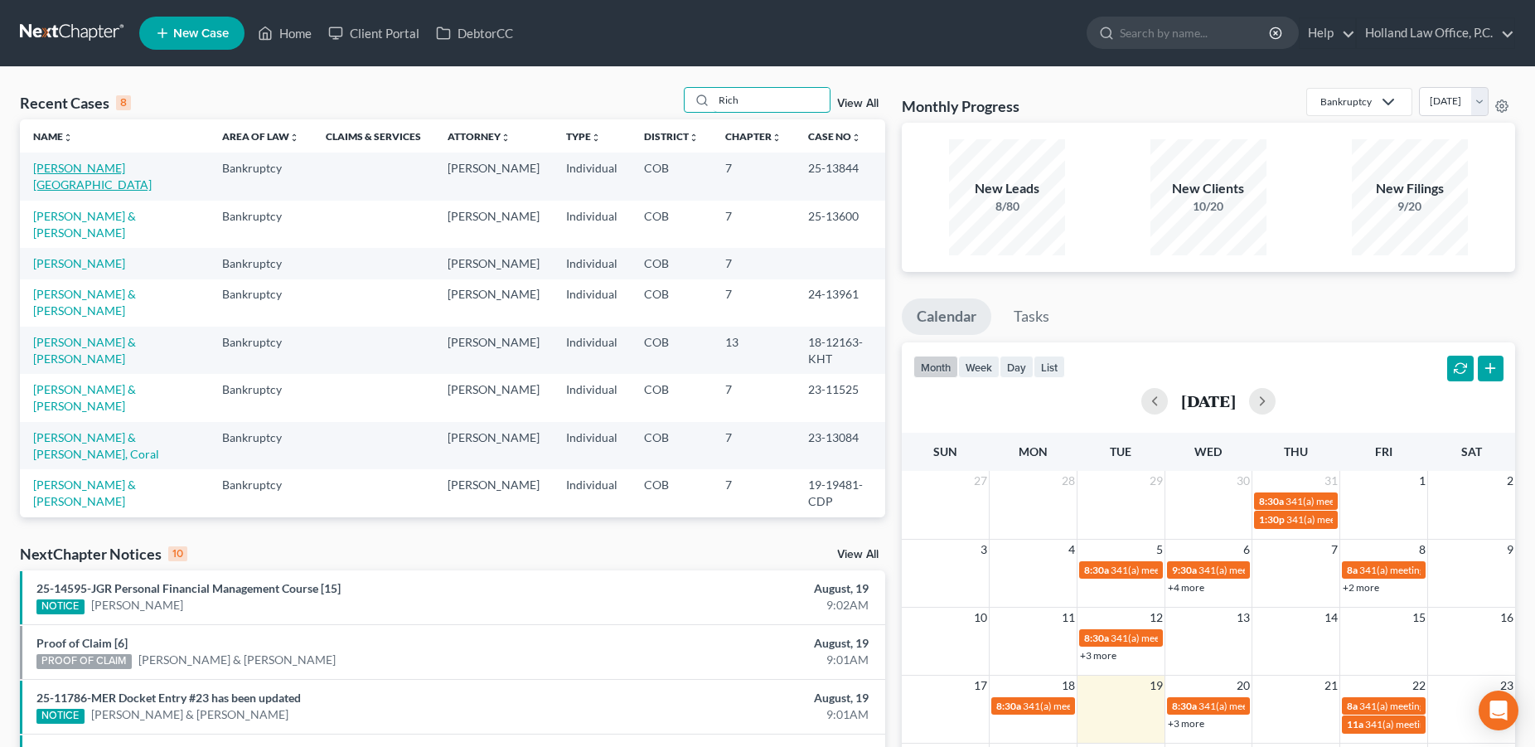
type input "Rich"
click at [65, 167] on link "[PERSON_NAME][GEOGRAPHIC_DATA]" at bounding box center [92, 176] width 118 height 31
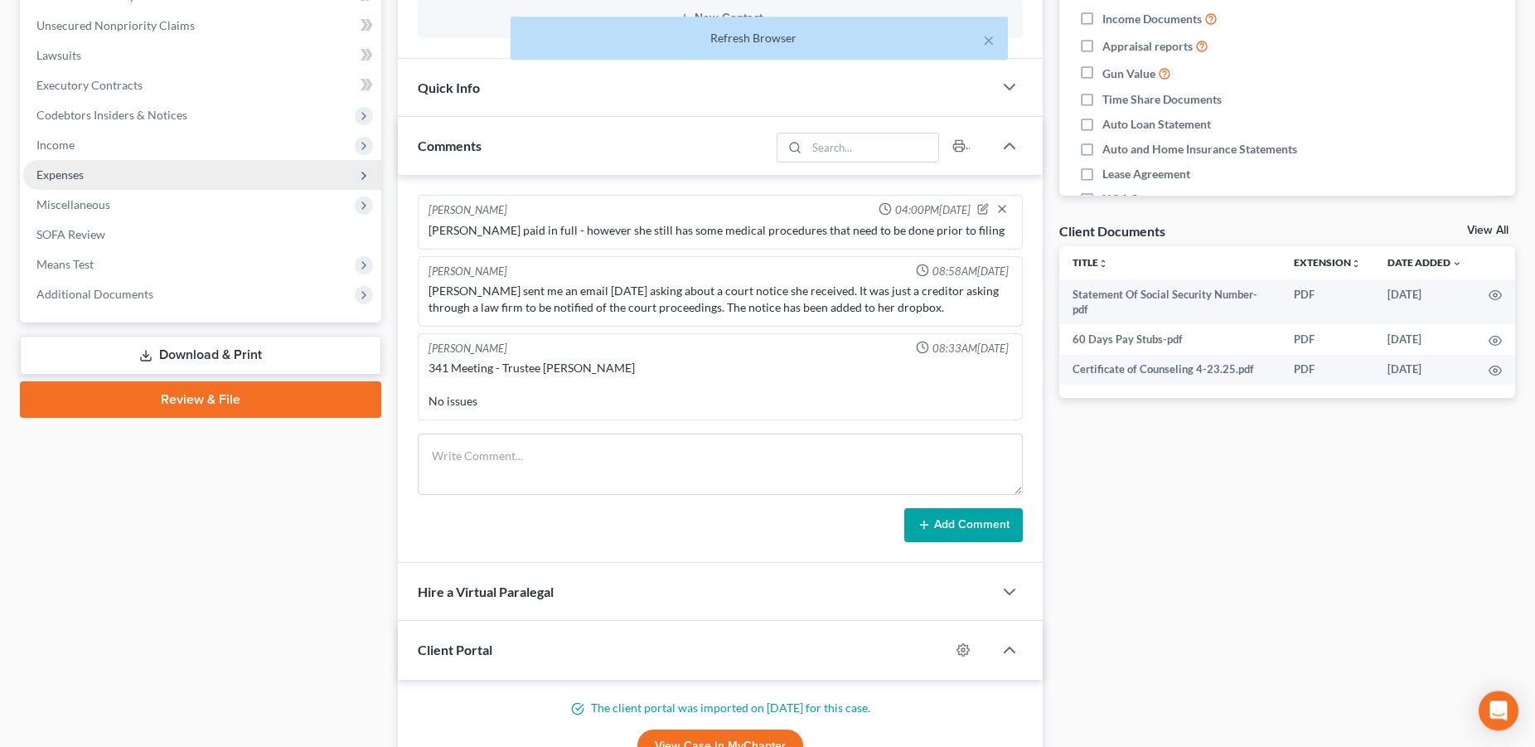
scroll to position [615, 0]
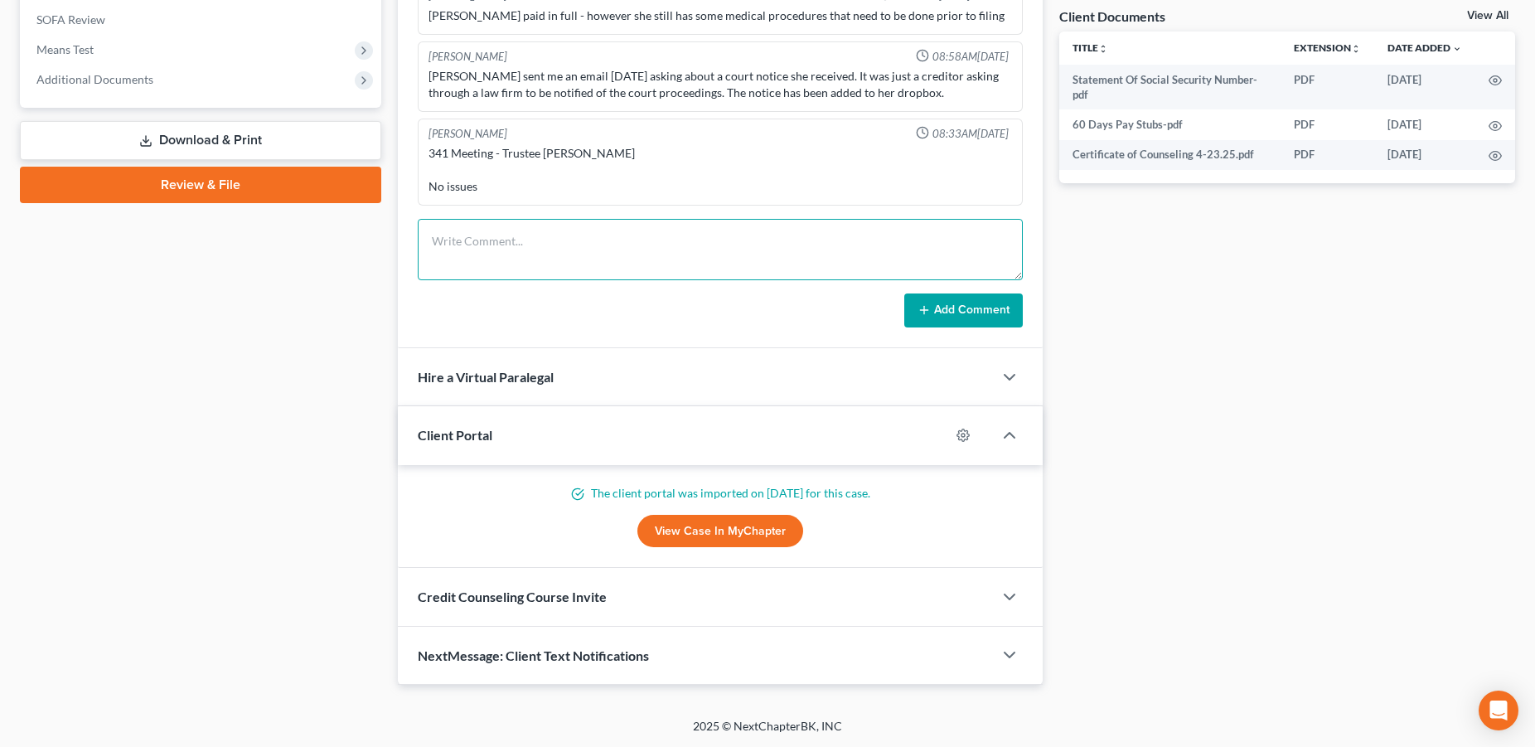
click at [539, 259] on textarea at bounding box center [720, 249] width 605 height 61
type textarea "emailed request for a review"
click at [944, 311] on button "Add Comment" at bounding box center [963, 310] width 118 height 35
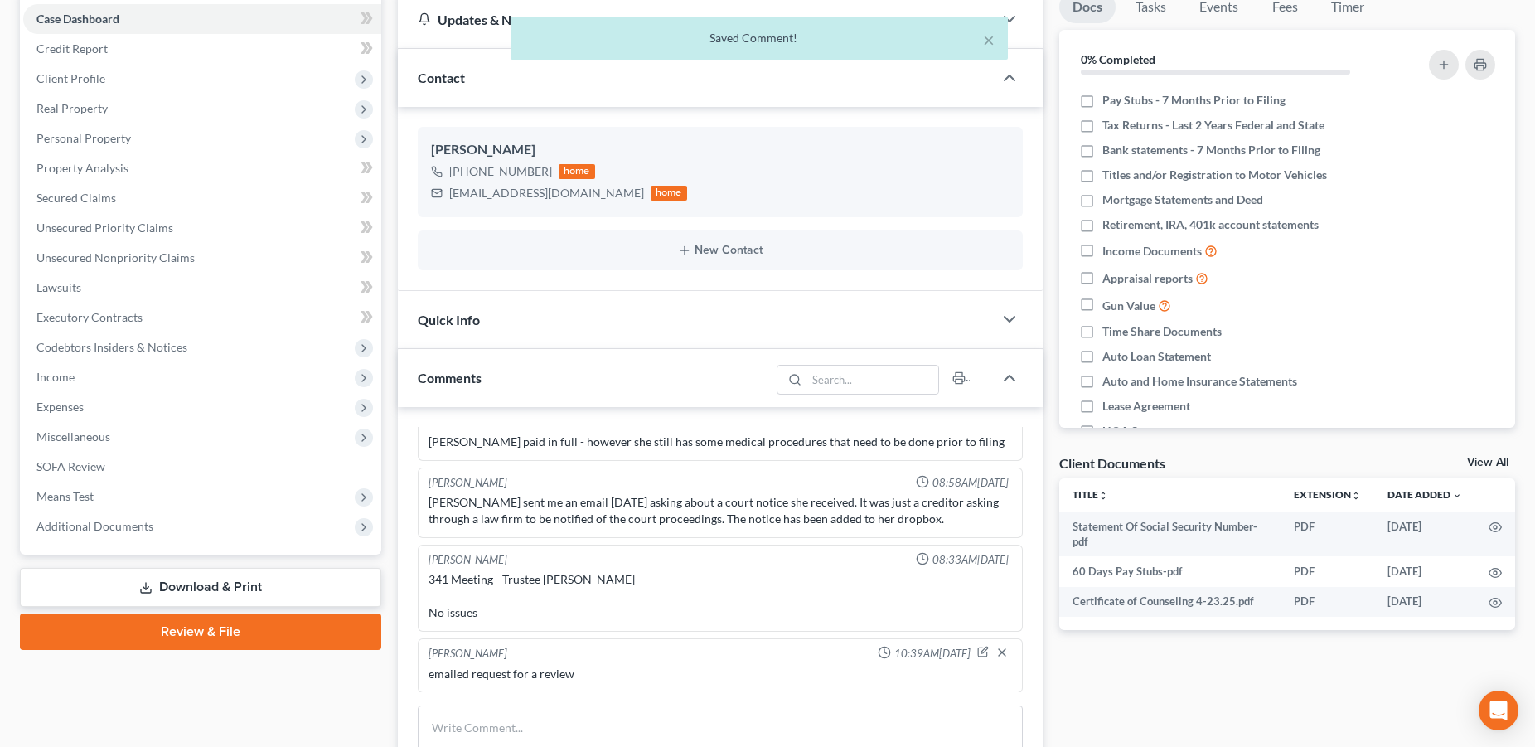
scroll to position [0, 0]
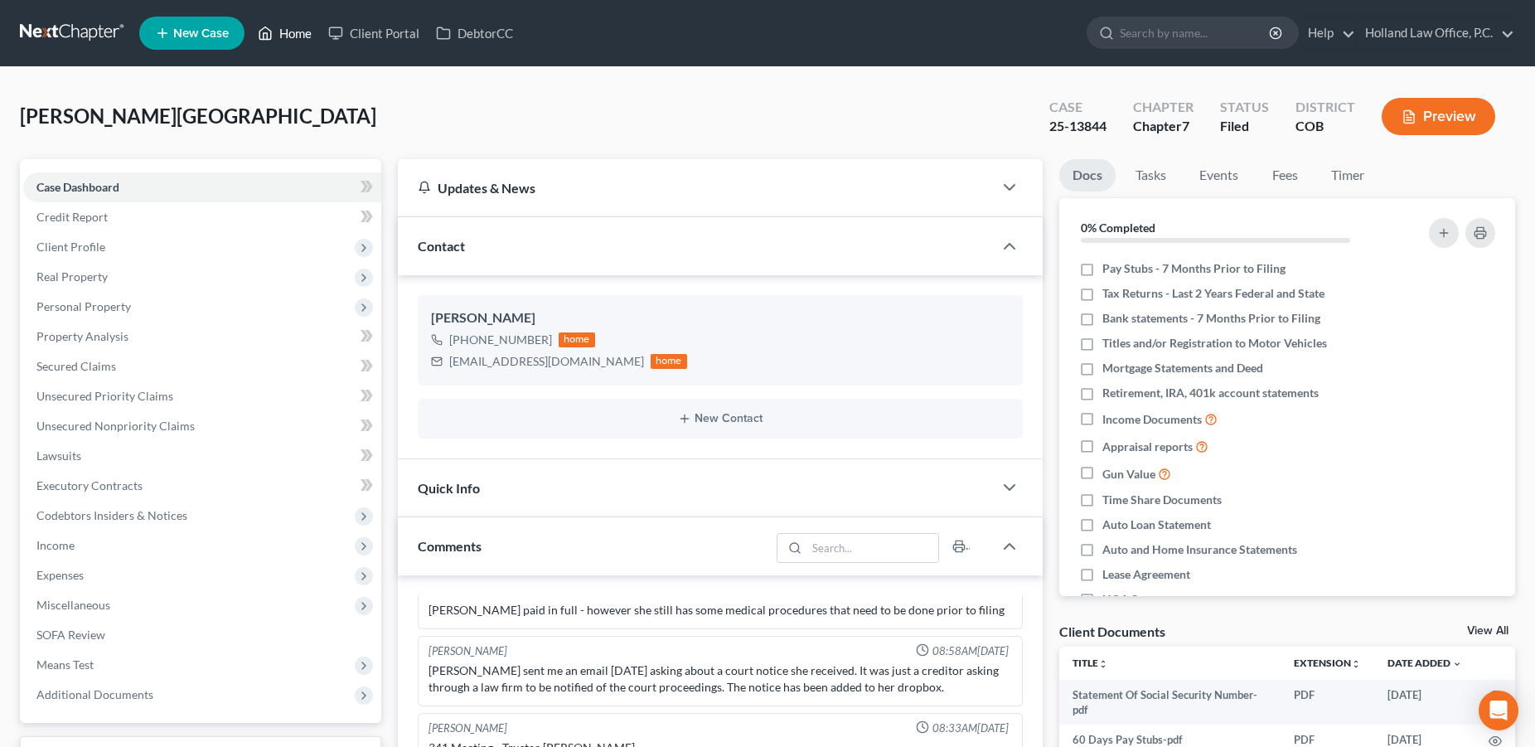
click at [293, 31] on link "Home" at bounding box center [284, 33] width 70 height 30
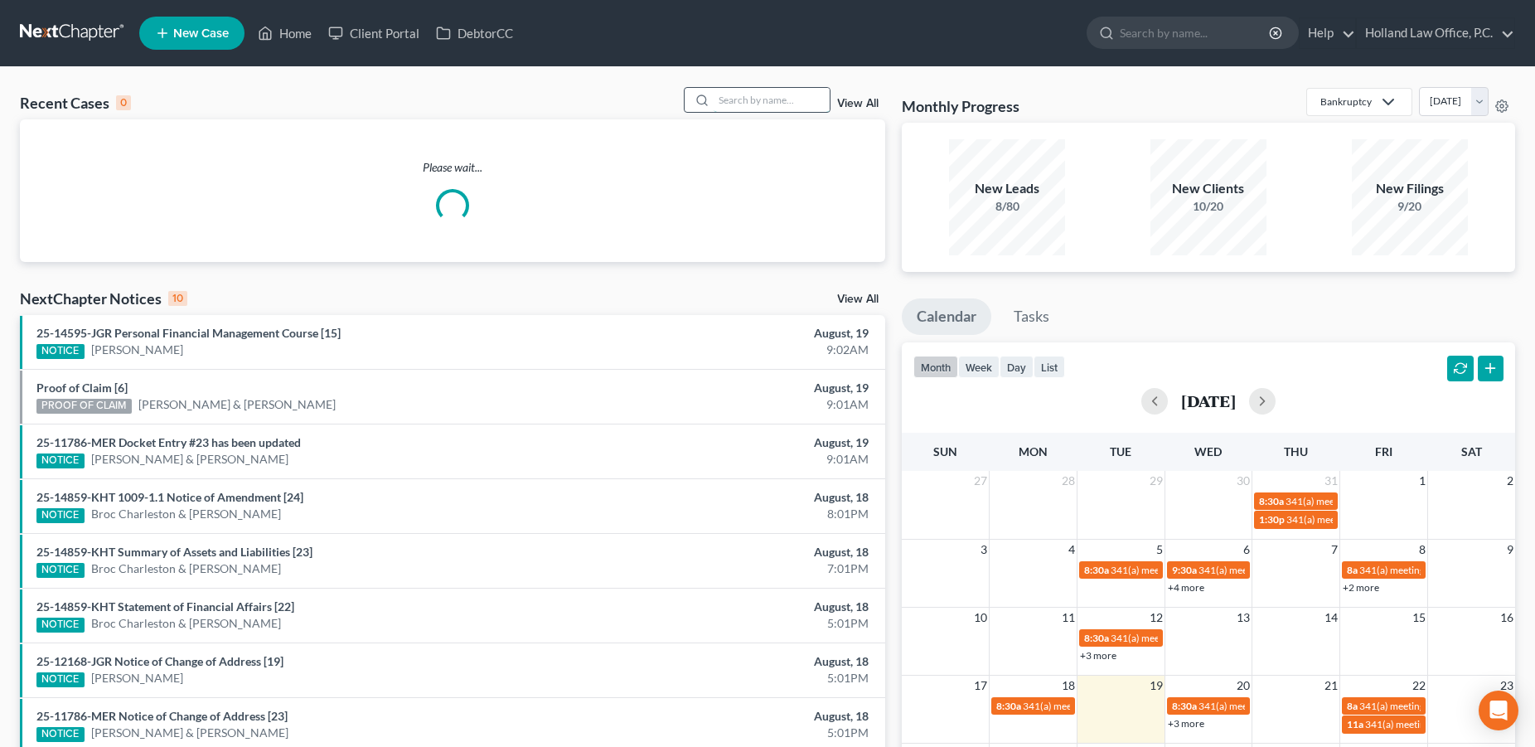
click at [722, 102] on input "search" at bounding box center [771, 100] width 116 height 24
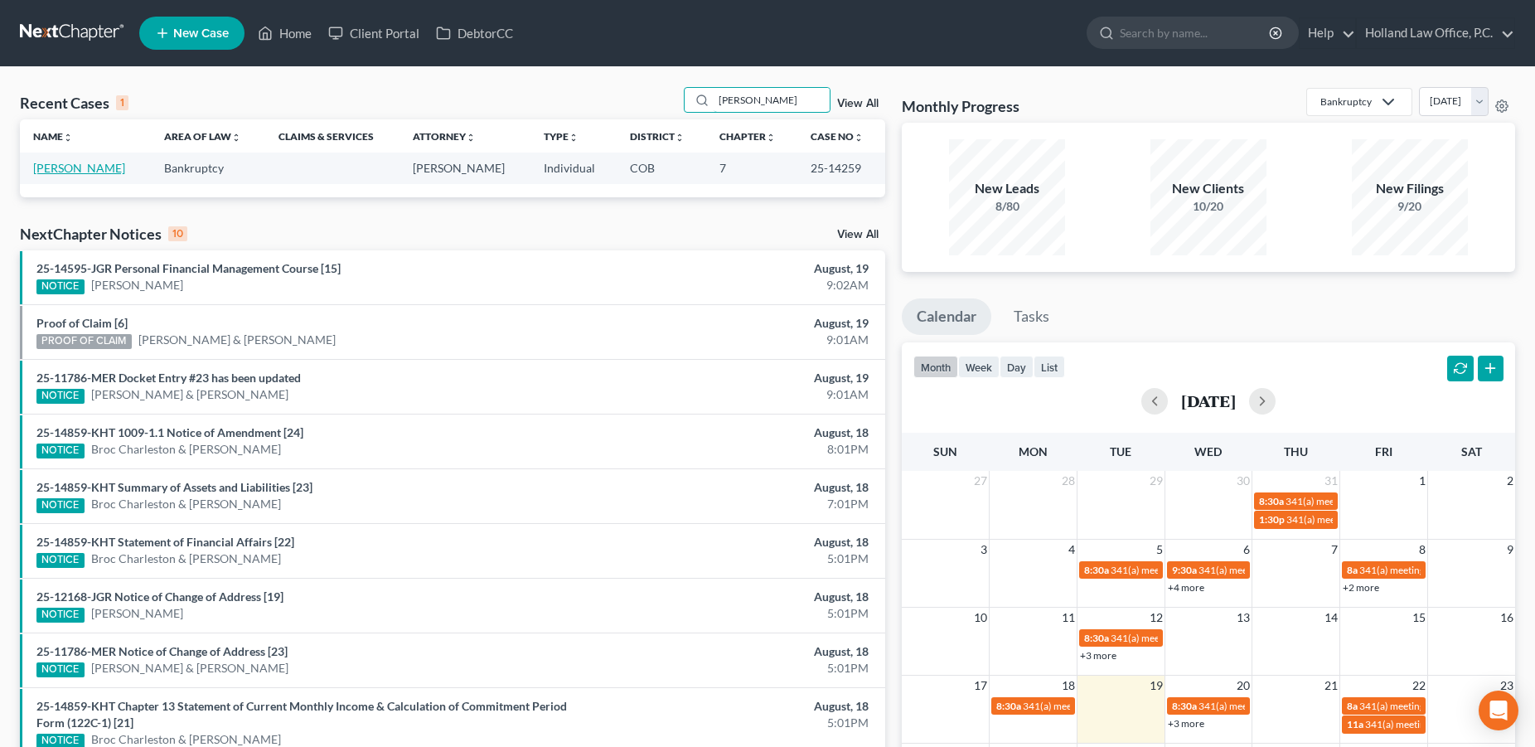
type input "[PERSON_NAME]"
click at [80, 172] on link "[PERSON_NAME]" at bounding box center [79, 168] width 92 height 14
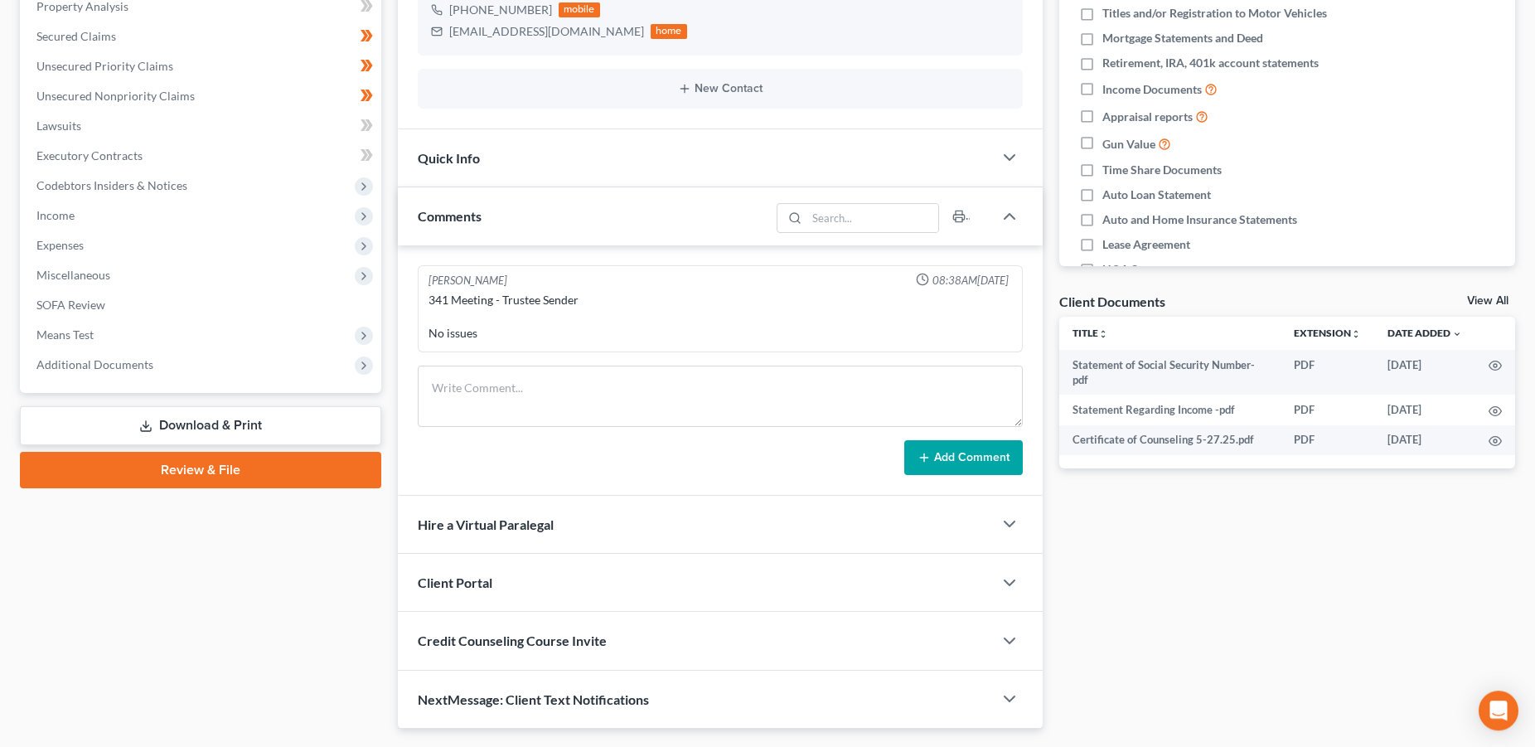
scroll to position [374, 0]
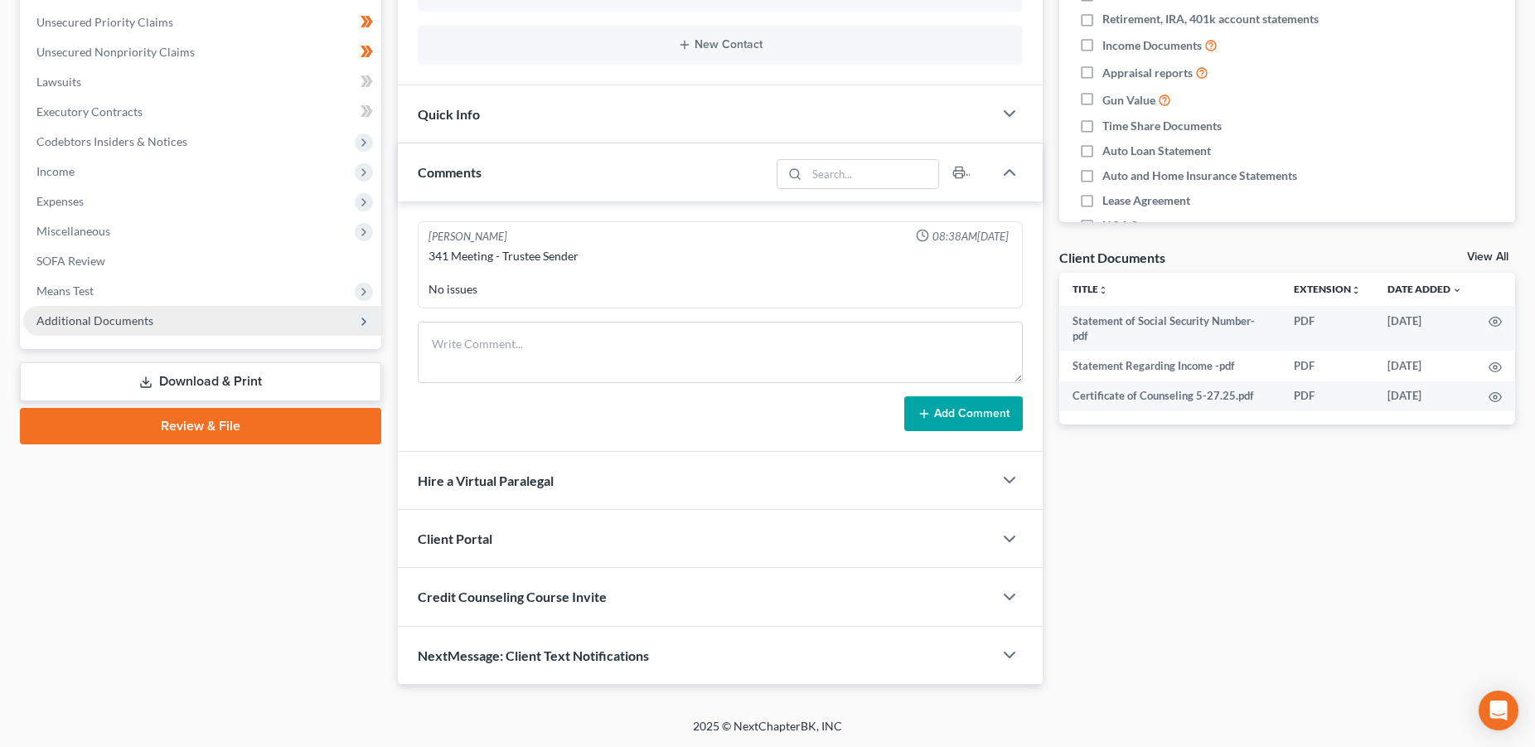
click at [96, 320] on span "Additional Documents" at bounding box center [94, 320] width 117 height 14
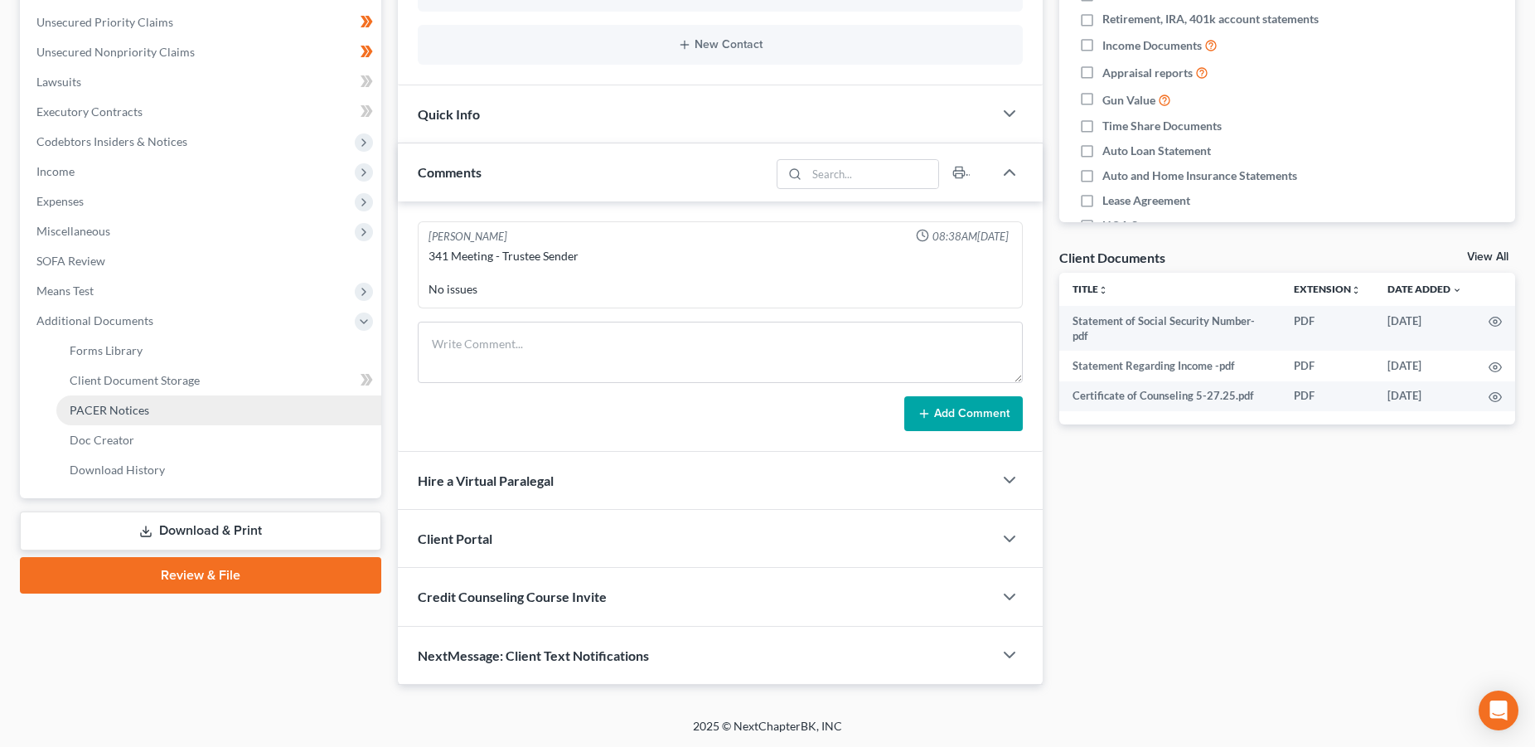
click at [95, 410] on span "PACER Notices" at bounding box center [110, 410] width 80 height 14
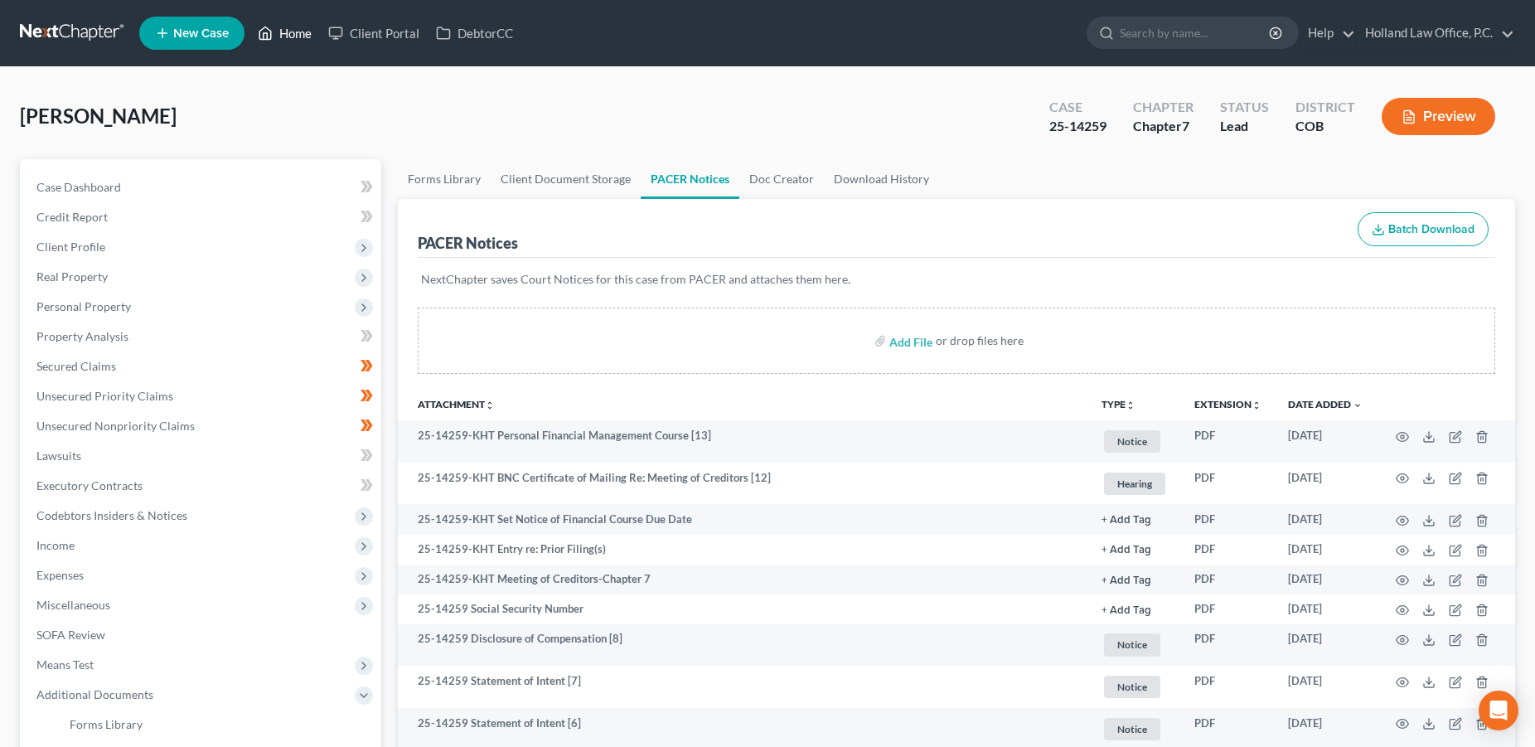
click at [290, 35] on link "Home" at bounding box center [284, 33] width 70 height 30
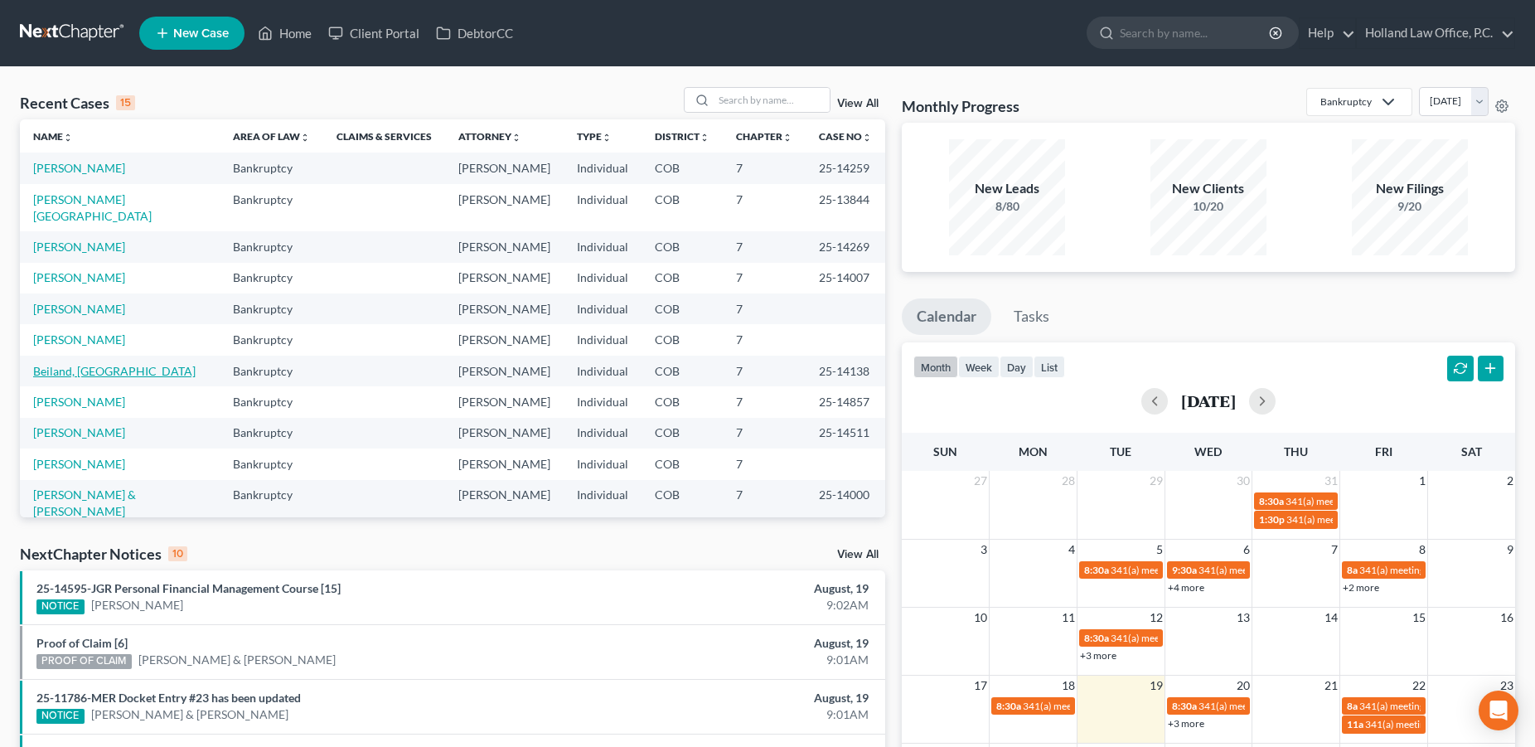
click at [48, 378] on link "Beiland, [GEOGRAPHIC_DATA]" at bounding box center [114, 371] width 162 height 14
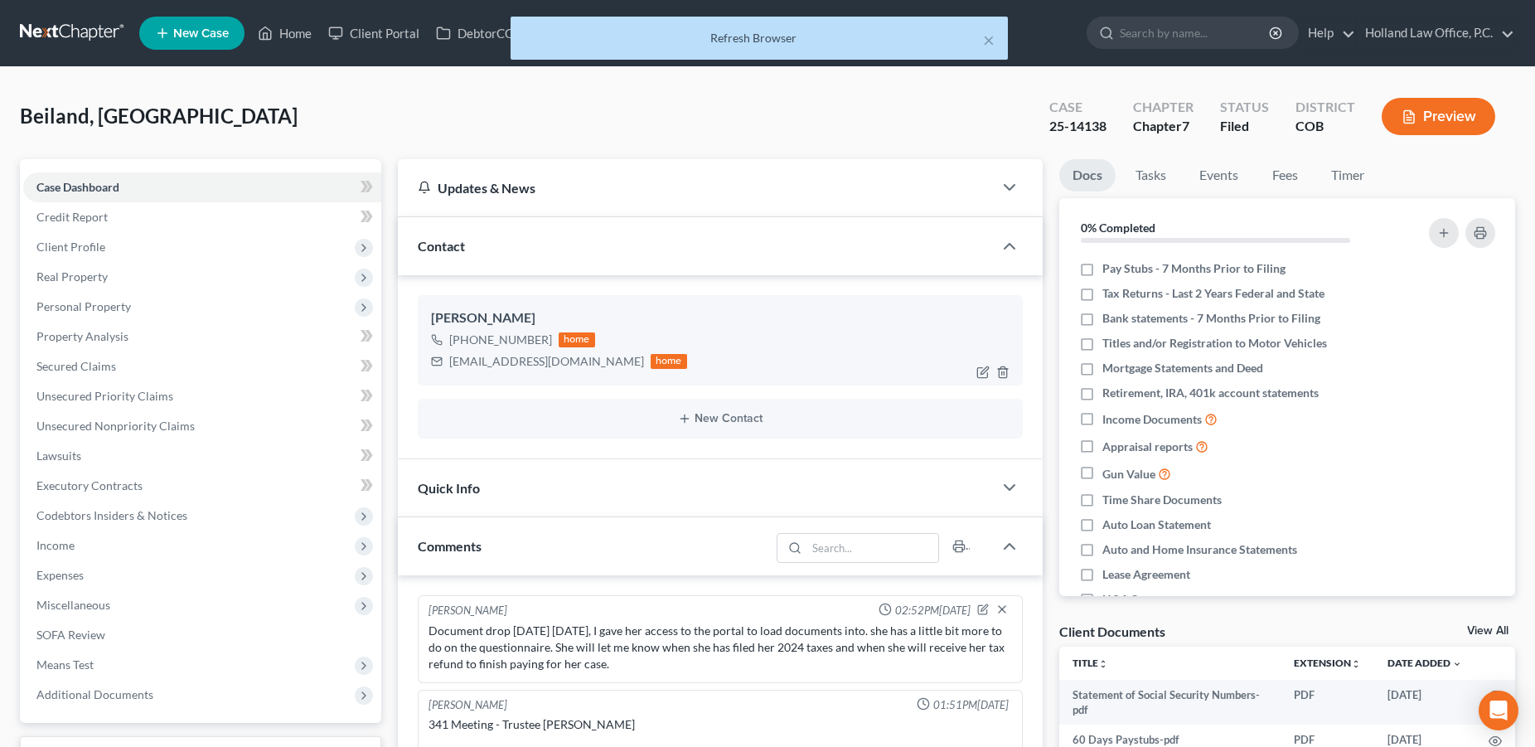
drag, startPoint x: 547, startPoint y: 341, endPoint x: 467, endPoint y: 341, distance: 80.4
click at [467, 341] on div "[PHONE_NUMBER] home" at bounding box center [559, 340] width 256 height 22
copy div "[PHONE_NUMBER]"
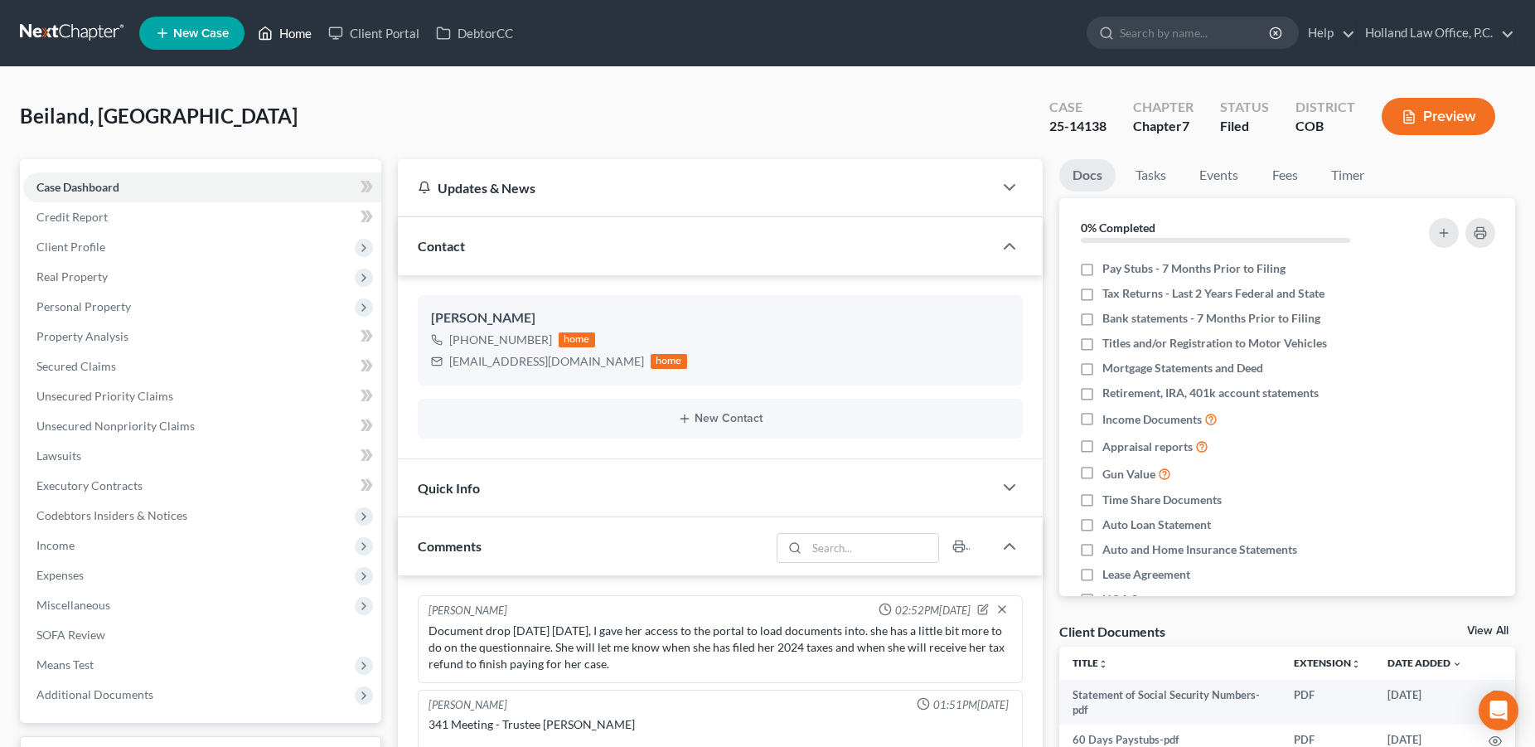
click at [311, 36] on link "Home" at bounding box center [284, 33] width 70 height 30
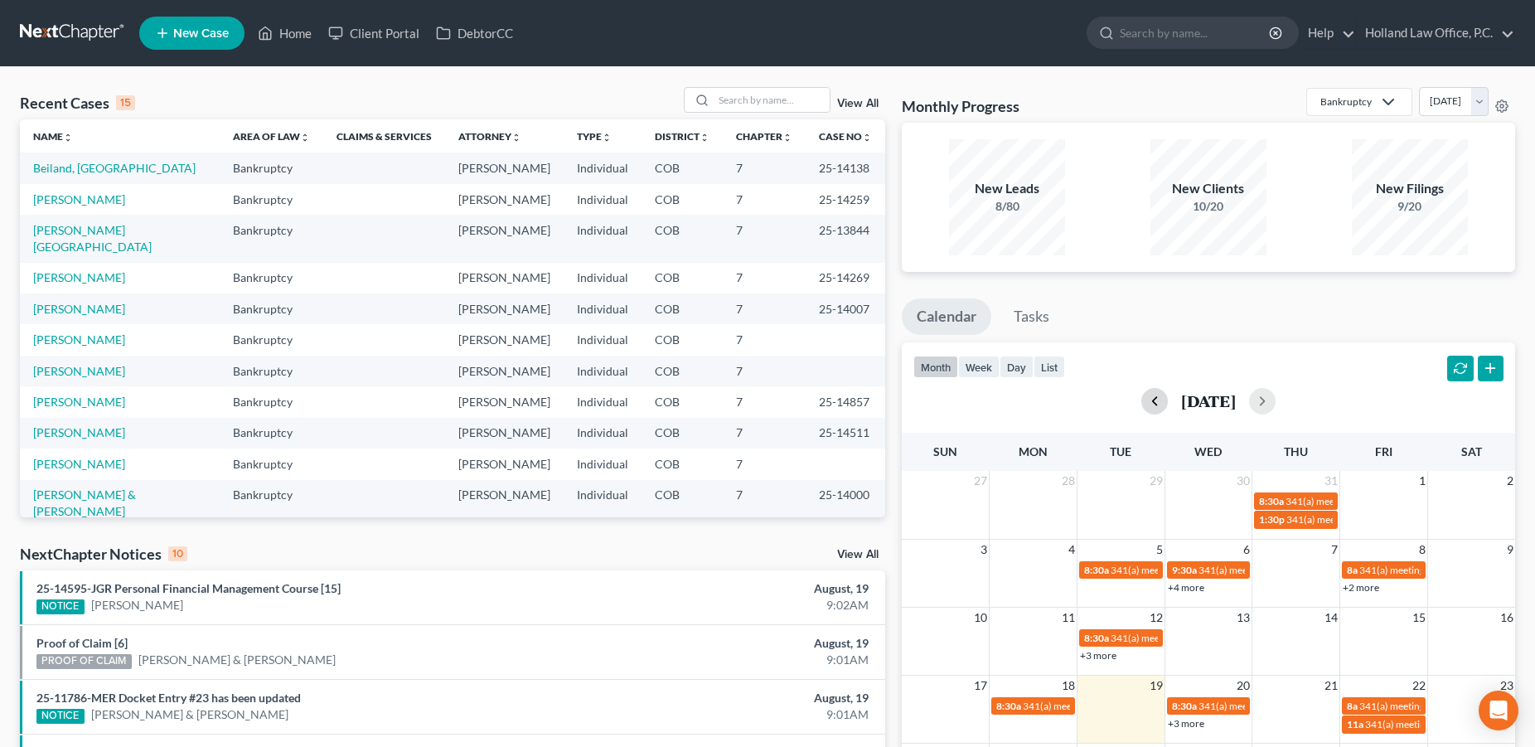
click at [1141, 401] on button "button" at bounding box center [1154, 401] width 27 height 27
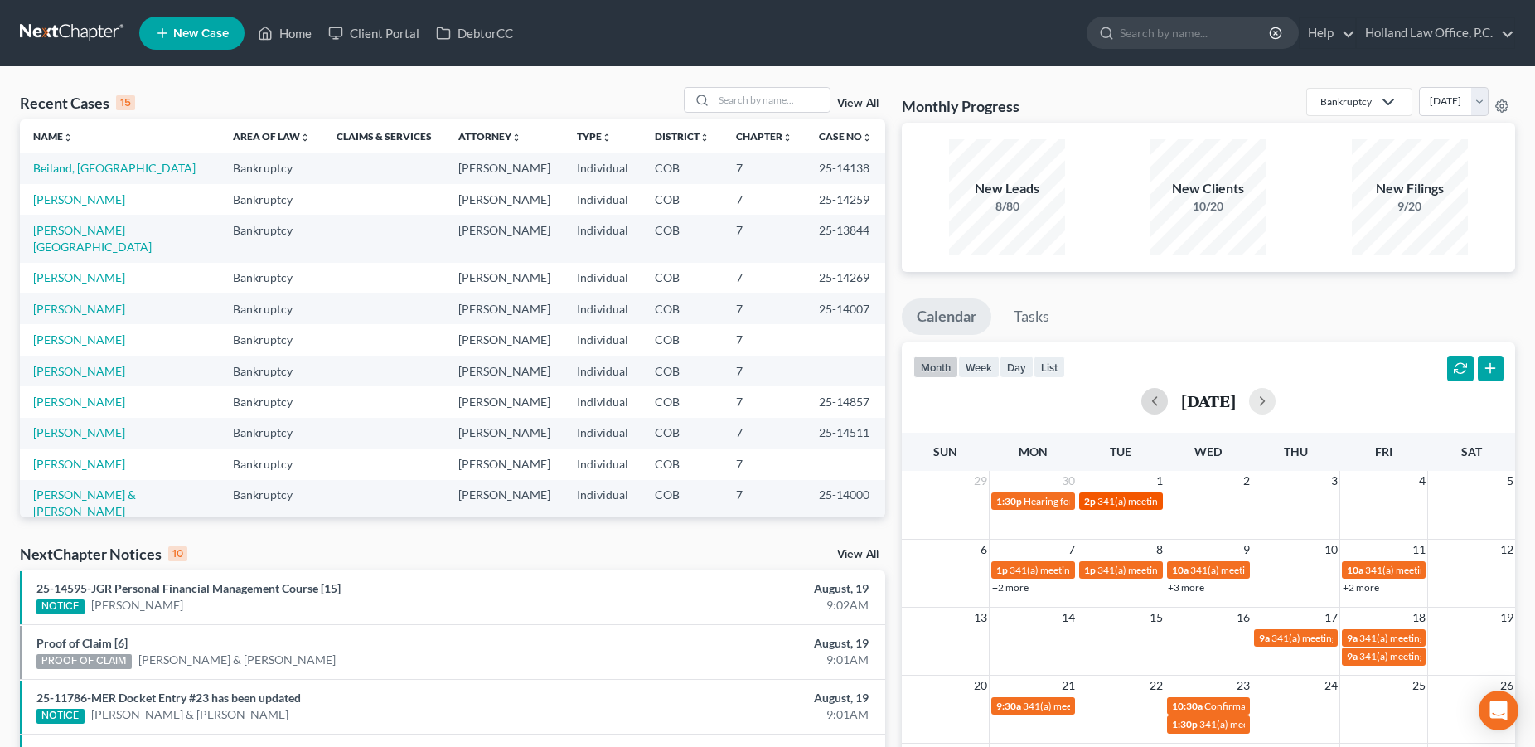
click at [1101, 502] on span "341(a) meeting for [PERSON_NAME] & [PERSON_NAME]" at bounding box center [1221, 501] width 248 height 12
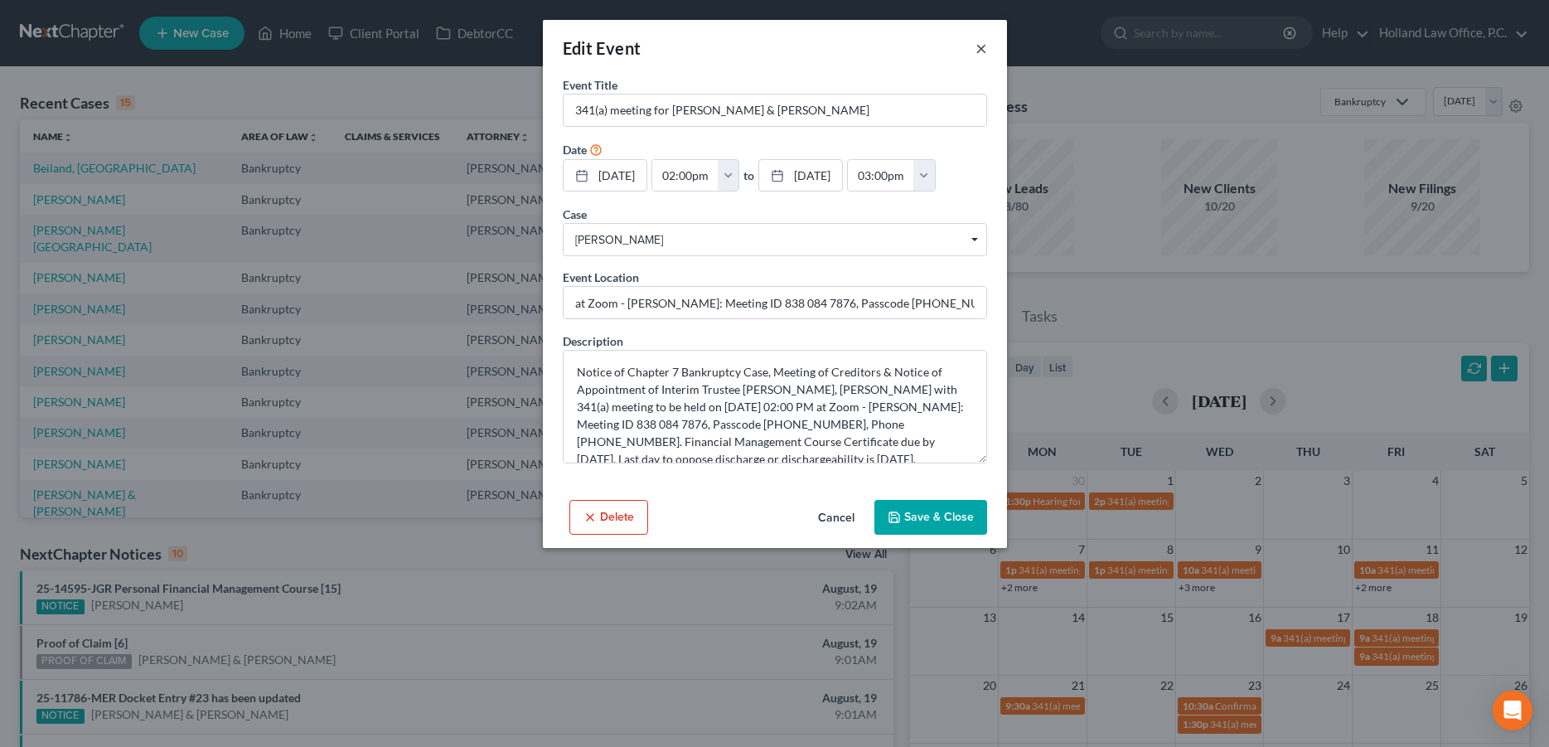
click at [981, 46] on button "×" at bounding box center [981, 48] width 12 height 20
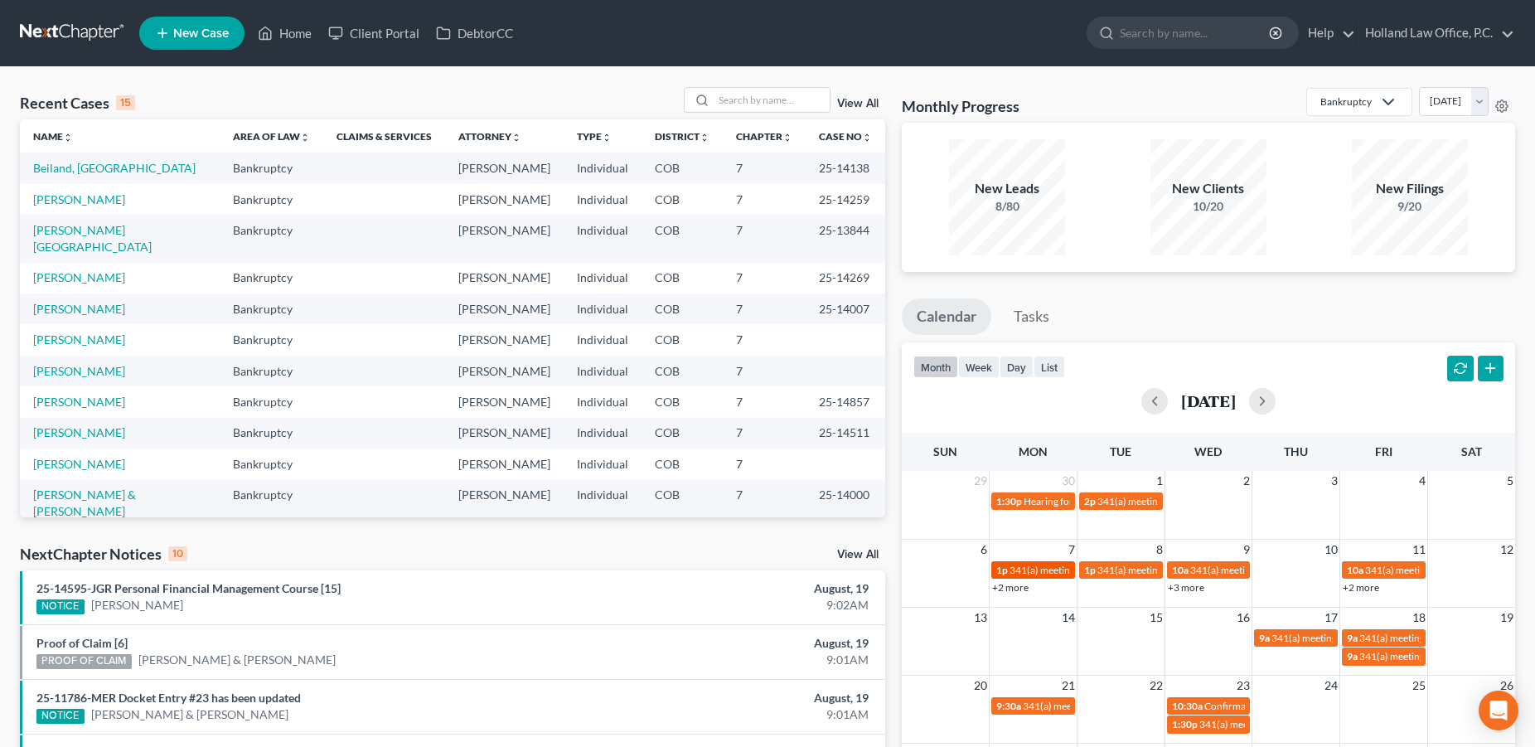
click at [1017, 573] on span "341(a) meeting for [PERSON_NAME]" at bounding box center [1089, 569] width 160 height 12
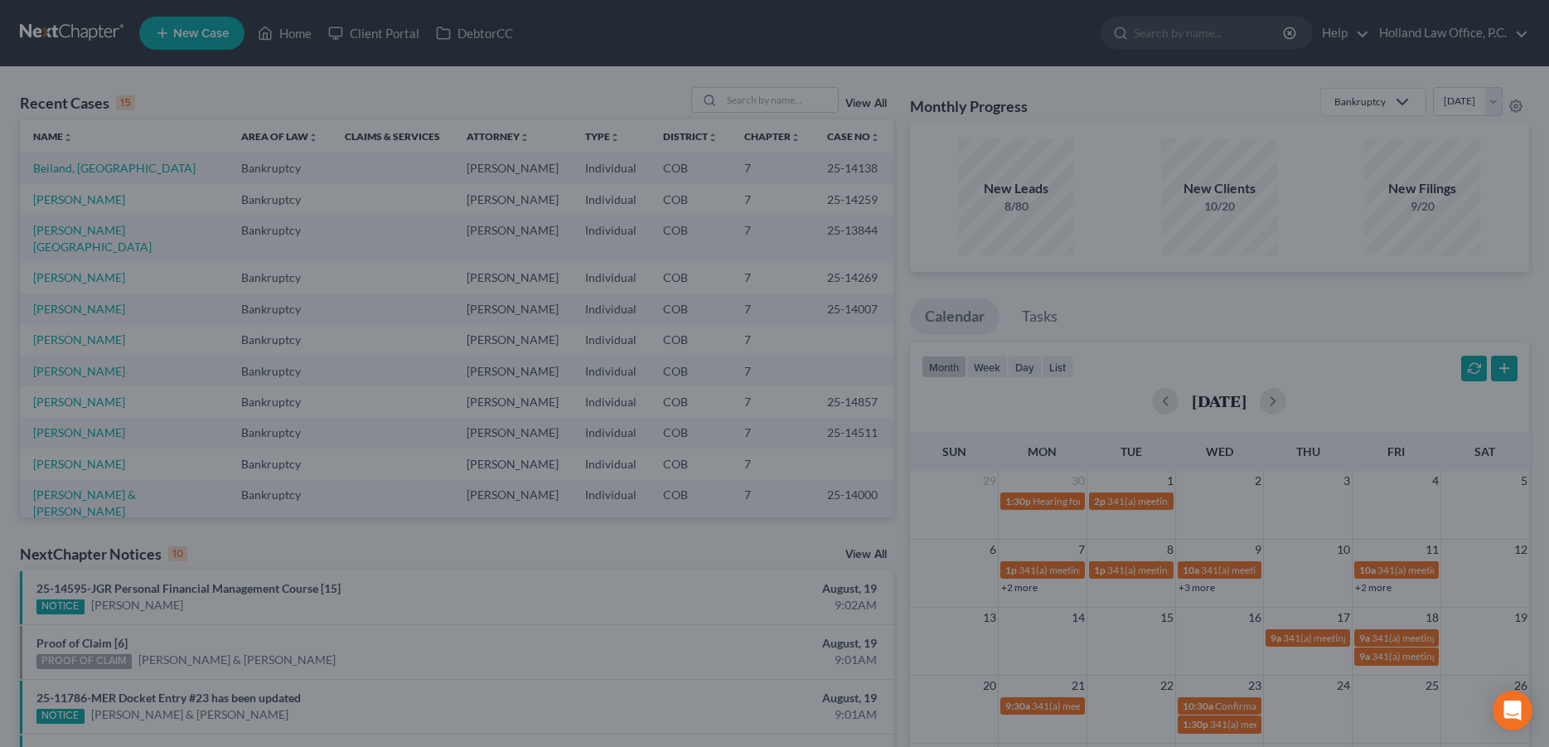
click at [1013, 588] on div "Edit Event × Event Title * 341(a) meeting for [PERSON_NAME][GEOGRAPHIC_DATA] Da…" at bounding box center [774, 373] width 1549 height 747
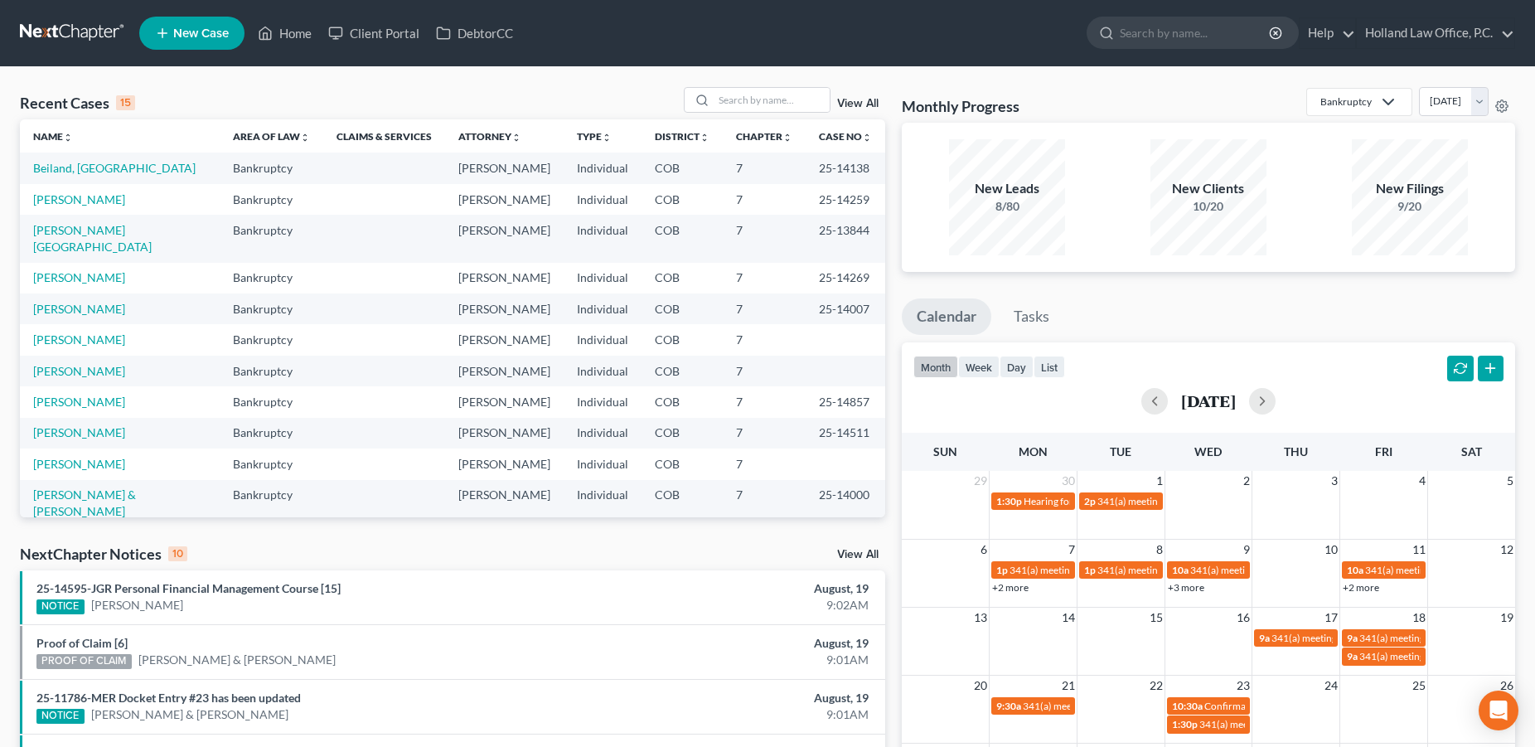
click at [1011, 591] on link "+2 more" at bounding box center [1010, 587] width 36 height 12
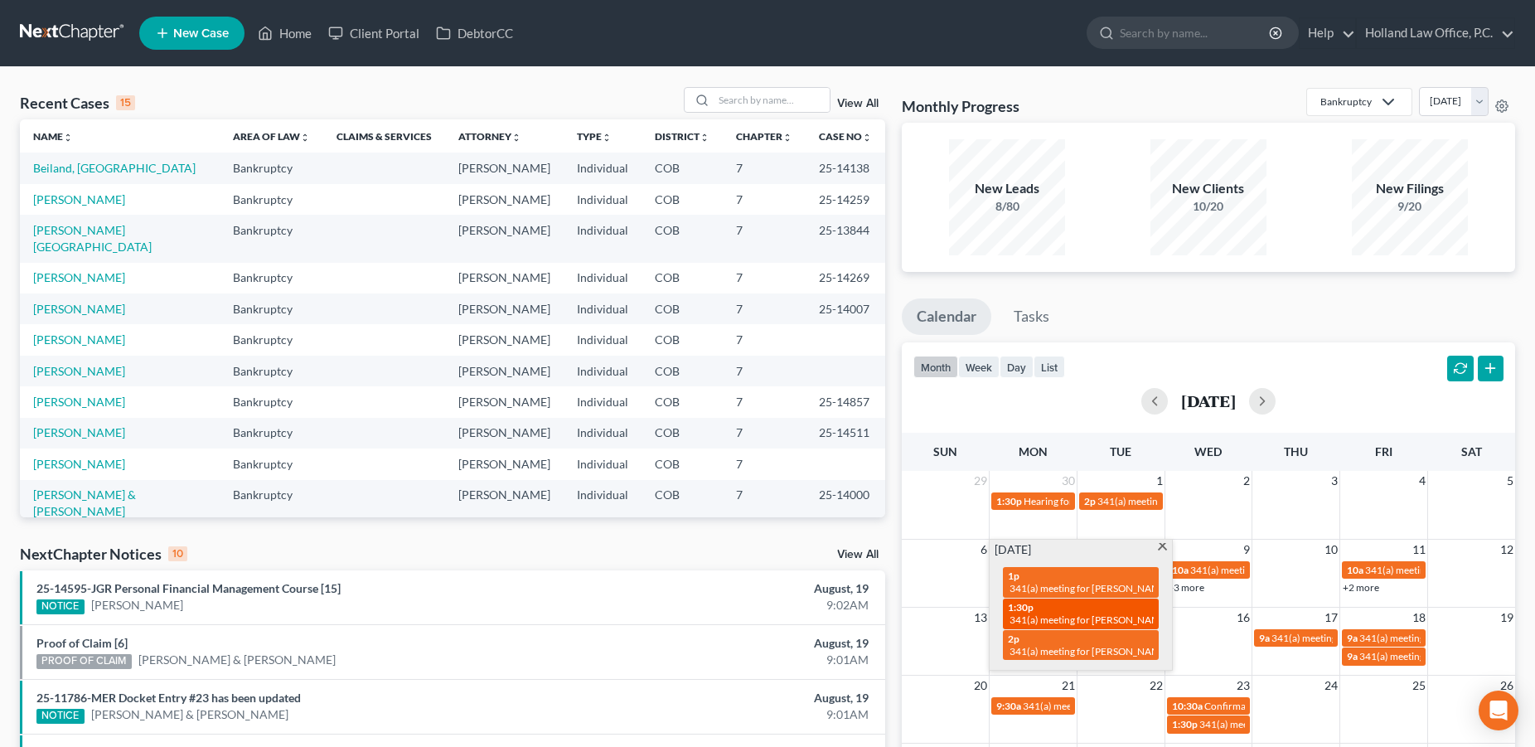
click at [1036, 617] on span "341(a) meeting for [PERSON_NAME]" at bounding box center [1089, 619] width 160 height 12
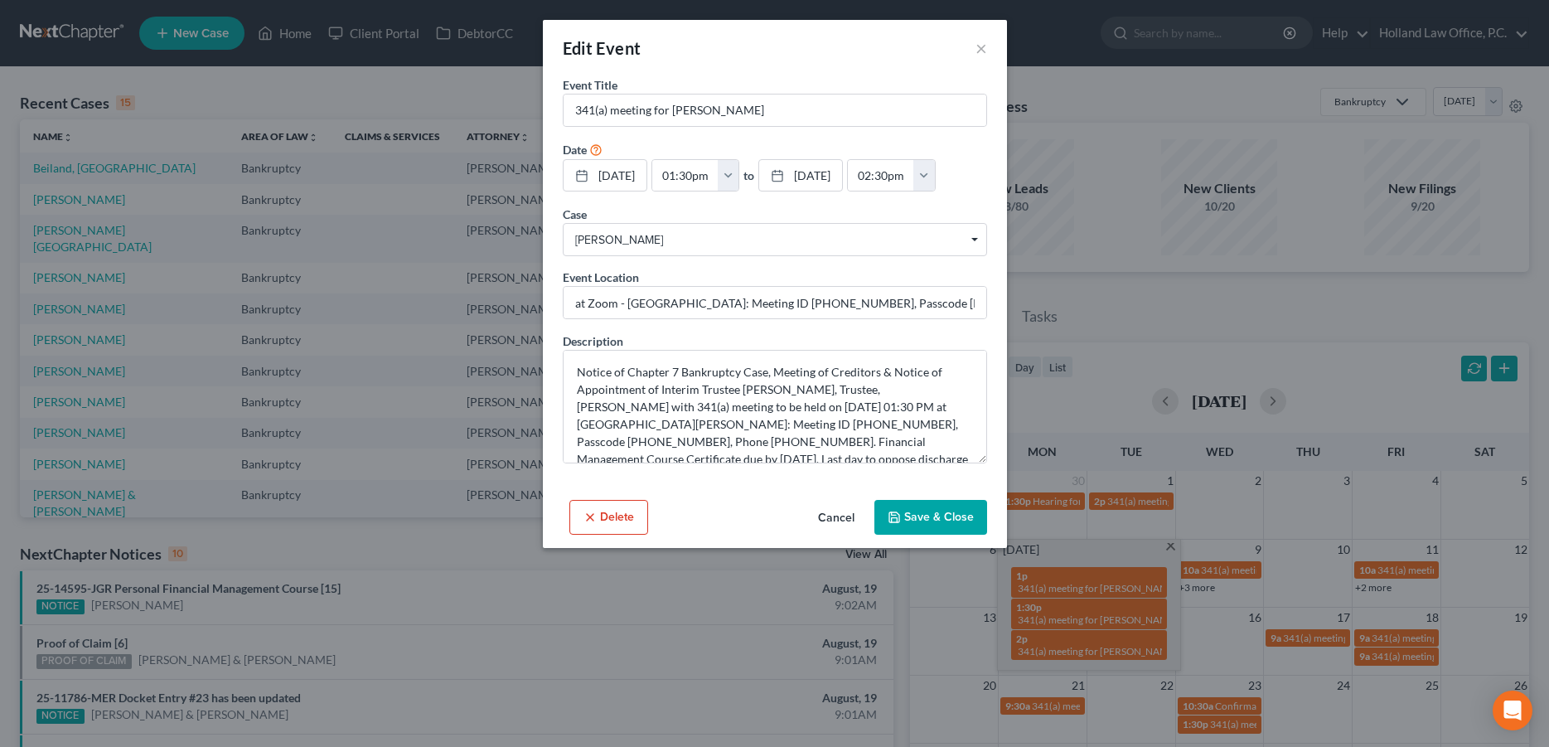
click at [1032, 638] on div "Edit Event × Event Title * 341(a) meeting for [PERSON_NAME] Date [DATE] close D…" at bounding box center [774, 373] width 1549 height 747
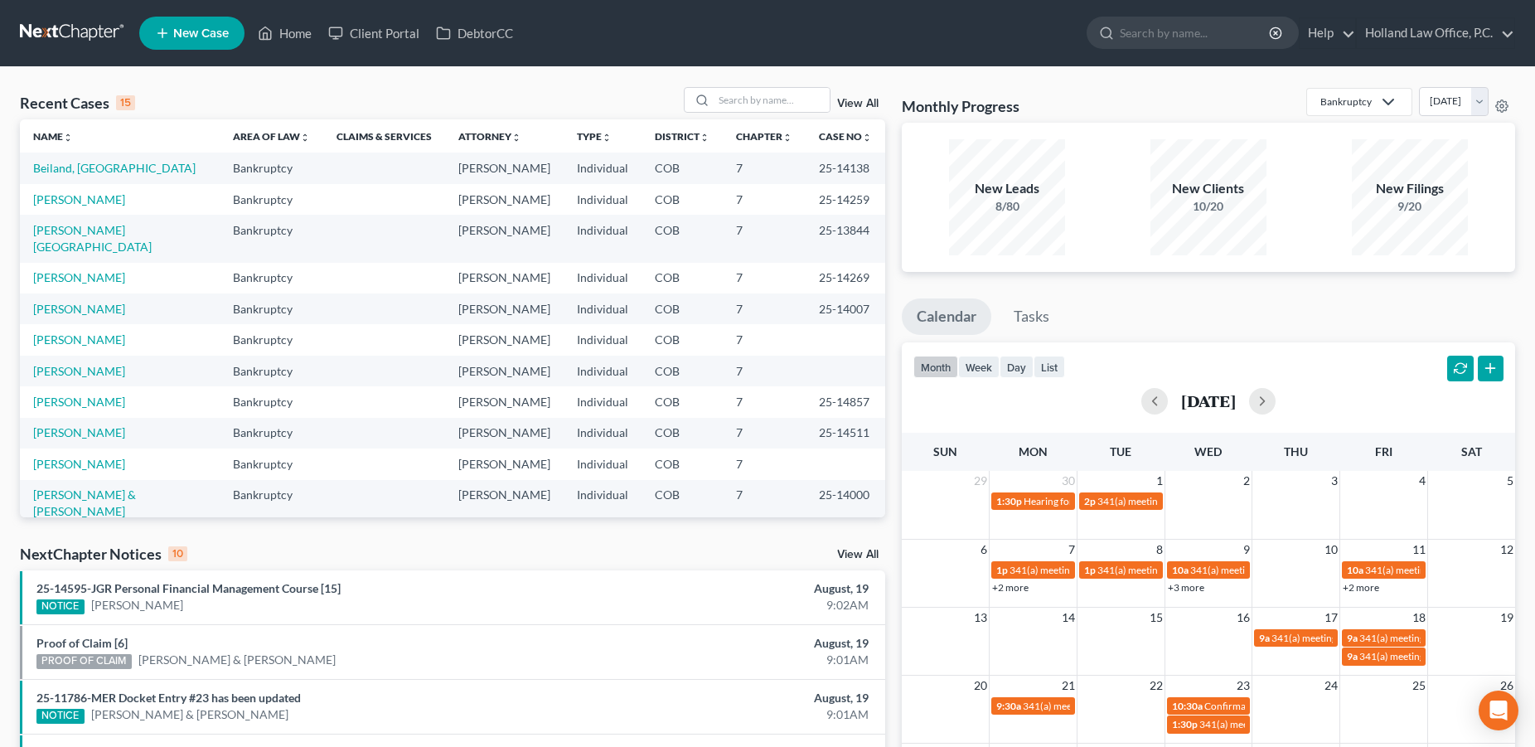
click at [1021, 592] on link "+2 more" at bounding box center [1010, 587] width 36 height 12
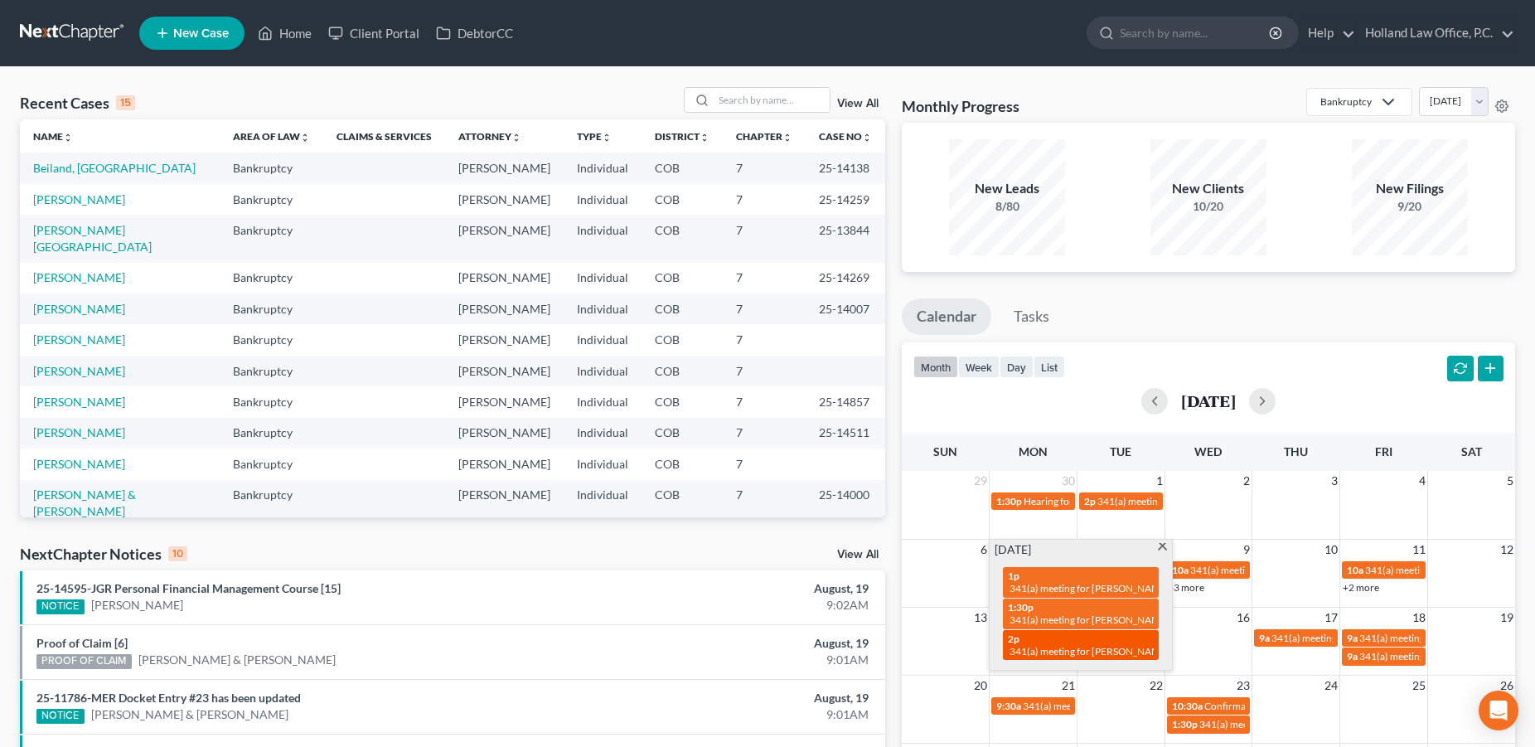
click at [1039, 638] on div "2p 341(a) meeting for [PERSON_NAME]" at bounding box center [1081, 645] width 146 height 26
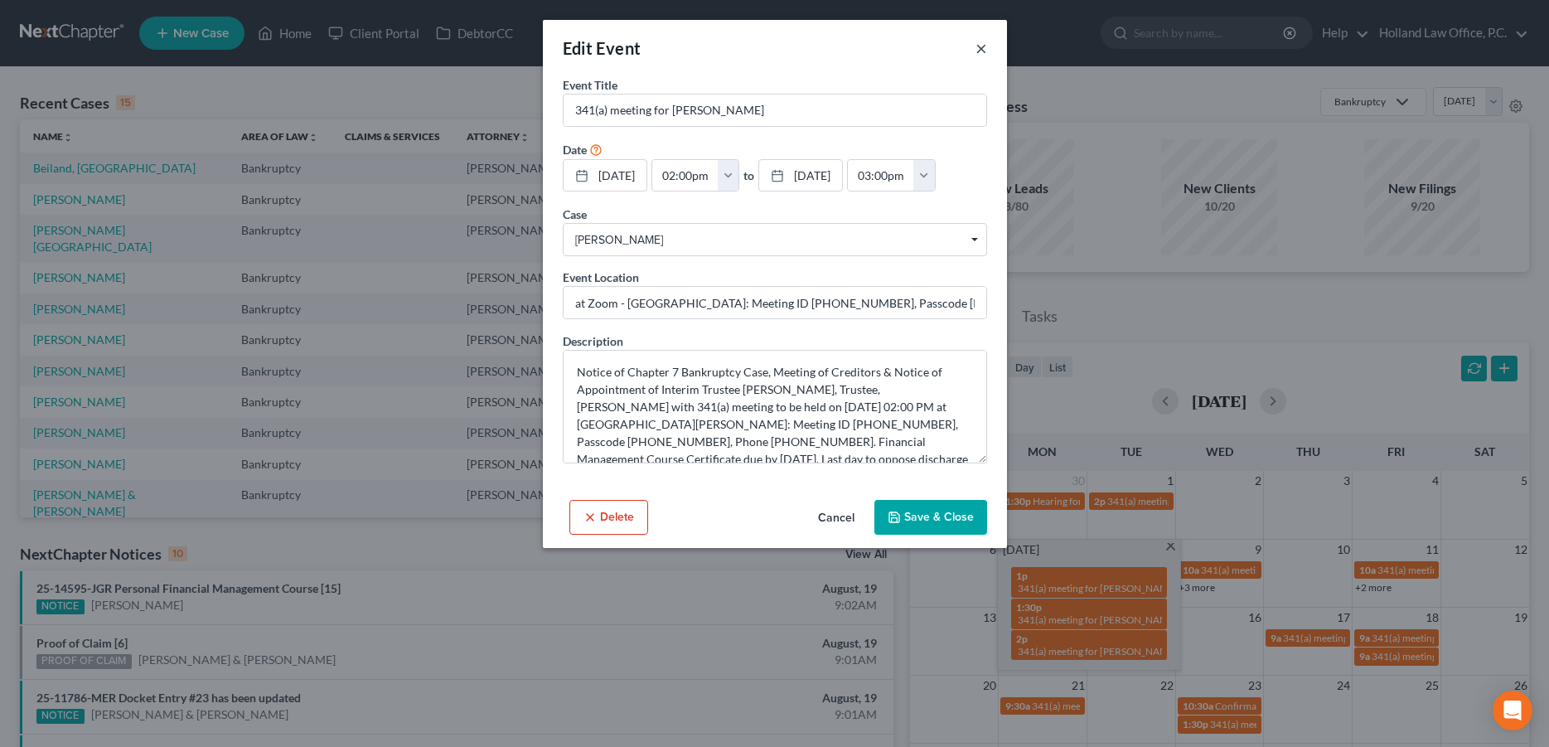
click at [979, 51] on button "×" at bounding box center [981, 48] width 12 height 20
